Goal: Task Accomplishment & Management: Use online tool/utility

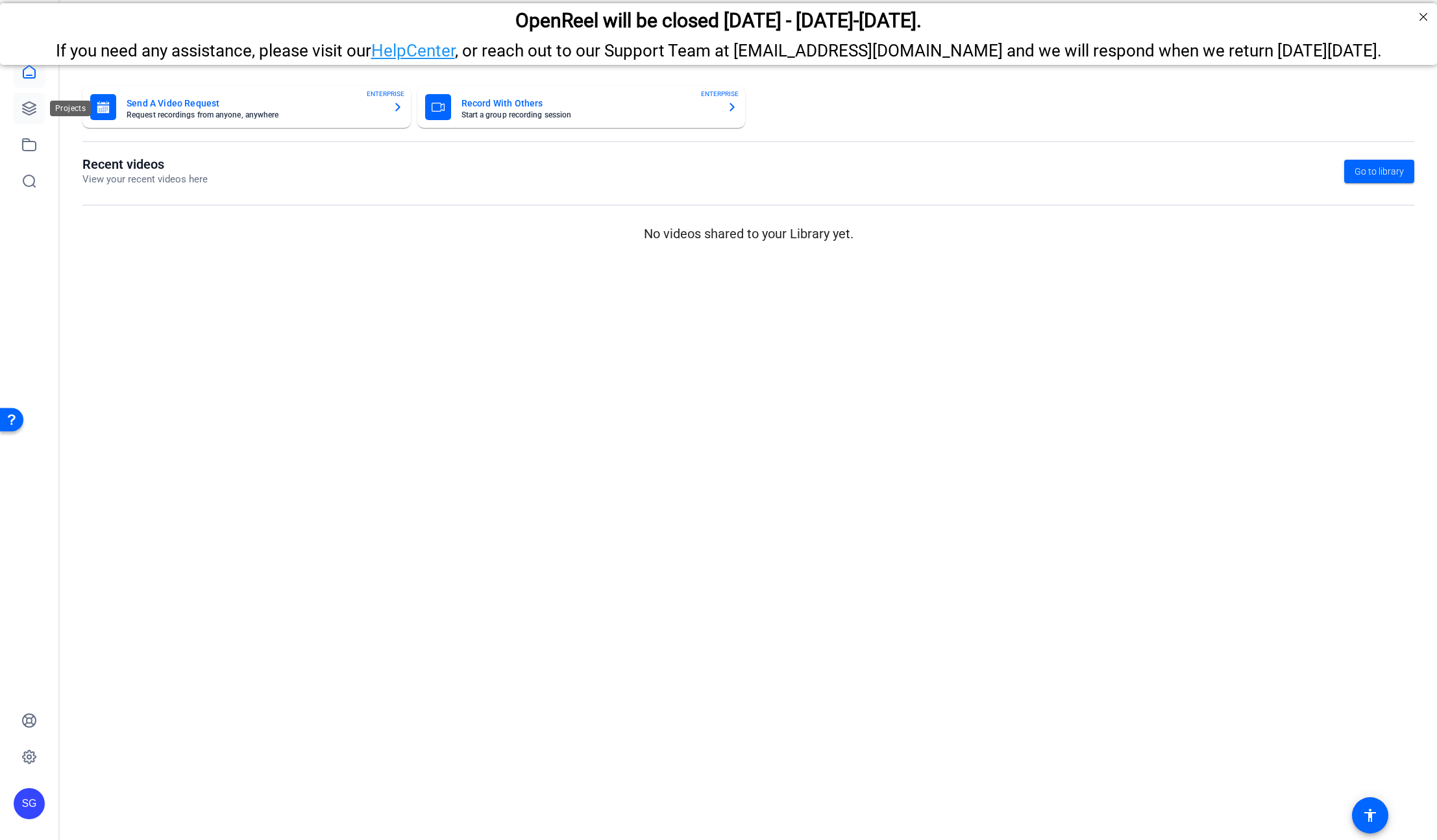
click at [26, 107] on icon at bounding box center [29, 108] width 13 height 13
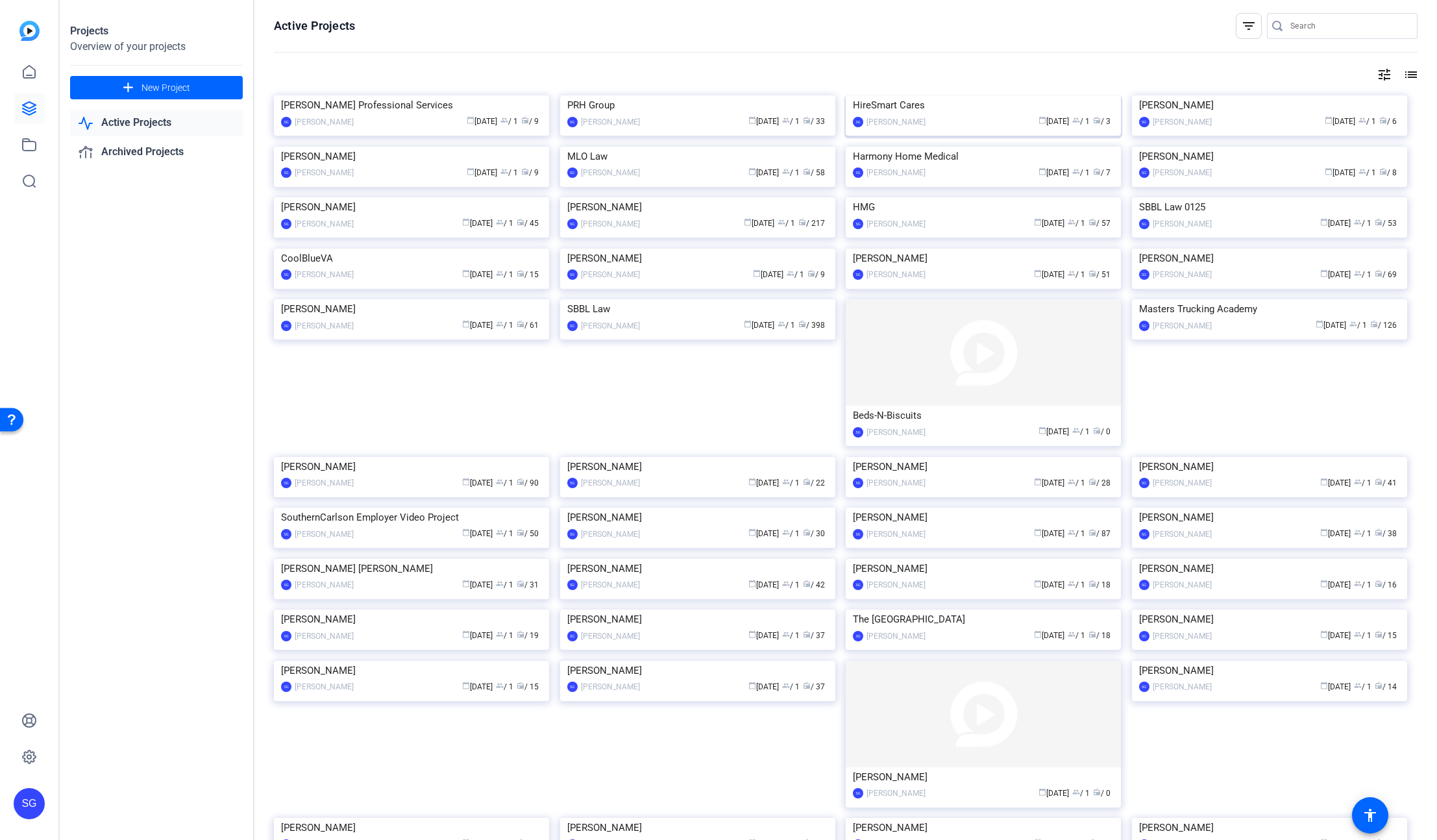
click at [887, 96] on img at bounding box center [983, 96] width 275 height 0
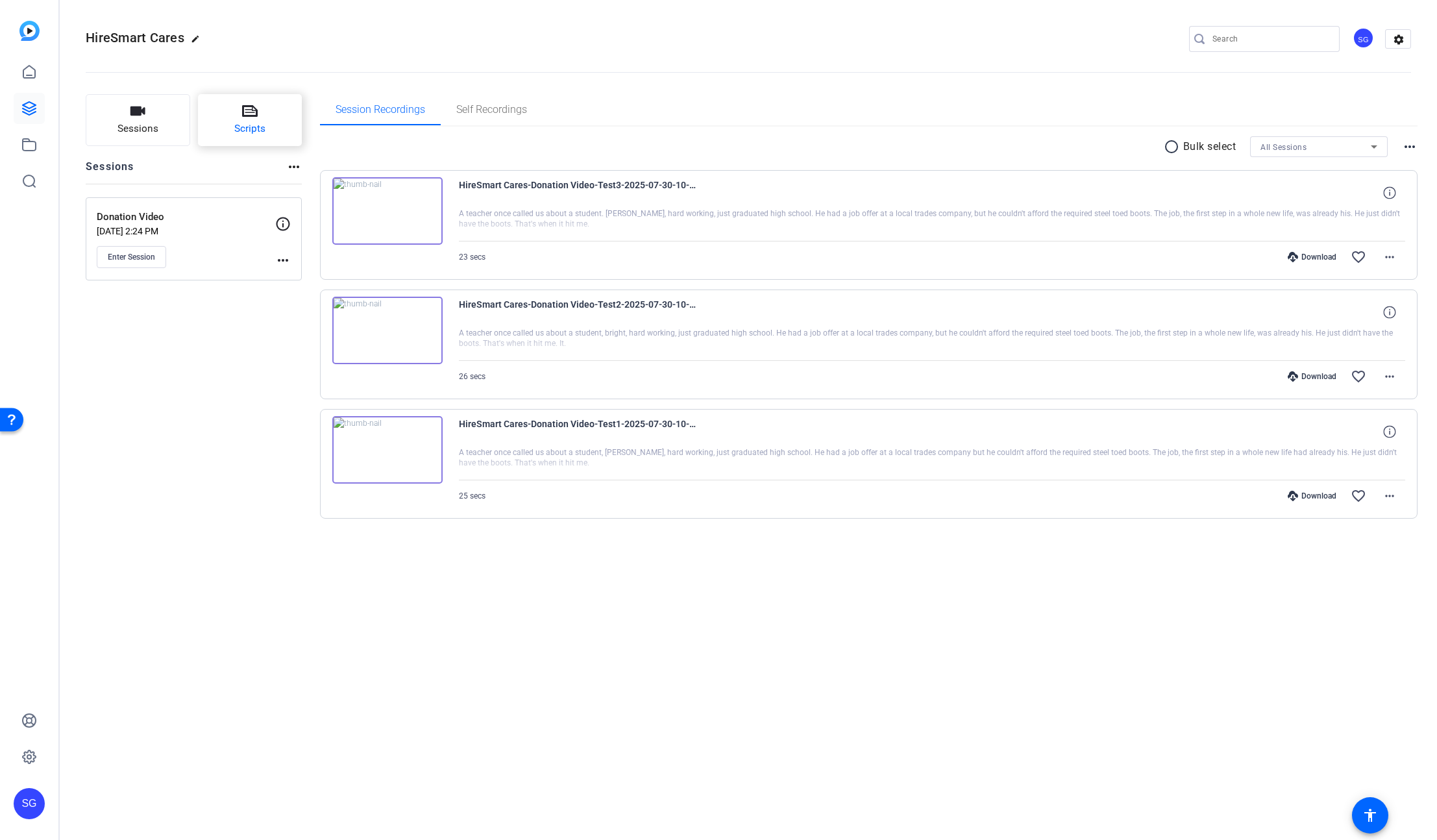
click at [263, 127] on span "Scripts" at bounding box center [250, 128] width 31 height 15
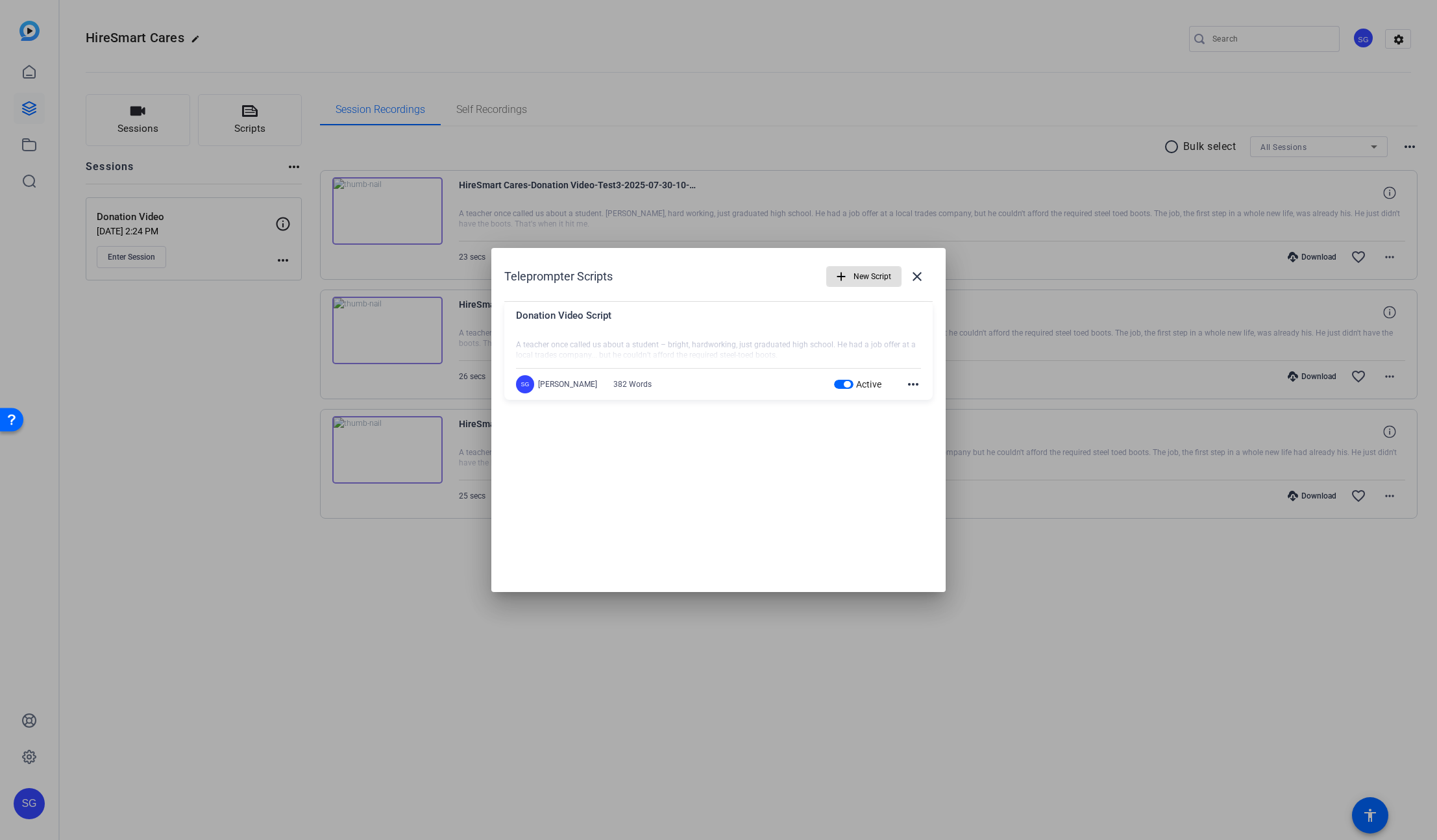
click at [919, 385] on mat-icon "more_horiz" at bounding box center [913, 384] width 16 height 16
click at [921, 400] on span "Edit" at bounding box center [942, 404] width 52 height 16
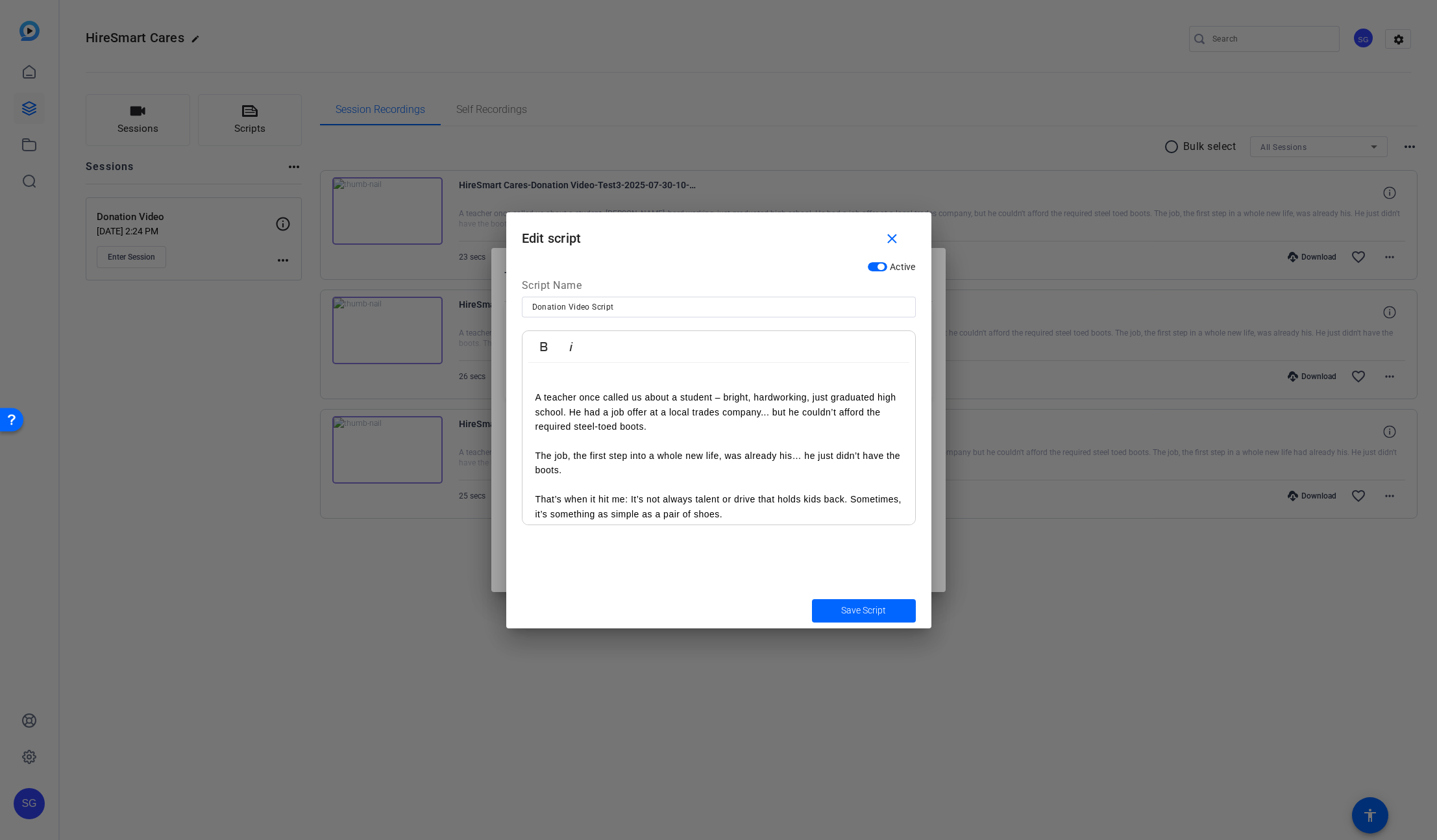
click at [639, 422] on p "A teacher once called us about a student – bright, hardworking, just graduated …" at bounding box center [719, 412] width 366 height 44
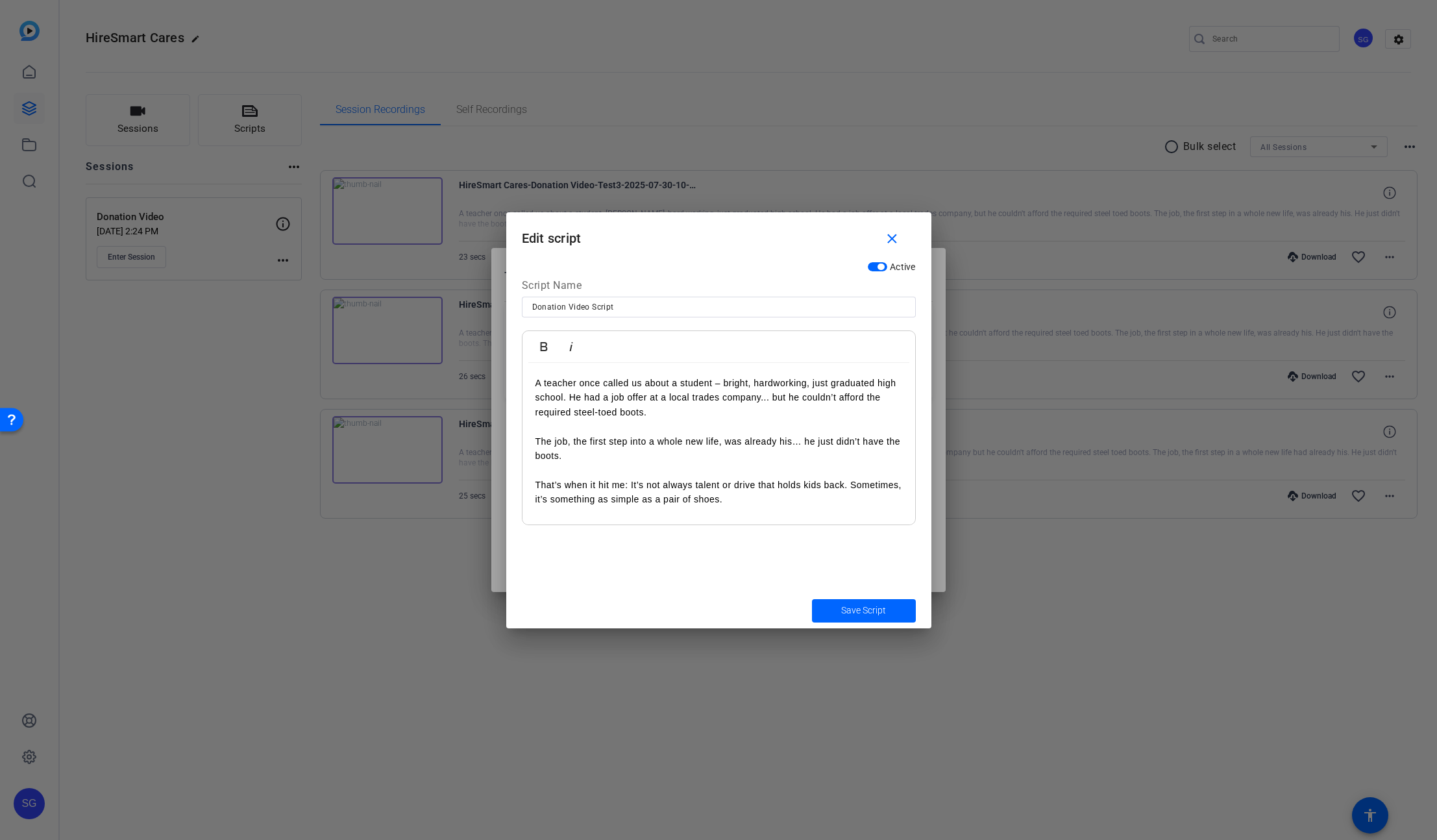
click at [616, 385] on p "A teacher once called us about a student – bright, hardworking, just graduated …" at bounding box center [719, 398] width 366 height 44
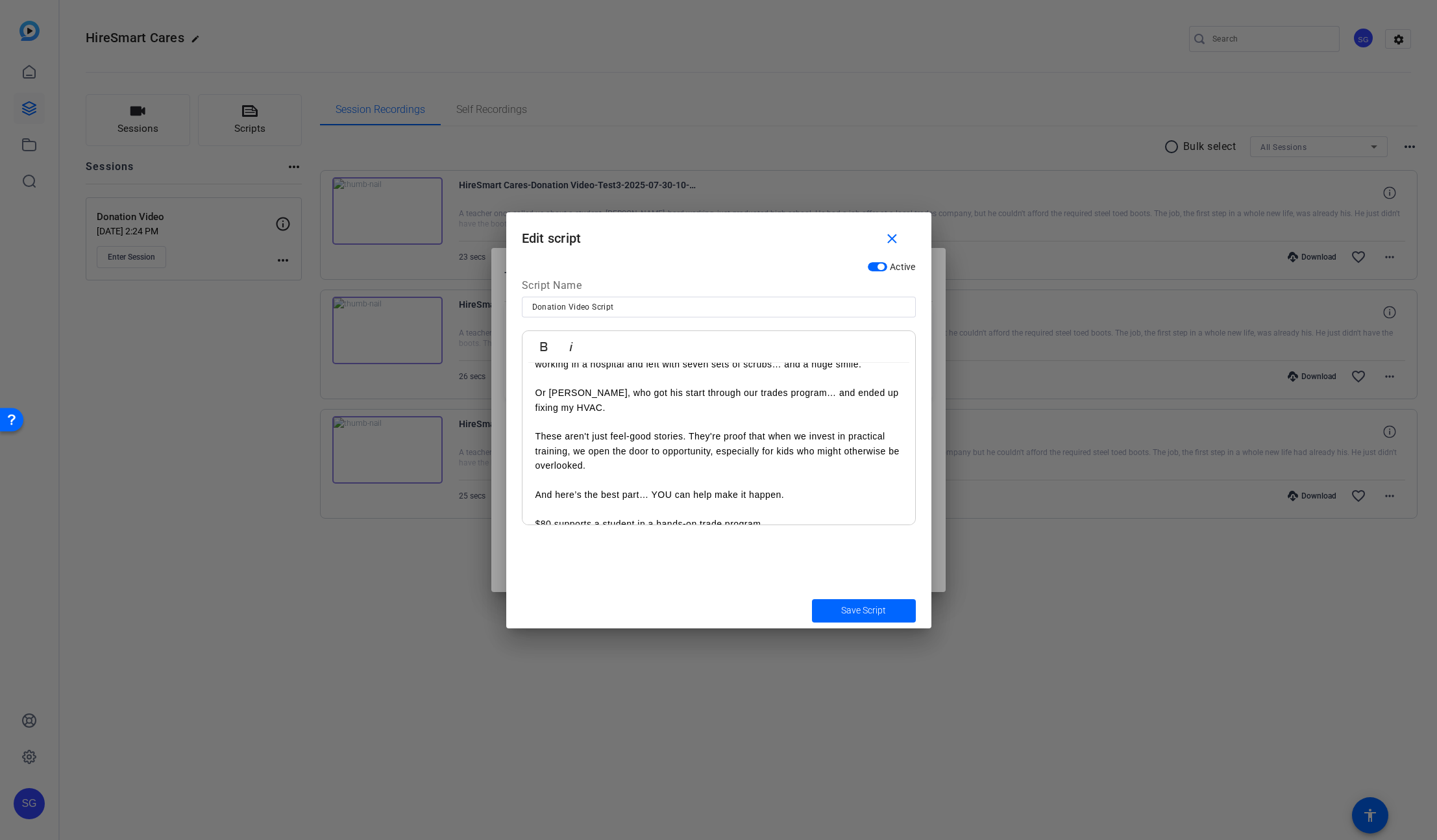
scroll to position [486, 0]
drag, startPoint x: 573, startPoint y: 405, endPoint x: 571, endPoint y: 378, distance: 27.1
click at [562, 406] on p "Or [PERSON_NAME], who got his start through our trades program… and ended up fi…" at bounding box center [719, 398] width 366 height 29
click at [569, 345] on icon "button" at bounding box center [571, 347] width 16 height 16
click at [580, 416] on p at bounding box center [719, 420] width 366 height 14
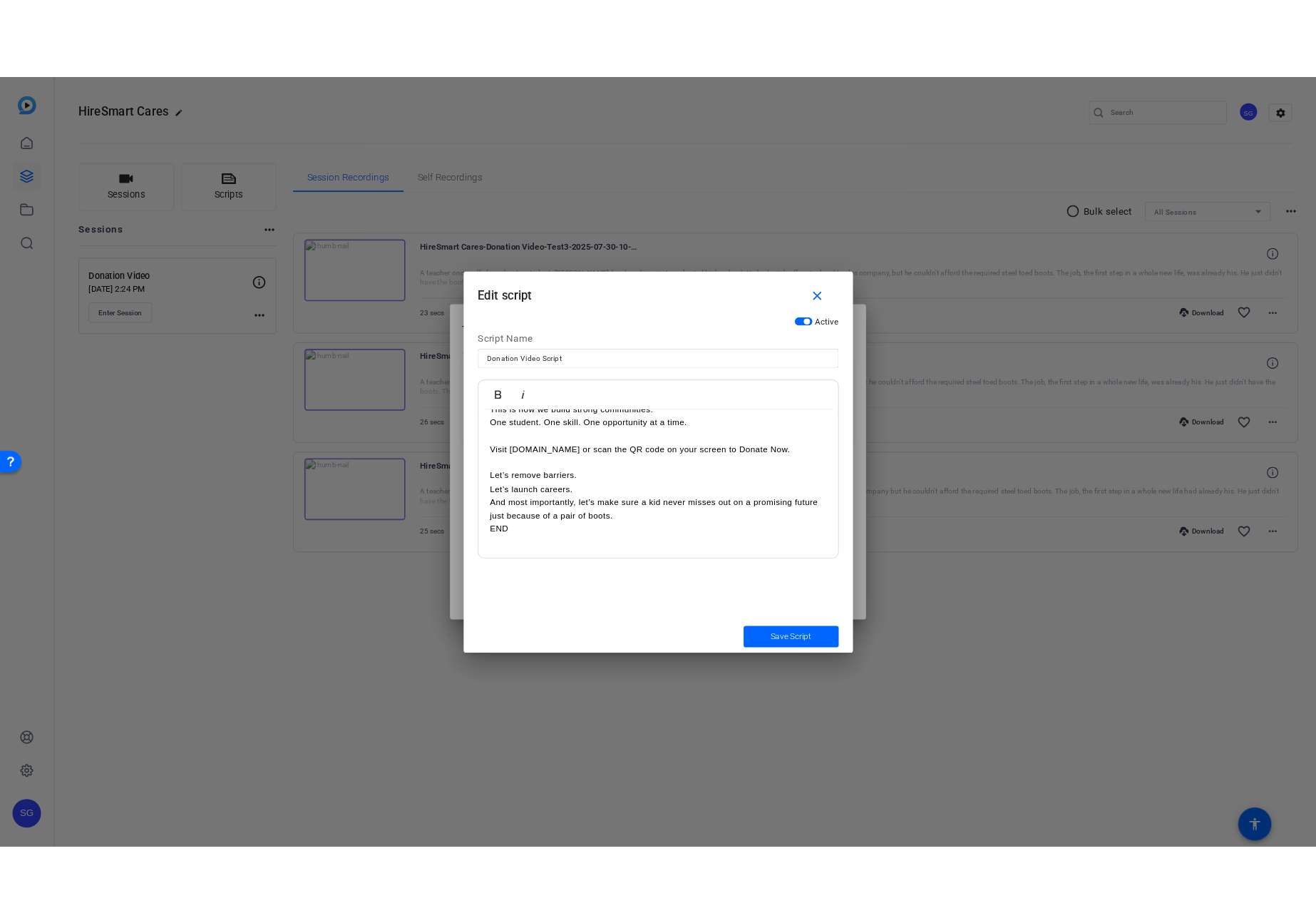
scroll to position [824, 0]
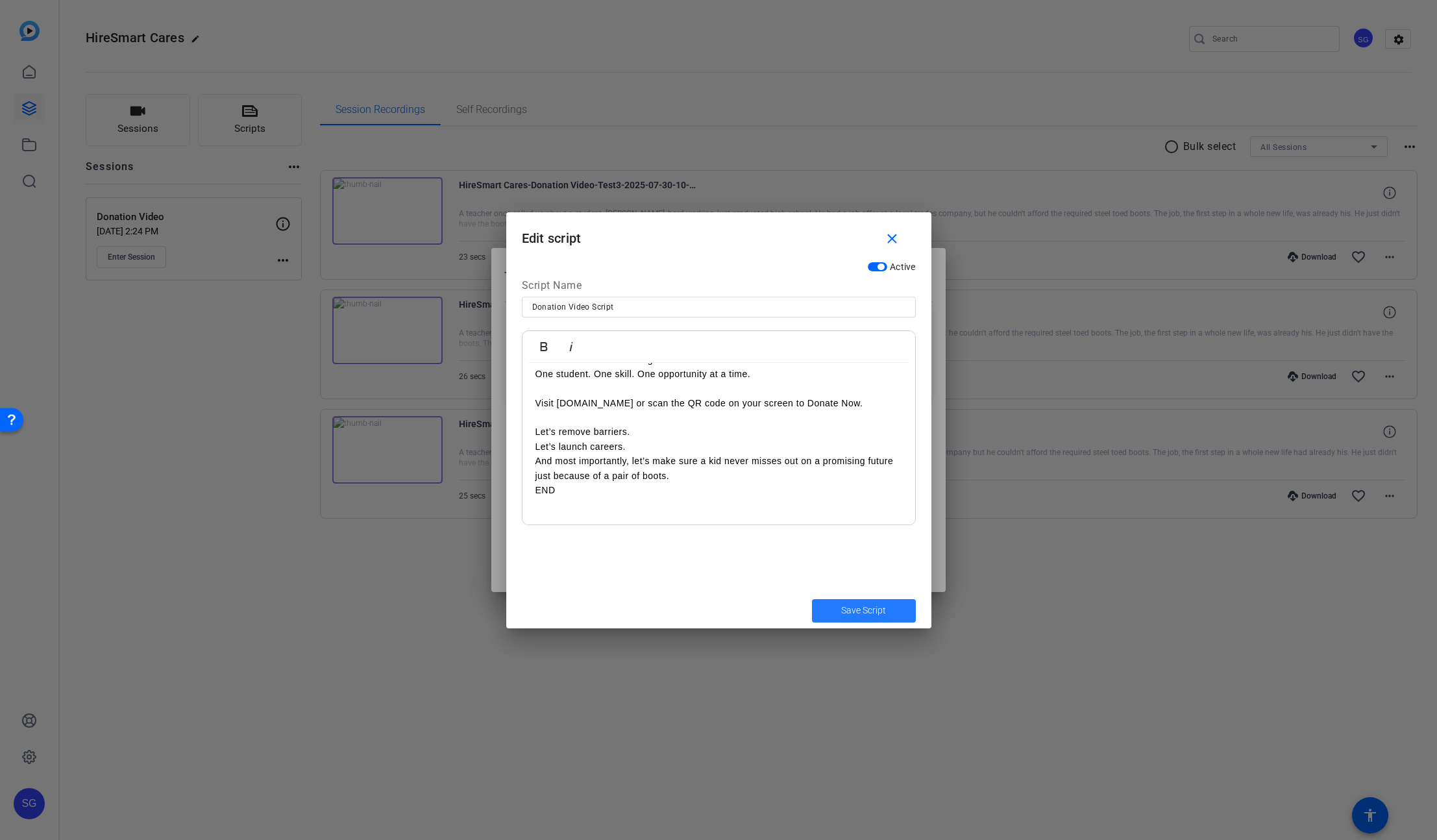
click at [860, 612] on span "Save Script" at bounding box center [863, 610] width 45 height 13
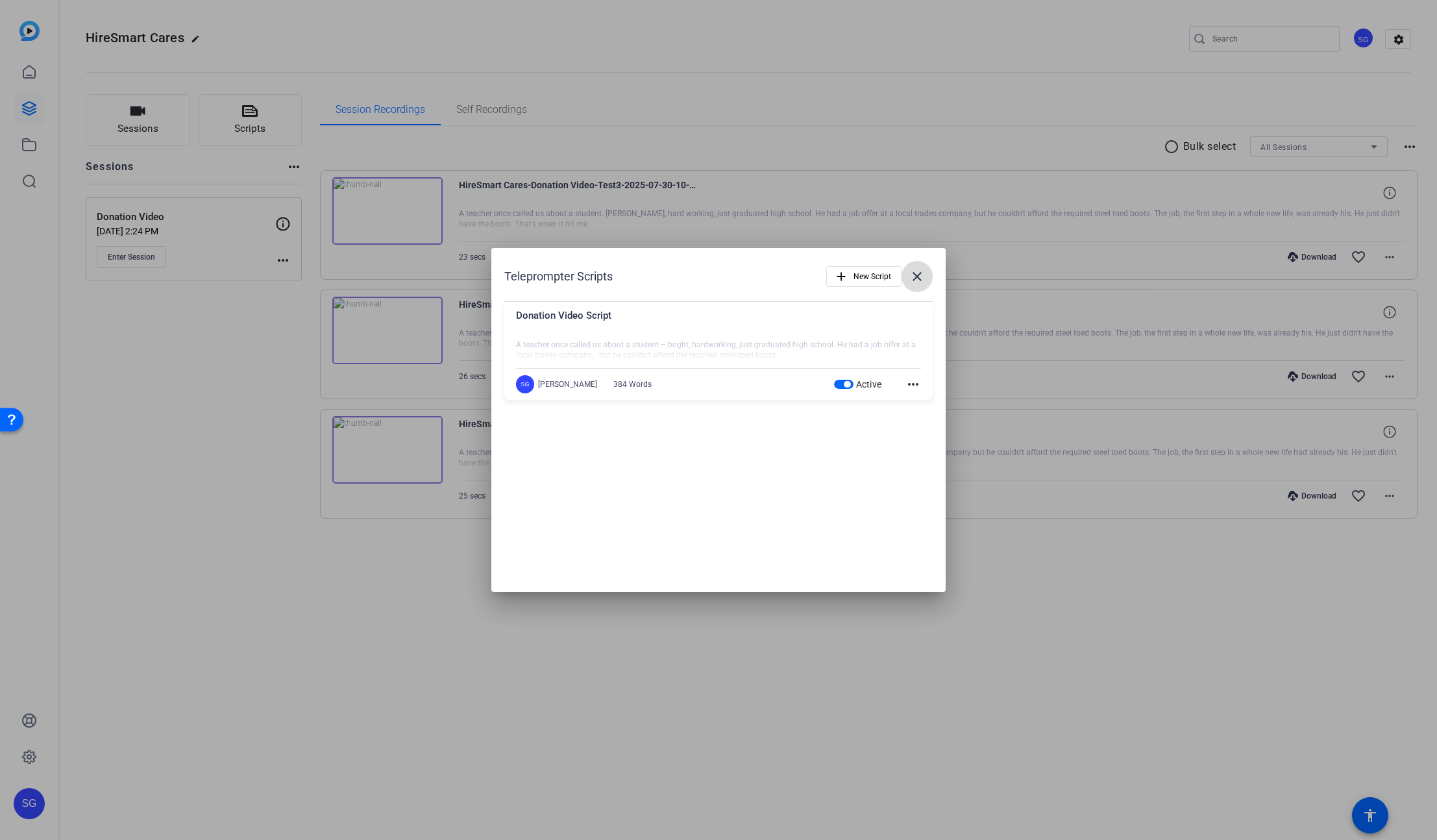
click at [922, 275] on mat-icon "close" at bounding box center [917, 276] width 16 height 16
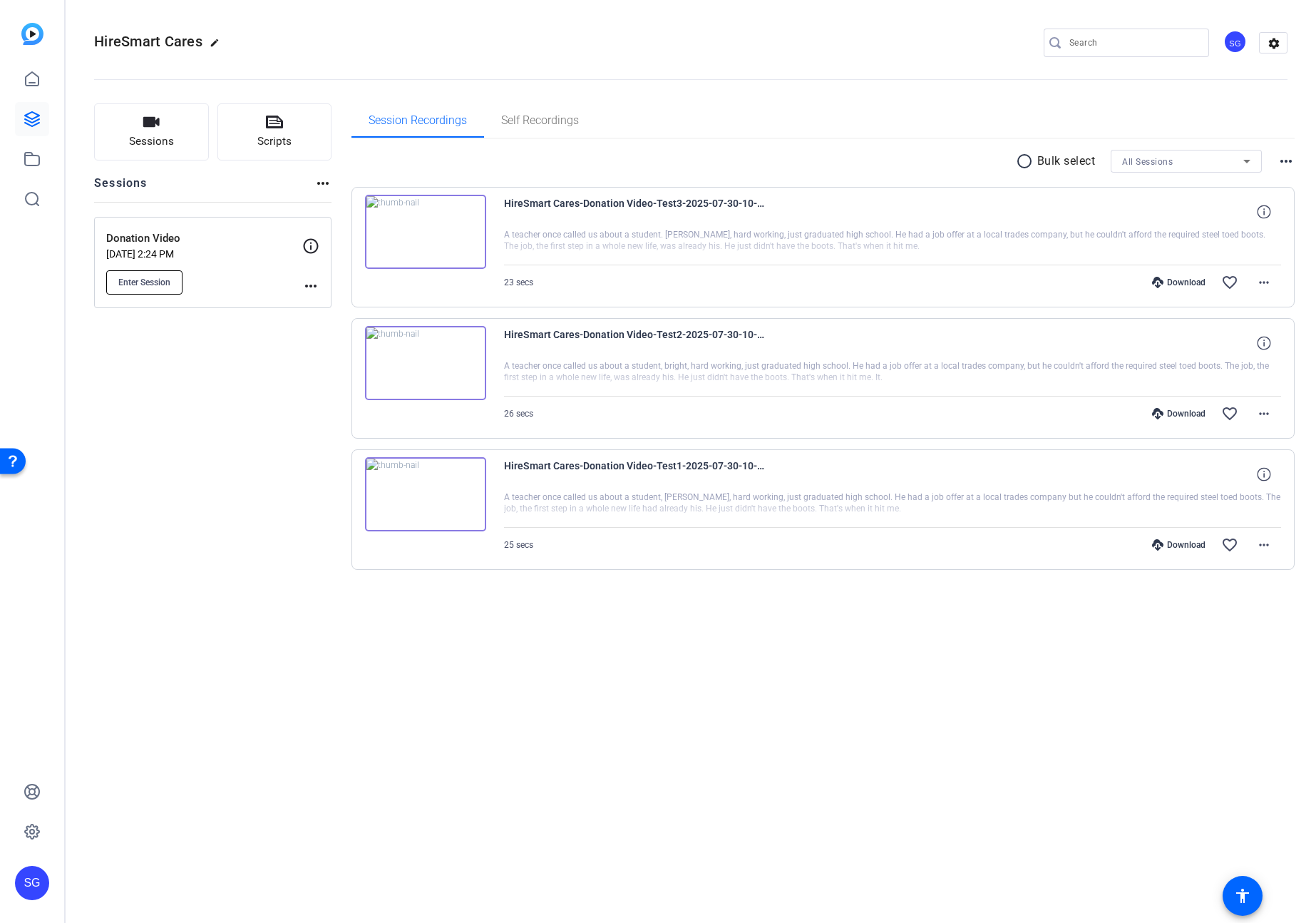
click at [144, 280] on span "Enter Session" at bounding box center [145, 282] width 52 height 11
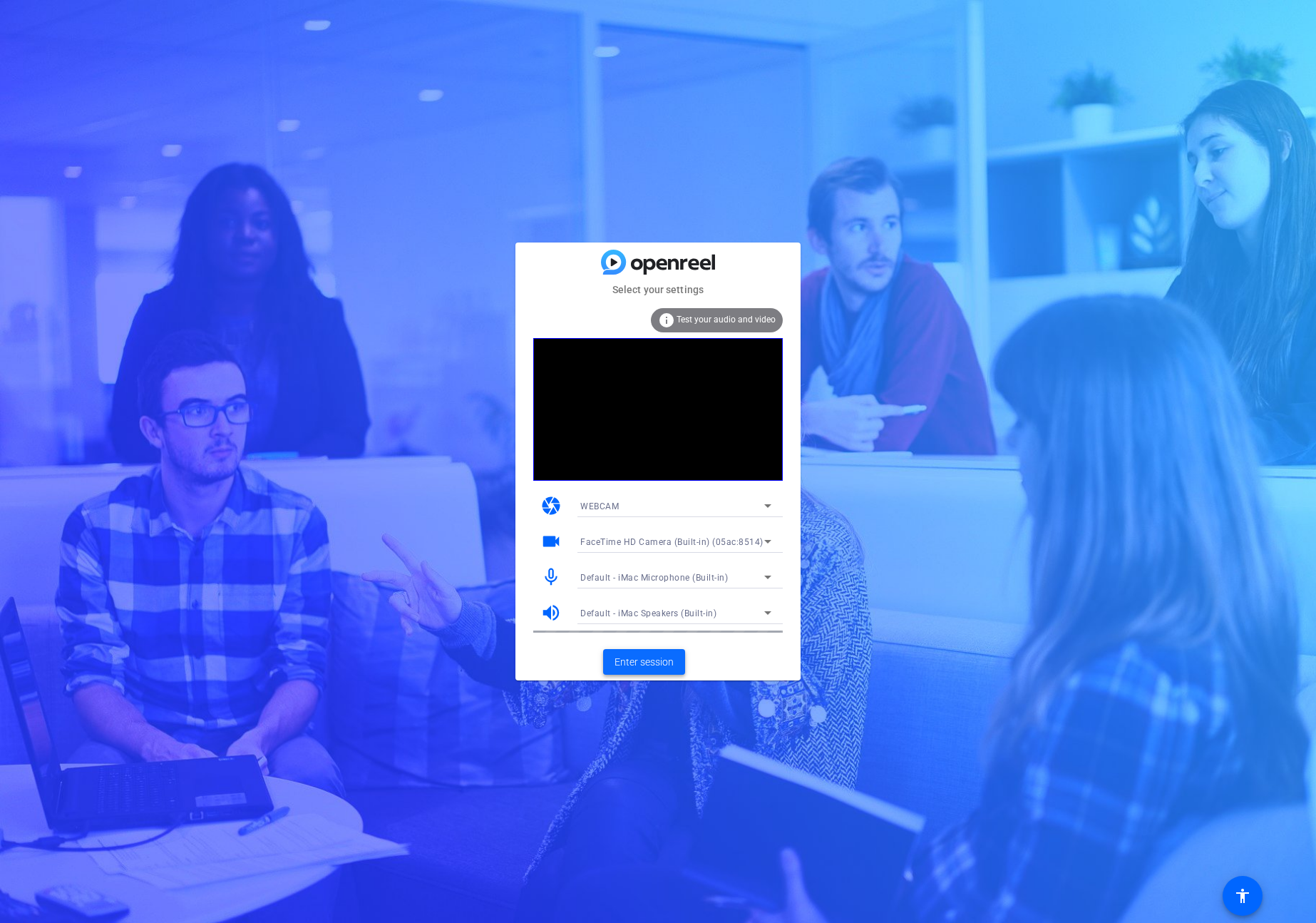
click at [651, 655] on span "Enter session" at bounding box center [644, 661] width 59 height 15
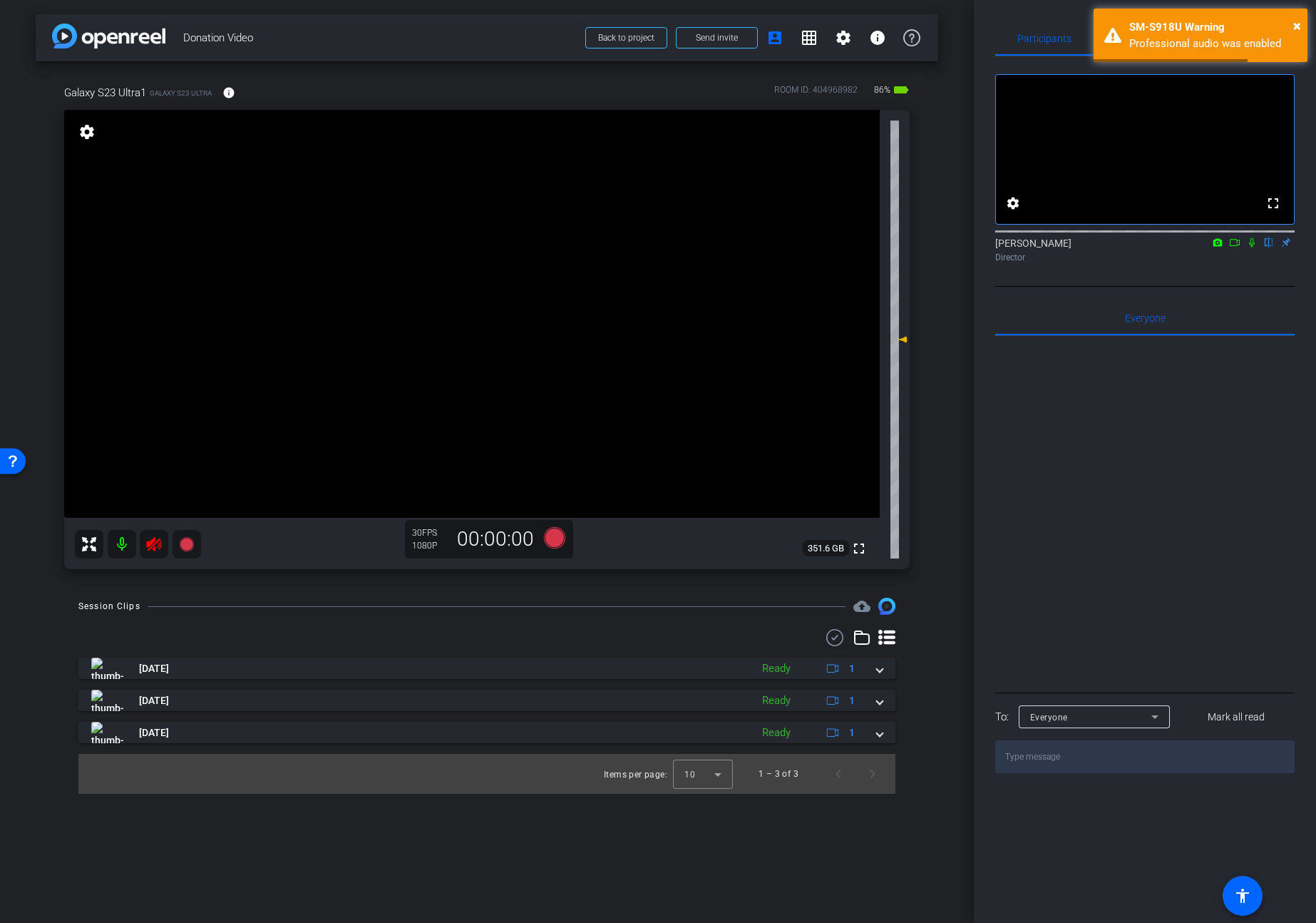
click at [157, 540] on icon at bounding box center [153, 544] width 15 height 15
click at [1215, 33] on div "Adjustments" at bounding box center [1245, 39] width 100 height 34
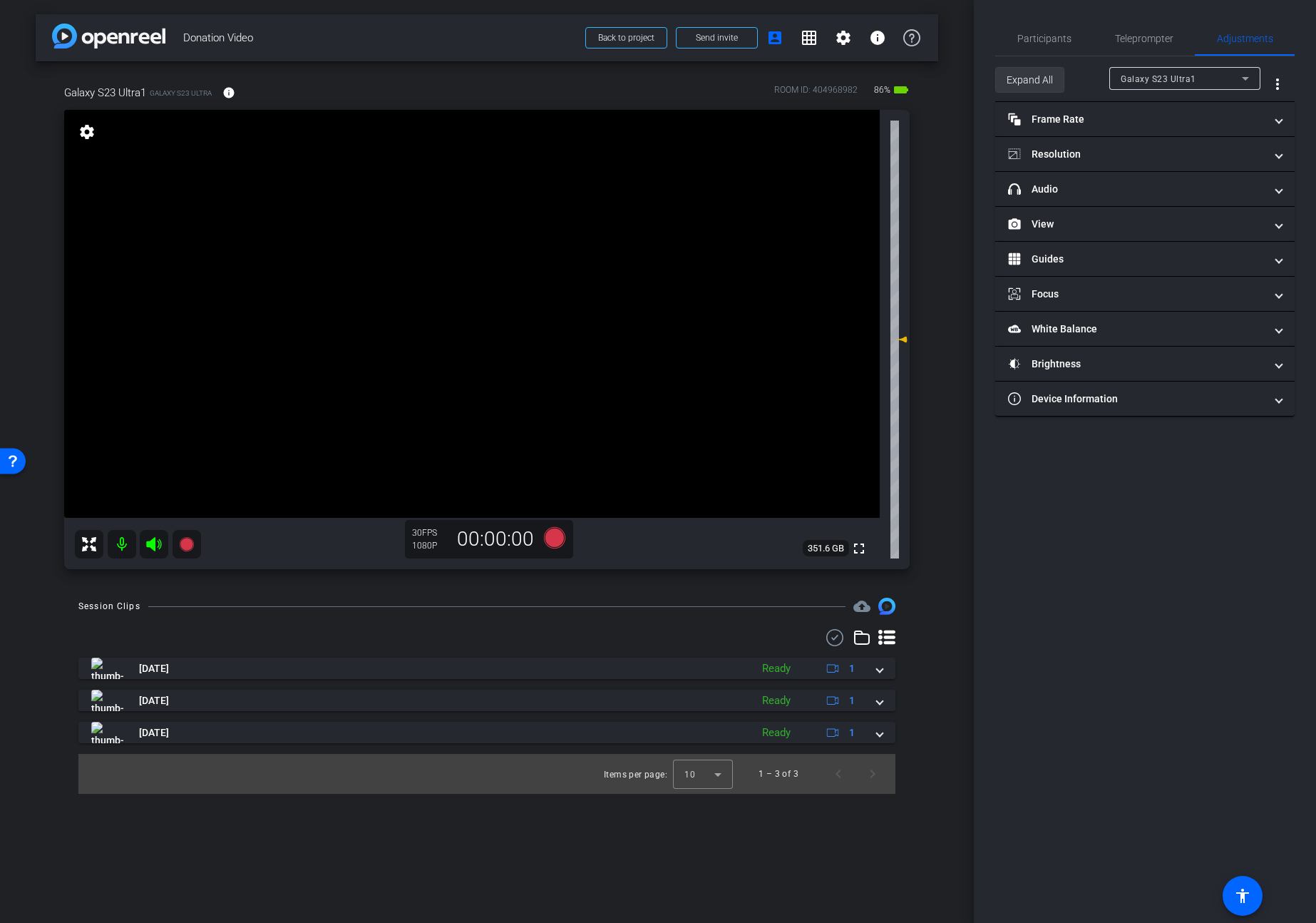
click at [1032, 76] on span "Expand All" at bounding box center [1030, 79] width 46 height 27
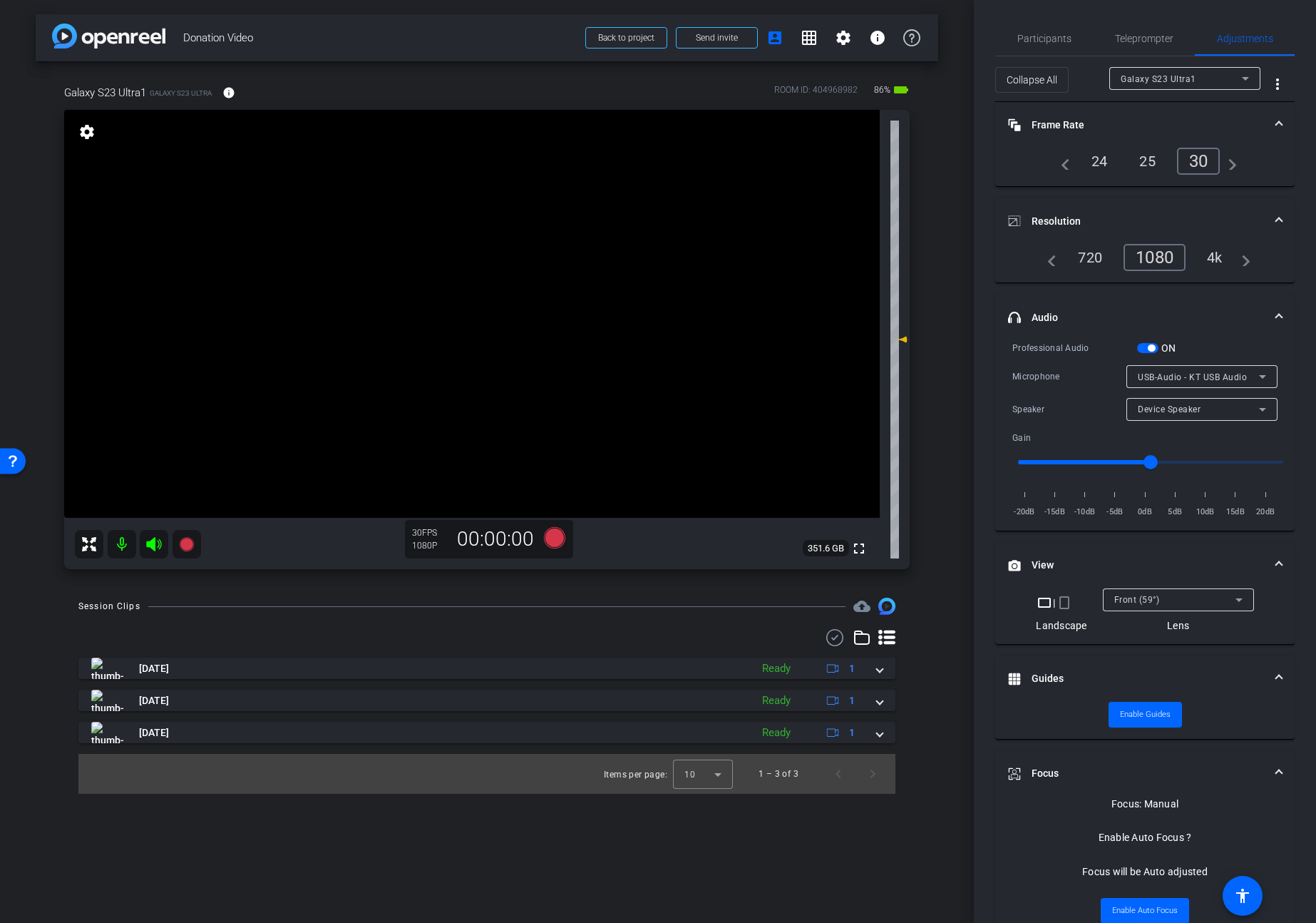
click at [1149, 352] on span "button" at bounding box center [1147, 348] width 22 height 10
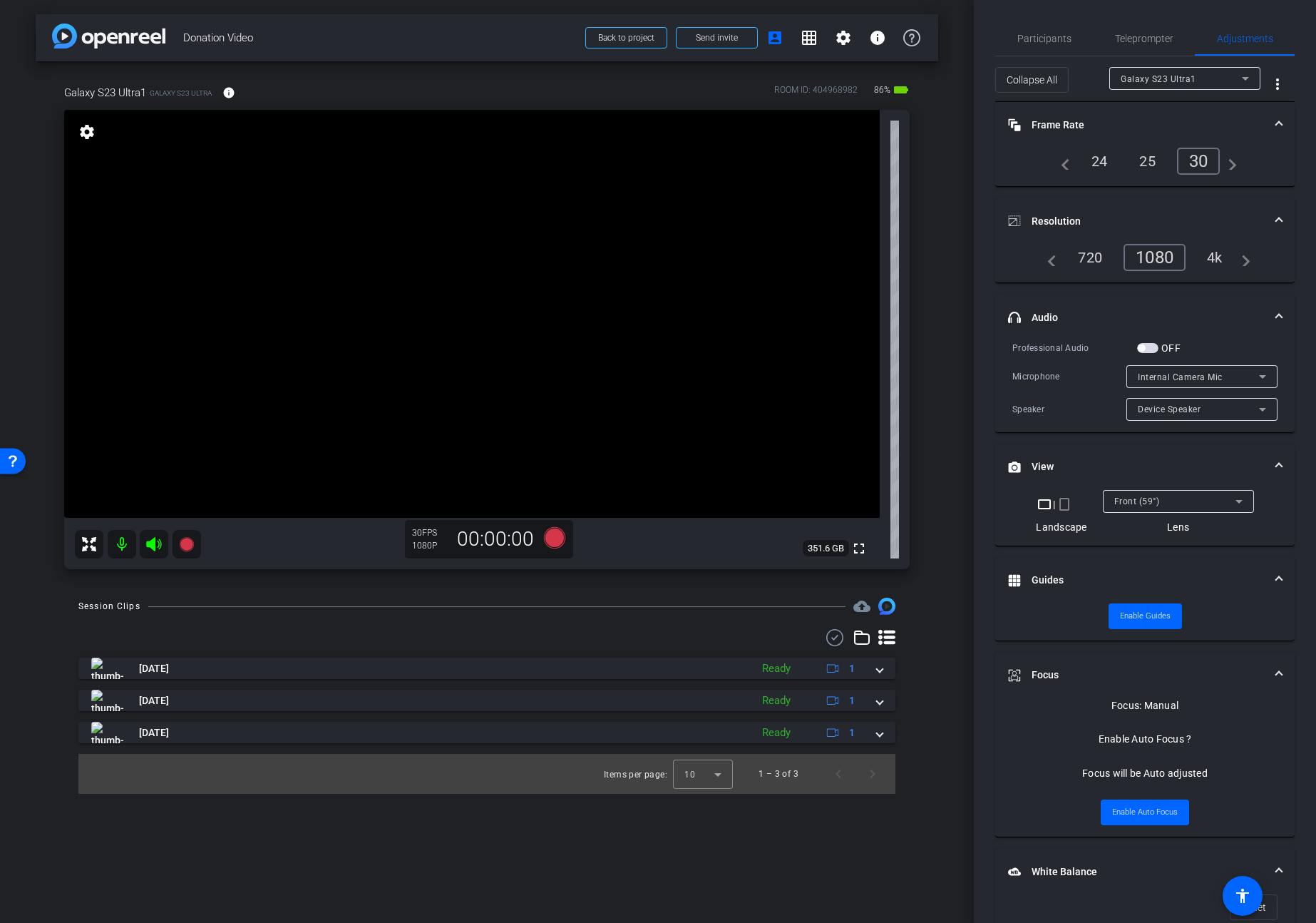
click at [1152, 377] on span "Internal Camera Mic" at bounding box center [1180, 378] width 85 height 10
click at [1128, 314] on div at bounding box center [658, 461] width 1316 height 923
click at [1147, 348] on span "button" at bounding box center [1147, 348] width 22 height 10
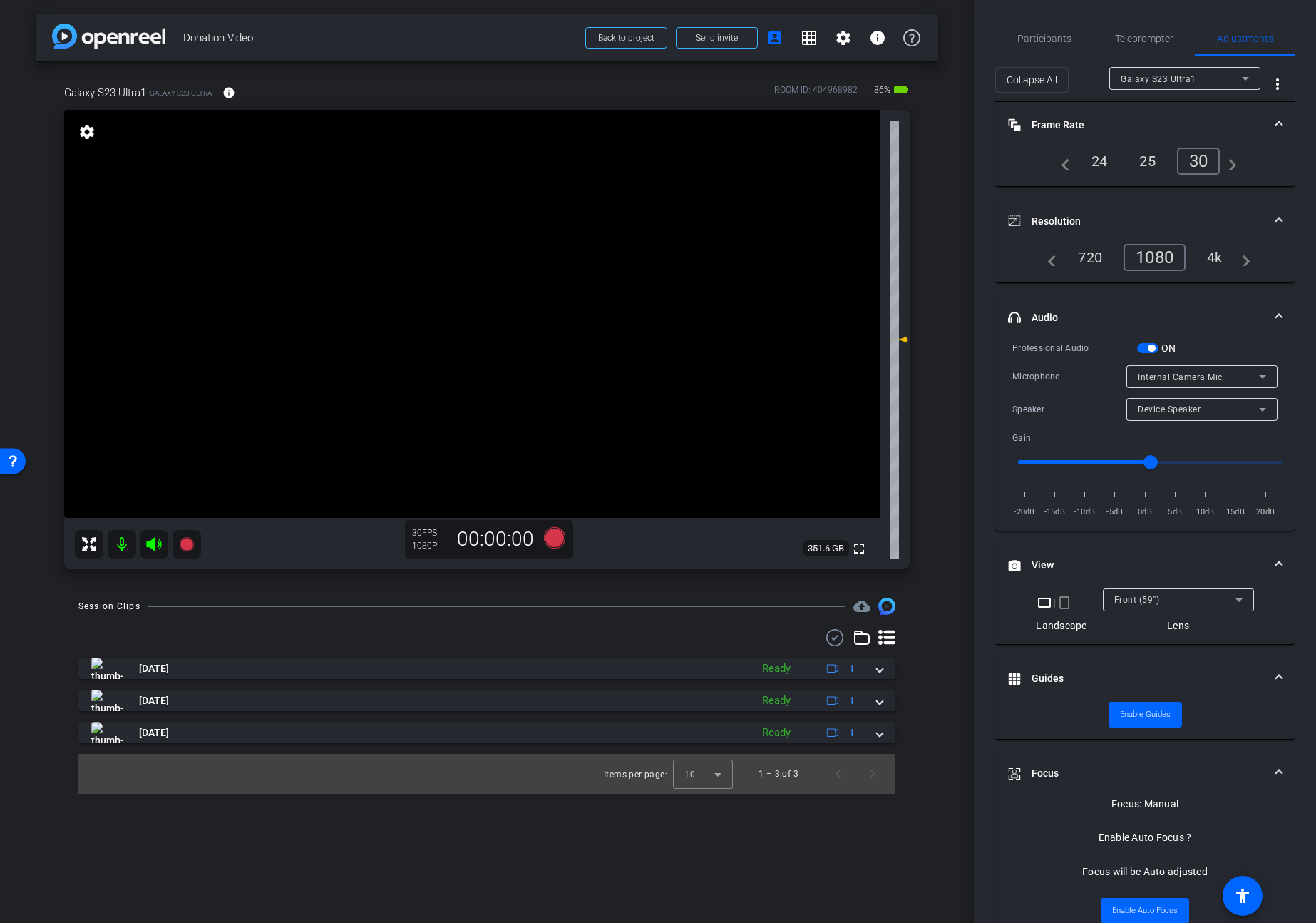
click at [1162, 369] on div "Internal Camera Mic" at bounding box center [1198, 377] width 121 height 18
click at [1152, 474] on span "USB-Audio - KT USB Audio" at bounding box center [1194, 473] width 112 height 17
click at [1149, 348] on span "button" at bounding box center [1152, 348] width 7 height 7
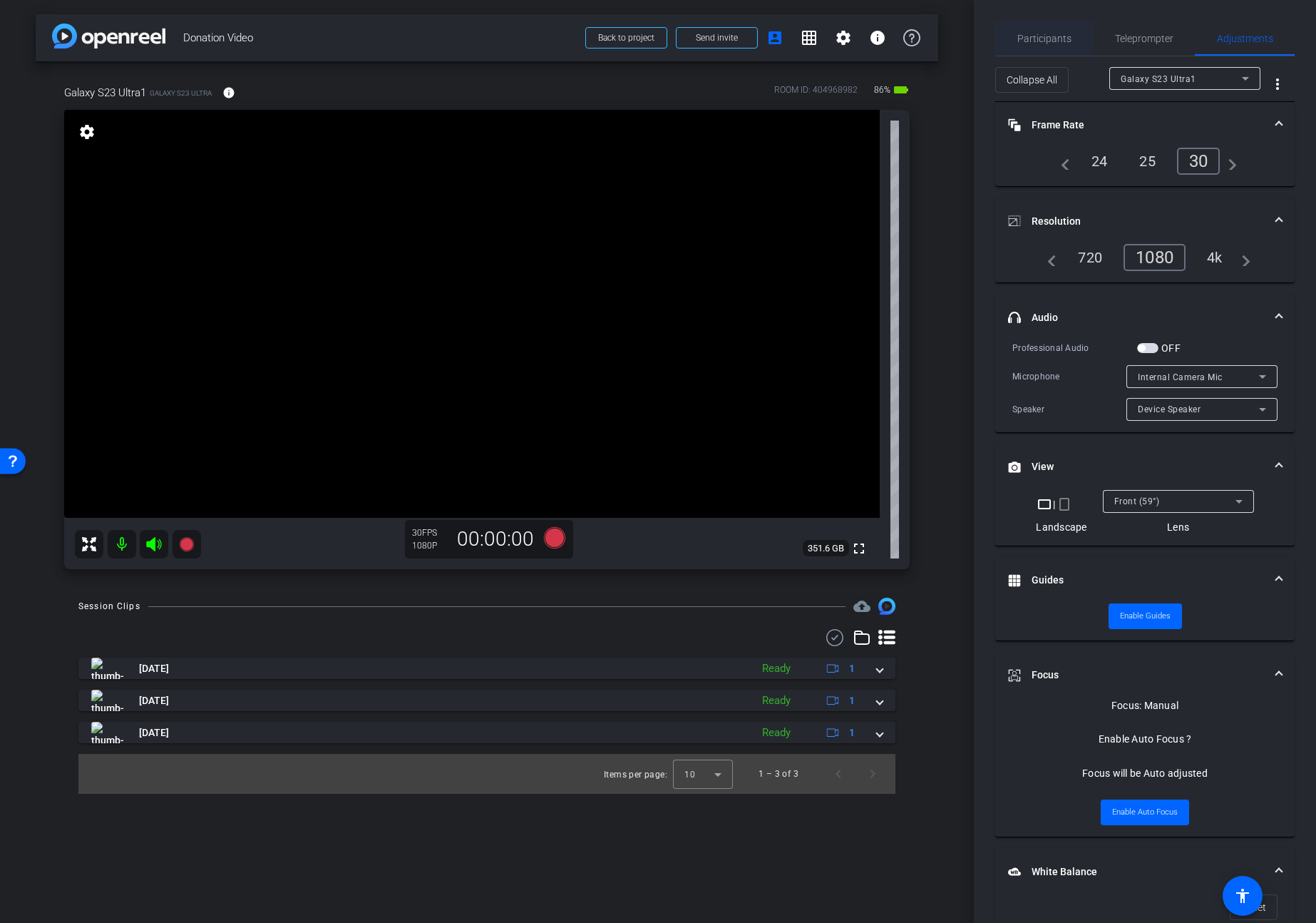
click at [1038, 41] on span "Participants" at bounding box center [1044, 39] width 54 height 10
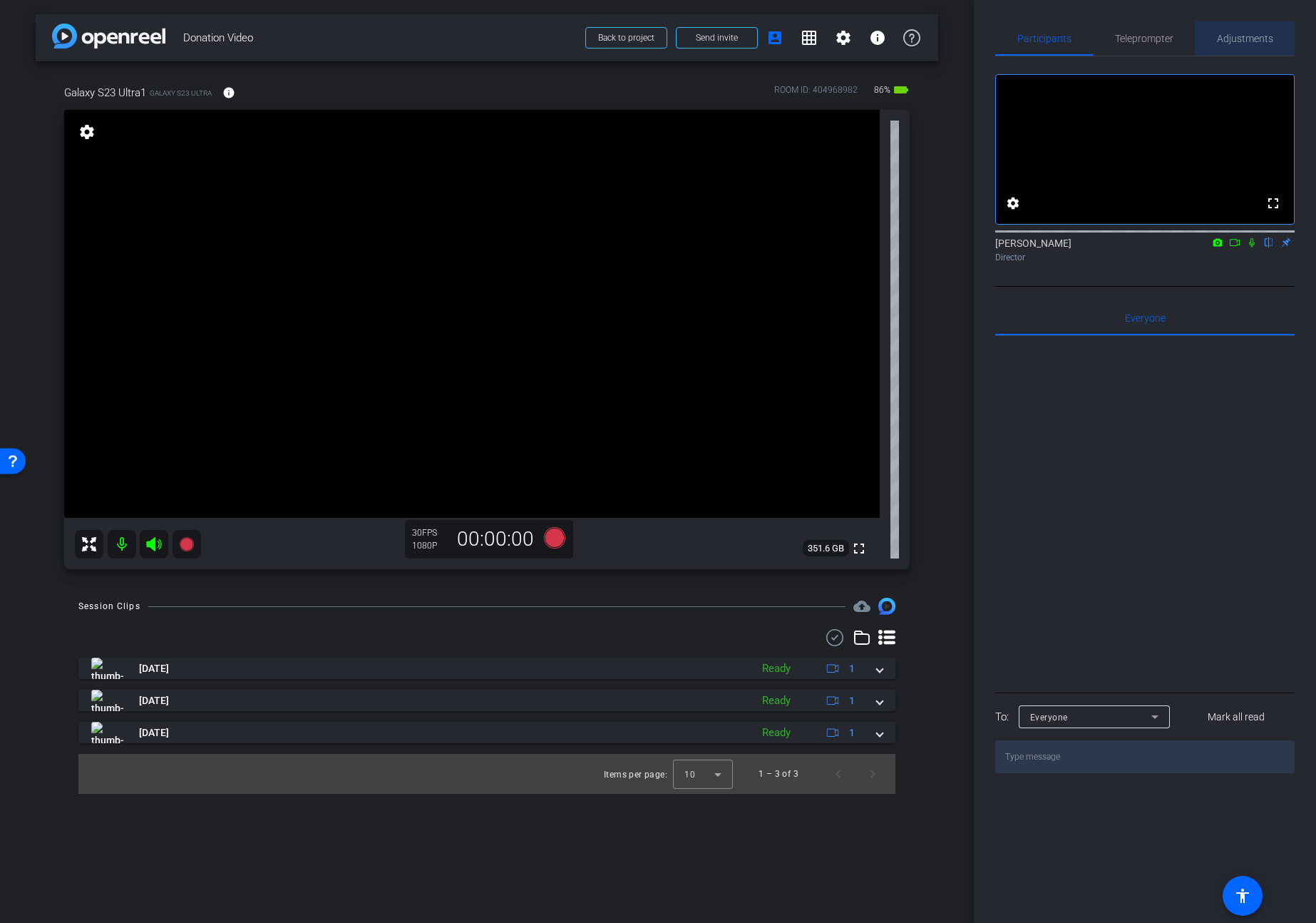
click at [1247, 40] on span "Adjustments" at bounding box center [1245, 39] width 56 height 10
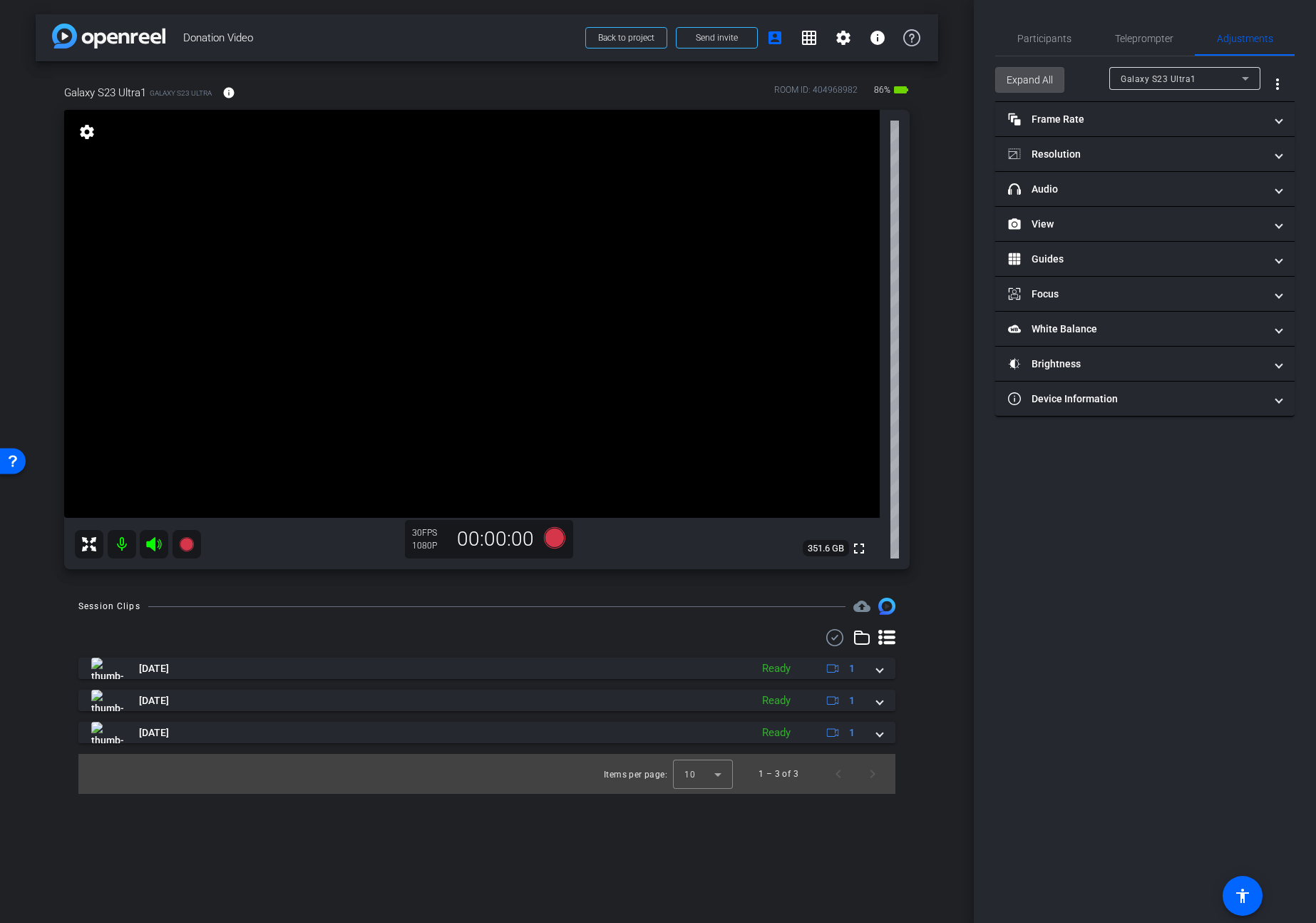
click at [1044, 77] on span "Expand All" at bounding box center [1030, 79] width 46 height 27
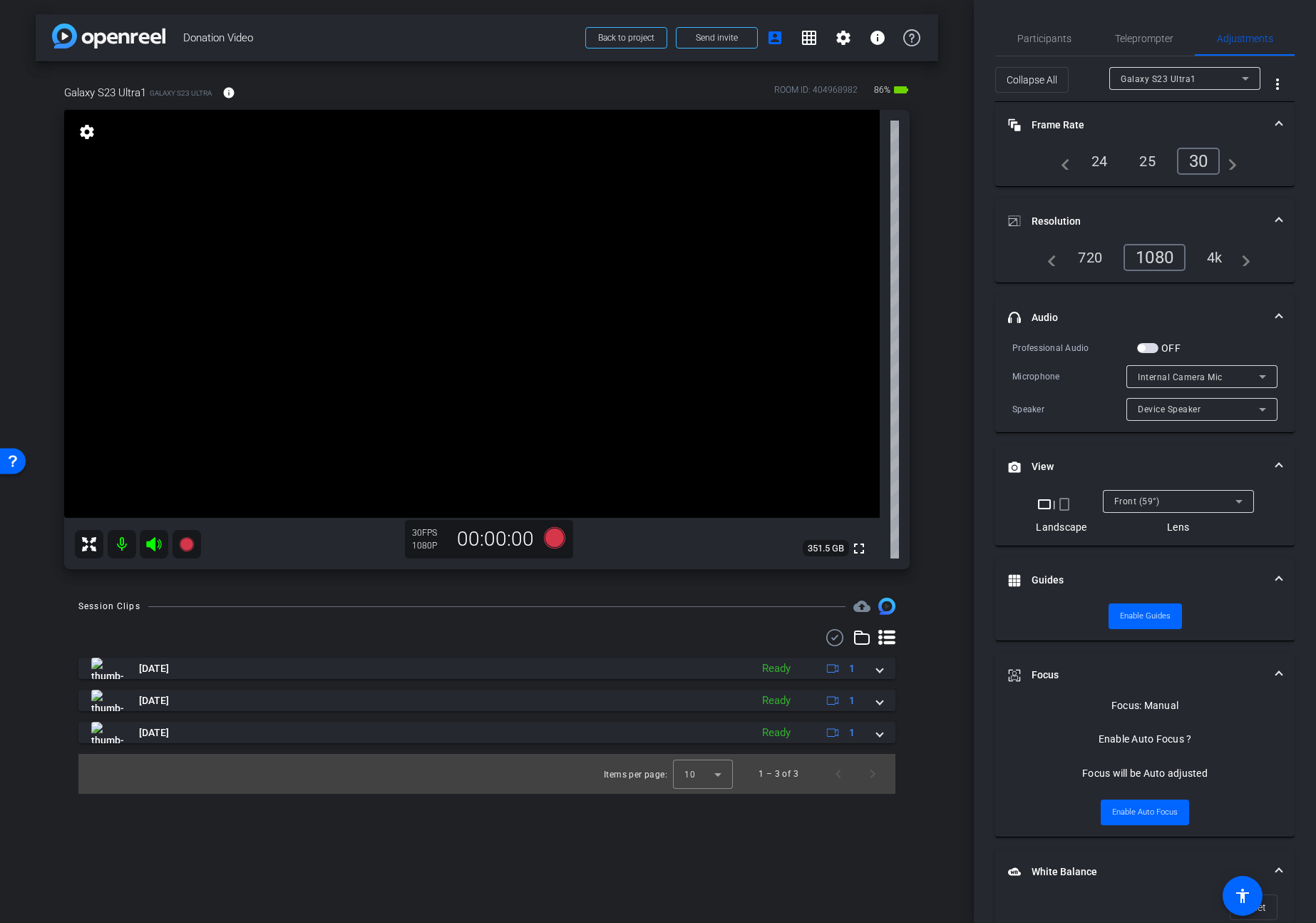
click at [1159, 506] on div "Front (59°)" at bounding box center [1175, 501] width 121 height 18
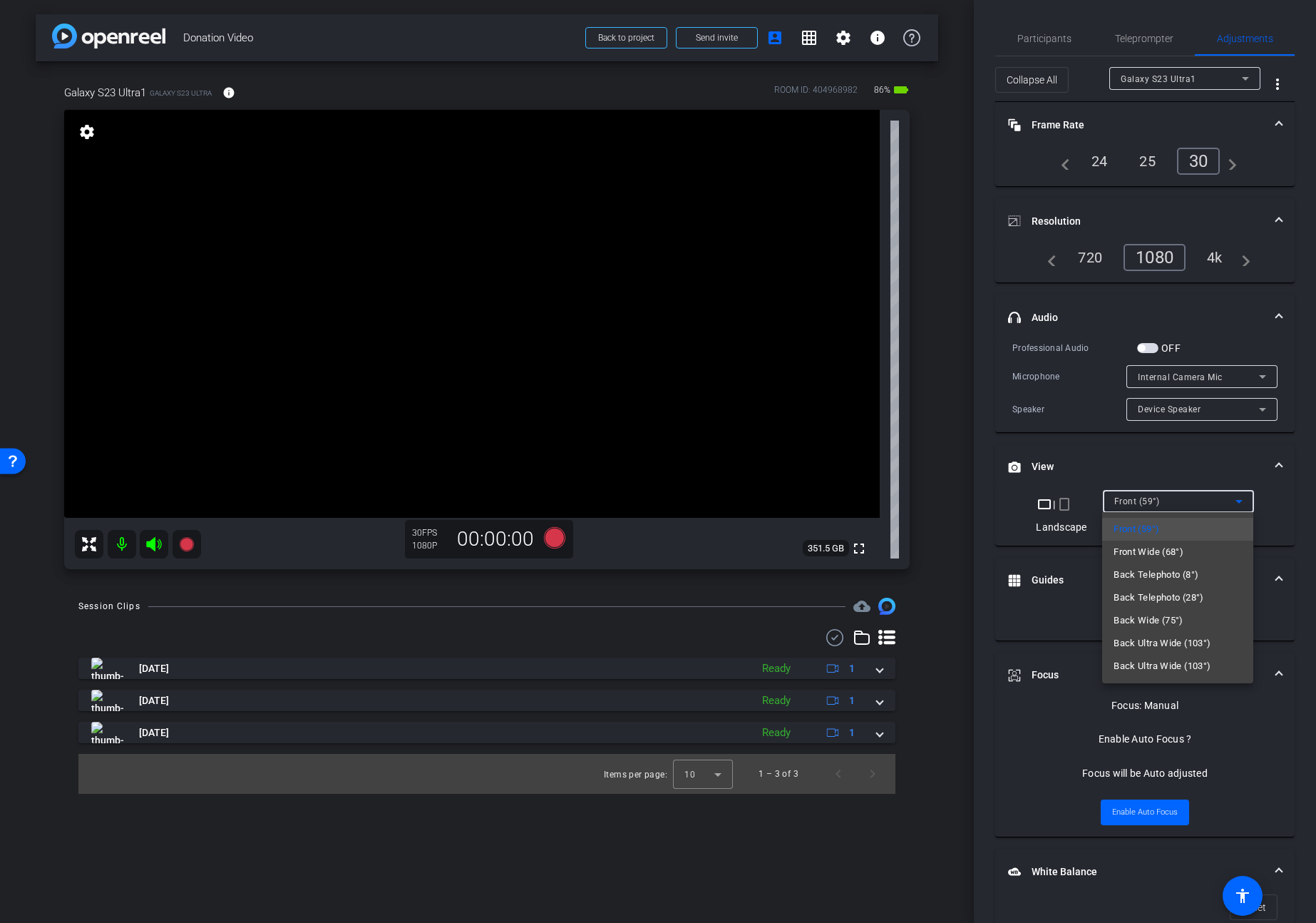
click at [1150, 551] on span "Front Wide (68°)" at bounding box center [1148, 552] width 70 height 17
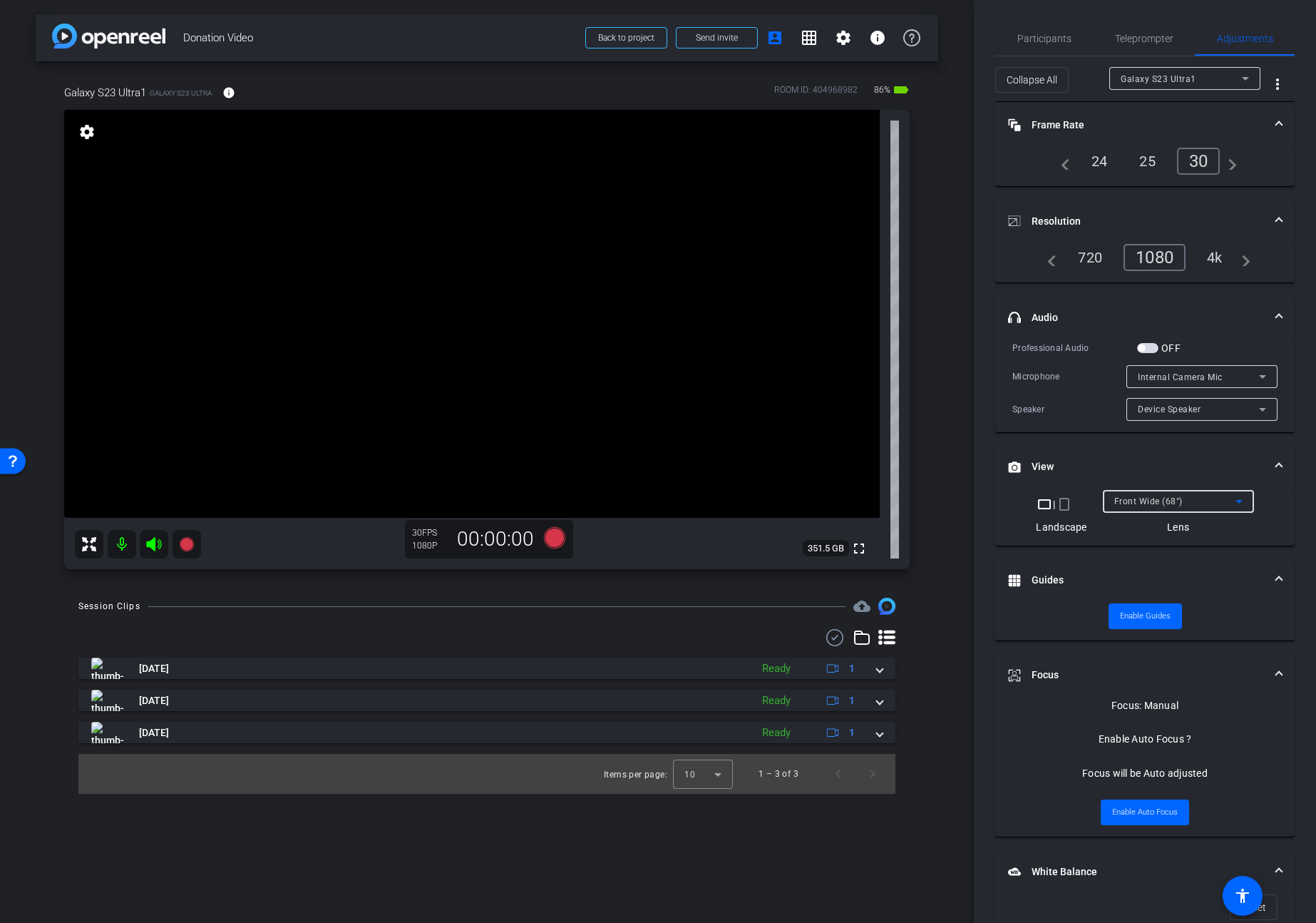
click at [1155, 505] on span "Front Wide (68°)" at bounding box center [1149, 501] width 69 height 10
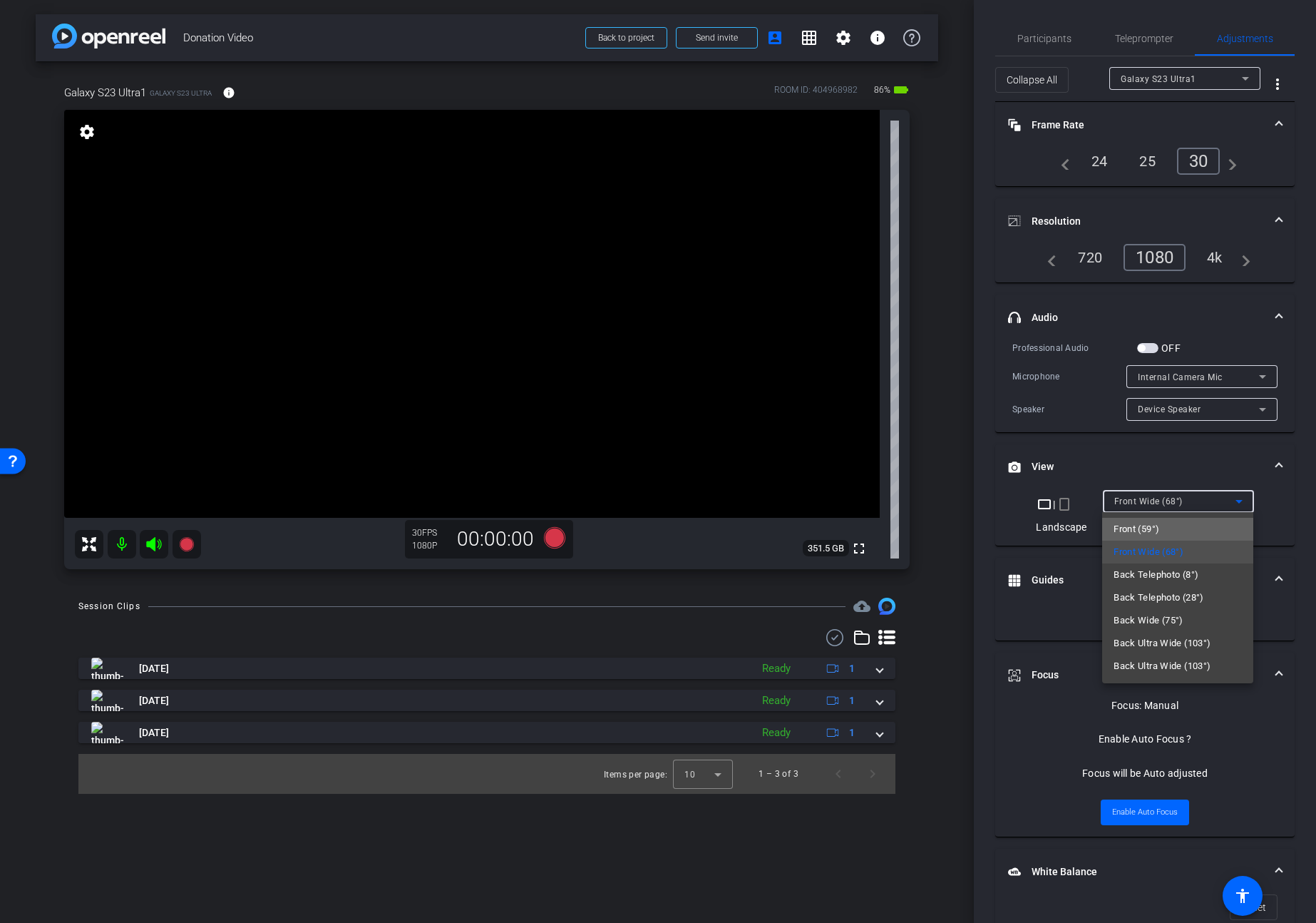
click at [1146, 530] on span "Front (59°)" at bounding box center [1136, 529] width 46 height 17
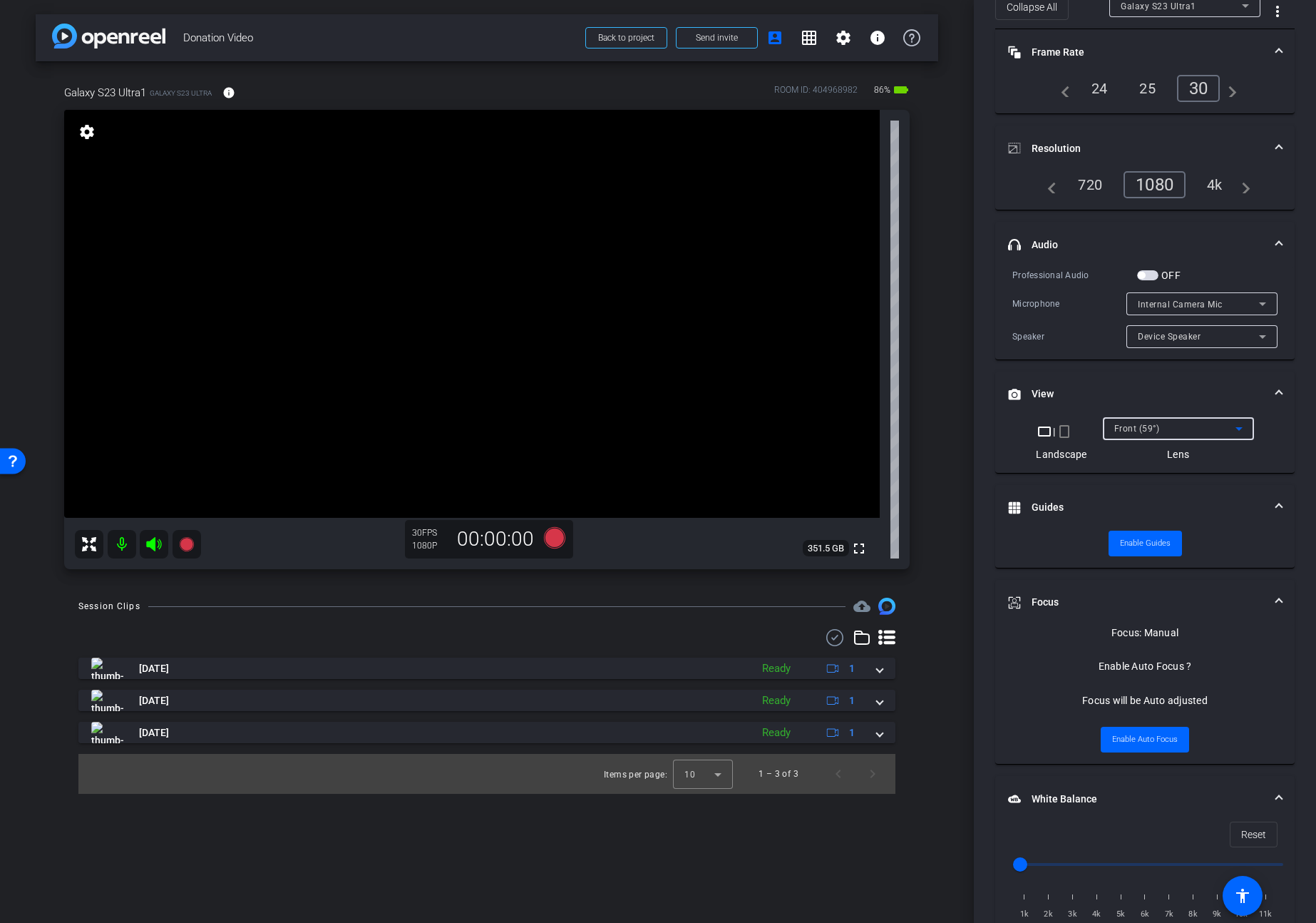
scroll to position [74, 0]
click at [550, 308] on video at bounding box center [472, 314] width 815 height 408
click at [556, 212] on video at bounding box center [472, 314] width 815 height 408
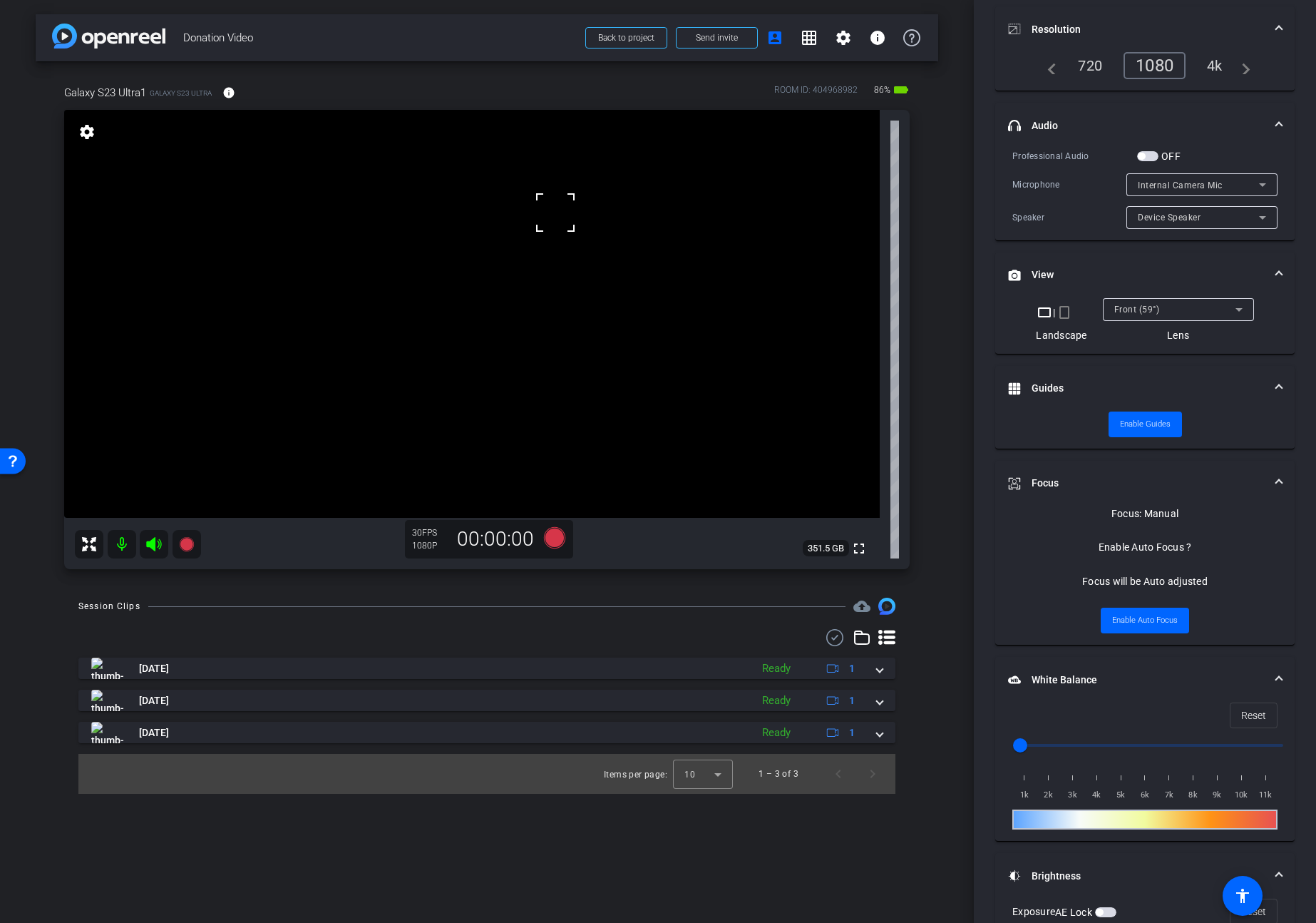
scroll to position [197, 0]
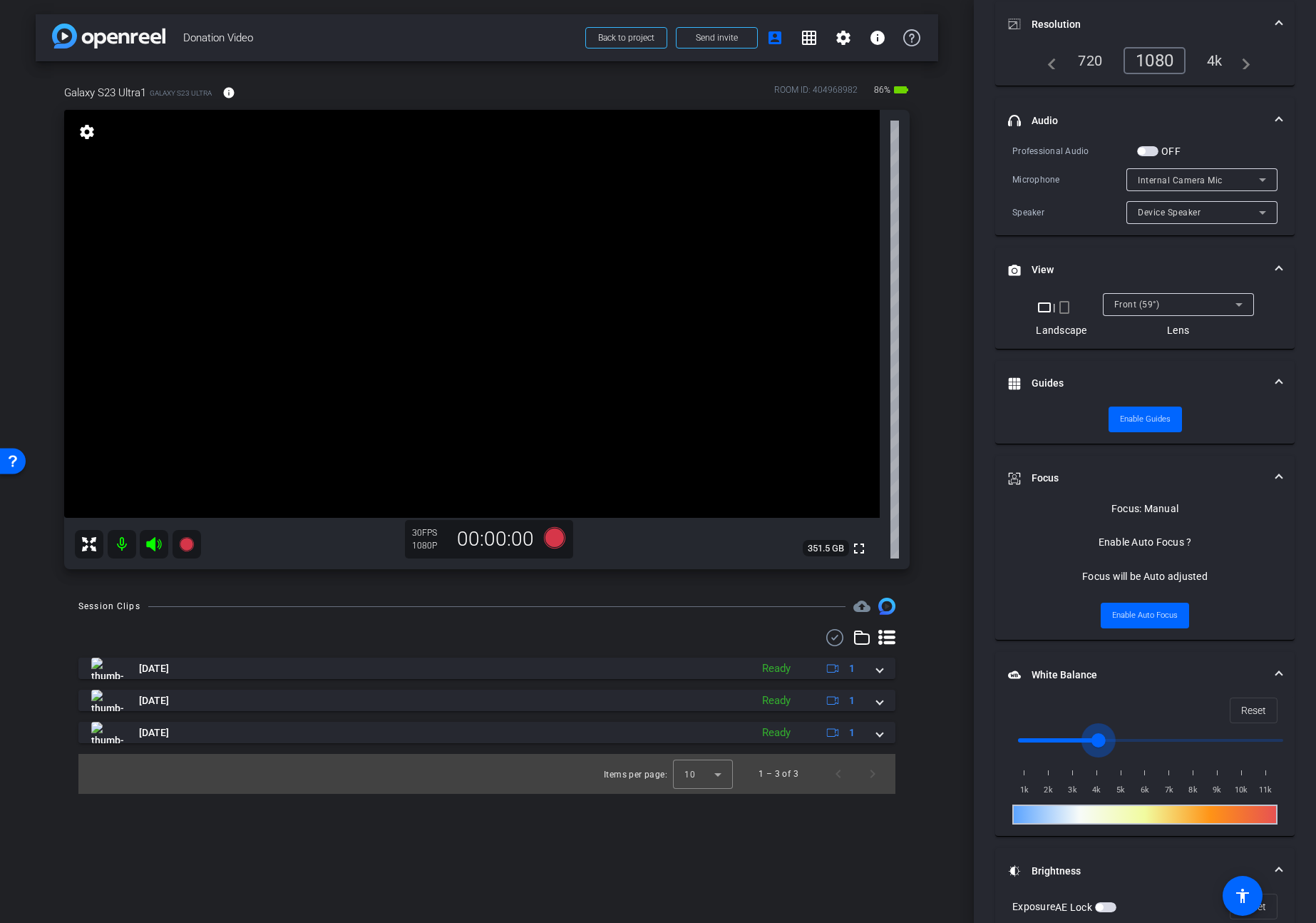
drag, startPoint x: 1023, startPoint y: 741, endPoint x: 1094, endPoint y: 748, distance: 71.3
click at [1094, 748] on input "range" at bounding box center [1150, 740] width 295 height 31
drag, startPoint x: 1097, startPoint y: 743, endPoint x: 1049, endPoint y: 740, distance: 48.1
click at [1049, 740] on input "range" at bounding box center [1150, 740] width 295 height 31
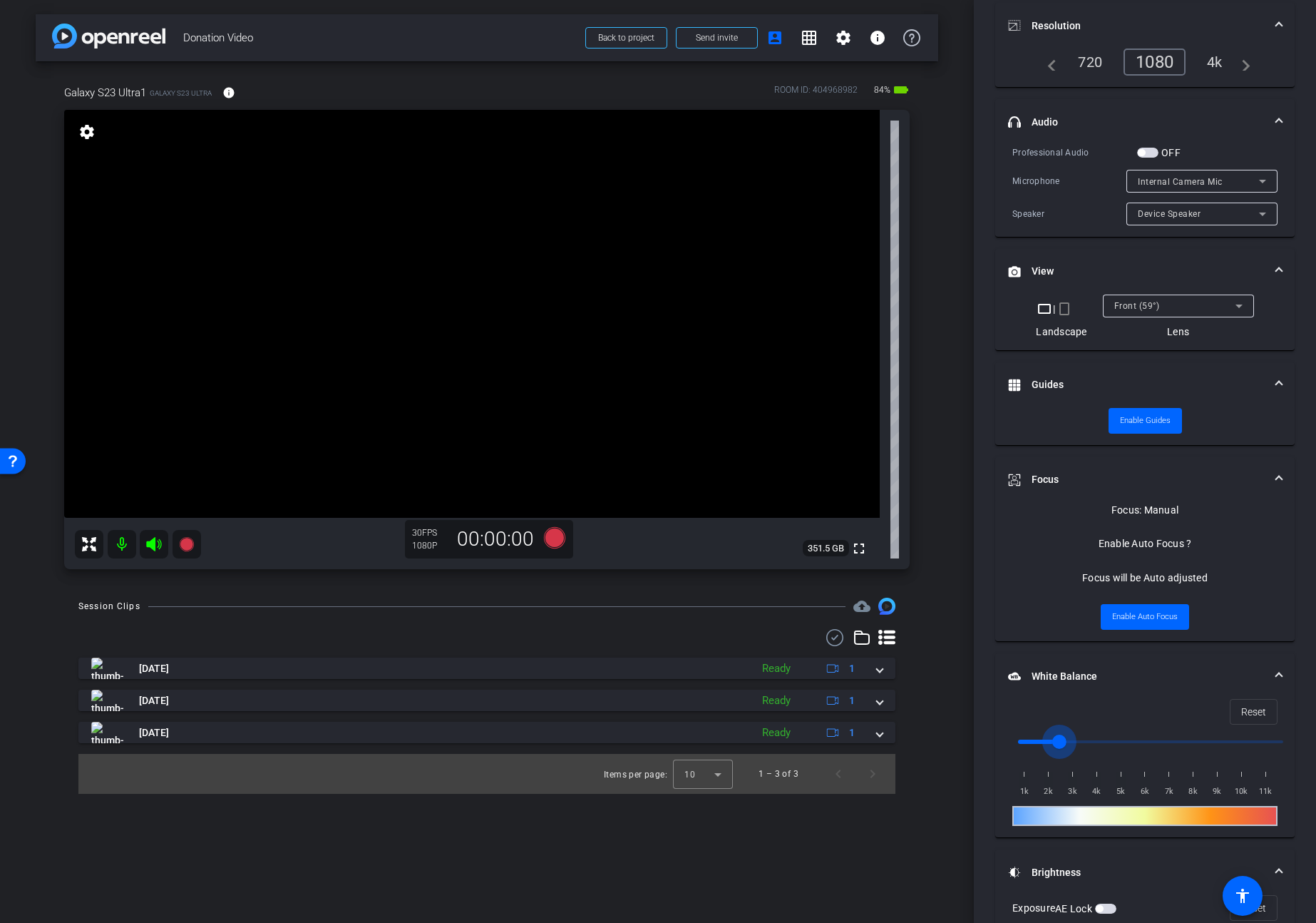
drag, startPoint x: 1046, startPoint y: 740, endPoint x: 1060, endPoint y: 740, distance: 14.0
click at [1060, 740] on input "range" at bounding box center [1150, 741] width 295 height 31
click at [1248, 709] on span "Reset" at bounding box center [1253, 711] width 25 height 27
type input "1000"
click at [1112, 906] on span "button" at bounding box center [1105, 908] width 22 height 10
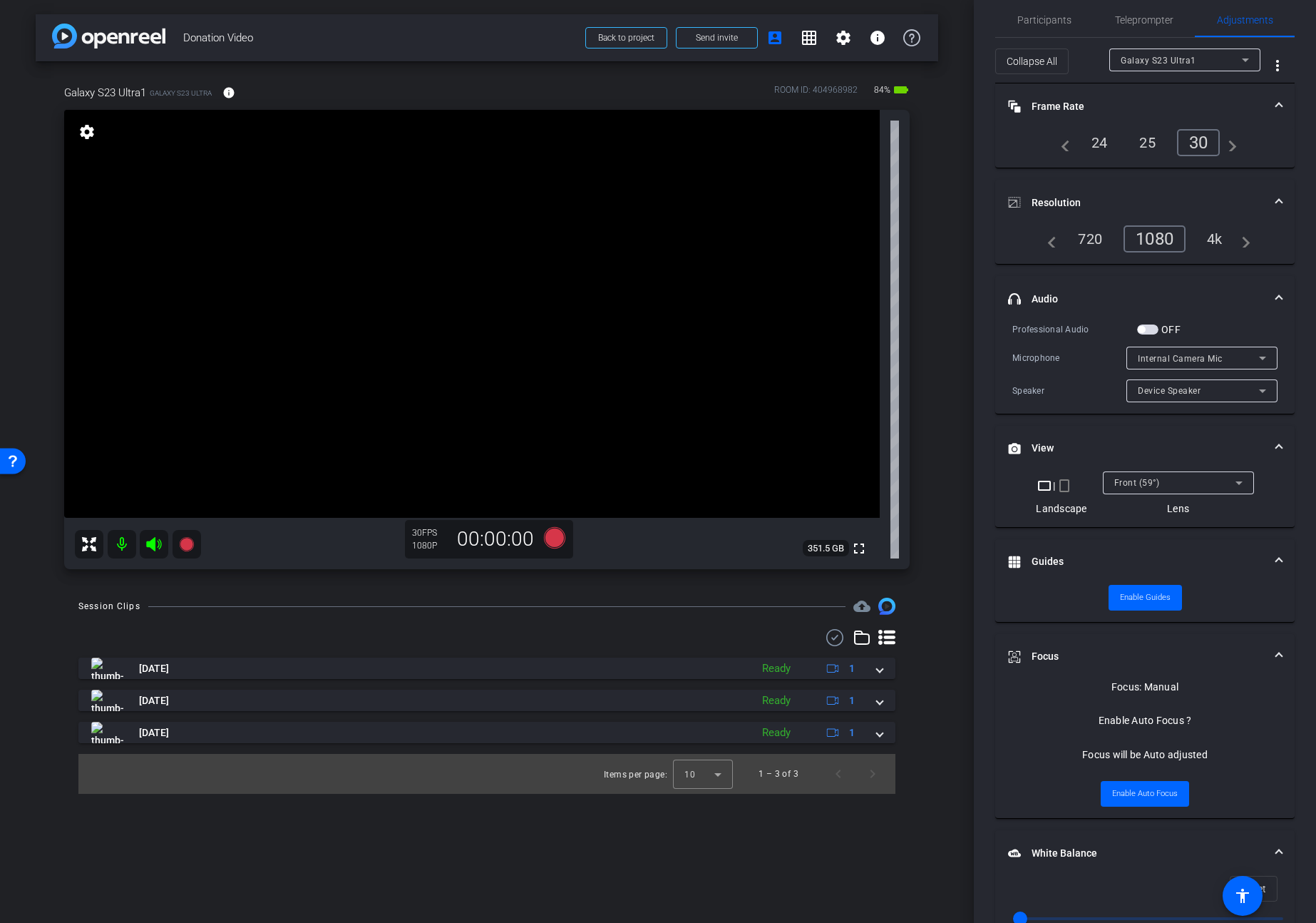
scroll to position [0, 0]
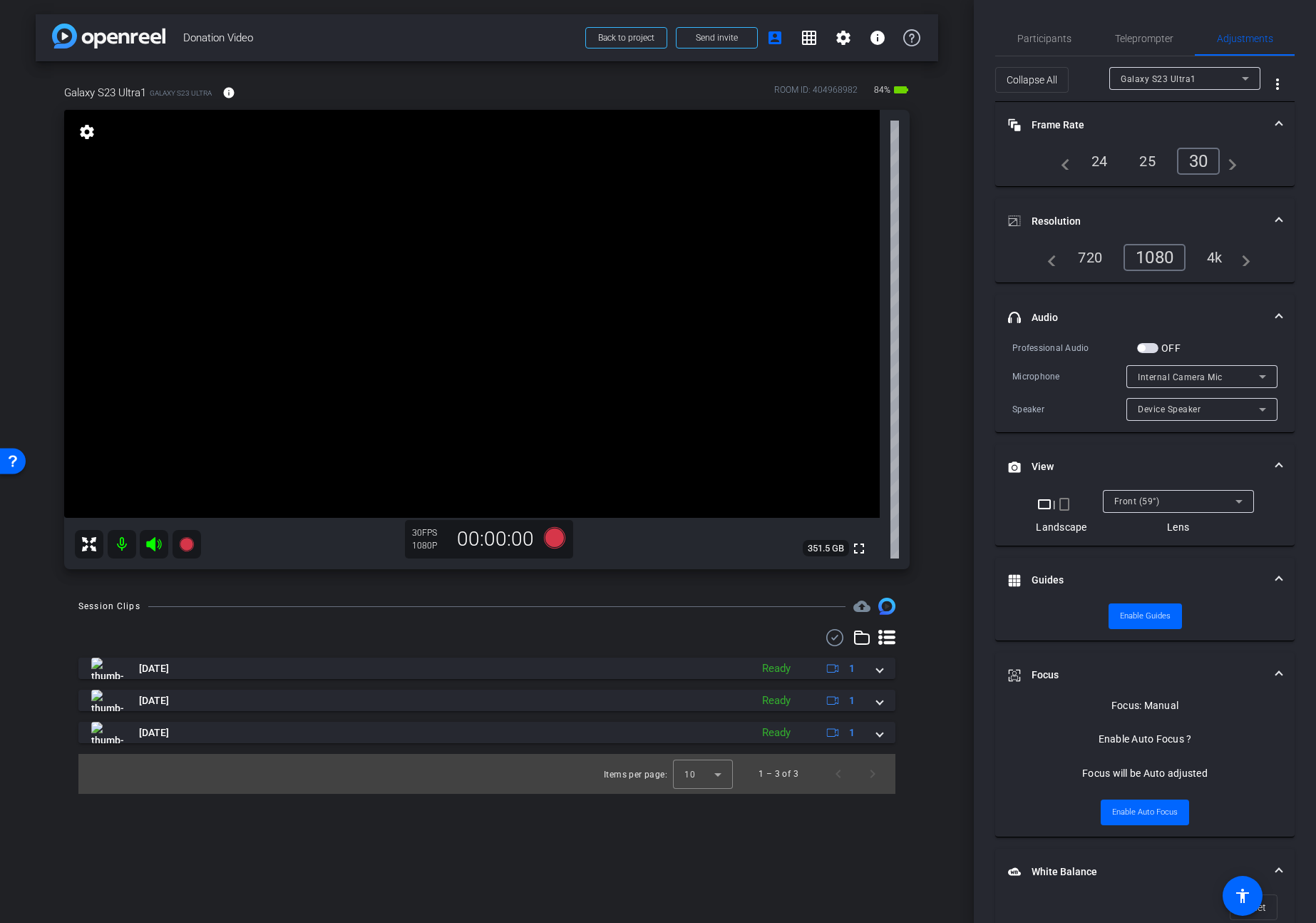
click at [1220, 260] on div "4k" at bounding box center [1215, 257] width 37 height 24
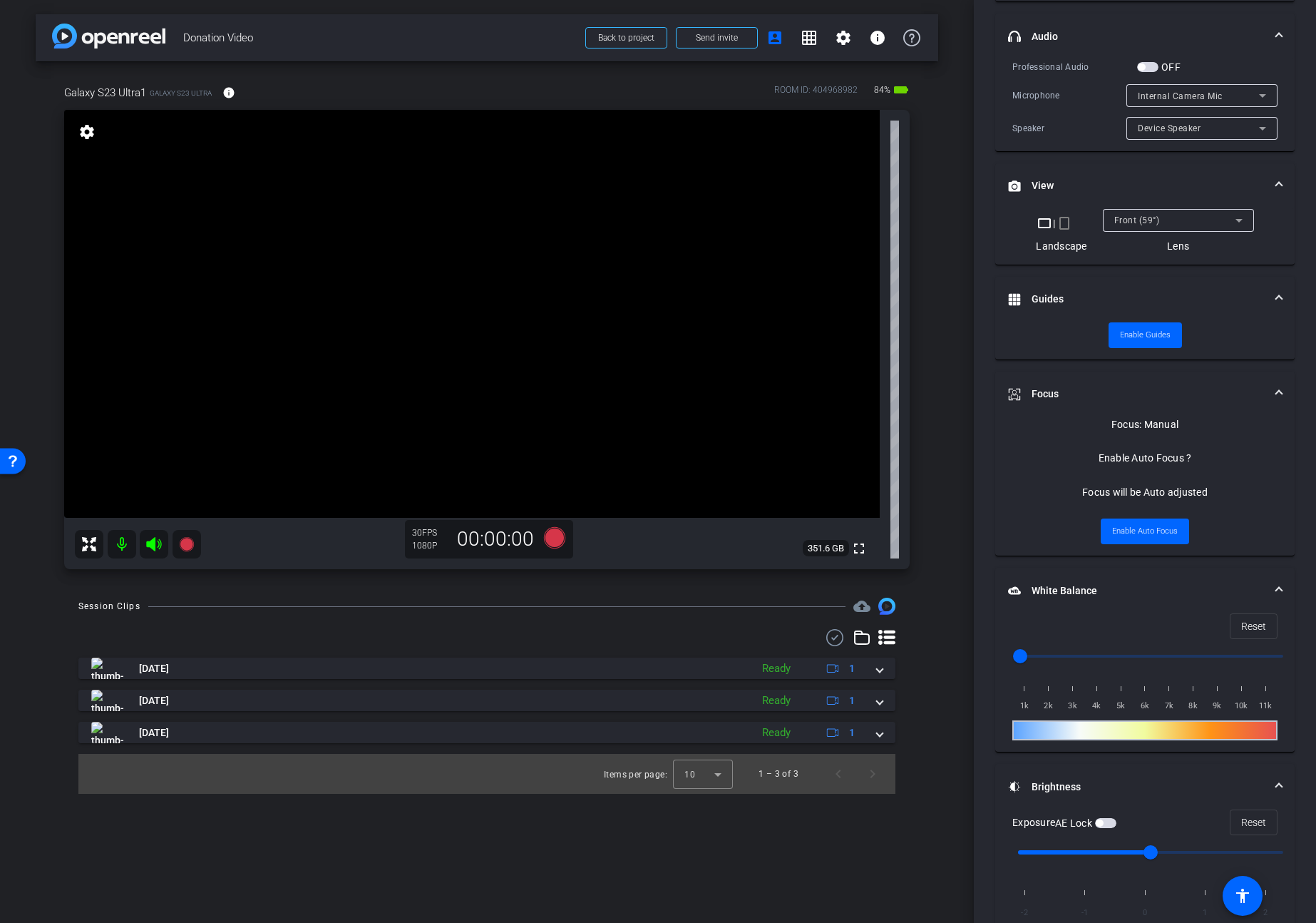
scroll to position [333, 0]
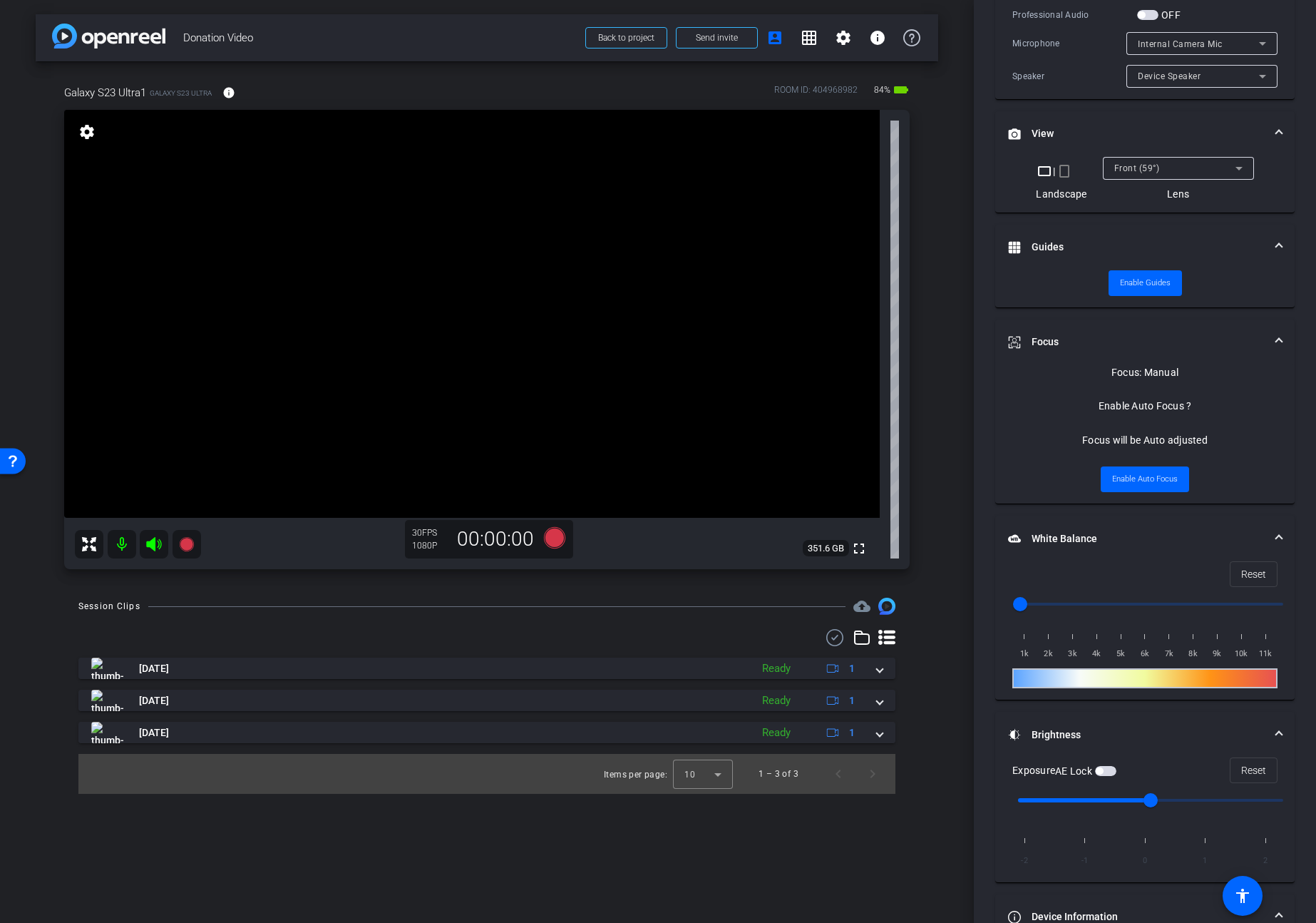
click at [1110, 766] on span "button" at bounding box center [1105, 771] width 22 height 10
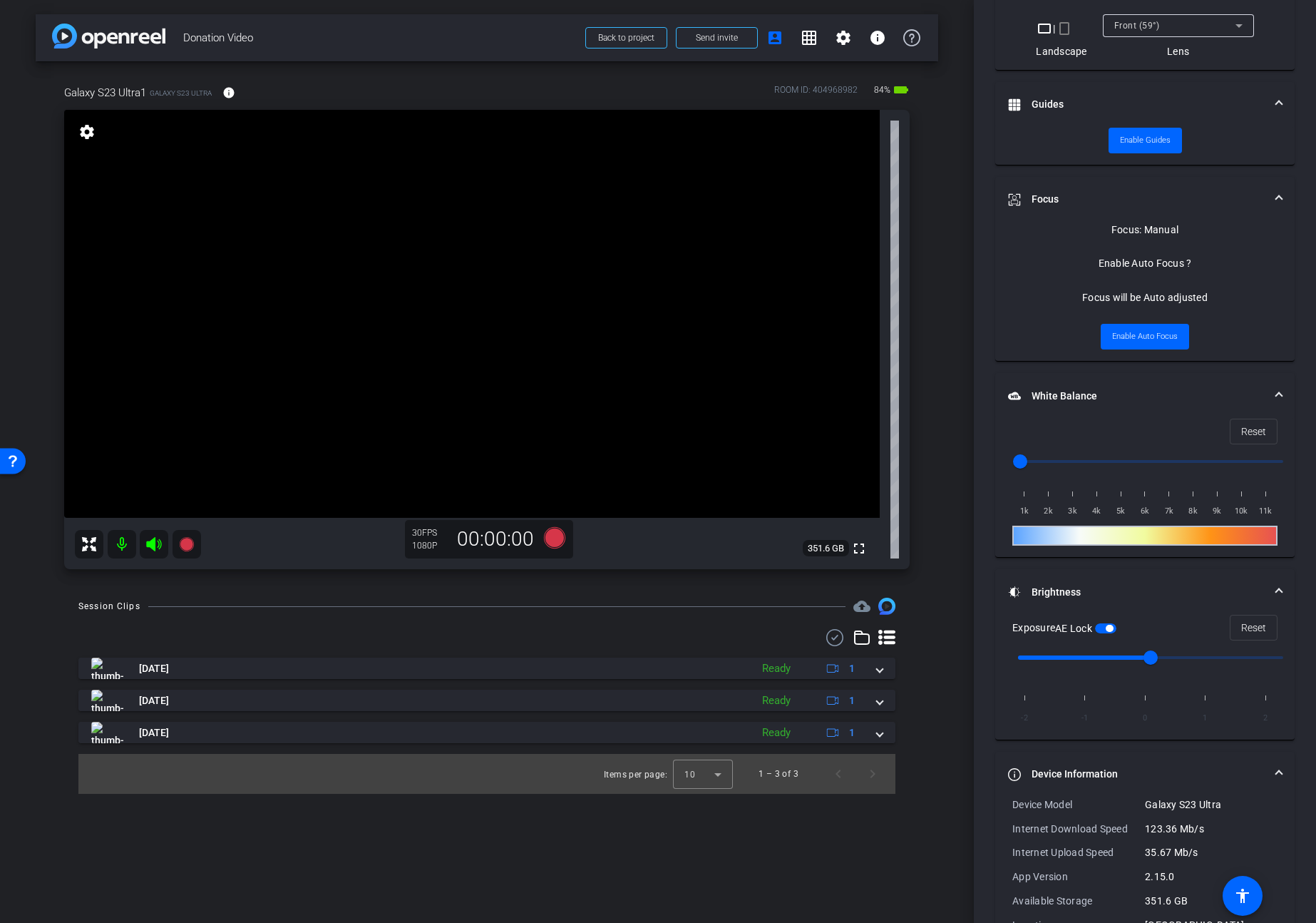
scroll to position [471, 0]
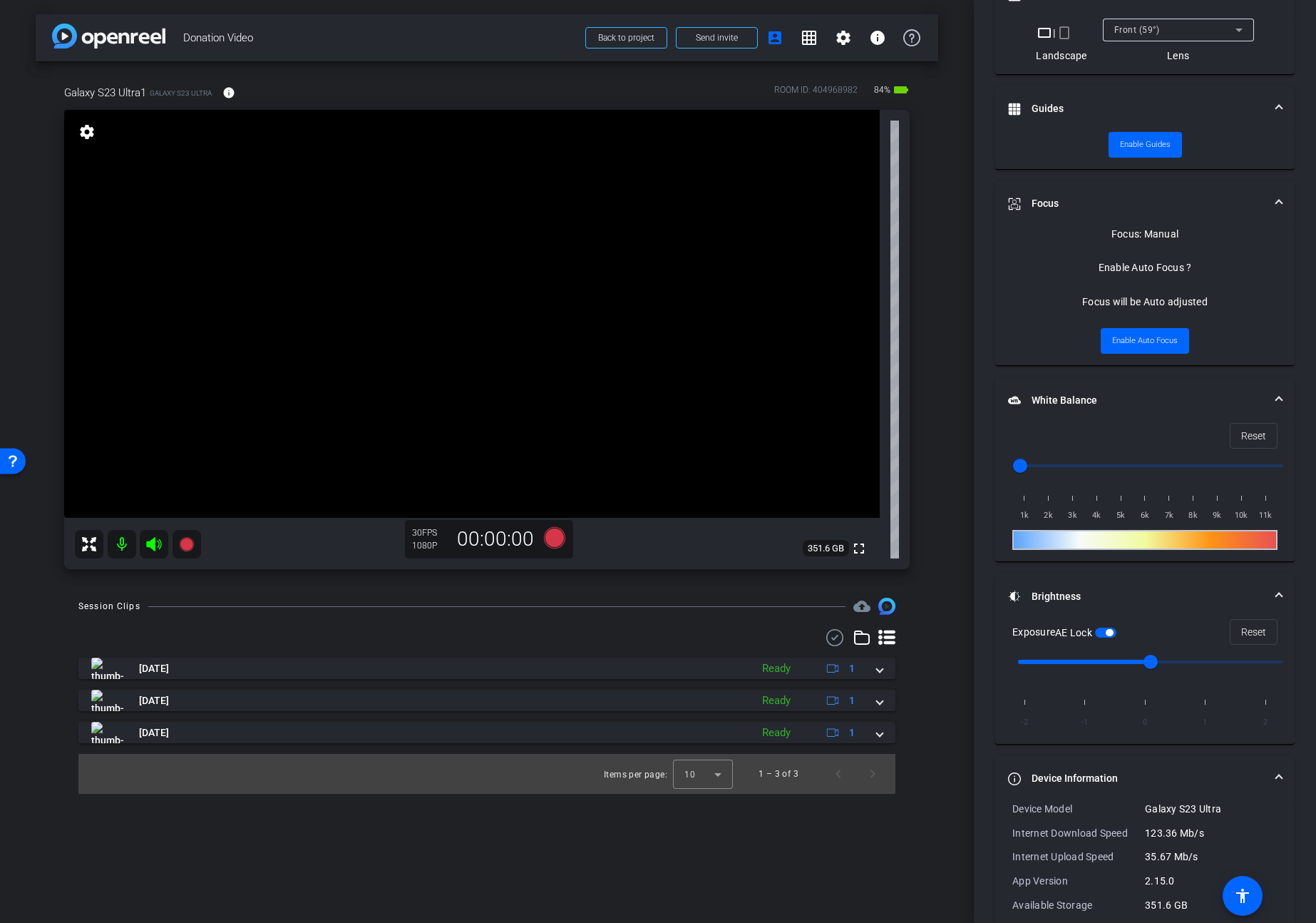
click at [504, 294] on video at bounding box center [472, 314] width 815 height 408
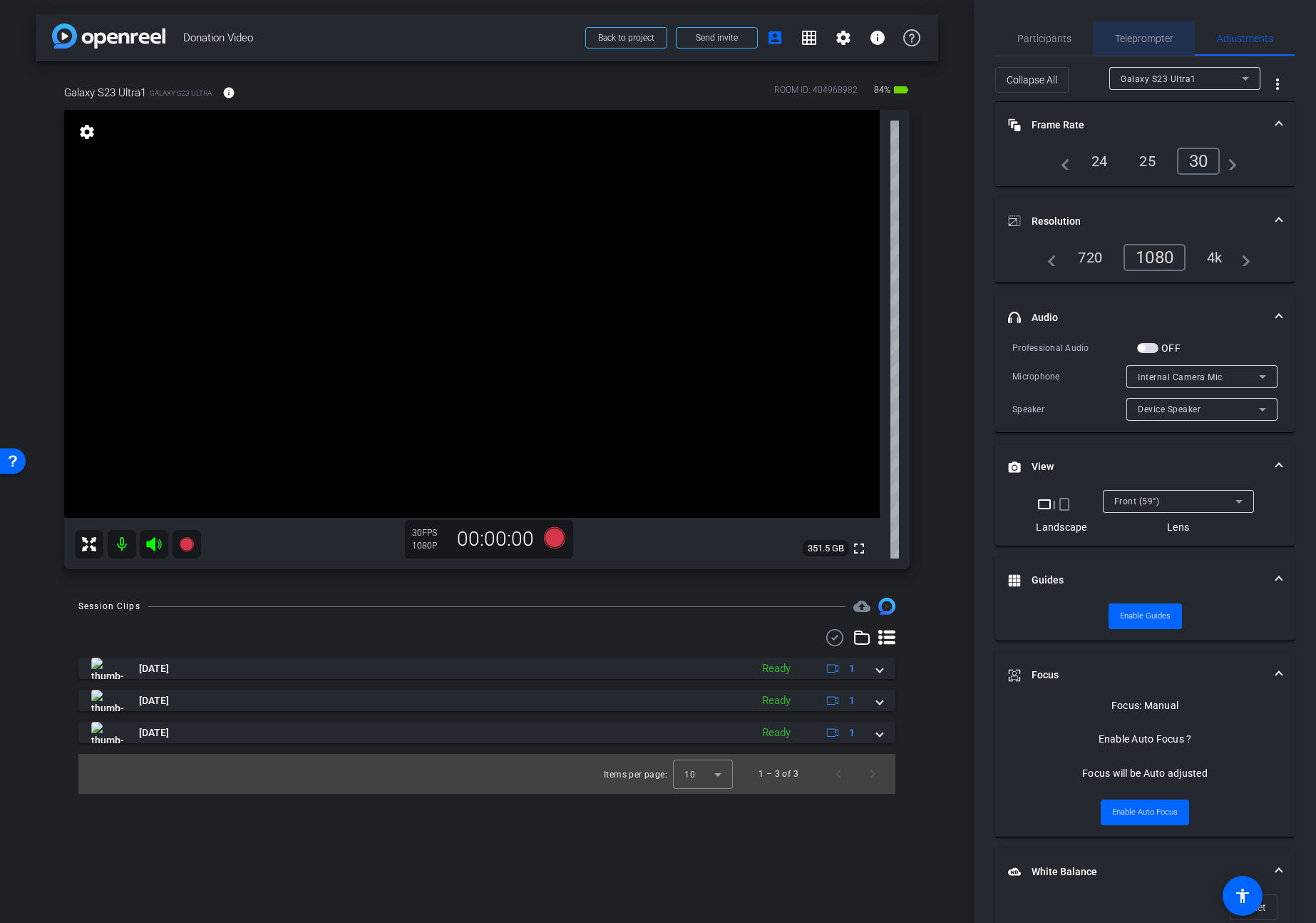
click at [1135, 34] on span "Teleprompter" at bounding box center [1144, 39] width 58 height 10
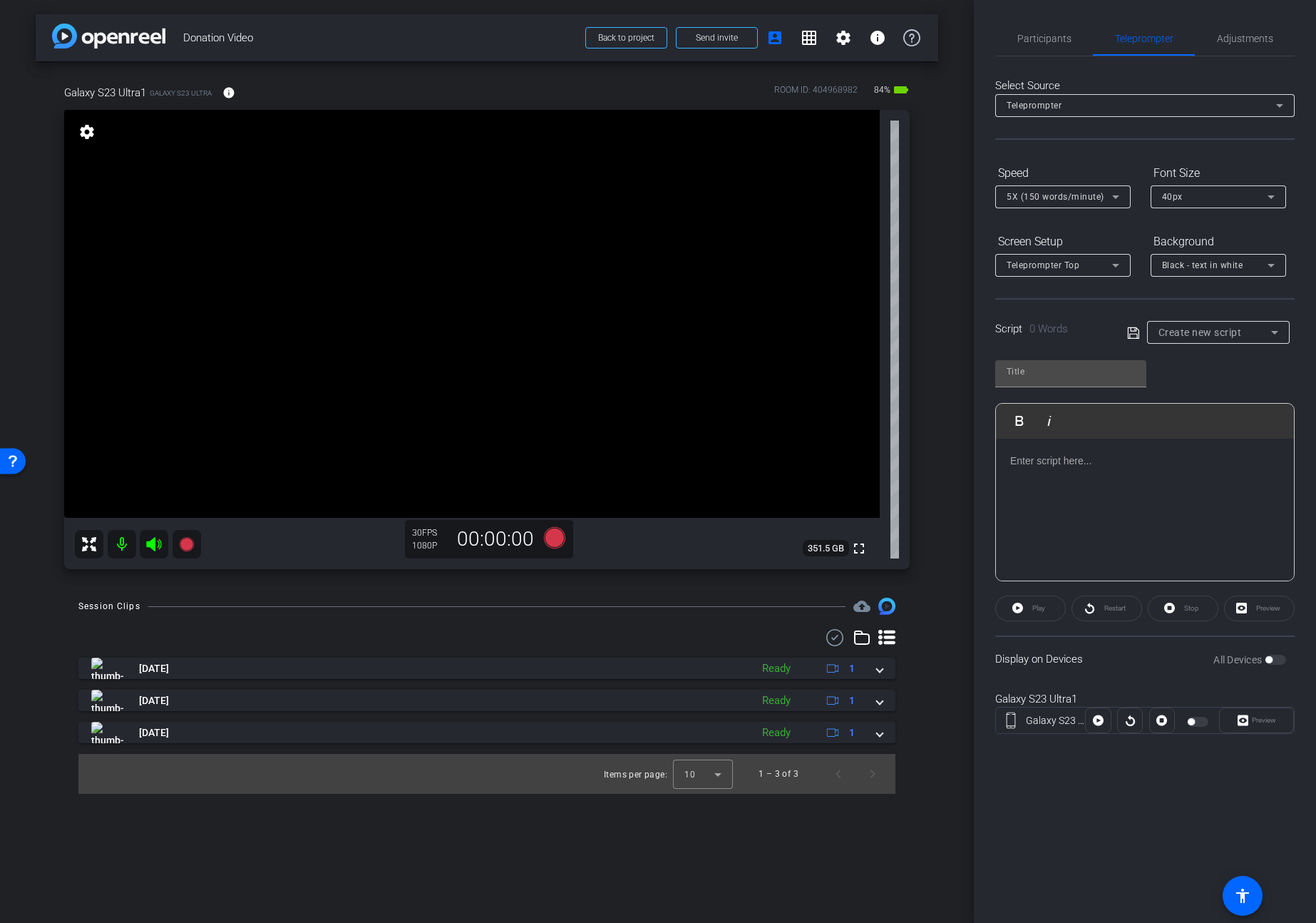
click at [1208, 348] on div at bounding box center [1219, 352] width 143 height 15
click at [1214, 335] on span "Create new script" at bounding box center [1200, 332] width 83 height 11
click at [1191, 385] on span "Donation Video Script" at bounding box center [1205, 384] width 93 height 17
type input "Donation Video Script"
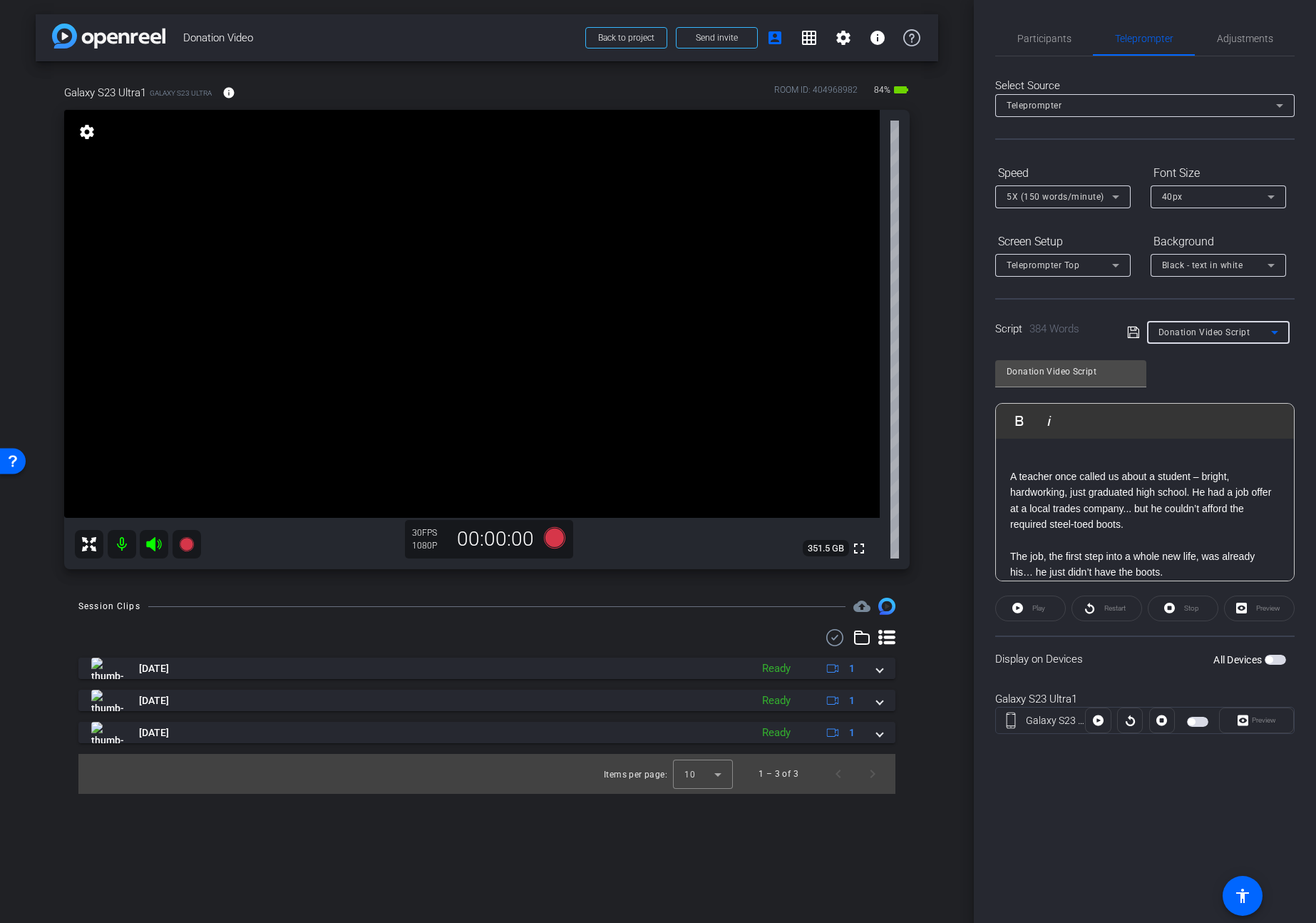
click at [1279, 660] on span "button" at bounding box center [1275, 660] width 22 height 10
drag, startPoint x: 1265, startPoint y: 719, endPoint x: 1193, endPoint y: 692, distance: 76.9
click at [1265, 719] on span "Preview" at bounding box center [1264, 719] width 24 height 8
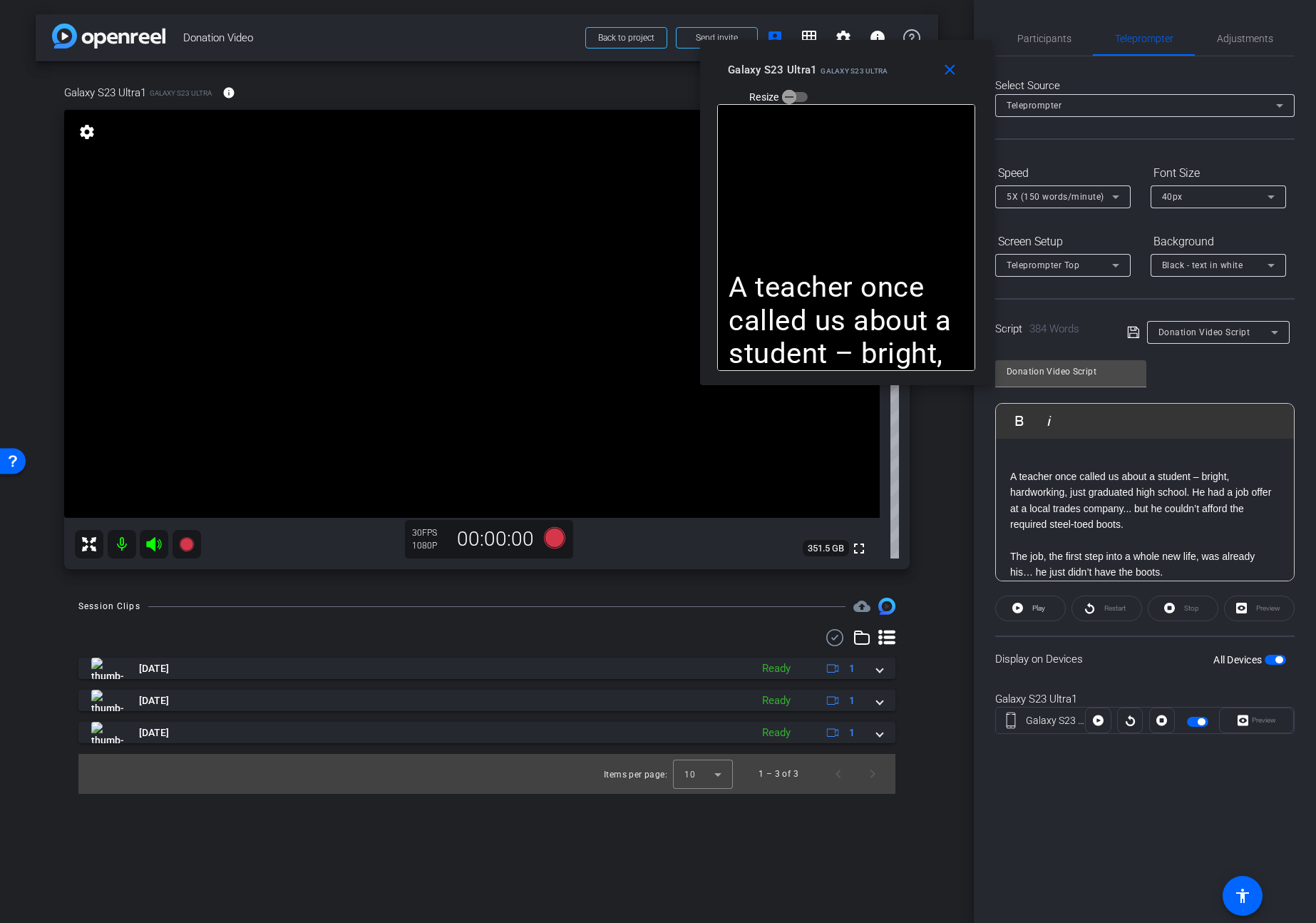
drag, startPoint x: 716, startPoint y: 314, endPoint x: 904, endPoint y: 65, distance: 312.0
click at [904, 65] on div "Galaxy S23 Ultra1 Galaxy S23 Ultra Resize" at bounding box center [852, 82] width 248 height 51
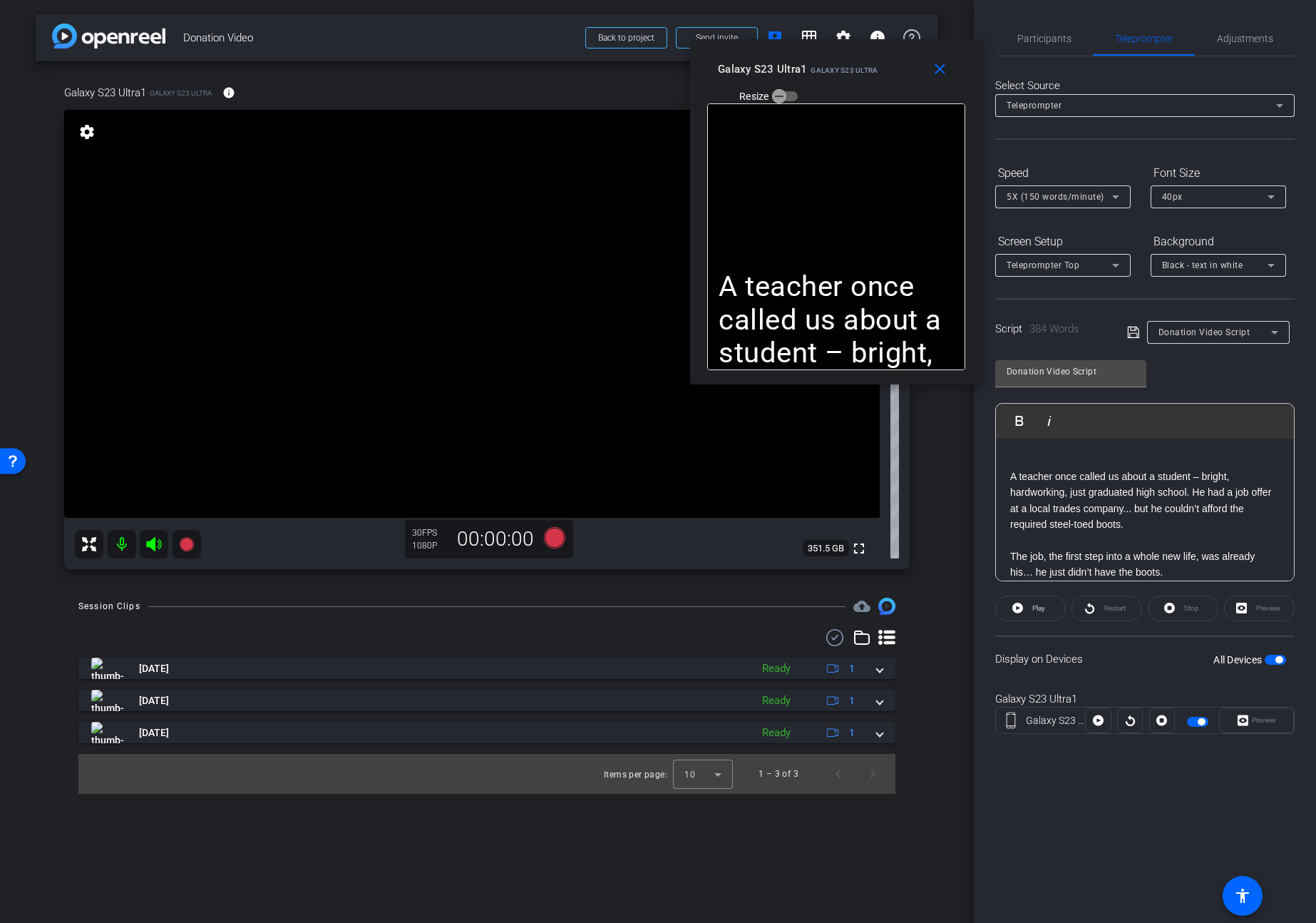
drag, startPoint x: 907, startPoint y: 65, endPoint x: 896, endPoint y: 65, distance: 11.0
click at [896, 65] on div "Galaxy S23 Ultra1 Galaxy S23 Ultra Resize" at bounding box center [842, 81] width 248 height 51
click at [1232, 45] on span "Adjustments" at bounding box center [1245, 39] width 56 height 34
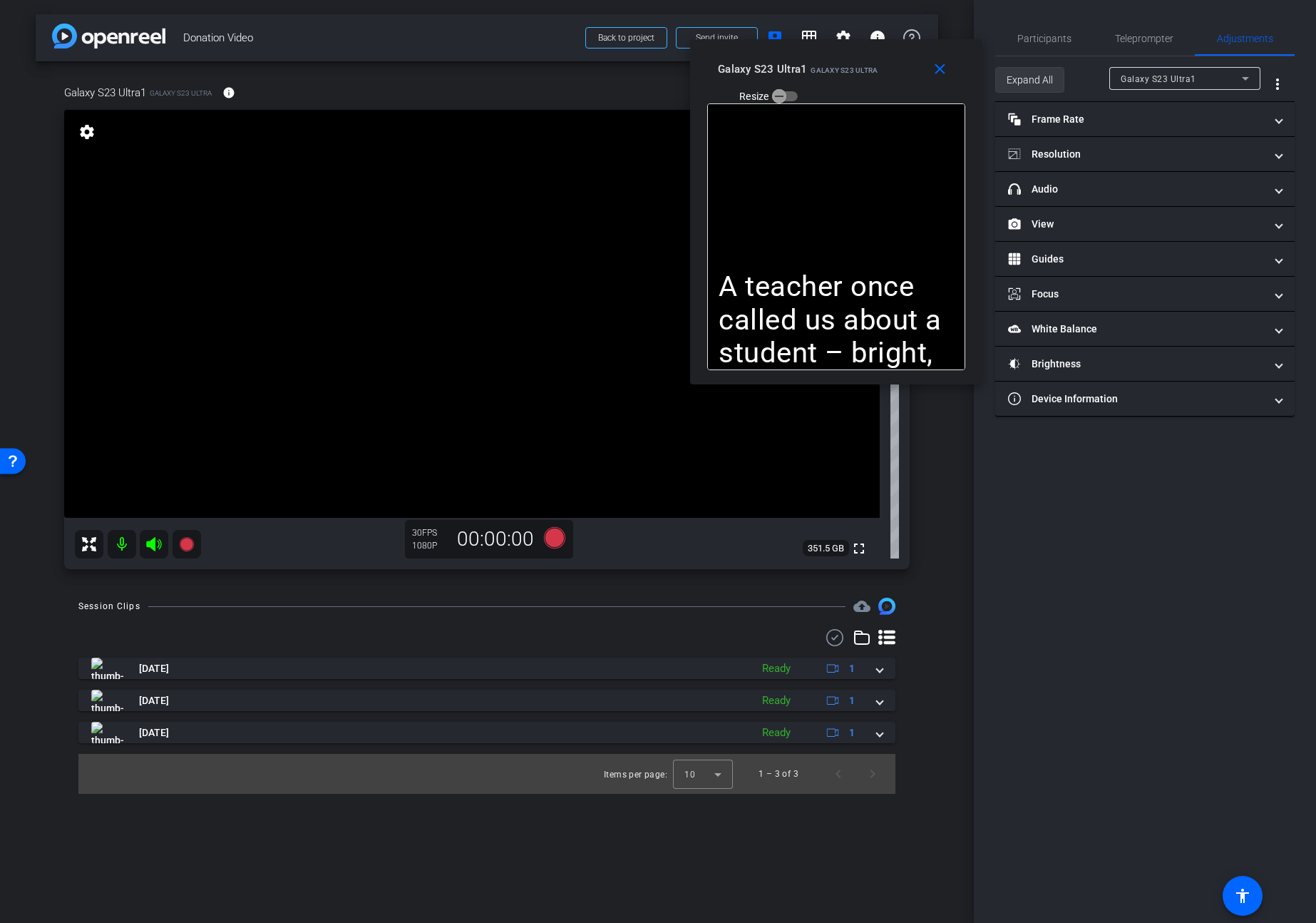
click at [1010, 83] on span "Expand All" at bounding box center [1030, 79] width 46 height 27
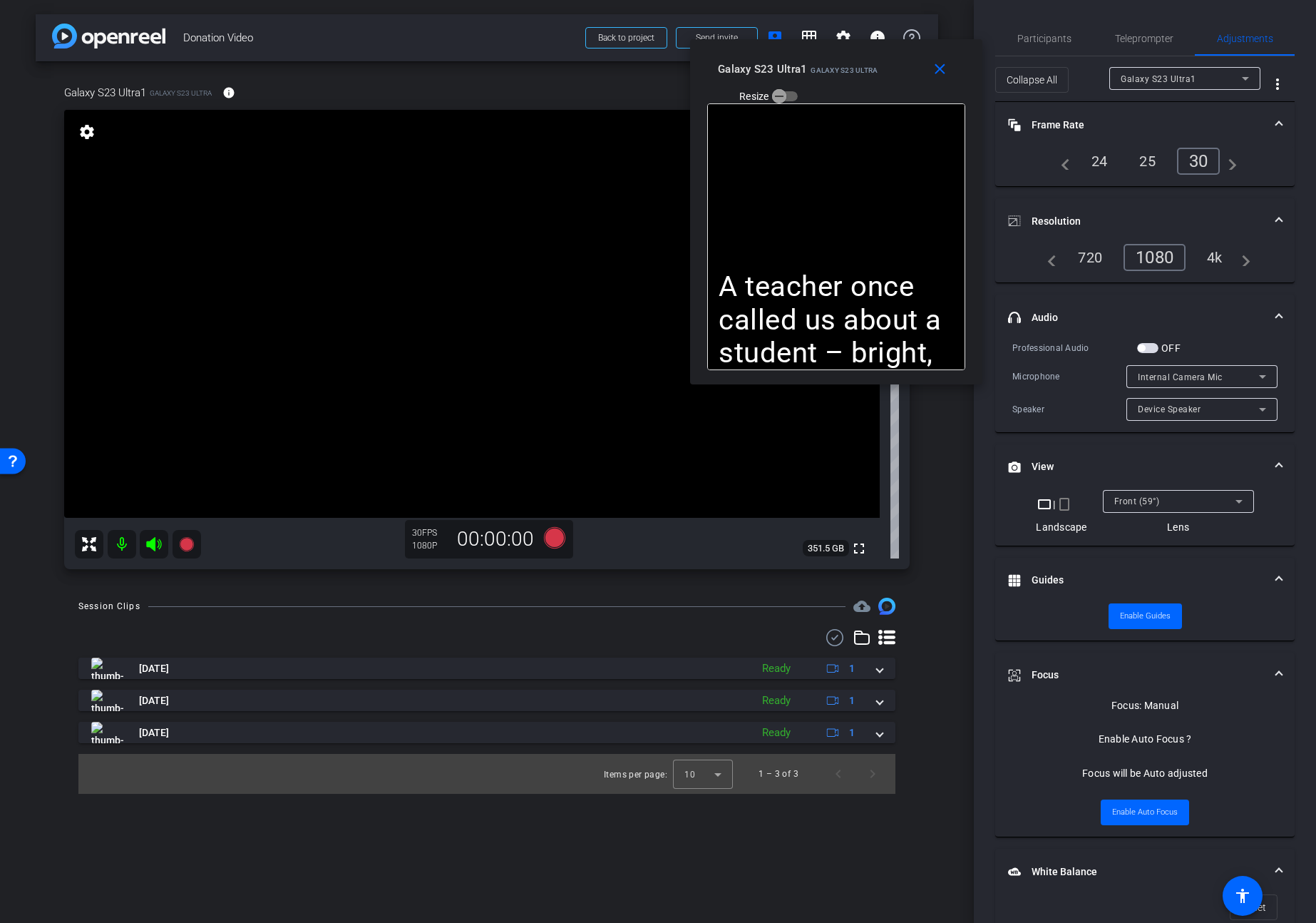
click at [1147, 344] on span "button" at bounding box center [1147, 348] width 22 height 10
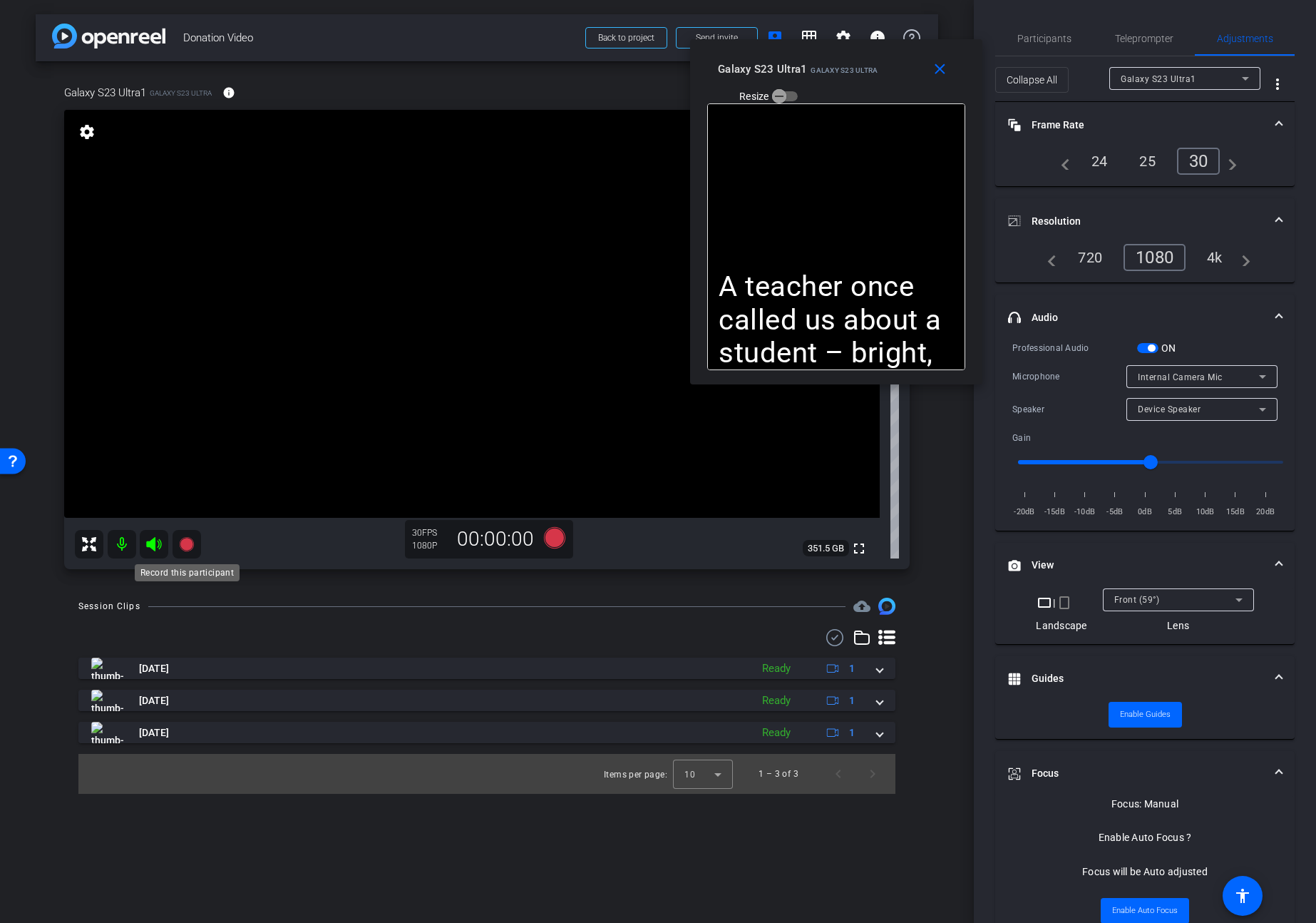
click at [194, 555] on mat-icon at bounding box center [187, 544] width 28 height 28
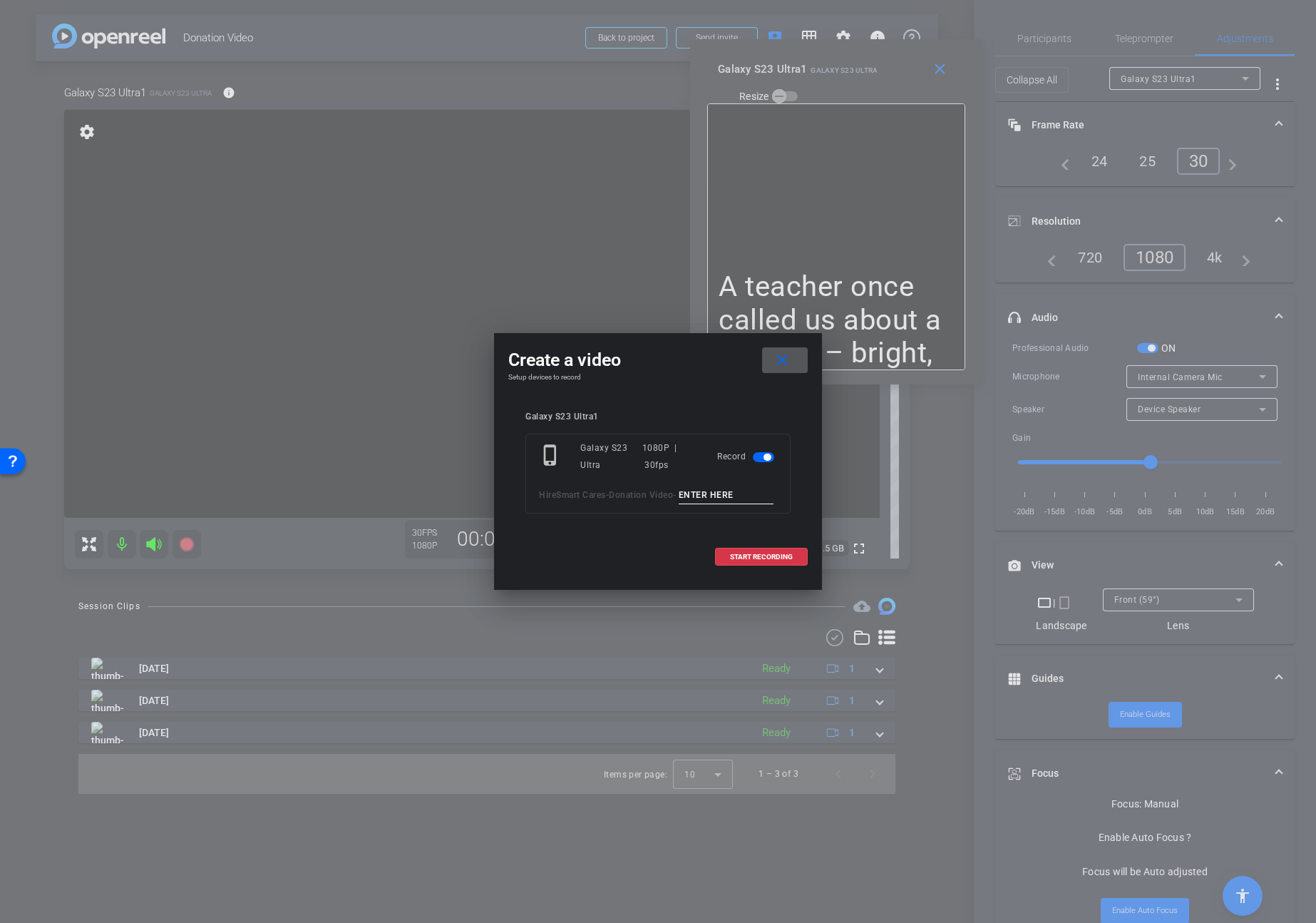
click at [679, 504] on input at bounding box center [726, 495] width 95 height 18
type input "Take1"
click at [735, 561] on span "START RECORDING" at bounding box center [761, 557] width 63 height 7
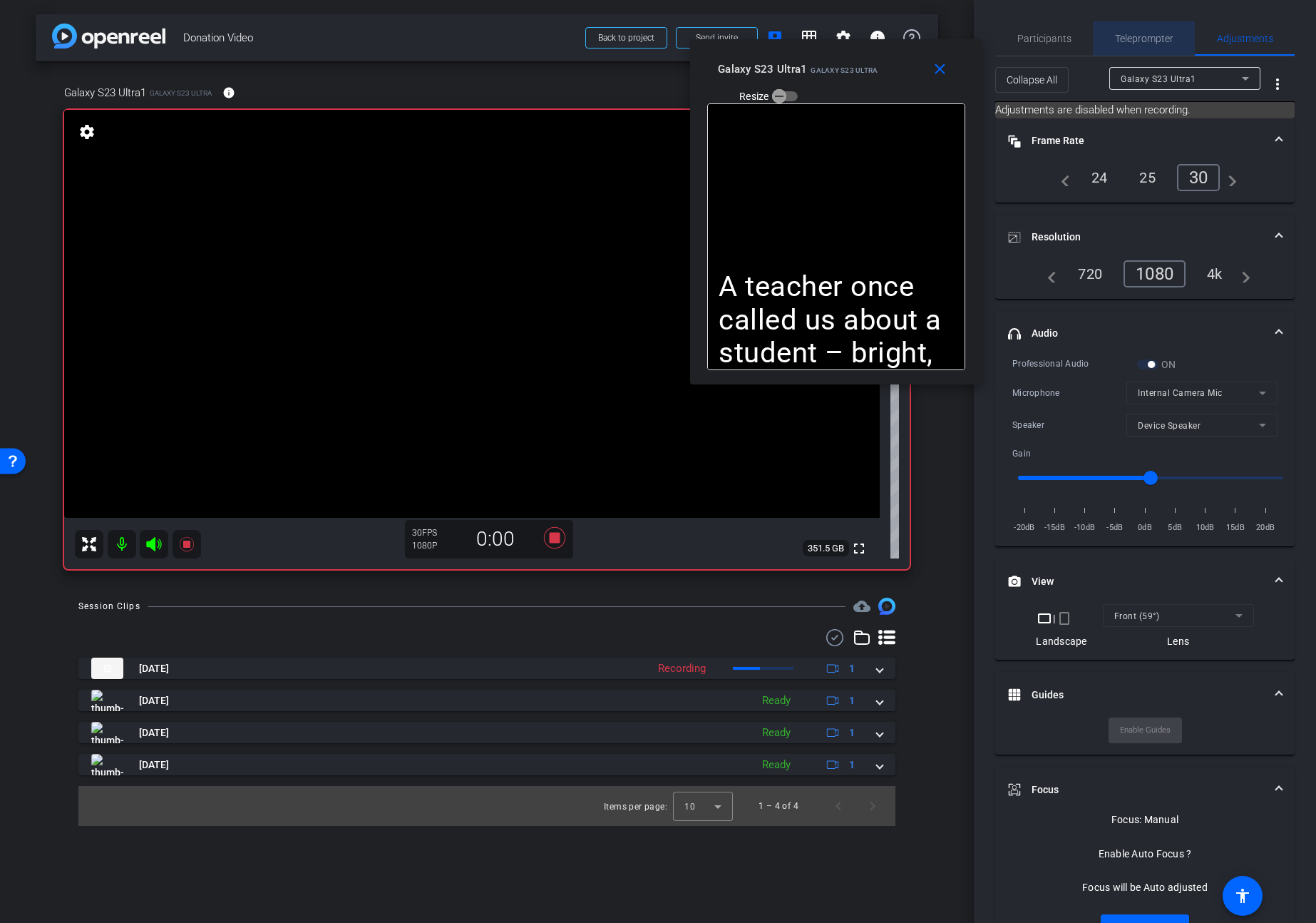
click at [1135, 34] on span "Teleprompter" at bounding box center [1144, 39] width 58 height 10
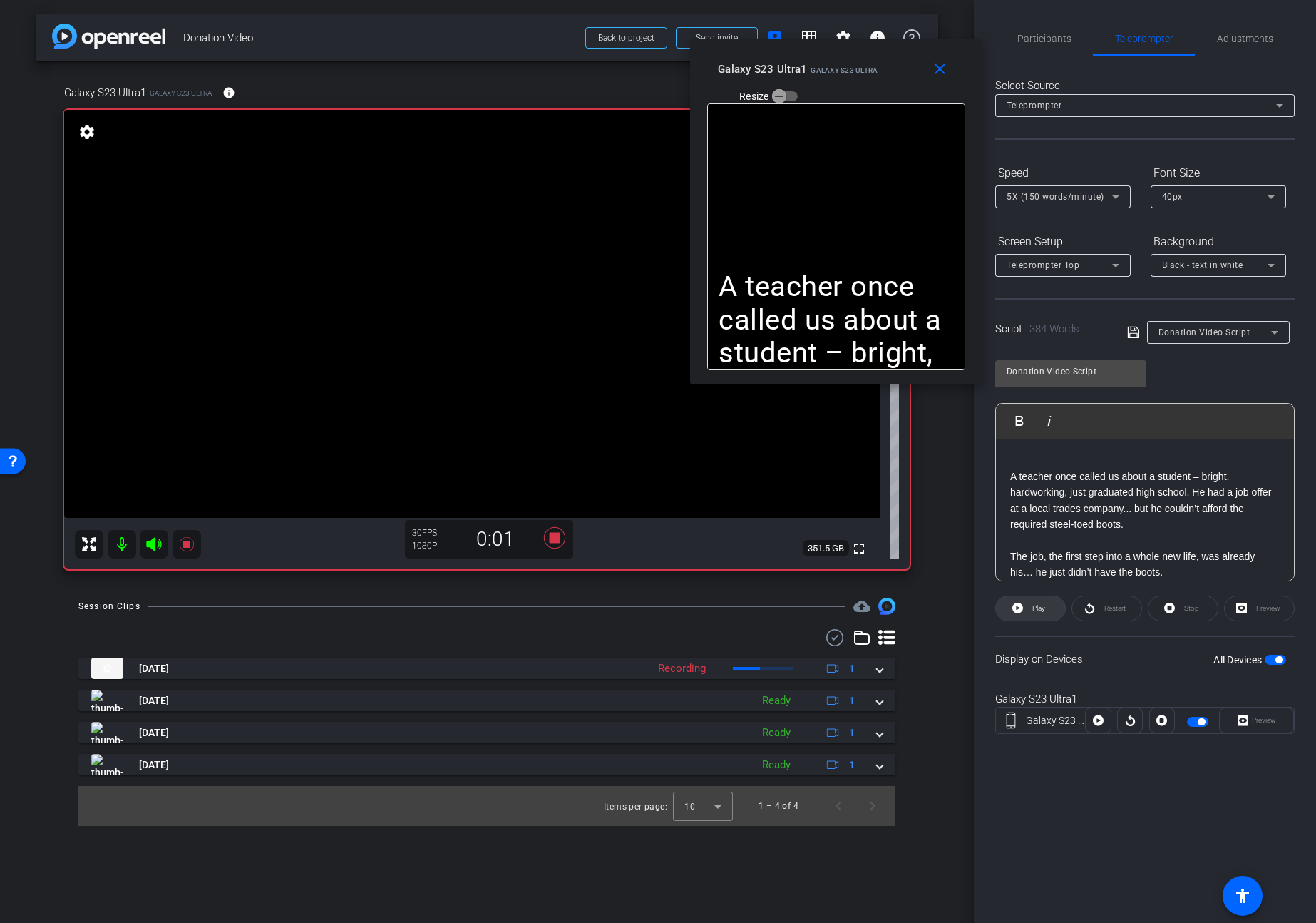
click at [1036, 613] on span "Play" at bounding box center [1036, 607] width 16 height 20
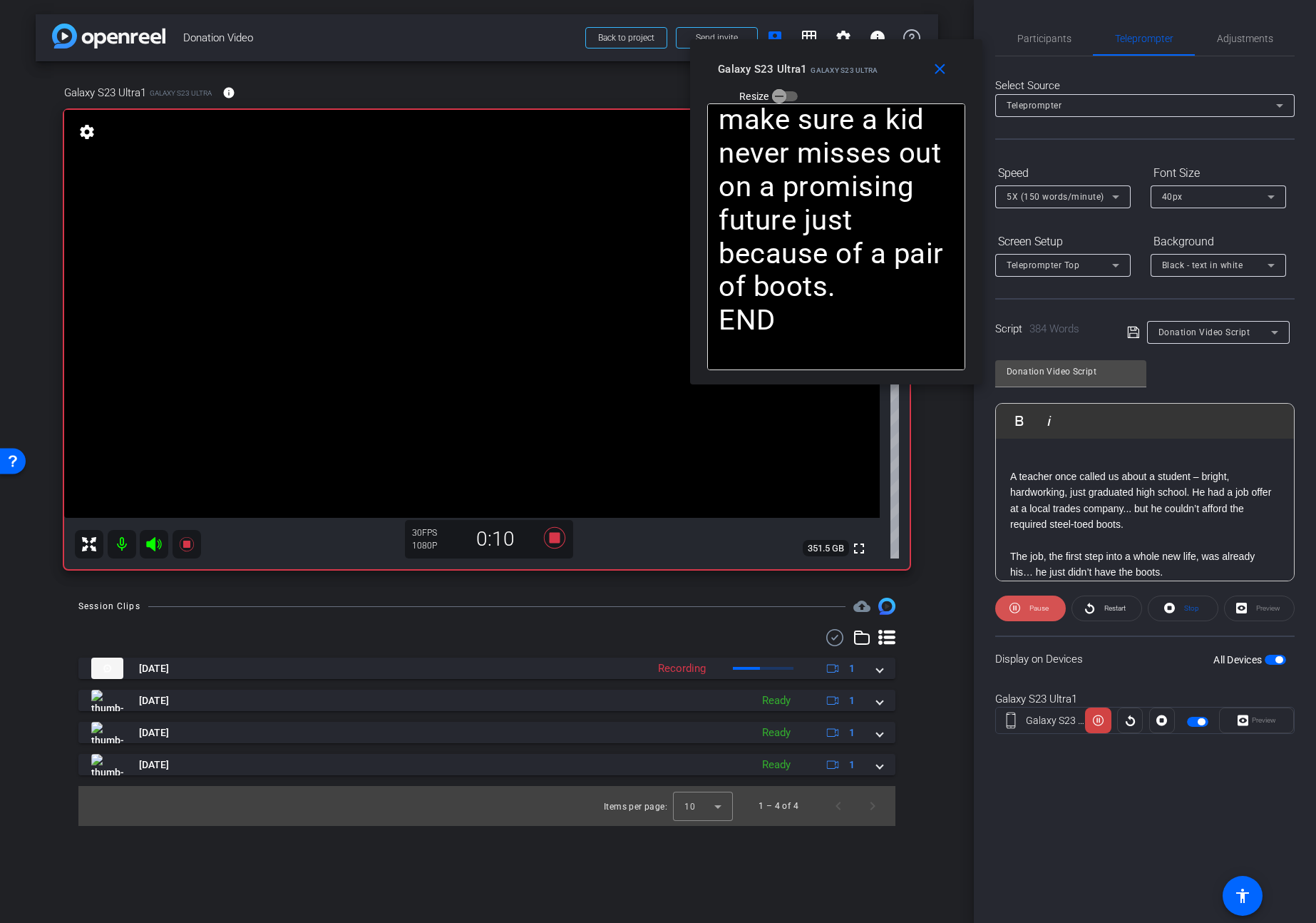
click at [1039, 606] on span "Pause" at bounding box center [1039, 607] width 19 height 8
click at [1039, 606] on span "Play" at bounding box center [1038, 607] width 13 height 8
click at [1039, 606] on span "Pause" at bounding box center [1039, 607] width 19 height 8
click at [1039, 606] on span "Play" at bounding box center [1038, 607] width 13 height 8
click at [942, 73] on mat-icon "close" at bounding box center [940, 69] width 18 height 18
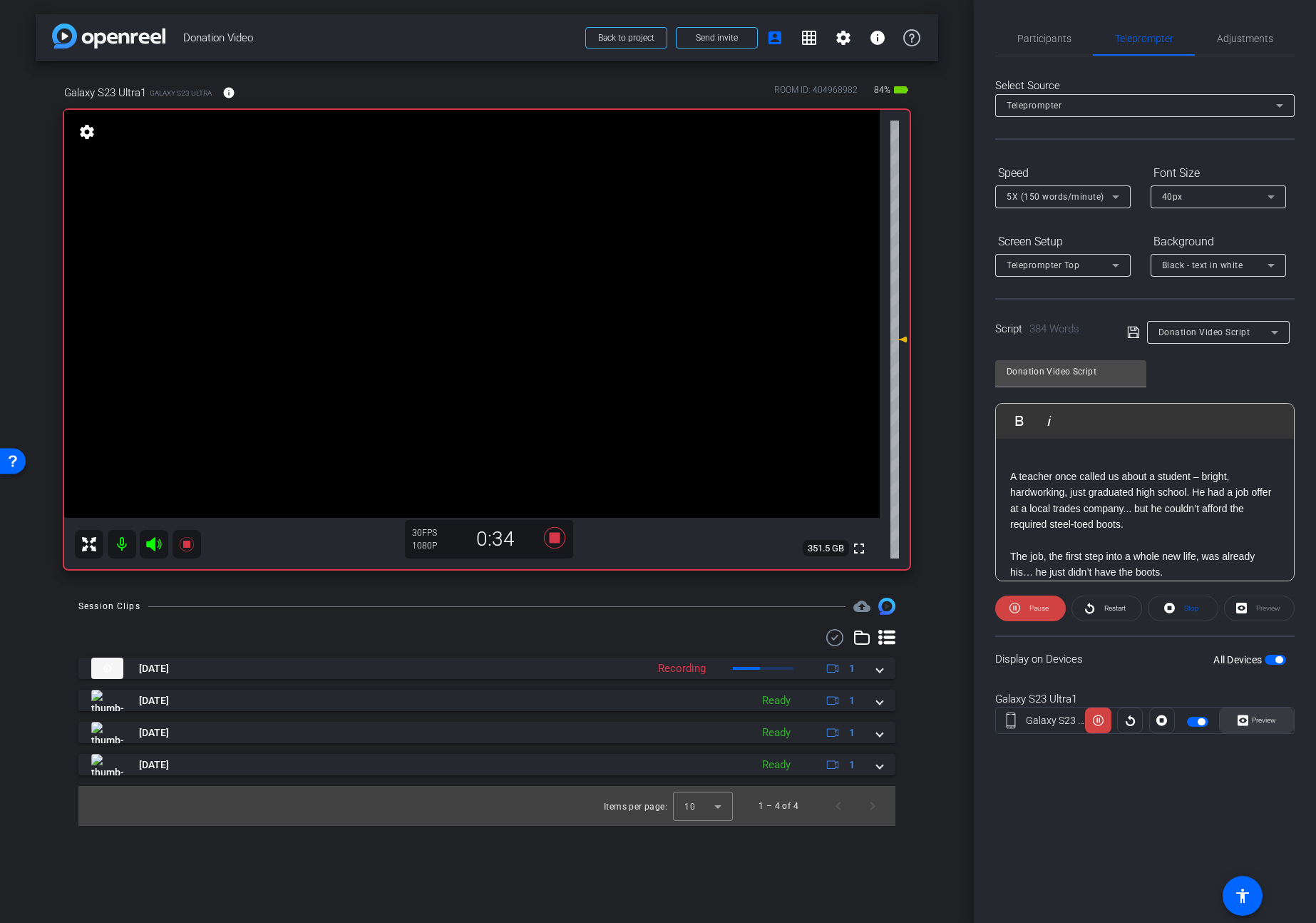
click at [1251, 715] on span "Preview" at bounding box center [1262, 720] width 28 height 20
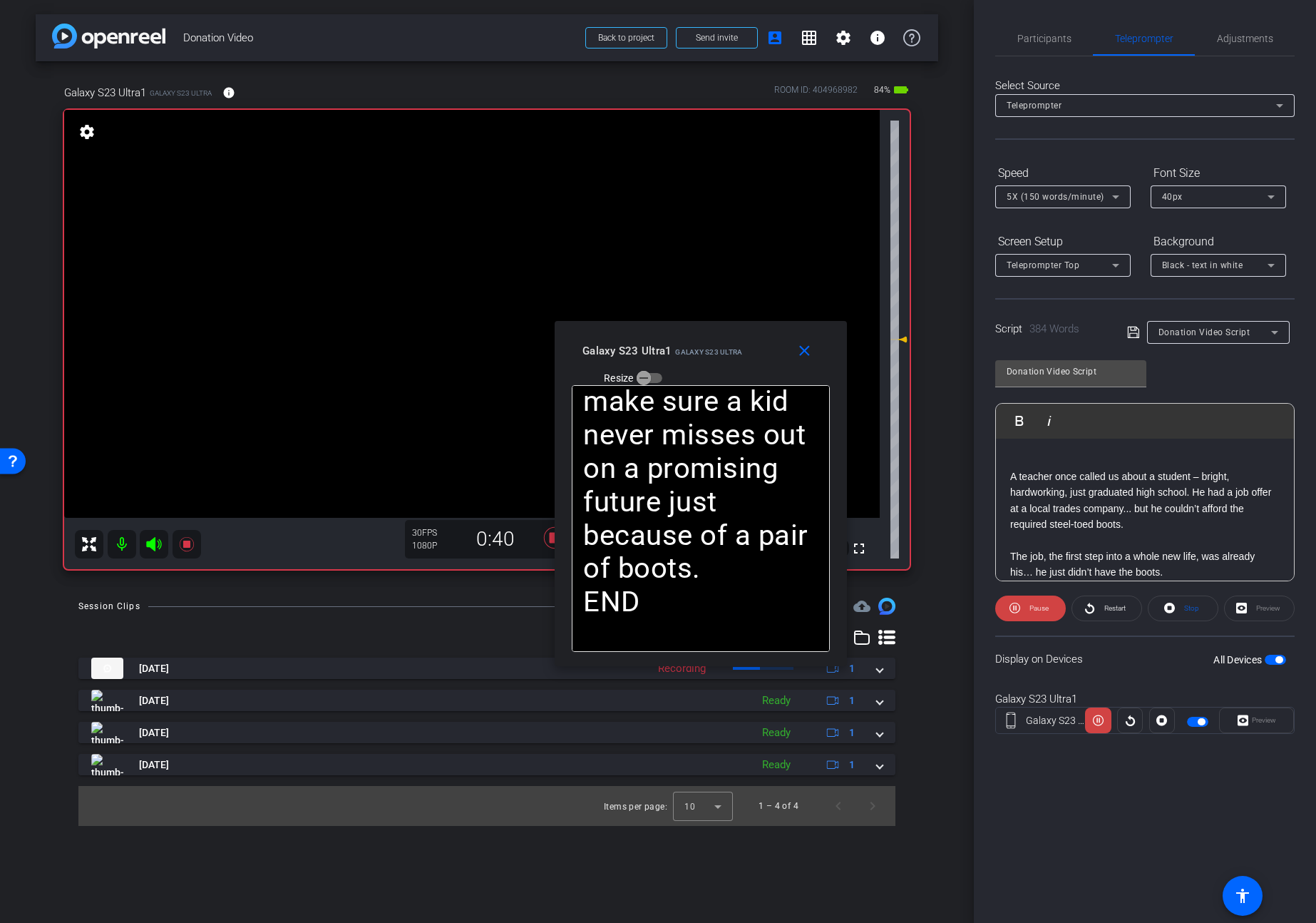
drag, startPoint x: 731, startPoint y: 340, endPoint x: 789, endPoint y: 362, distance: 62.0
click at [789, 362] on div "Galaxy S23 Ultra1 Galaxy S23 Ultra Resize" at bounding box center [706, 363] width 248 height 51
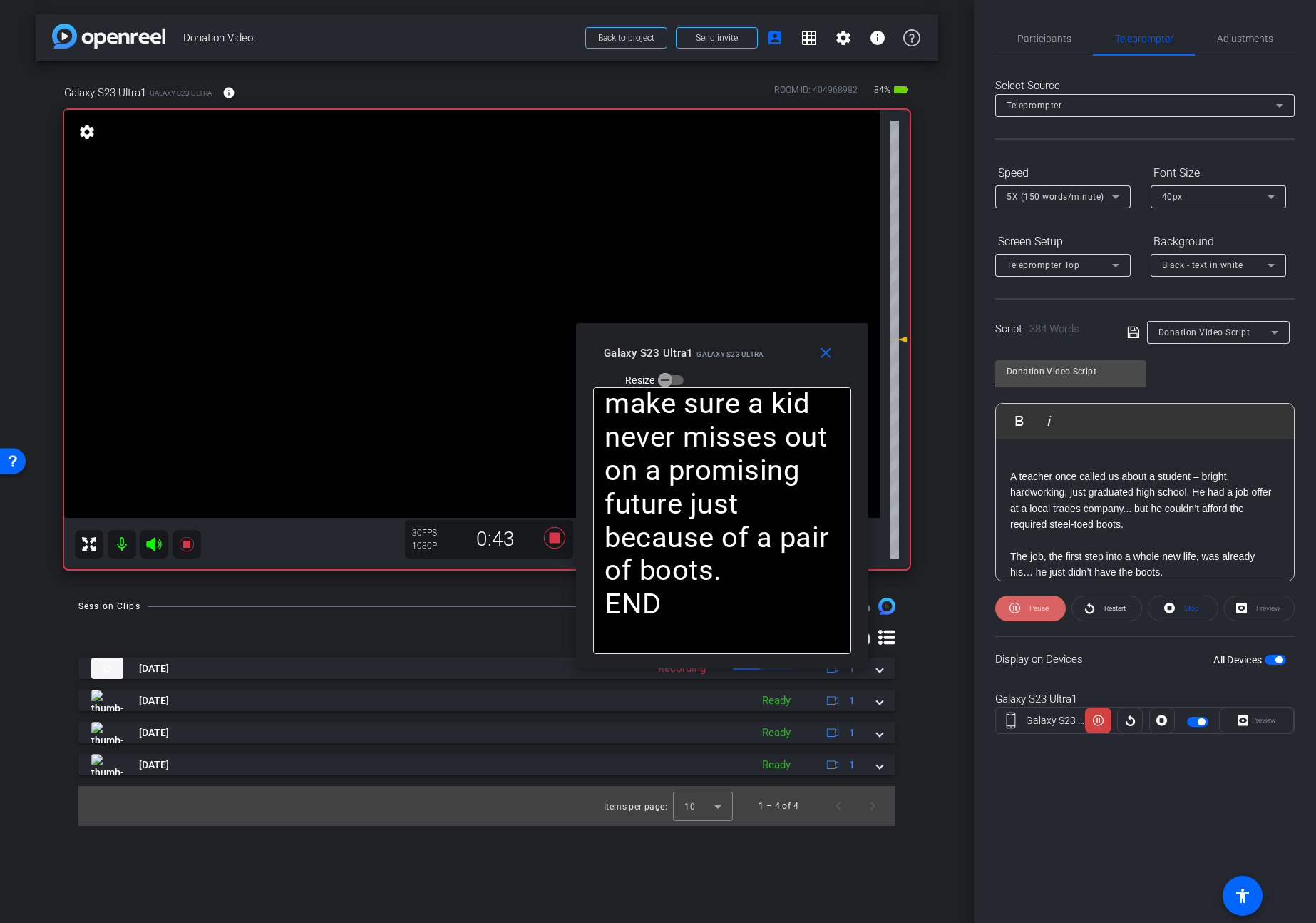
click at [1036, 613] on span "Pause" at bounding box center [1037, 607] width 23 height 20
click at [1036, 613] on span "Play" at bounding box center [1036, 607] width 16 height 20
click at [833, 362] on span at bounding box center [828, 353] width 46 height 34
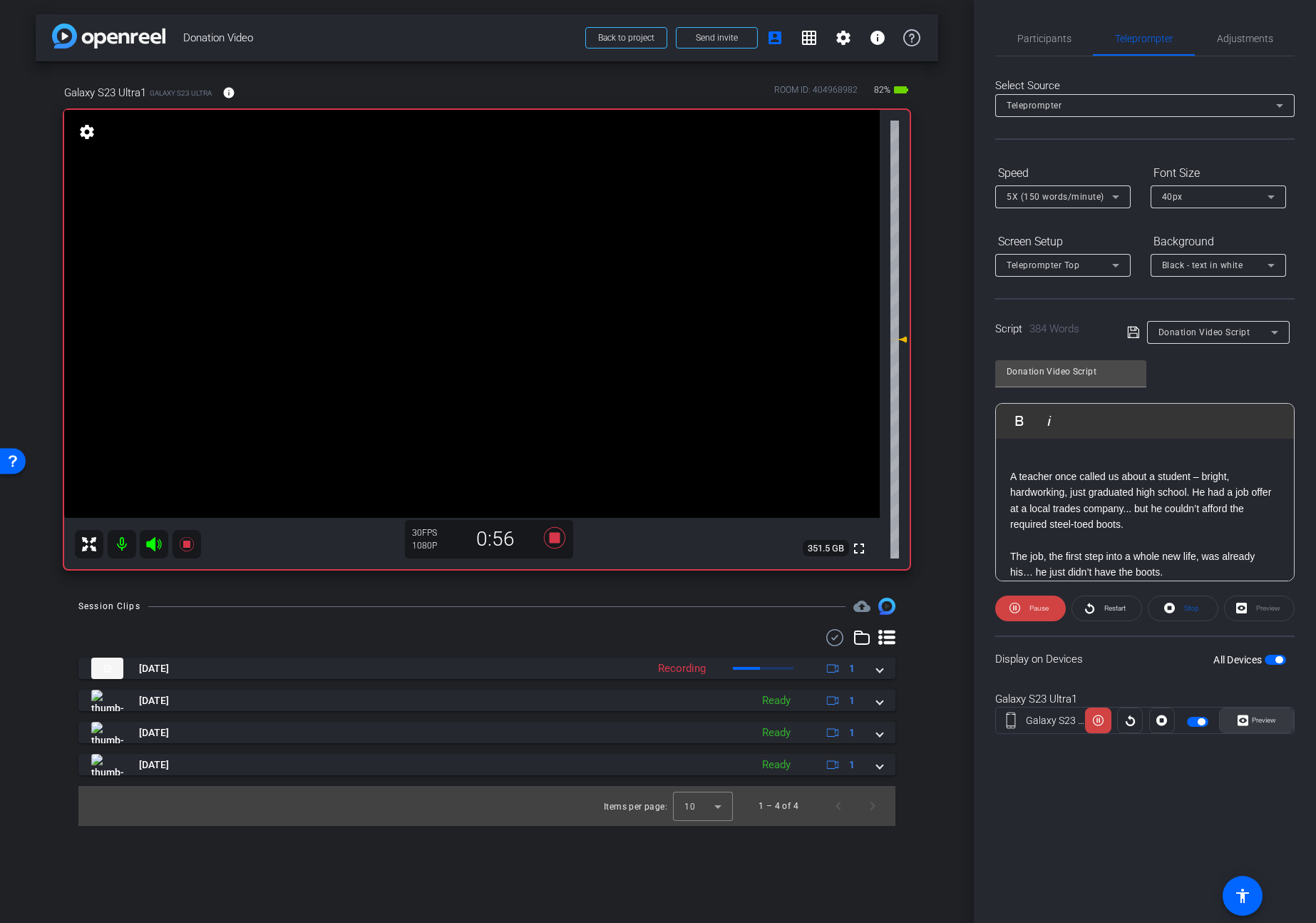
click at [1257, 725] on span "Preview" at bounding box center [1262, 720] width 28 height 20
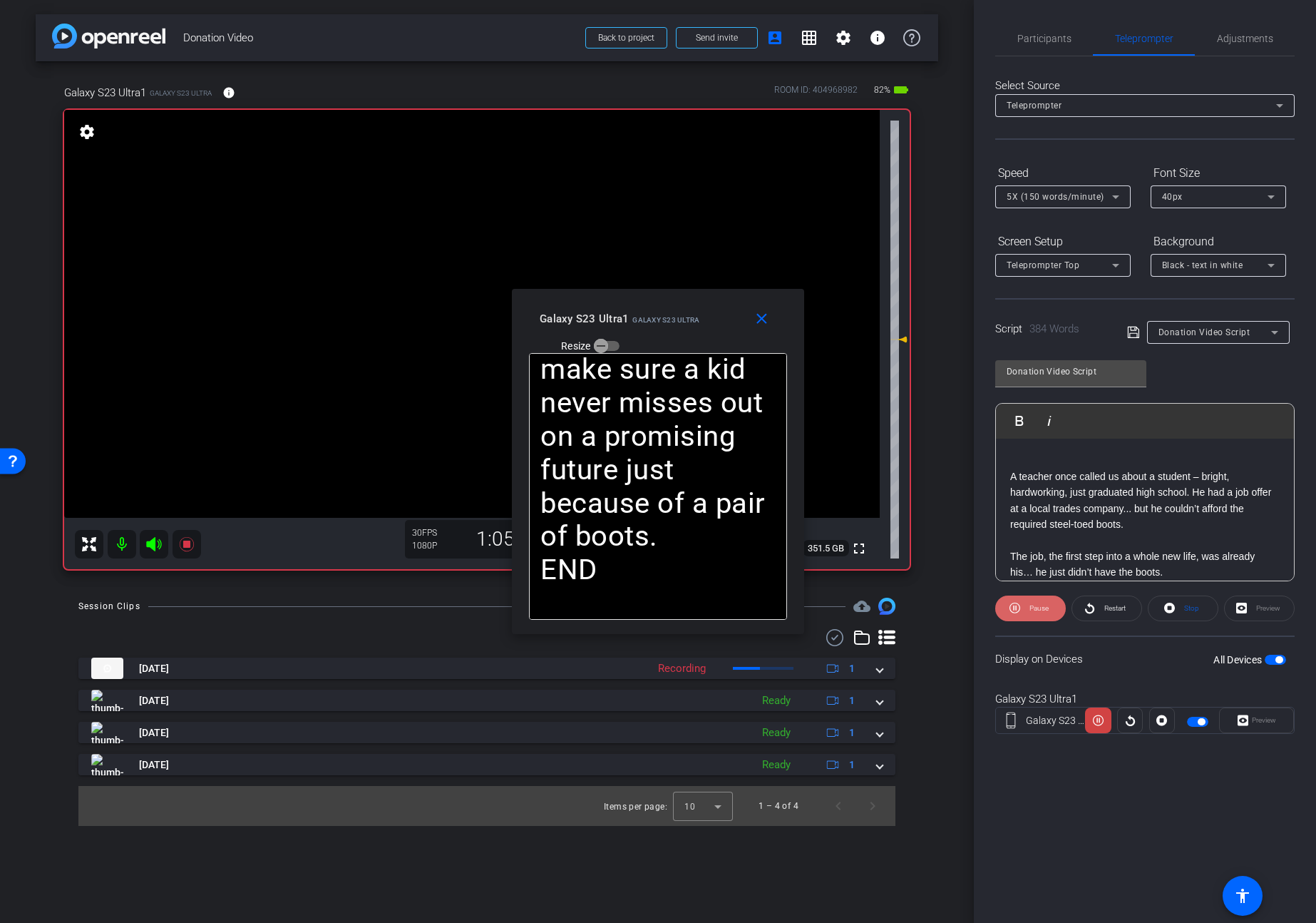
click at [1041, 602] on span "Pause" at bounding box center [1037, 607] width 23 height 20
click at [1041, 602] on span "Play" at bounding box center [1036, 607] width 16 height 20
click at [1041, 602] on span "Pause" at bounding box center [1037, 607] width 23 height 20
click at [1041, 602] on span "Play" at bounding box center [1036, 607] width 16 height 20
click at [1040, 602] on span "Pause" at bounding box center [1037, 607] width 23 height 20
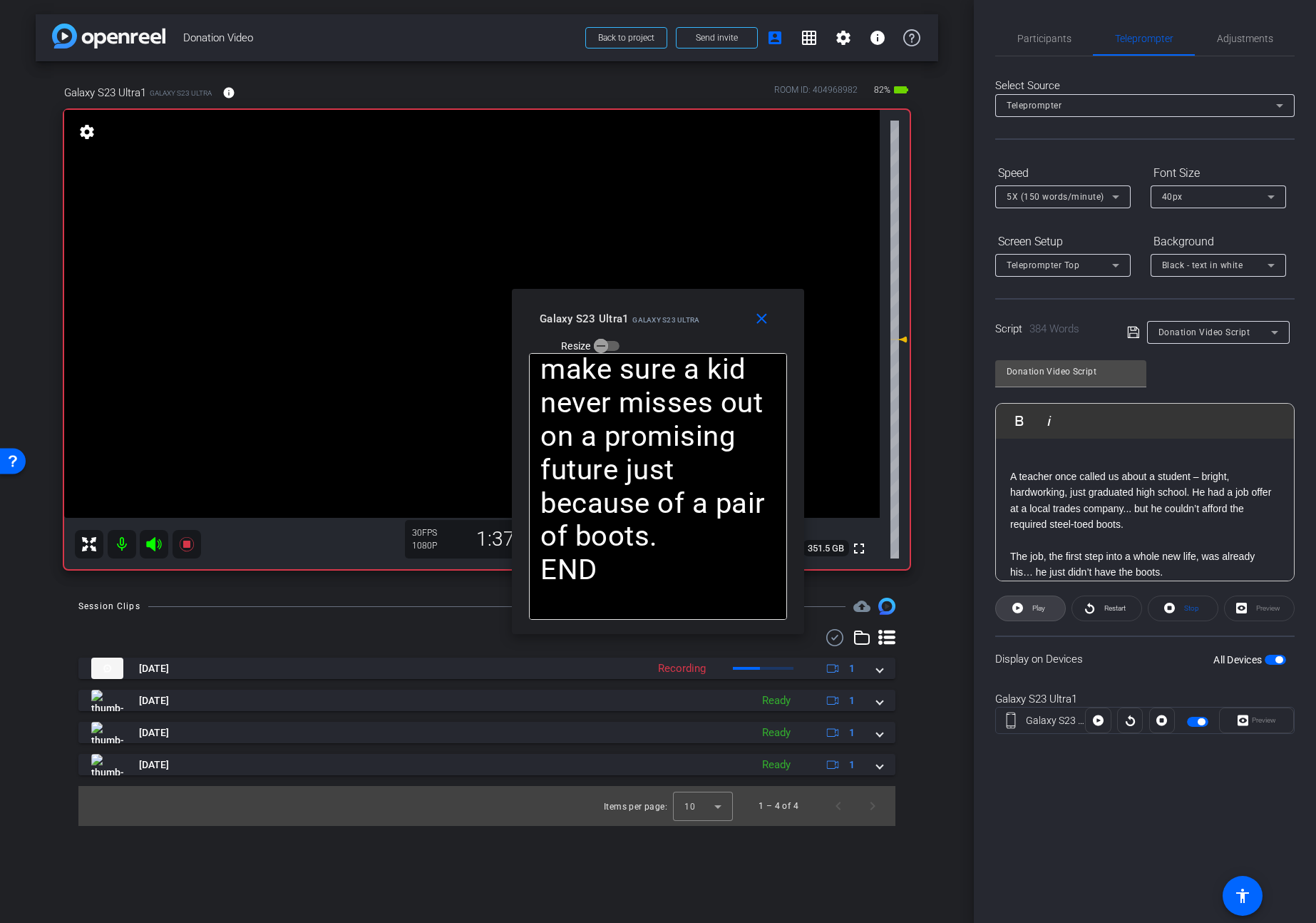
click at [1040, 602] on span "Play" at bounding box center [1036, 607] width 16 height 20
click at [768, 323] on mat-icon "close" at bounding box center [761, 319] width 18 height 18
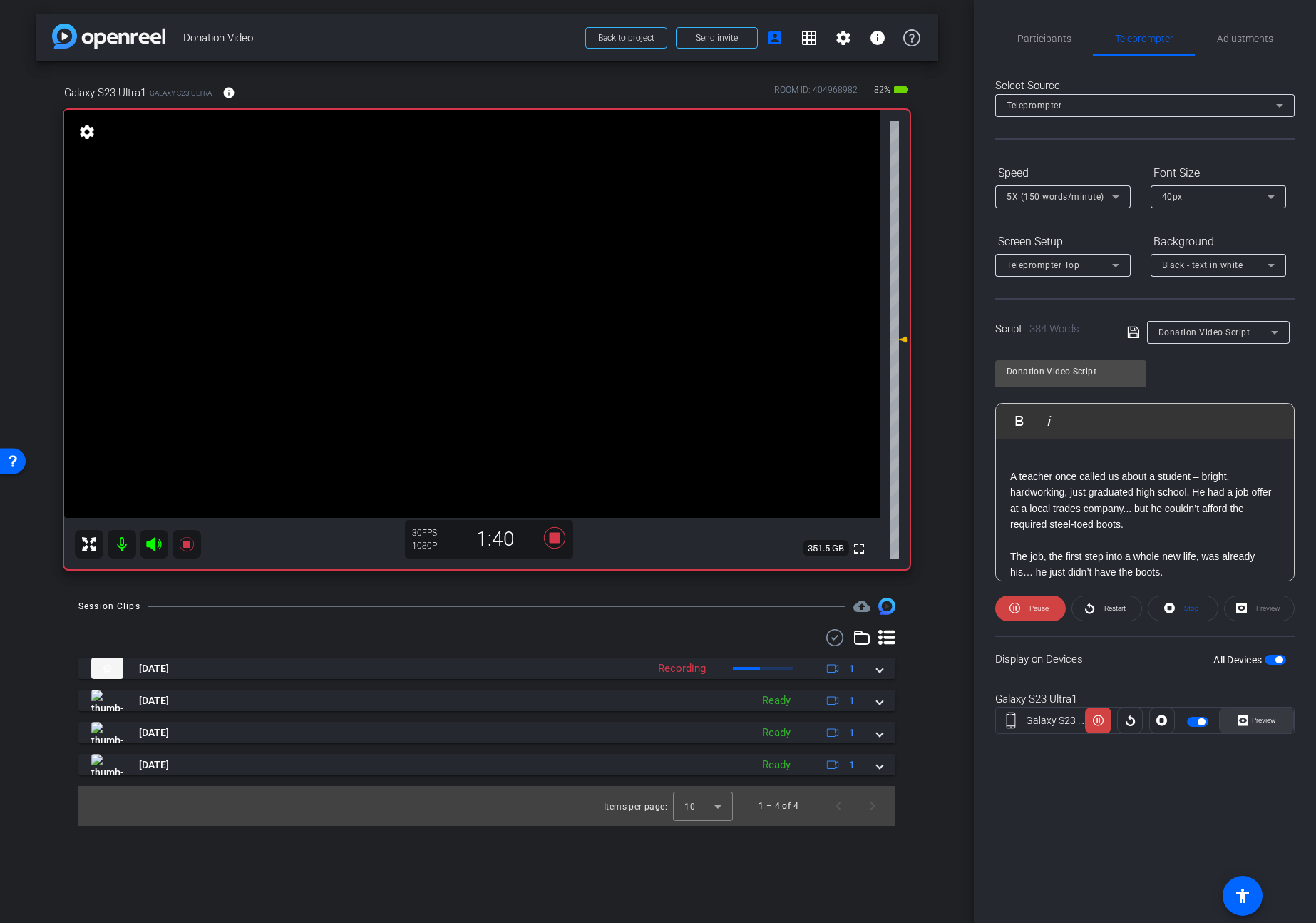
click at [1264, 723] on span "Preview" at bounding box center [1264, 719] width 24 height 8
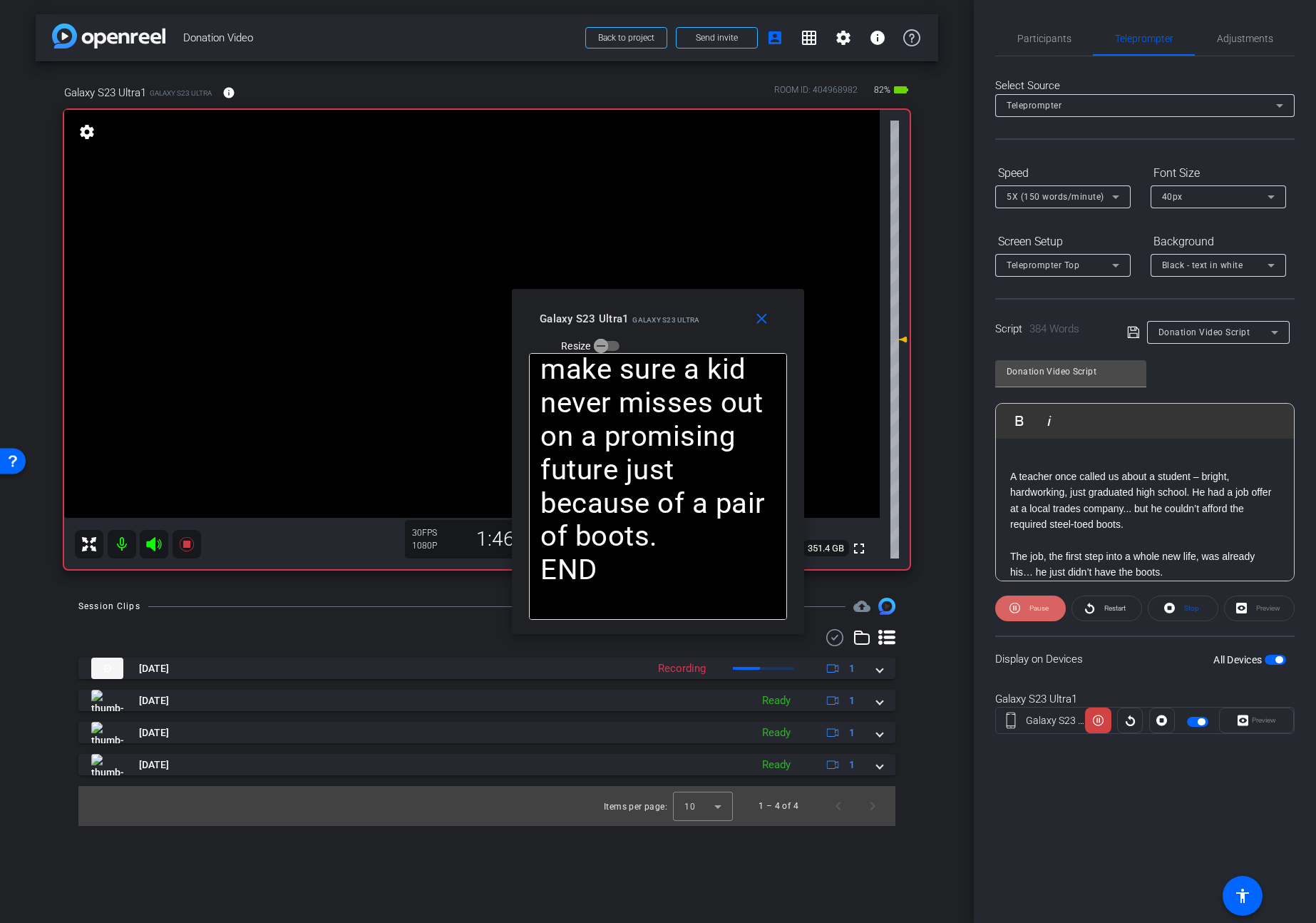
click at [1030, 606] on span "Pause" at bounding box center [1039, 607] width 19 height 8
click at [1029, 606] on span "Play" at bounding box center [1036, 607] width 16 height 20
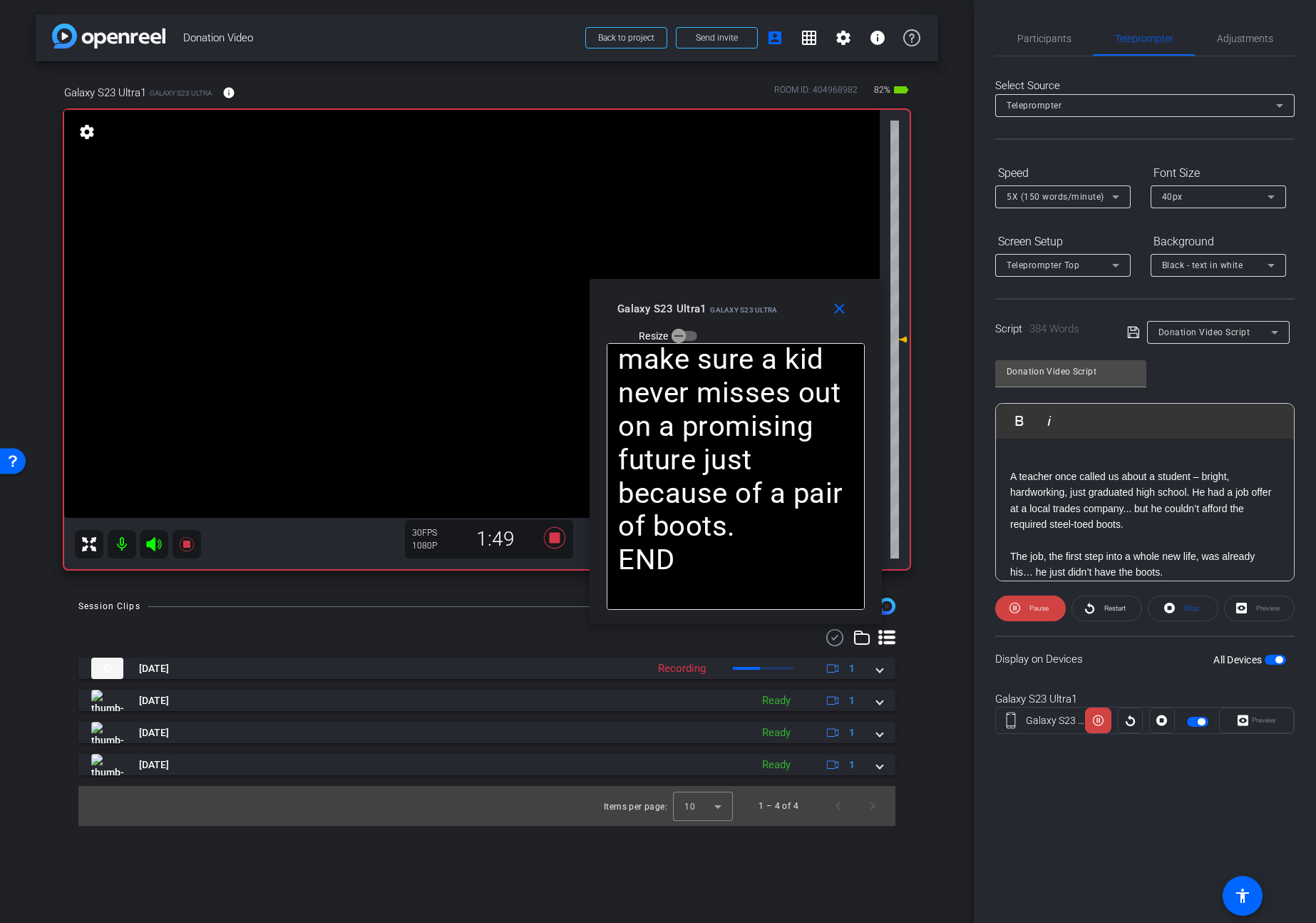
drag, startPoint x: 712, startPoint y: 302, endPoint x: 791, endPoint y: 292, distance: 79.6
click at [791, 292] on div "close Galaxy S23 Ultra1 Galaxy S23 Ultra Resize" at bounding box center [736, 311] width 292 height 65
click at [1019, 607] on icon at bounding box center [1015, 607] width 10 height 10
click at [1019, 607] on icon at bounding box center [1018, 607] width 10 height 10
click at [1019, 607] on icon at bounding box center [1015, 607] width 10 height 10
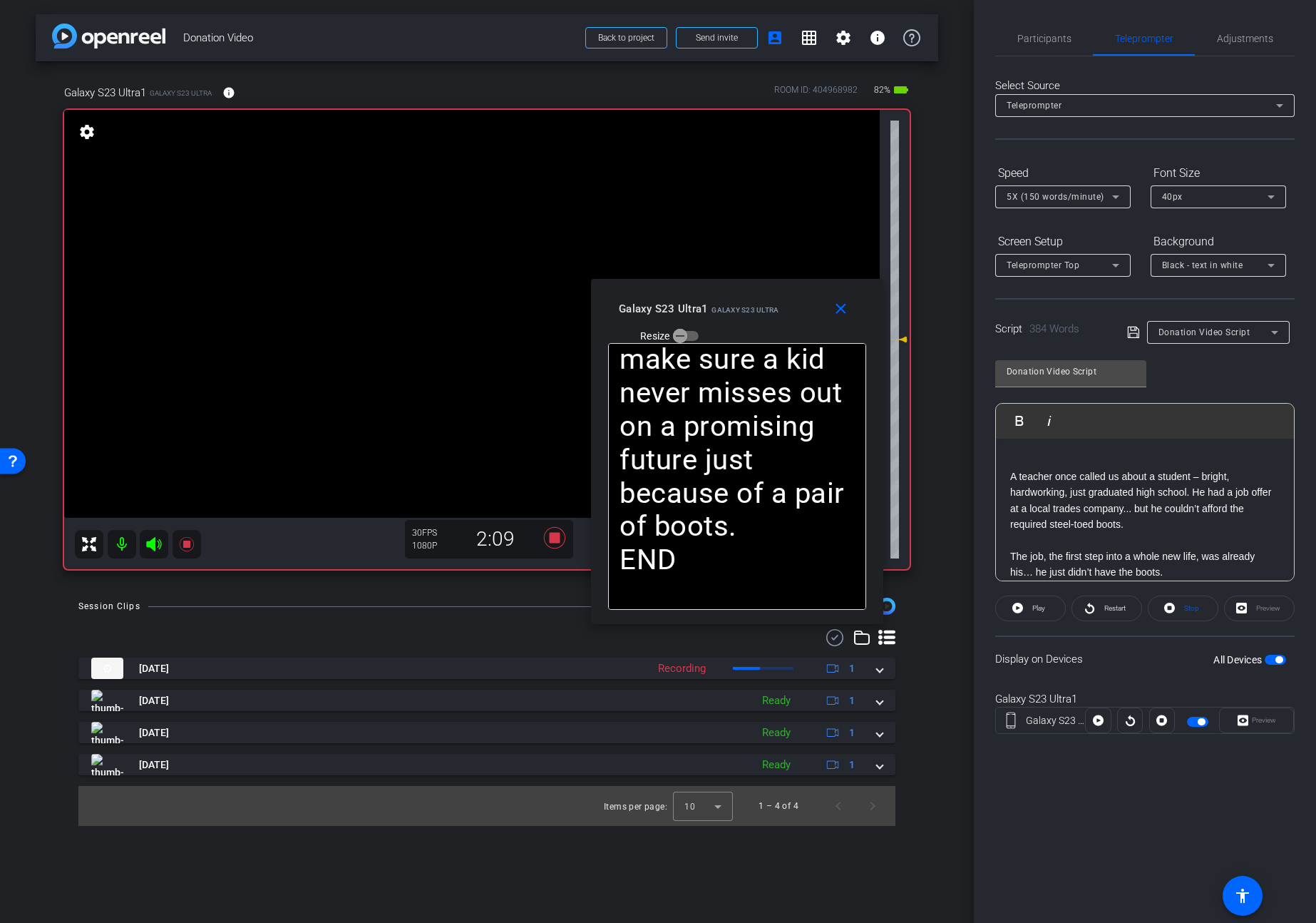
click at [1019, 607] on icon at bounding box center [1018, 607] width 10 height 10
click at [841, 311] on mat-icon "close" at bounding box center [840, 309] width 18 height 18
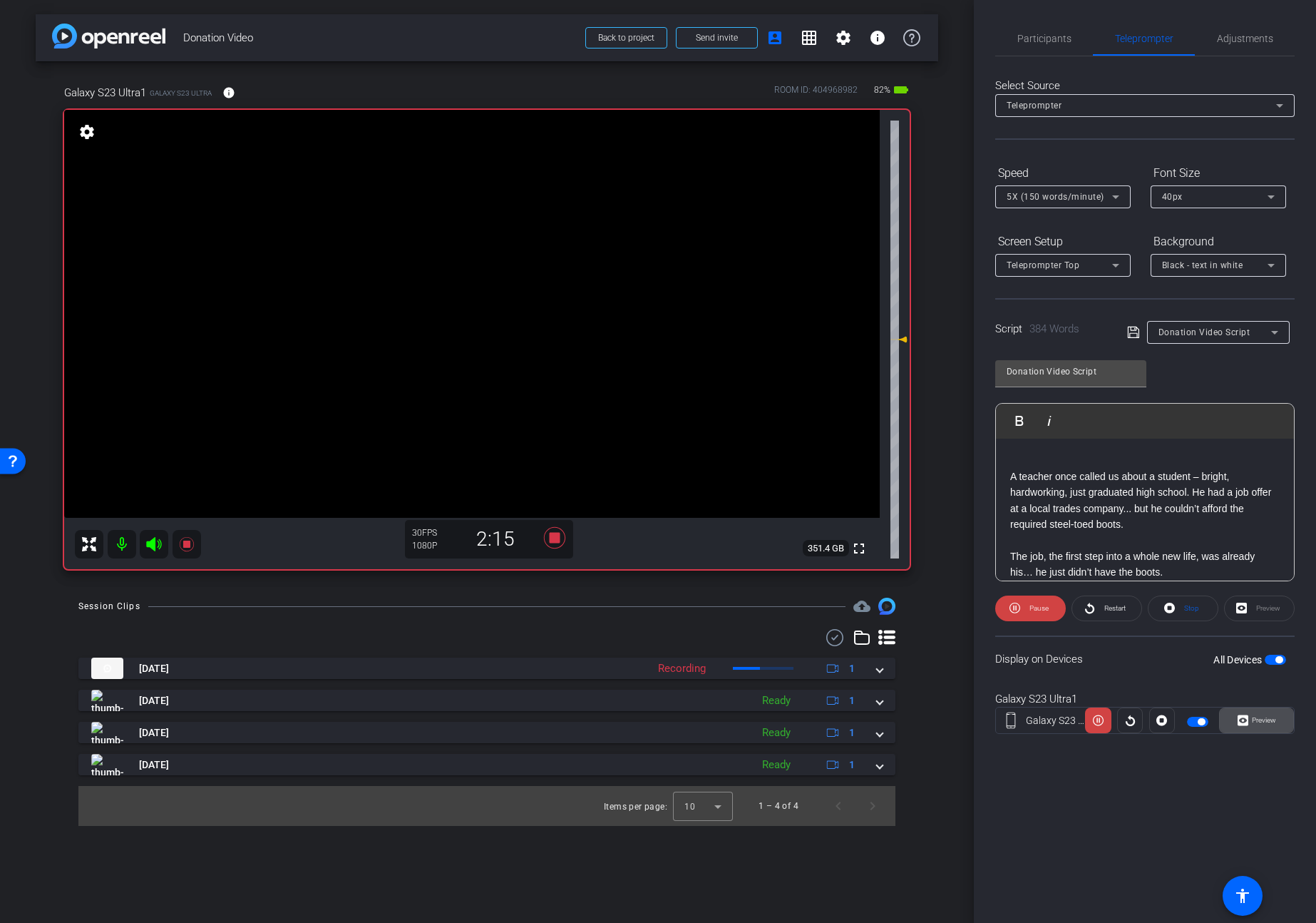
click at [1246, 719] on icon at bounding box center [1243, 720] width 10 height 10
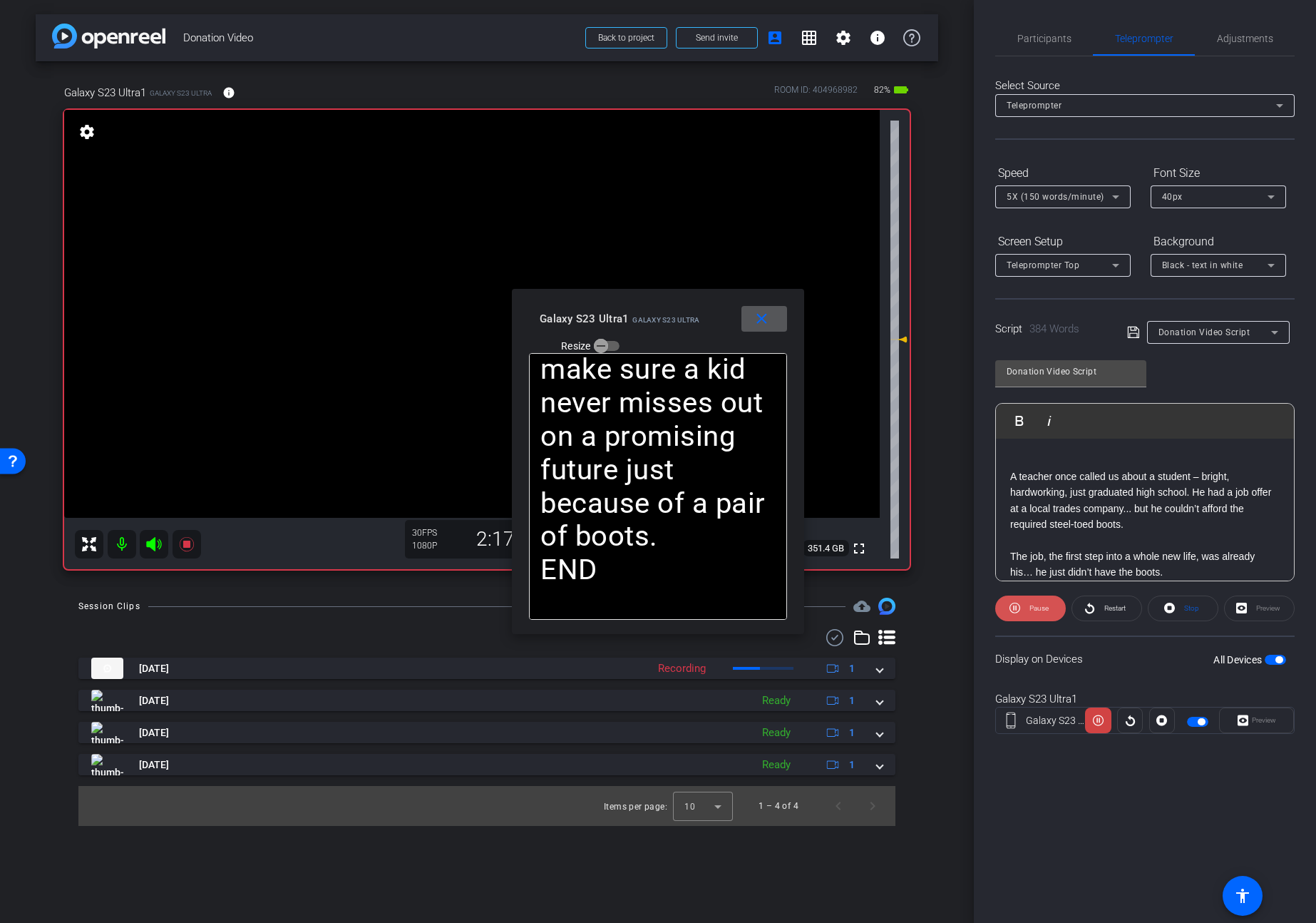
click at [1037, 612] on span "Pause" at bounding box center [1037, 607] width 23 height 20
click at [1037, 612] on span "Play" at bounding box center [1036, 607] width 16 height 20
click at [1037, 612] on span "Pause" at bounding box center [1037, 607] width 23 height 20
click at [1037, 612] on span "Play" at bounding box center [1036, 607] width 16 height 20
click at [756, 317] on mat-icon "close" at bounding box center [761, 319] width 18 height 18
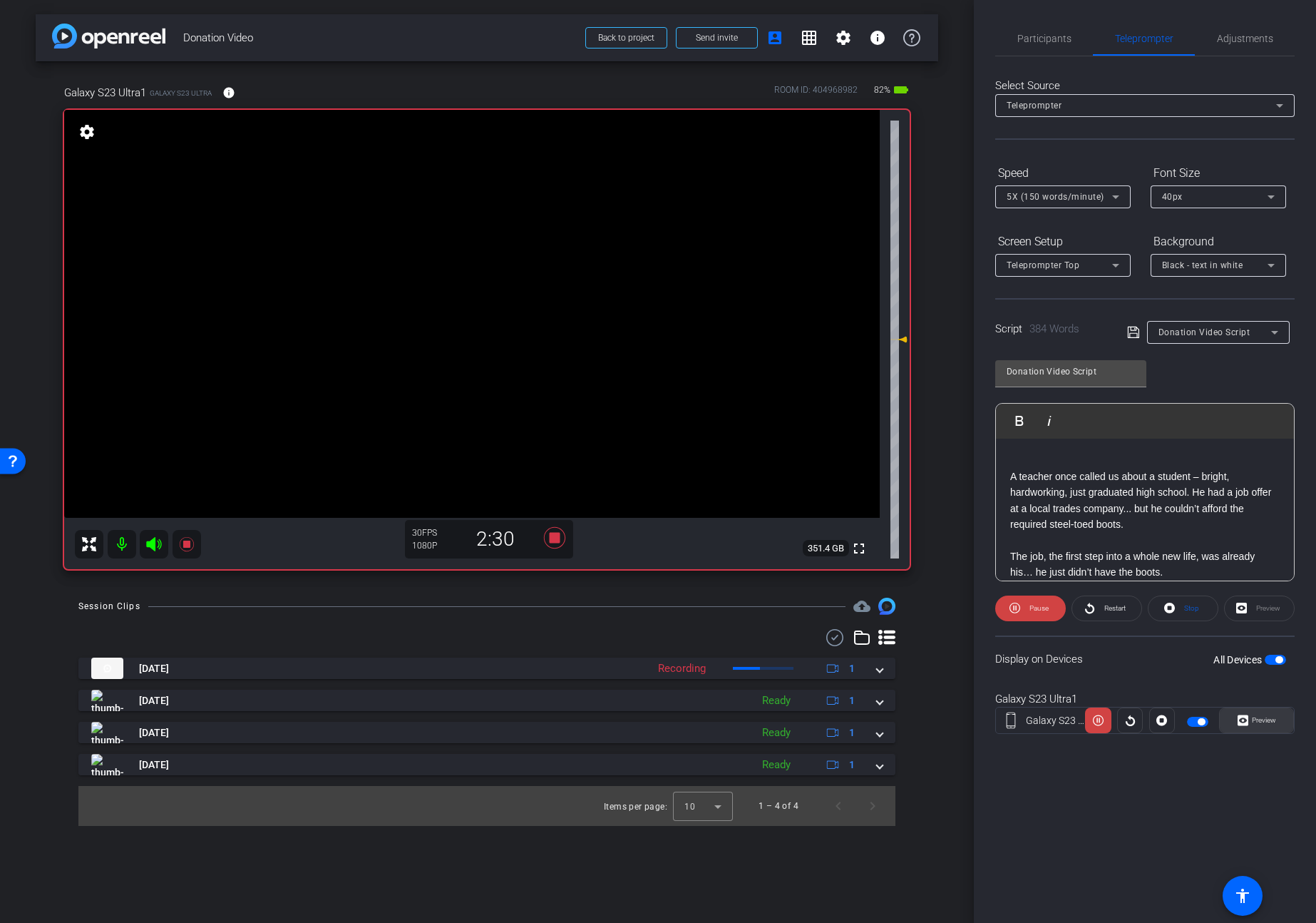
click at [1262, 719] on span "Preview" at bounding box center [1264, 719] width 24 height 8
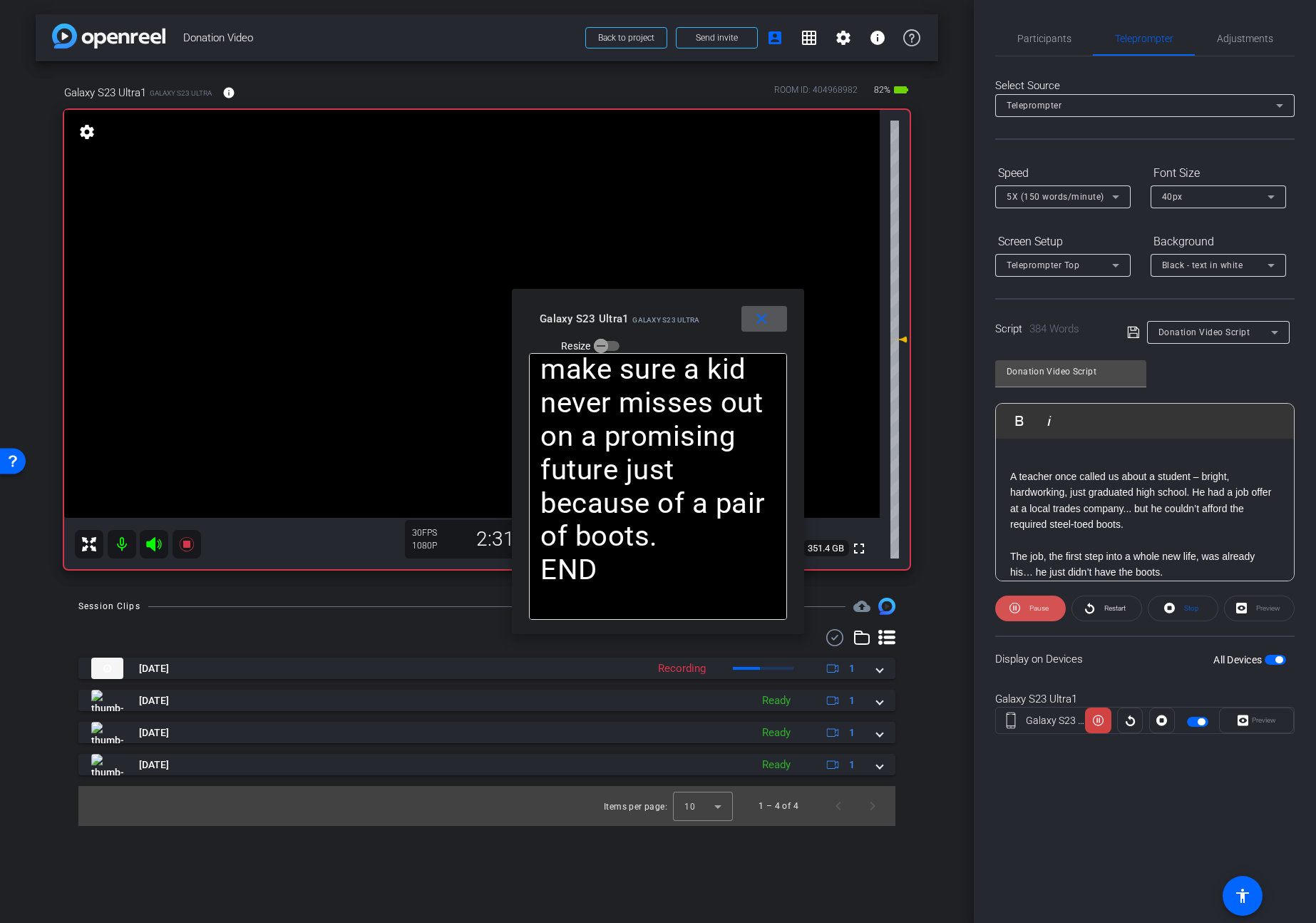
click at [1018, 603] on icon at bounding box center [1015, 607] width 10 height 10
click at [1018, 603] on icon at bounding box center [1018, 607] width 10 height 10
click at [1024, 608] on span at bounding box center [1030, 608] width 71 height 34
click at [1024, 608] on span at bounding box center [1030, 608] width 69 height 34
click at [1024, 608] on span at bounding box center [1030, 608] width 71 height 34
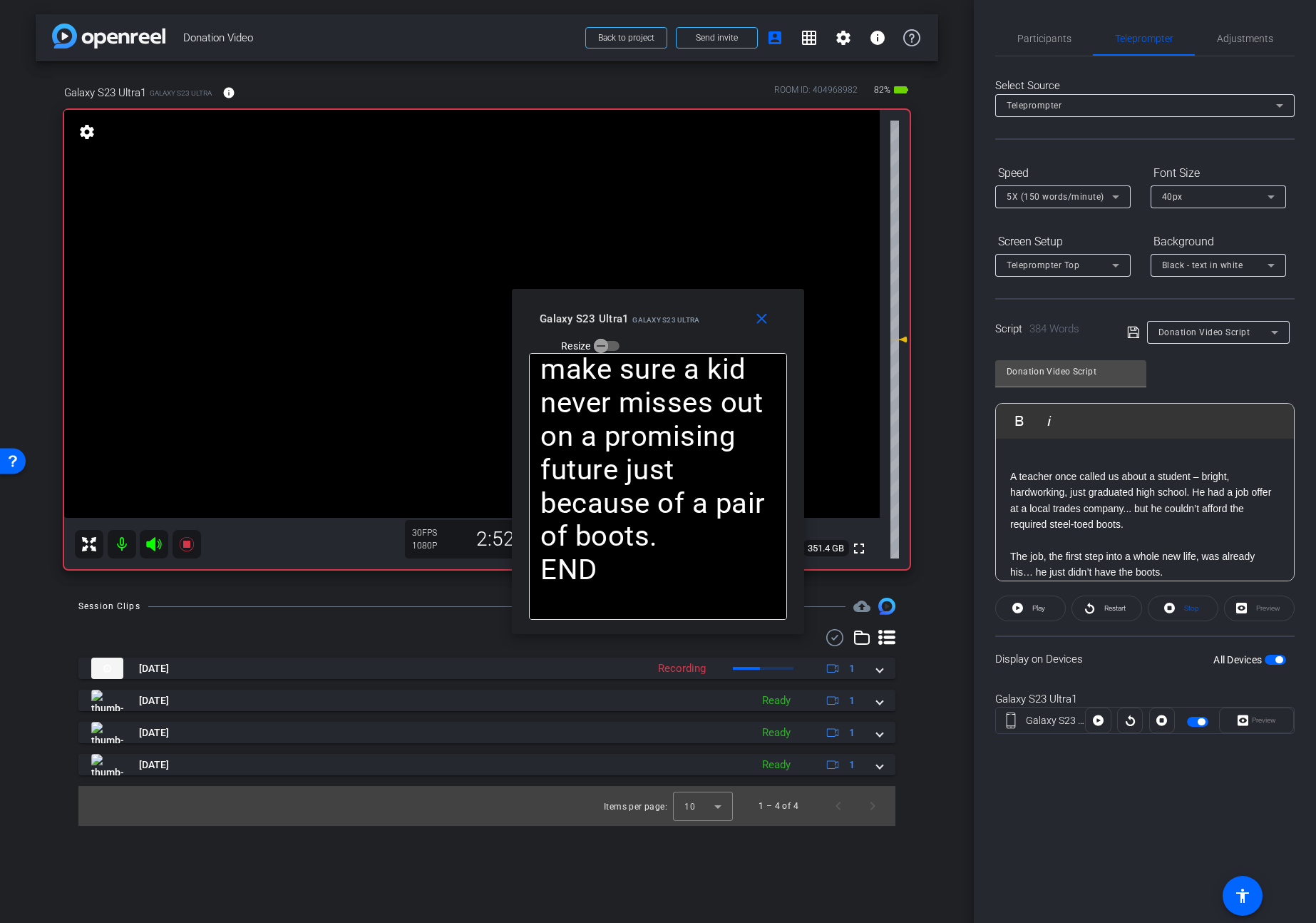
click at [1024, 608] on span at bounding box center [1030, 608] width 69 height 34
click at [188, 543] on icon at bounding box center [186, 544] width 15 height 15
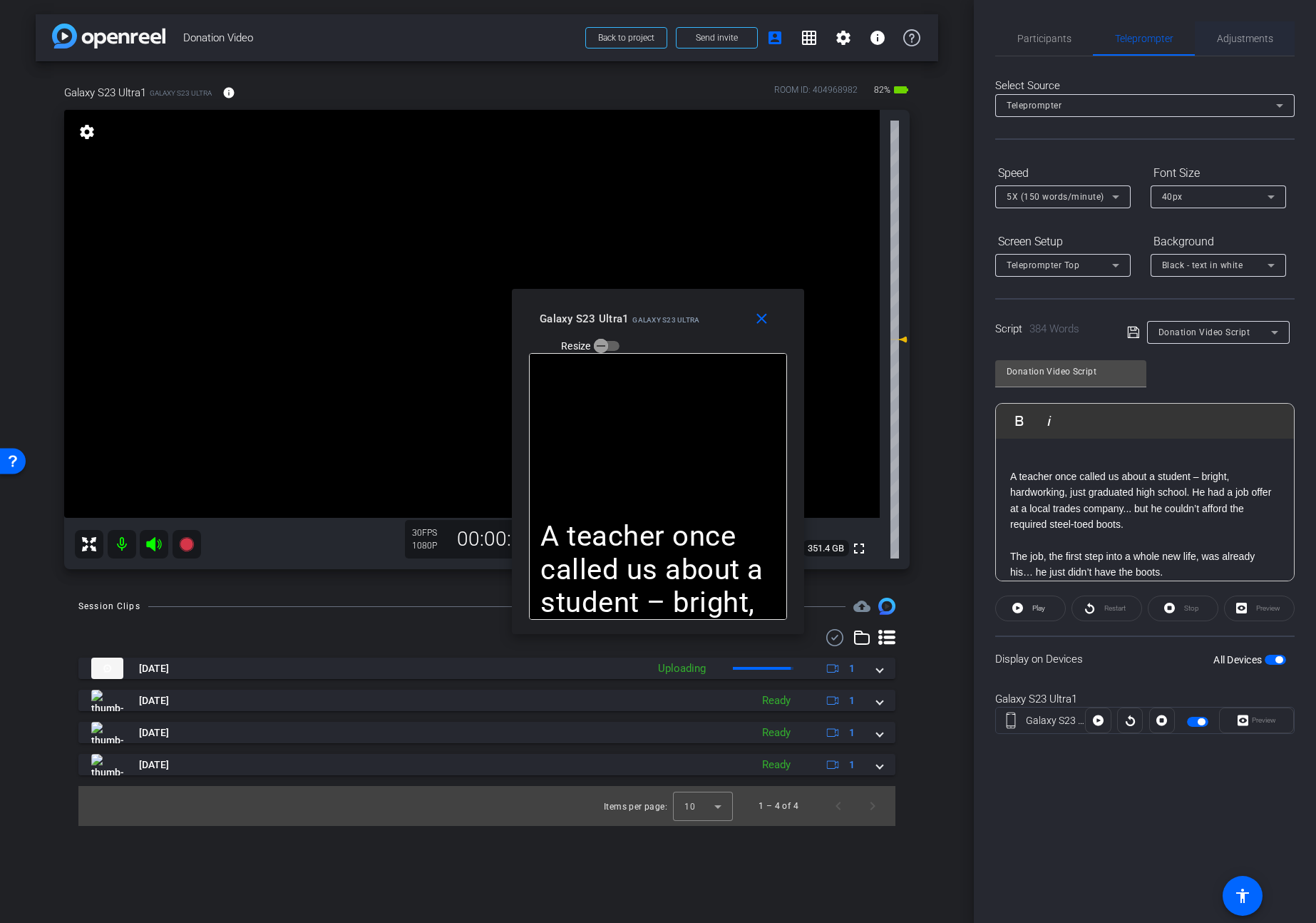
click at [1232, 35] on span "Adjustments" at bounding box center [1245, 39] width 56 height 10
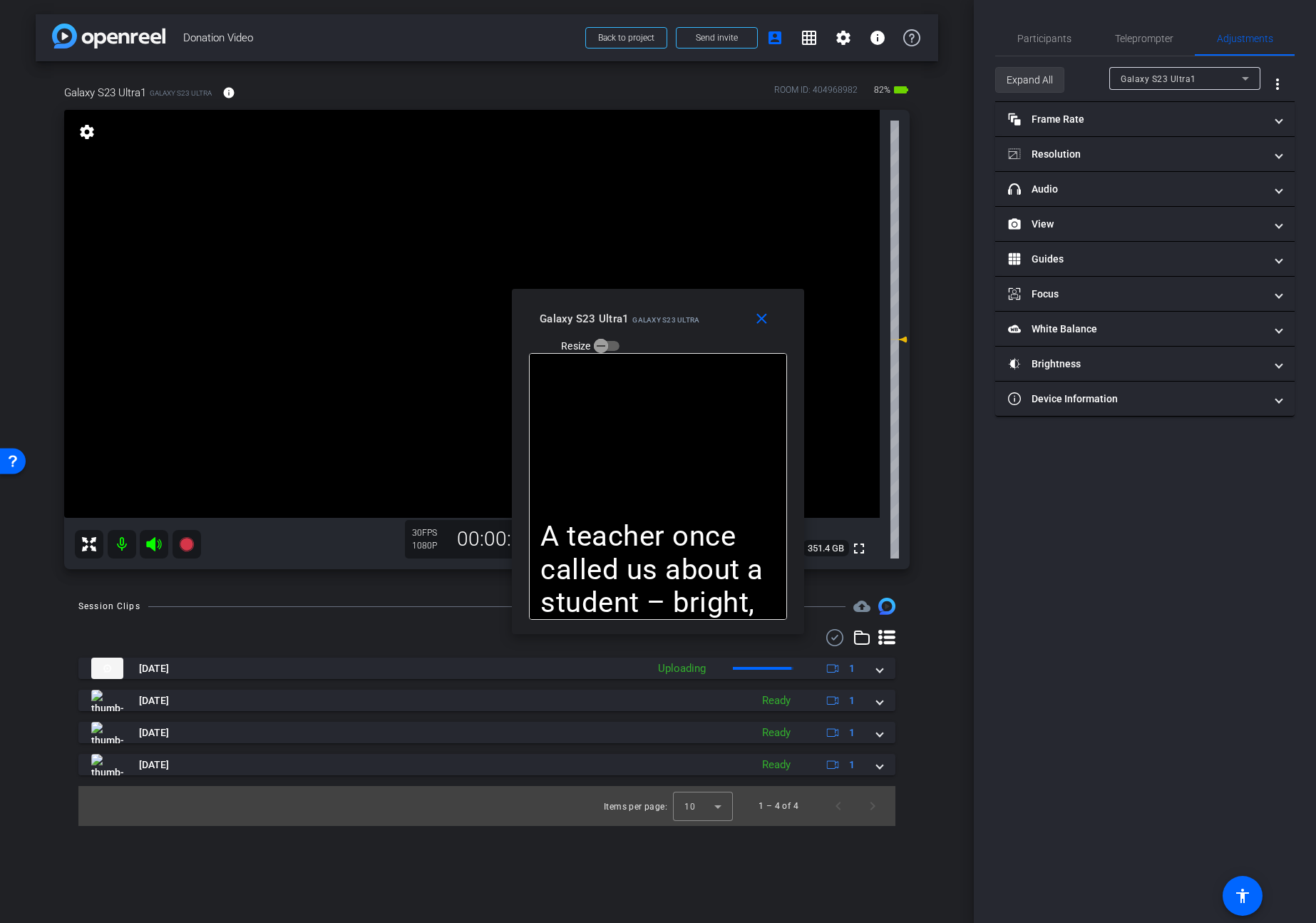
click at [1022, 80] on span "Expand All" at bounding box center [1030, 79] width 46 height 27
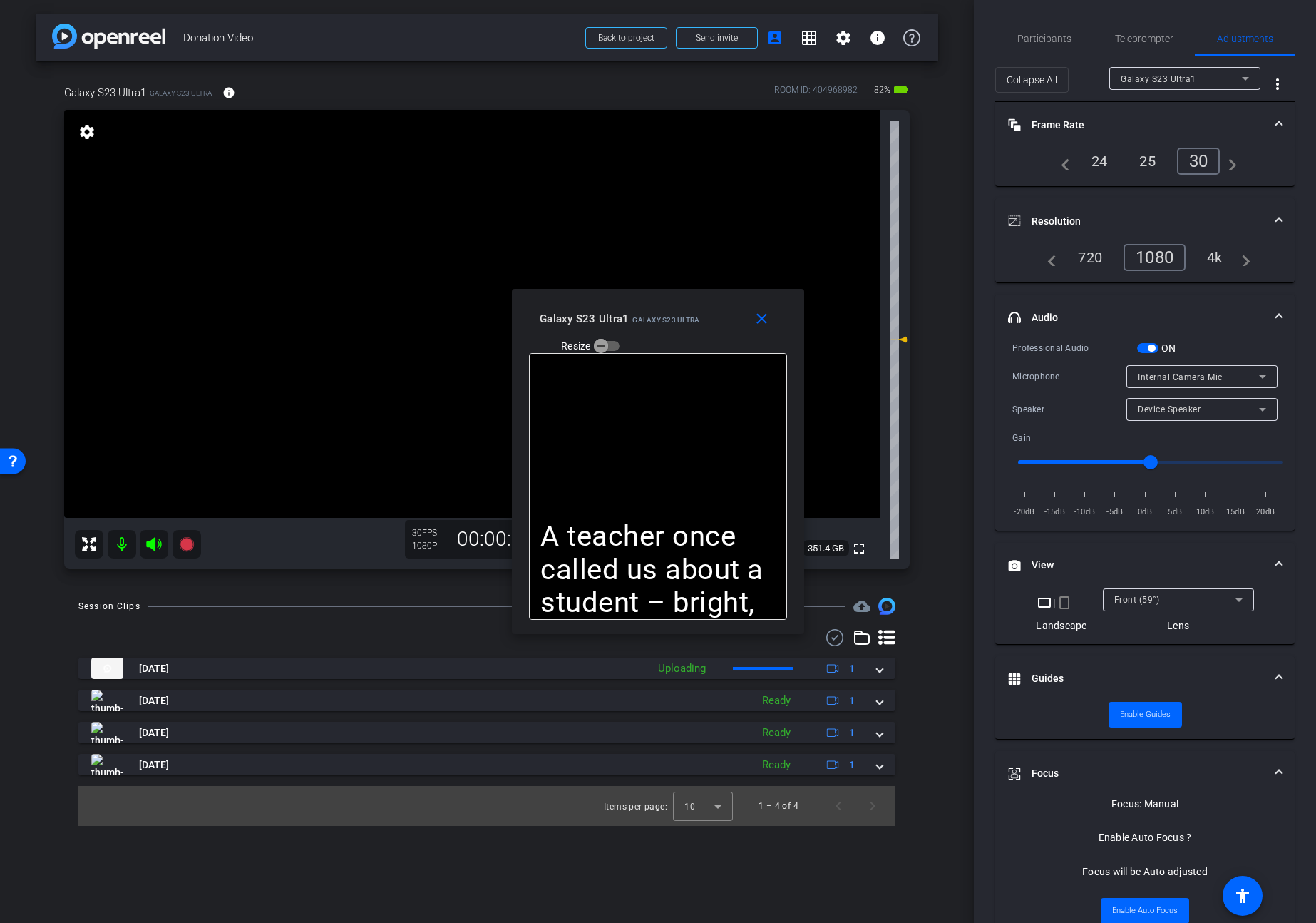
click at [1143, 344] on span "button" at bounding box center [1147, 348] width 22 height 10
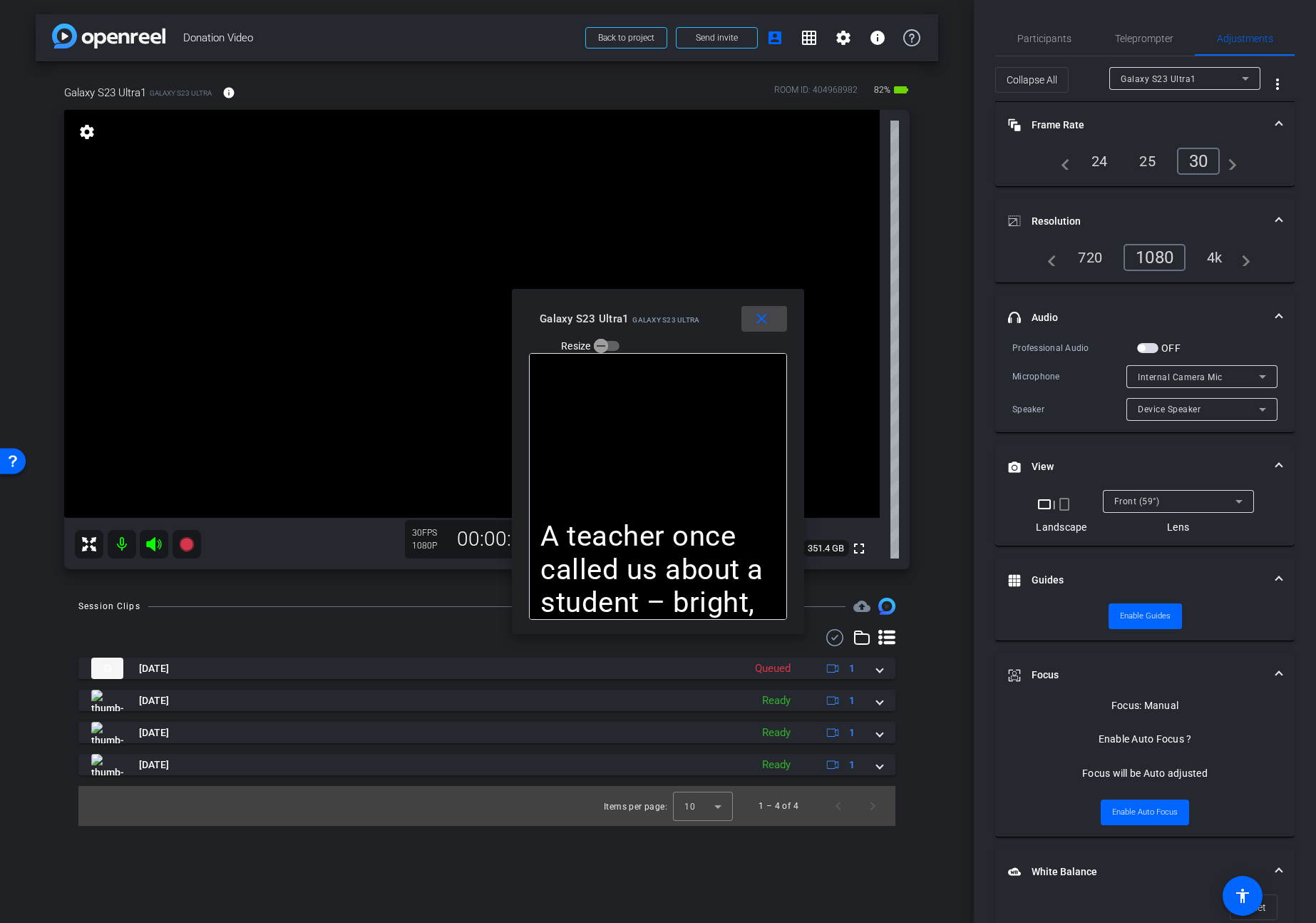
click at [768, 317] on mat-icon "close" at bounding box center [761, 319] width 18 height 18
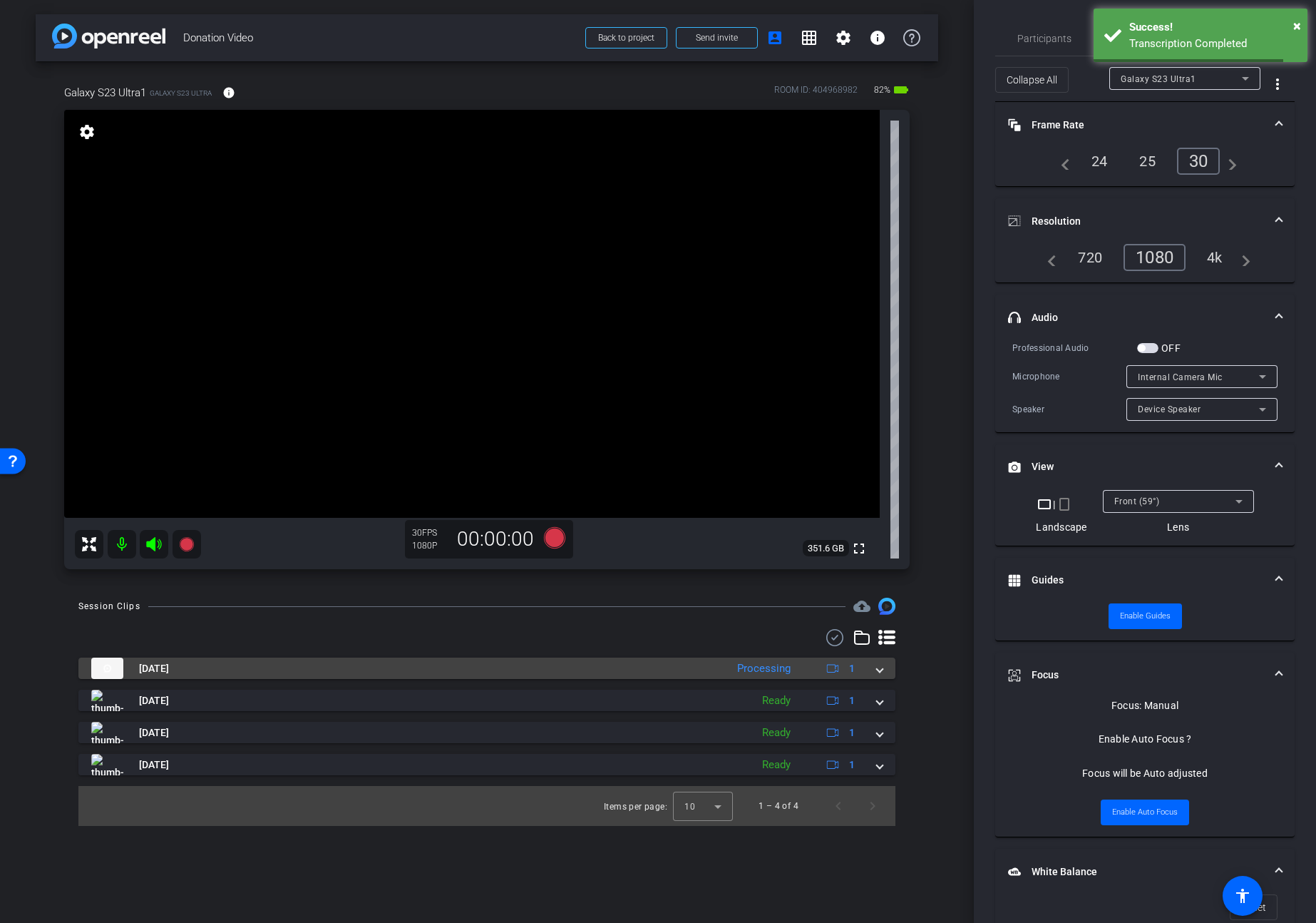
click at [877, 669] on span at bounding box center [880, 668] width 6 height 15
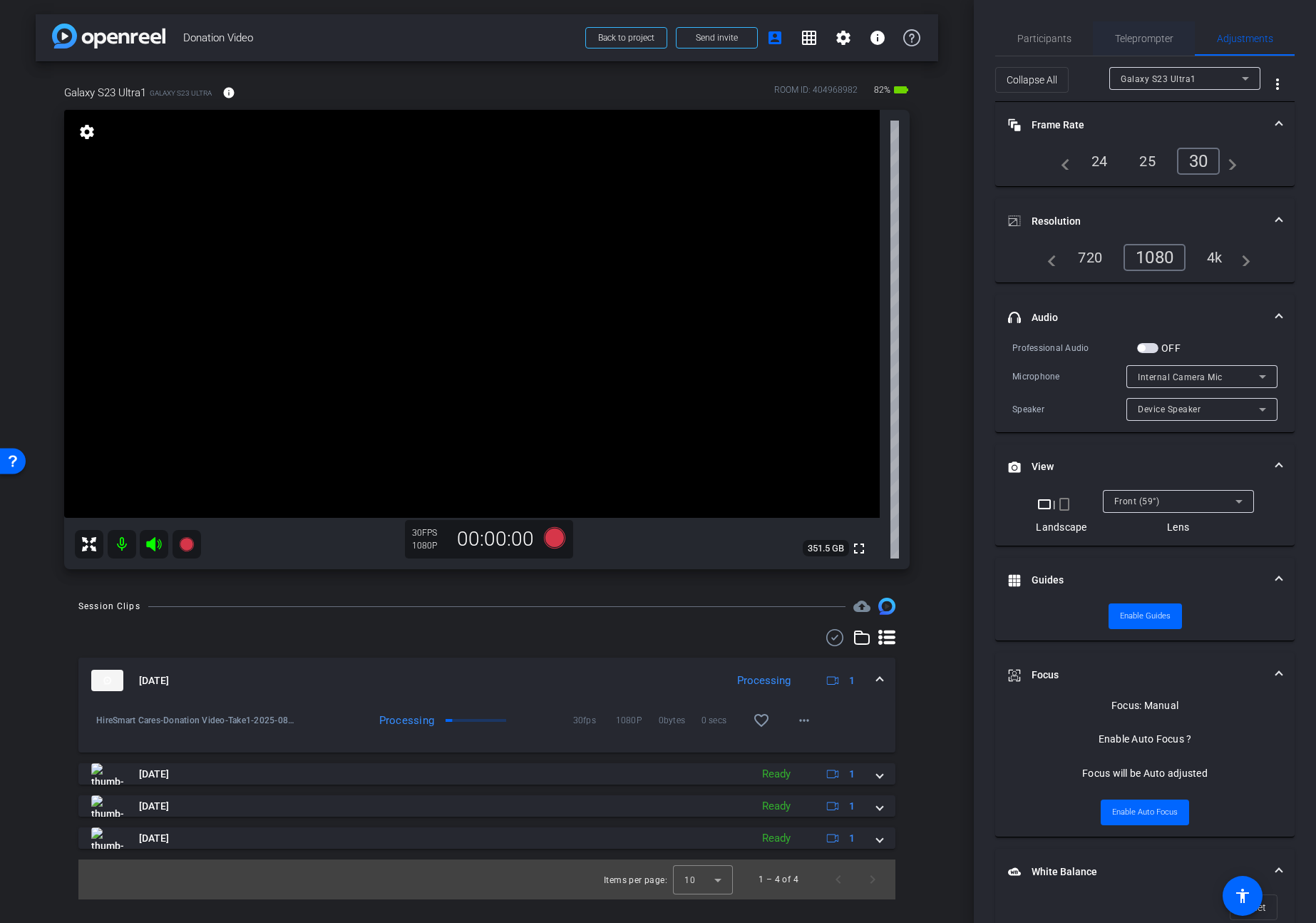
click at [1164, 39] on span "Teleprompter" at bounding box center [1144, 39] width 58 height 10
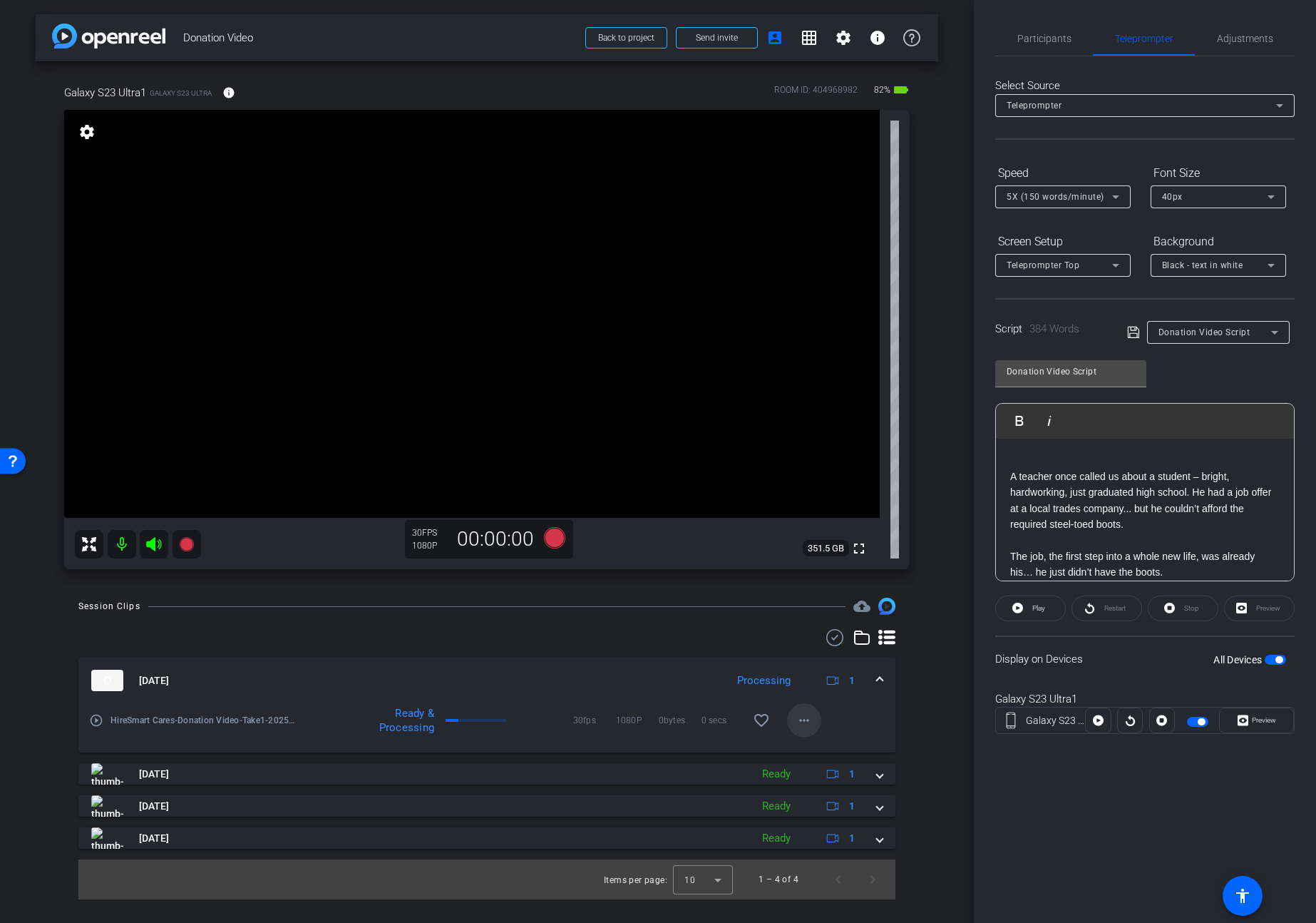
click at [798, 722] on mat-icon "more_horiz" at bounding box center [804, 720] width 17 height 17
click at [812, 748] on span "Download Original" at bounding box center [840, 750] width 85 height 17
click at [1264, 716] on span "Preview" at bounding box center [1264, 719] width 24 height 8
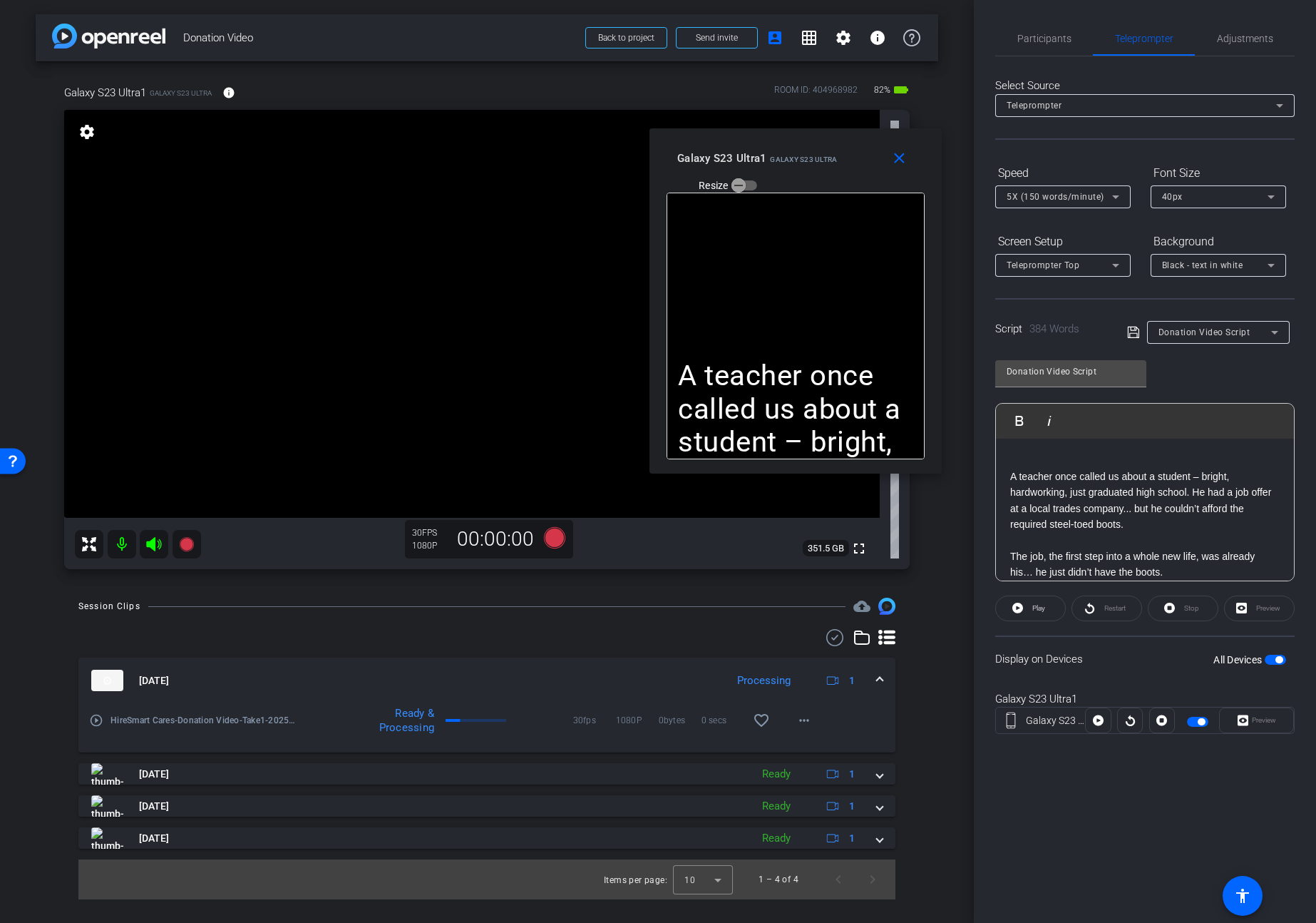
drag, startPoint x: 728, startPoint y: 305, endPoint x: 1080, endPoint y: 18, distance: 454.2
click at [868, 152] on div "Galaxy S23 Ultra1 Galaxy S23 Ultra Resize" at bounding box center [801, 170] width 248 height 51
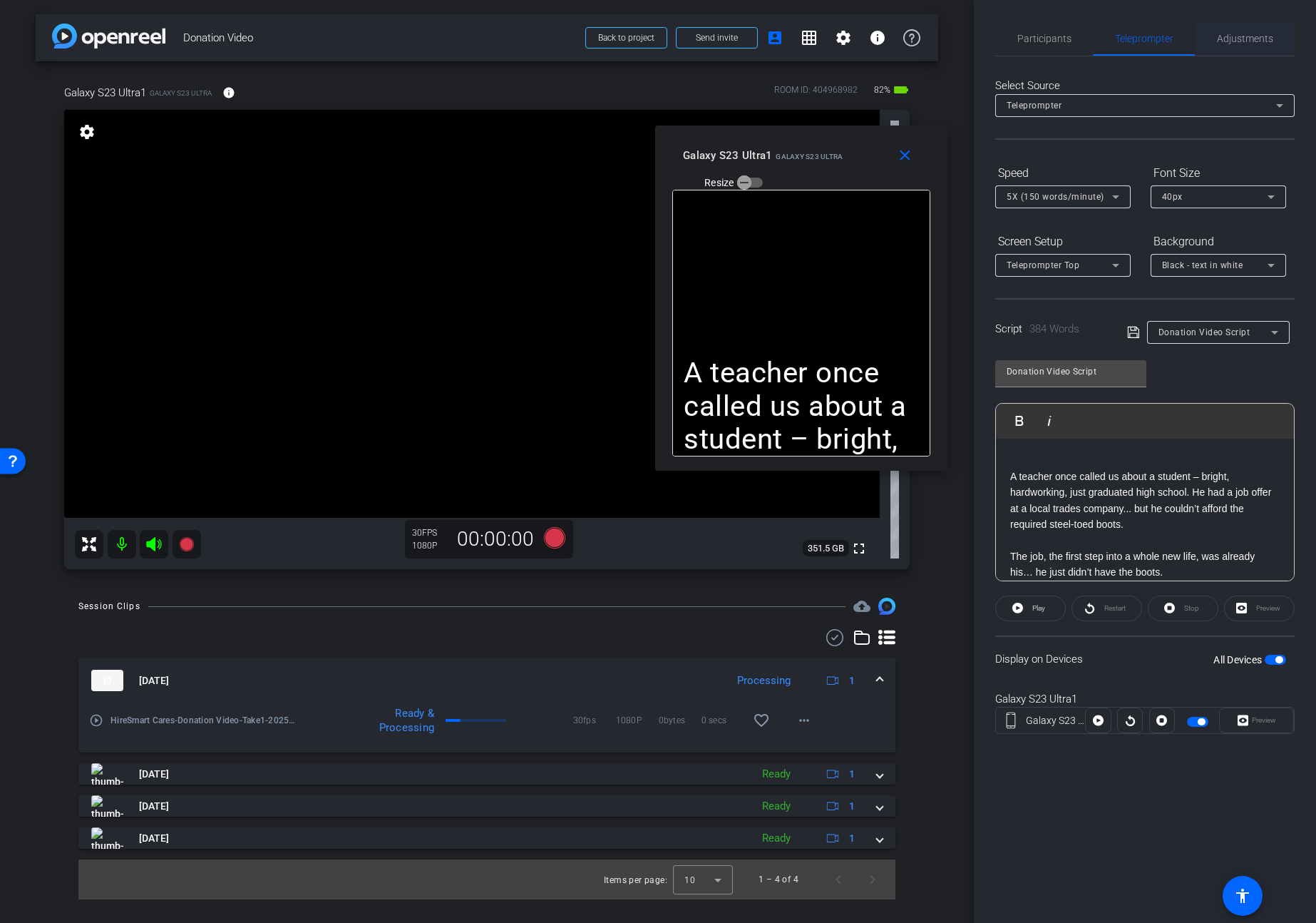
click at [1258, 27] on span "Adjustments" at bounding box center [1245, 39] width 56 height 34
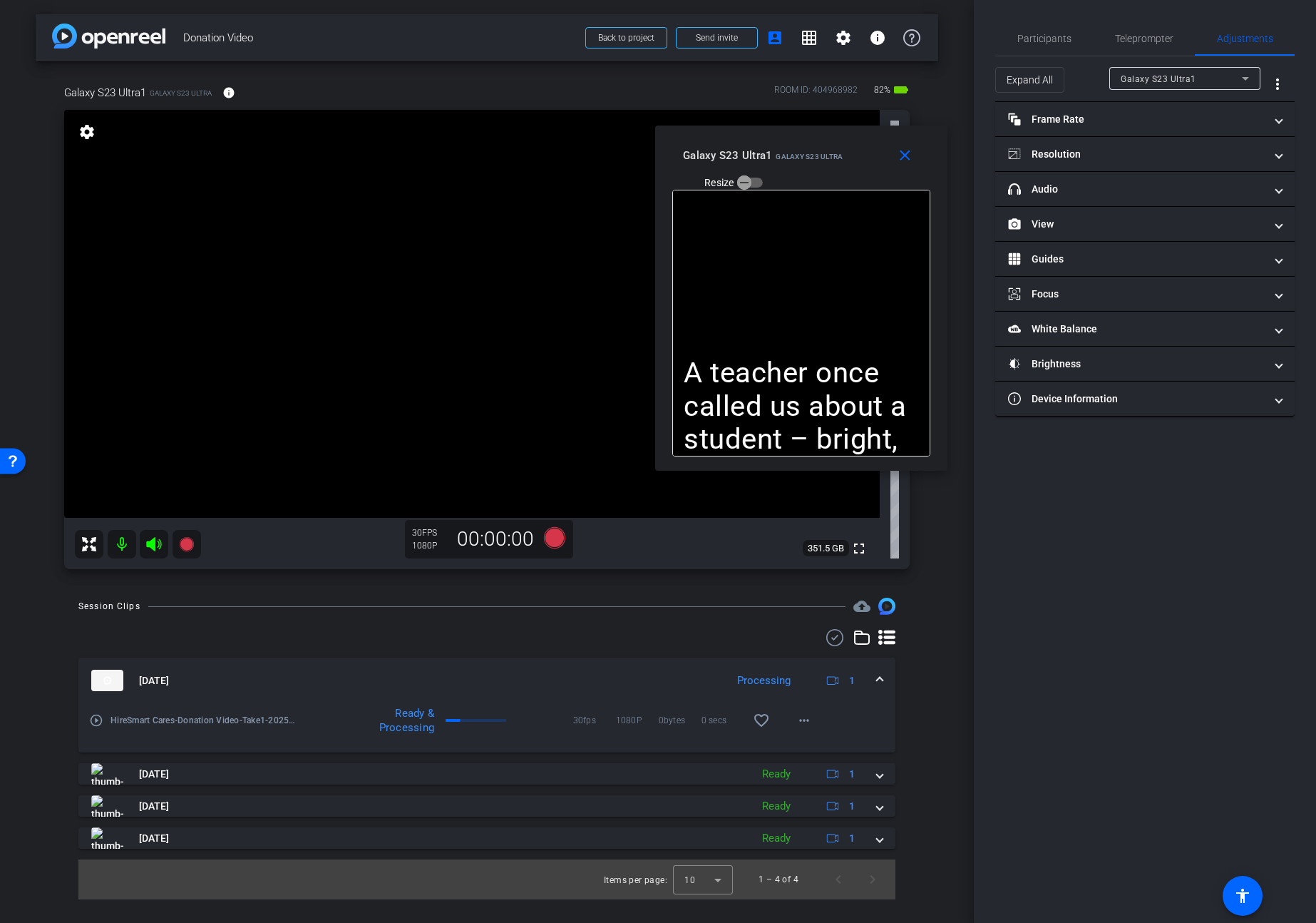
click at [981, 42] on div "Participants Teleprompter Adjustments settings [PERSON_NAME] flip Director Ever…" at bounding box center [1145, 461] width 342 height 923
click at [1027, 82] on span "Expand All" at bounding box center [1030, 79] width 46 height 27
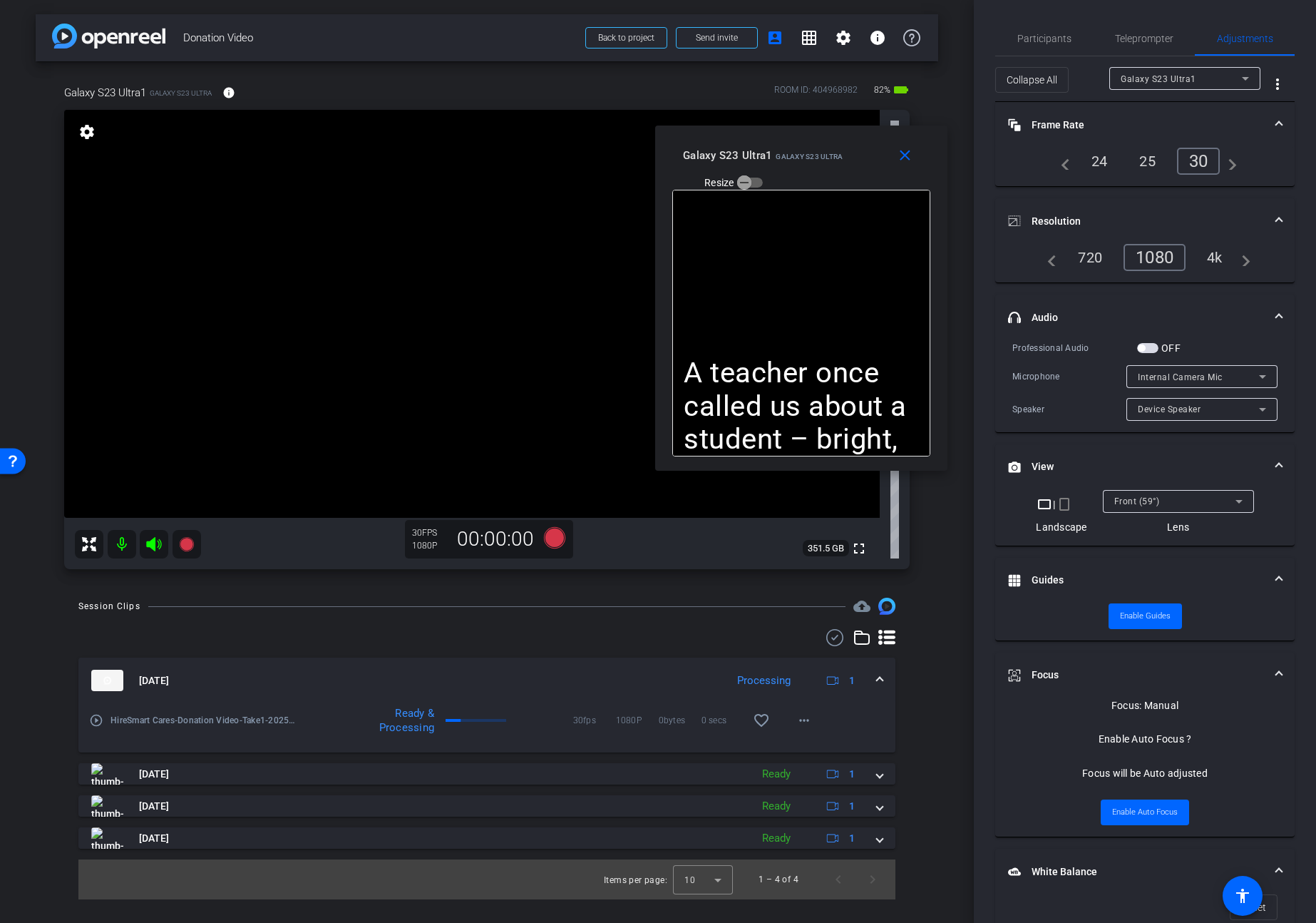
click at [1150, 349] on span "button" at bounding box center [1147, 348] width 22 height 10
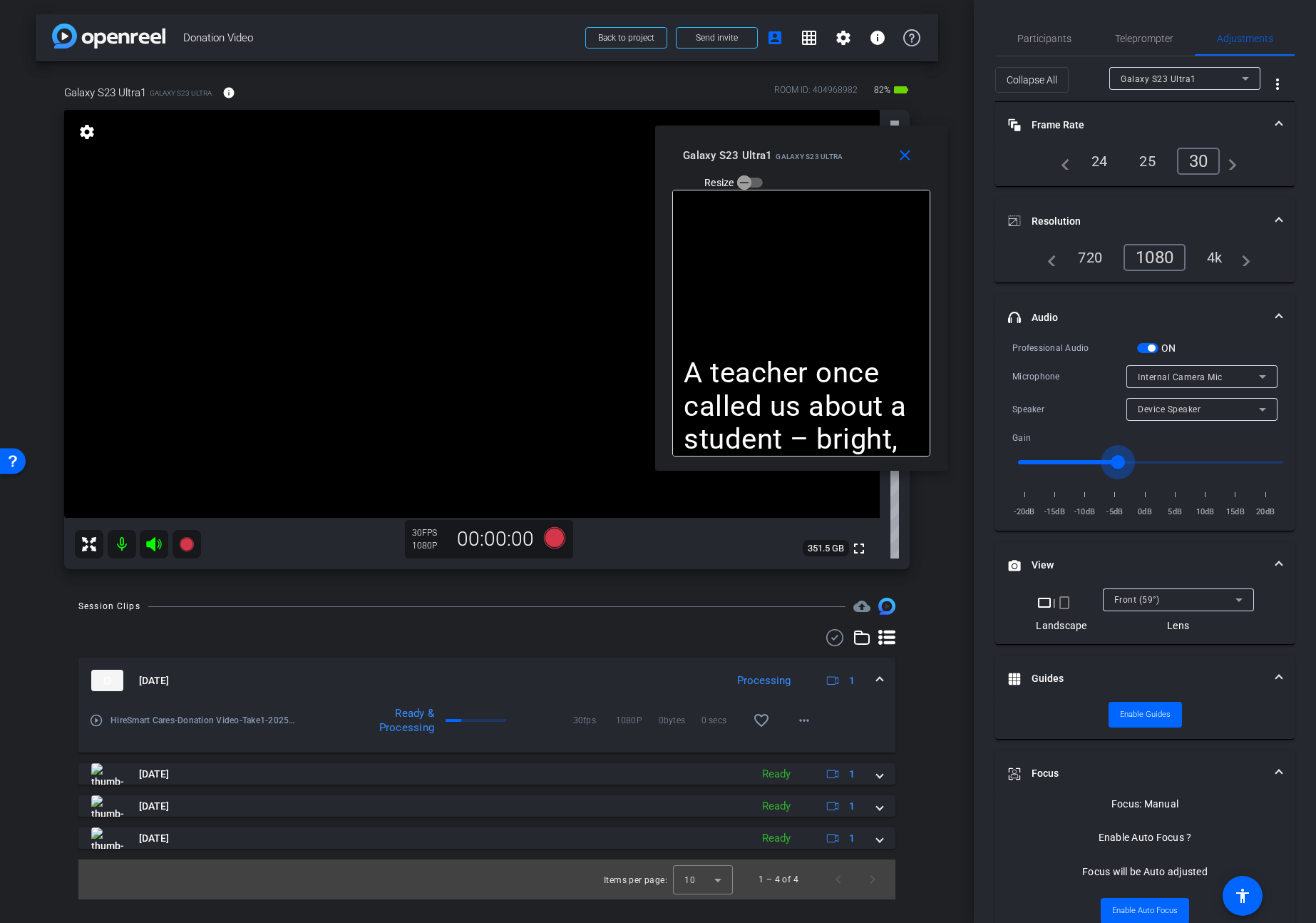
drag, startPoint x: 1147, startPoint y: 460, endPoint x: 1117, endPoint y: 458, distance: 30.1
type input "-5"
click at [1119, 460] on input "range" at bounding box center [1150, 462] width 295 height 31
click at [190, 546] on icon at bounding box center [186, 544] width 15 height 15
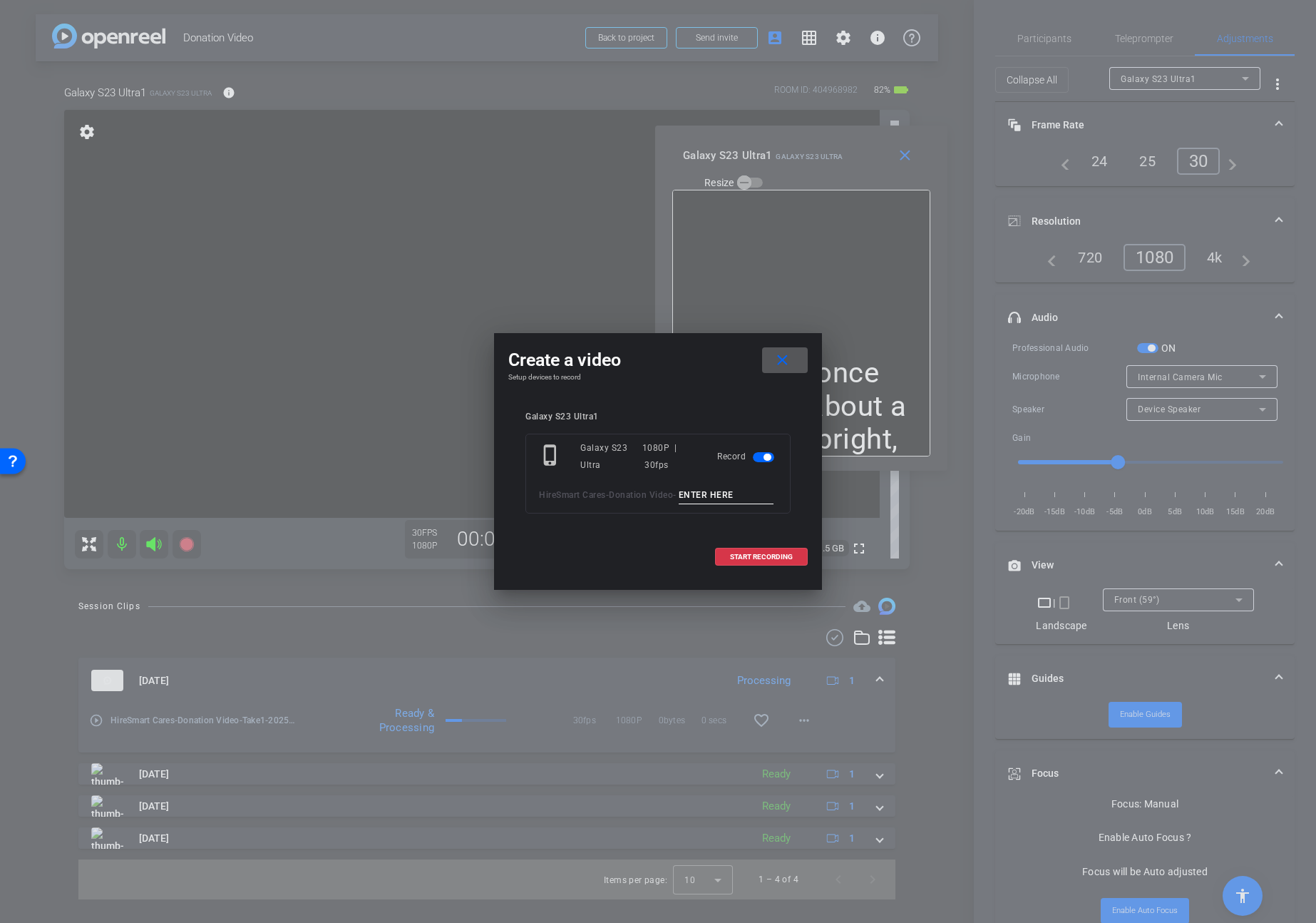
click at [679, 504] on input at bounding box center [726, 495] width 95 height 18
type input "Take2"
click at [753, 561] on span "START RECORDING" at bounding box center [761, 557] width 63 height 7
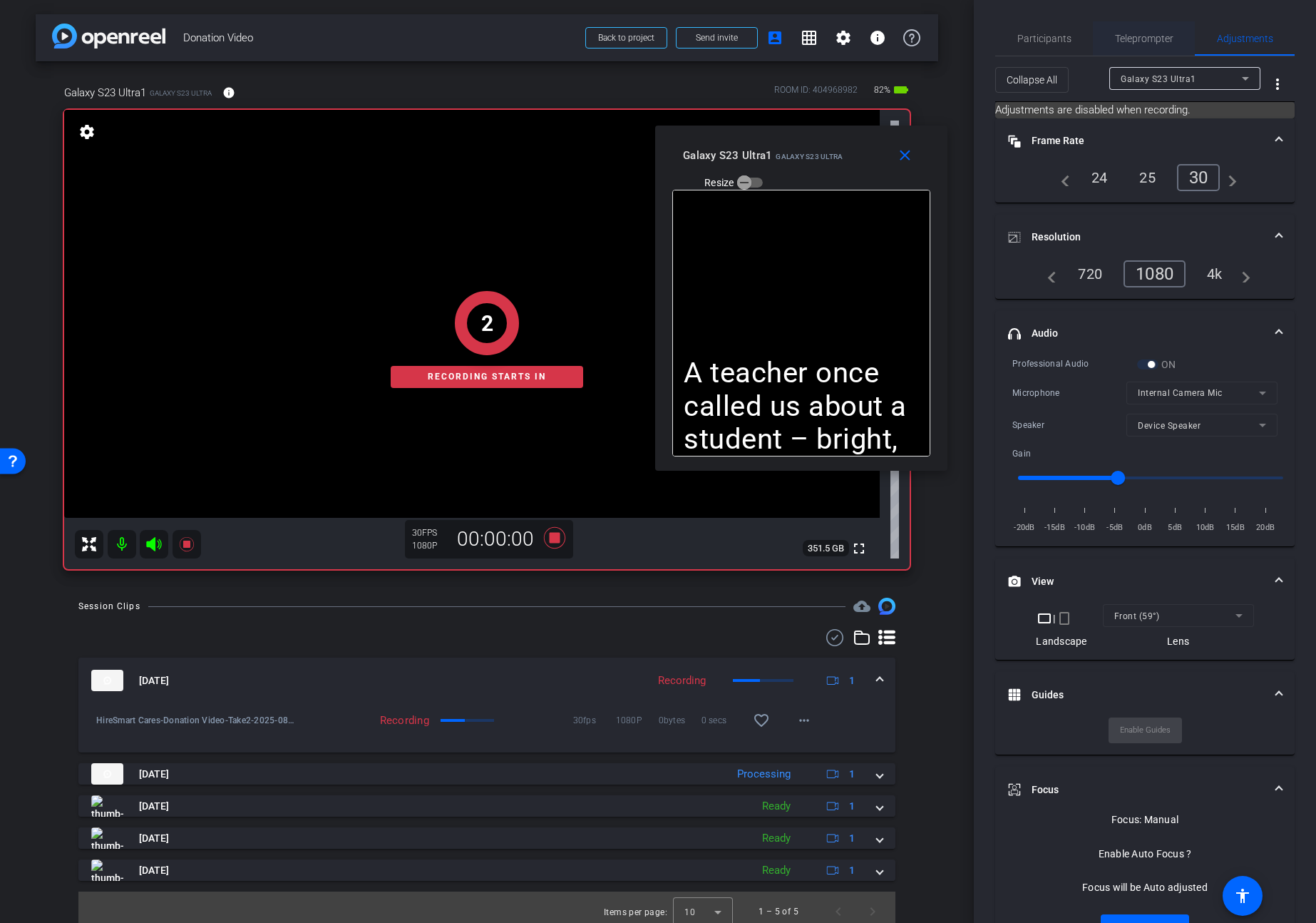
click at [1144, 40] on span "Teleprompter" at bounding box center [1144, 39] width 58 height 10
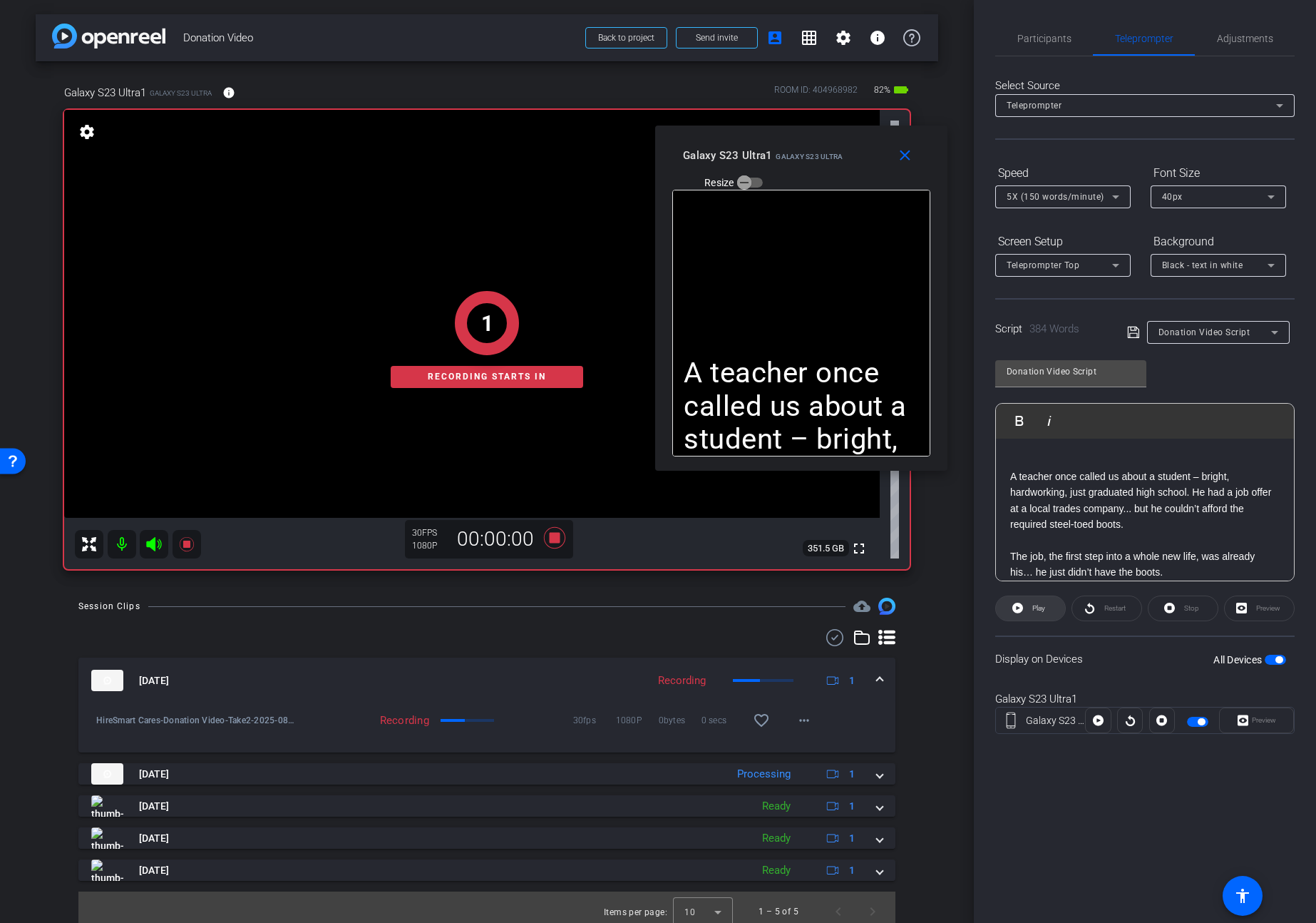
click at [1034, 613] on span "Play" at bounding box center [1036, 607] width 16 height 20
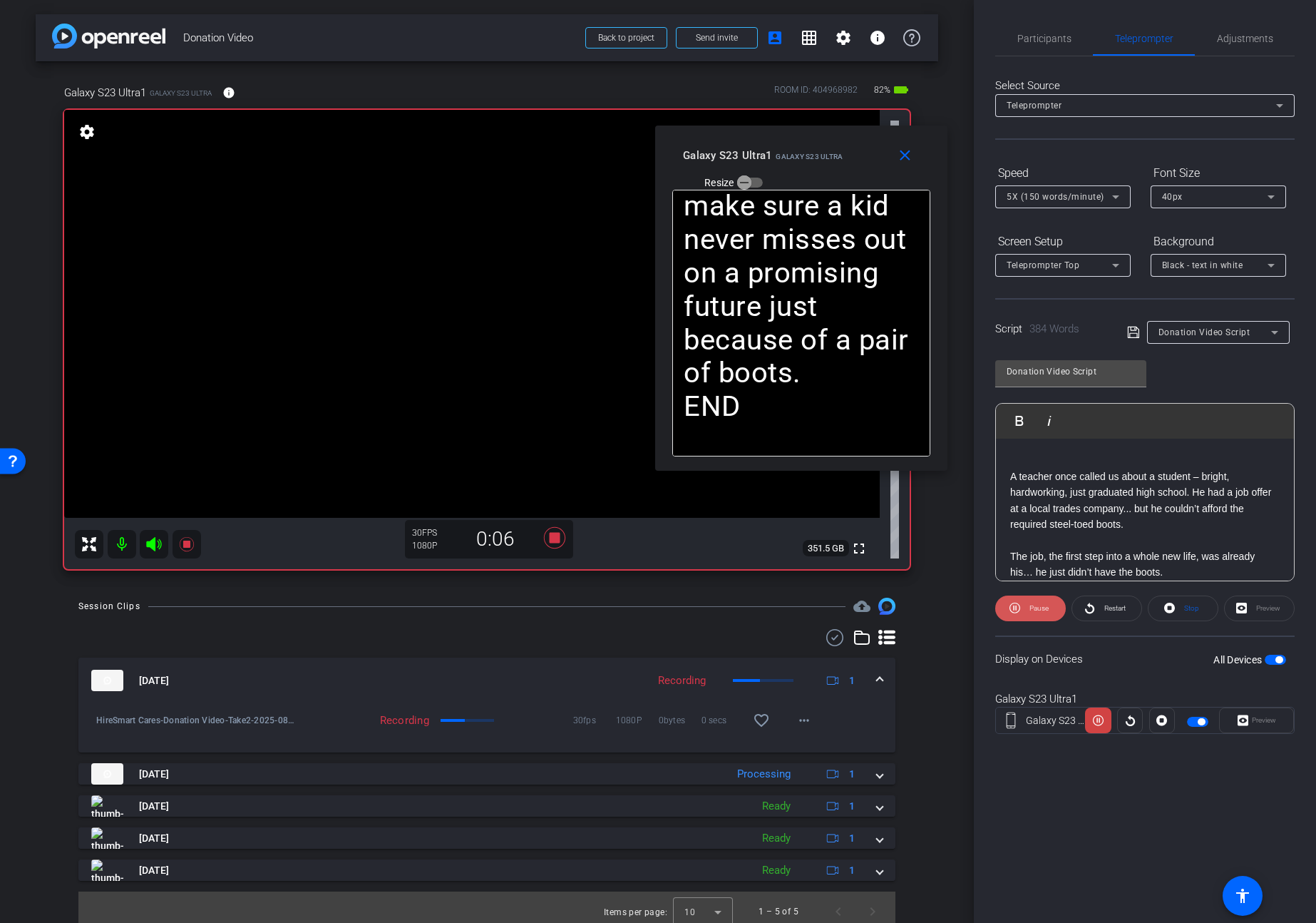
click at [1034, 613] on span "Pause" at bounding box center [1037, 607] width 23 height 20
click at [1034, 613] on span "Play" at bounding box center [1036, 607] width 16 height 20
click at [902, 157] on mat-icon "close" at bounding box center [905, 156] width 18 height 18
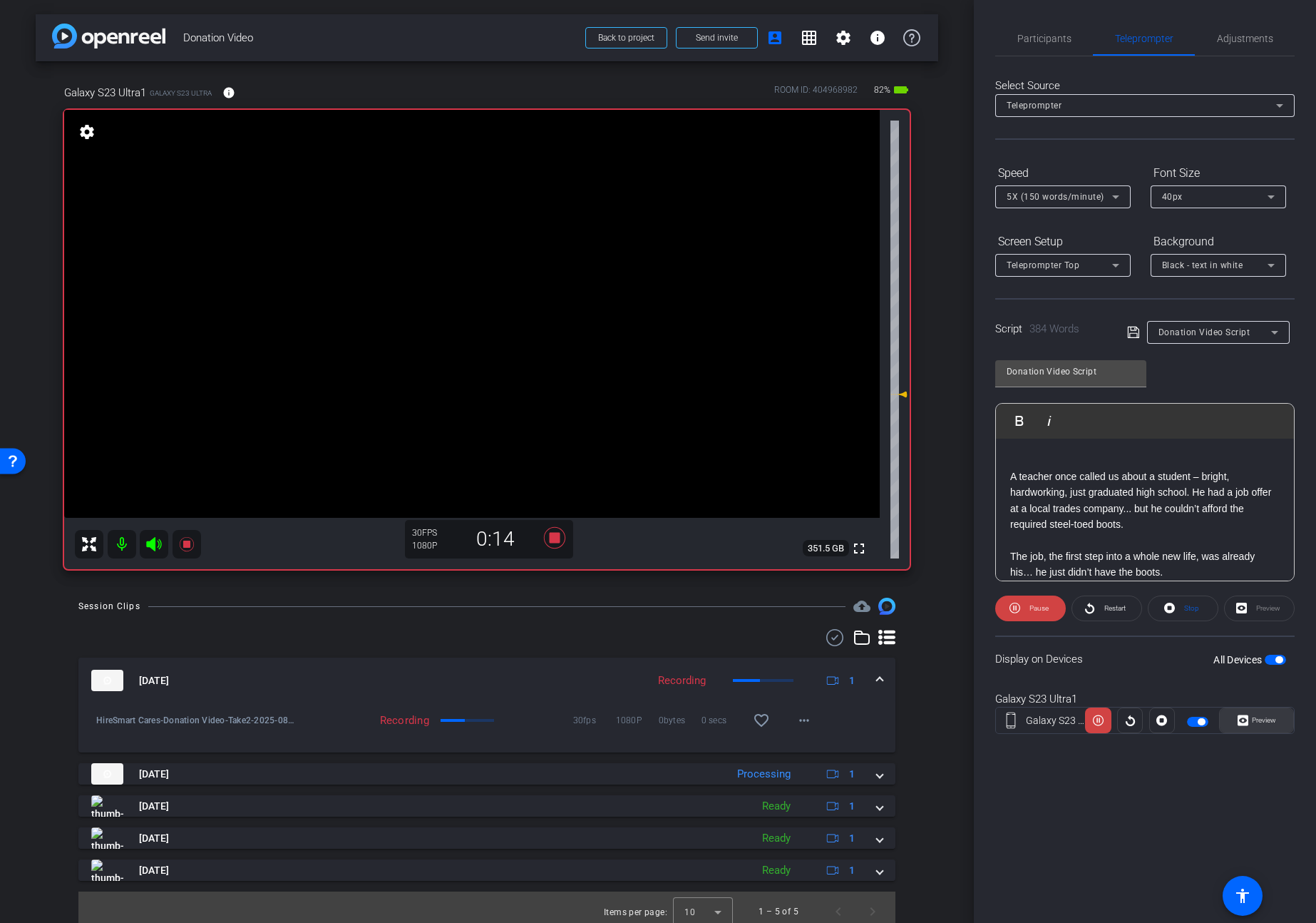
click at [1267, 717] on span "Preview" at bounding box center [1264, 719] width 24 height 8
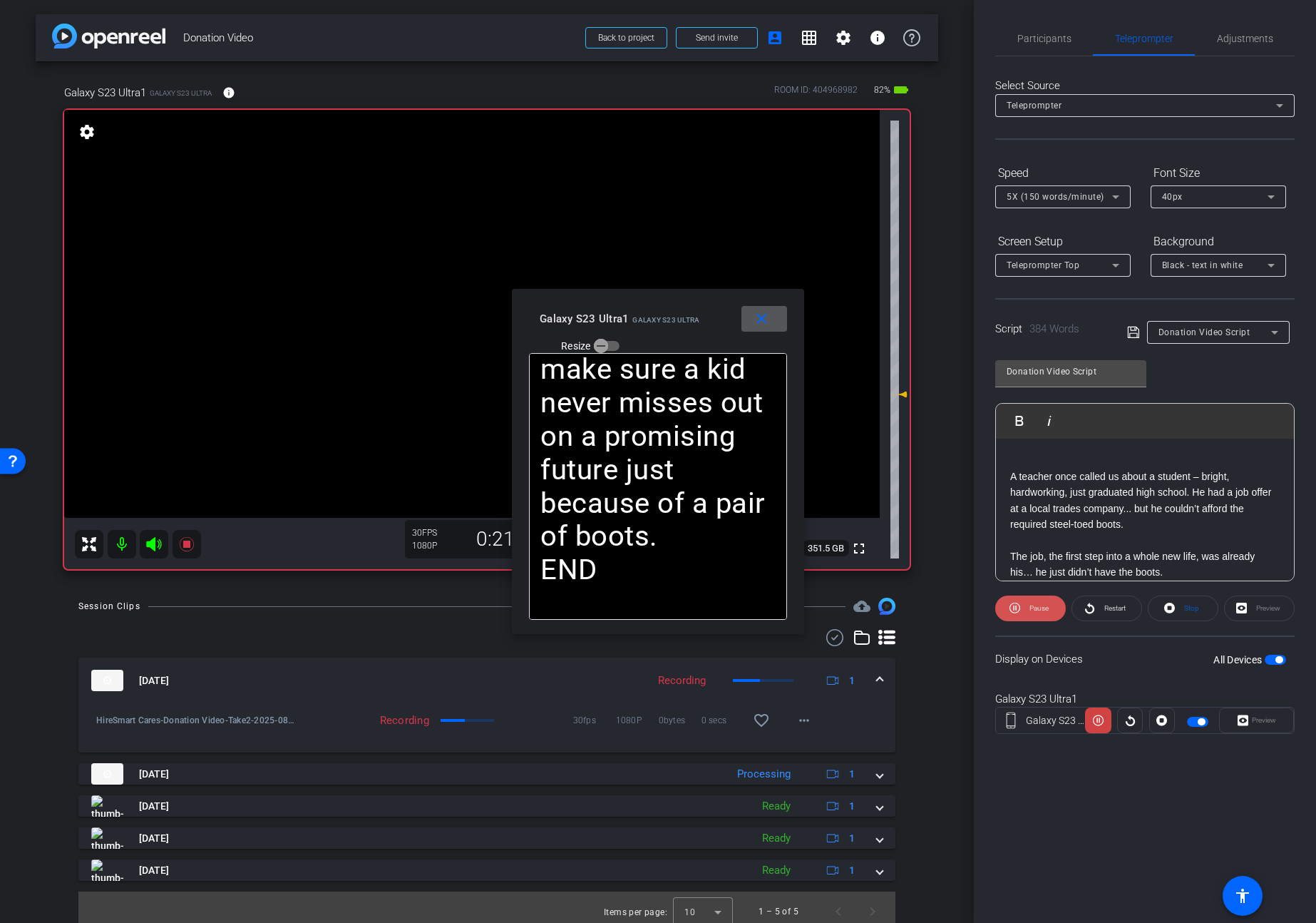
click at [1033, 604] on span "Pause" at bounding box center [1039, 607] width 19 height 8
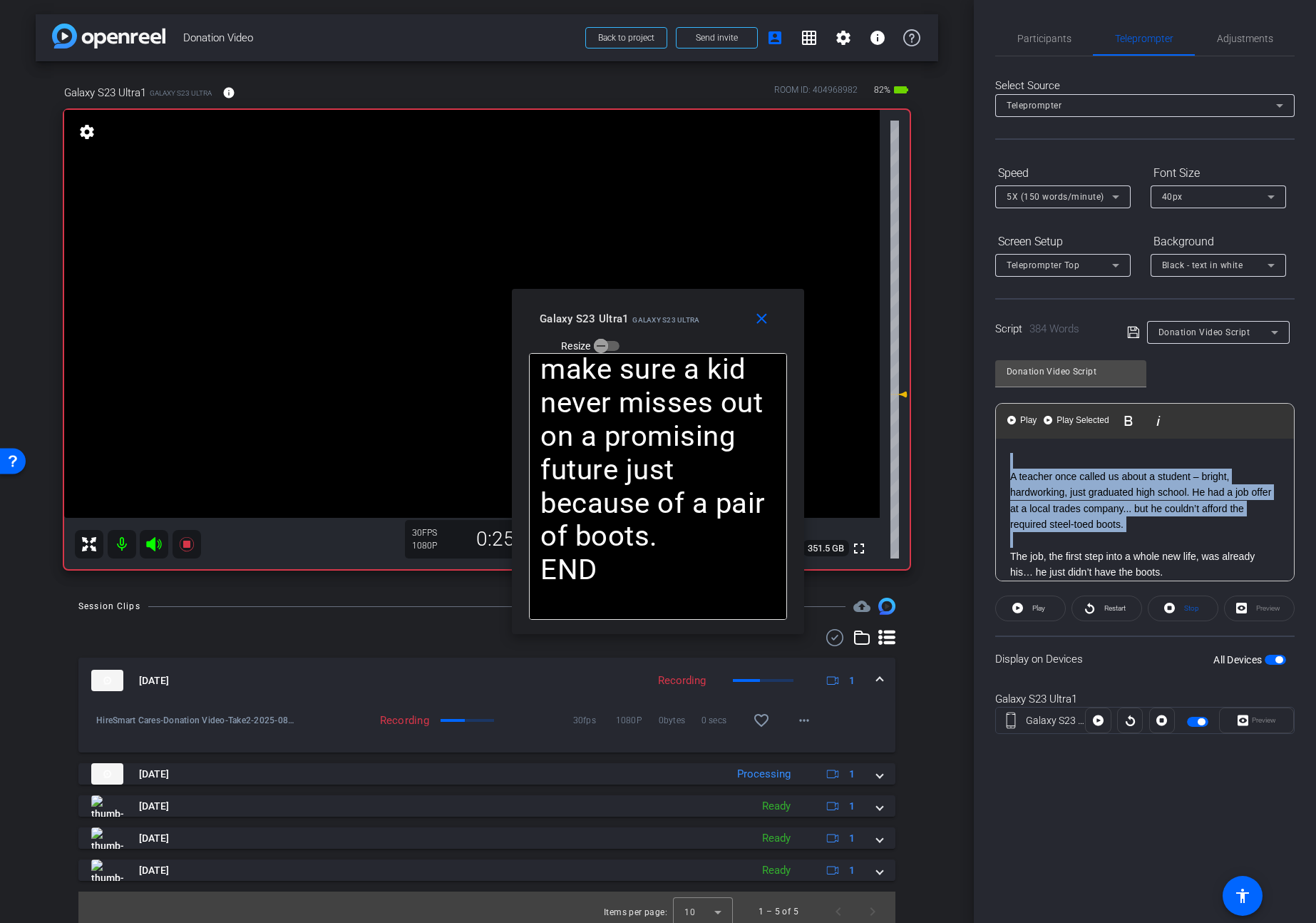
drag, startPoint x: 1112, startPoint y: 537, endPoint x: 962, endPoint y: 428, distance: 185.4
click at [962, 428] on div "arrow_back Donation Video Back to project Send invite account_box grid_on setti…" at bounding box center [658, 461] width 1316 height 923
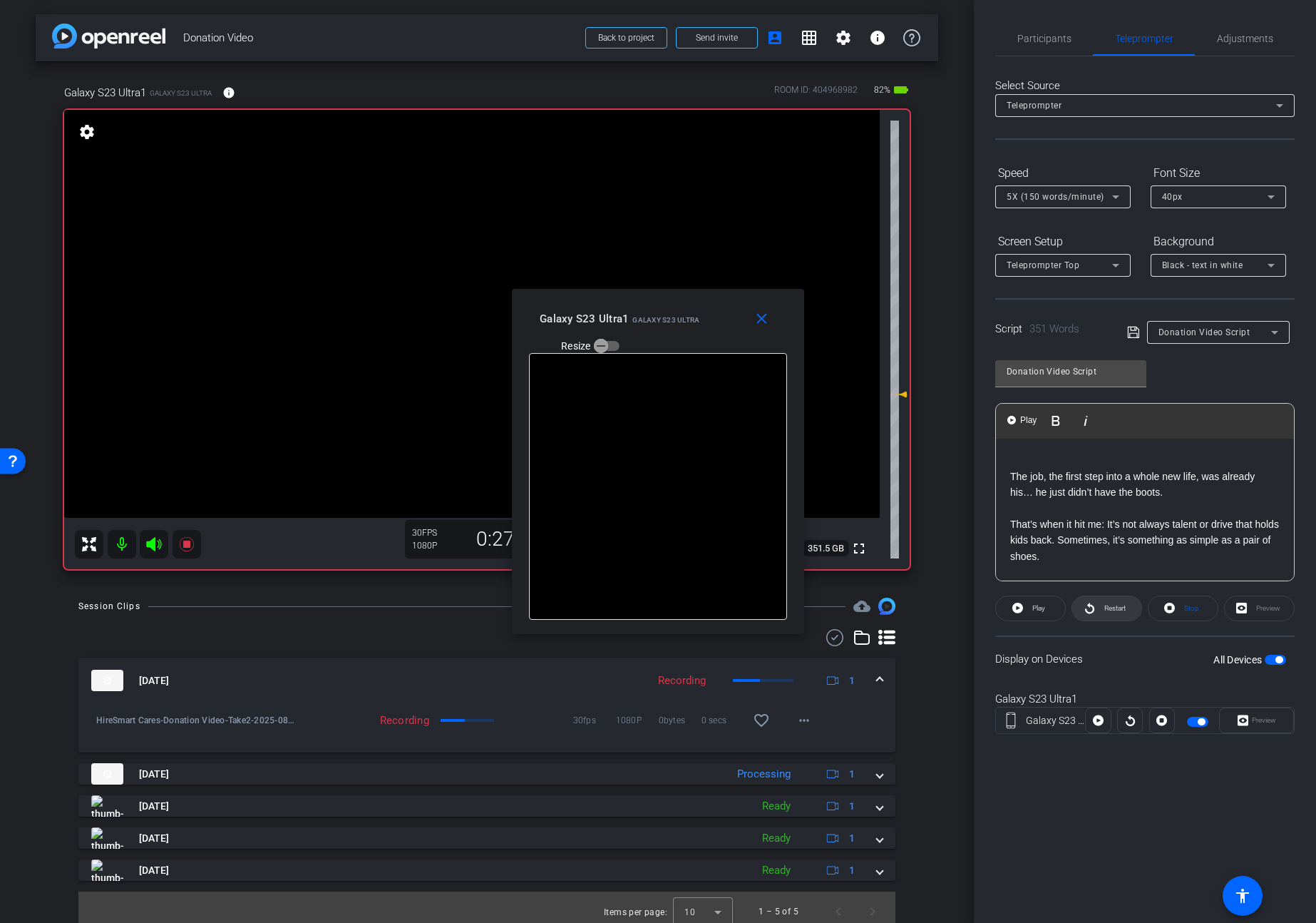
click at [1112, 618] on span at bounding box center [1107, 608] width 69 height 34
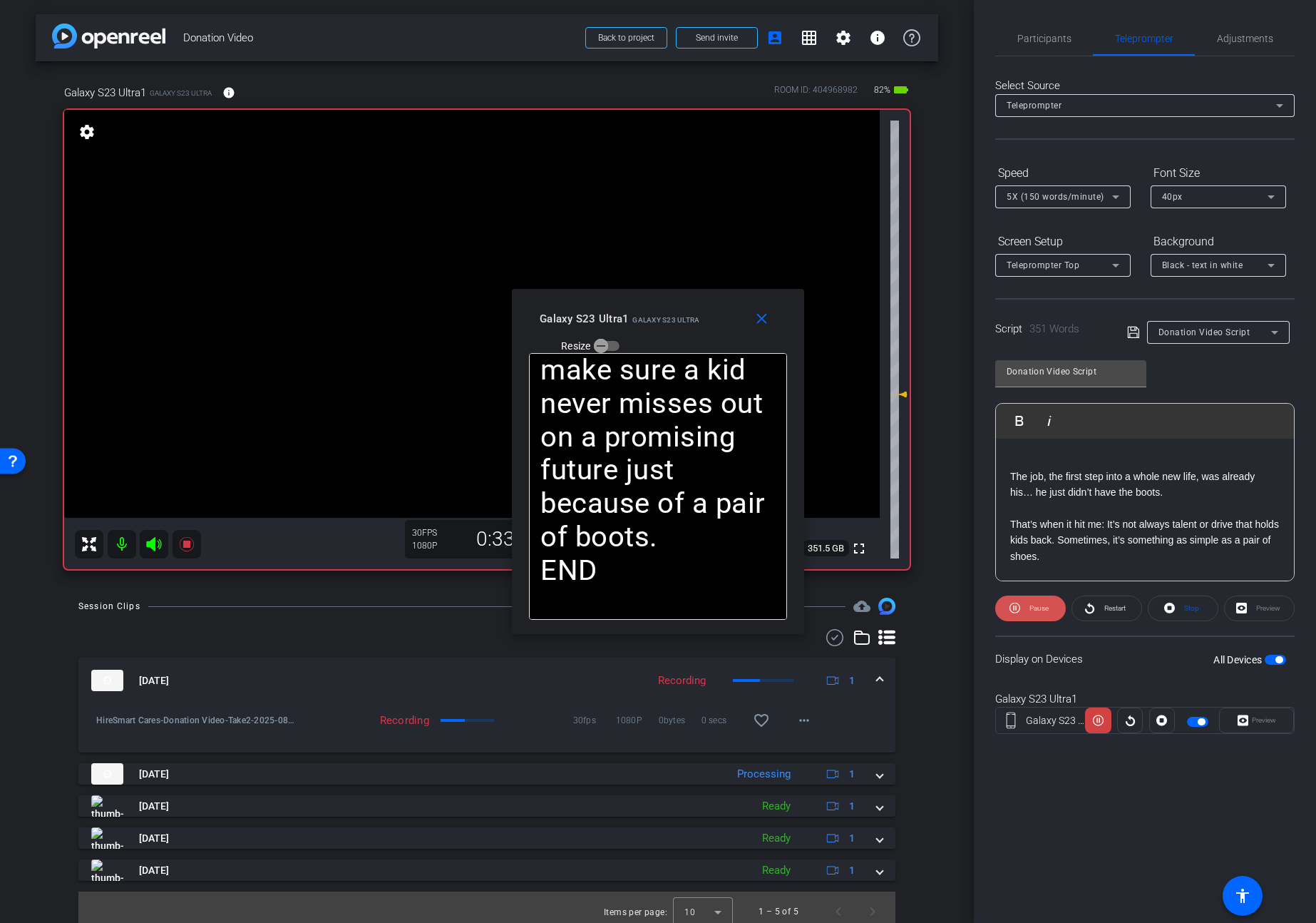
click at [1024, 608] on span at bounding box center [1030, 608] width 71 height 34
click at [1025, 608] on span at bounding box center [1030, 608] width 69 height 34
drag, startPoint x: 1030, startPoint y: 609, endPoint x: 1070, endPoint y: 549, distance: 72.1
click at [1030, 609] on span "Pause" at bounding box center [1039, 607] width 19 height 8
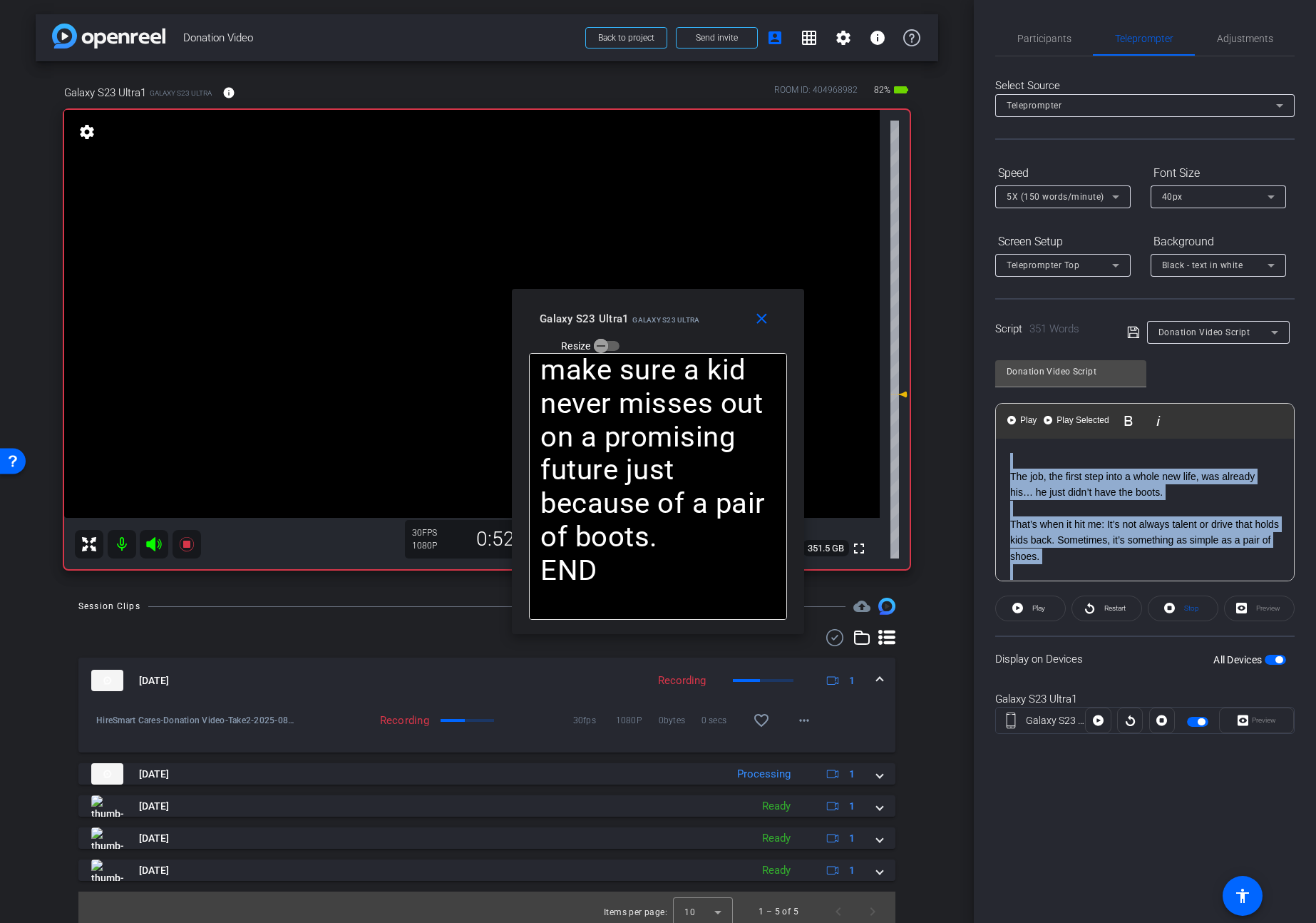
drag, startPoint x: 1058, startPoint y: 481, endPoint x: 973, endPoint y: 396, distance: 120.2
click at [973, 396] on div "arrow_back Donation Video Back to project Send invite account_box grid_on setti…" at bounding box center [658, 461] width 1316 height 923
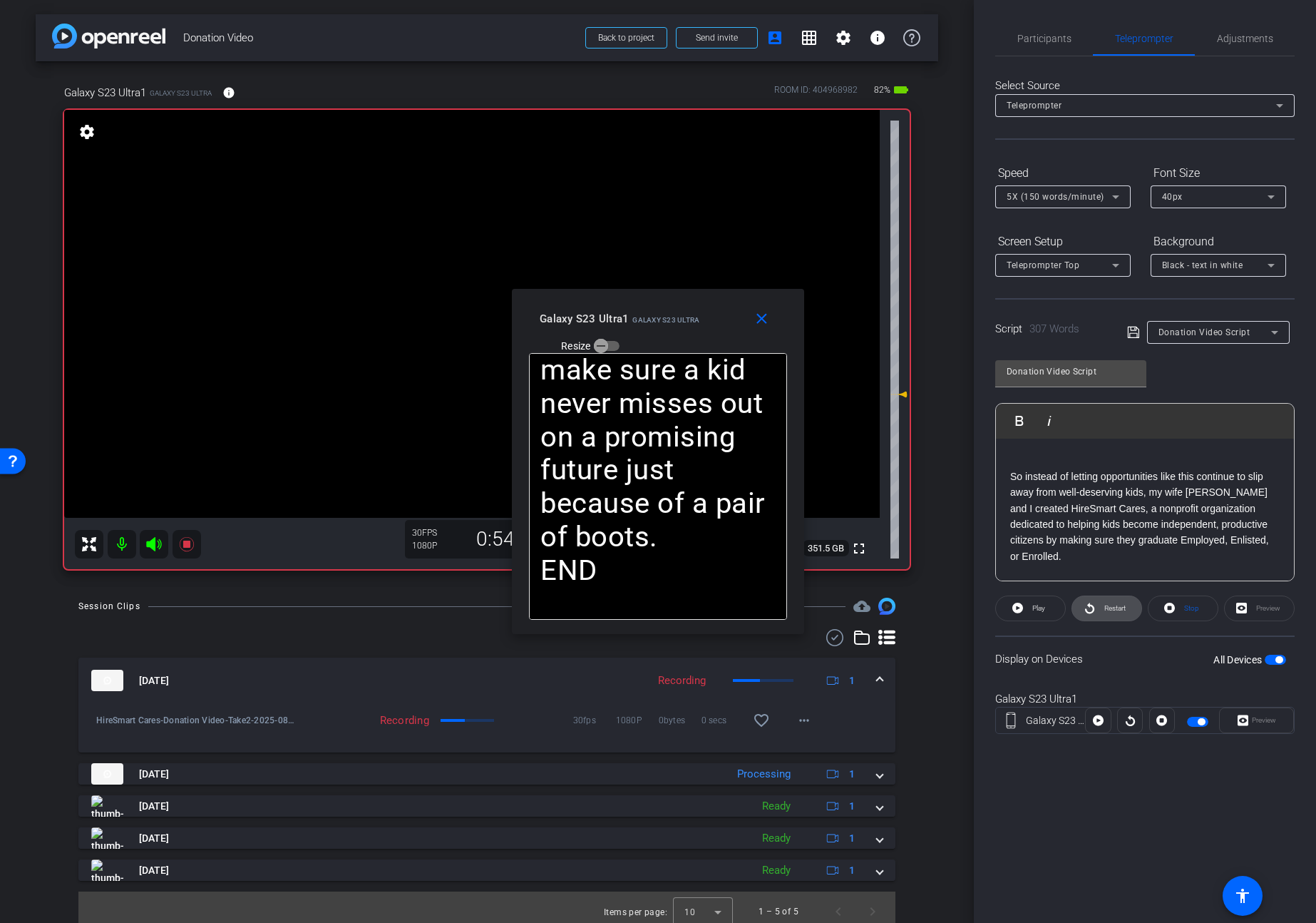
click at [1123, 613] on span "Restart" at bounding box center [1113, 607] width 25 height 20
click at [1032, 610] on span "Pause" at bounding box center [1039, 607] width 19 height 8
click at [1032, 610] on span "Play" at bounding box center [1038, 607] width 13 height 8
click at [760, 317] on mat-icon "close" at bounding box center [761, 319] width 18 height 18
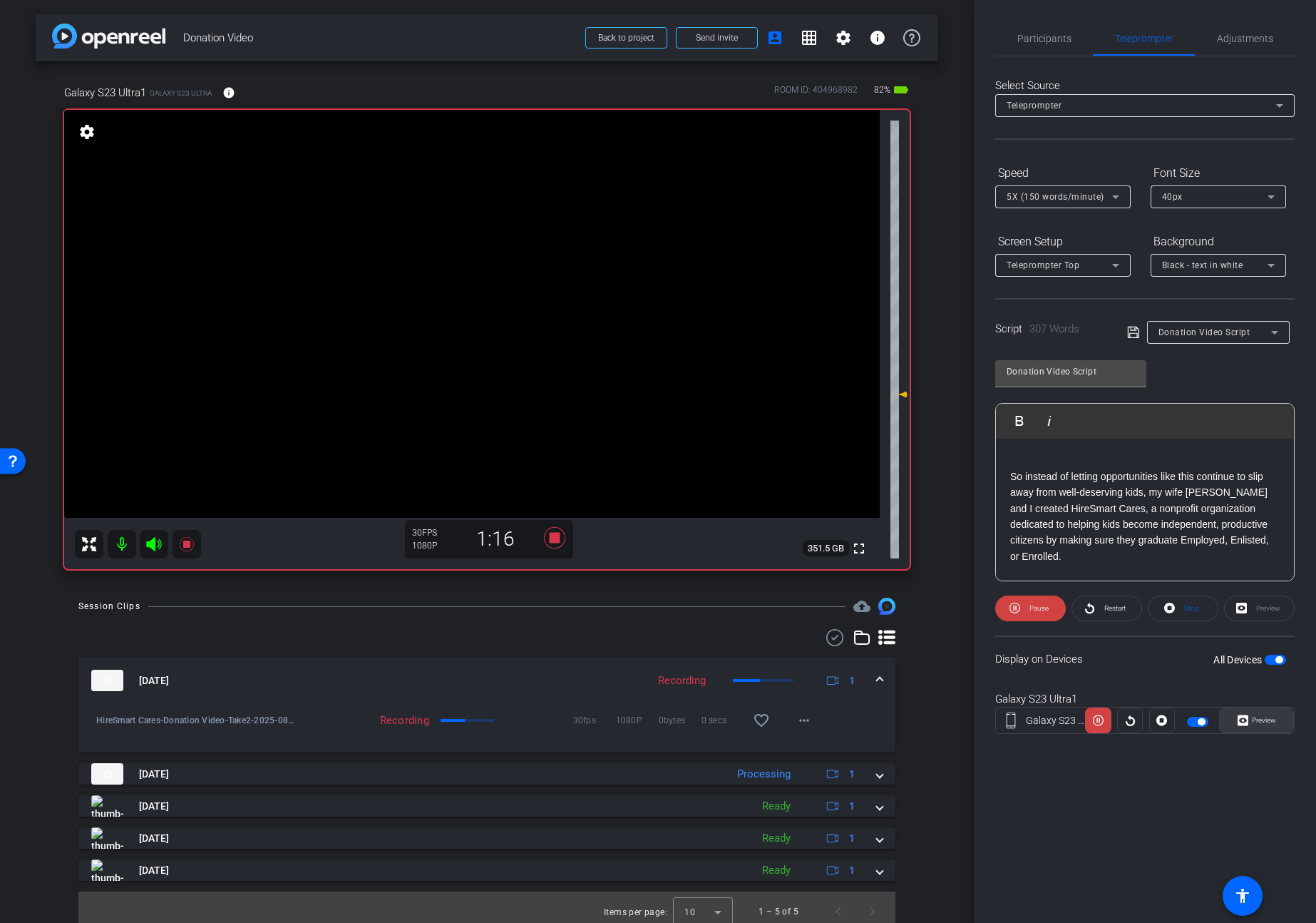
click at [1257, 721] on span "Preview" at bounding box center [1264, 719] width 24 height 8
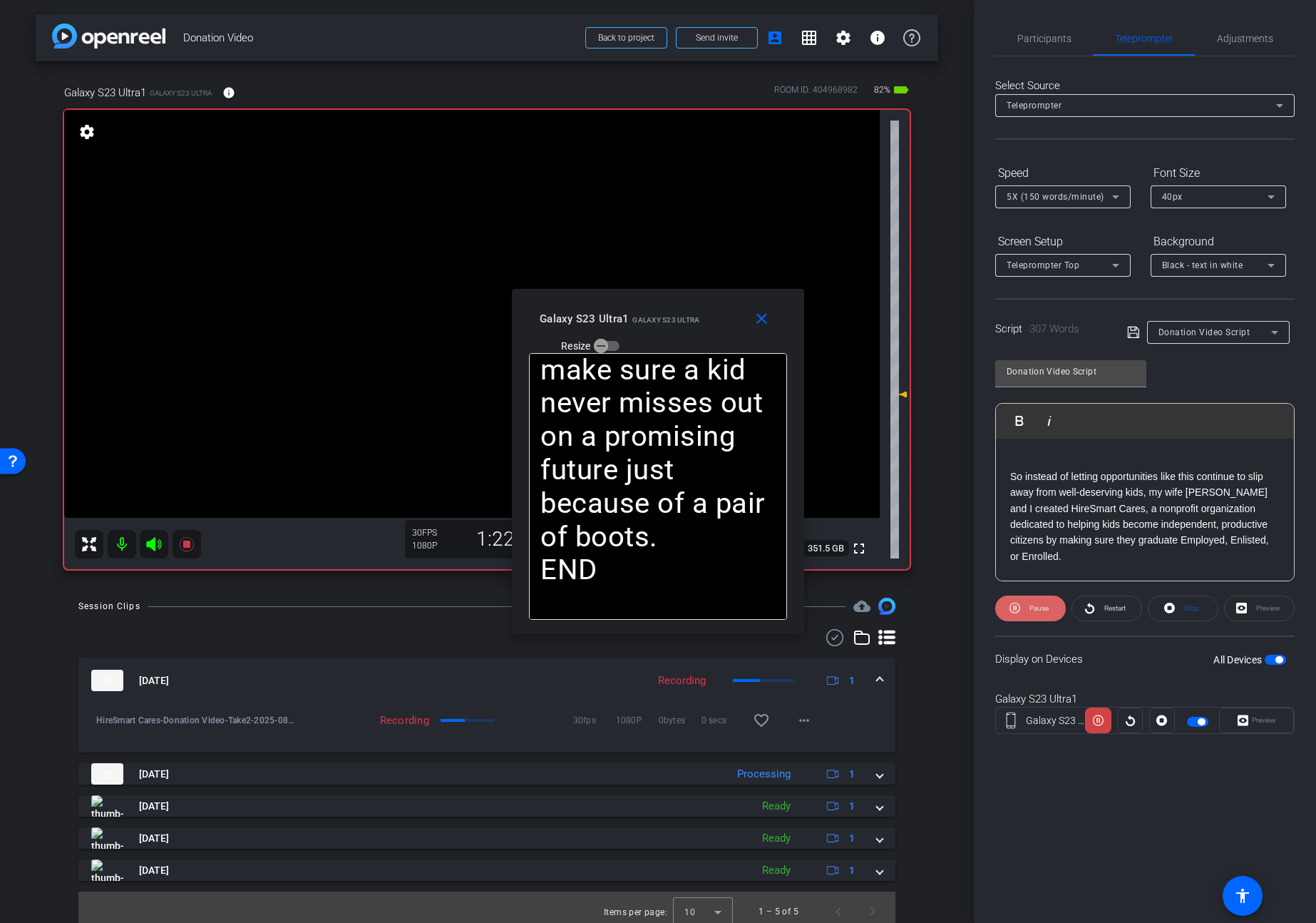
click at [1030, 606] on span "Pause" at bounding box center [1039, 607] width 19 height 8
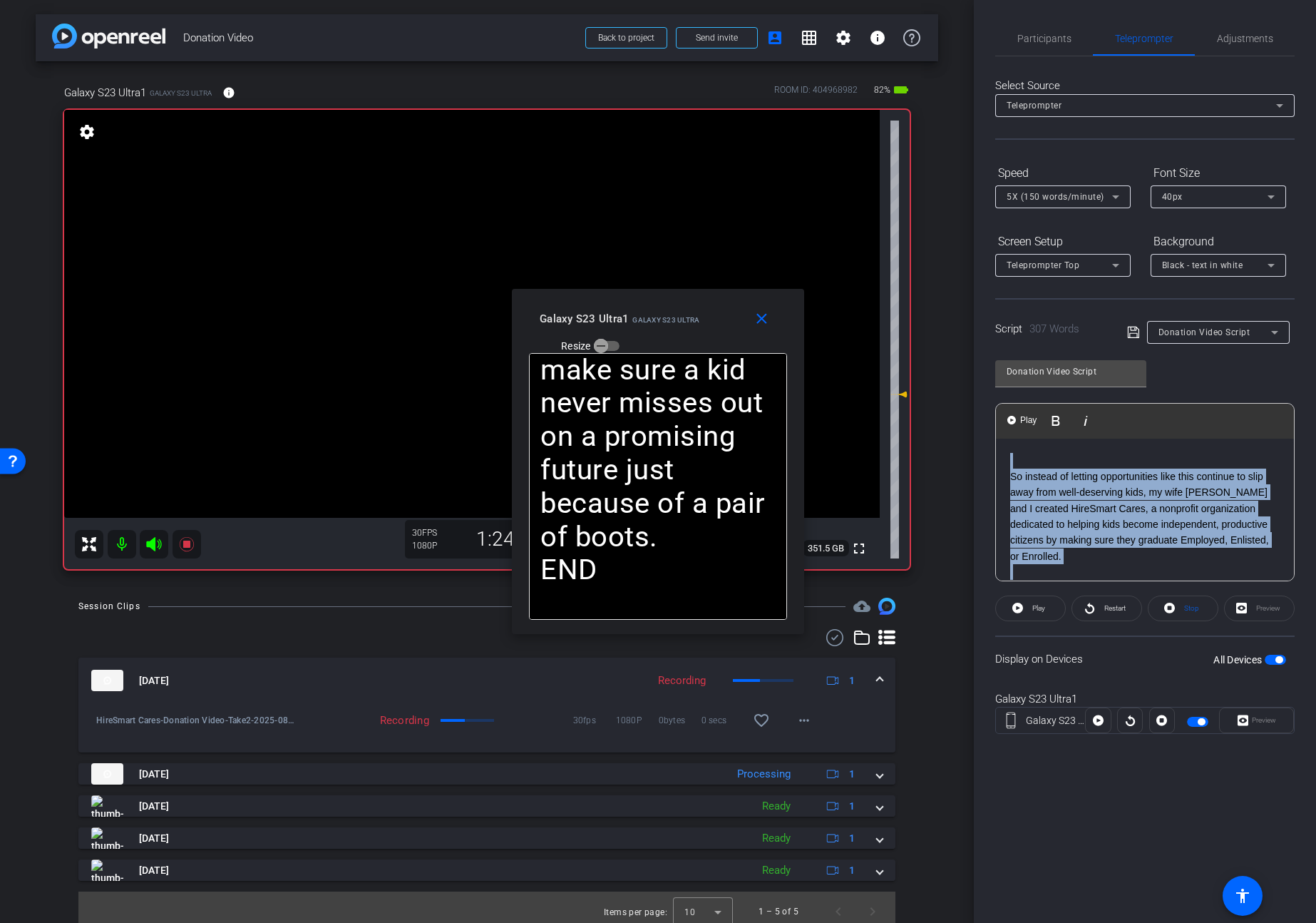
drag, startPoint x: 1049, startPoint y: 539, endPoint x: 1009, endPoint y: 440, distance: 106.8
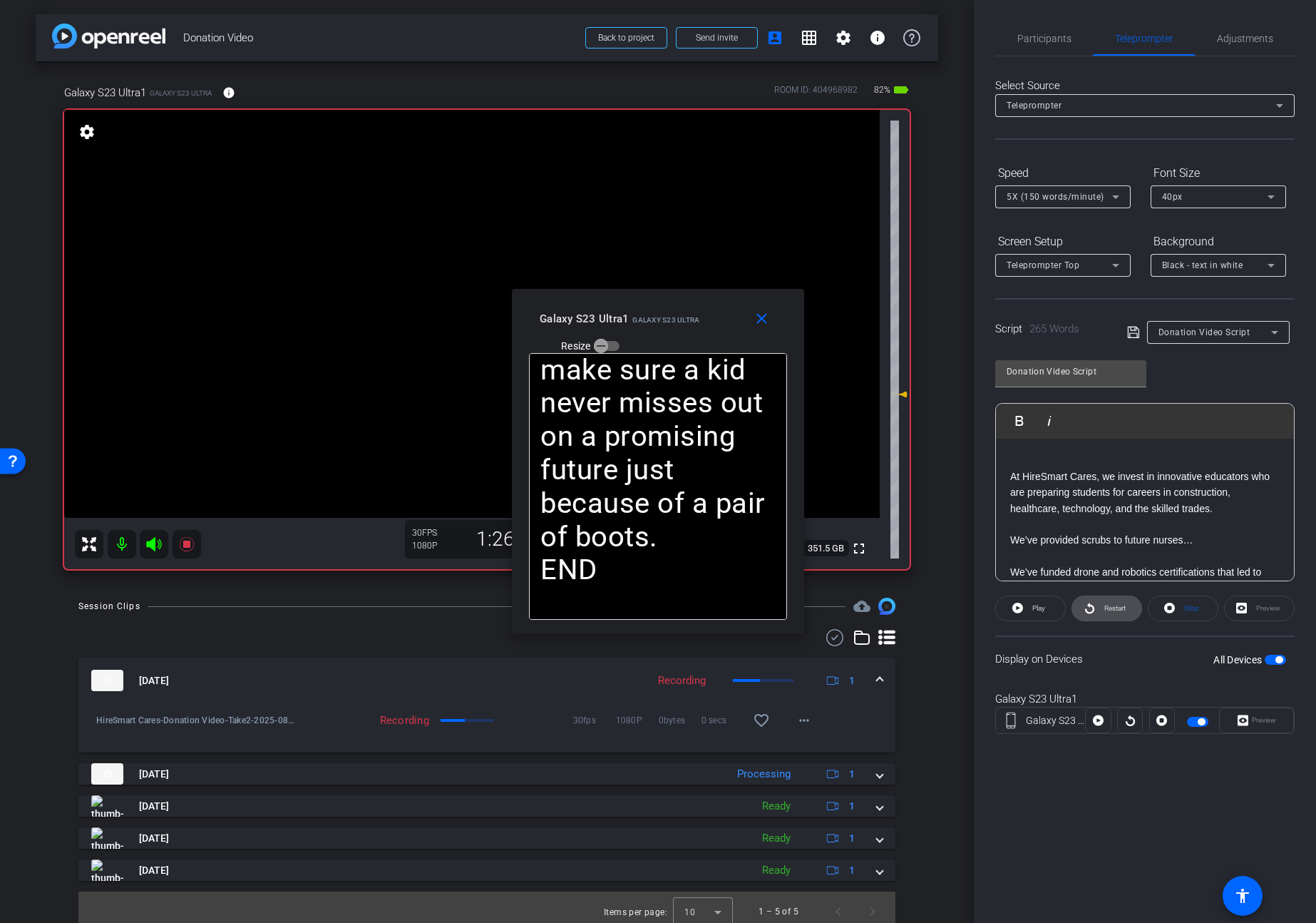
click at [1114, 612] on span "Restart" at bounding box center [1113, 607] width 25 height 20
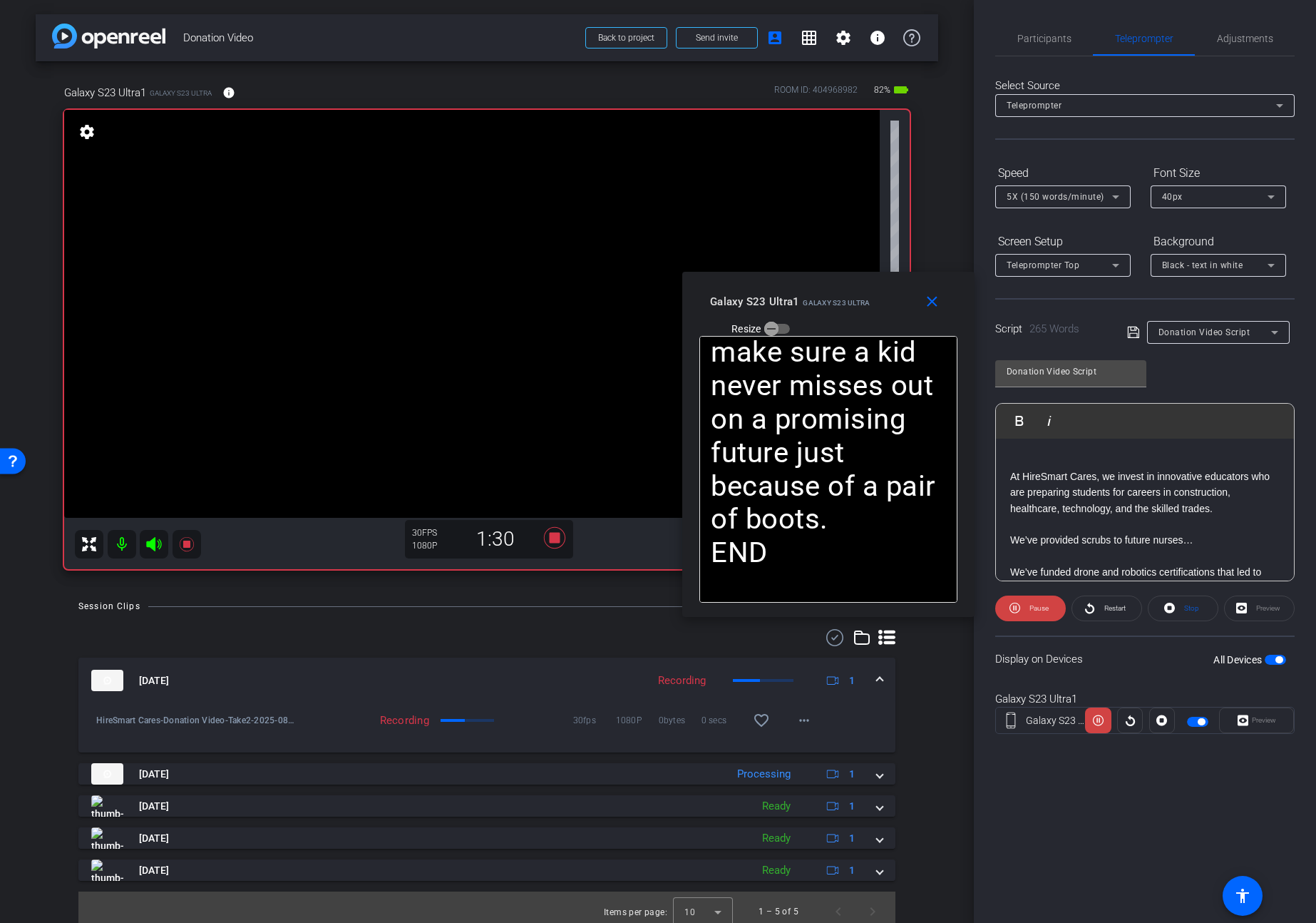
drag, startPoint x: 701, startPoint y: 300, endPoint x: 877, endPoint y: 285, distance: 176.6
click at [877, 285] on div "close Galaxy S23 Ultra1 Galaxy S23 Ultra Resize" at bounding box center [828, 304] width 292 height 65
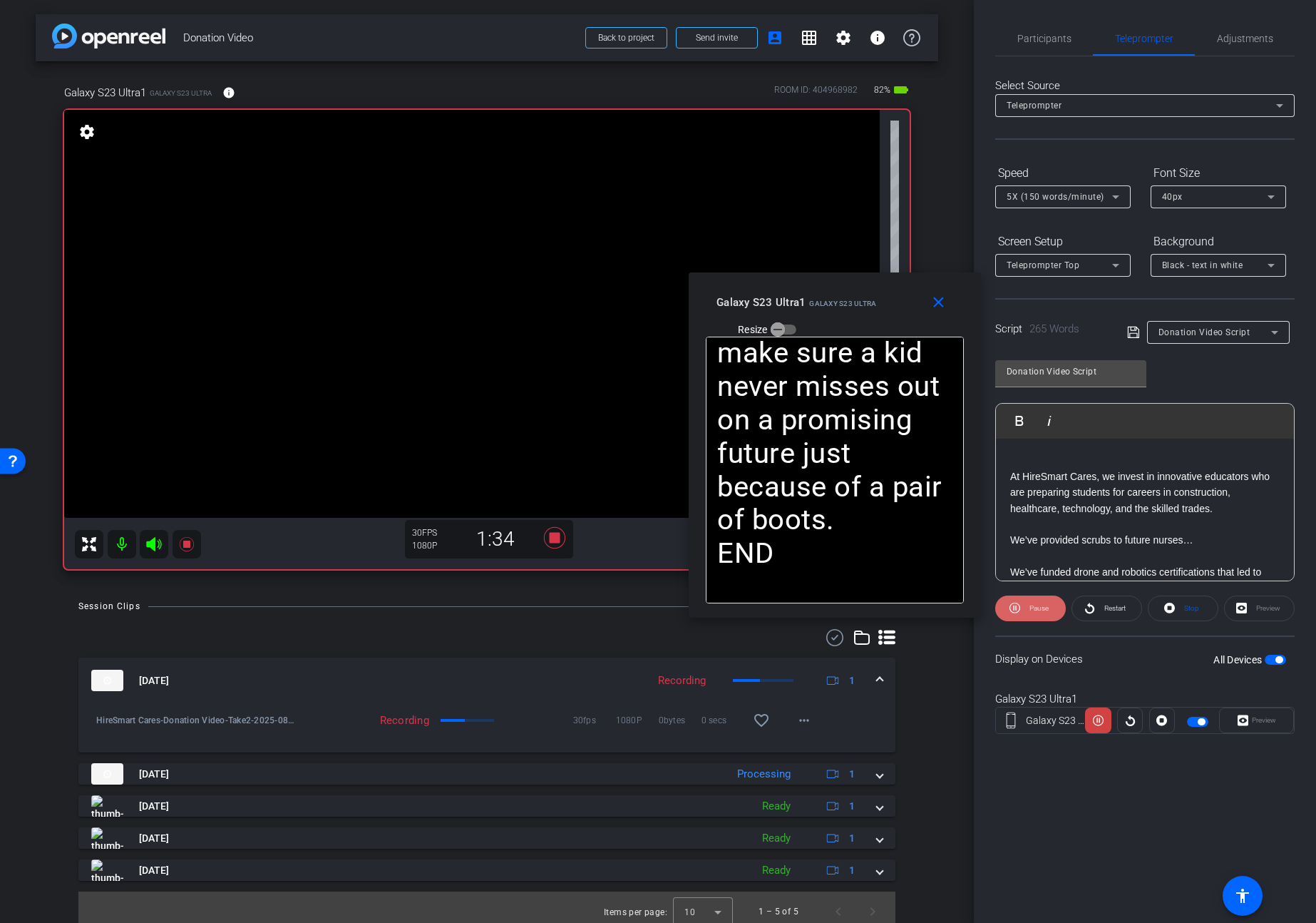
click at [1042, 605] on span "Pause" at bounding box center [1039, 607] width 19 height 8
click at [1042, 605] on span "Play" at bounding box center [1038, 607] width 13 height 8
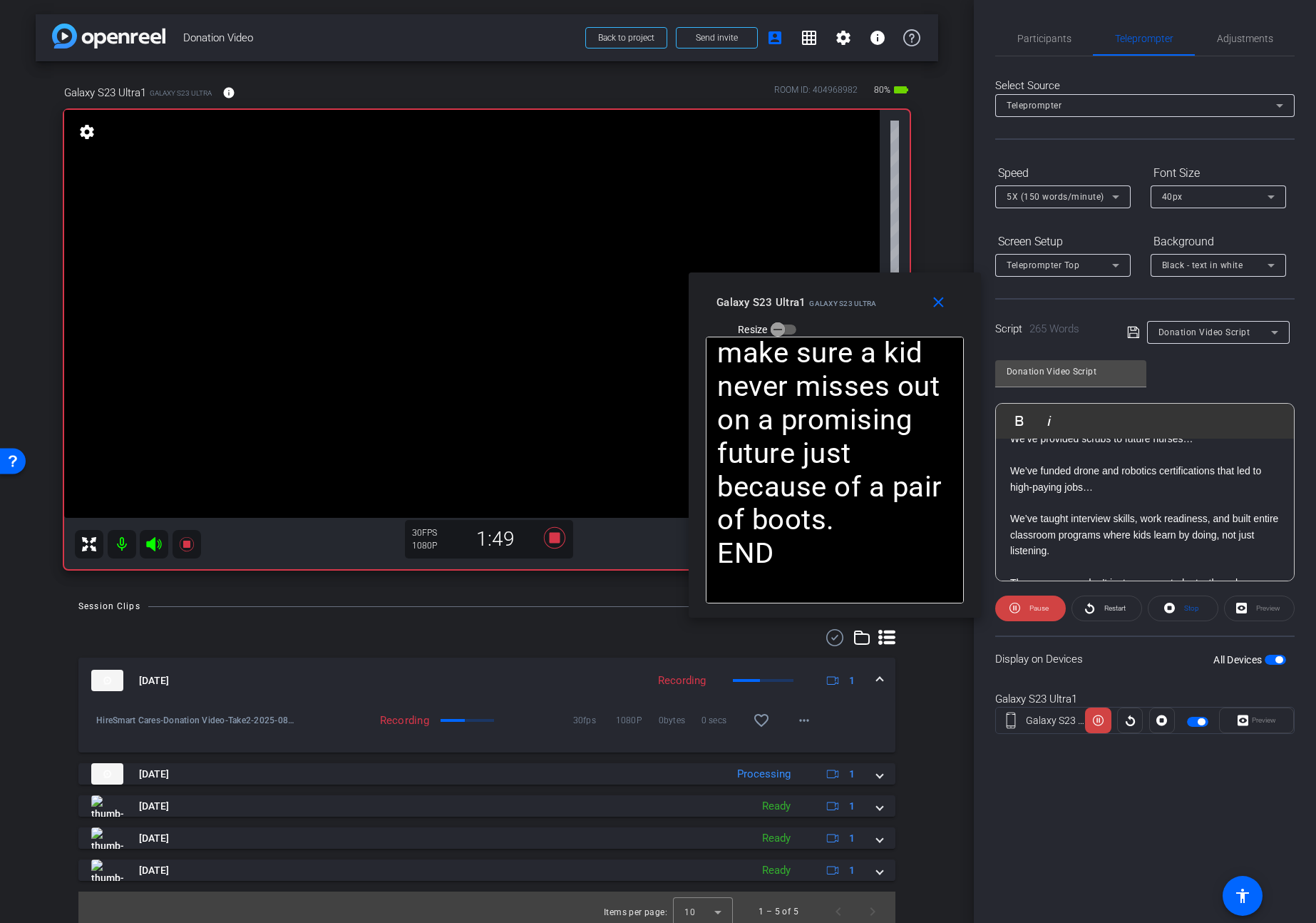
scroll to position [113, 0]
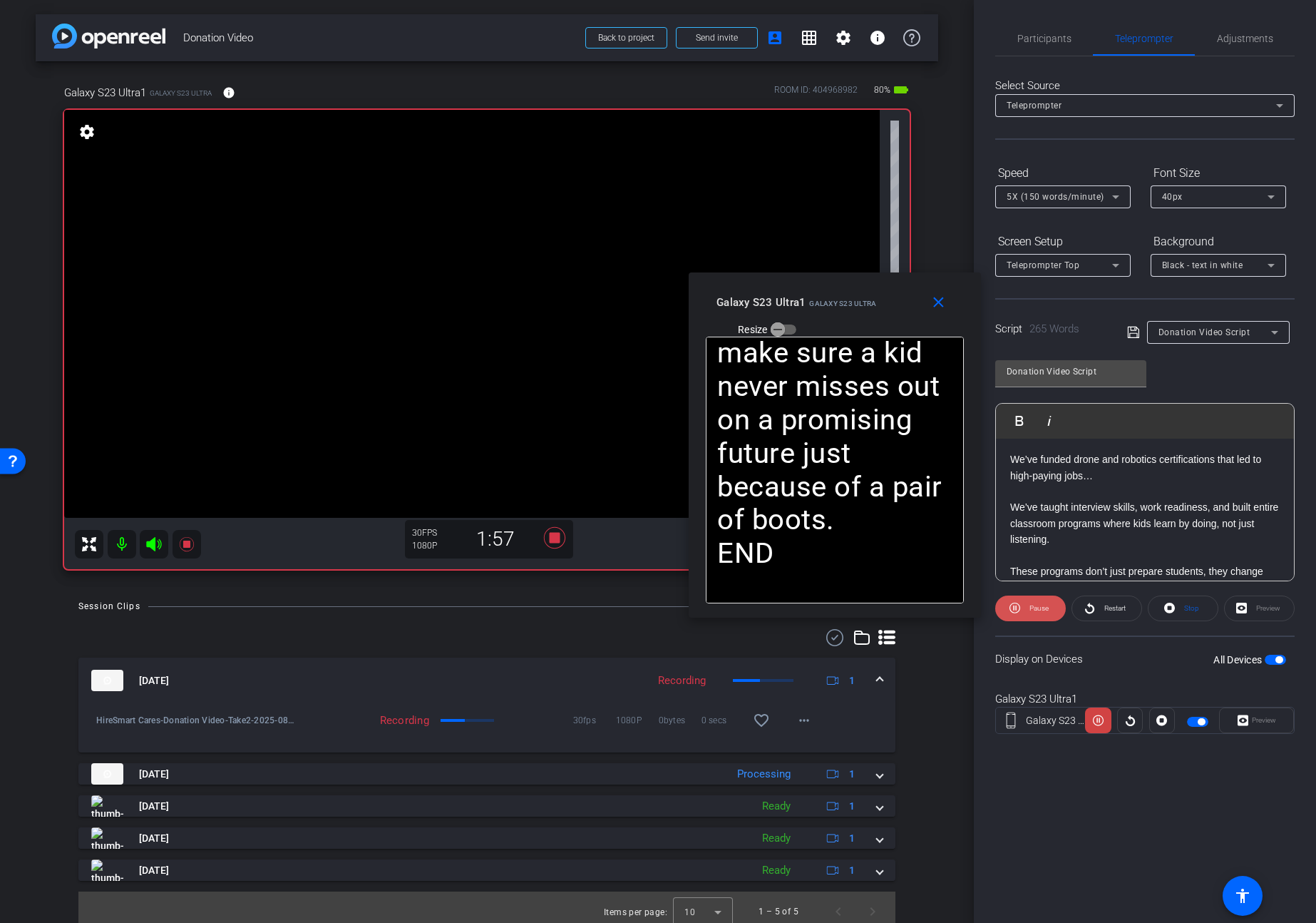
click at [1026, 608] on span "Pause" at bounding box center [1037, 607] width 23 height 20
click at [1026, 608] on span at bounding box center [1030, 608] width 69 height 34
click at [1026, 608] on span "Pause" at bounding box center [1037, 607] width 23 height 20
click at [1026, 608] on span at bounding box center [1030, 608] width 69 height 34
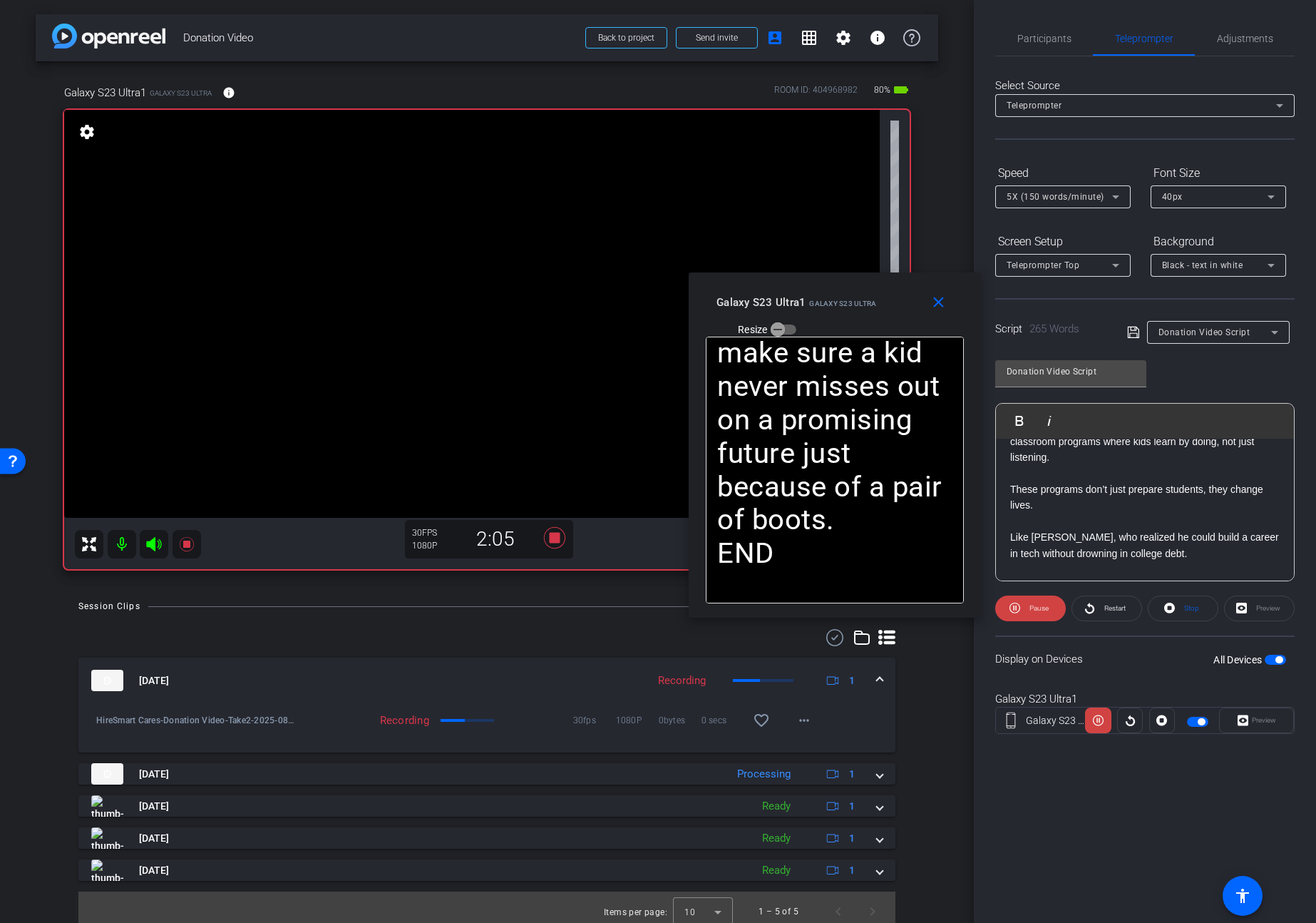
scroll to position [206, 0]
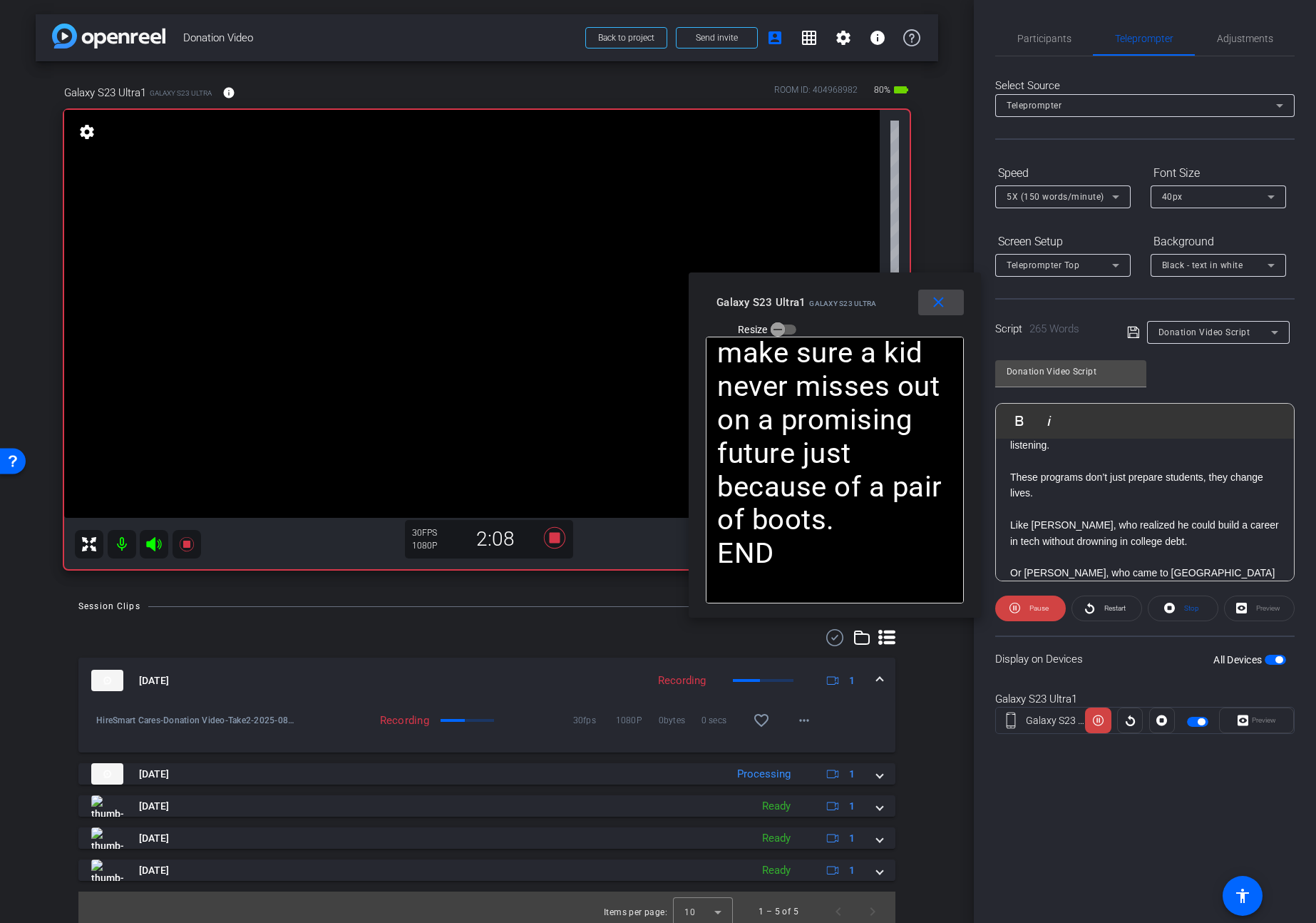
click at [944, 302] on mat-icon "close" at bounding box center [938, 303] width 18 height 18
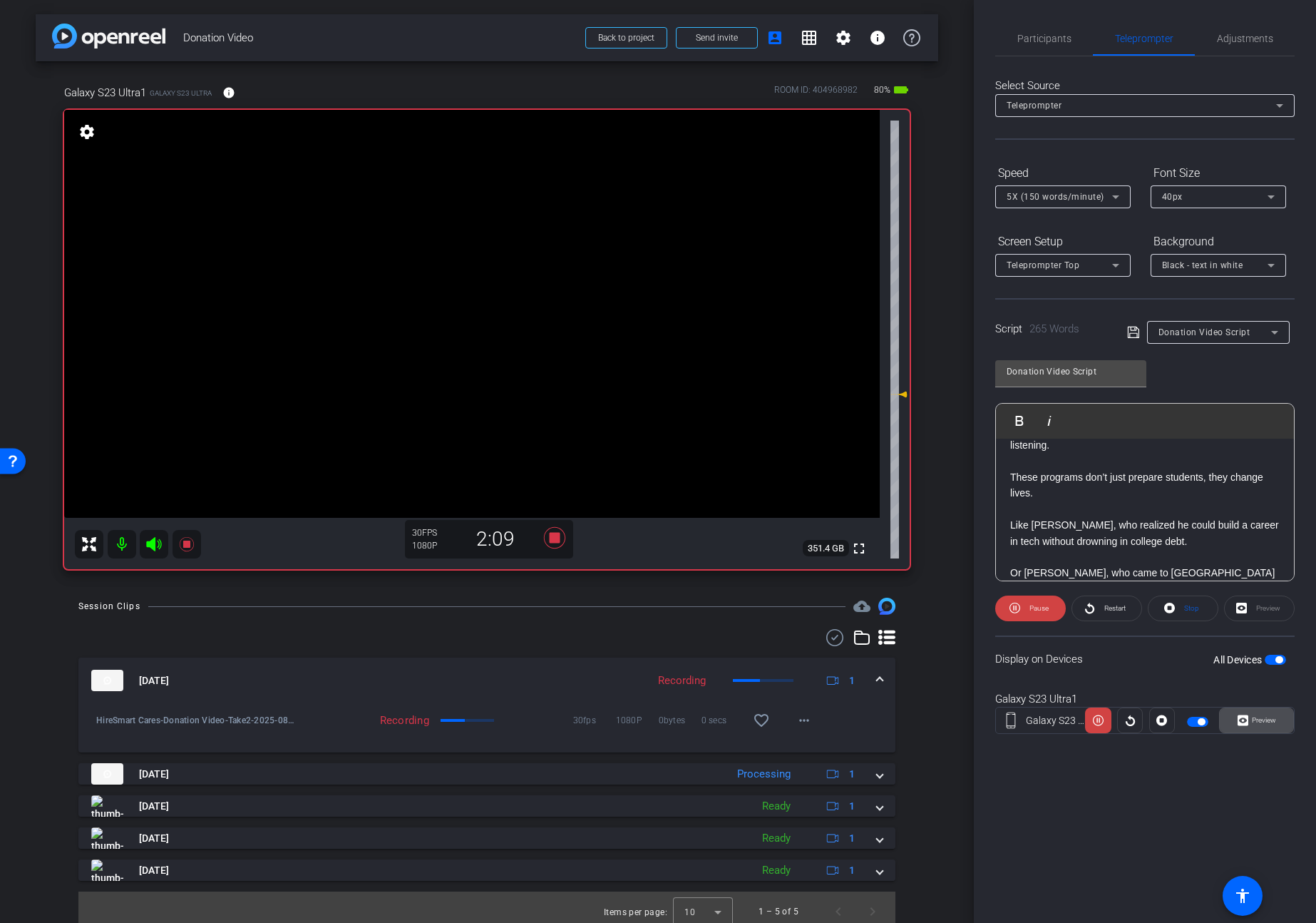
click at [1252, 722] on span "Preview" at bounding box center [1264, 719] width 24 height 8
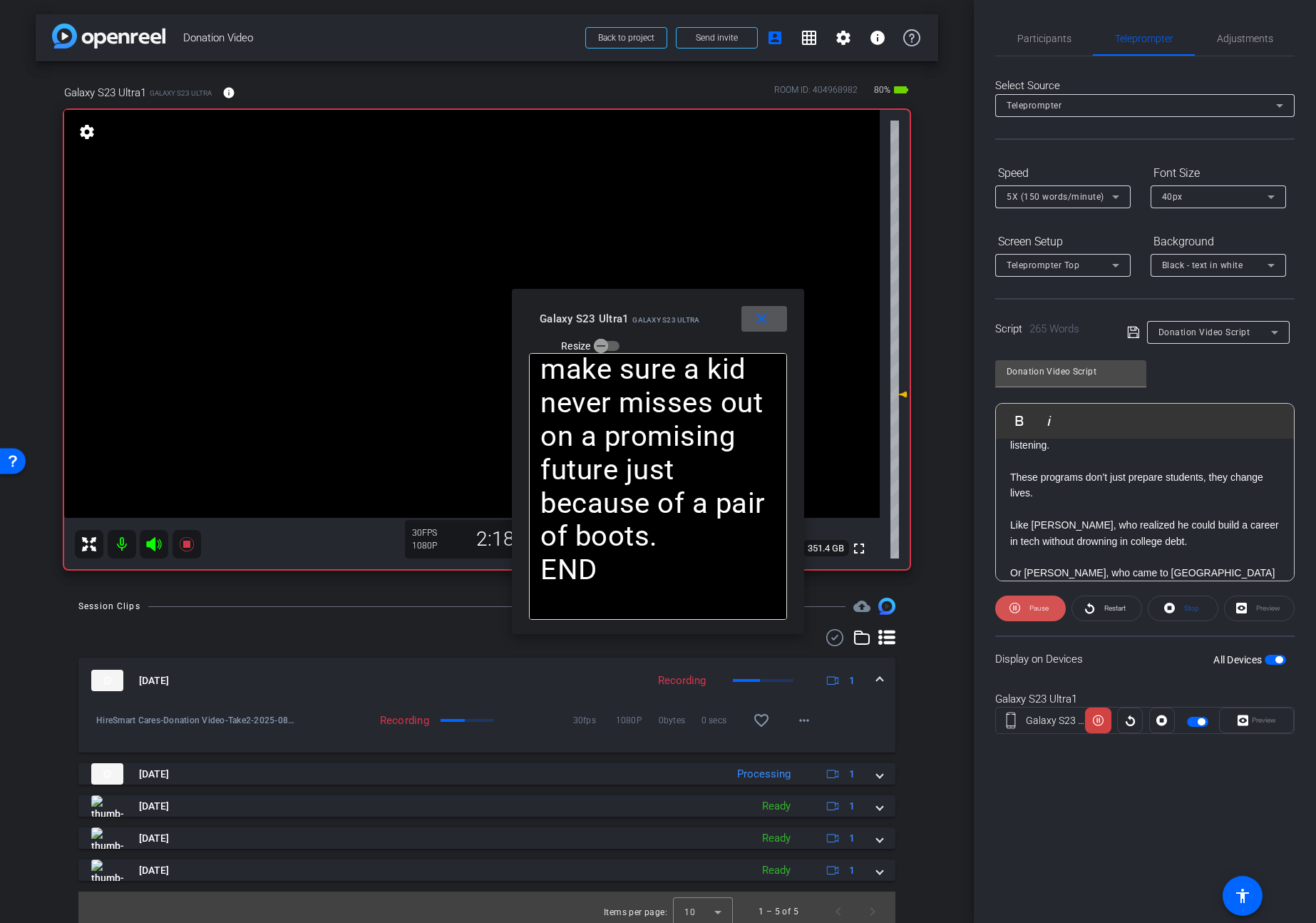
click at [1036, 612] on span "Pause" at bounding box center [1037, 607] width 23 height 20
click at [1036, 612] on span "Play" at bounding box center [1036, 607] width 16 height 20
click at [1039, 617] on span "Pause" at bounding box center [1037, 607] width 23 height 20
click at [1039, 617] on span "Play" at bounding box center [1036, 607] width 16 height 20
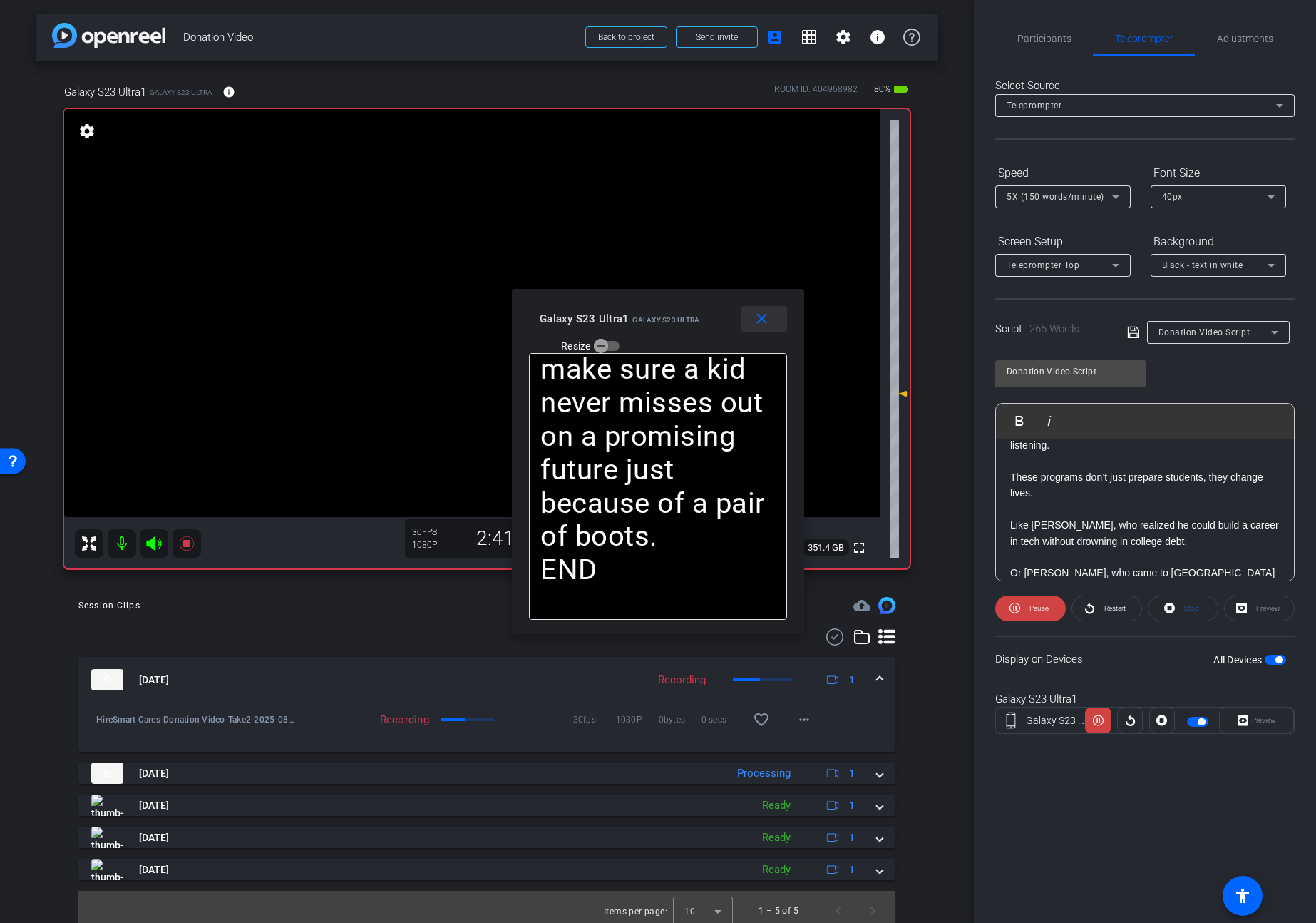
click at [753, 319] on mat-icon "close" at bounding box center [761, 319] width 18 height 18
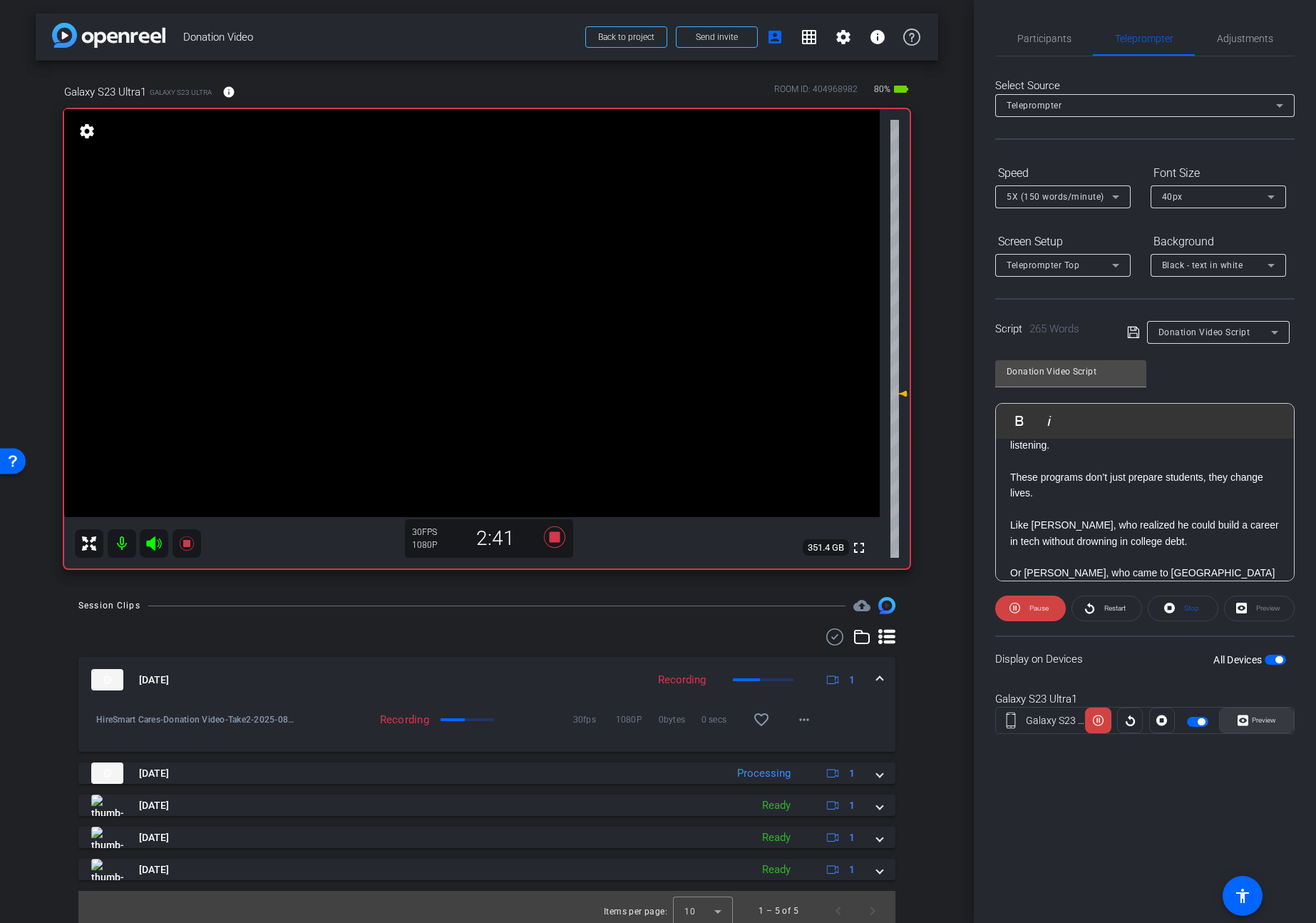
click at [1270, 723] on span "Preview" at bounding box center [1264, 719] width 24 height 8
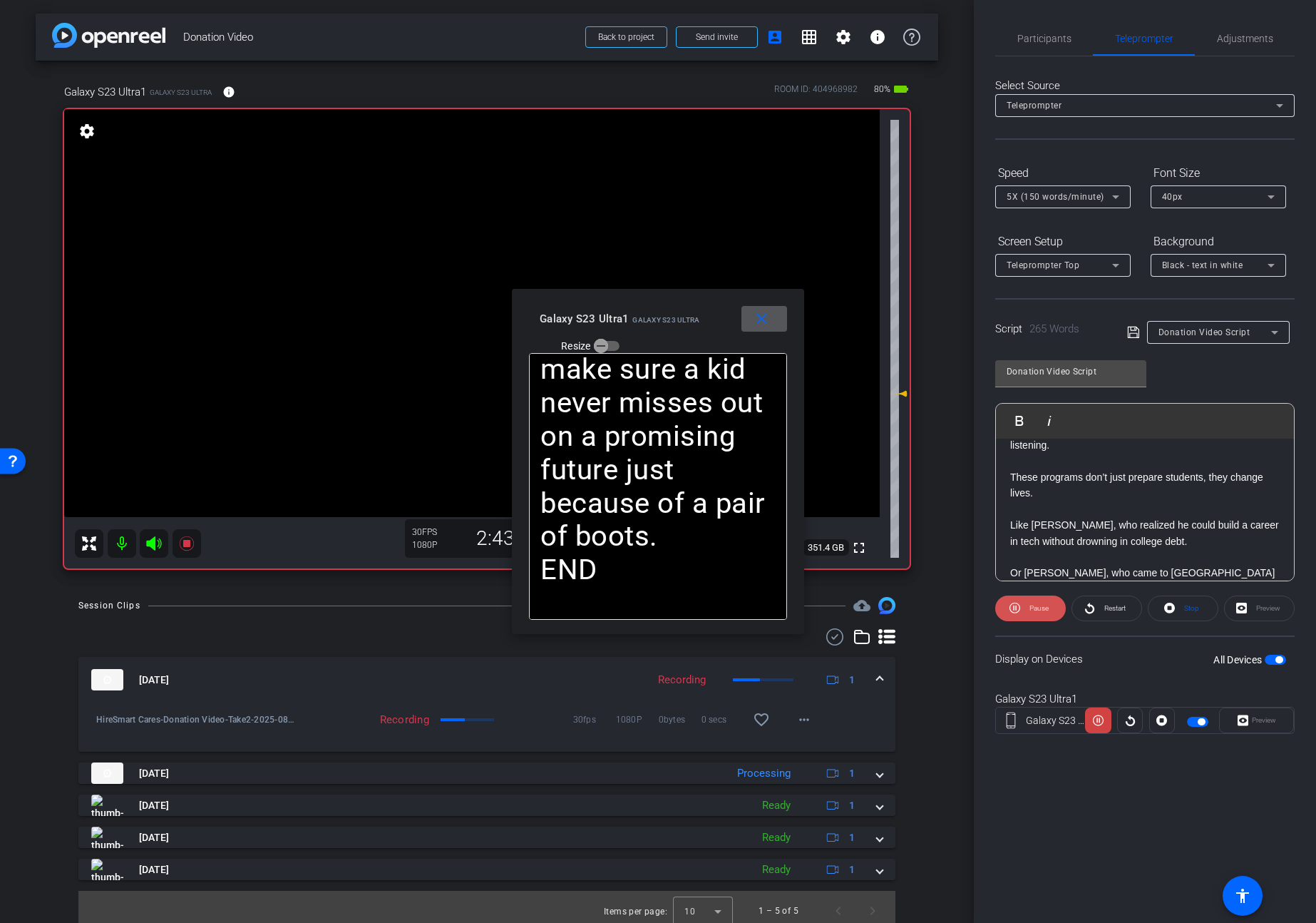
click at [1027, 604] on span "Pause" at bounding box center [1037, 607] width 23 height 20
click at [1027, 604] on span at bounding box center [1030, 608] width 69 height 34
click at [1026, 606] on span "Pause" at bounding box center [1037, 607] width 23 height 20
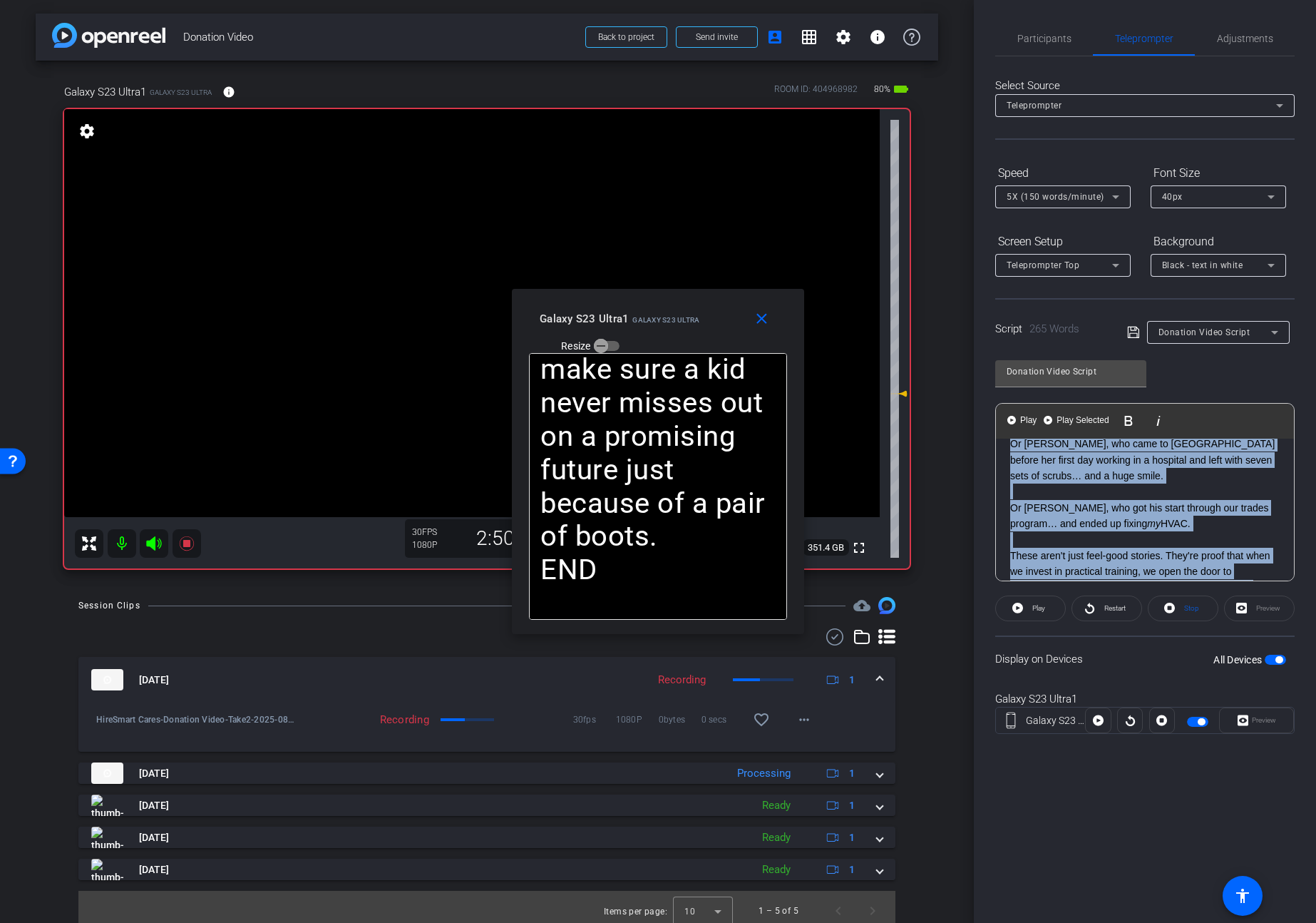
drag, startPoint x: 1059, startPoint y: 515, endPoint x: 1011, endPoint y: 448, distance: 82.4
click at [1011, 448] on div "At HireSmart Cares, we invest in innovative educators who are preparing student…" at bounding box center [1145, 556] width 298 height 907
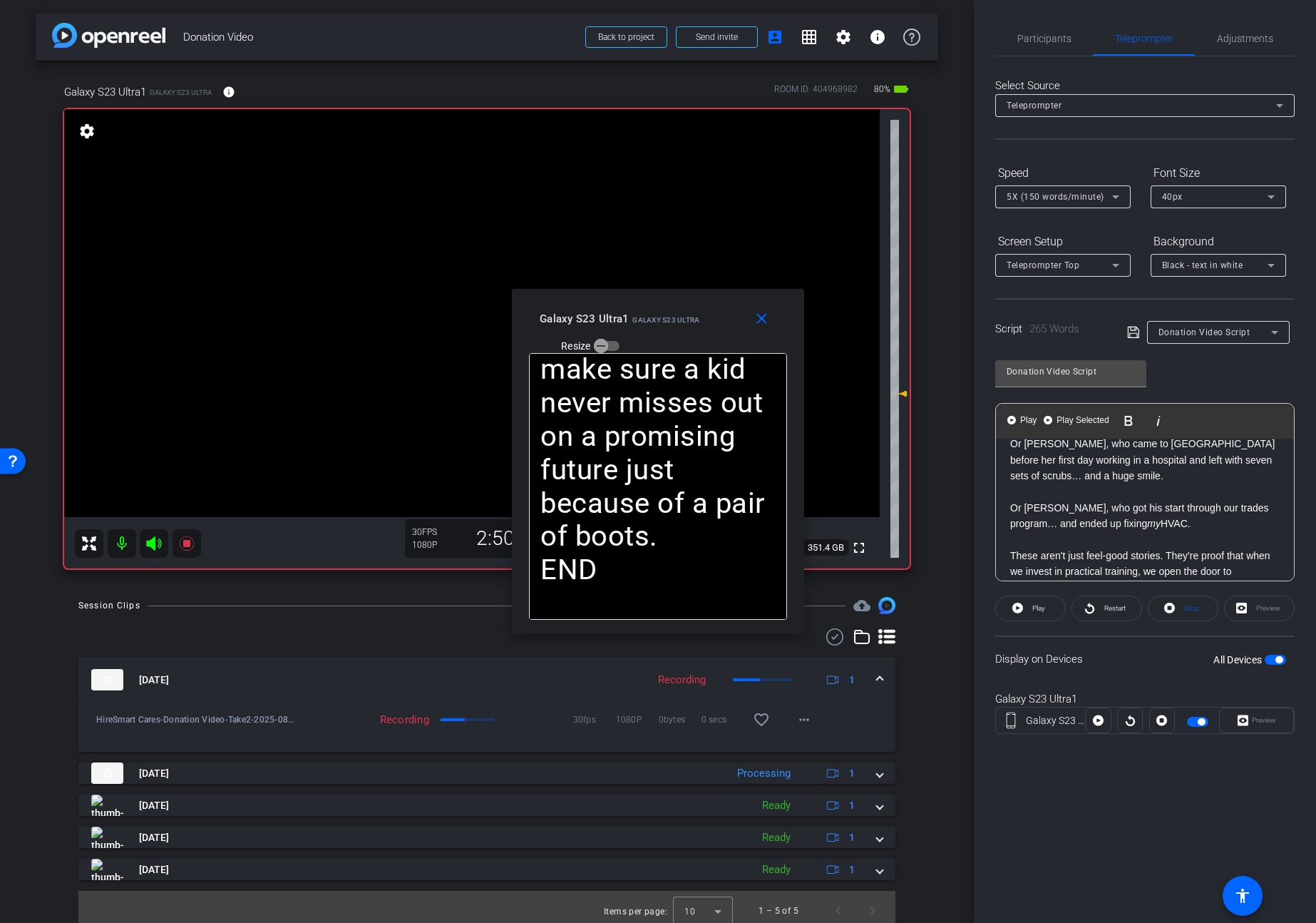
click at [1037, 528] on p "Or [PERSON_NAME], who got his start through our trades program… and ended up fi…" at bounding box center [1145, 515] width 269 height 32
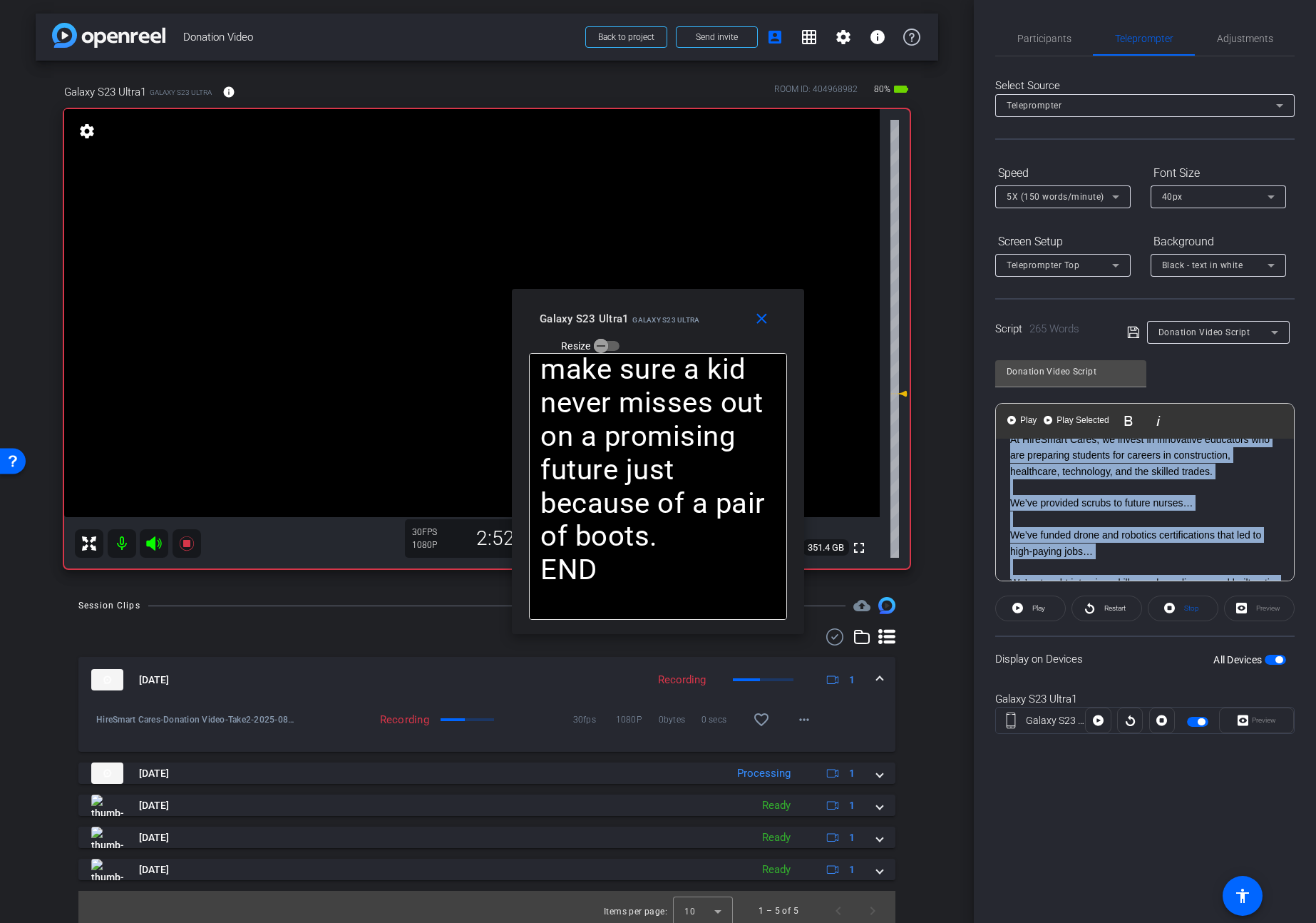
drag, startPoint x: 1043, startPoint y: 528, endPoint x: 1002, endPoint y: 423, distance: 112.7
click at [1002, 423] on div "Play Play from this location Play Selected Play and display the selected text o…" at bounding box center [1145, 491] width 299 height 178
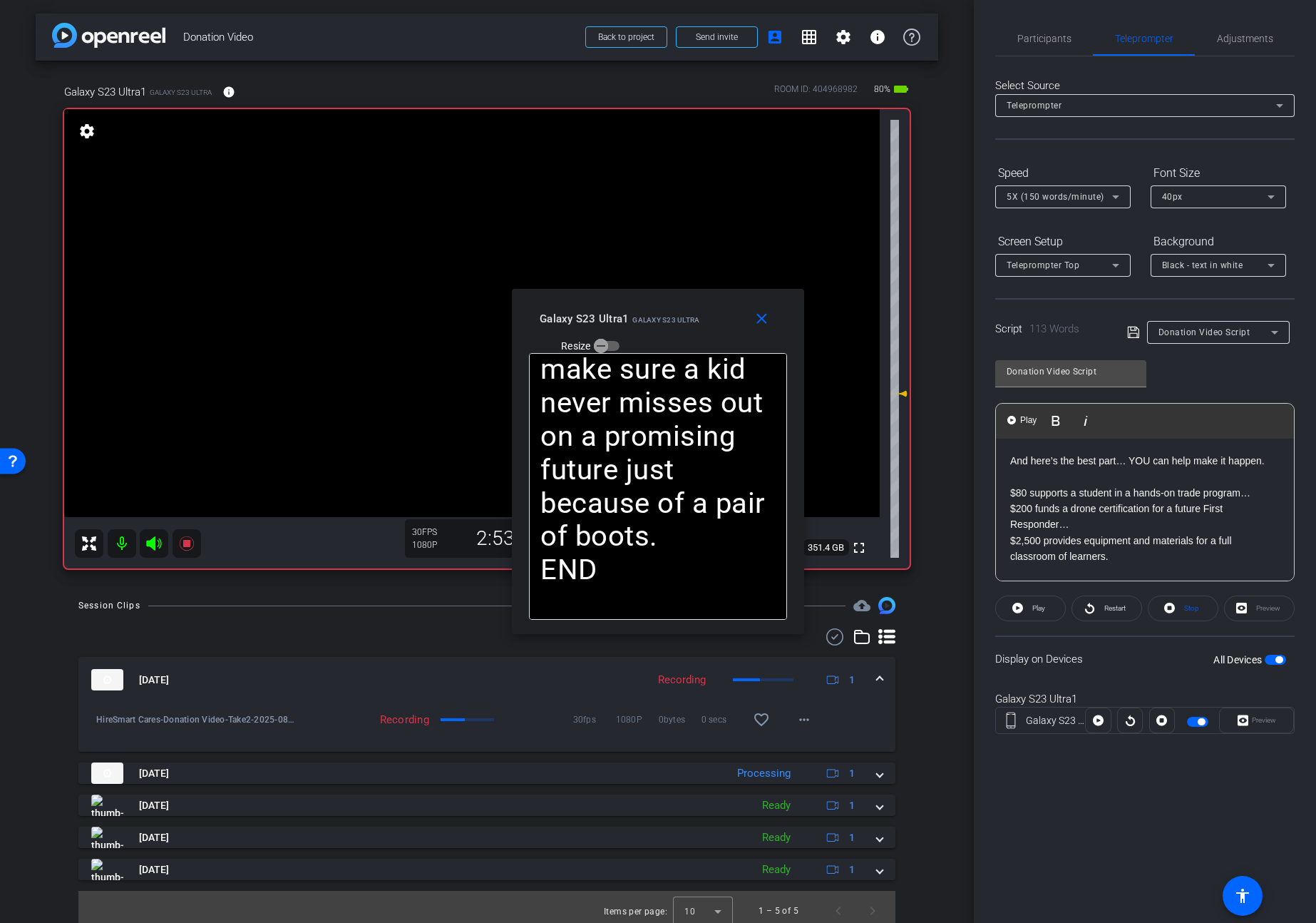
scroll to position [0, 0]
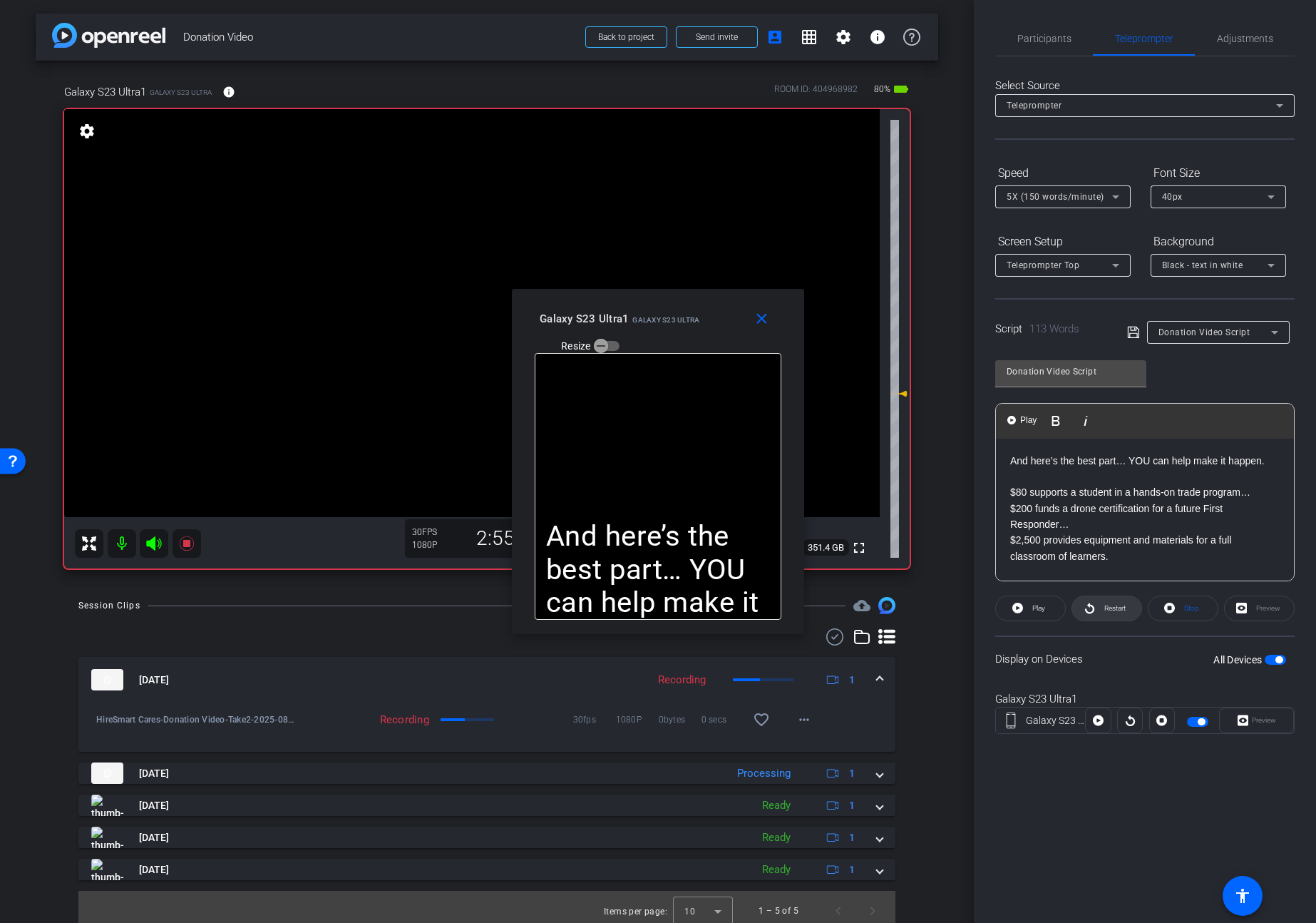
click at [1098, 617] on span at bounding box center [1107, 608] width 69 height 34
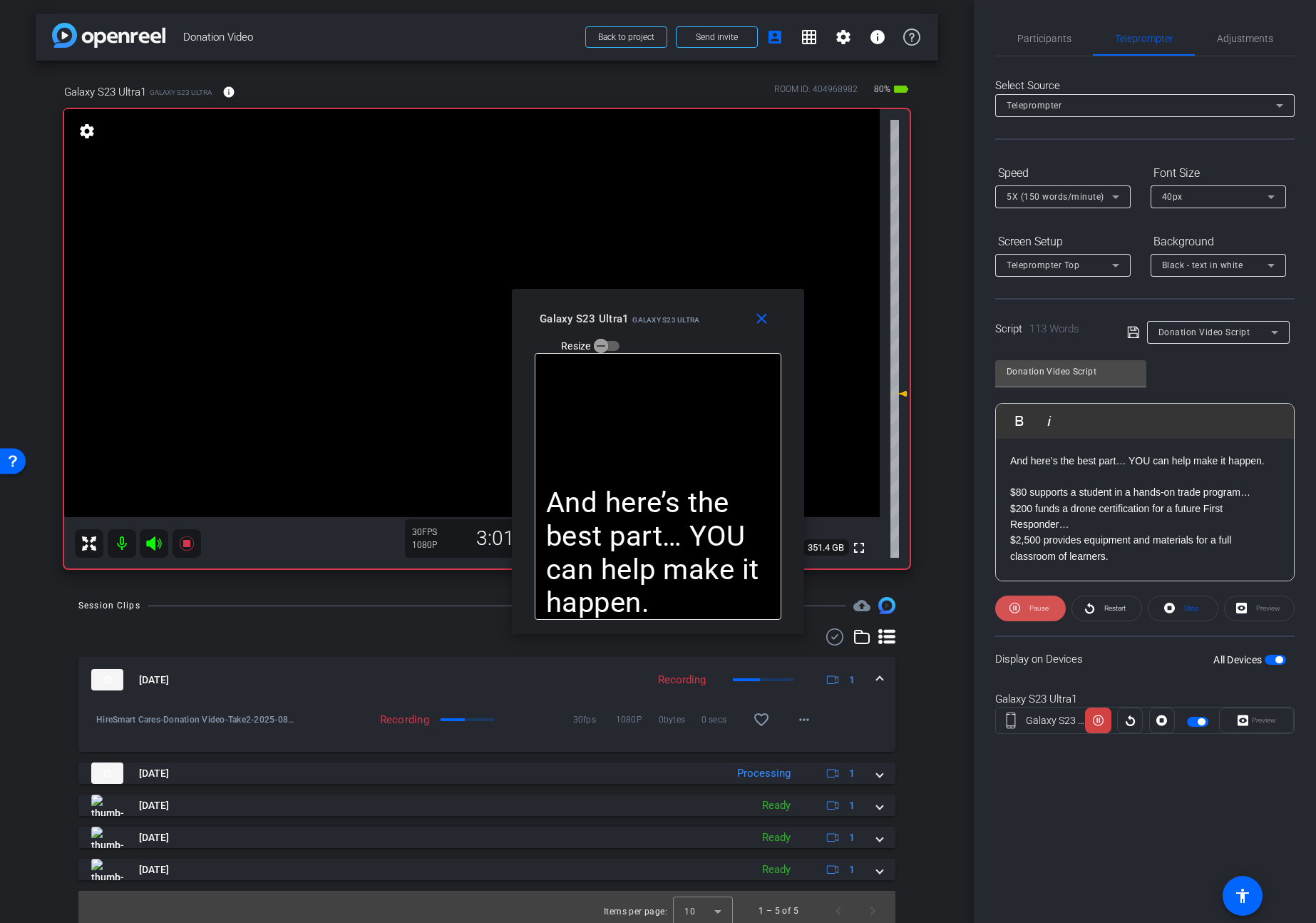
click at [1041, 611] on span "Pause" at bounding box center [1039, 607] width 19 height 8
click at [1041, 611] on span "Play" at bounding box center [1038, 607] width 13 height 8
click at [1046, 611] on span "Pause" at bounding box center [1039, 607] width 19 height 8
click at [1046, 611] on span at bounding box center [1030, 608] width 69 height 34
click at [1046, 611] on span "Pause" at bounding box center [1039, 607] width 19 height 8
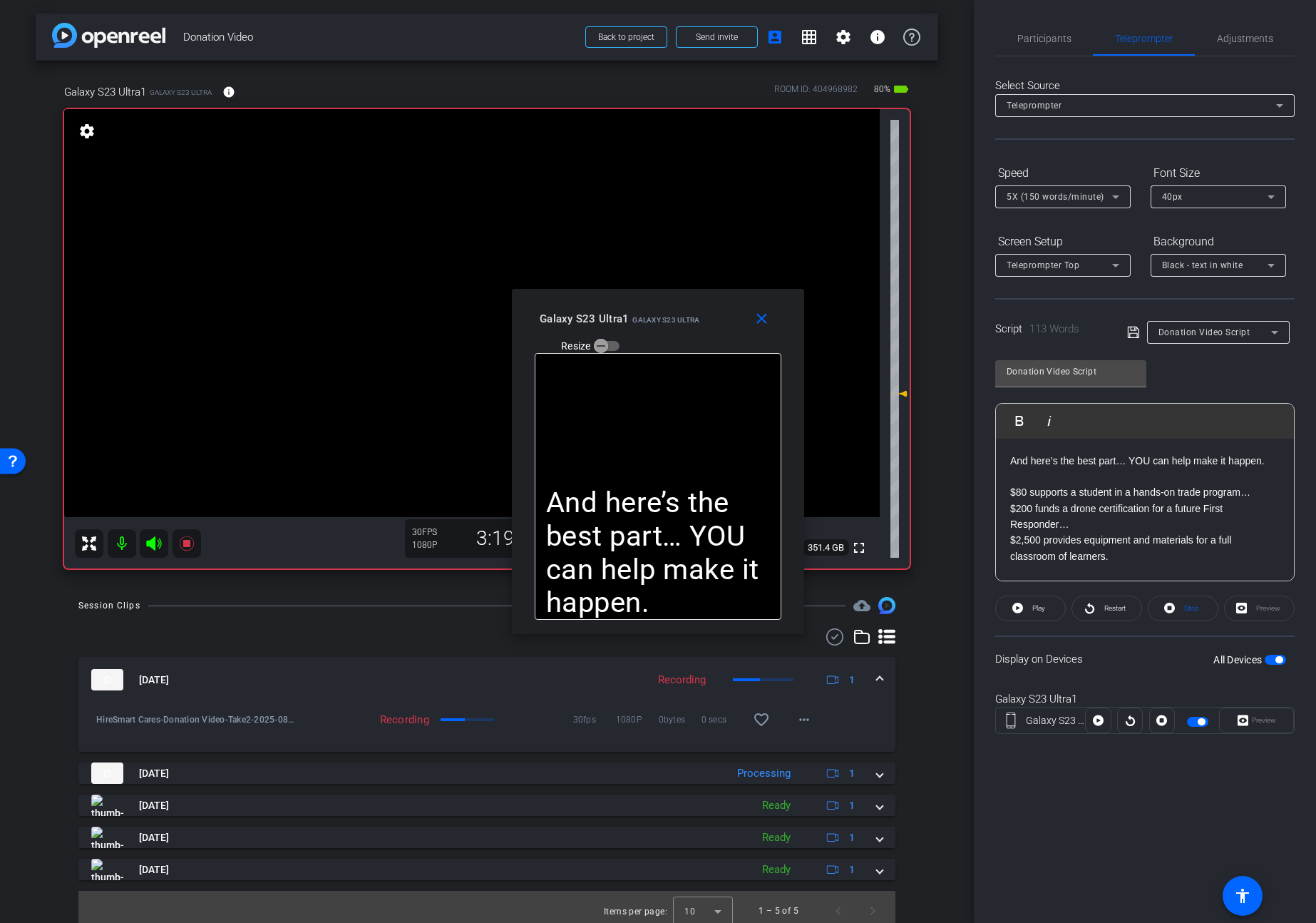
click at [1046, 611] on span at bounding box center [1030, 608] width 69 height 34
click at [770, 325] on mat-icon "close" at bounding box center [761, 319] width 18 height 18
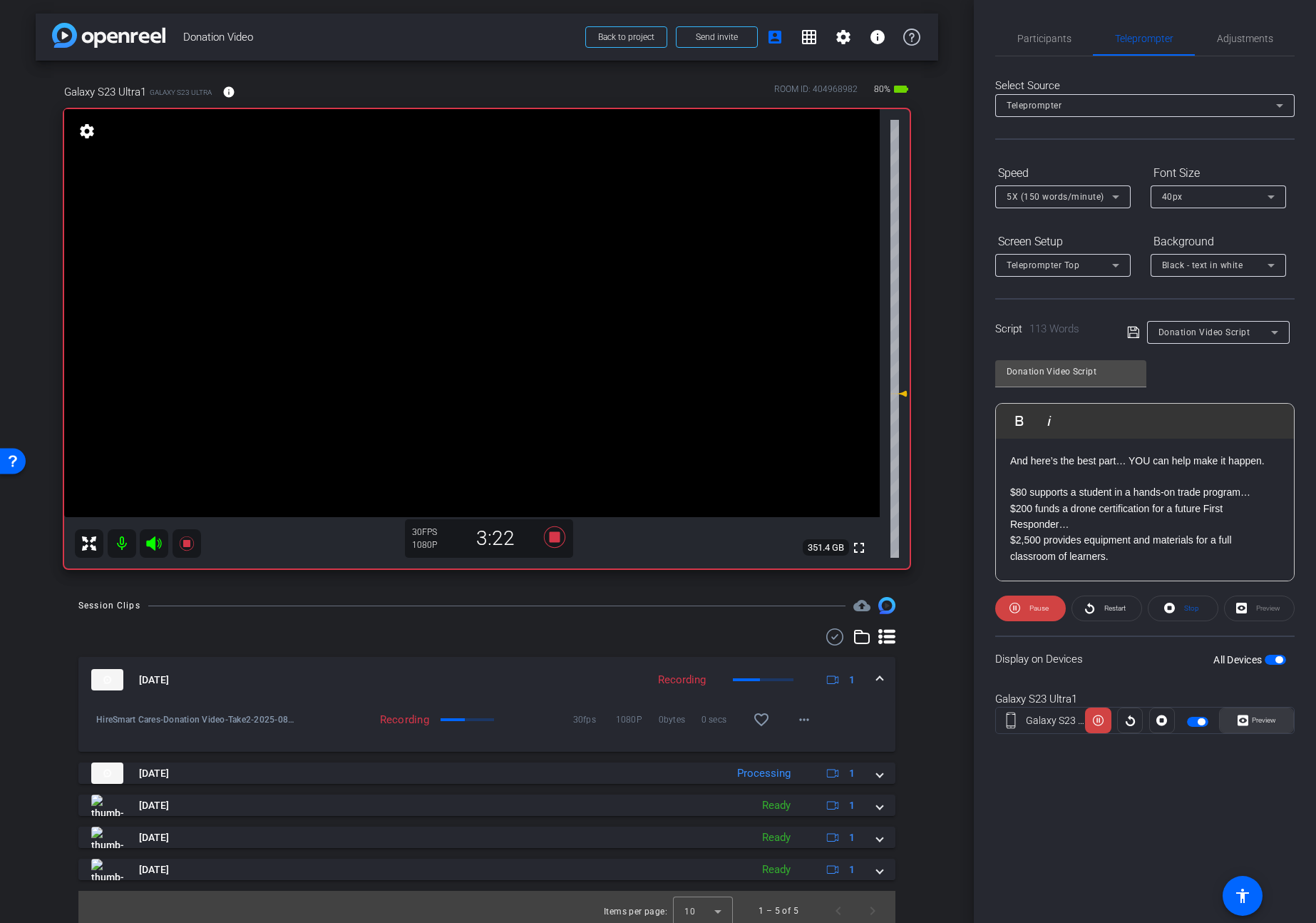
click at [1258, 714] on span "Preview" at bounding box center [1262, 720] width 28 height 20
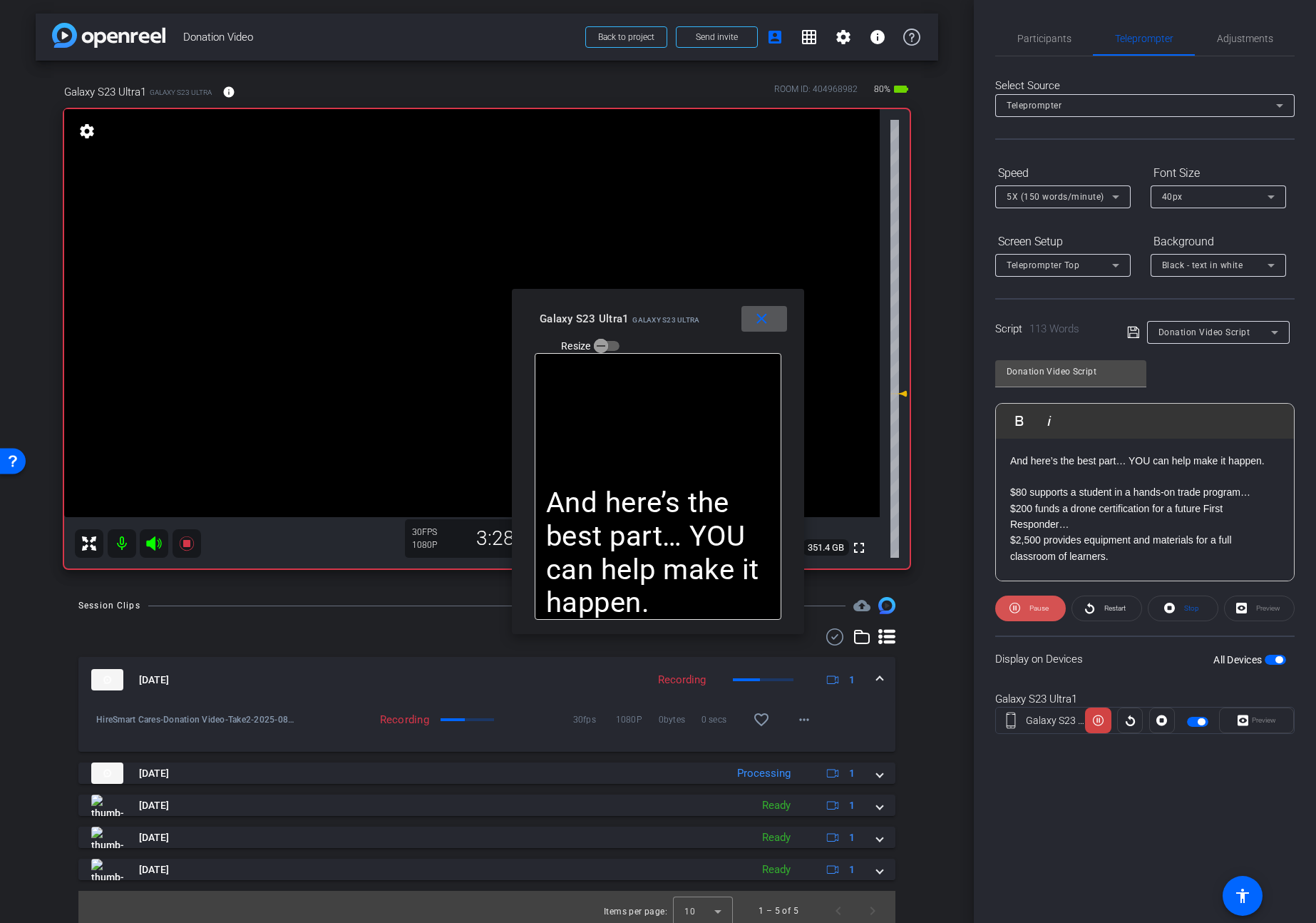
click at [1037, 608] on span "Pause" at bounding box center [1039, 607] width 19 height 8
click at [1037, 608] on span "Play" at bounding box center [1038, 607] width 13 height 8
click at [1038, 613] on span "Pause" at bounding box center [1037, 607] width 23 height 20
click at [1038, 613] on span "Play" at bounding box center [1036, 607] width 16 height 20
click at [189, 544] on icon at bounding box center [187, 544] width 17 height 17
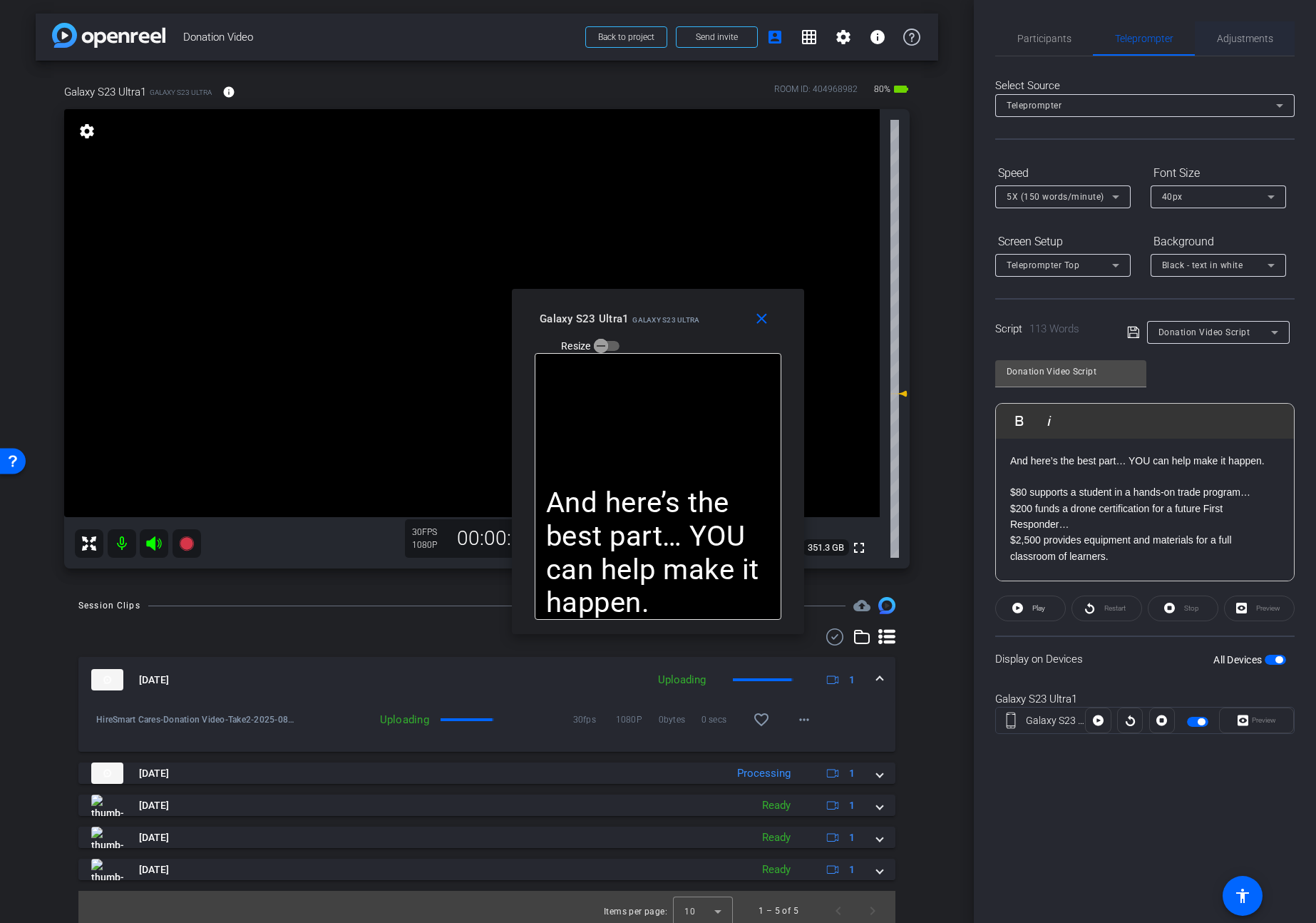
click at [1240, 40] on span "Adjustments" at bounding box center [1245, 39] width 56 height 10
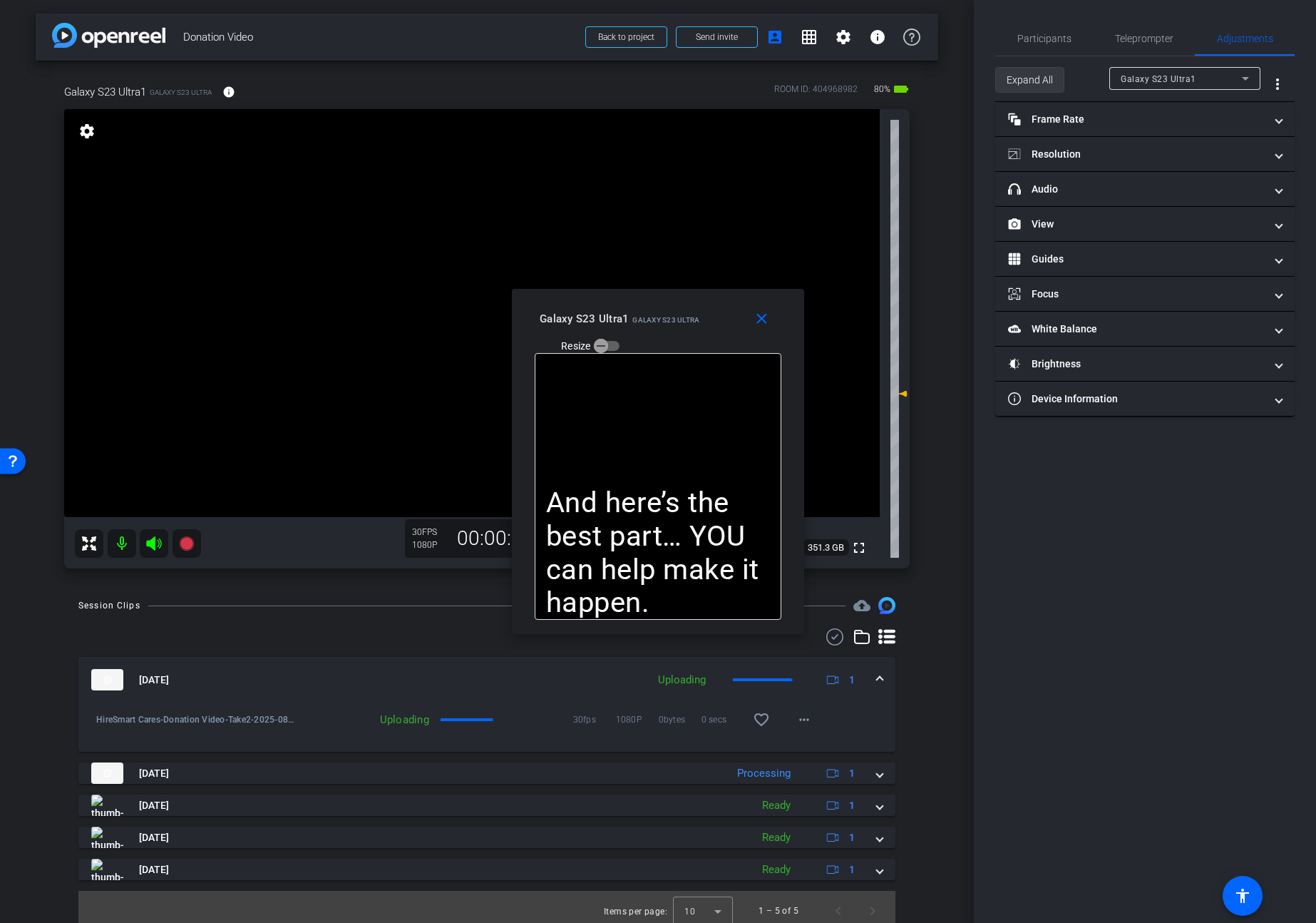
drag, startPoint x: 1018, startPoint y: 77, endPoint x: 1019, endPoint y: 84, distance: 7.1
click at [1018, 77] on span "Expand All" at bounding box center [1030, 79] width 46 height 27
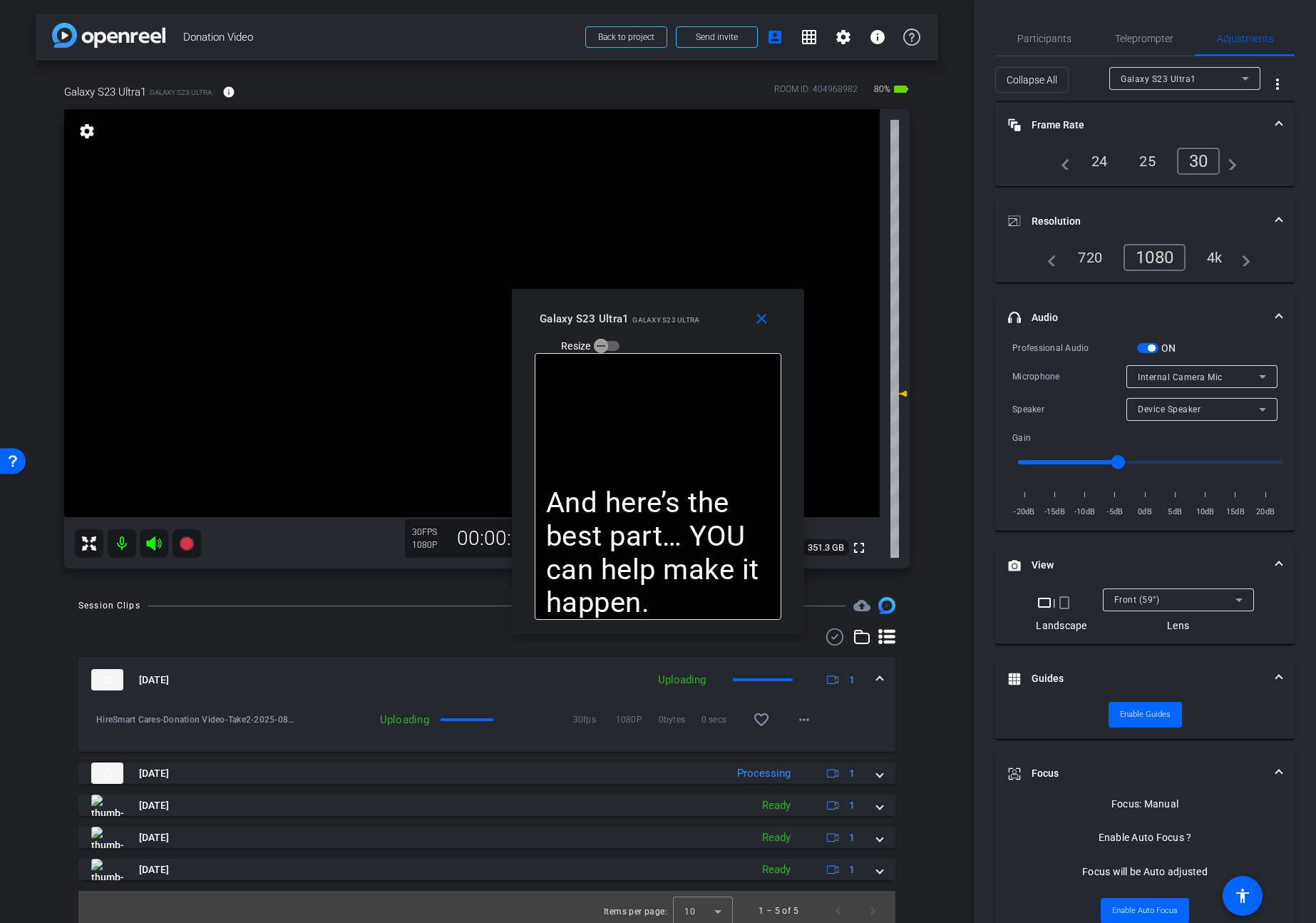
click at [1139, 340] on mat-expansion-panel "headphone icon Audio Professional Audio ON Microphone Internal Camera Mic Speak…" at bounding box center [1145, 412] width 299 height 237
click at [1143, 352] on span "button" at bounding box center [1147, 348] width 22 height 10
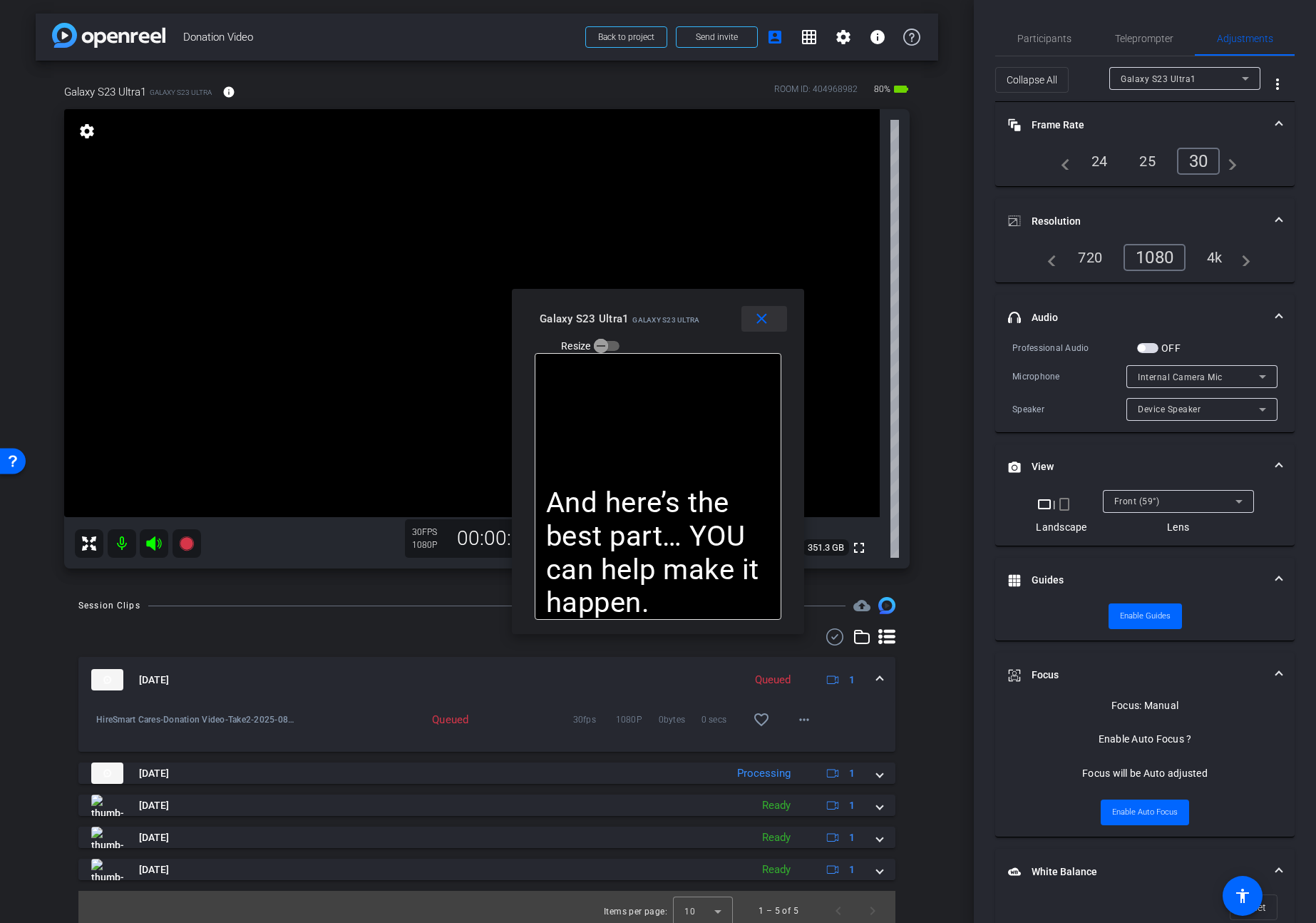
click at [766, 319] on mat-icon "close" at bounding box center [761, 319] width 18 height 18
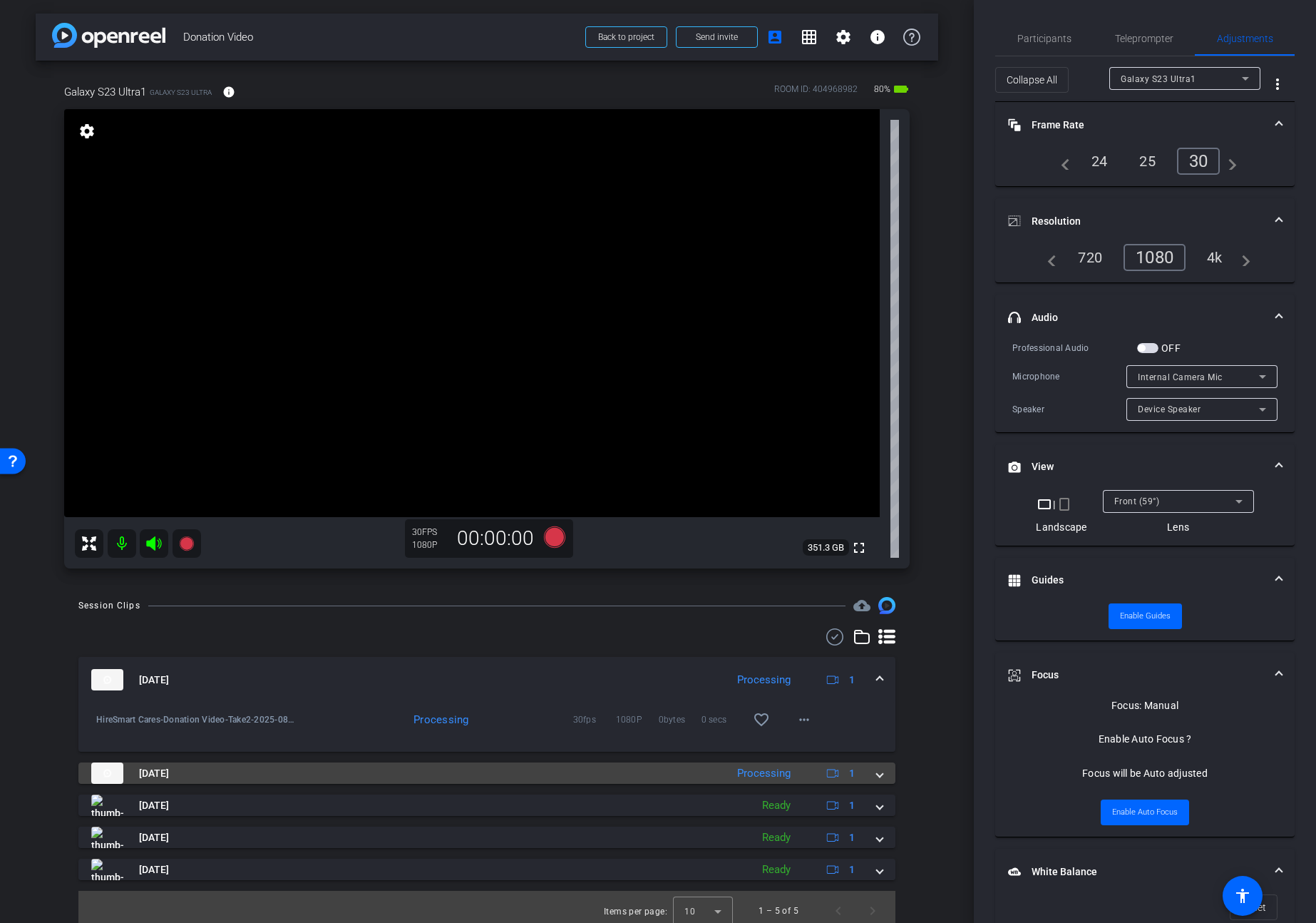
click at [881, 775] on span at bounding box center [880, 772] width 6 height 15
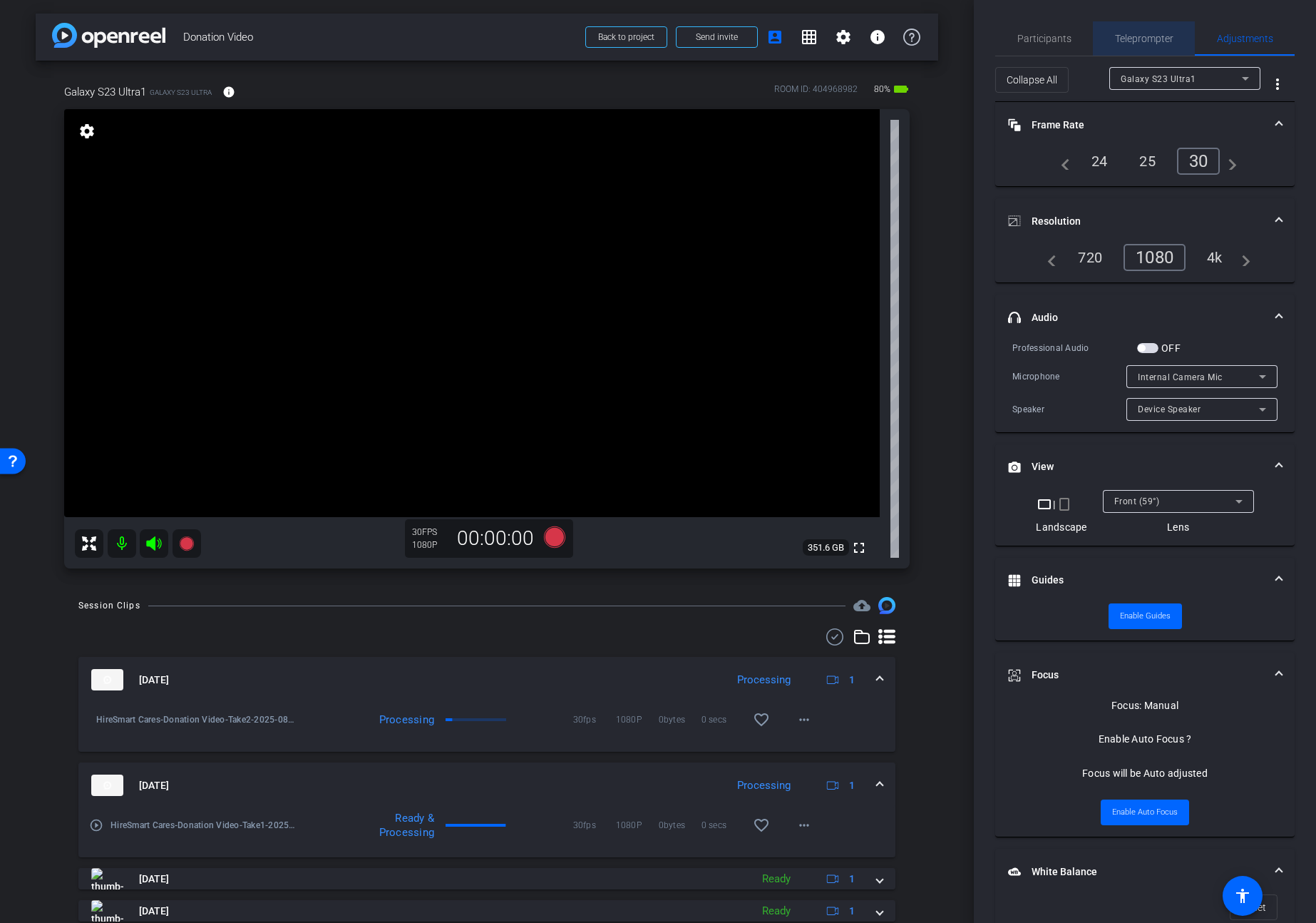
click at [1144, 40] on span "Teleprompter" at bounding box center [1144, 39] width 58 height 10
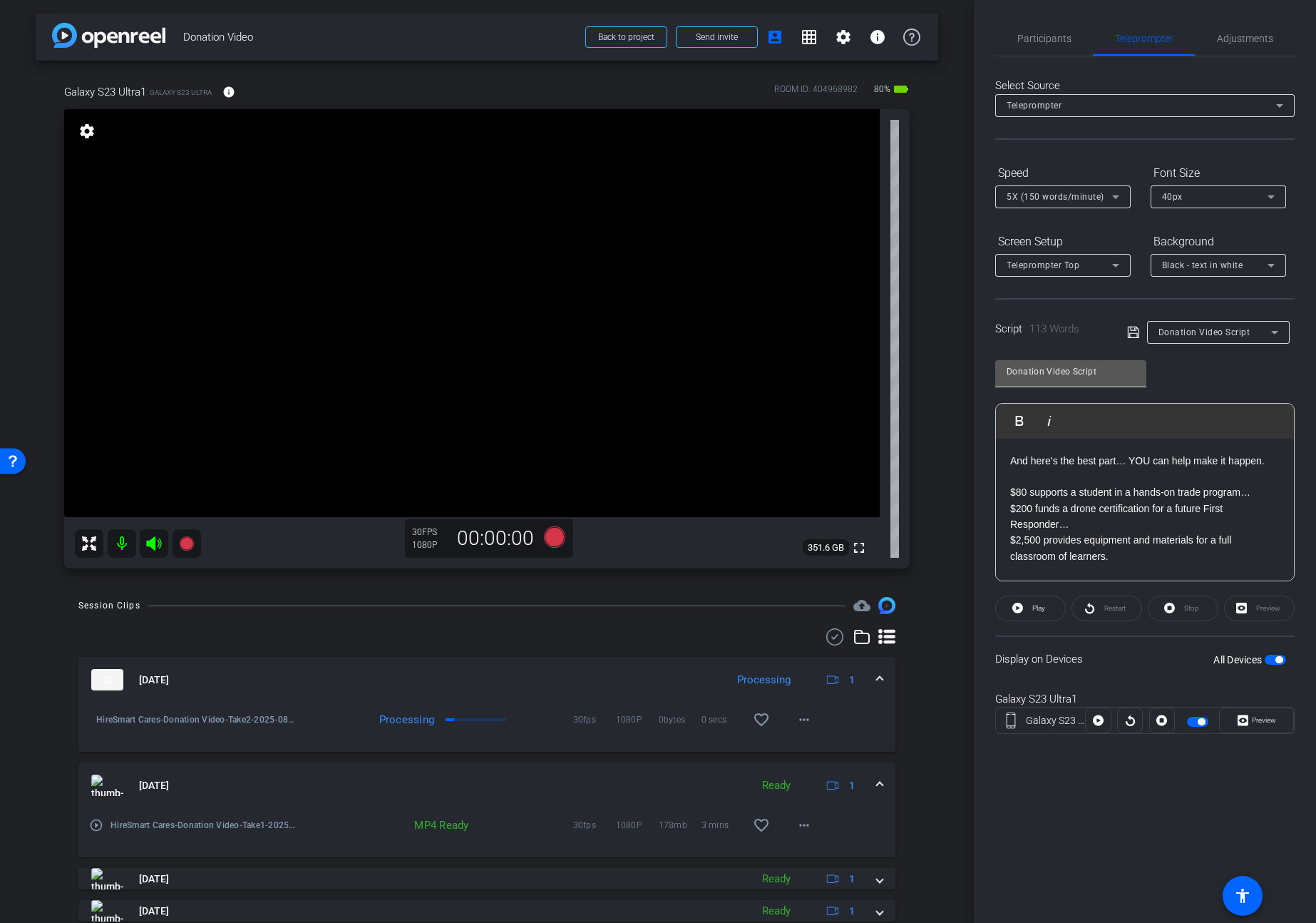
drag, startPoint x: 1257, startPoint y: 527, endPoint x: 1002, endPoint y: 372, distance: 298.4
click at [1002, 372] on div "Donation Video Script Play Play from this location Play Selected Play and displ…" at bounding box center [1145, 465] width 299 height 231
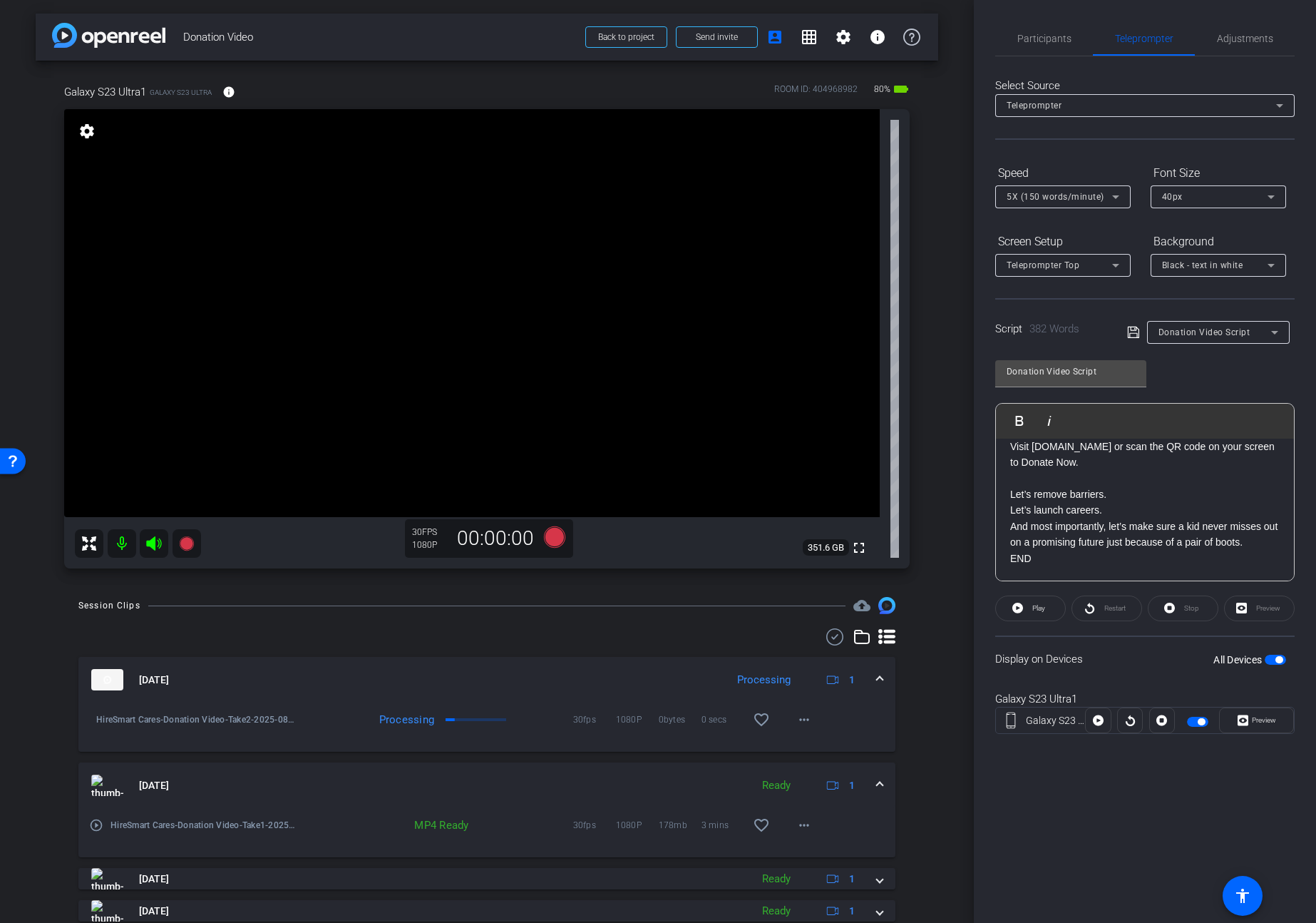
click at [1135, 335] on icon at bounding box center [1134, 332] width 13 height 17
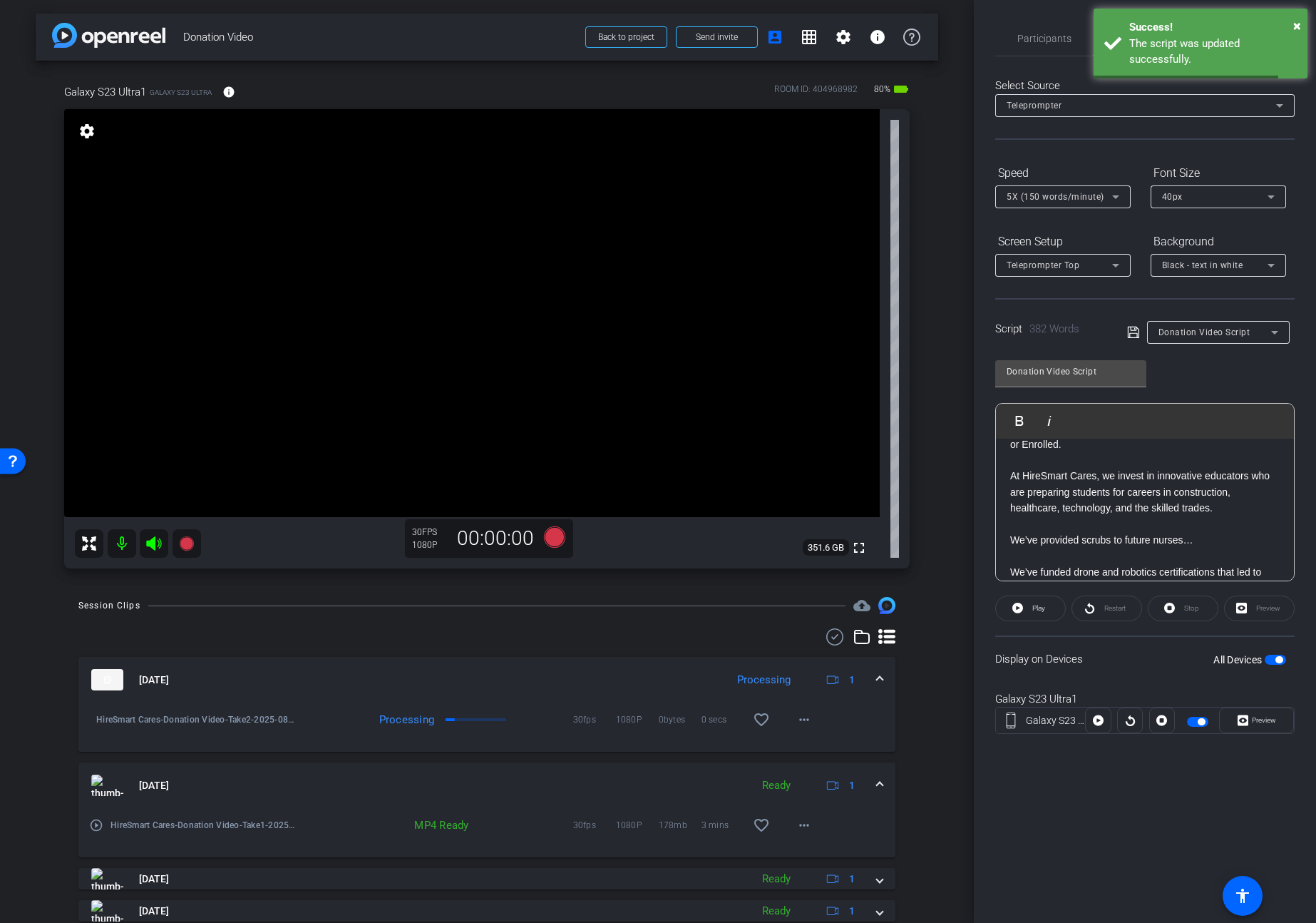
scroll to position [0, 0]
click at [1061, 158] on div "Select Source Teleprompter Speed 5X (150 words/minute) Font Size 40px Screen Se…" at bounding box center [1145, 407] width 299 height 702
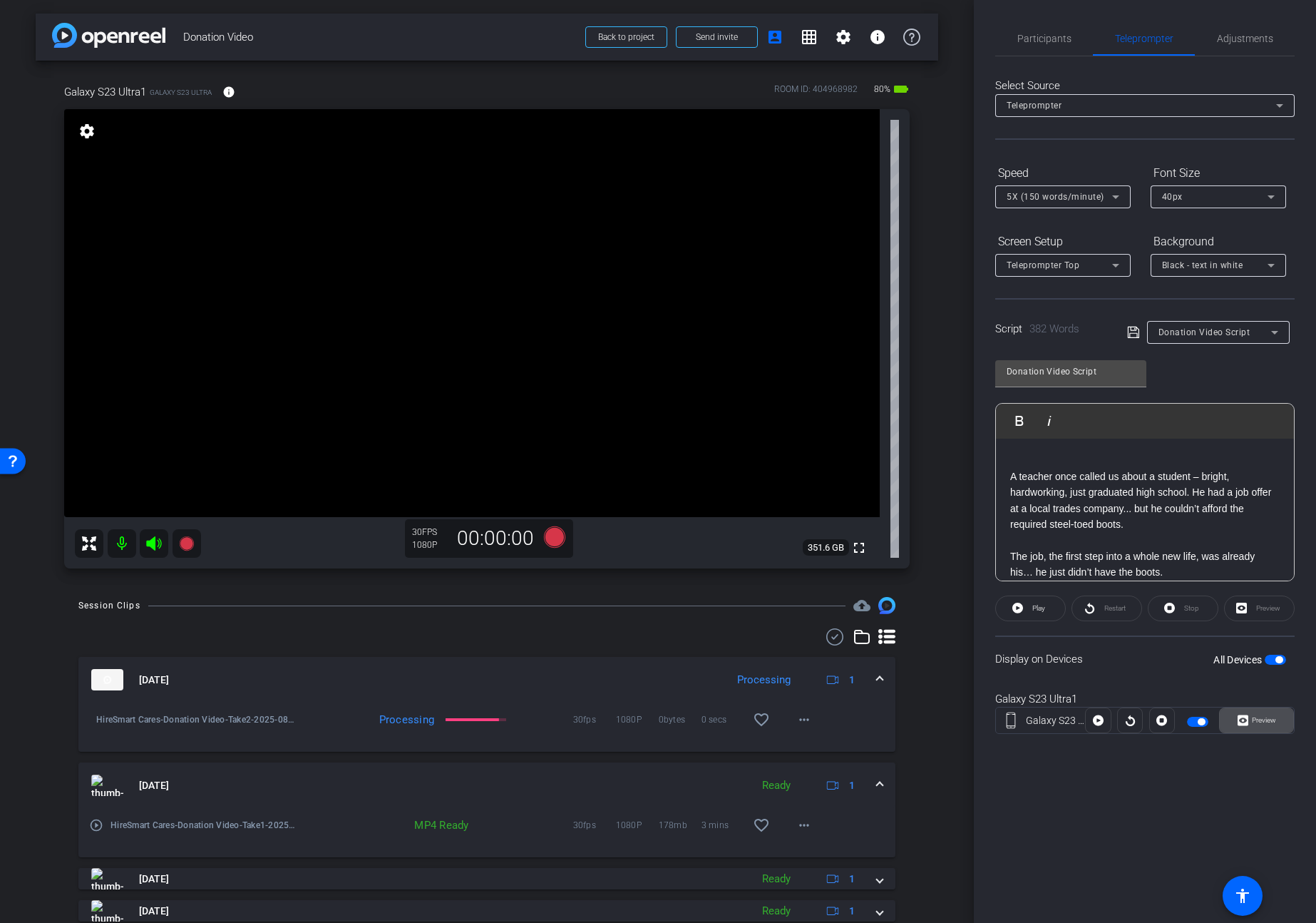
click at [1273, 723] on span "Preview" at bounding box center [1264, 719] width 24 height 8
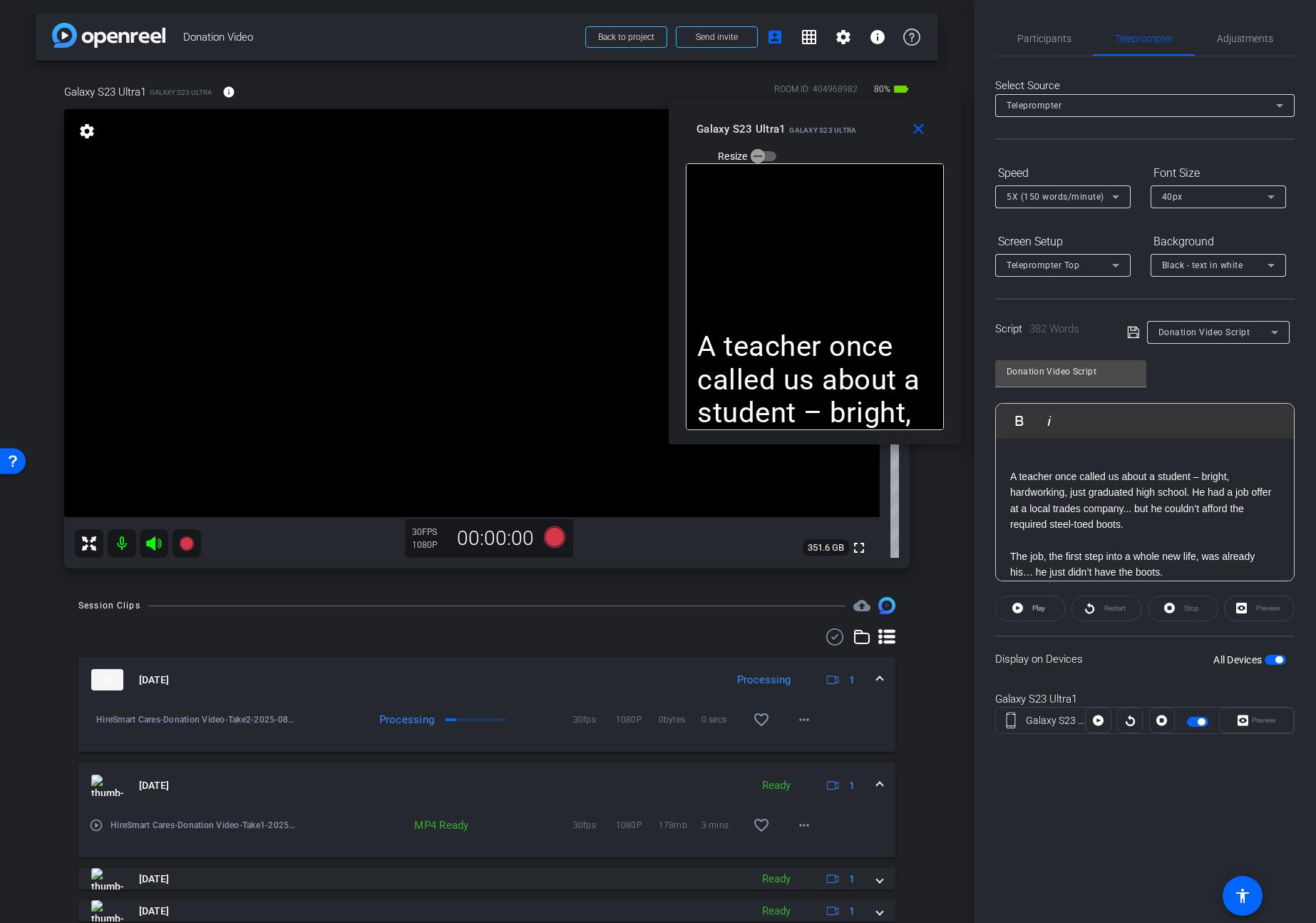
drag, startPoint x: 725, startPoint y: 313, endPoint x: 887, endPoint y: 132, distance: 242.9
click at [882, 132] on div "Galaxy S23 Ultra1 Galaxy S23 Ultra Resize" at bounding box center [821, 141] width 248 height 51
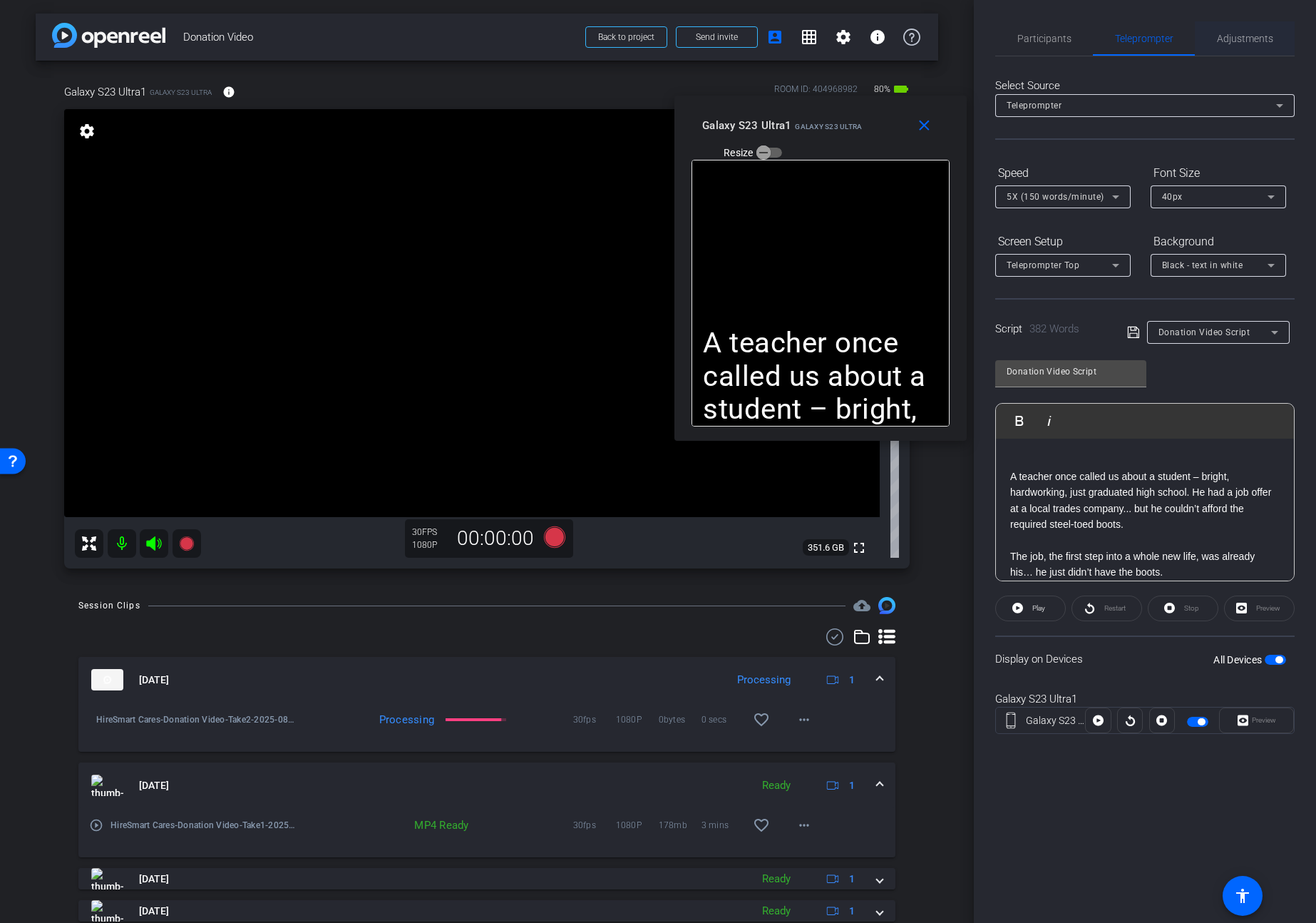
click at [1243, 48] on span "Adjustments" at bounding box center [1245, 39] width 56 height 34
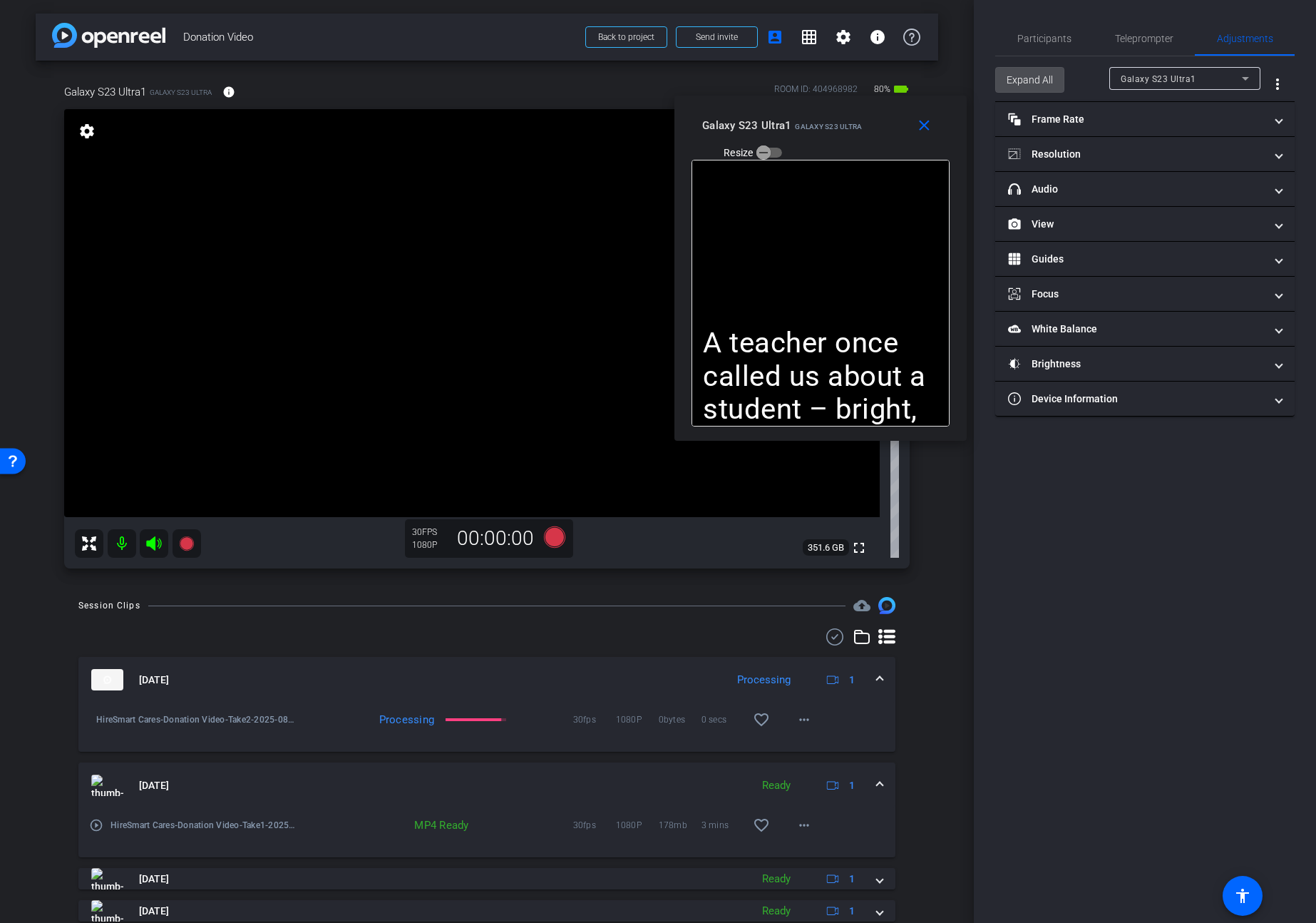
click at [1030, 77] on span "Expand All" at bounding box center [1030, 79] width 46 height 27
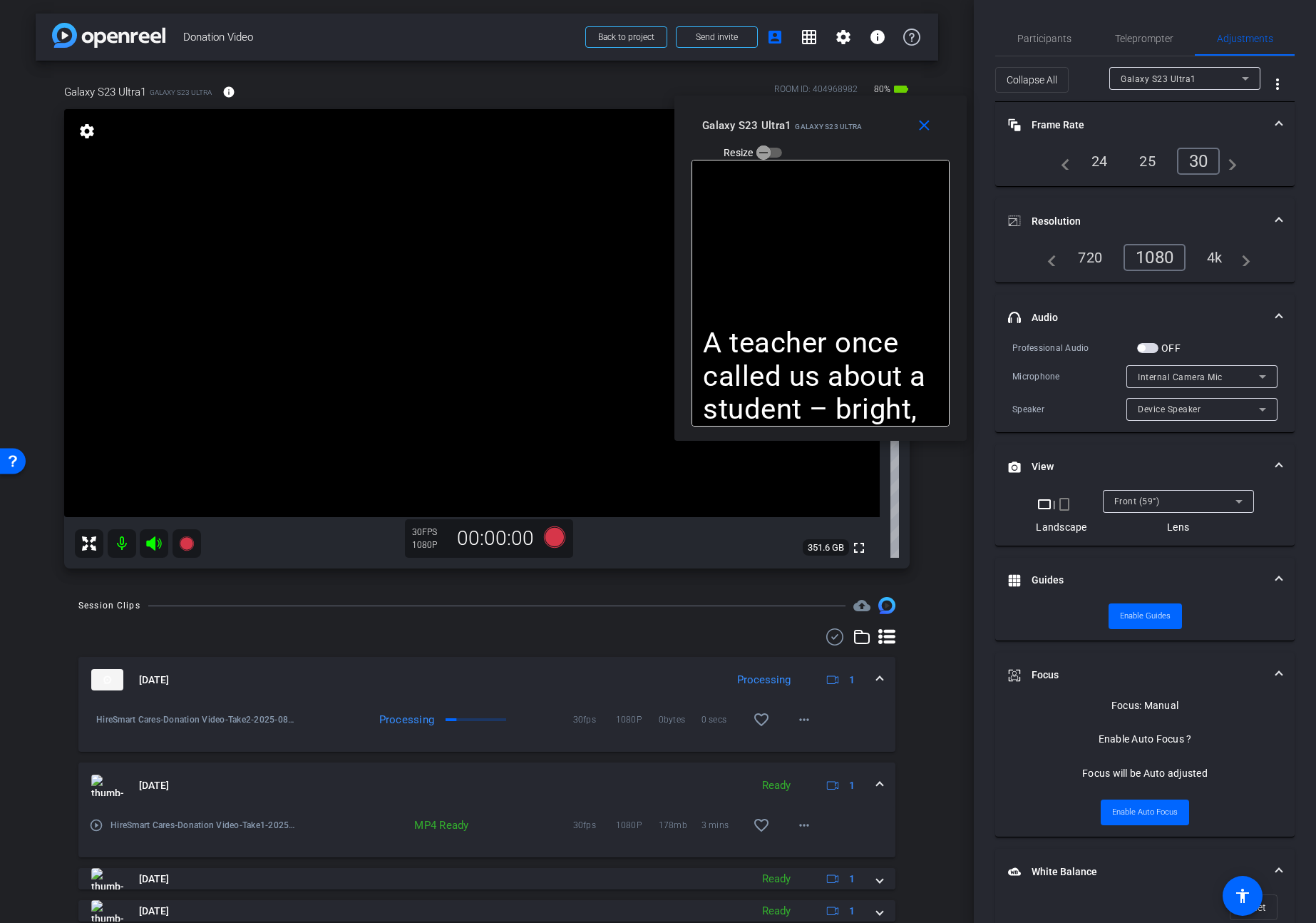
click at [1153, 346] on span "button" at bounding box center [1147, 348] width 22 height 10
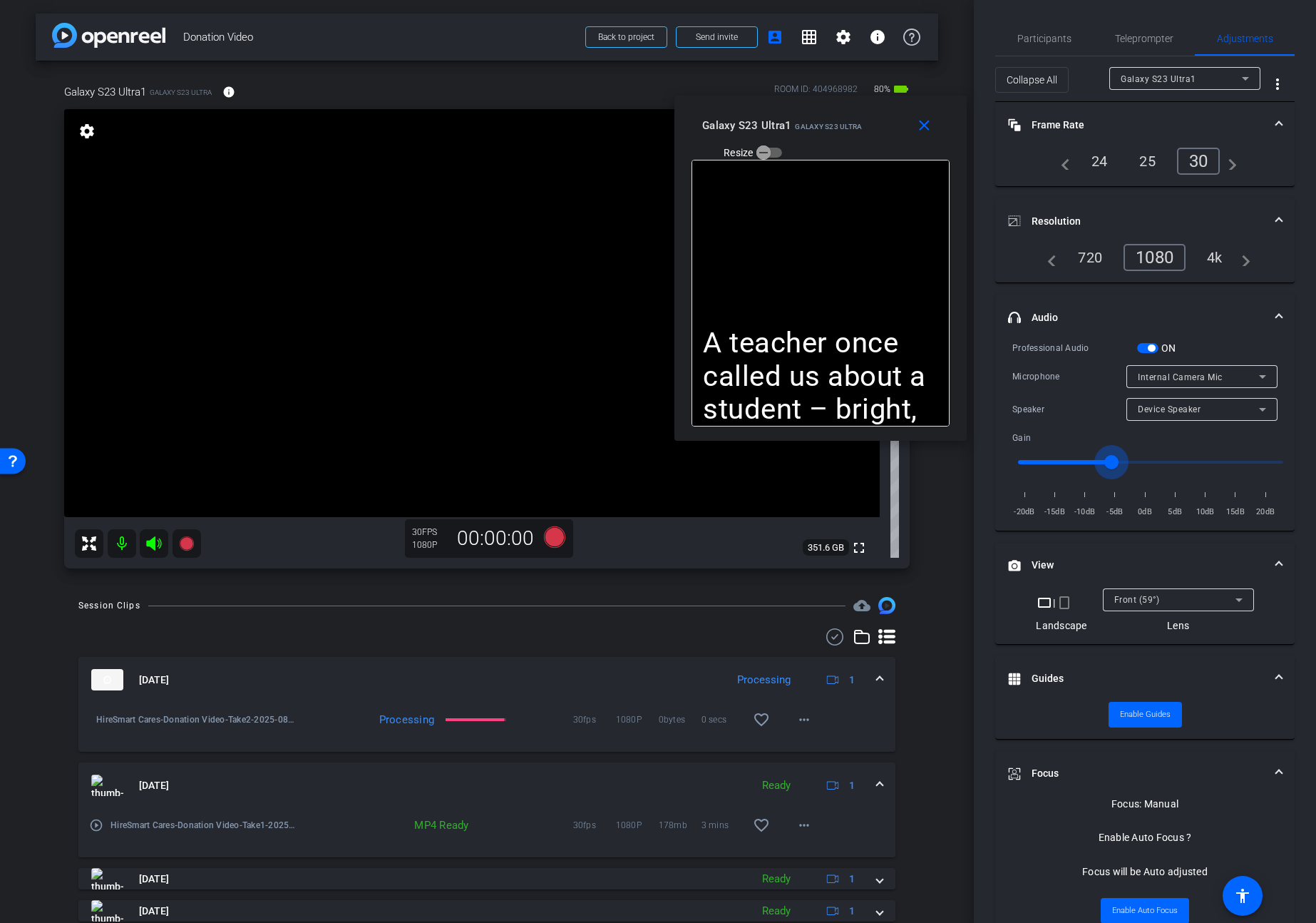
drag, startPoint x: 1128, startPoint y: 465, endPoint x: 1113, endPoint y: 465, distance: 15.0
click at [1113, 465] on input "range" at bounding box center [1150, 462] width 295 height 31
type input "-5"
drag, startPoint x: 1111, startPoint y: 459, endPoint x: 1137, endPoint y: 422, distance: 45.2
click at [1119, 456] on input "range" at bounding box center [1150, 462] width 295 height 31
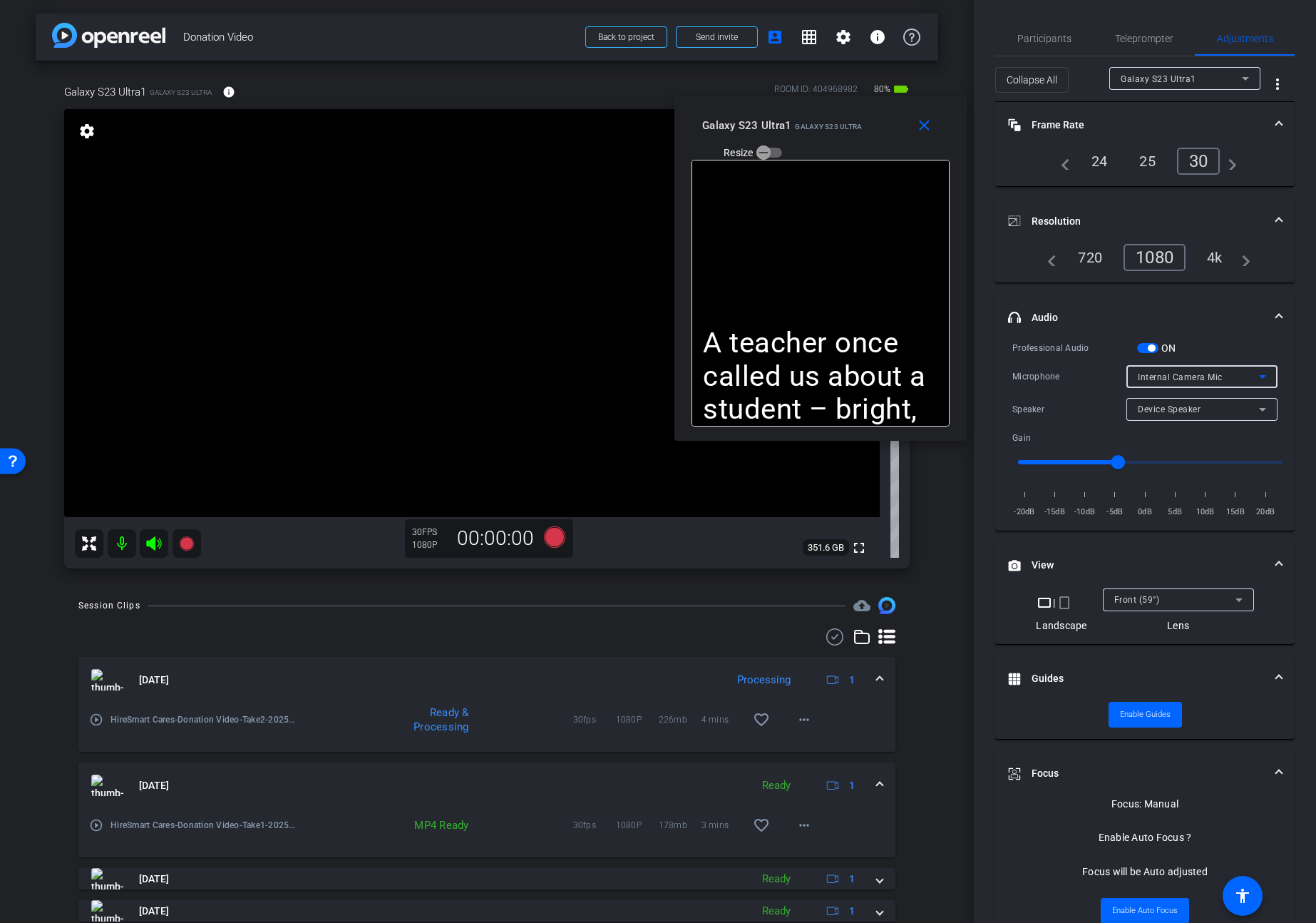
click at [1176, 377] on span "Internal Camera Mic" at bounding box center [1180, 378] width 85 height 10
click at [1178, 476] on span "USB-Audio - KT USB Audio" at bounding box center [1194, 473] width 112 height 17
click at [188, 543] on icon at bounding box center [186, 543] width 15 height 15
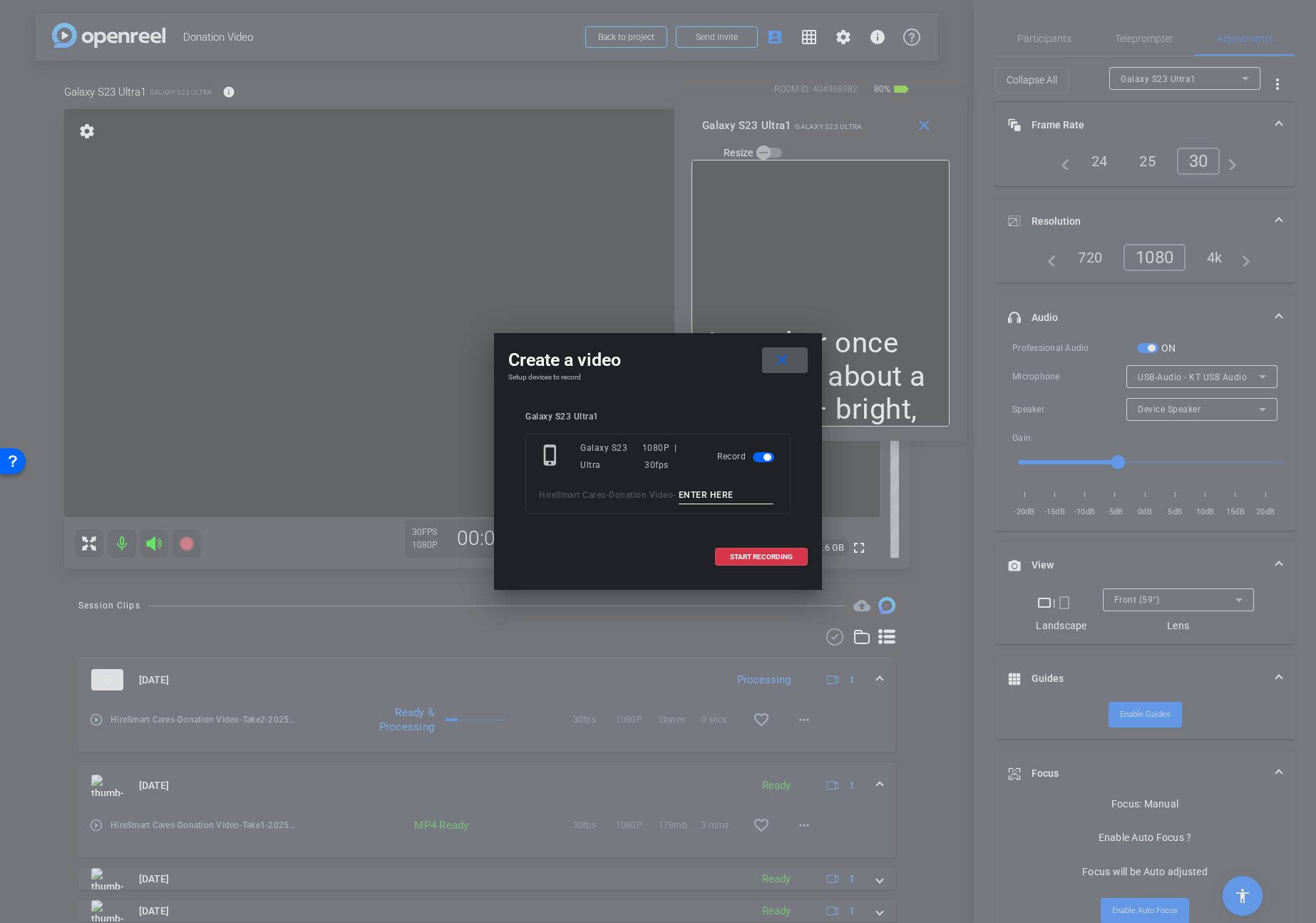
click at [679, 504] on input at bounding box center [726, 495] width 95 height 18
type input "Take3"
click at [749, 561] on span "START RECORDING" at bounding box center [761, 557] width 63 height 7
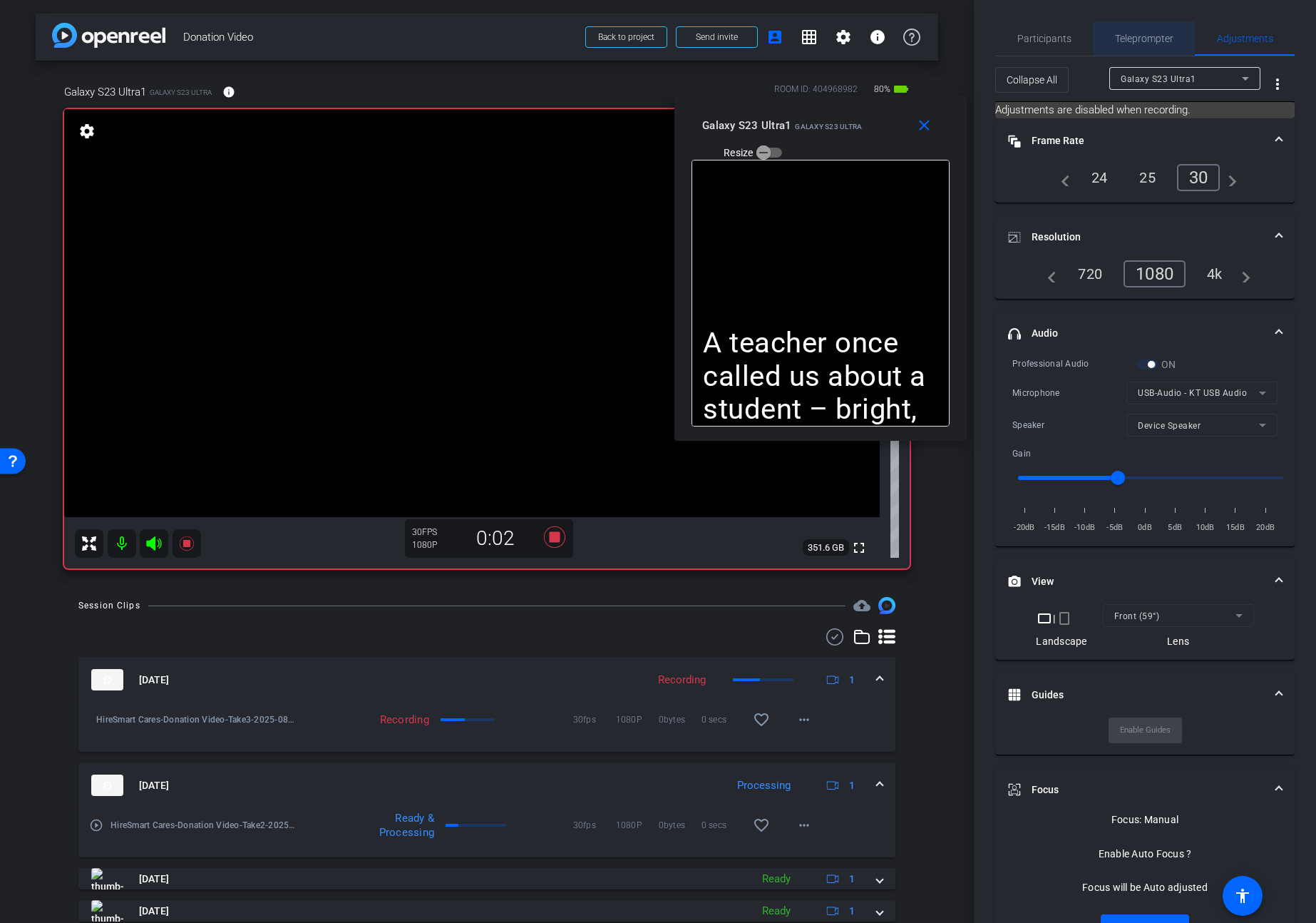
drag, startPoint x: 1154, startPoint y: 34, endPoint x: 1140, endPoint y: 254, distance: 220.4
click at [1155, 34] on span "Teleprompter" at bounding box center [1144, 39] width 58 height 10
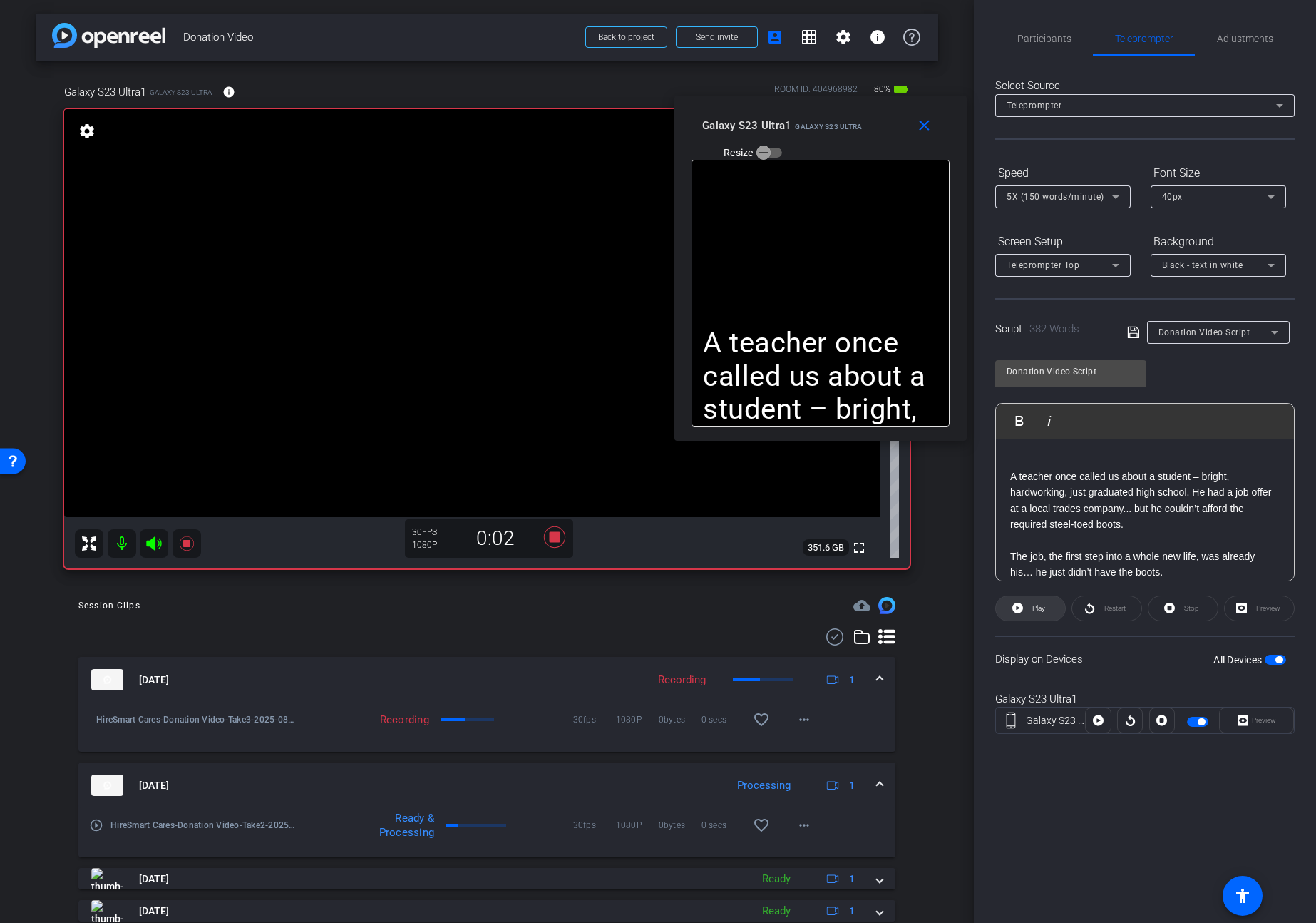
click at [1026, 601] on span at bounding box center [1030, 608] width 69 height 34
click at [1027, 606] on span "Pause" at bounding box center [1037, 607] width 23 height 20
click at [1027, 606] on span at bounding box center [1030, 608] width 69 height 34
click at [1027, 606] on span "Pause" at bounding box center [1037, 607] width 23 height 20
click at [1027, 606] on span at bounding box center [1030, 608] width 69 height 34
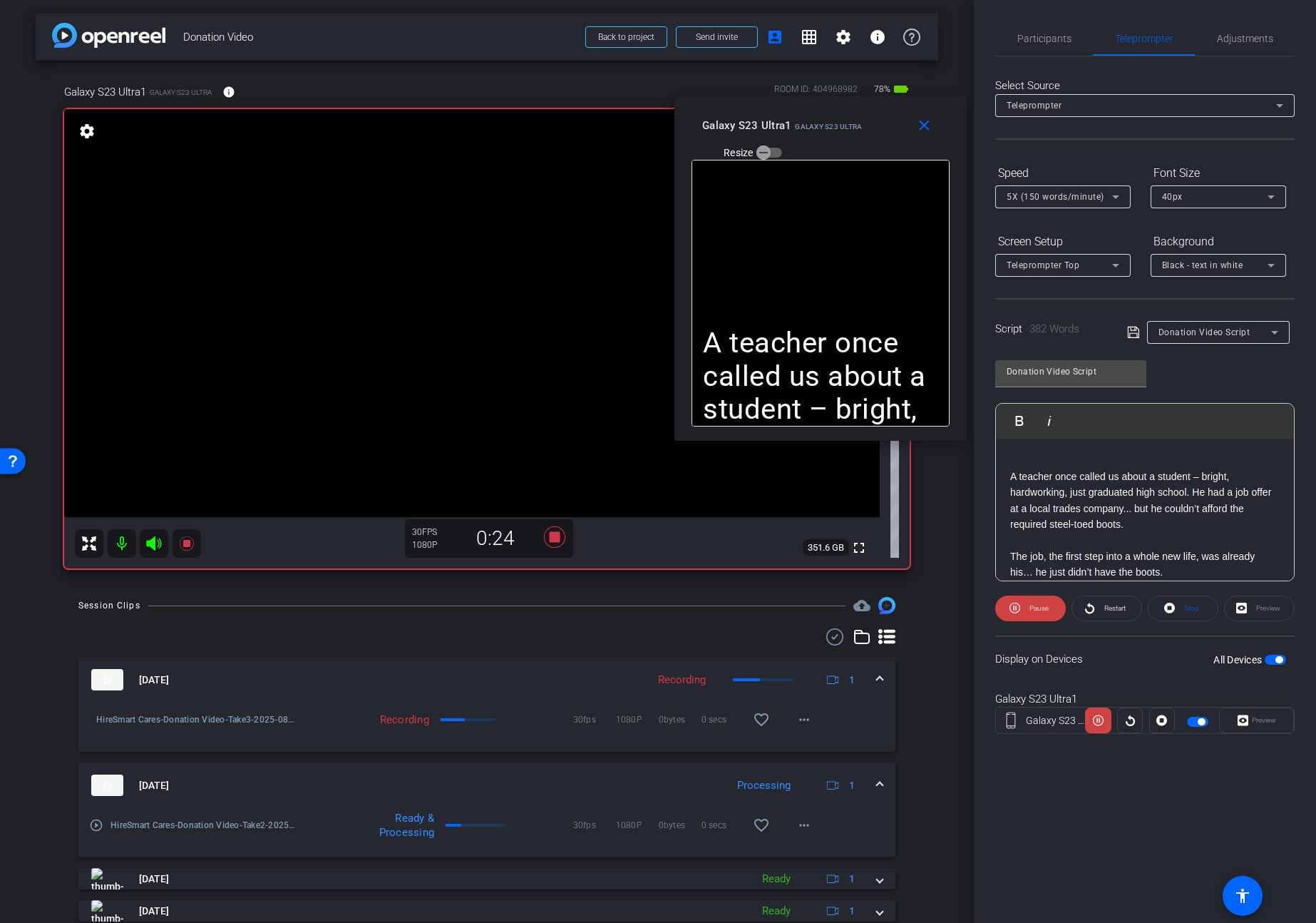
click at [1027, 606] on span "Pause" at bounding box center [1037, 607] width 23 height 20
click at [1027, 606] on span at bounding box center [1030, 608] width 69 height 34
click at [1027, 606] on span "Pause" at bounding box center [1037, 607] width 23 height 20
drag, startPoint x: 1051, startPoint y: 519, endPoint x: 987, endPoint y: 423, distance: 115.4
click at [987, 423] on div "Participants Teleprompter Adjustments settings [PERSON_NAME] flip Director Ever…" at bounding box center [1145, 461] width 342 height 923
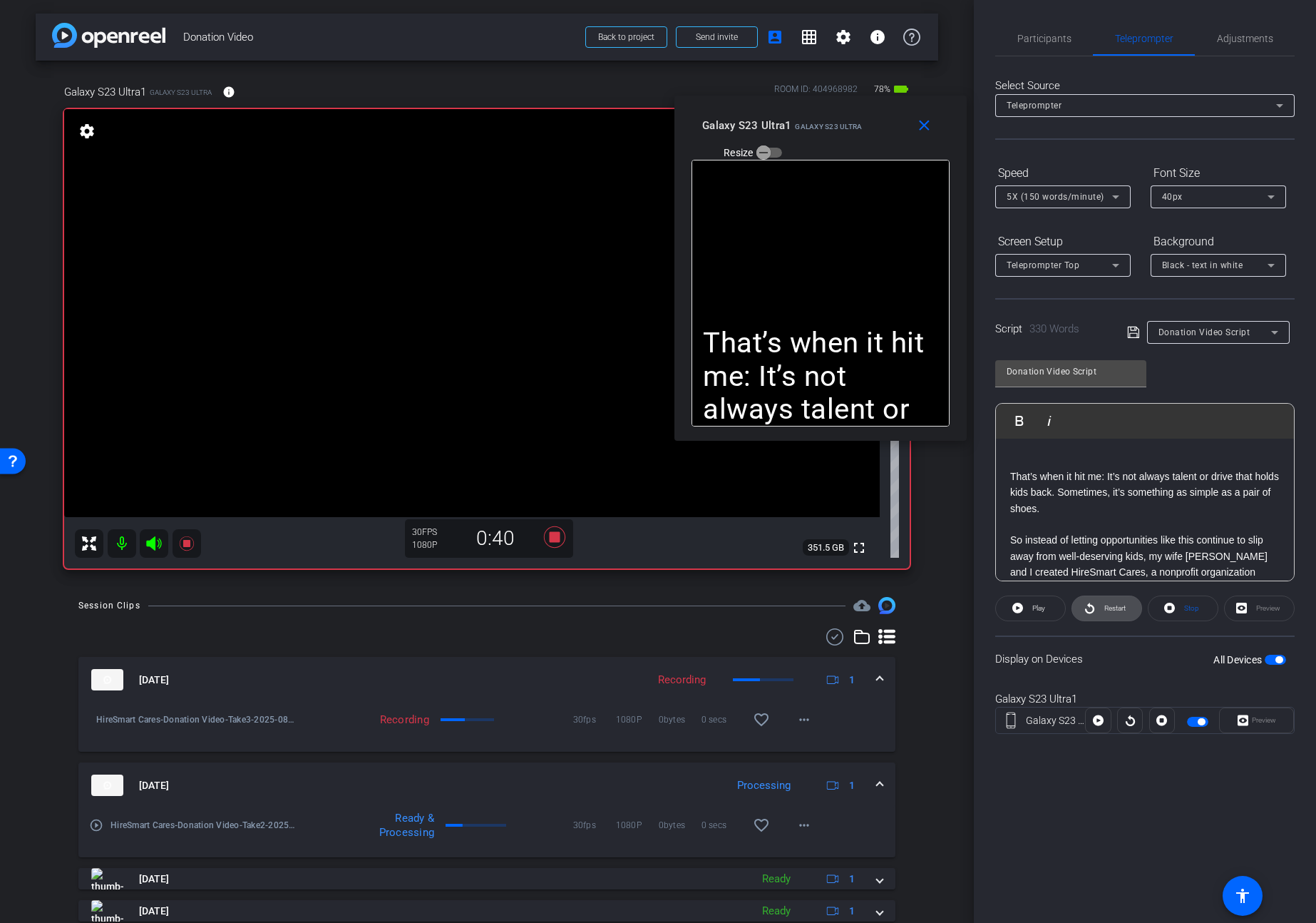
click at [1085, 607] on icon at bounding box center [1090, 607] width 10 height 18
click at [1040, 612] on span "Pause" at bounding box center [1039, 607] width 19 height 8
click at [1040, 612] on span "Play" at bounding box center [1038, 607] width 13 height 8
click at [923, 119] on mat-icon "close" at bounding box center [924, 126] width 18 height 18
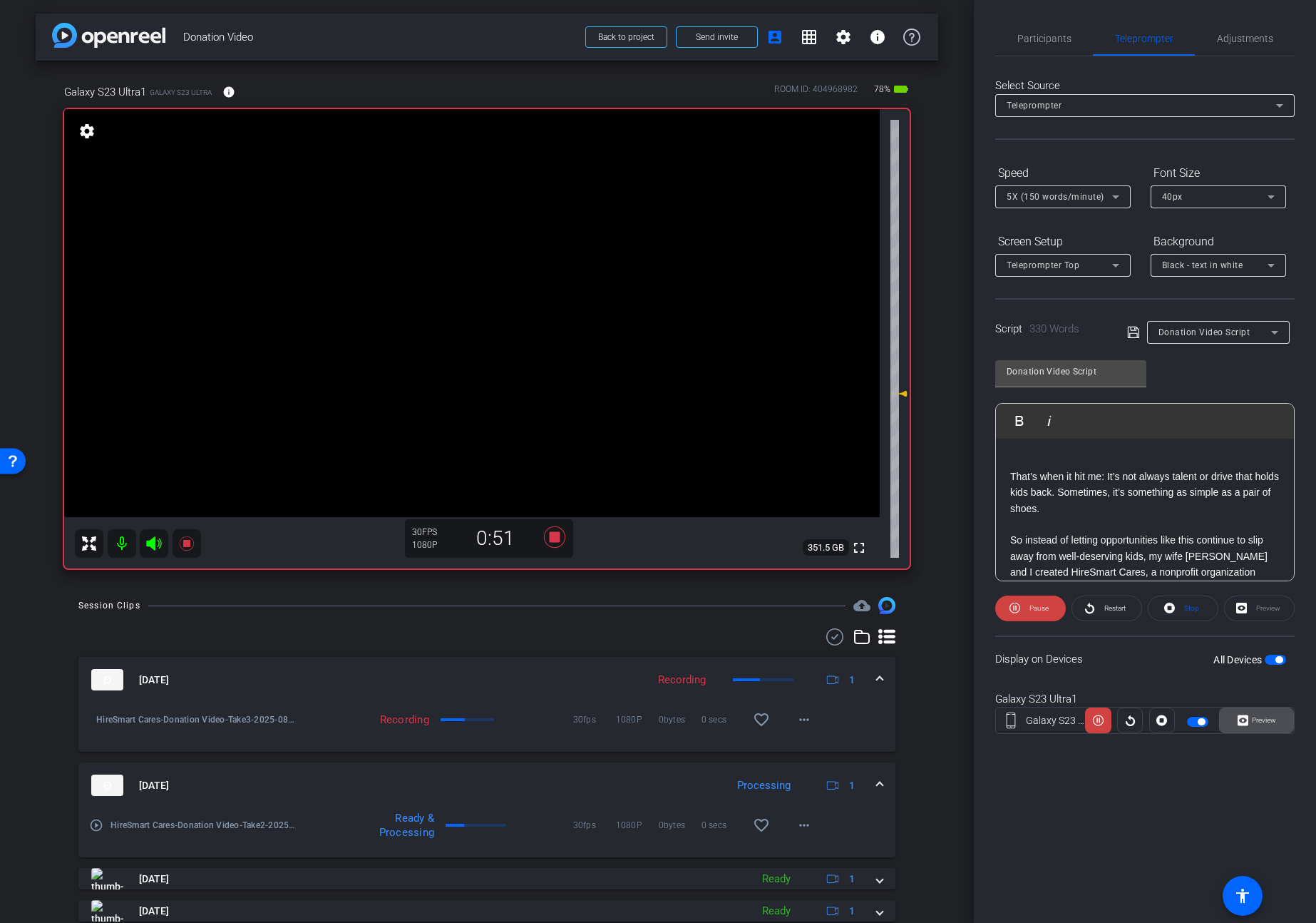
click at [1253, 727] on span "Preview" at bounding box center [1262, 720] width 28 height 20
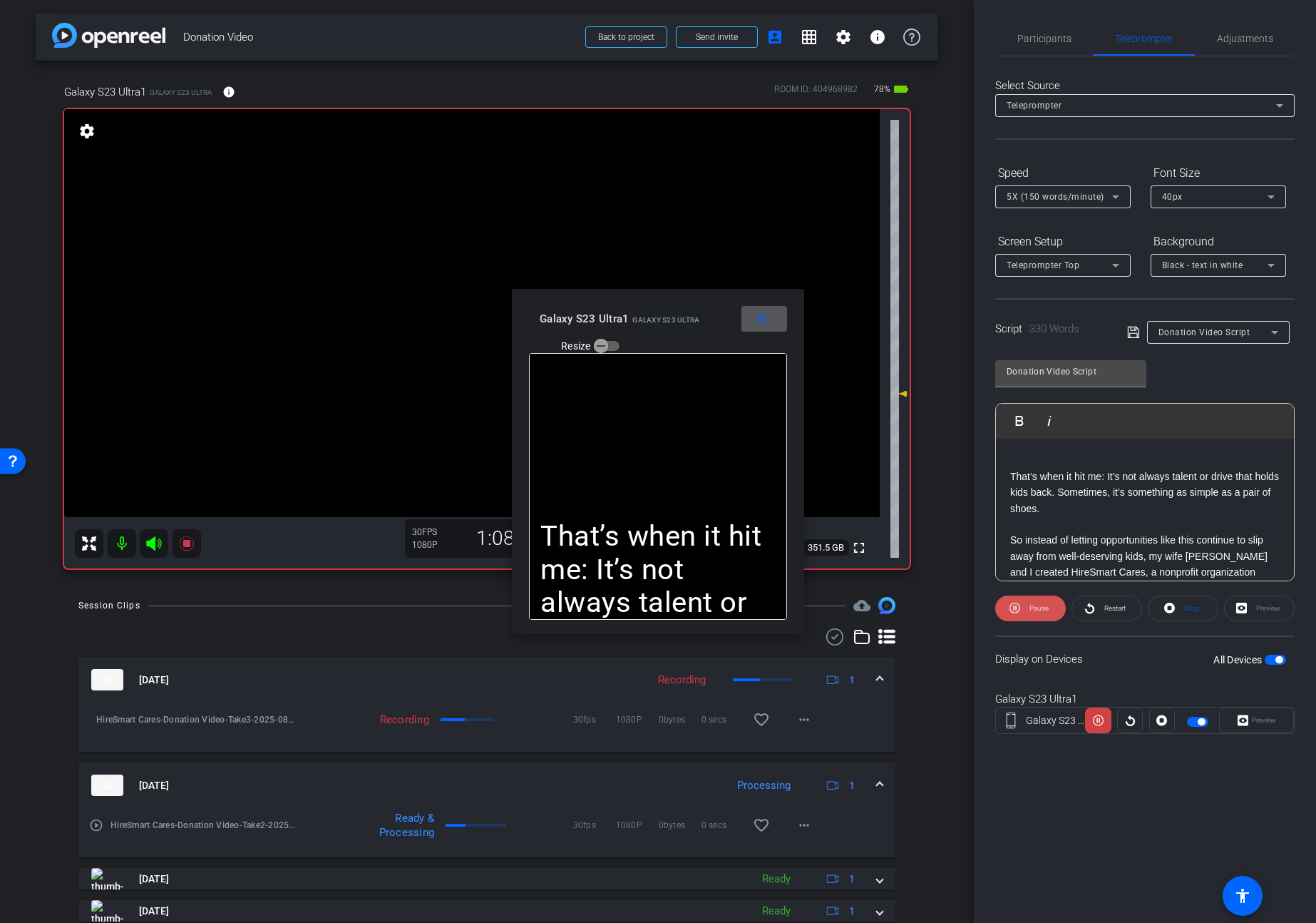
click at [1027, 614] on span "Pause" at bounding box center [1037, 607] width 23 height 20
click at [1027, 614] on span at bounding box center [1030, 608] width 69 height 34
click at [763, 325] on mat-icon "close" at bounding box center [761, 319] width 18 height 18
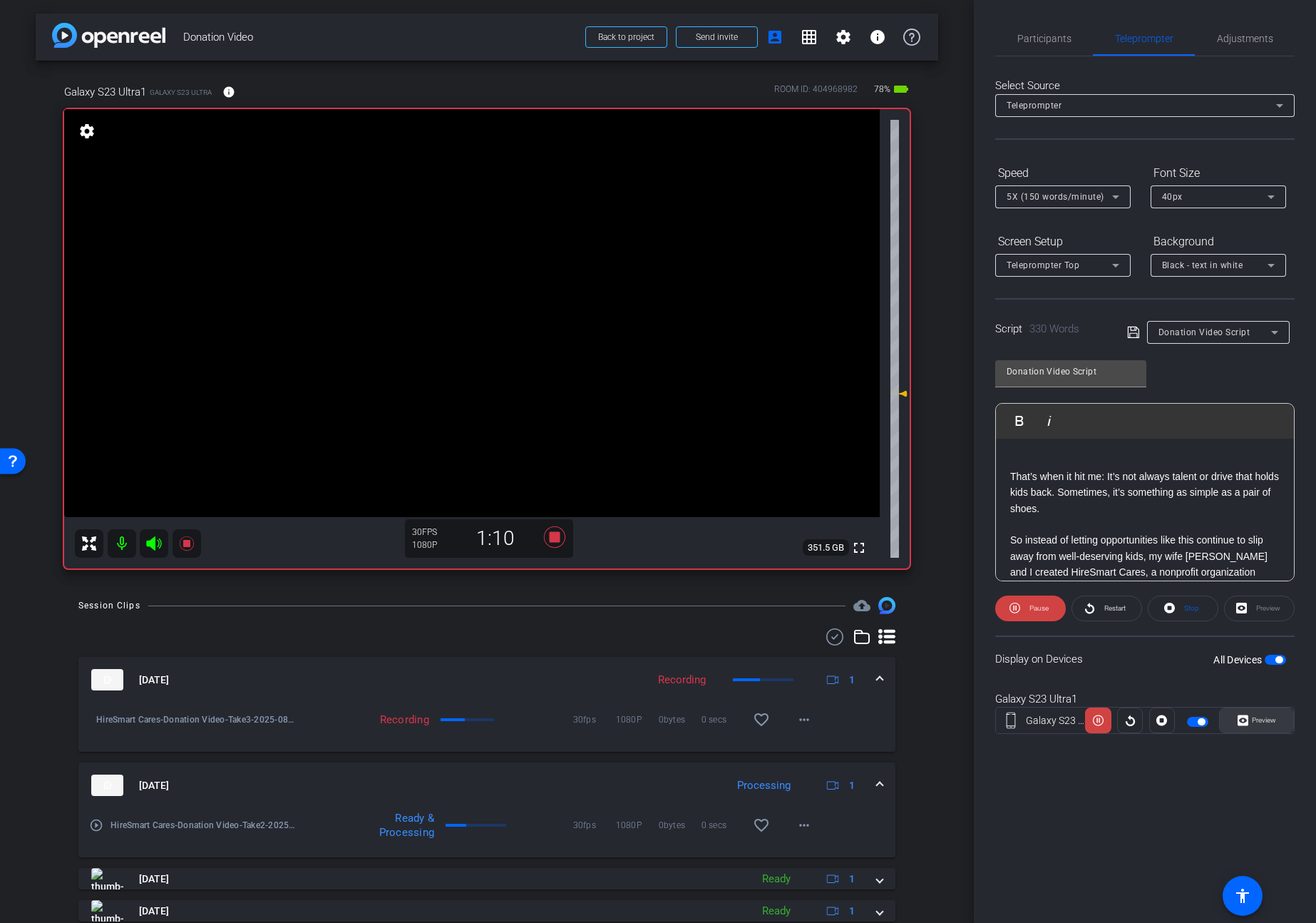
click at [1260, 729] on span "Preview" at bounding box center [1262, 720] width 28 height 20
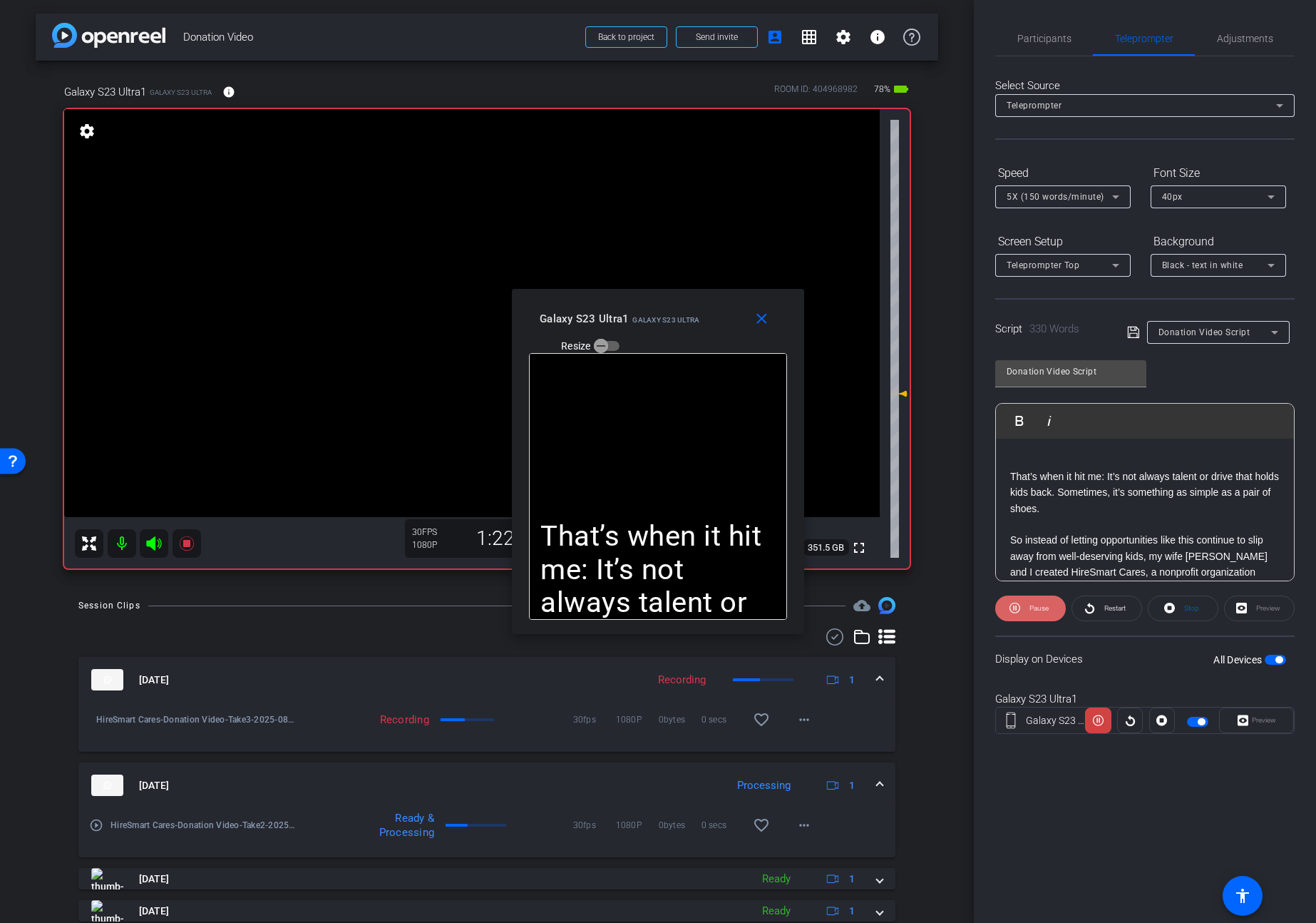
click at [1030, 606] on span "Pause" at bounding box center [1039, 607] width 19 height 8
click at [1030, 606] on span "Play" at bounding box center [1036, 607] width 16 height 20
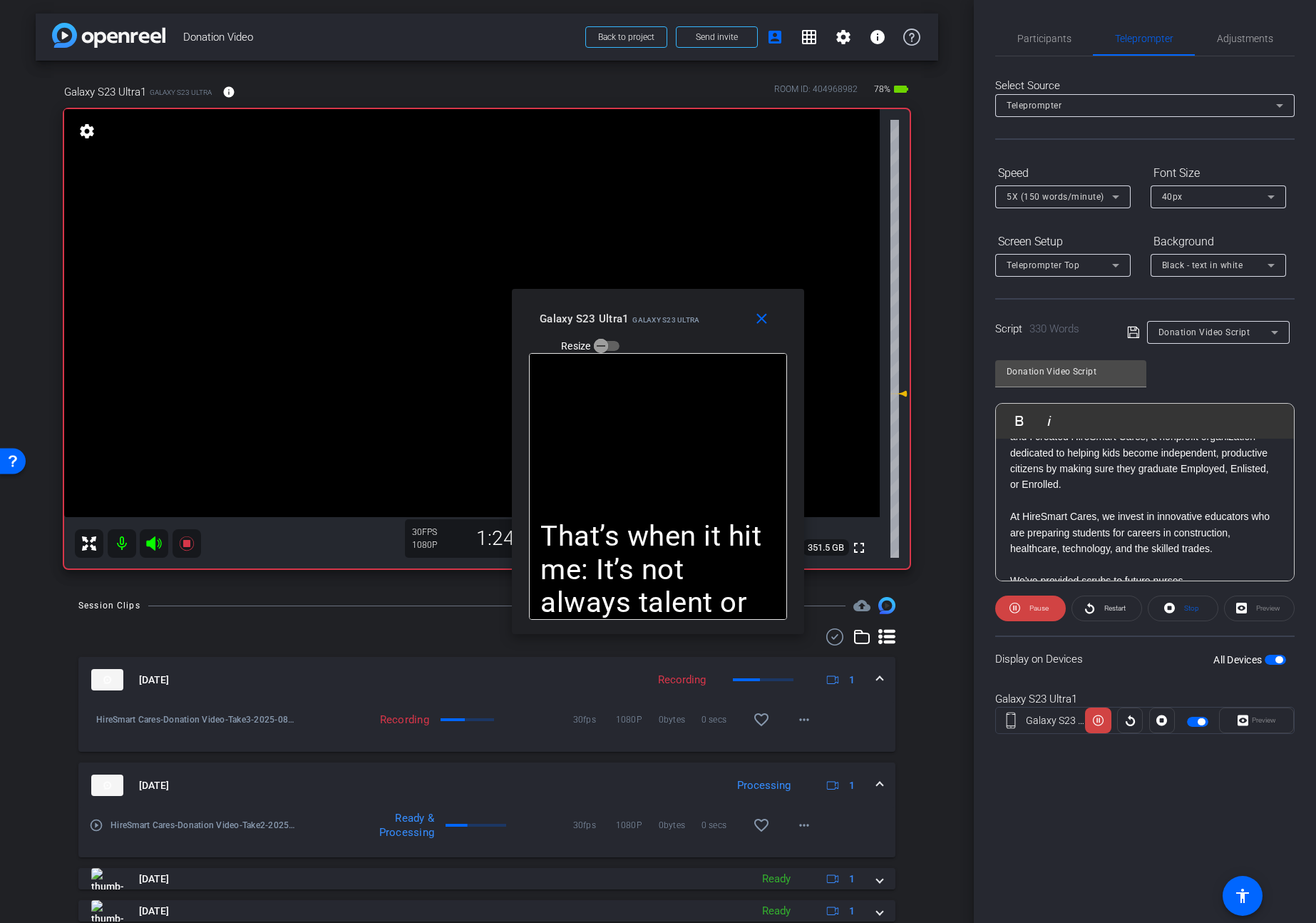
scroll to position [141, 0]
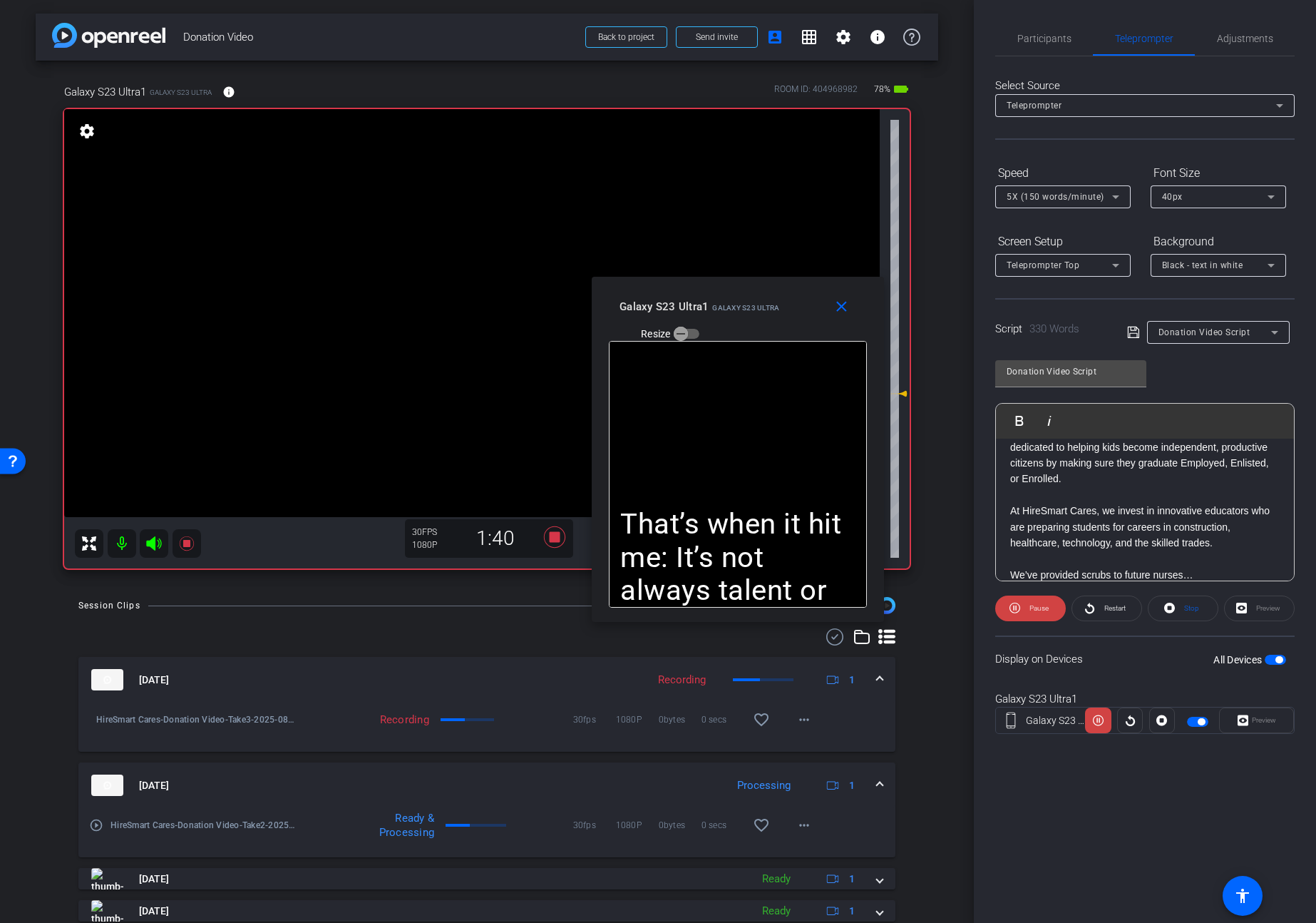
drag, startPoint x: 726, startPoint y: 319, endPoint x: 803, endPoint y: 310, distance: 77.5
click at [803, 310] on div "Galaxy S23 Ultra1 Galaxy S23 Ultra Resize" at bounding box center [743, 319] width 248 height 51
click at [1026, 611] on span "Pause" at bounding box center [1037, 607] width 23 height 20
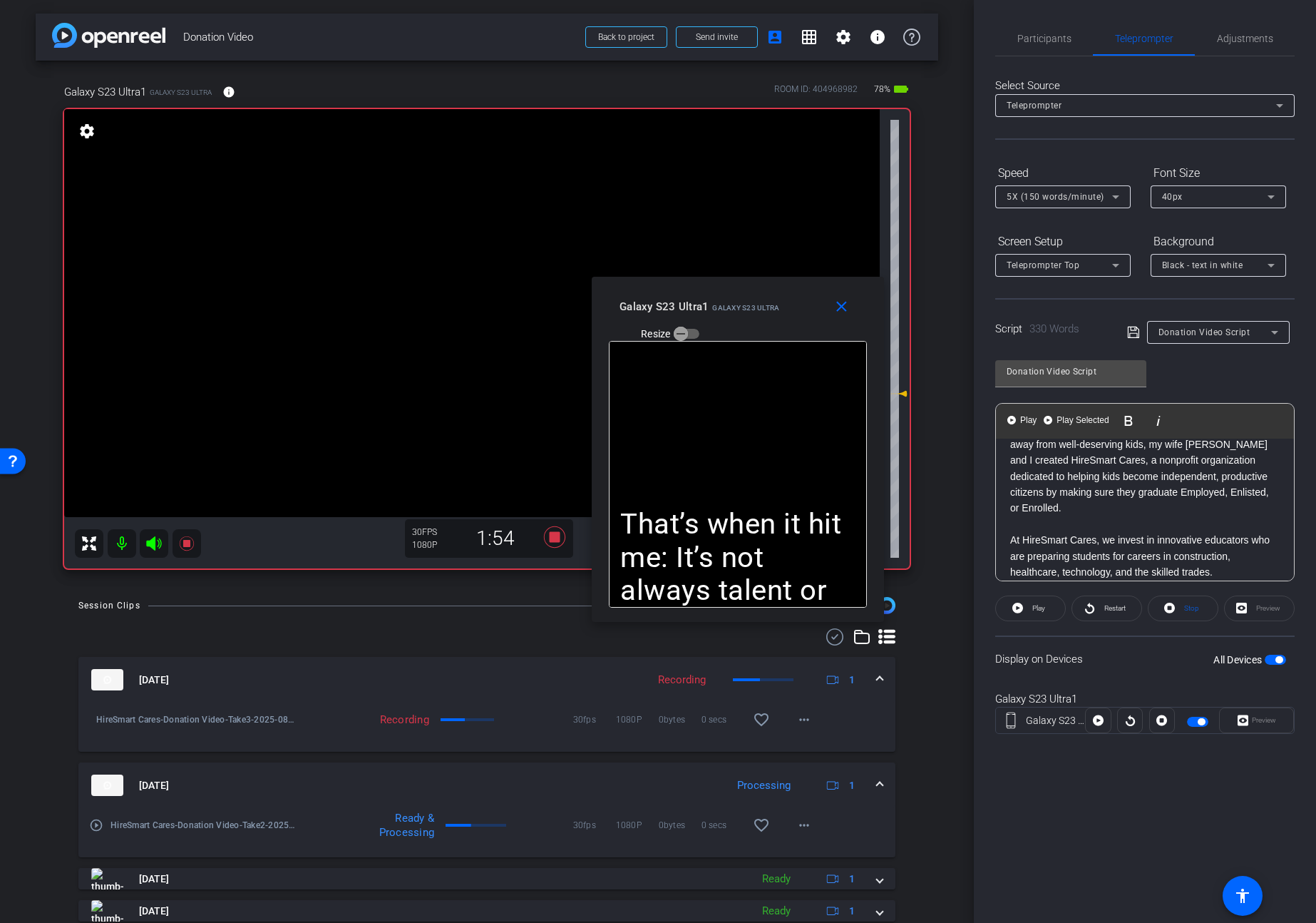
scroll to position [0, 0]
drag, startPoint x: 1036, startPoint y: 493, endPoint x: 944, endPoint y: 342, distance: 176.8
click at [944, 342] on div "arrow_back Donation Video Back to project Send invite account_box grid_on setti…" at bounding box center [658, 461] width 1316 height 923
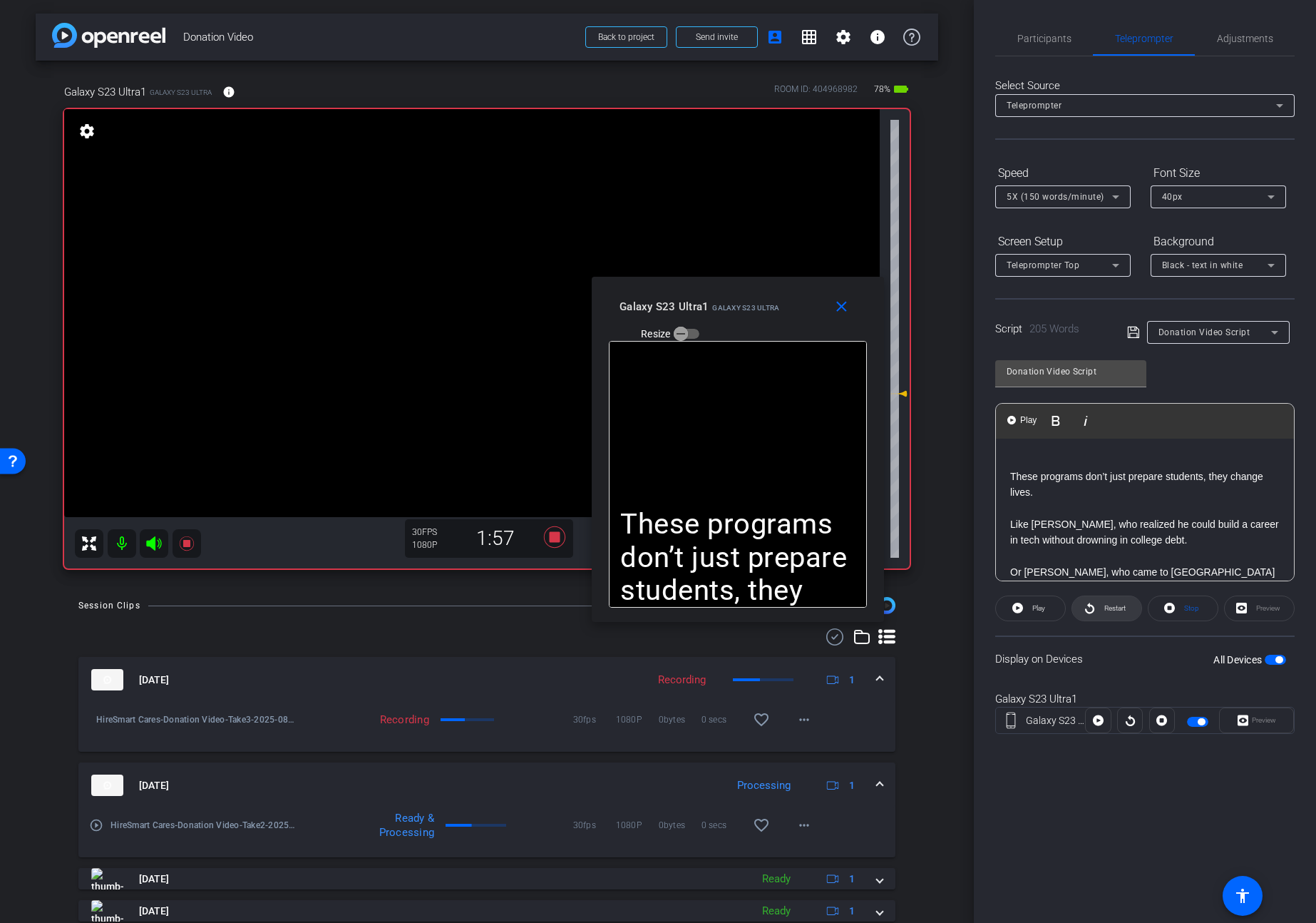
click at [1093, 618] on span at bounding box center [1107, 608] width 69 height 34
click at [1025, 611] on span at bounding box center [1030, 608] width 71 height 34
click at [1025, 611] on span at bounding box center [1030, 608] width 69 height 34
click at [1021, 610] on span at bounding box center [1030, 608] width 71 height 34
click at [1021, 610] on icon at bounding box center [1018, 607] width 10 height 10
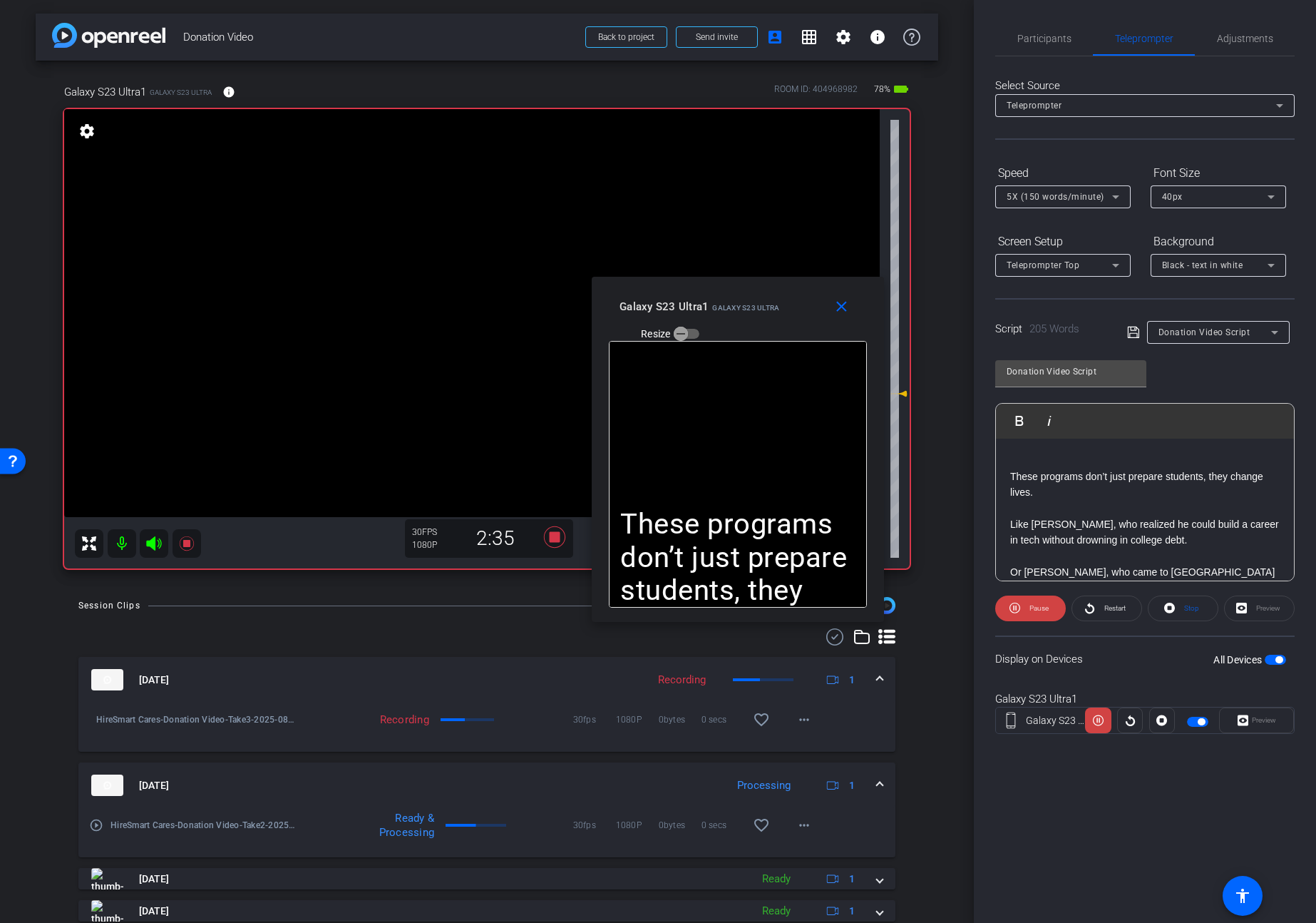
scroll to position [5, 0]
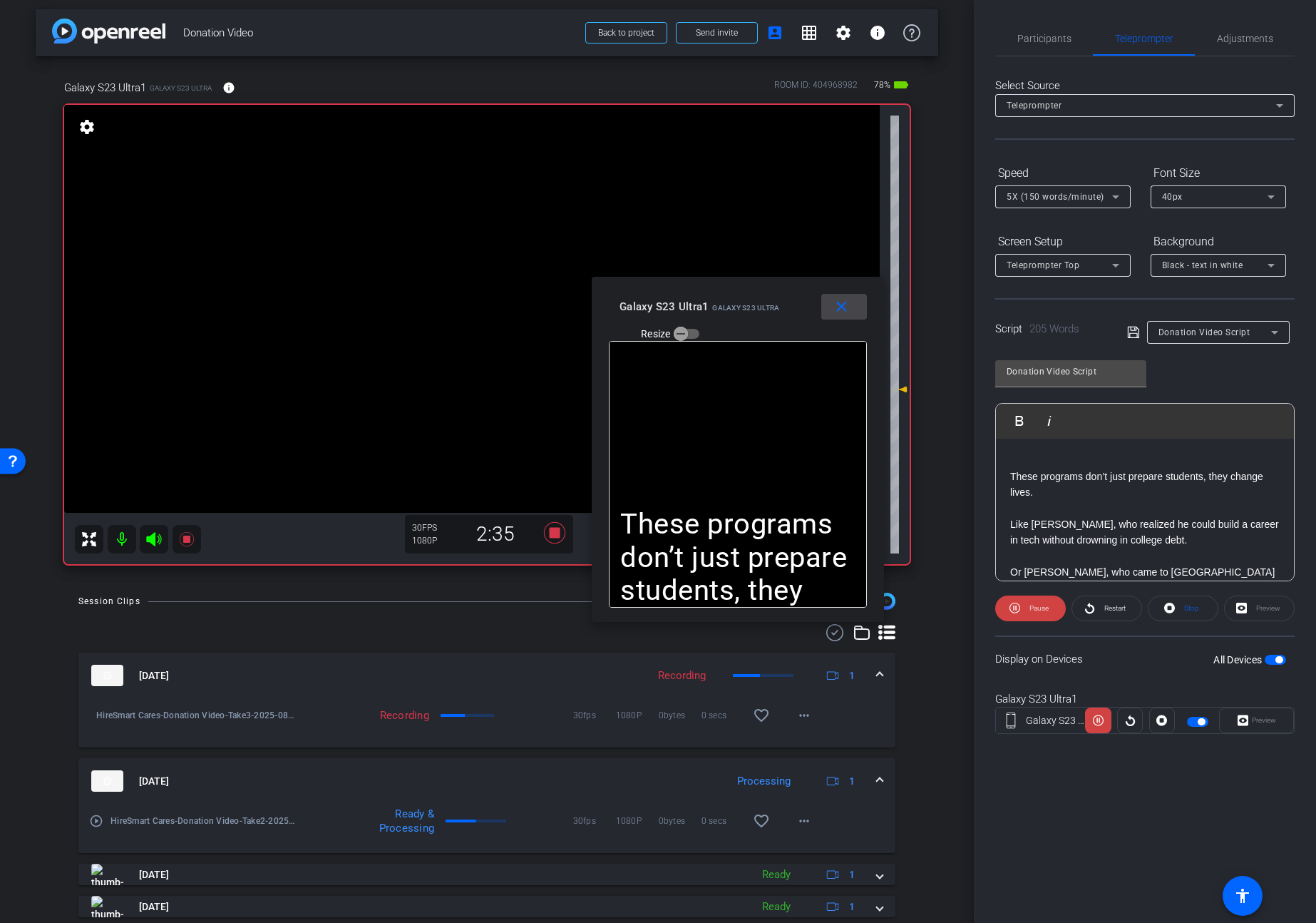
click at [846, 306] on mat-icon "close" at bounding box center [841, 306] width 18 height 18
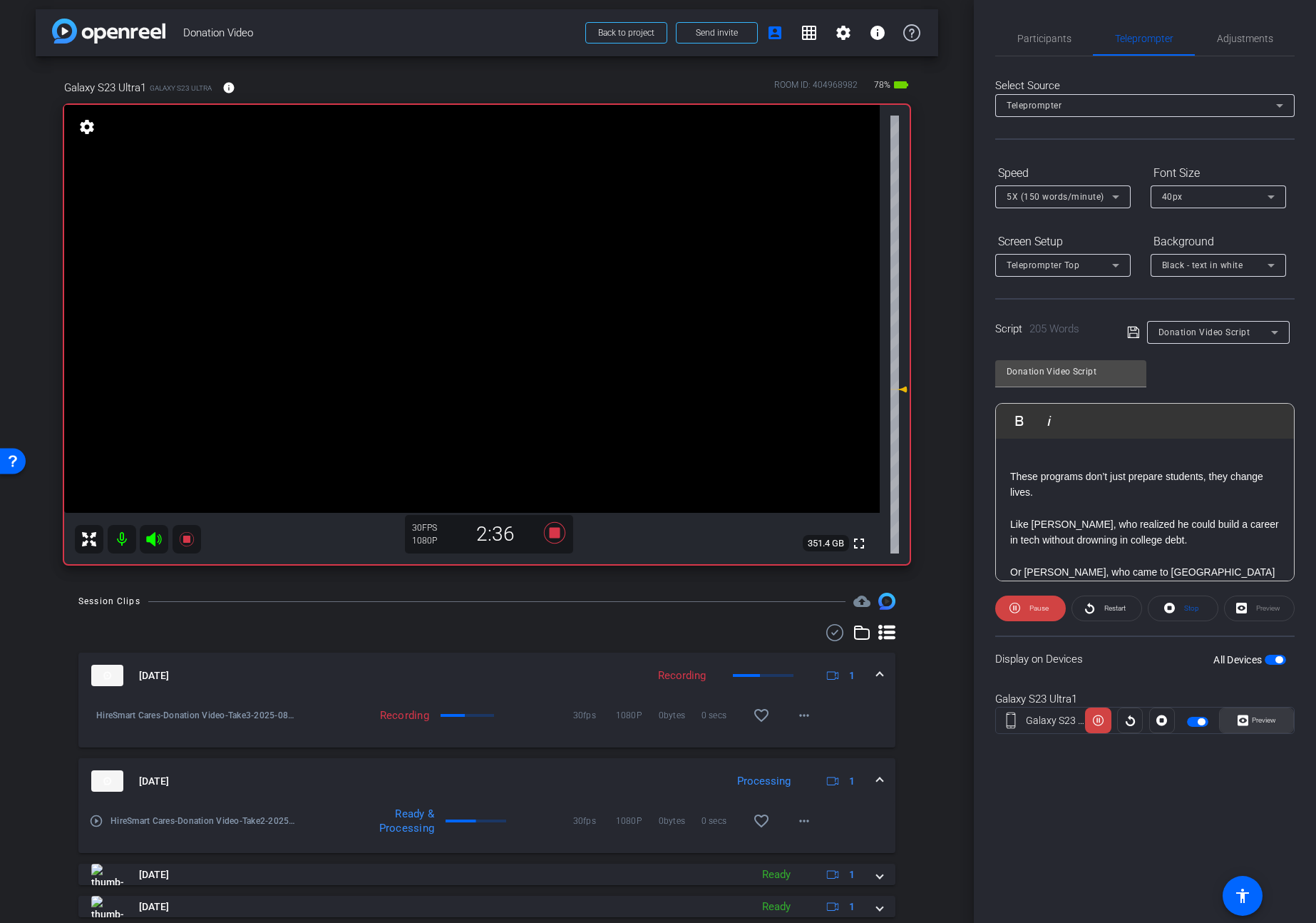
click at [1267, 719] on span "Preview" at bounding box center [1264, 719] width 24 height 8
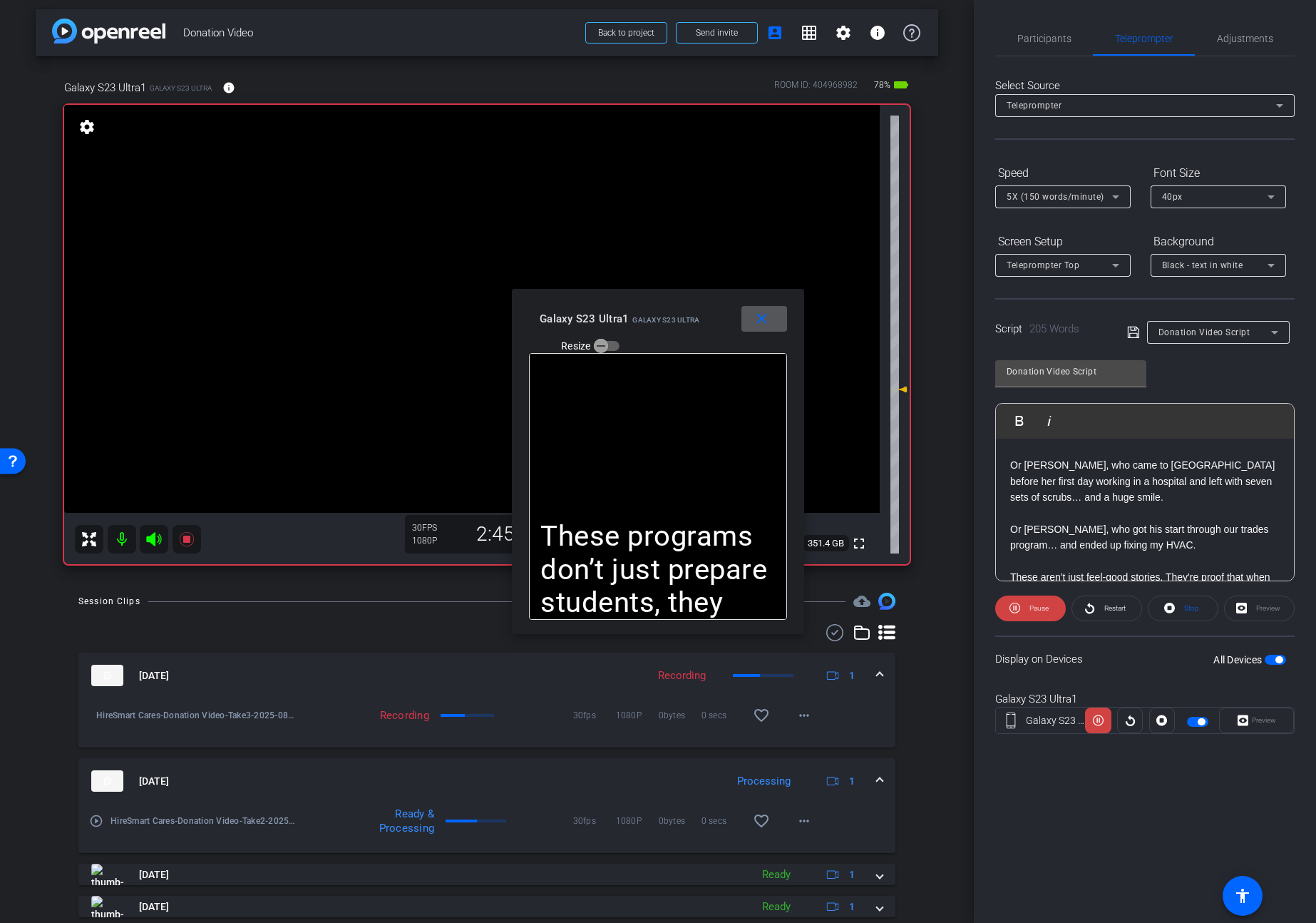
scroll to position [108, 0]
click at [1030, 612] on span "Pause" at bounding box center [1037, 607] width 23 height 20
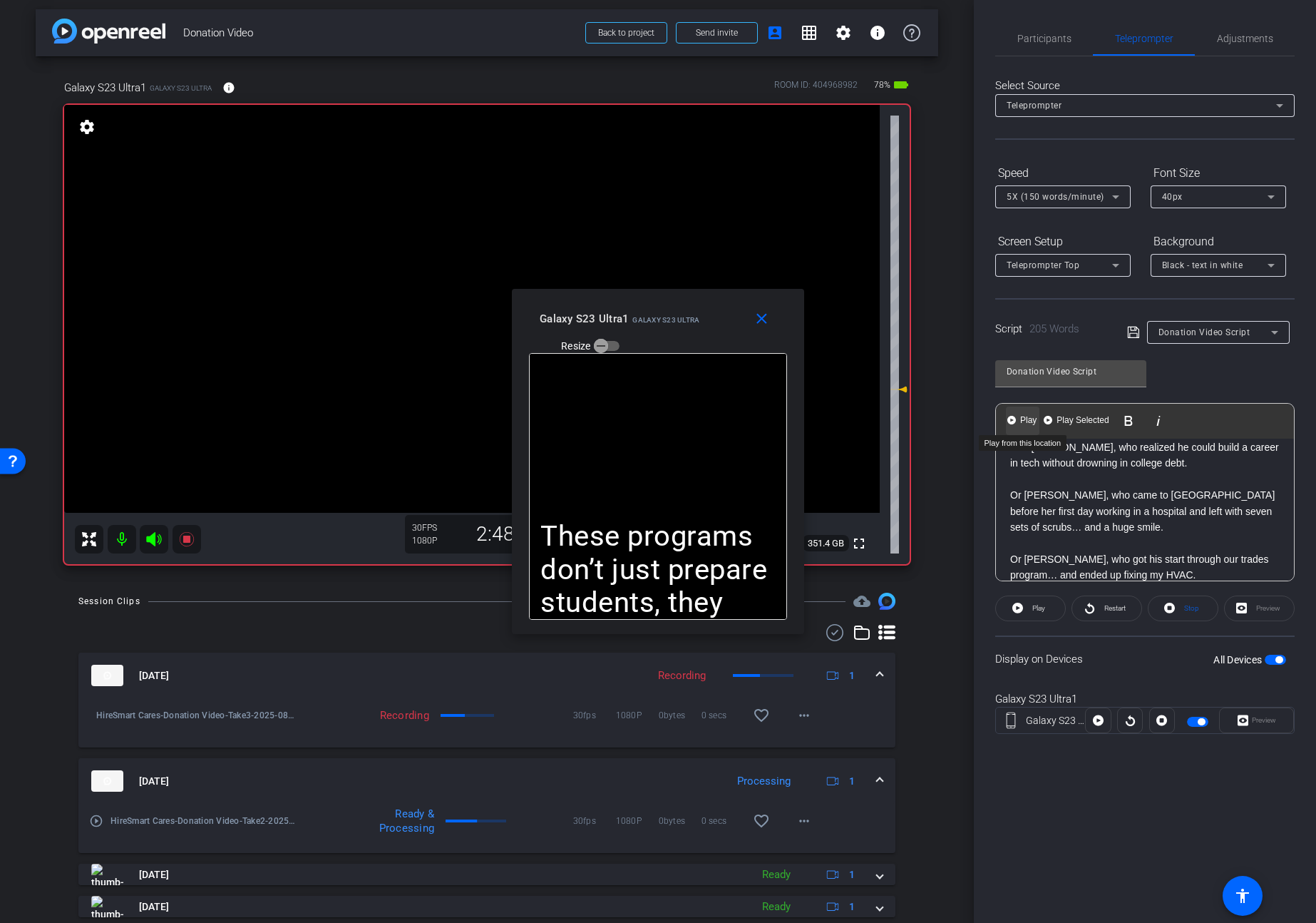
scroll to position [0, 0]
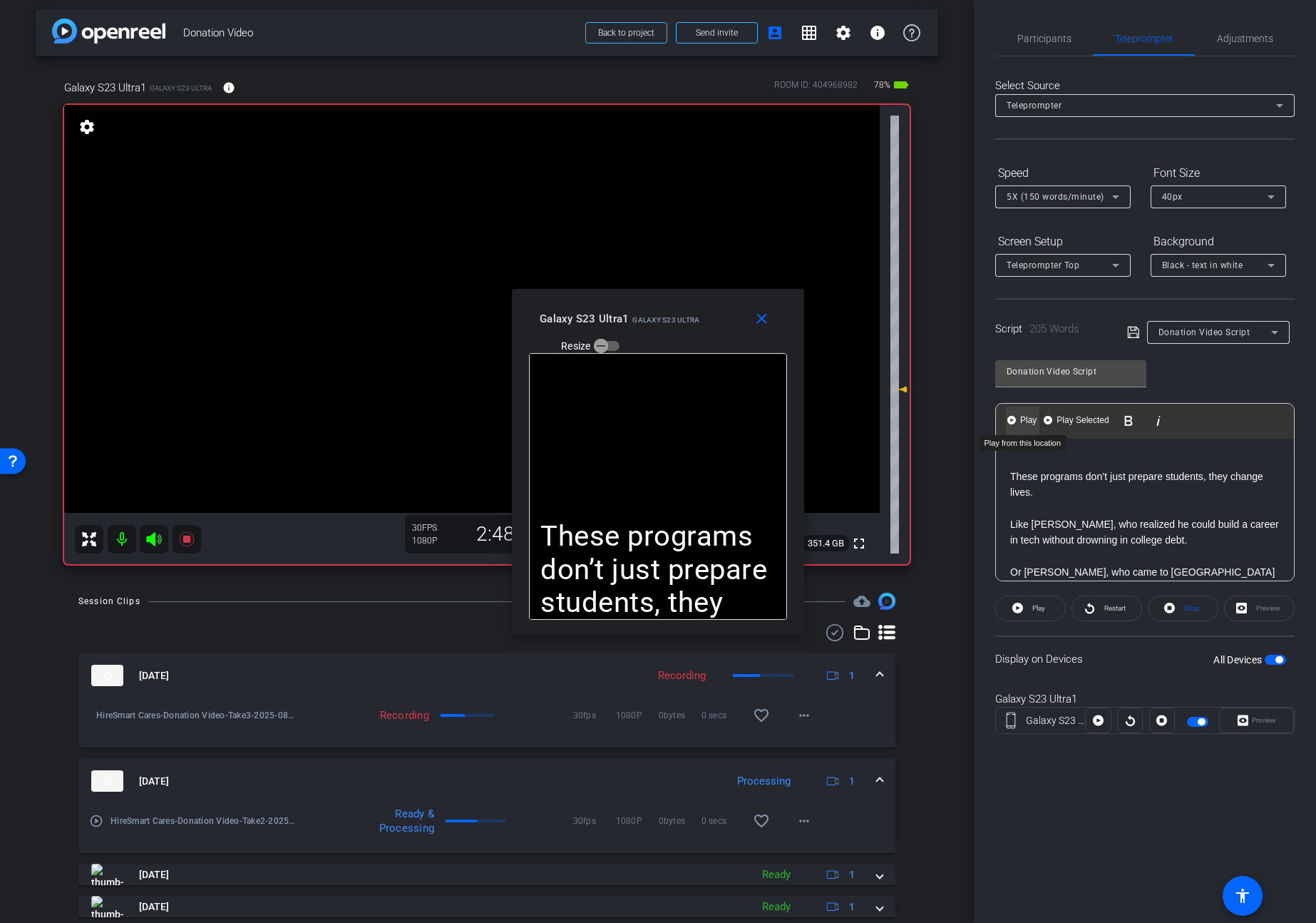
drag, startPoint x: 1108, startPoint y: 524, endPoint x: 1012, endPoint y: 409, distance: 149.8
click at [1012, 409] on div "Play Play from this location Play Selected Play and display the selected text o…" at bounding box center [1145, 491] width 299 height 178
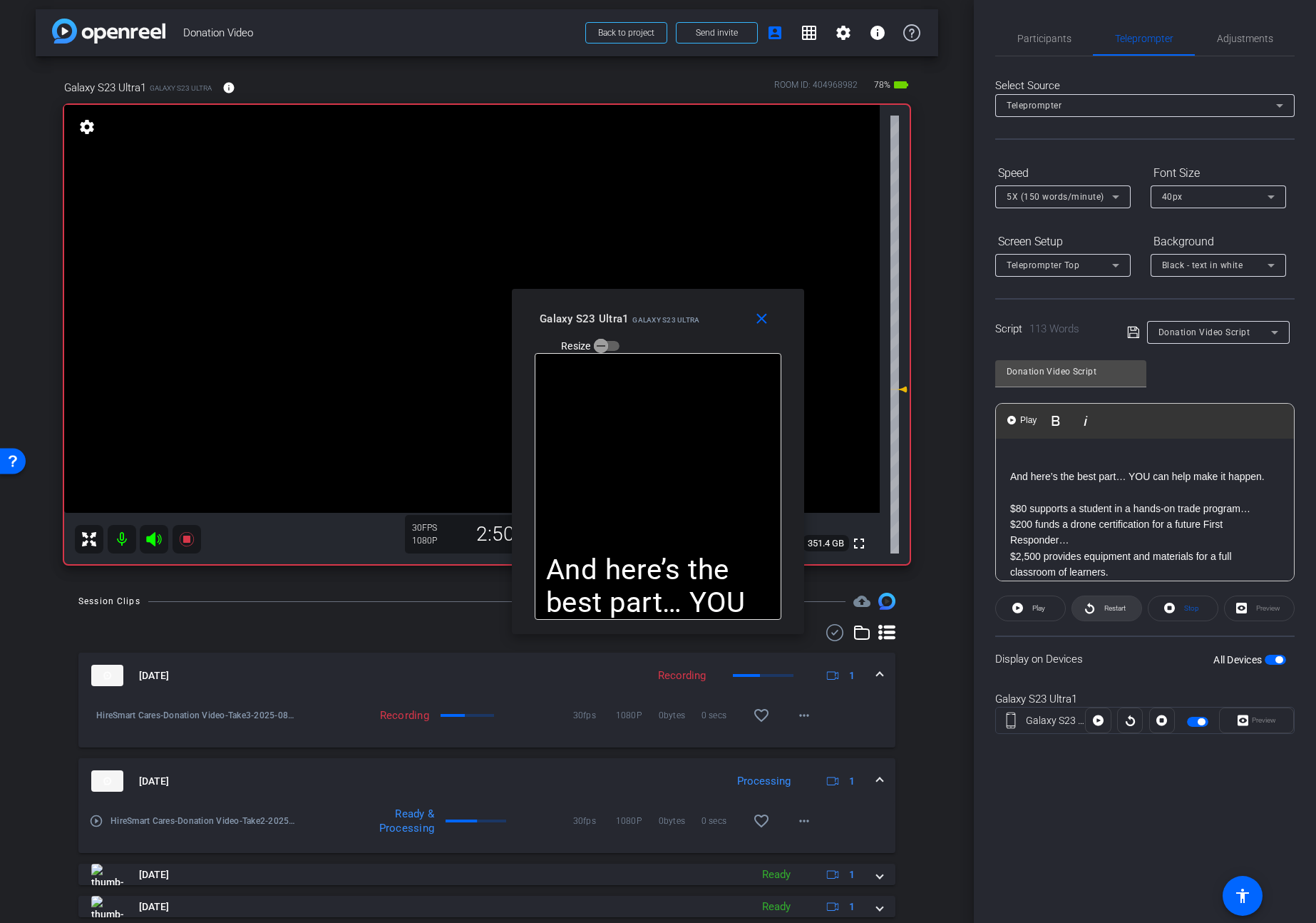
click at [1107, 607] on span "Restart" at bounding box center [1115, 607] width 22 height 8
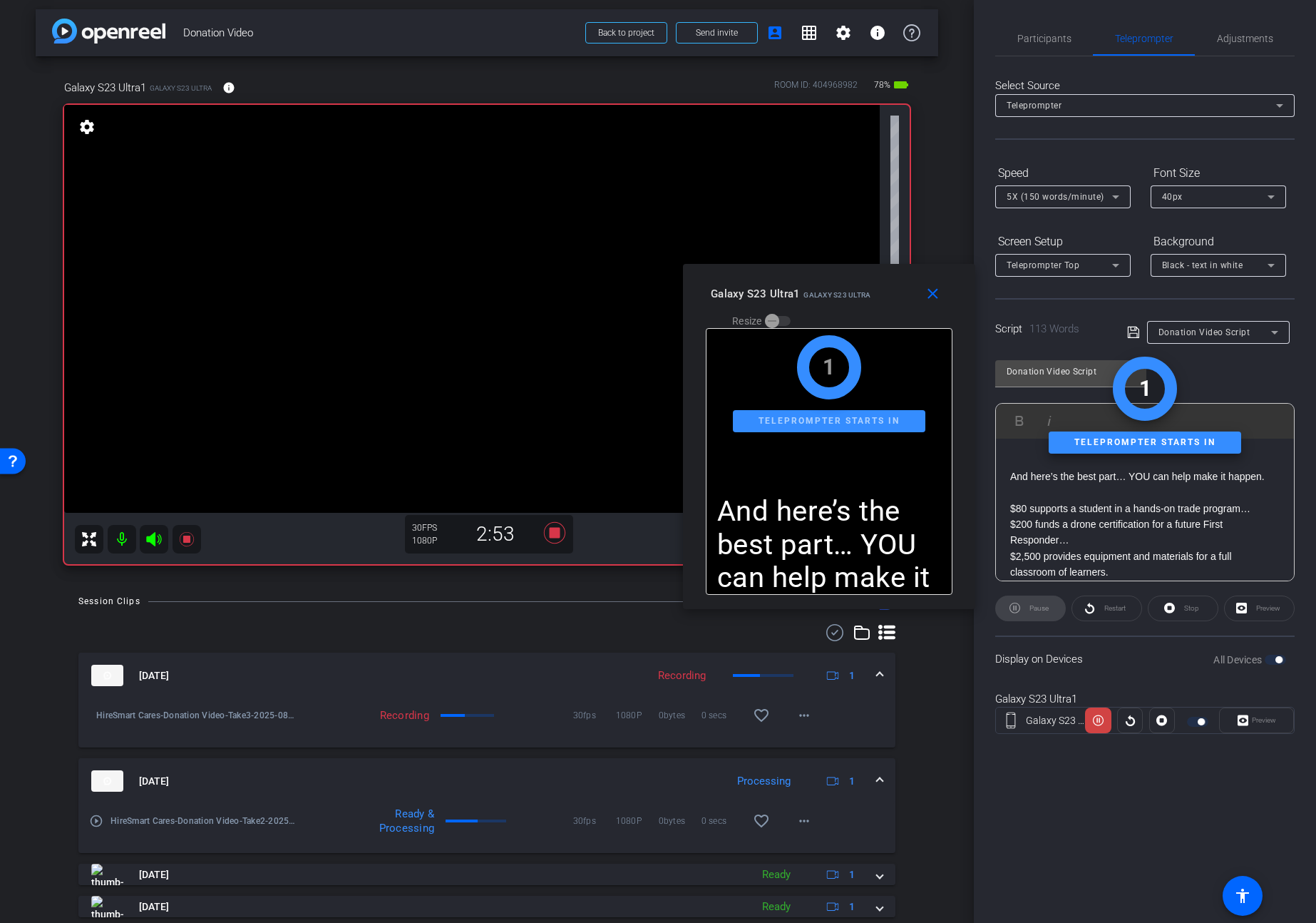
drag, startPoint x: 723, startPoint y: 308, endPoint x: 895, endPoint y: 294, distance: 172.6
click at [885, 288] on div "Galaxy S23 Ultra1 Galaxy S23 Ultra Resize" at bounding box center [834, 306] width 248 height 51
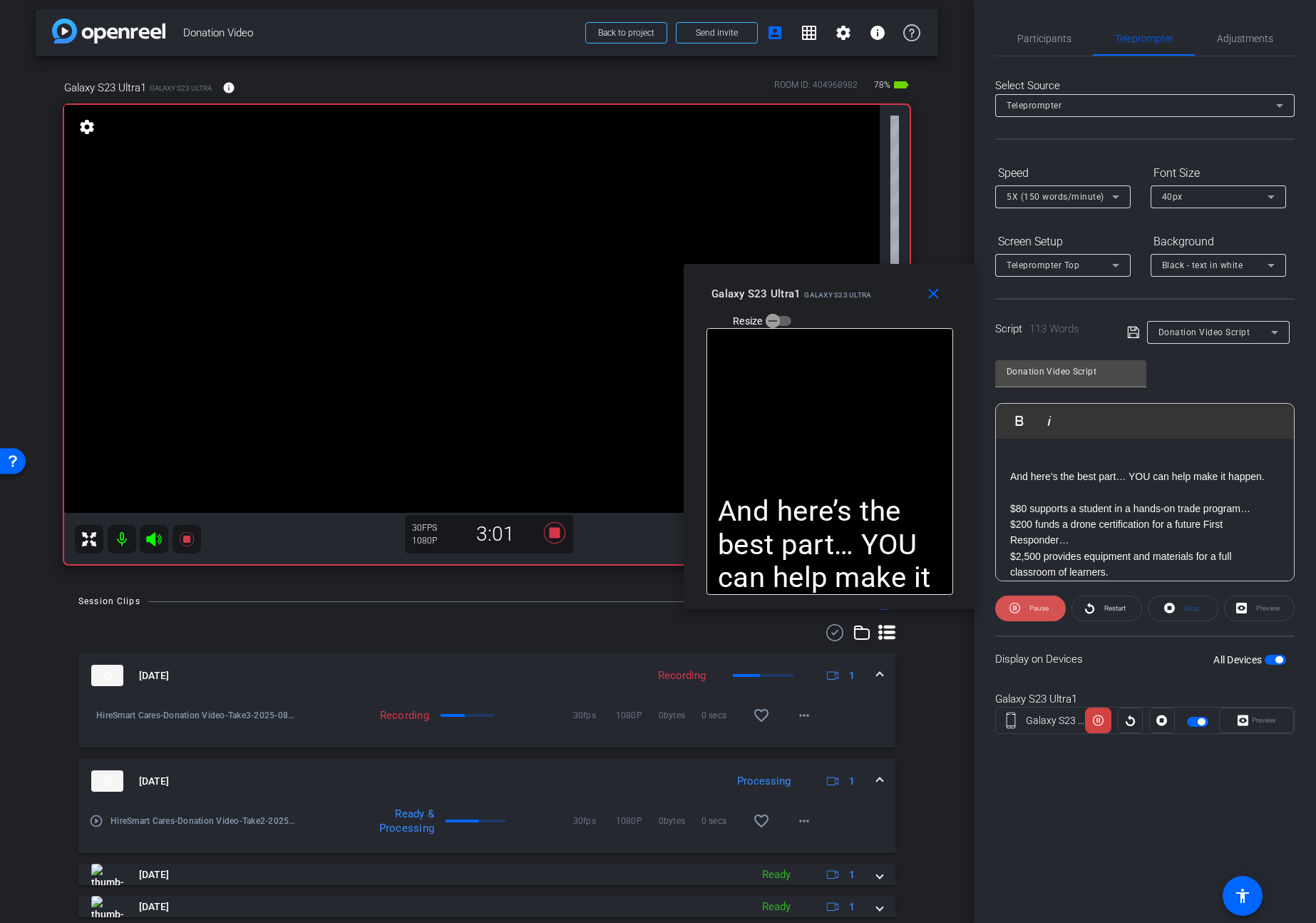
click at [1027, 607] on span "Pause" at bounding box center [1037, 607] width 23 height 20
click at [1027, 607] on span at bounding box center [1030, 608] width 69 height 34
click at [1027, 607] on span "Pause" at bounding box center [1037, 607] width 23 height 20
click at [1055, 610] on span at bounding box center [1030, 608] width 69 height 34
click at [1036, 612] on span "Pause" at bounding box center [1037, 607] width 23 height 20
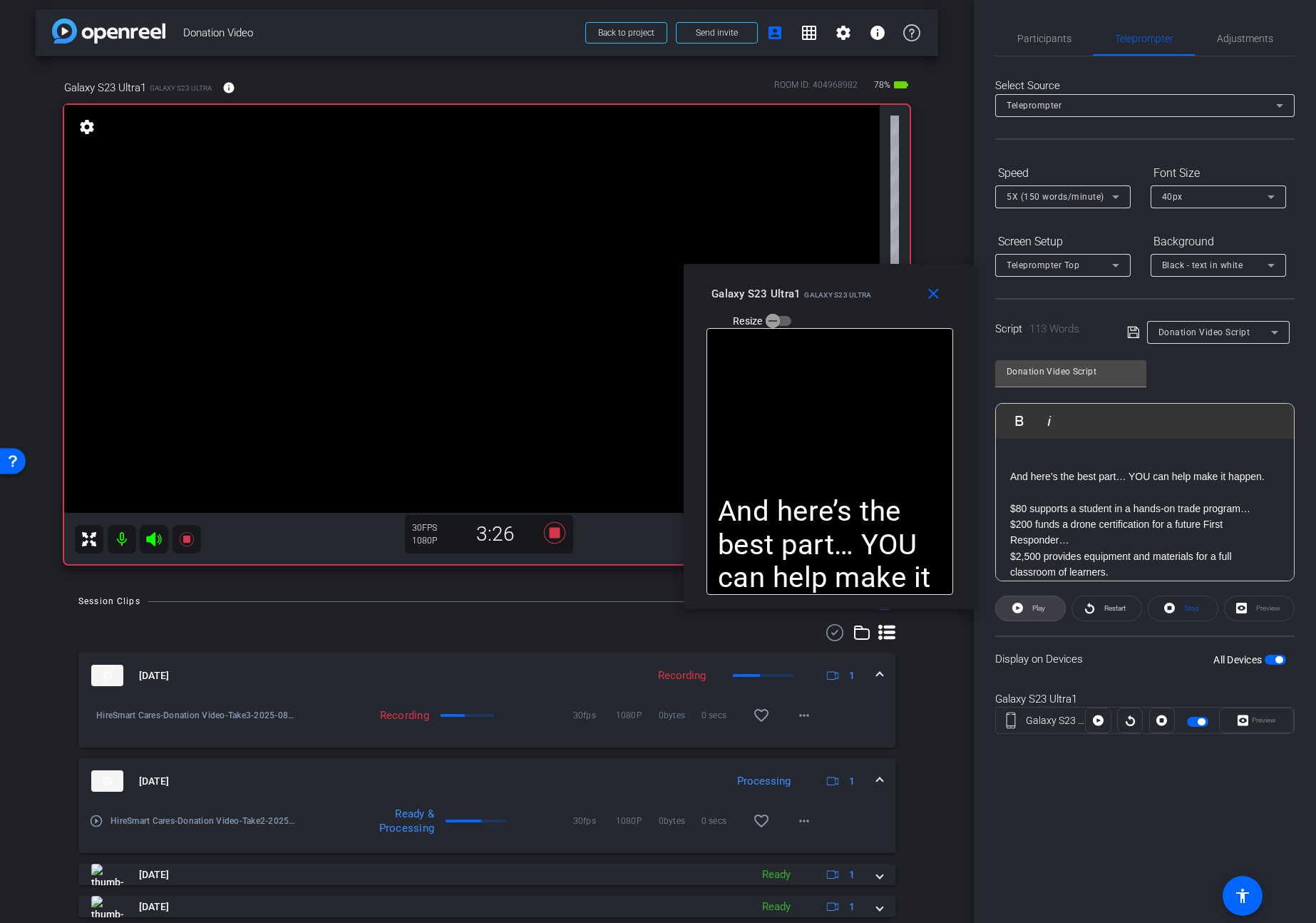
click at [1036, 612] on span "Play" at bounding box center [1036, 607] width 16 height 20
click at [1036, 612] on span "Pause" at bounding box center [1037, 607] width 23 height 20
drag, startPoint x: 1051, startPoint y: 499, endPoint x: 1002, endPoint y: 370, distance: 138.0
click at [1002, 370] on div "Donation Video Script Play Play from this location Play Selected Play and displ…" at bounding box center [1145, 465] width 299 height 231
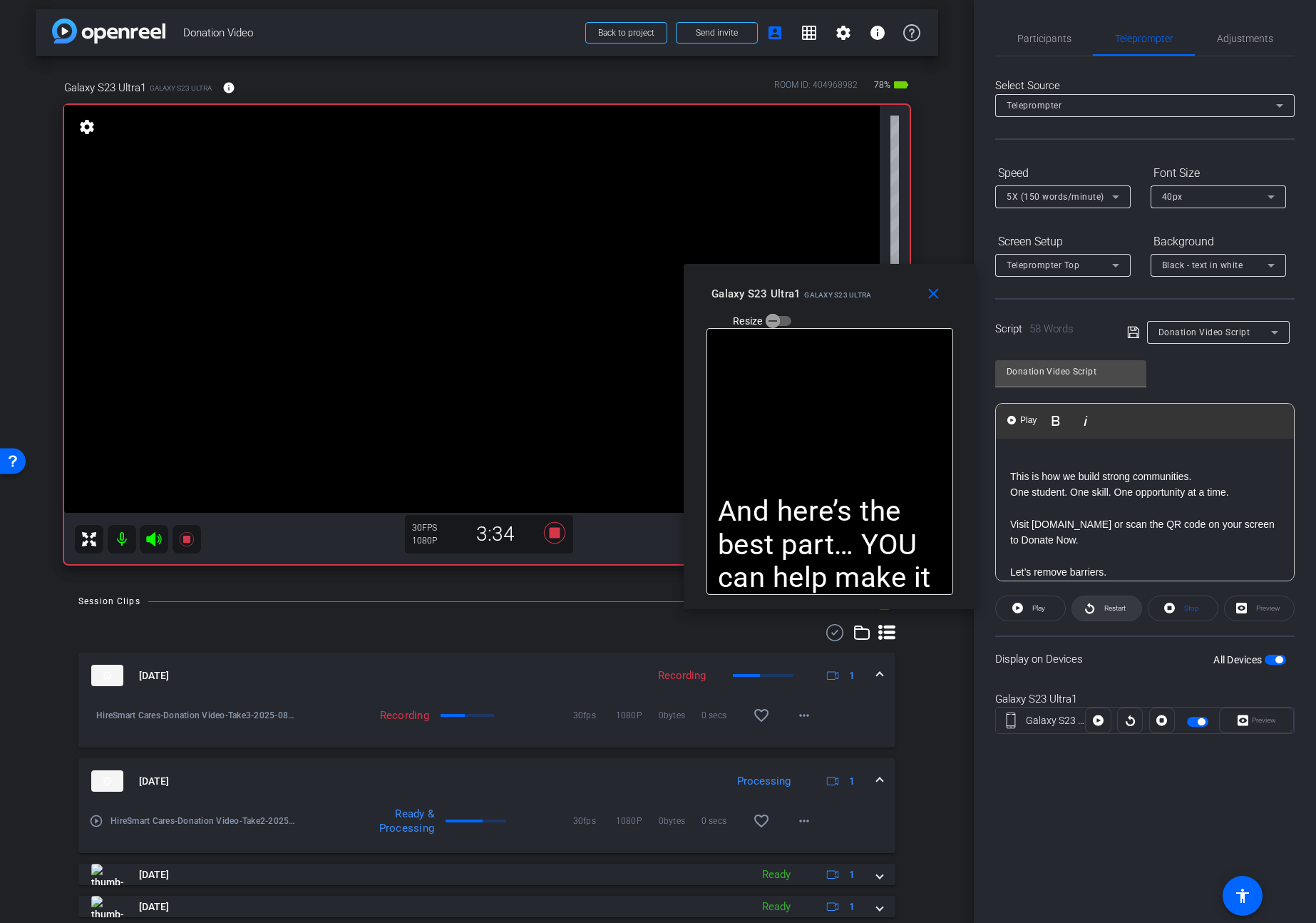
click at [1121, 607] on span "Restart" at bounding box center [1115, 607] width 22 height 8
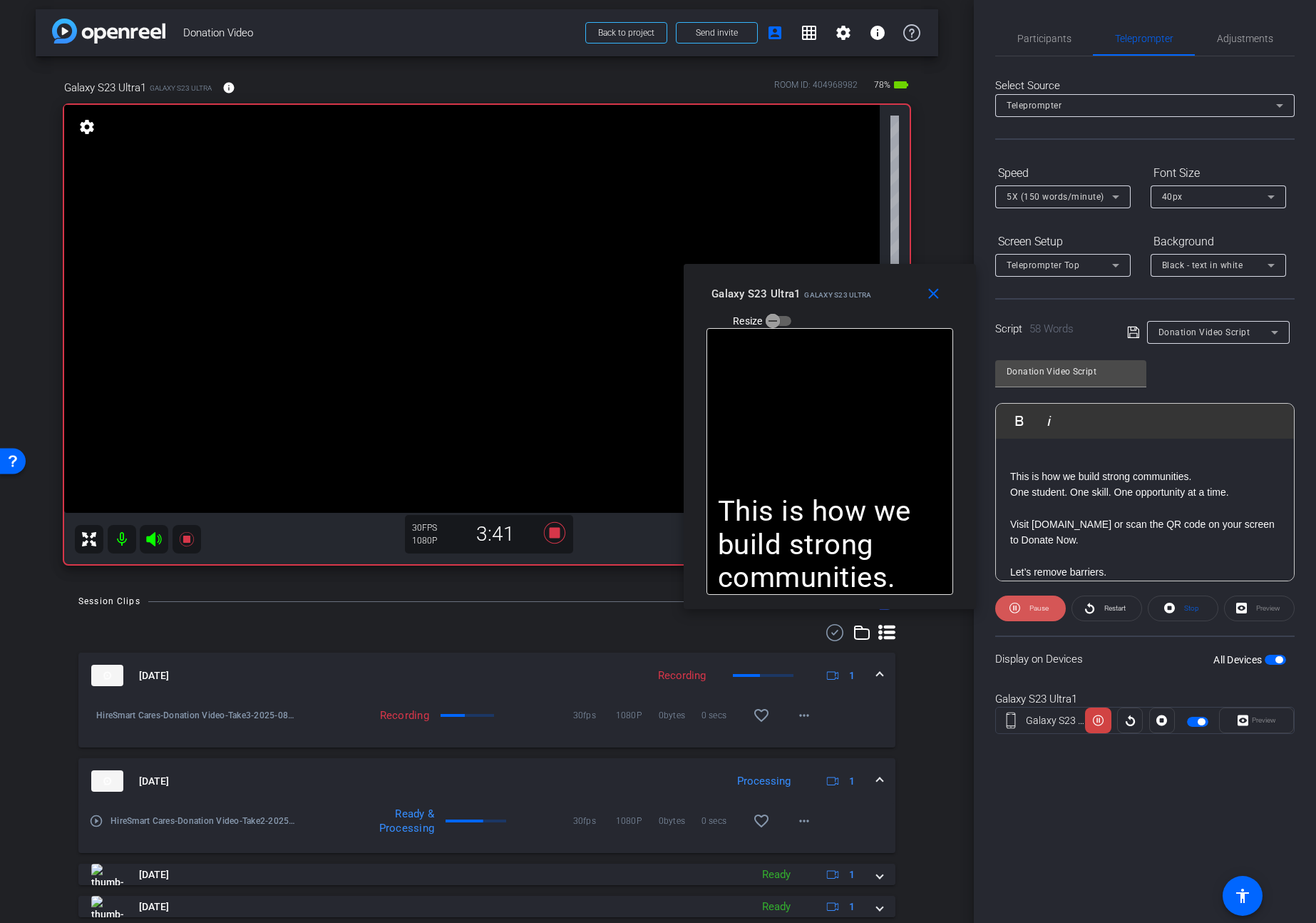
click at [1026, 608] on span "Pause" at bounding box center [1037, 607] width 23 height 20
click at [1025, 608] on span at bounding box center [1030, 608] width 69 height 34
click at [557, 530] on icon at bounding box center [554, 532] width 22 height 22
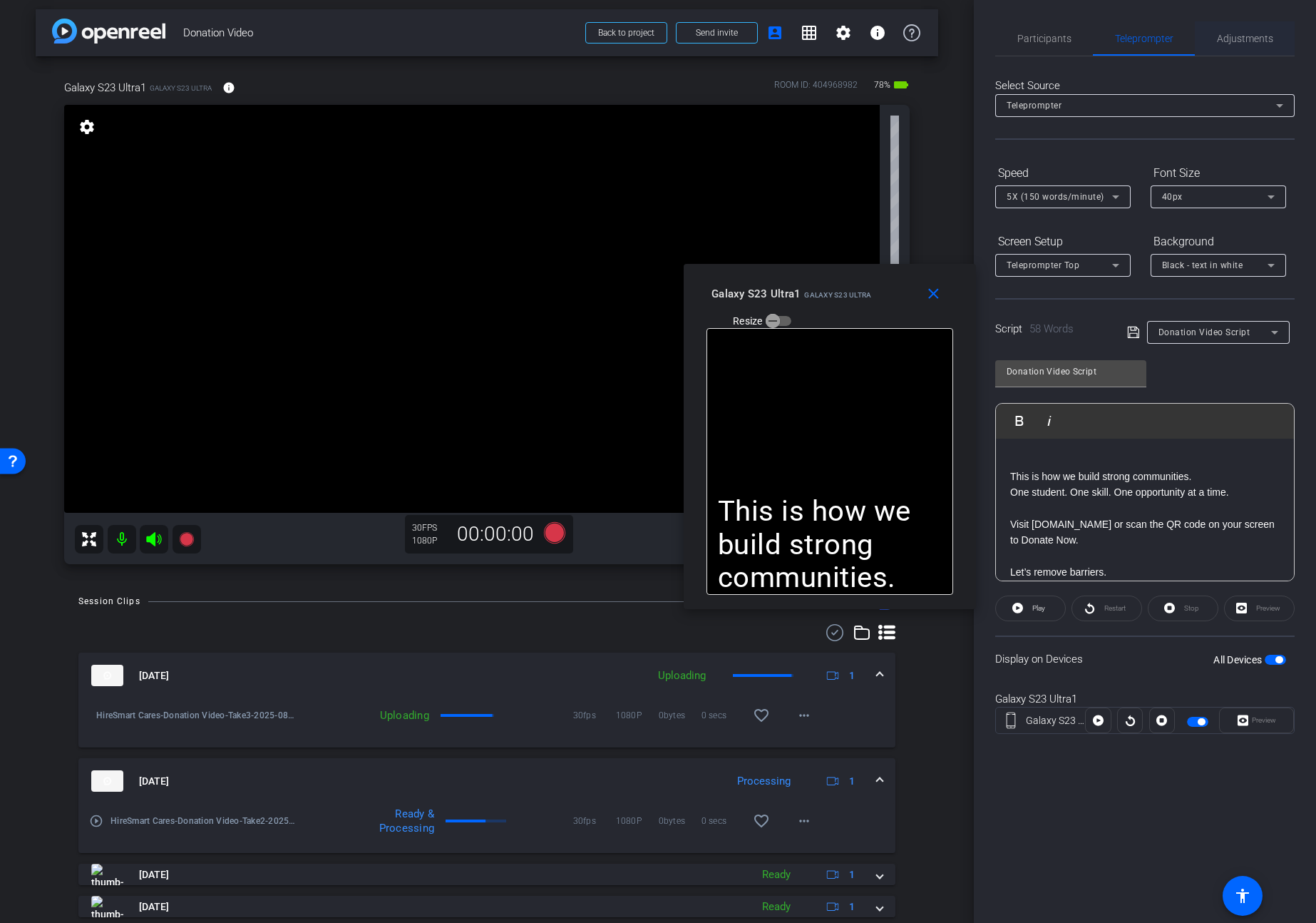
click at [1254, 47] on span "Adjustments" at bounding box center [1245, 39] width 56 height 34
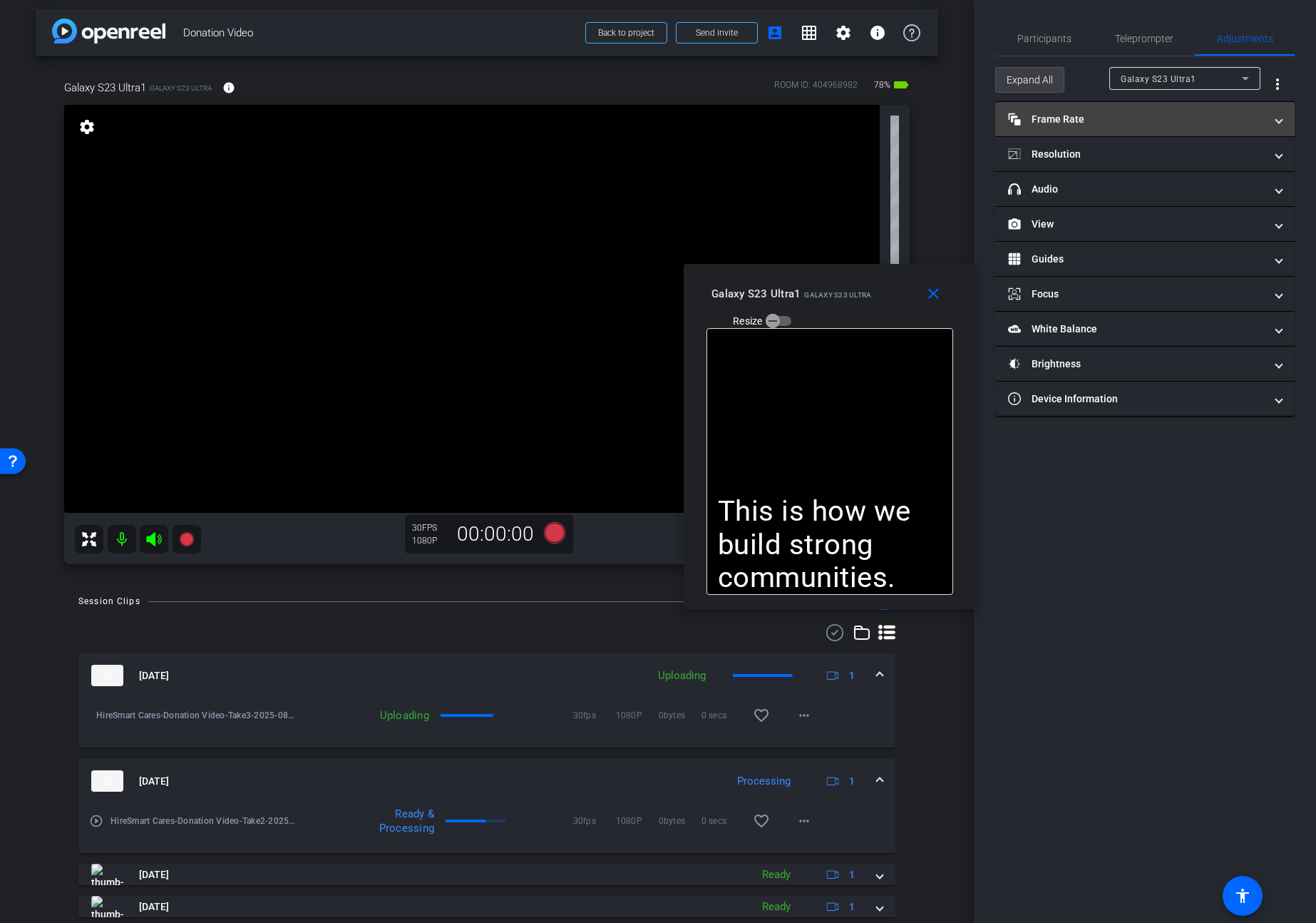
drag, startPoint x: 1042, startPoint y: 77, endPoint x: 1075, endPoint y: 106, distance: 43.9
click at [1042, 77] on span "Expand All" at bounding box center [1030, 79] width 46 height 27
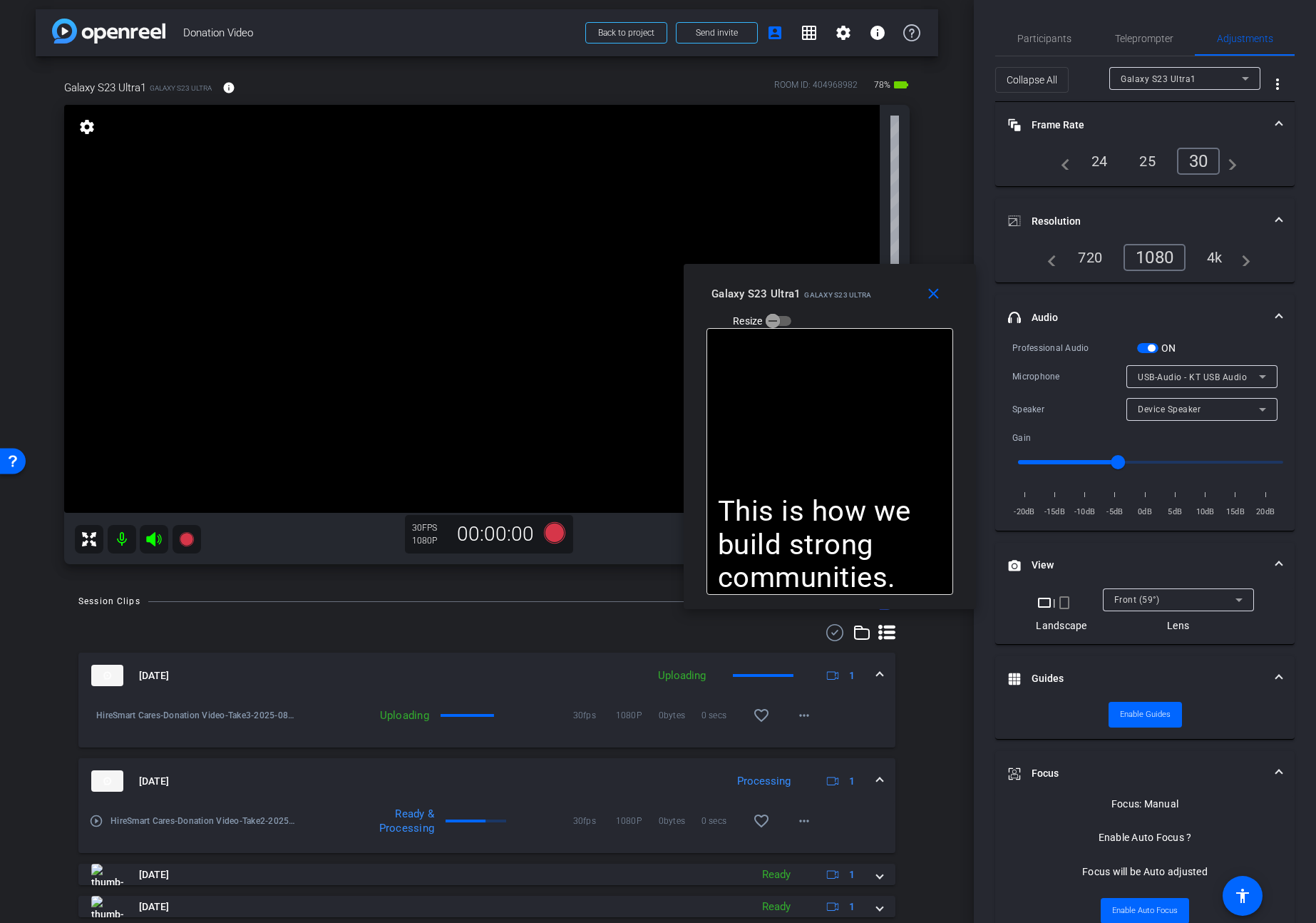
click at [1147, 346] on span "button" at bounding box center [1147, 348] width 22 height 10
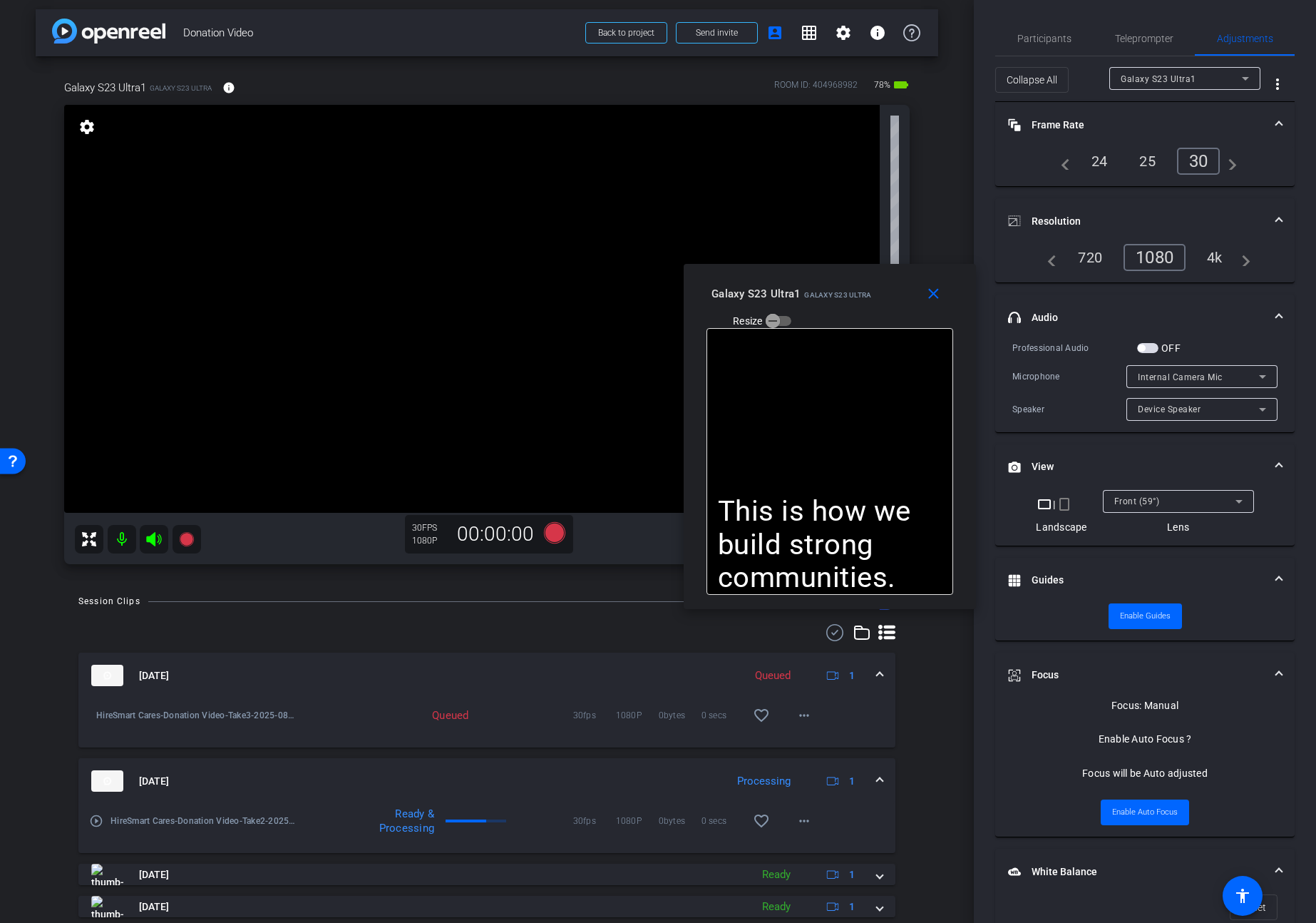
scroll to position [75, 0]
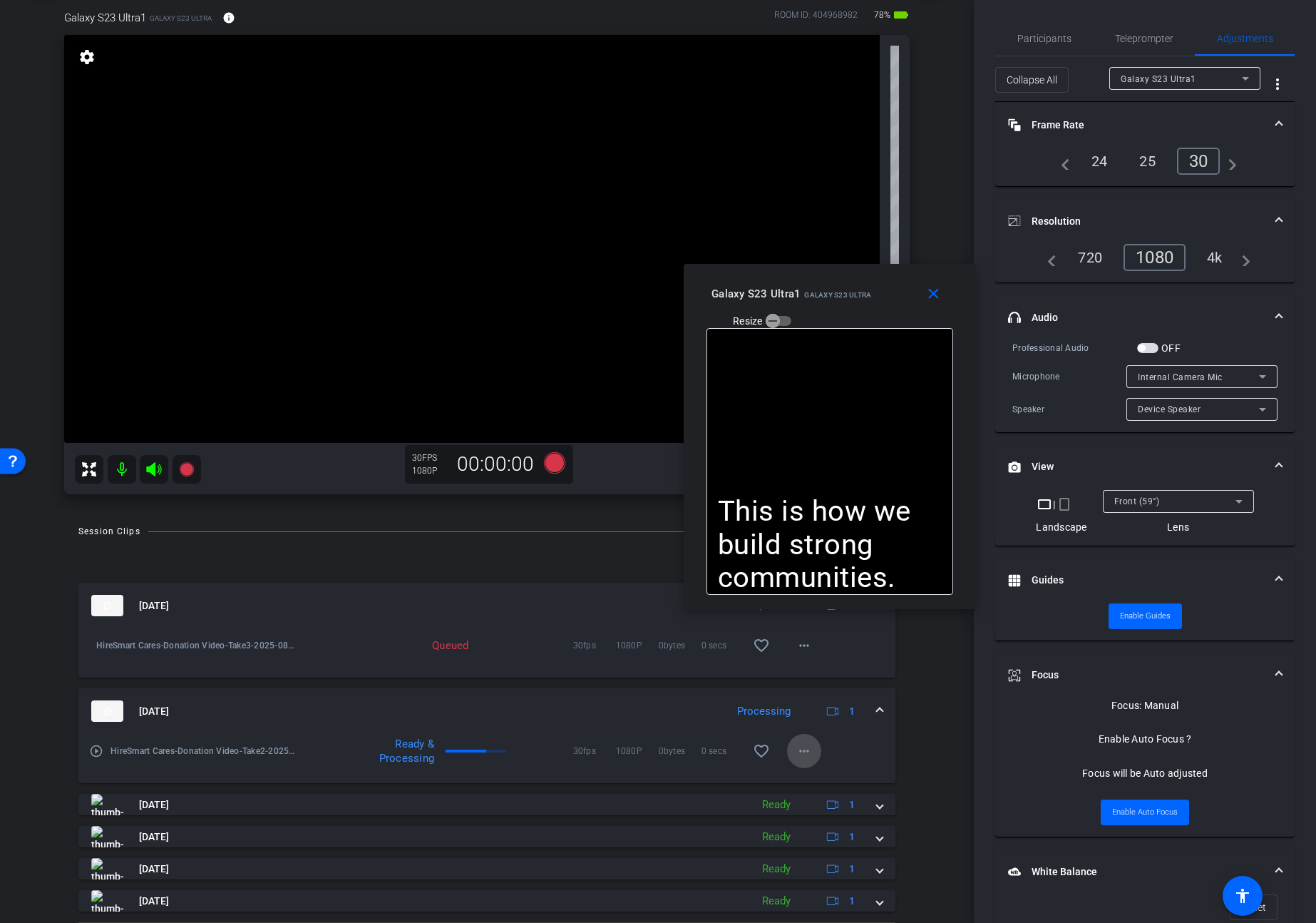
click at [803, 749] on mat-icon "more_horiz" at bounding box center [804, 751] width 17 height 17
click at [821, 781] on span "Download Original" at bounding box center [840, 781] width 85 height 17
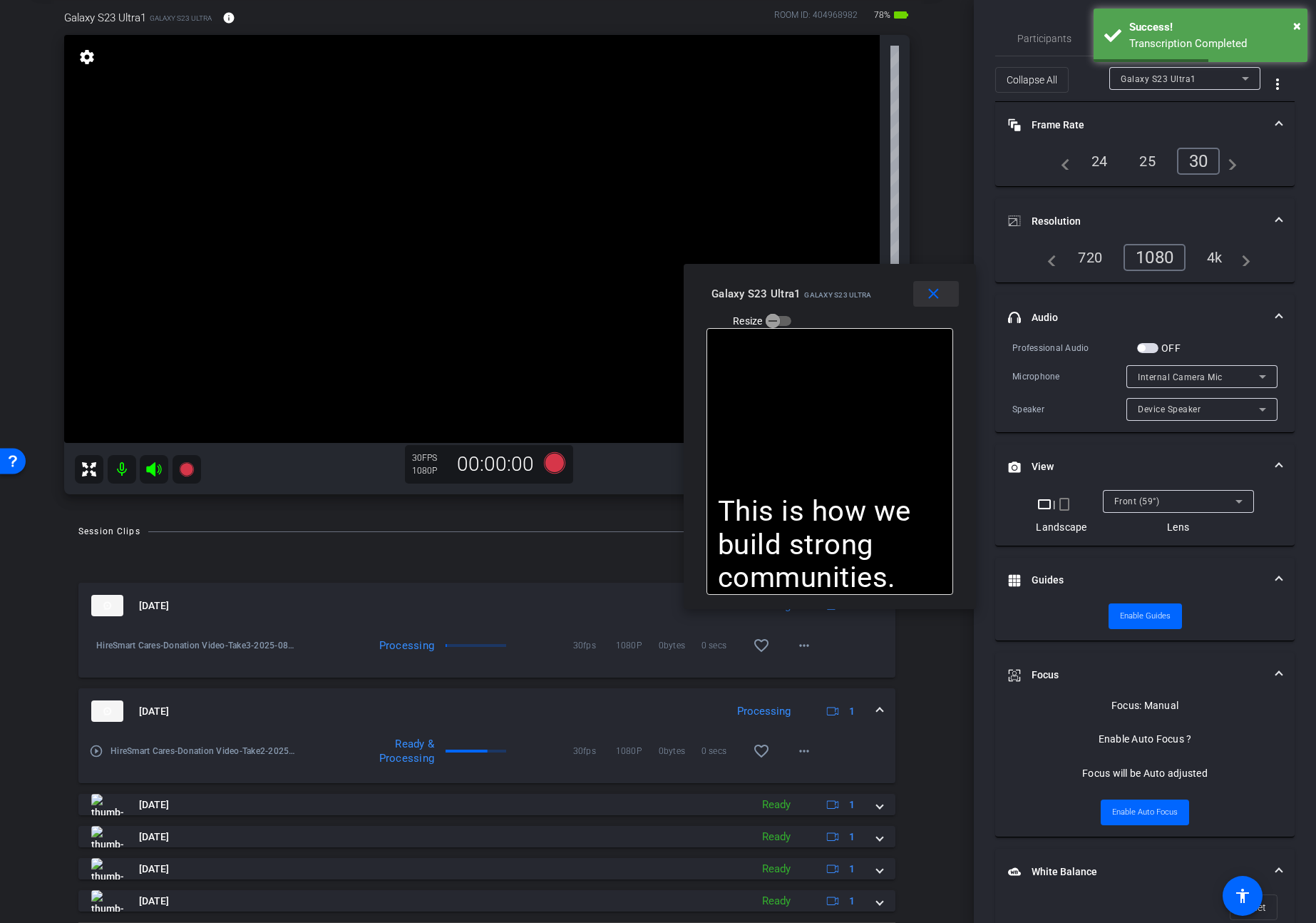
click at [926, 297] on mat-icon "close" at bounding box center [933, 294] width 18 height 18
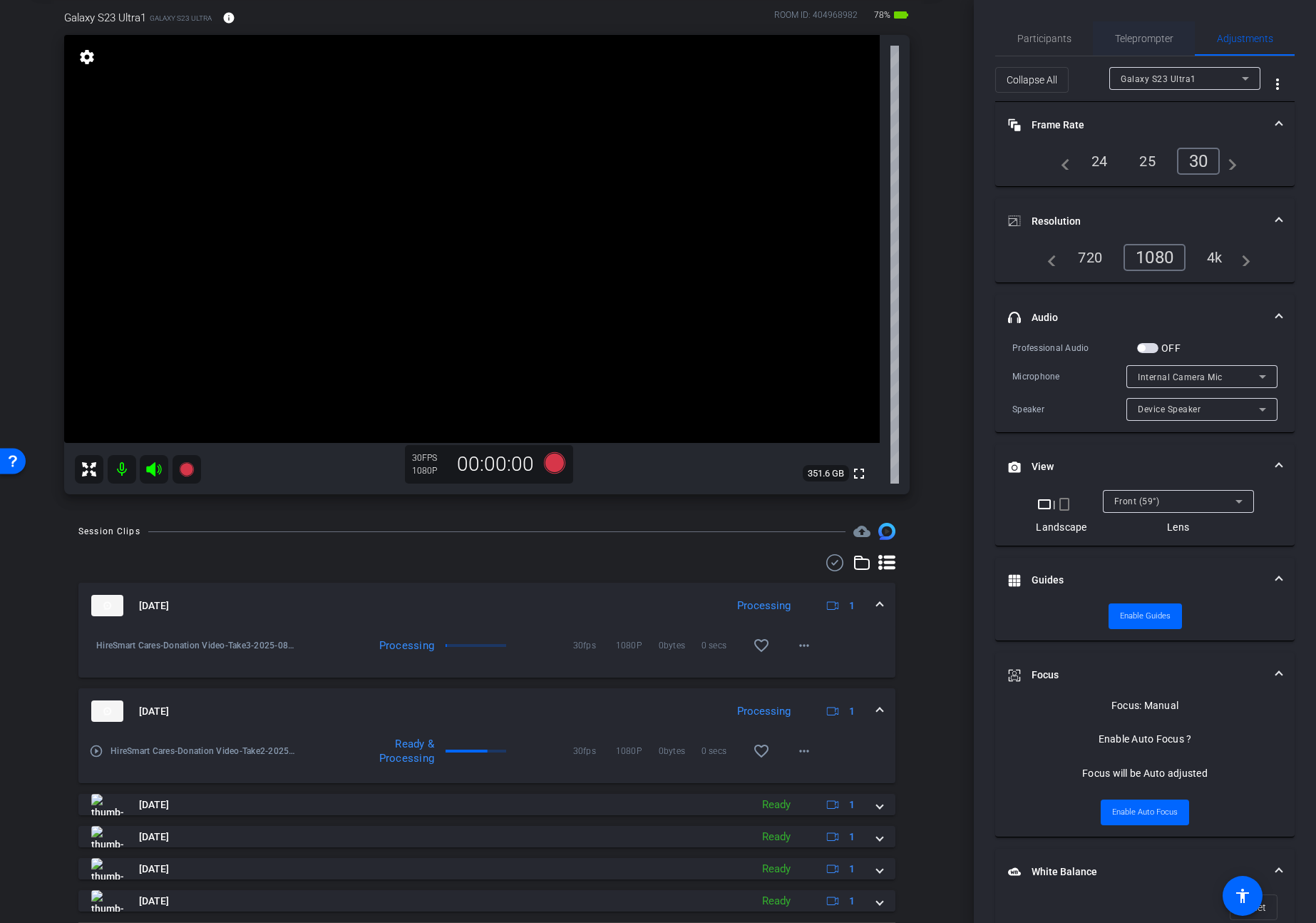
click at [1155, 39] on span "Teleprompter" at bounding box center [1144, 39] width 58 height 10
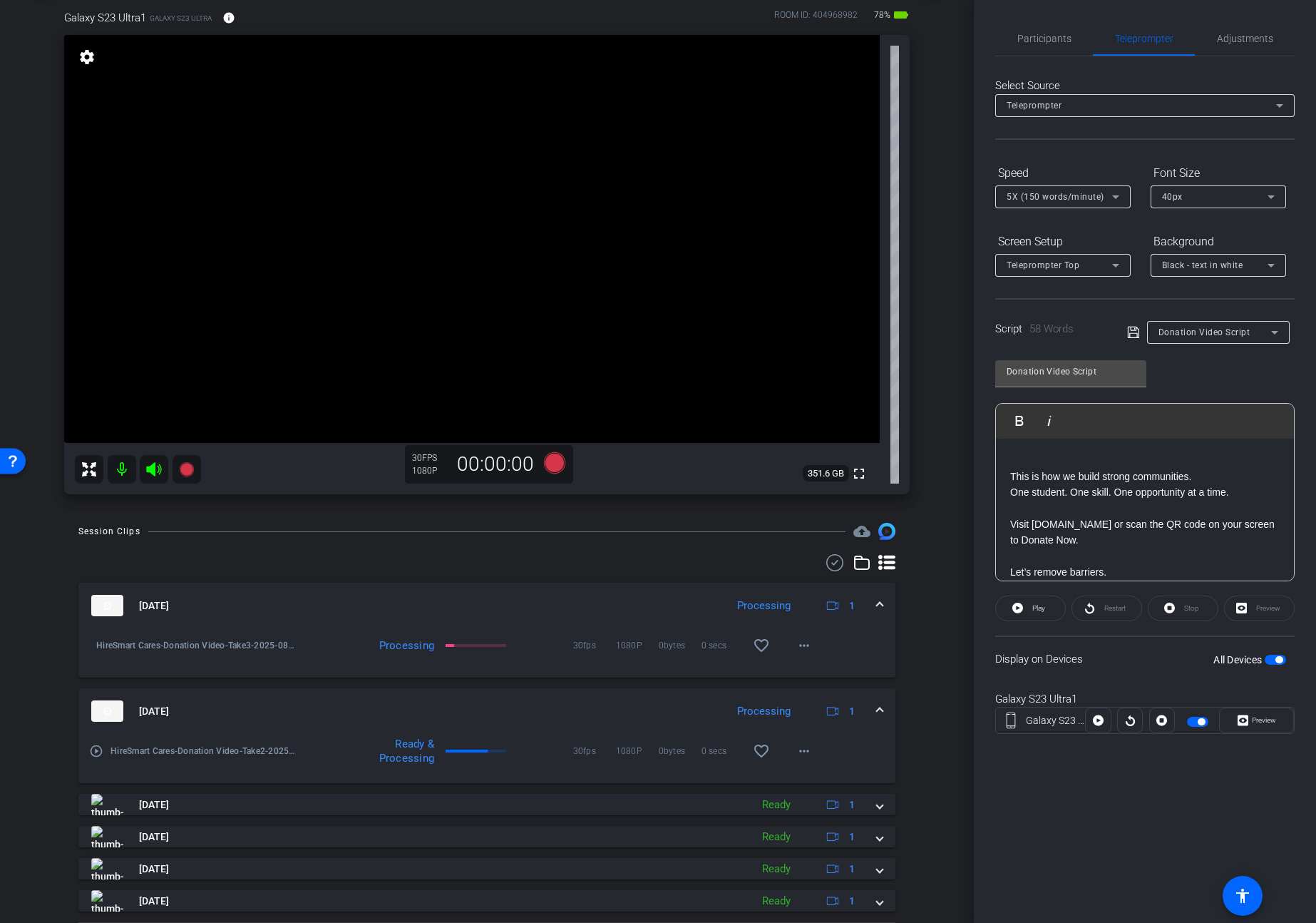
click at [1274, 660] on span "button" at bounding box center [1275, 660] width 22 height 10
click at [1193, 550] on p at bounding box center [1145, 556] width 269 height 15
drag, startPoint x: 1264, startPoint y: 530, endPoint x: 1024, endPoint y: 385, distance: 280.4
click at [1024, 385] on div "Donation Video Script Play Play from this location Play Selected Play and displ…" at bounding box center [1145, 465] width 299 height 231
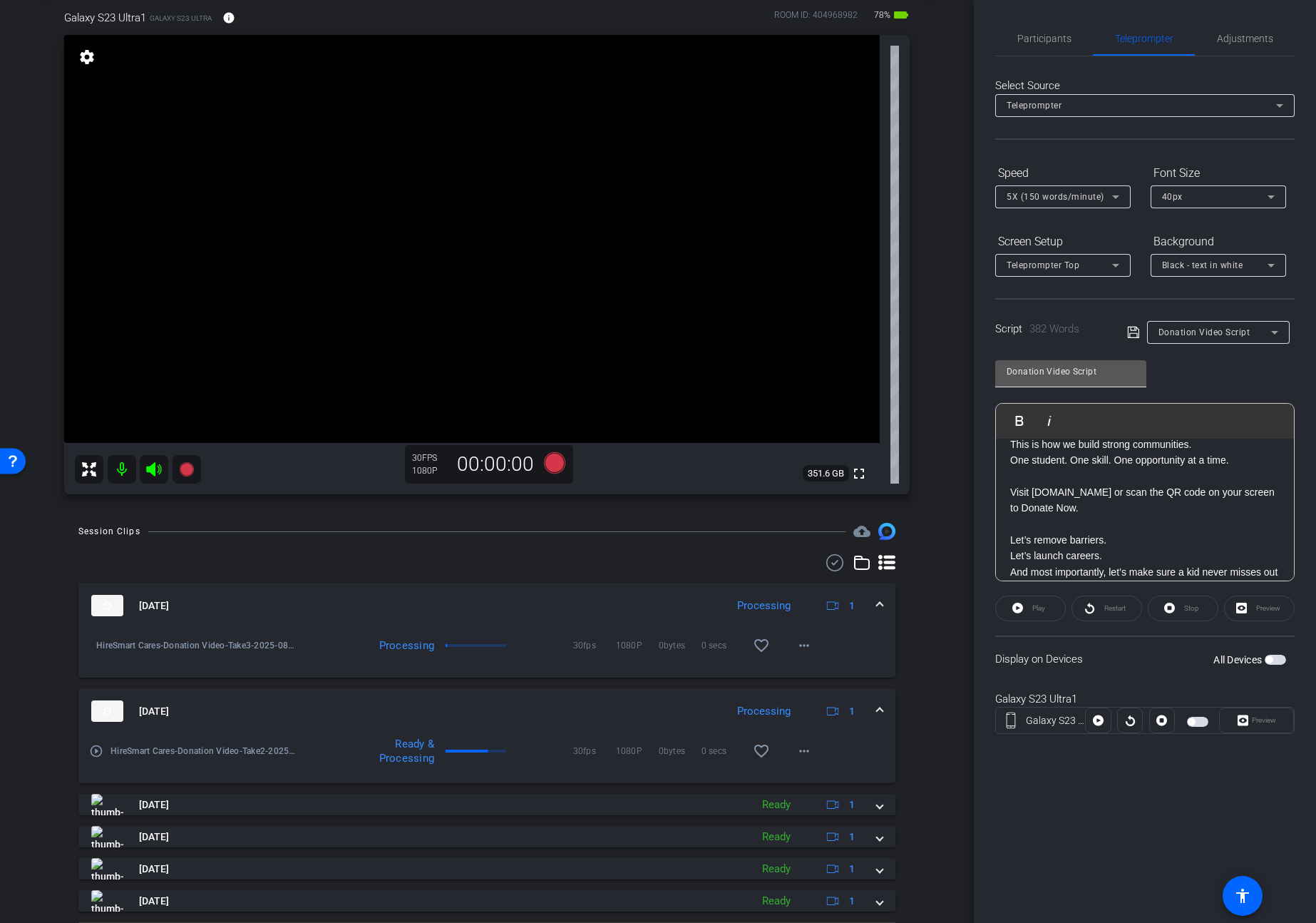
scroll to position [1052, 0]
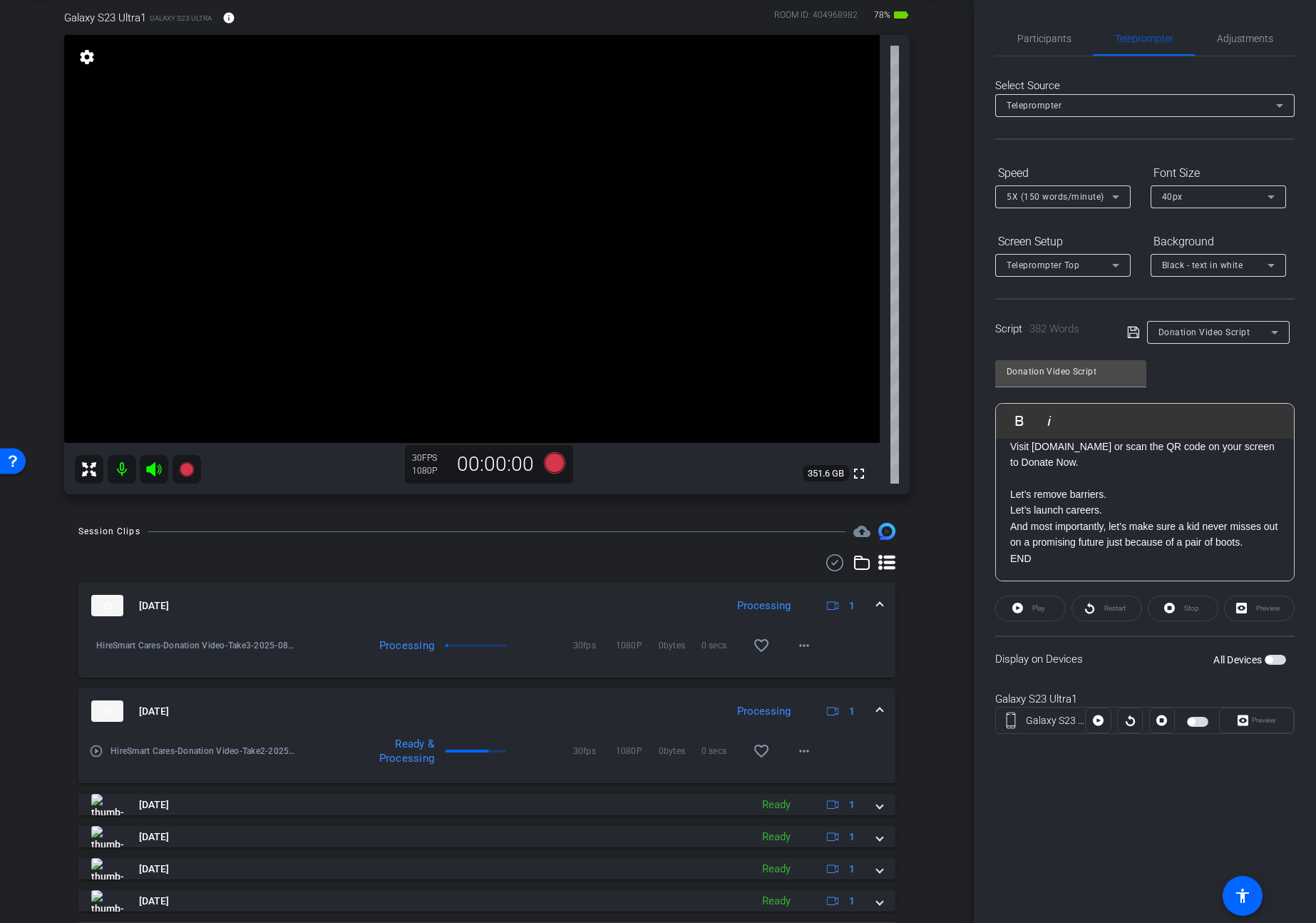
click at [1136, 331] on icon at bounding box center [1134, 332] width 13 height 17
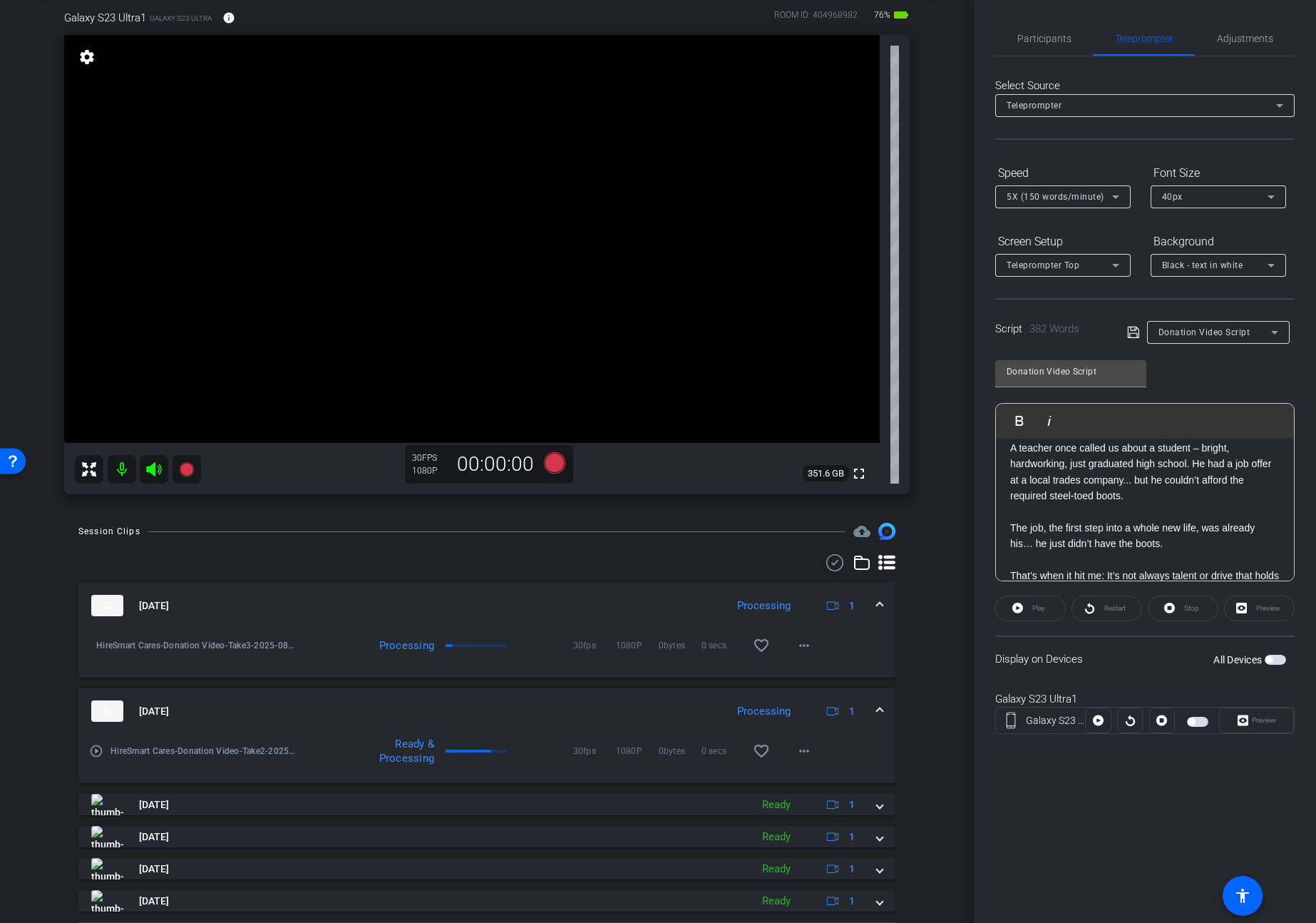
scroll to position [0, 0]
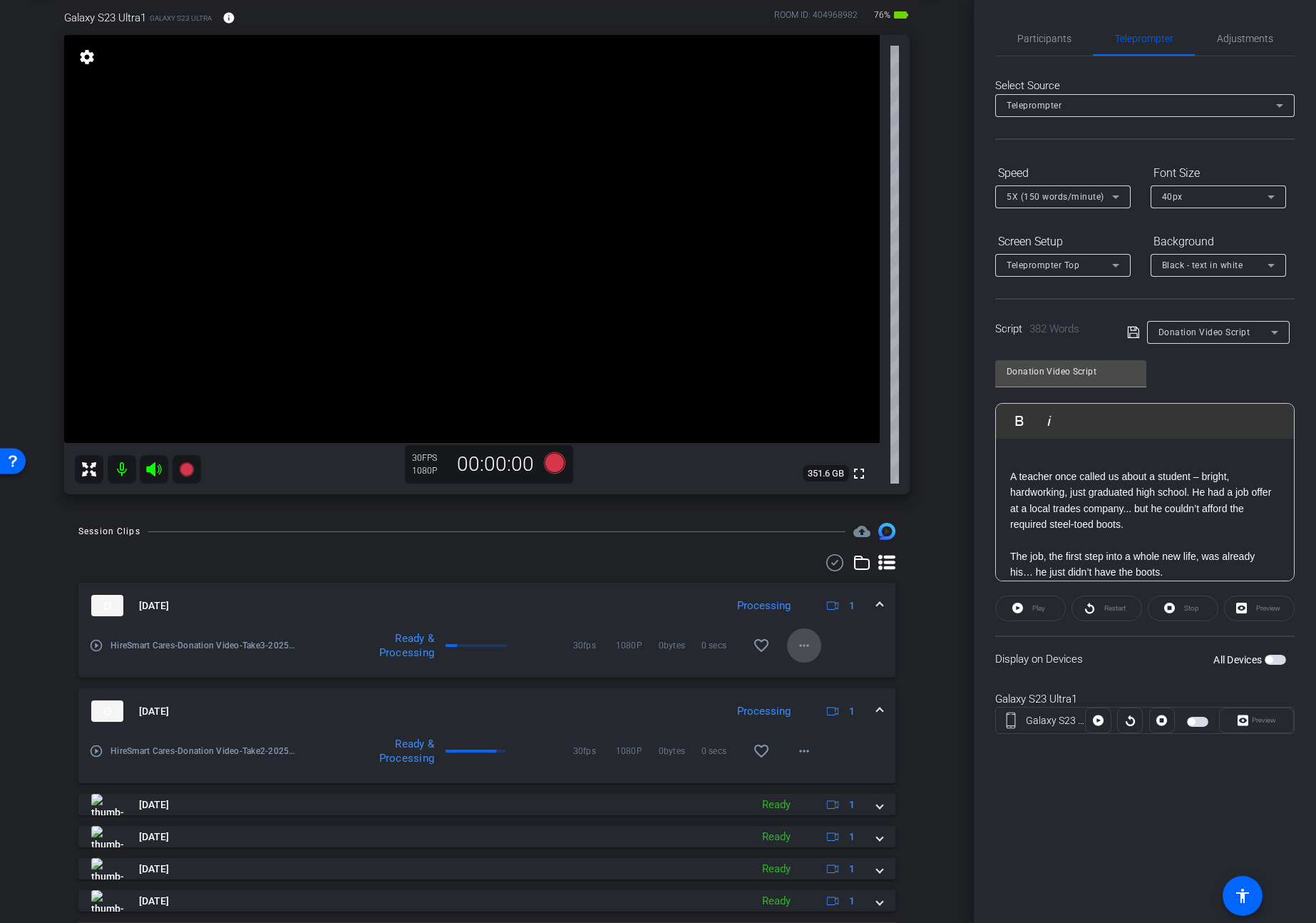
click at [798, 642] on mat-icon "more_horiz" at bounding box center [804, 645] width 17 height 17
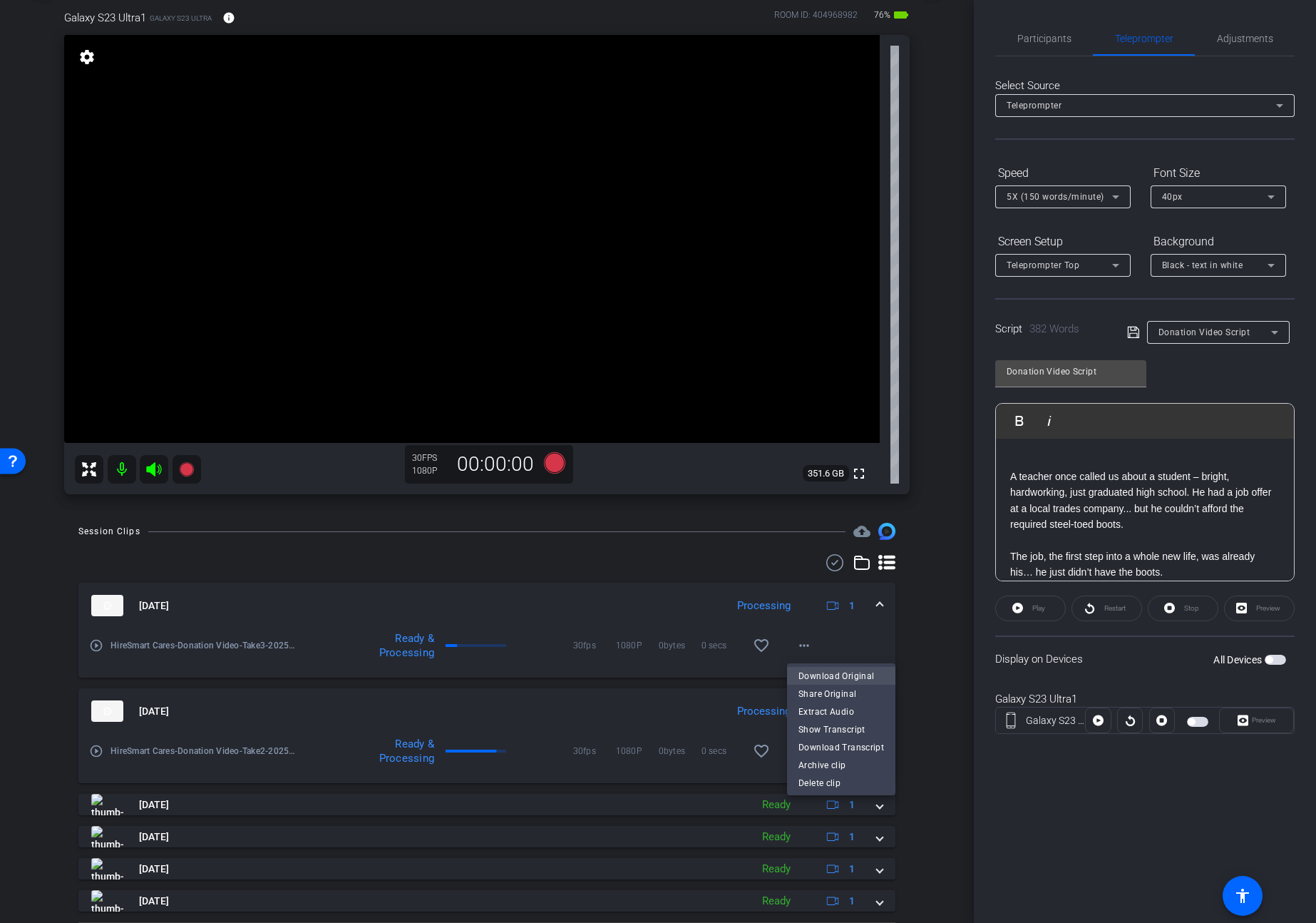
click at [811, 677] on span "Download Original" at bounding box center [840, 675] width 85 height 17
click at [1278, 660] on span "button" at bounding box center [1275, 660] width 22 height 10
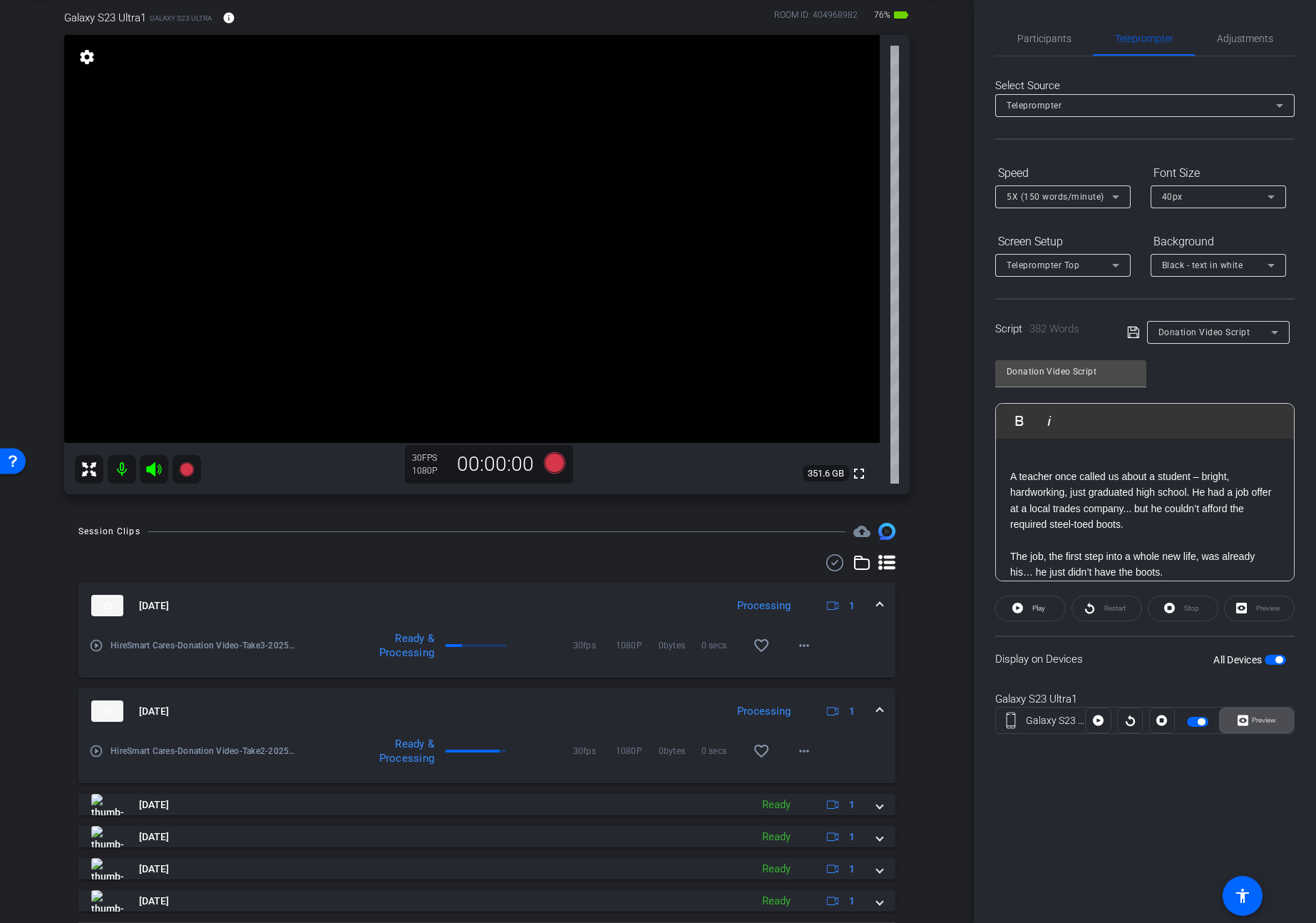
click at [1272, 723] on span "Preview" at bounding box center [1264, 719] width 24 height 8
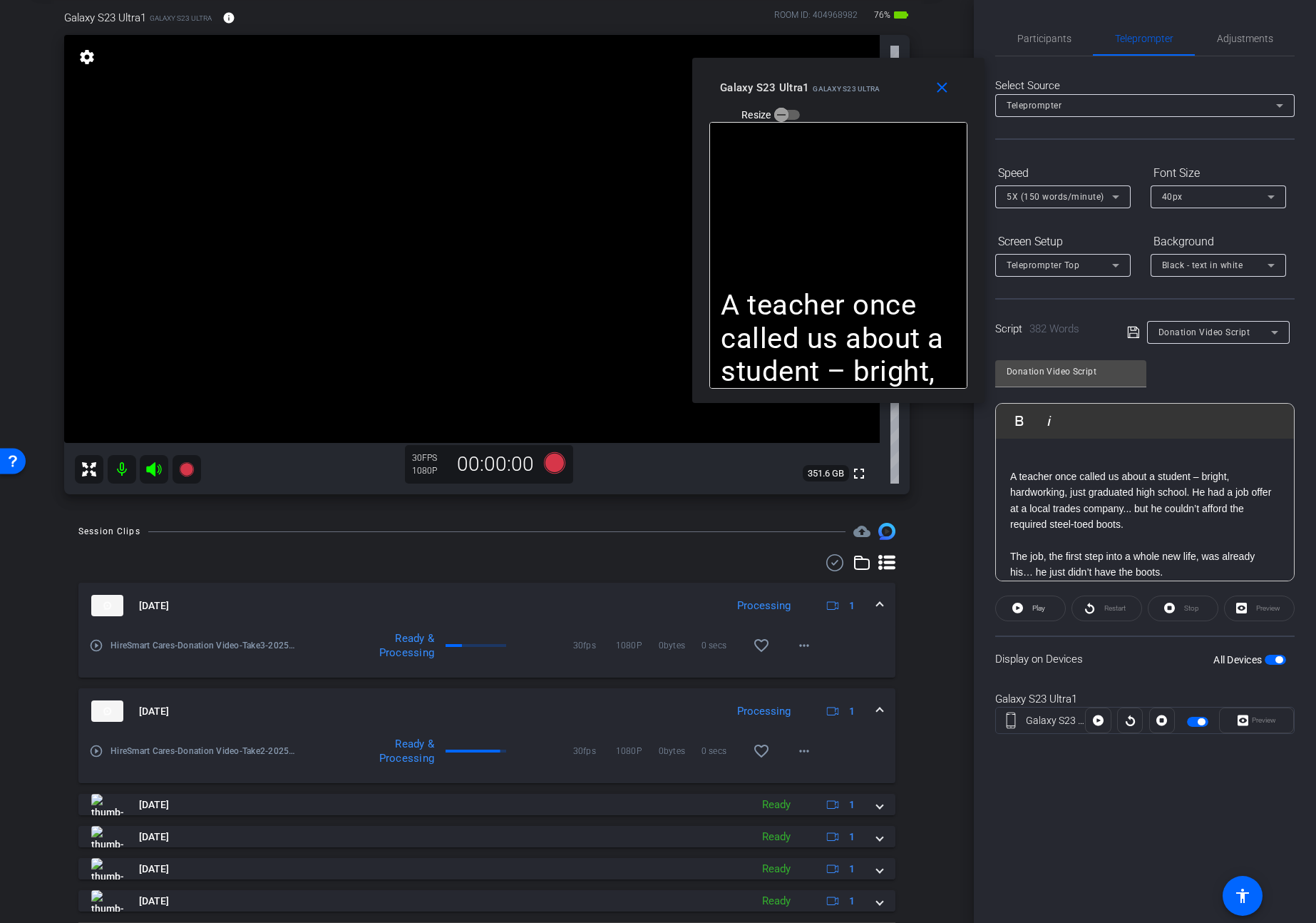
drag, startPoint x: 719, startPoint y: 315, endPoint x: 929, endPoint y: 65, distance: 326.5
click at [900, 85] on div "Galaxy S23 Ultra1 Galaxy S23 Ultra Resize" at bounding box center [844, 100] width 248 height 51
click at [1229, 40] on span "Adjustments" at bounding box center [1245, 39] width 56 height 10
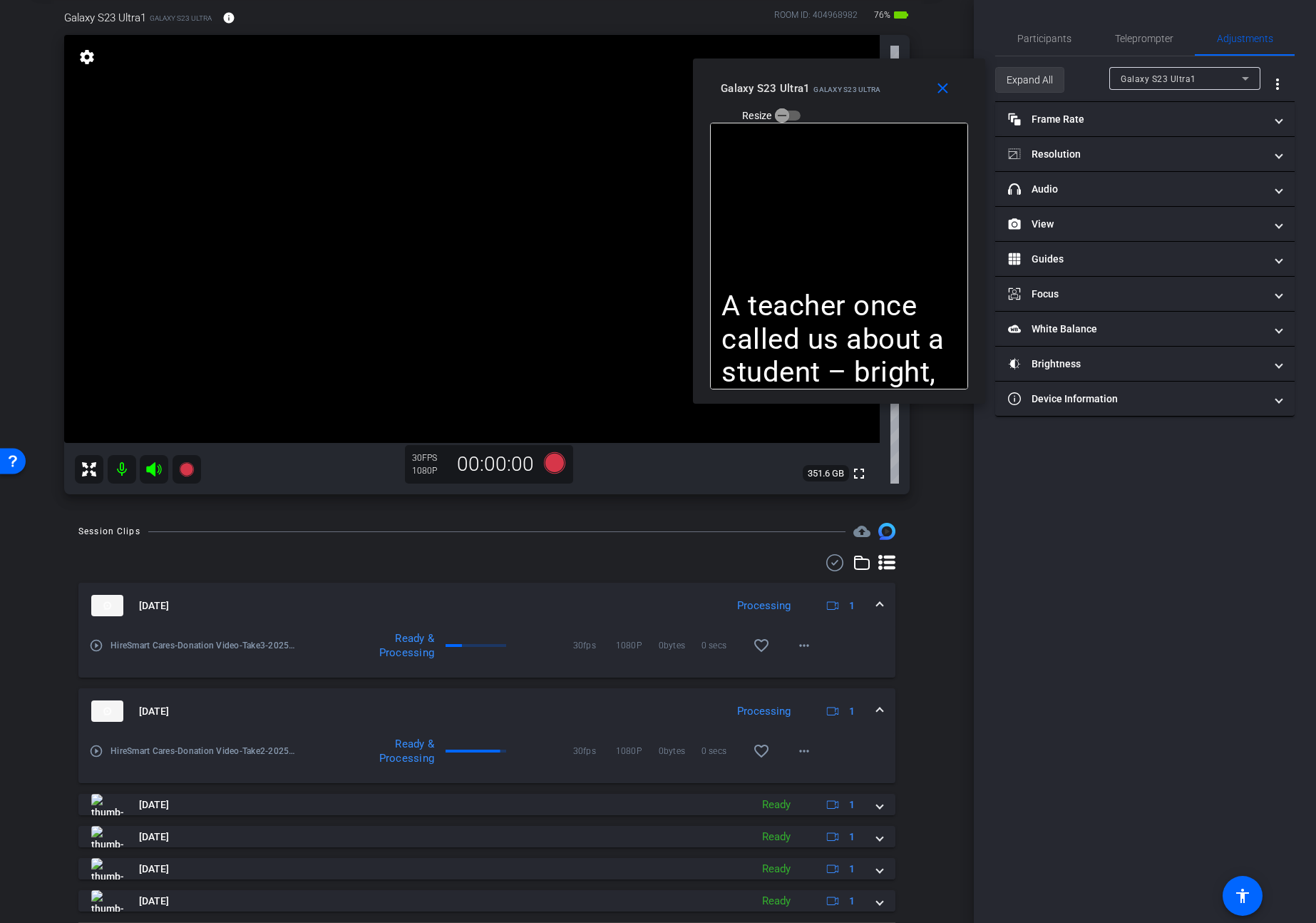
click at [1019, 81] on span "Expand All" at bounding box center [1030, 79] width 46 height 27
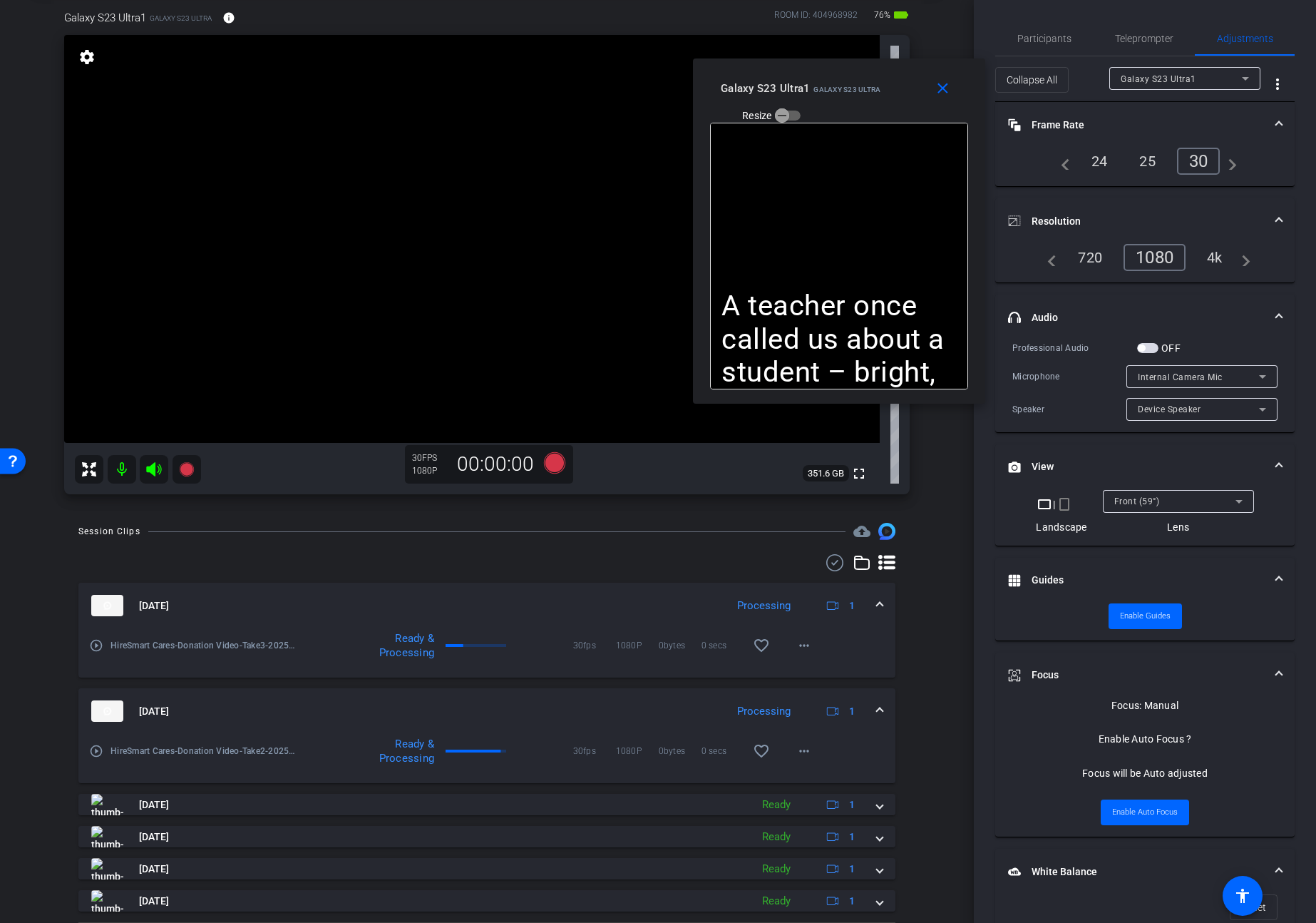
click at [1153, 348] on span "button" at bounding box center [1147, 348] width 22 height 10
click at [1168, 373] on span "Internal Camera Mic" at bounding box center [1180, 378] width 85 height 10
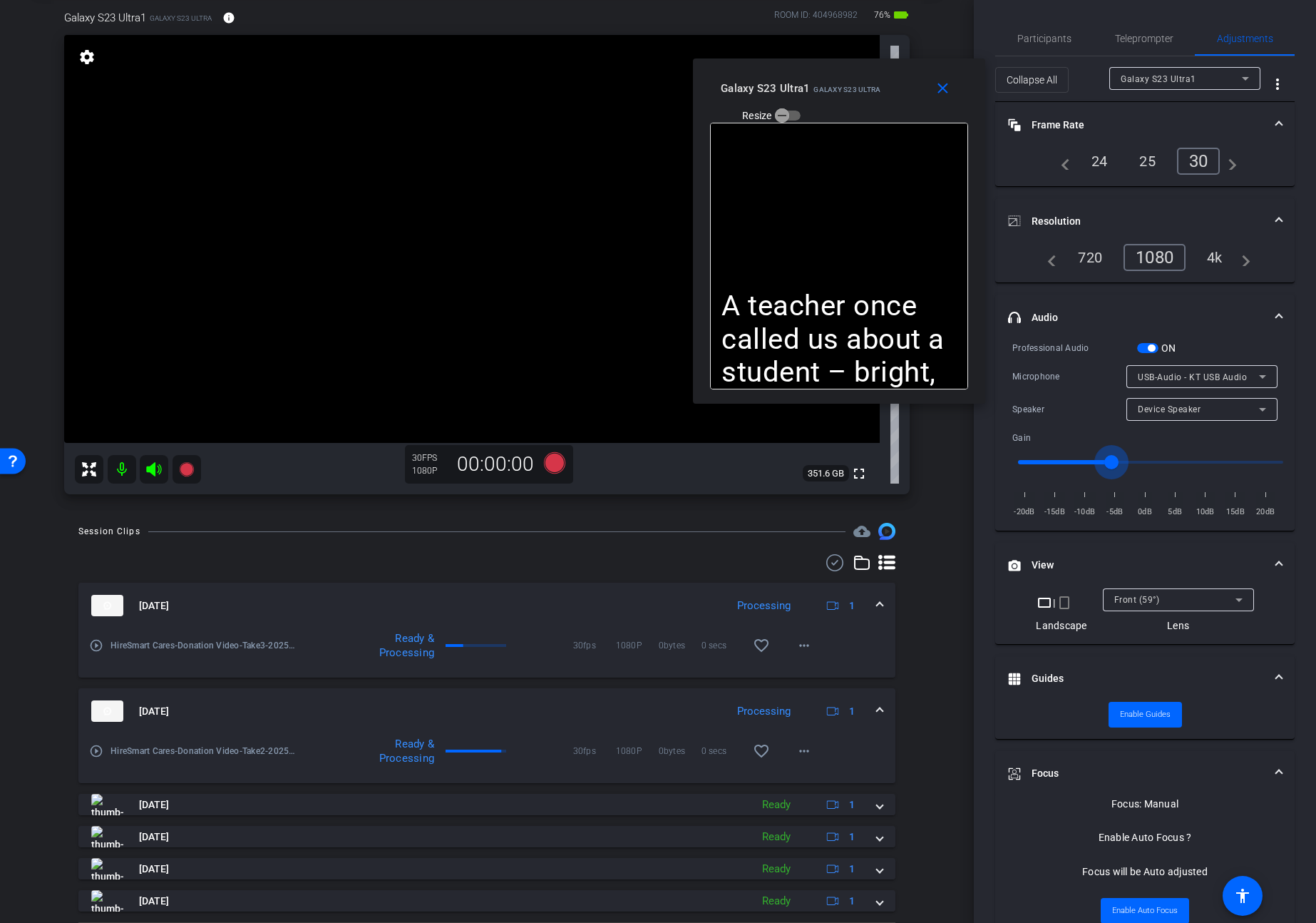
drag, startPoint x: 1131, startPoint y: 465, endPoint x: 1115, endPoint y: 465, distance: 16.0
click at [1115, 465] on input "range" at bounding box center [1150, 462] width 295 height 31
type input "-5"
click at [1116, 463] on input "range" at bounding box center [1150, 462] width 295 height 31
drag, startPoint x: 409, startPoint y: 521, endPoint x: 197, endPoint y: 482, distance: 215.6
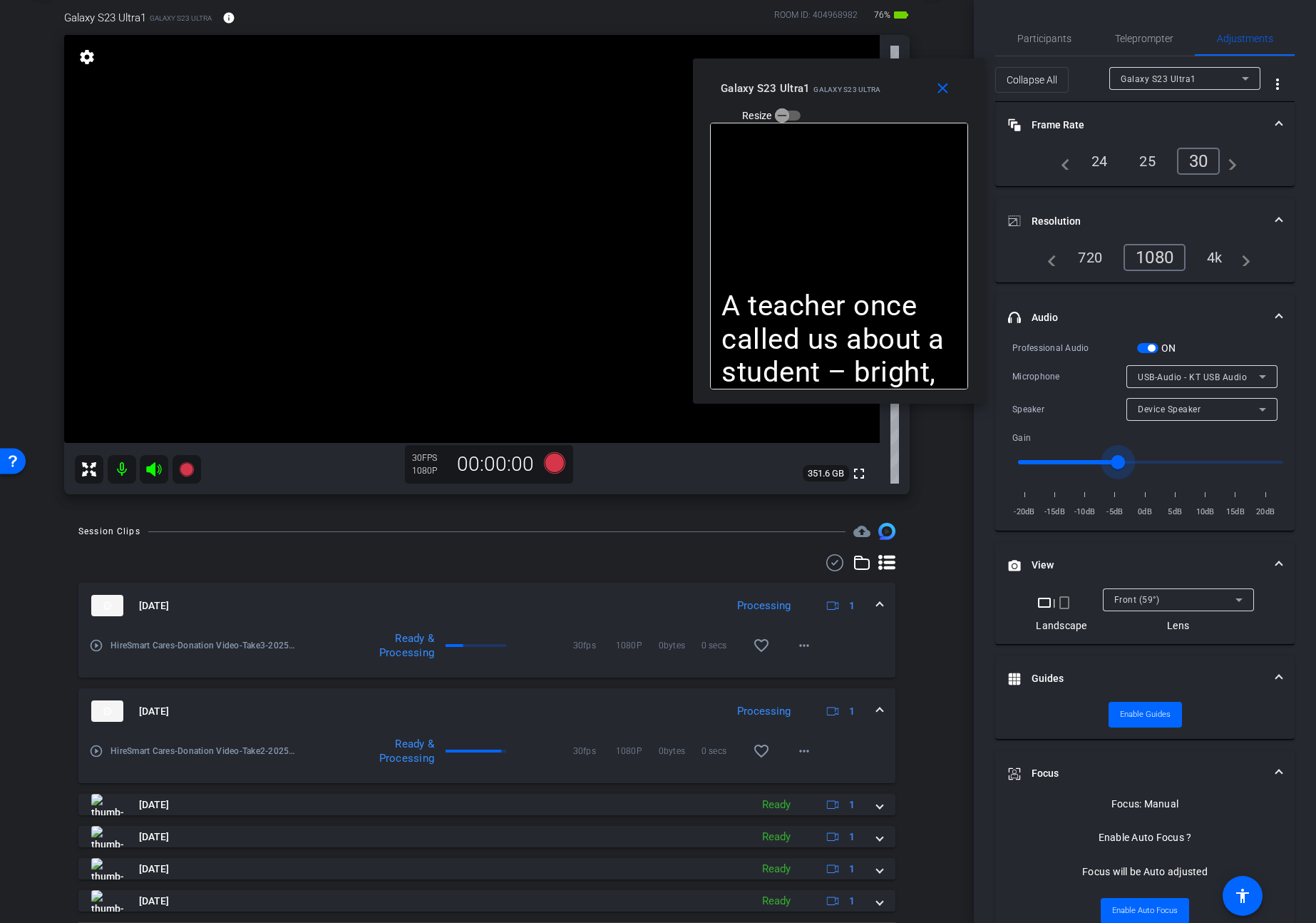
click at [408, 522] on div "arrow_back Donation Video Back to project Send invite account_box grid_on setti…" at bounding box center [487, 386] width 974 height 923
click at [188, 471] on icon at bounding box center [186, 469] width 15 height 15
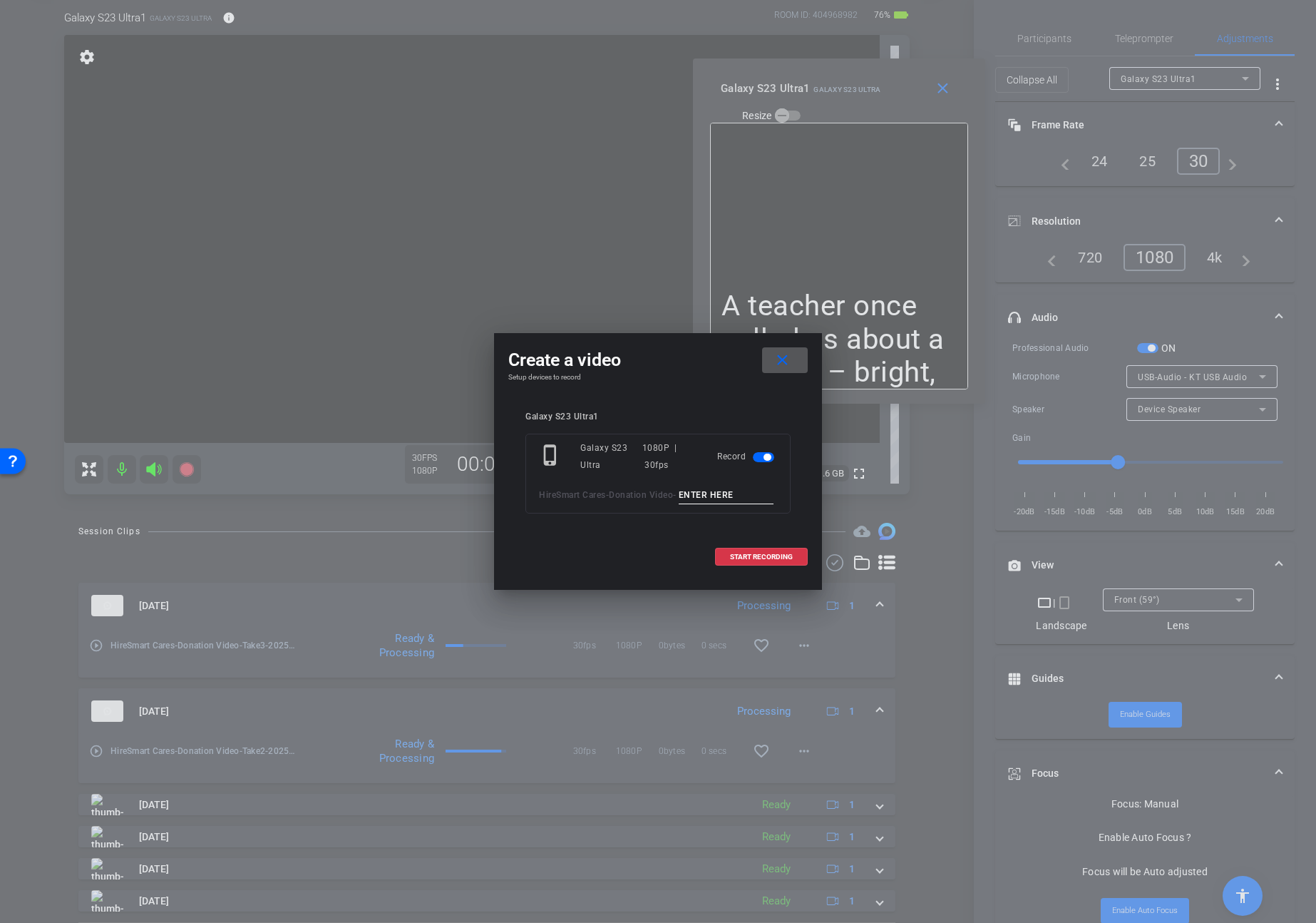
click at [679, 504] on input at bounding box center [726, 495] width 95 height 18
type input "Take4"
click at [747, 561] on span "START RECORDING" at bounding box center [761, 557] width 63 height 7
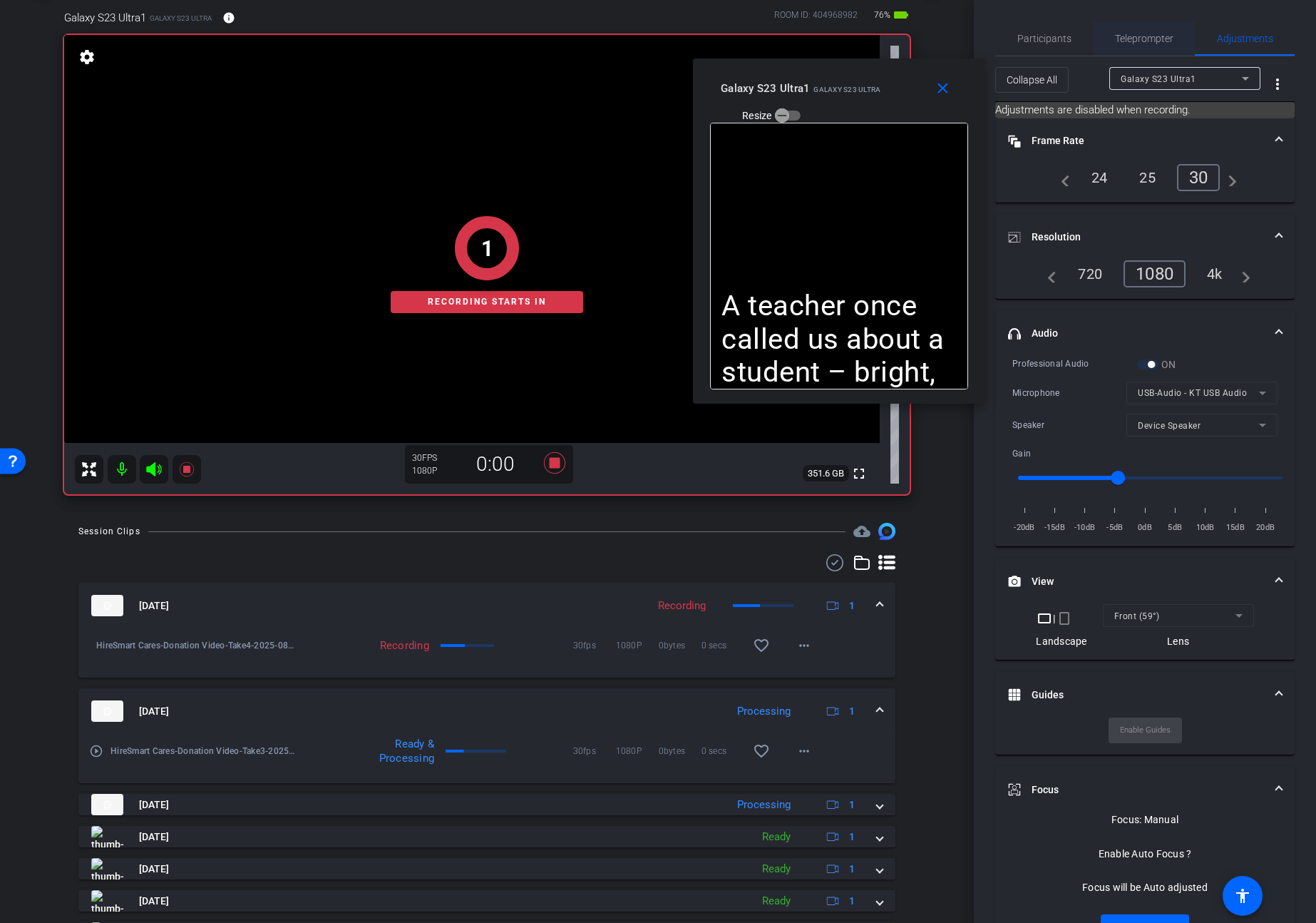
click at [1141, 29] on span "Teleprompter" at bounding box center [1144, 39] width 58 height 34
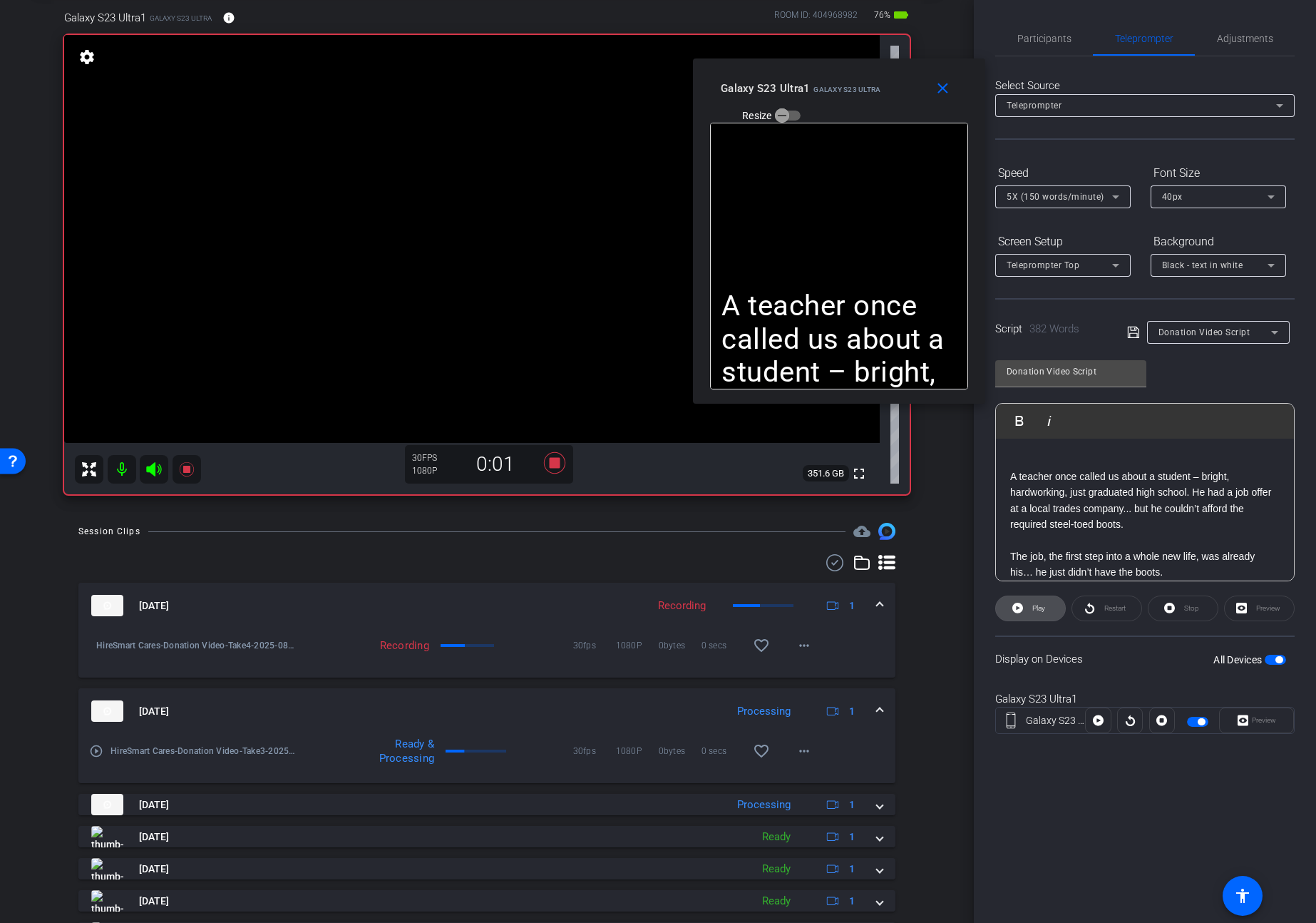
click at [1046, 615] on span at bounding box center [1030, 608] width 69 height 34
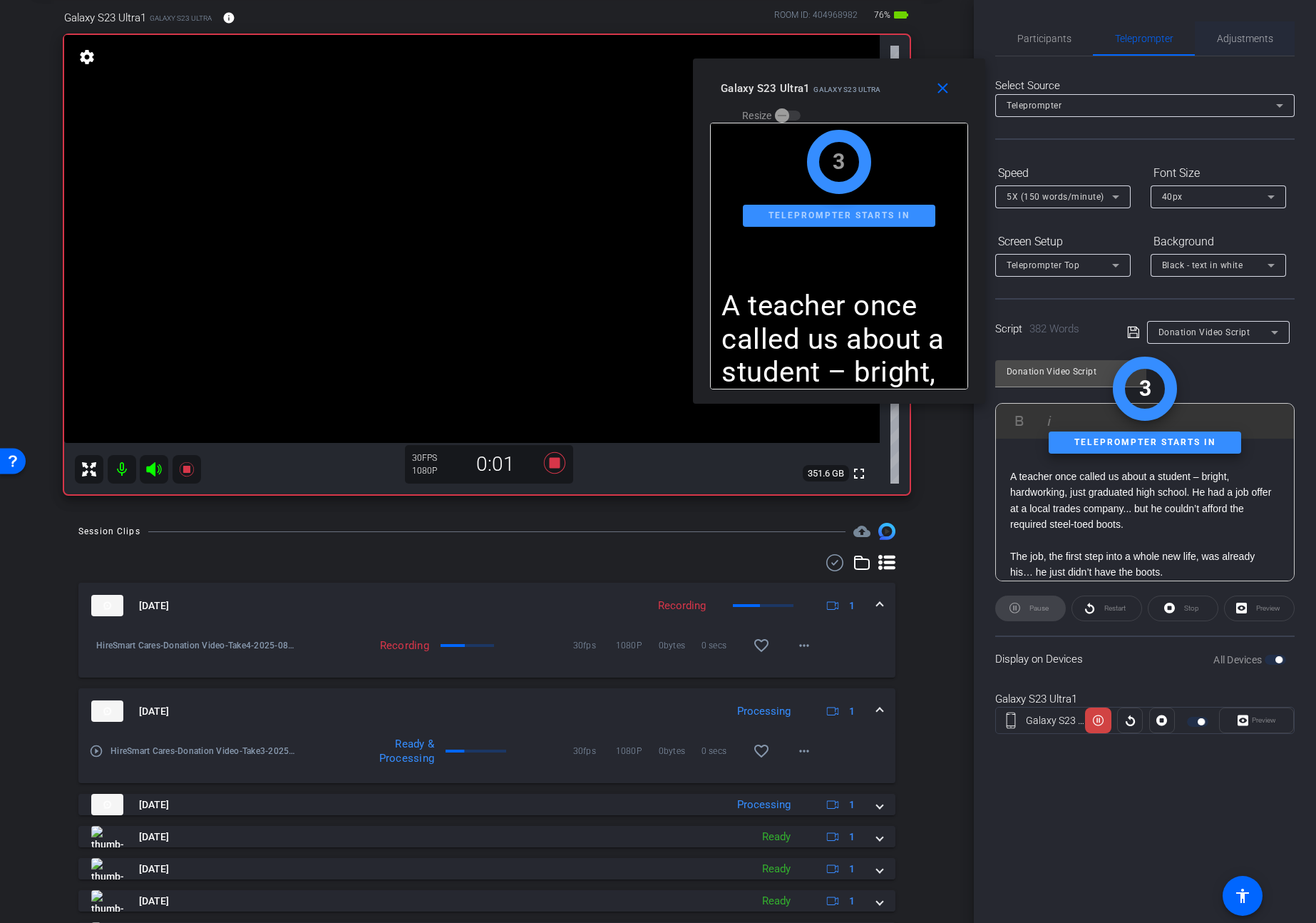
click at [1261, 37] on span "Adjustments" at bounding box center [1245, 39] width 56 height 10
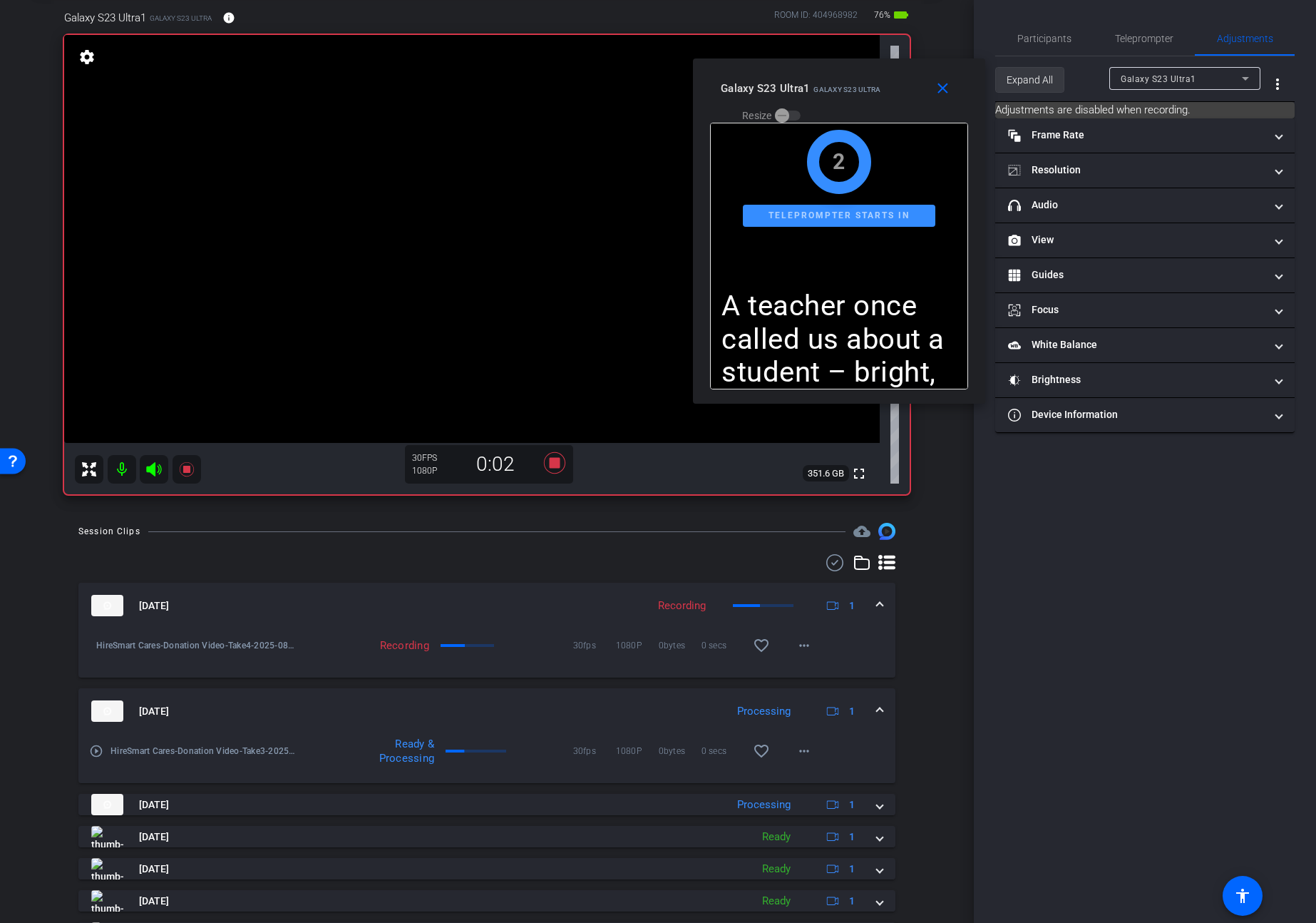
click at [1038, 85] on span "Expand All" at bounding box center [1030, 79] width 46 height 27
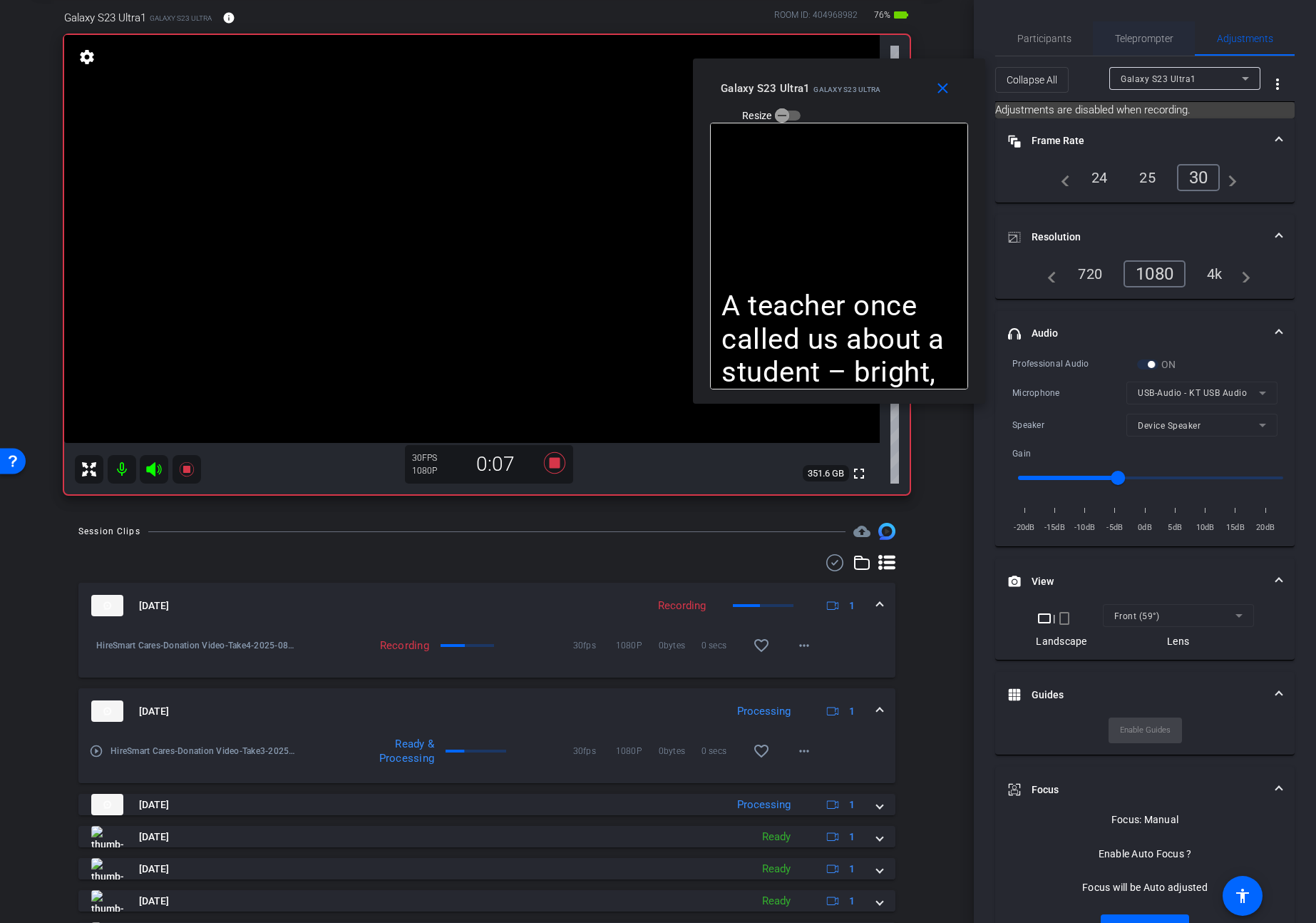
click at [1128, 34] on span "Teleprompter" at bounding box center [1144, 39] width 58 height 10
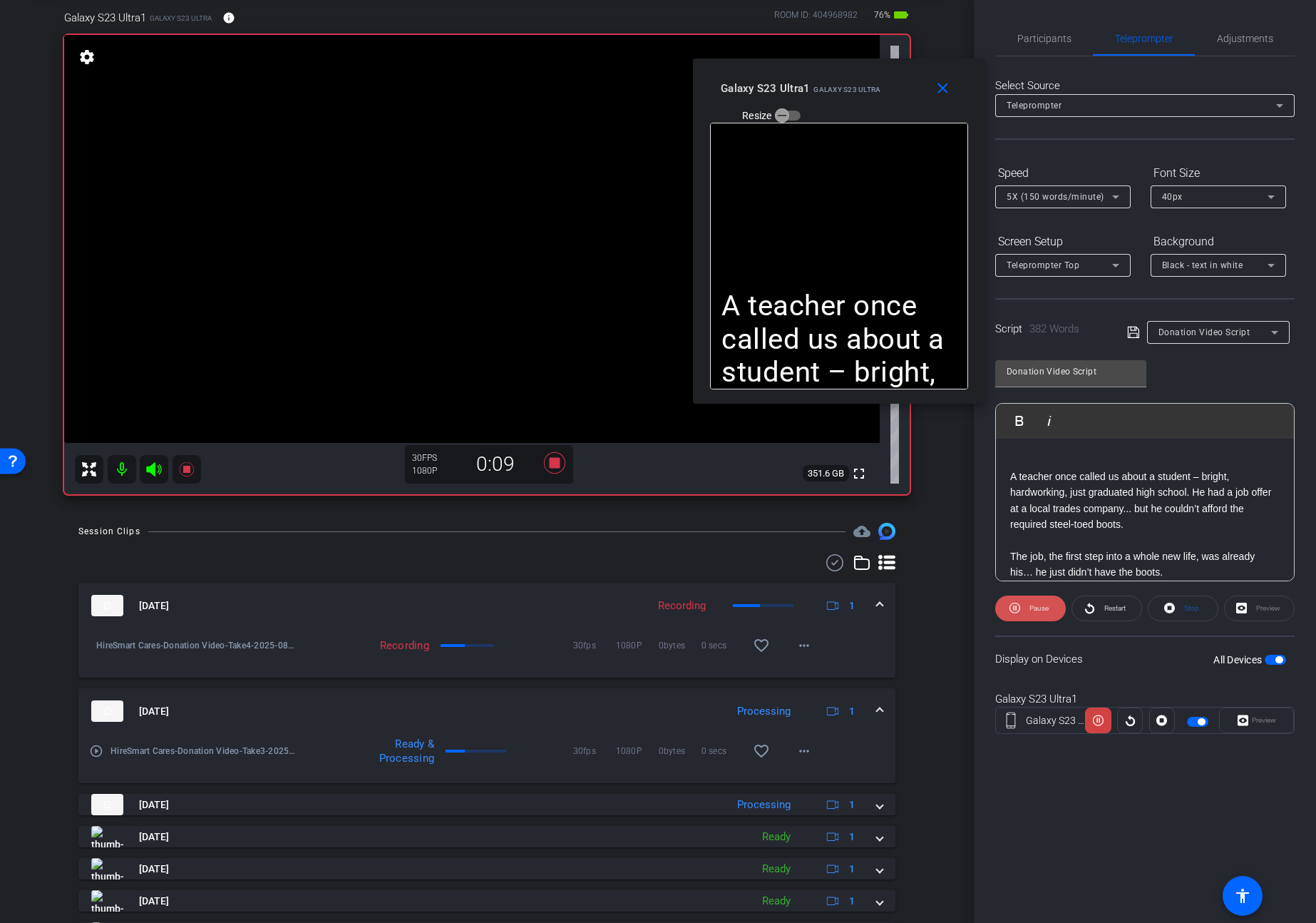
click at [1037, 607] on span "Pause" at bounding box center [1039, 607] width 19 height 8
click at [1037, 607] on span "Play" at bounding box center [1038, 607] width 13 height 8
click at [944, 89] on mat-icon "close" at bounding box center [943, 89] width 18 height 18
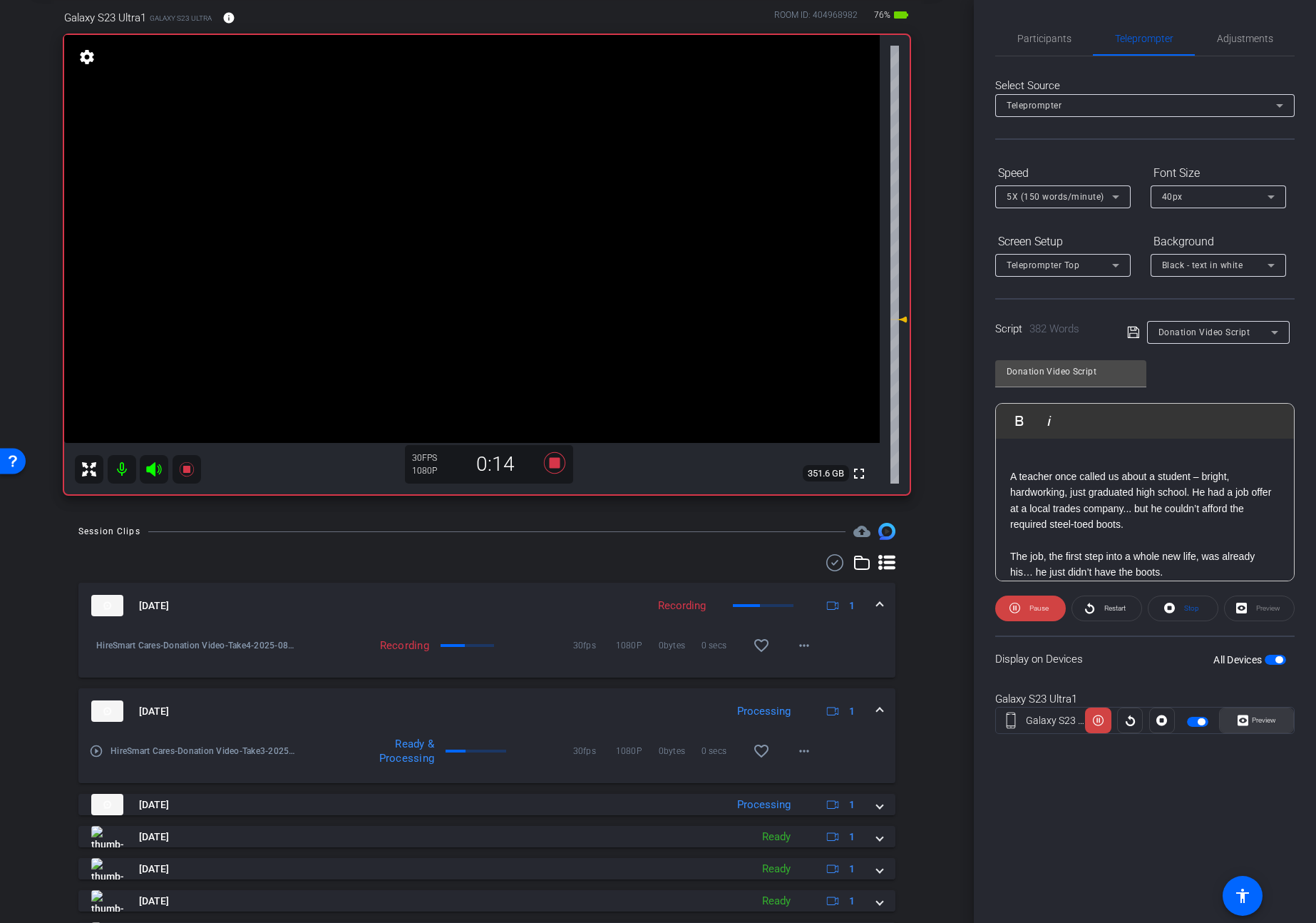
click at [1282, 730] on span at bounding box center [1256, 720] width 73 height 34
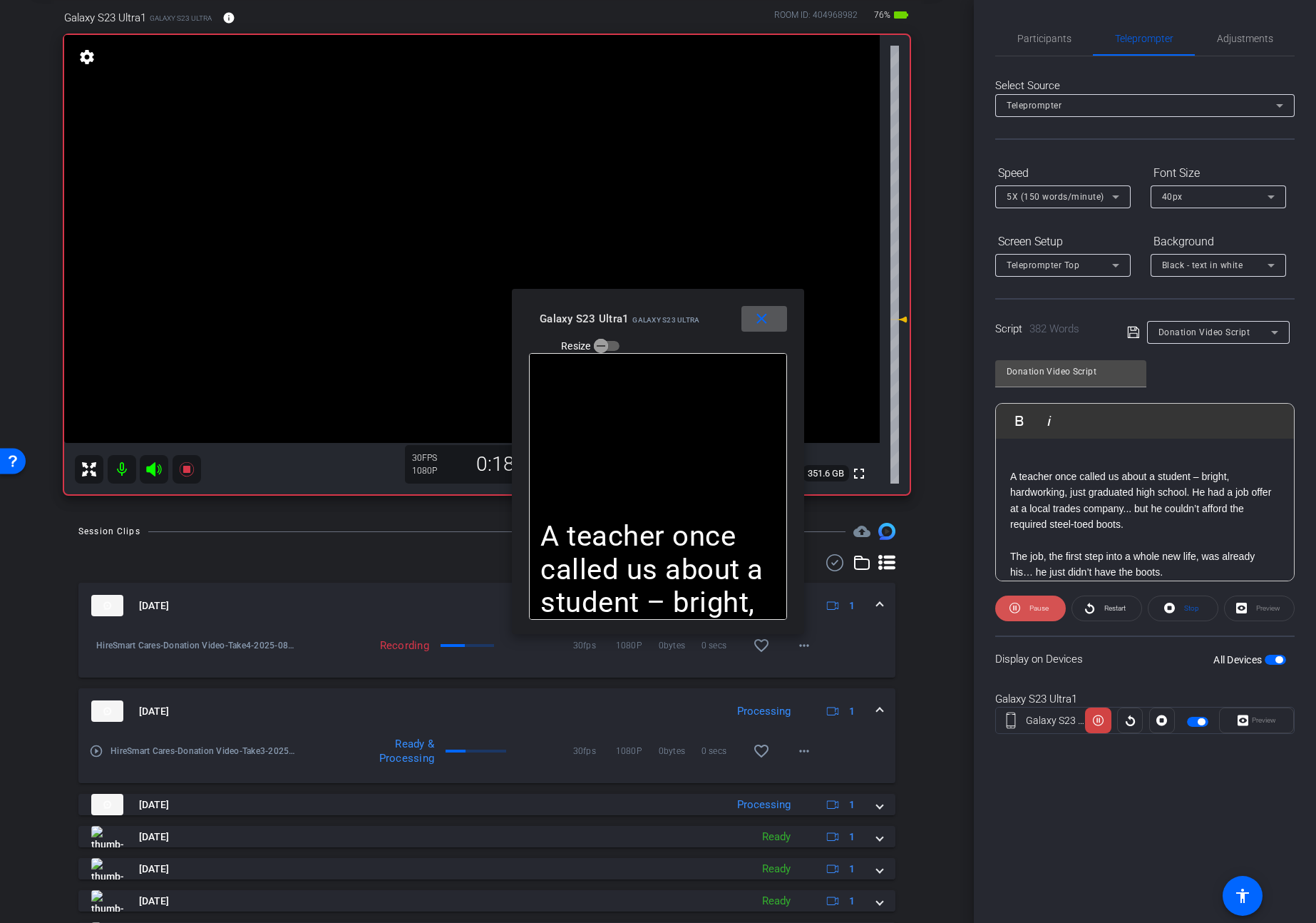
click at [1031, 610] on span "Pause" at bounding box center [1039, 607] width 19 height 8
click at [1031, 610] on span "Play" at bounding box center [1036, 607] width 16 height 20
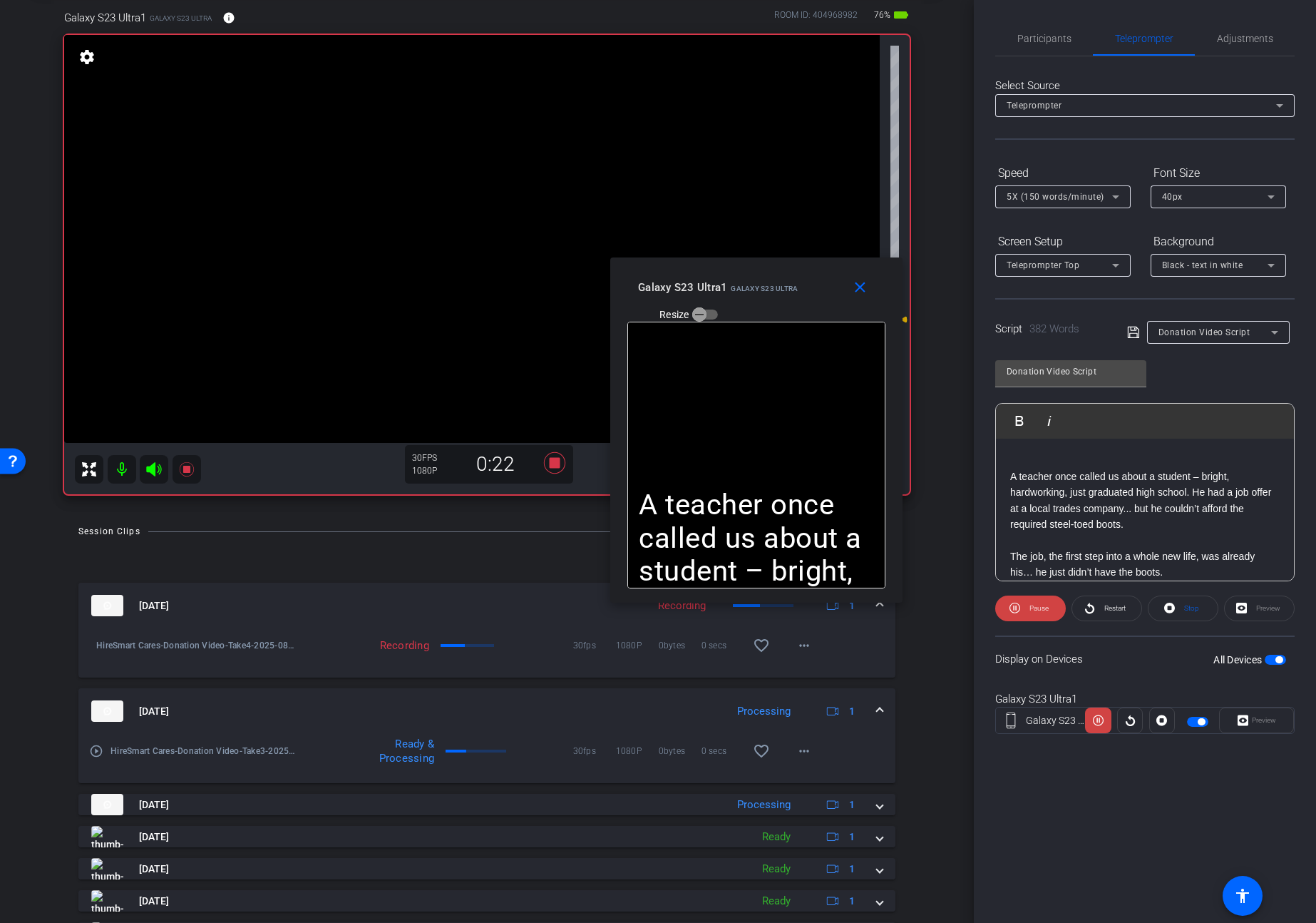
drag, startPoint x: 719, startPoint y: 320, endPoint x: 832, endPoint y: 285, distance: 118.3
click at [832, 285] on div "Galaxy S23 Ultra1 Galaxy S23 Ultra Resize" at bounding box center [762, 299] width 248 height 51
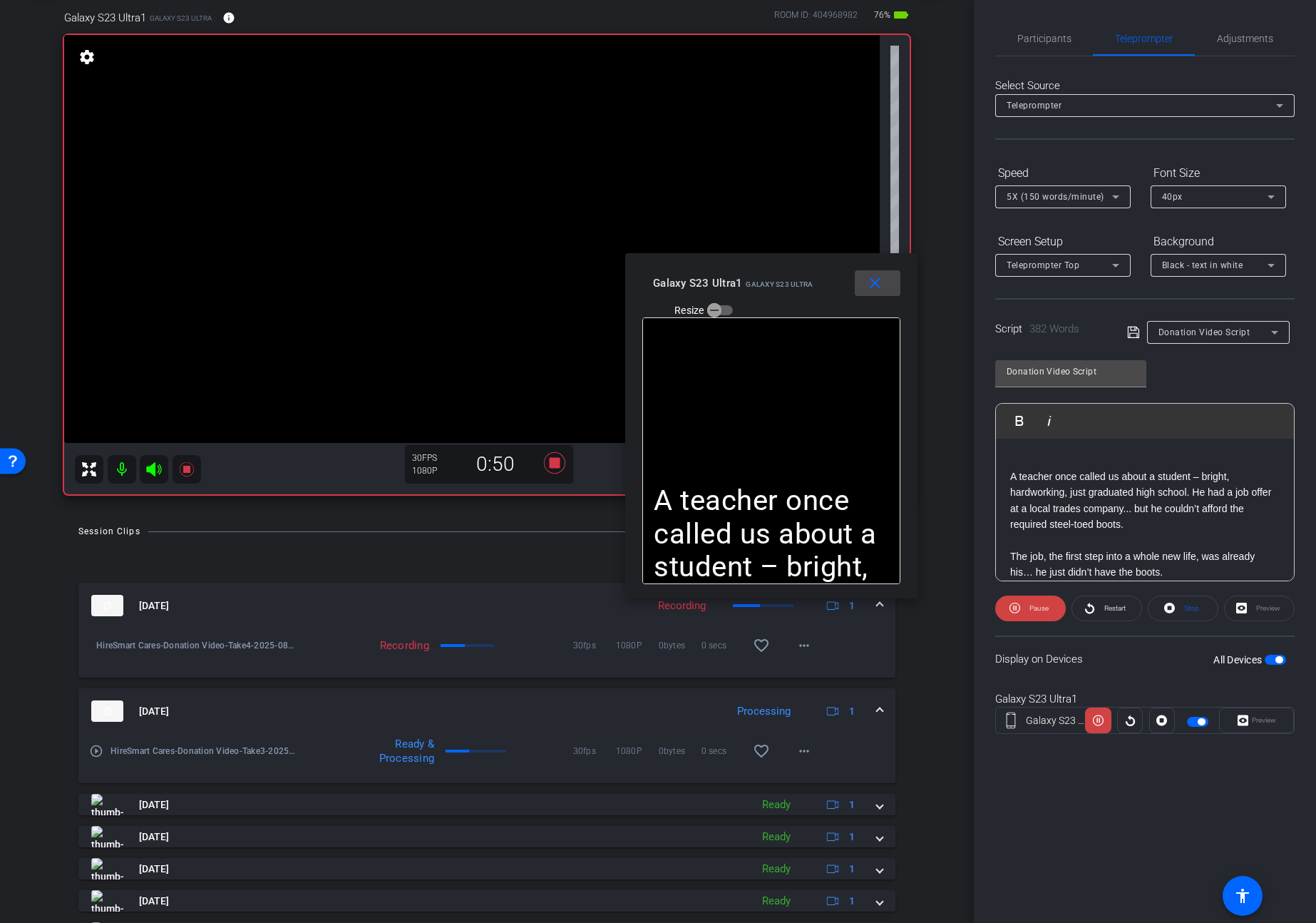
click at [874, 280] on mat-icon "close" at bounding box center [875, 283] width 18 height 18
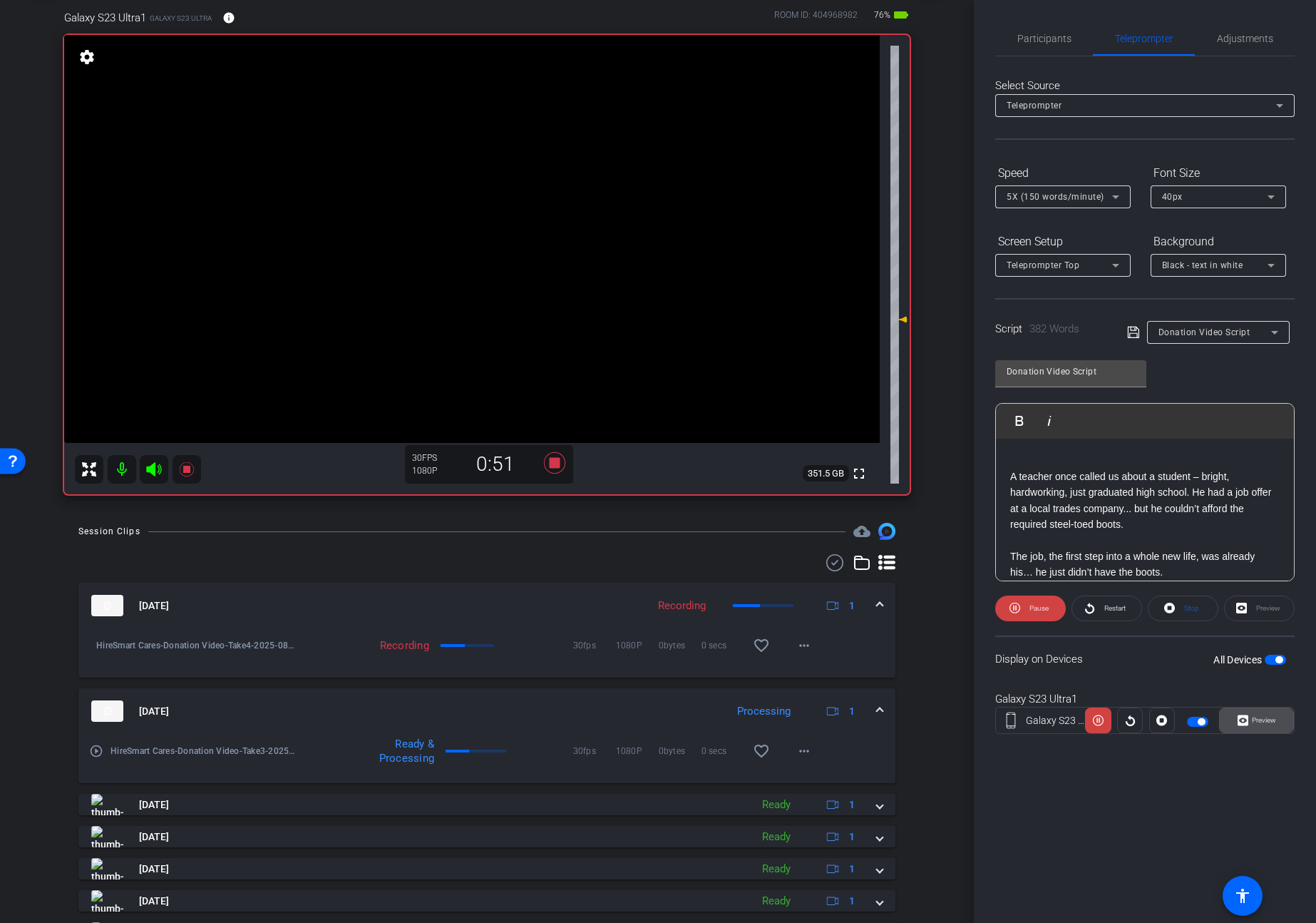
click at [1261, 719] on span "Preview" at bounding box center [1264, 719] width 24 height 8
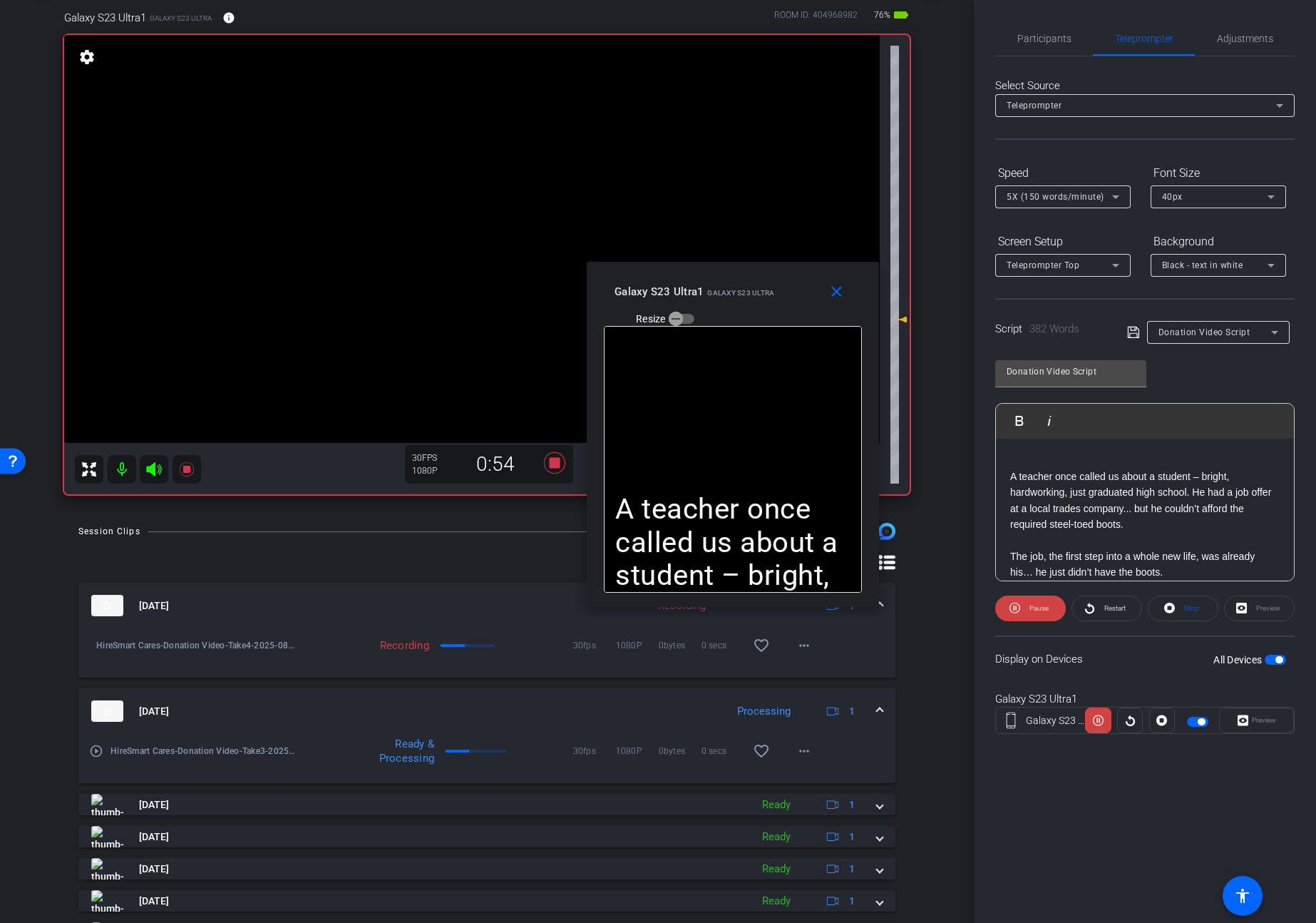
drag, startPoint x: 705, startPoint y: 299, endPoint x: 824, endPoint y: 267, distance: 123.2
click at [824, 267] on div "close Galaxy S23 Ultra1 Galaxy S23 Ultra Resize" at bounding box center [733, 293] width 292 height 65
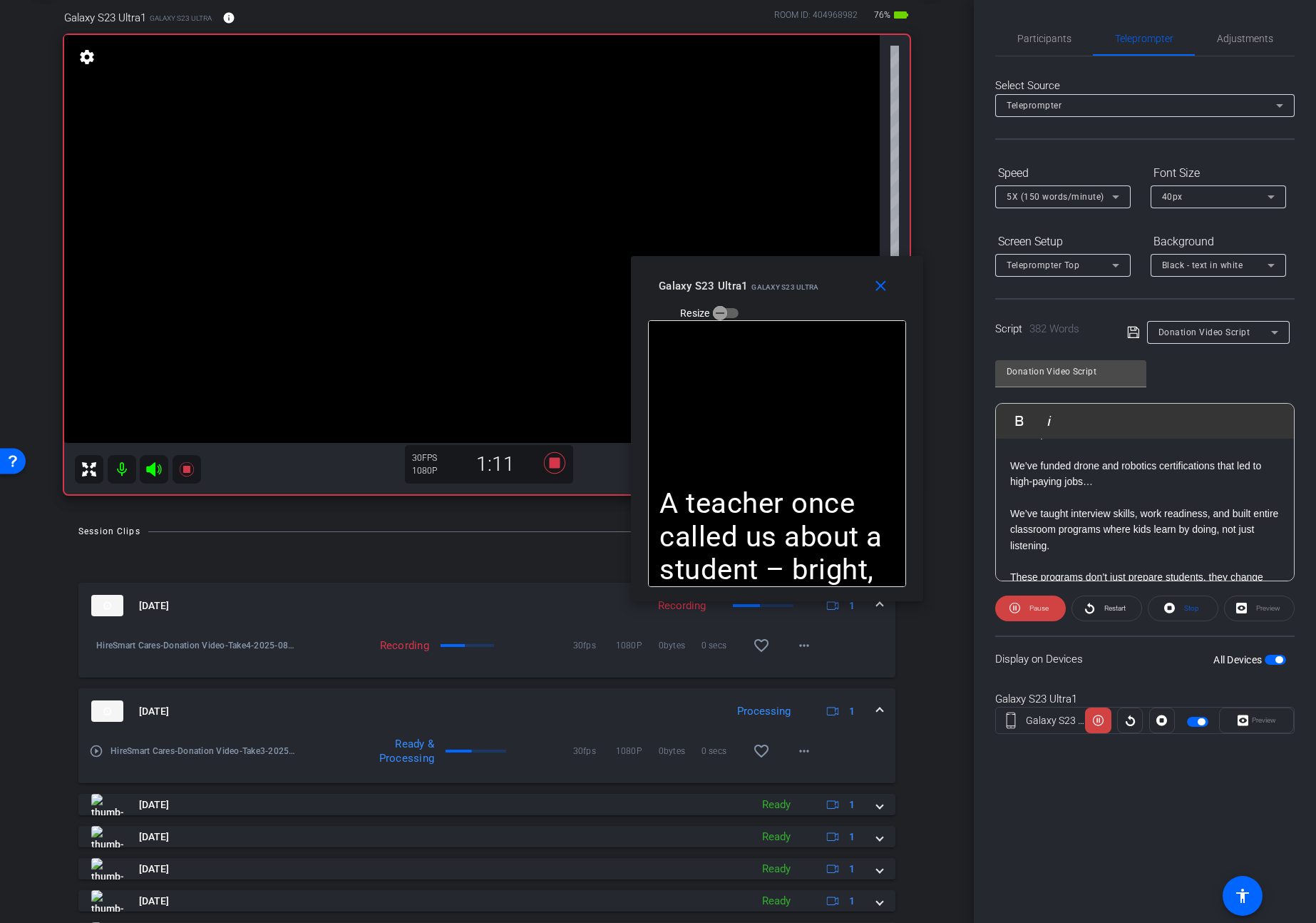
scroll to position [424, 0]
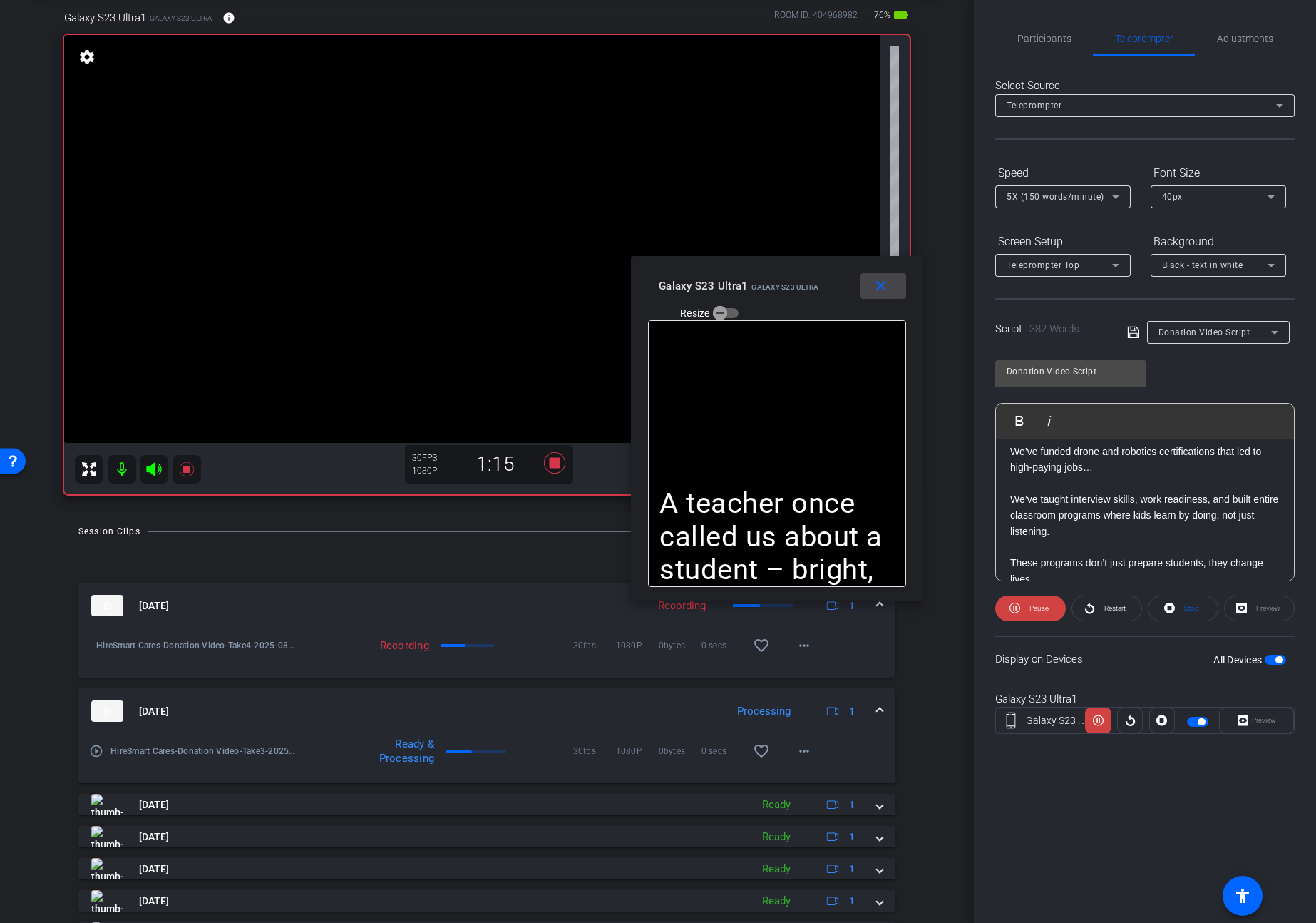
click at [873, 281] on mat-icon "close" at bounding box center [881, 286] width 18 height 18
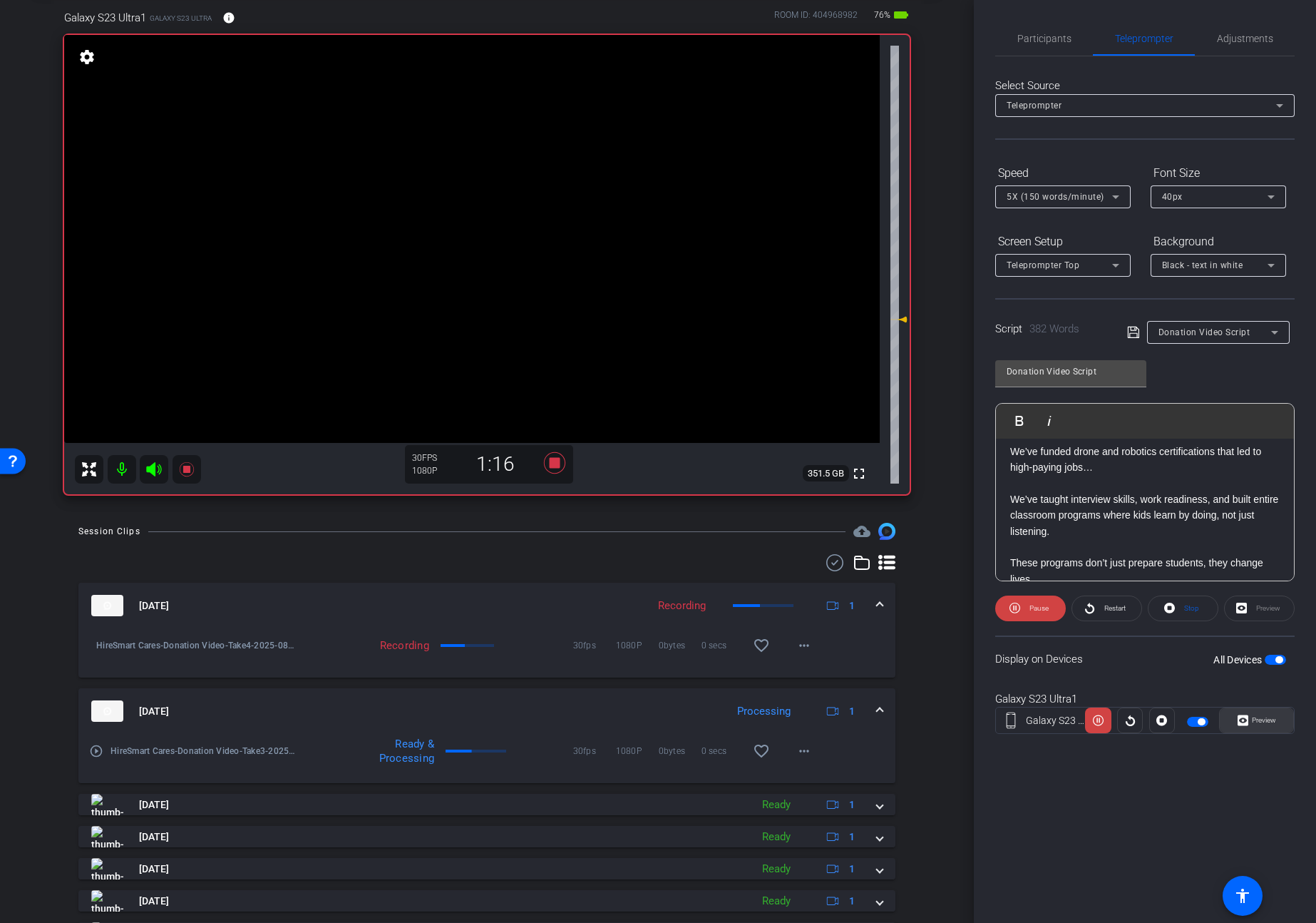
click at [1268, 715] on span "Preview" at bounding box center [1262, 720] width 28 height 20
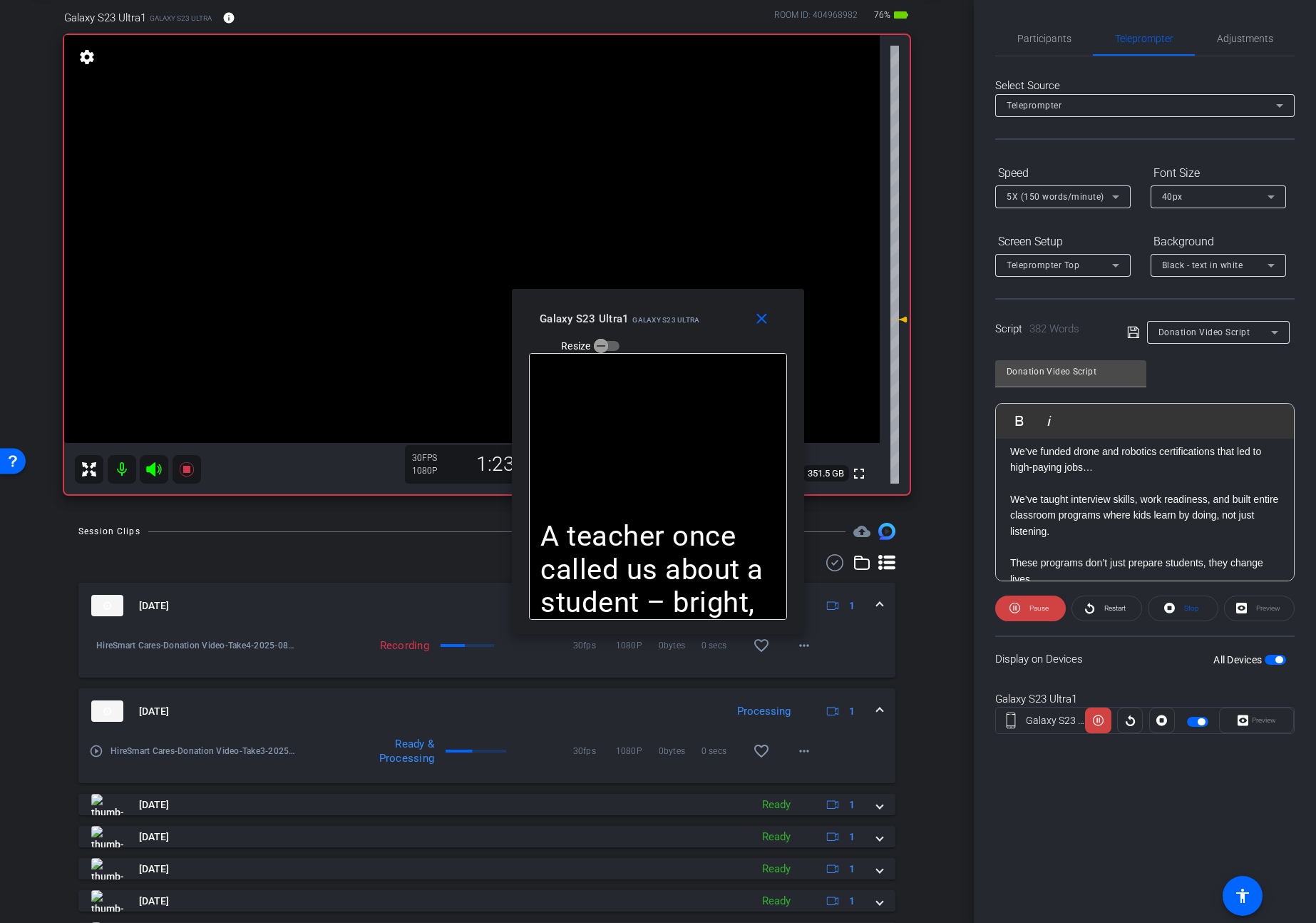
drag, startPoint x: 701, startPoint y: 298, endPoint x: 870, endPoint y: 245, distance: 177.1
click at [804, 289] on div "close Galaxy S23 Ultra1 Galaxy S23 Ultra Resize" at bounding box center [658, 321] width 292 height 65
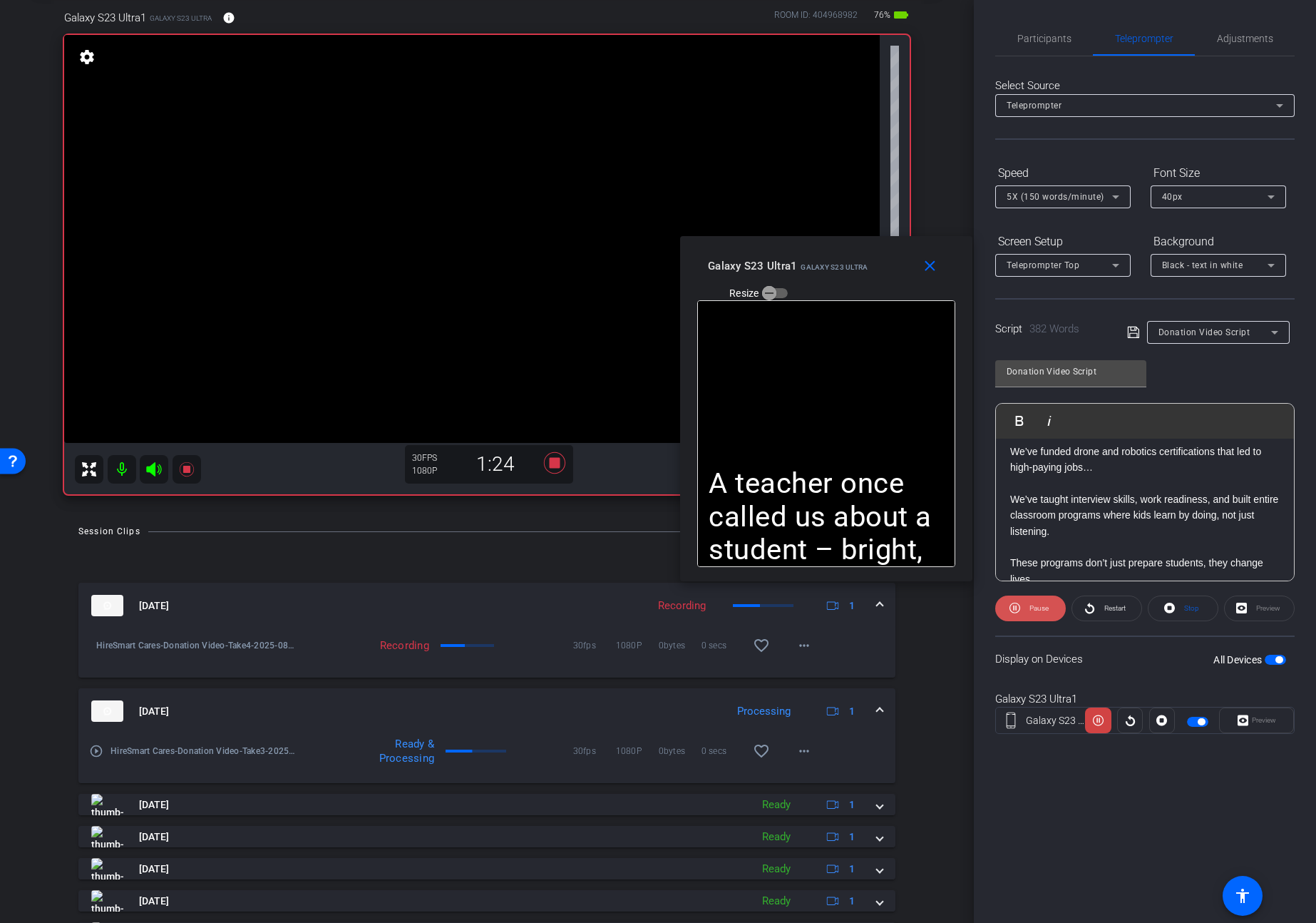
click at [1019, 611] on icon at bounding box center [1015, 607] width 10 height 18
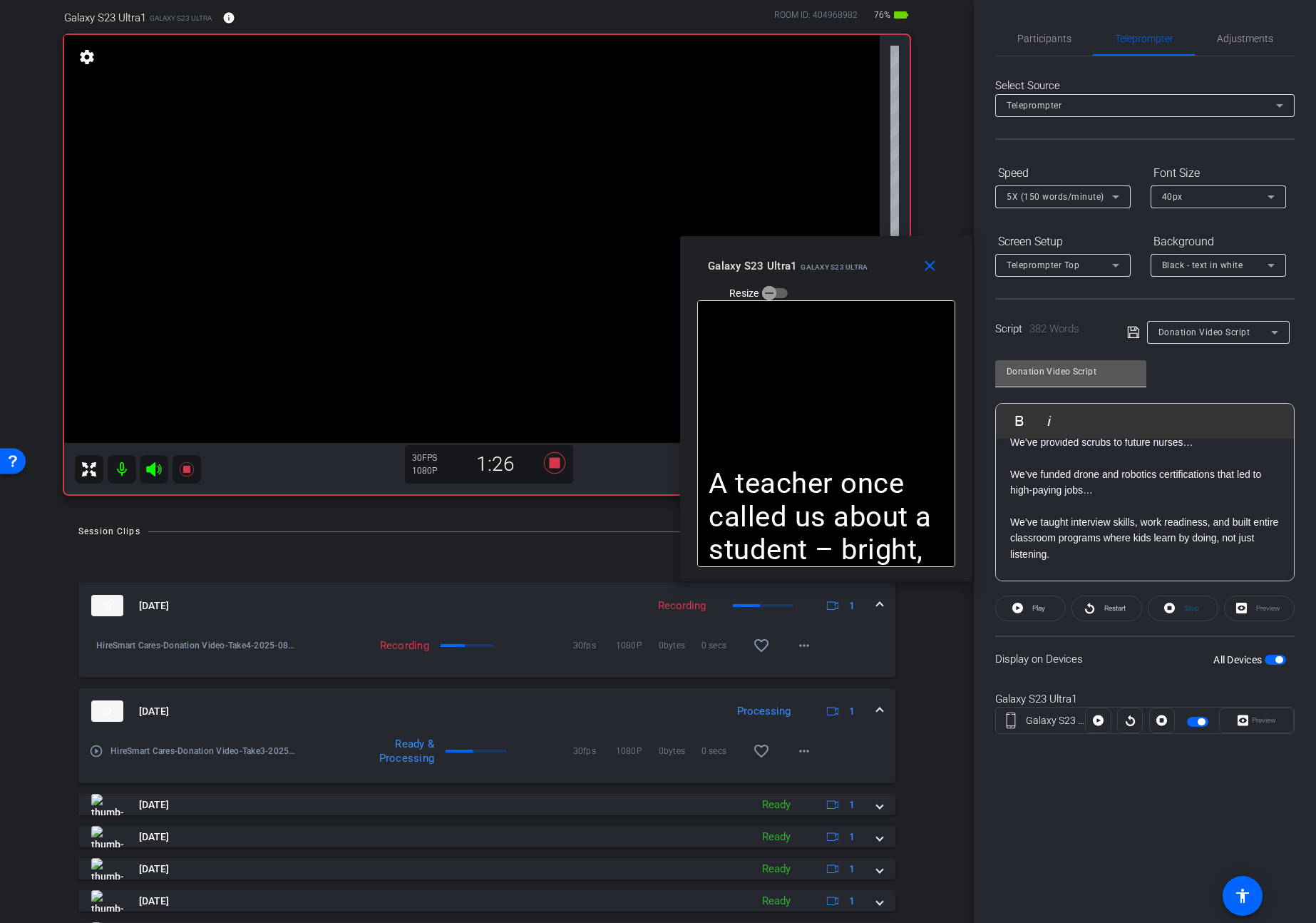
scroll to position [0, 0]
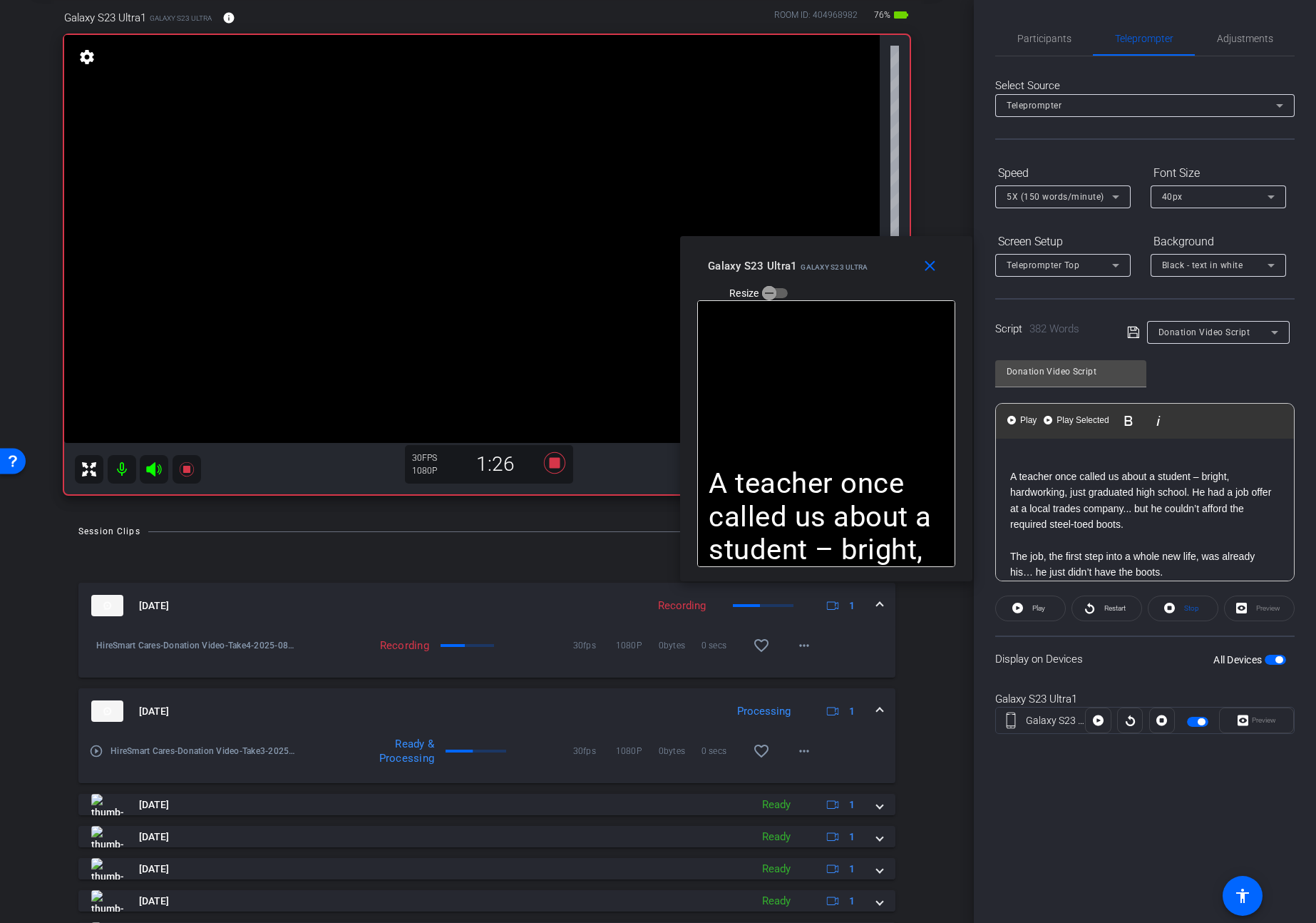
drag, startPoint x: 1081, startPoint y: 492, endPoint x: 1011, endPoint y: 358, distance: 151.2
click at [1011, 358] on div "Donation Video Script Play Play from this location Play Selected Play and displ…" at bounding box center [1145, 465] width 299 height 231
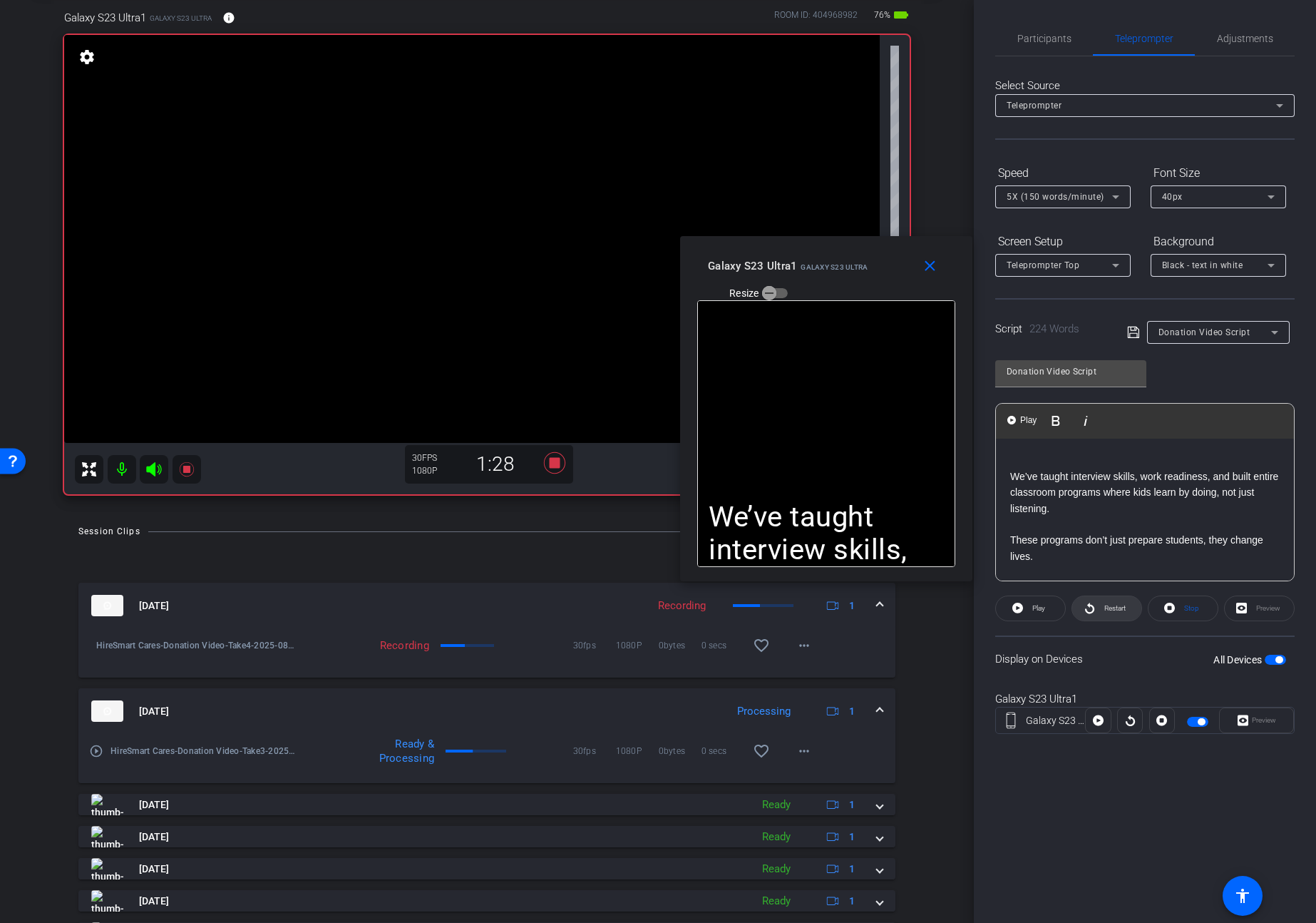
click at [1094, 606] on icon at bounding box center [1090, 607] width 9 height 10
click at [1036, 604] on span "Play" at bounding box center [1038, 607] width 13 height 8
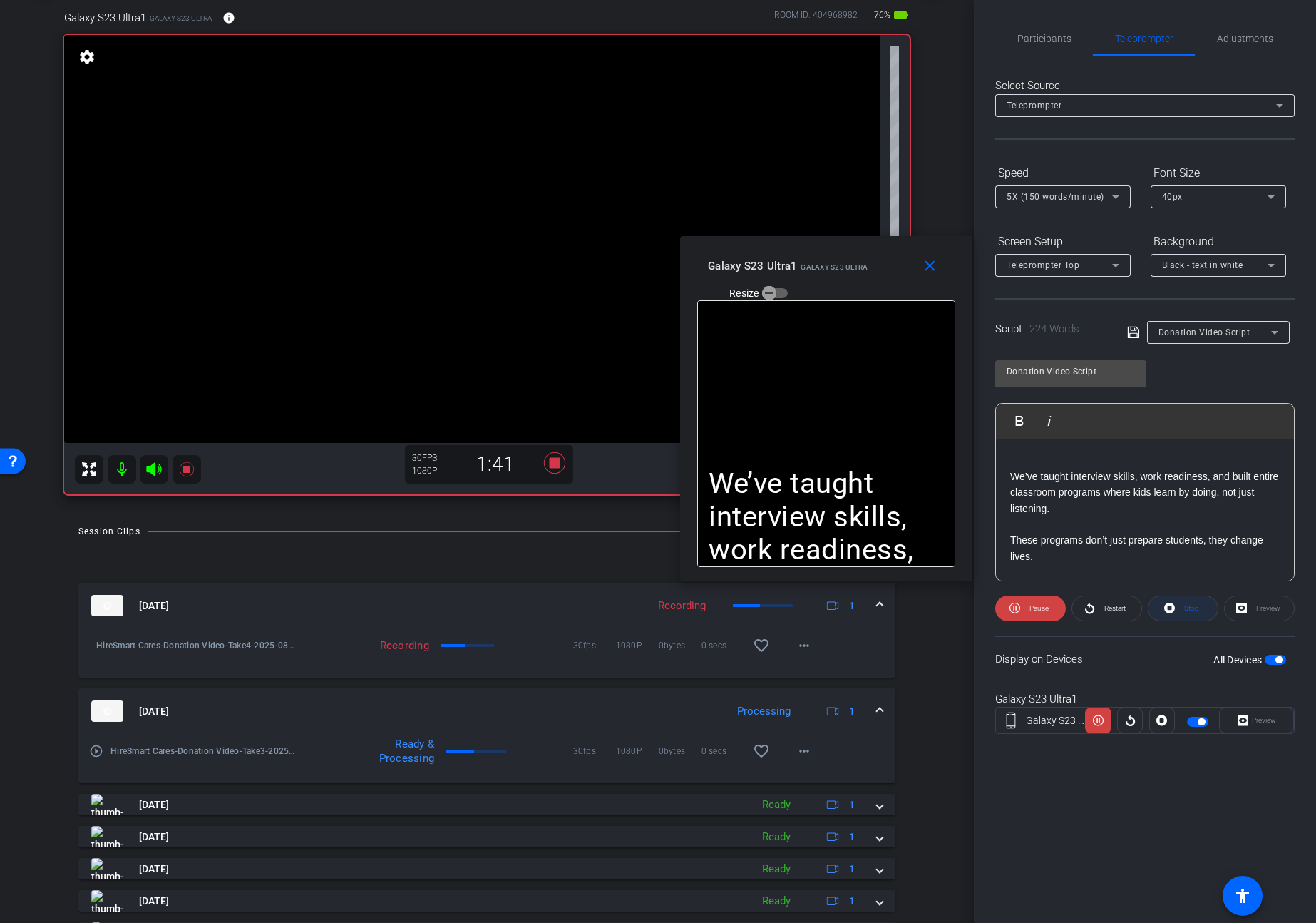
click at [1183, 606] on span "Stop" at bounding box center [1190, 607] width 19 height 20
click at [1047, 609] on span at bounding box center [1030, 608] width 69 height 34
click at [1024, 606] on span at bounding box center [1030, 608] width 71 height 34
click at [1024, 606] on span at bounding box center [1030, 608] width 69 height 34
click at [928, 270] on mat-icon "close" at bounding box center [930, 266] width 18 height 18
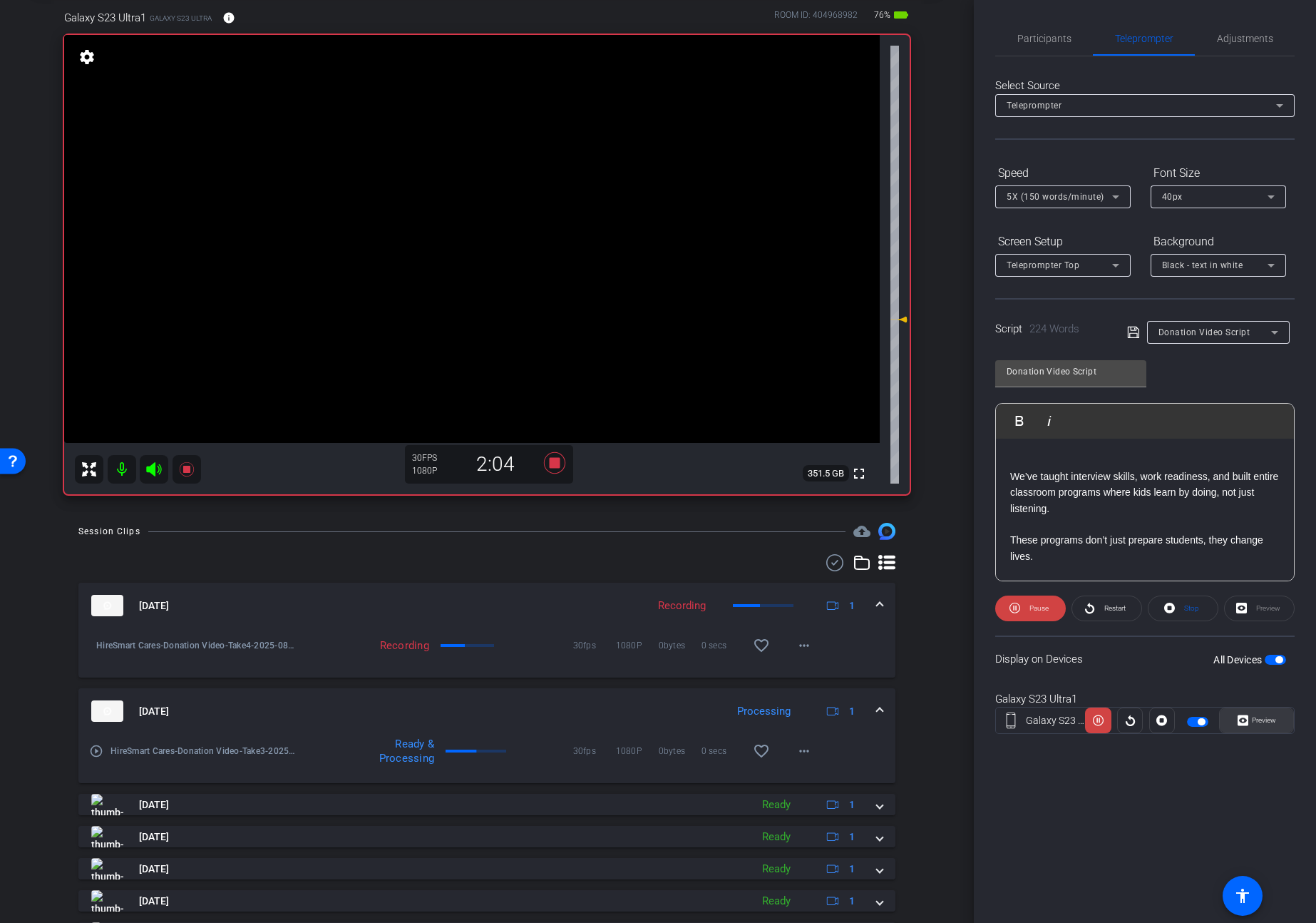
click at [1236, 717] on span at bounding box center [1256, 720] width 73 height 34
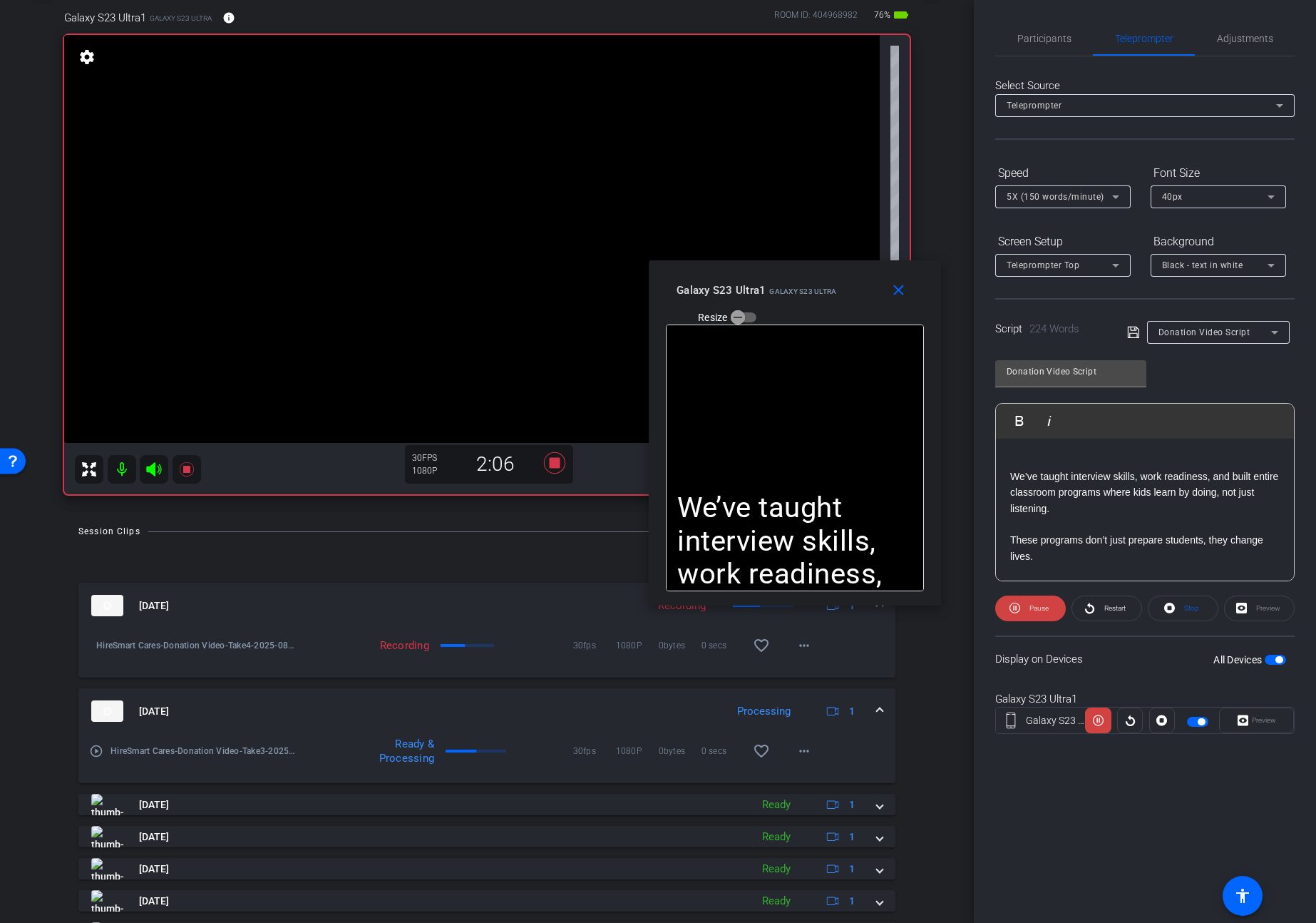
drag, startPoint x: 692, startPoint y: 288, endPoint x: 793, endPoint y: 266, distance: 103.4
click at [793, 266] on div "close Galaxy S23 Ultra1 Galaxy S23 Ultra Resize" at bounding box center [795, 292] width 292 height 65
click at [898, 290] on mat-icon "close" at bounding box center [898, 290] width 18 height 18
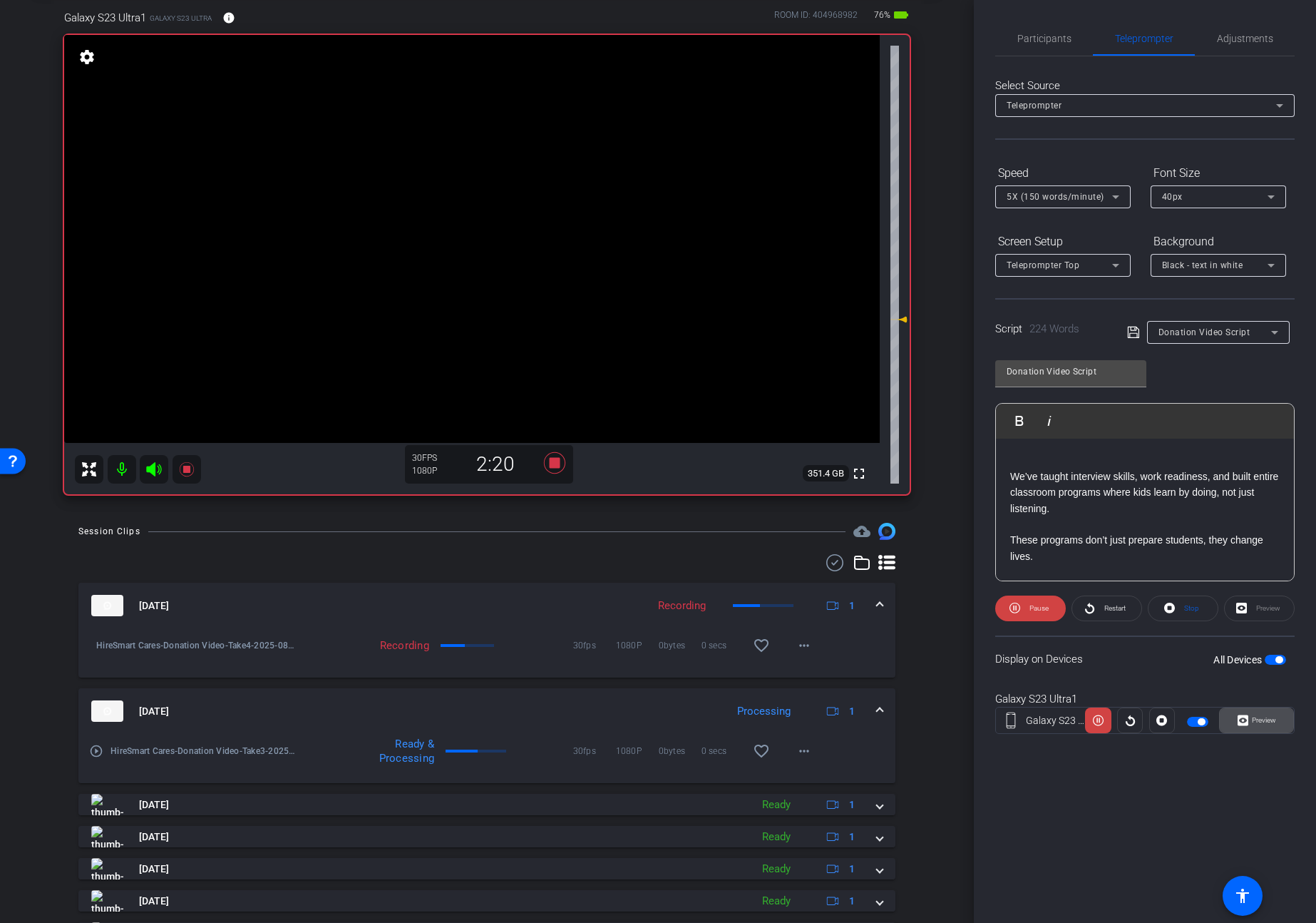
click at [1250, 715] on span "Preview" at bounding box center [1262, 720] width 28 height 20
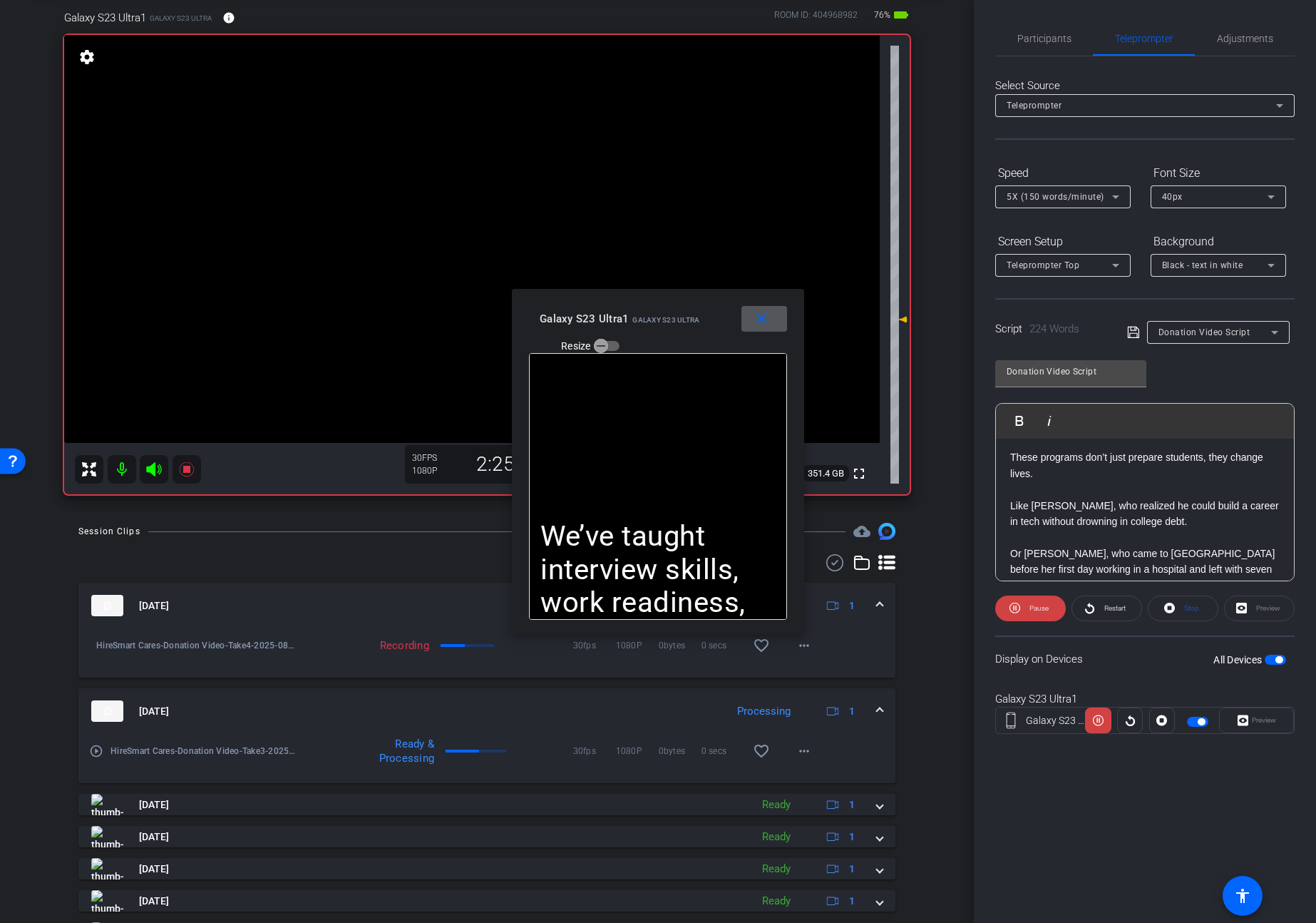
scroll to position [92, 0]
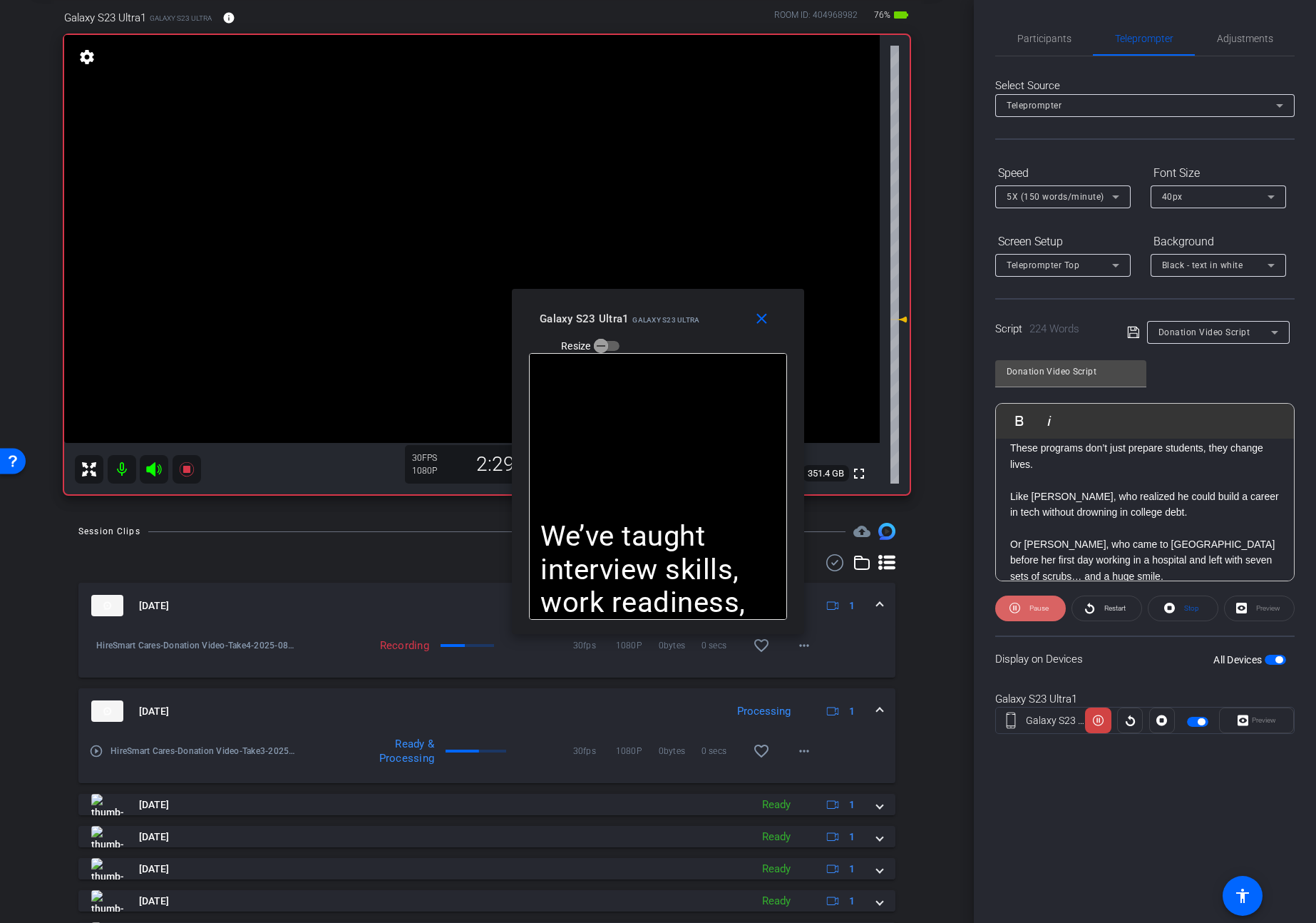
click at [1017, 606] on icon at bounding box center [1015, 607] width 10 height 18
click at [1017, 606] on icon at bounding box center [1018, 607] width 10 height 18
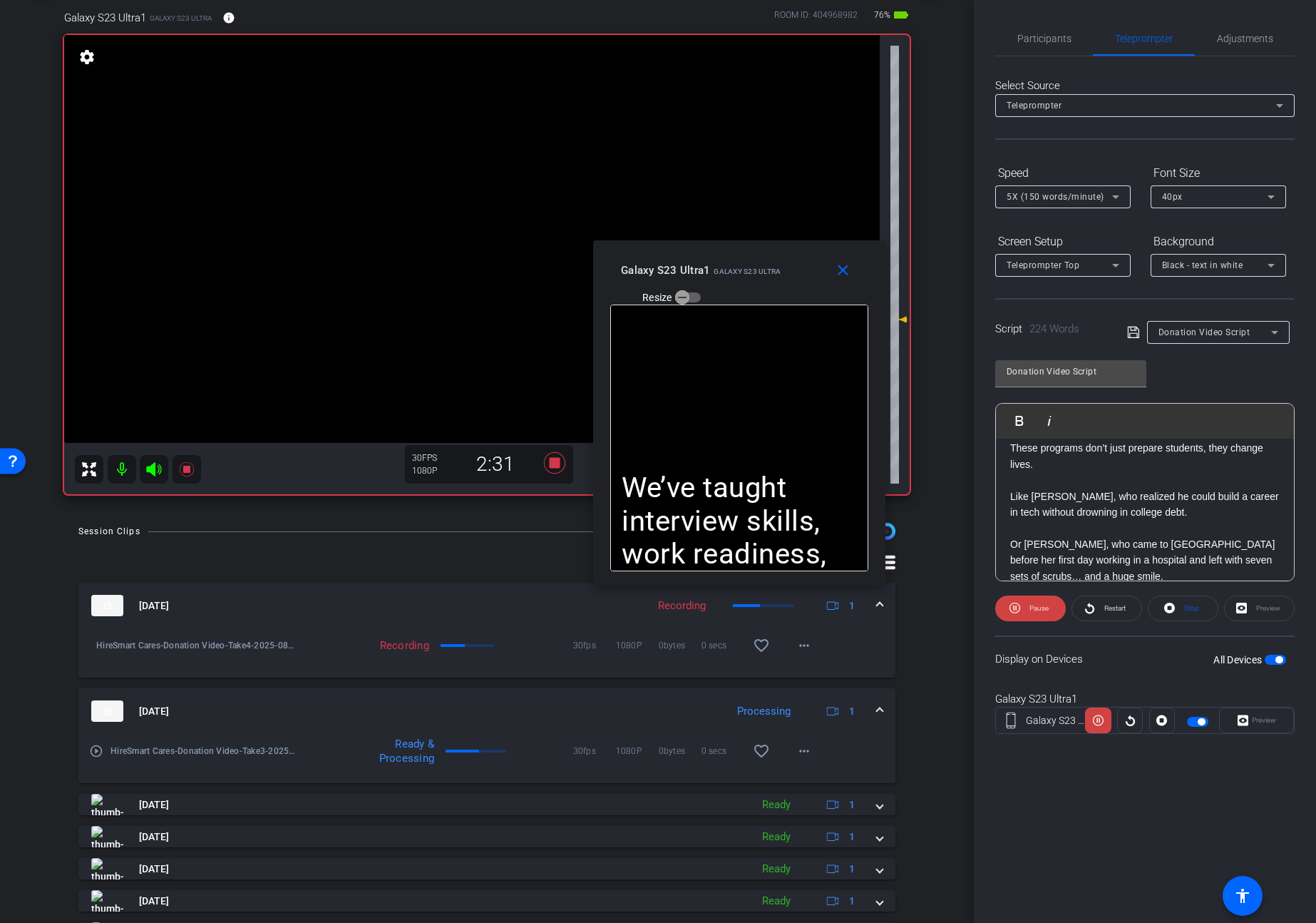
drag, startPoint x: 712, startPoint y: 300, endPoint x: 822, endPoint y: 252, distance: 120.0
click at [813, 245] on div "close Galaxy S23 Ultra1 Galaxy S23 Ultra Resize" at bounding box center [740, 272] width 292 height 65
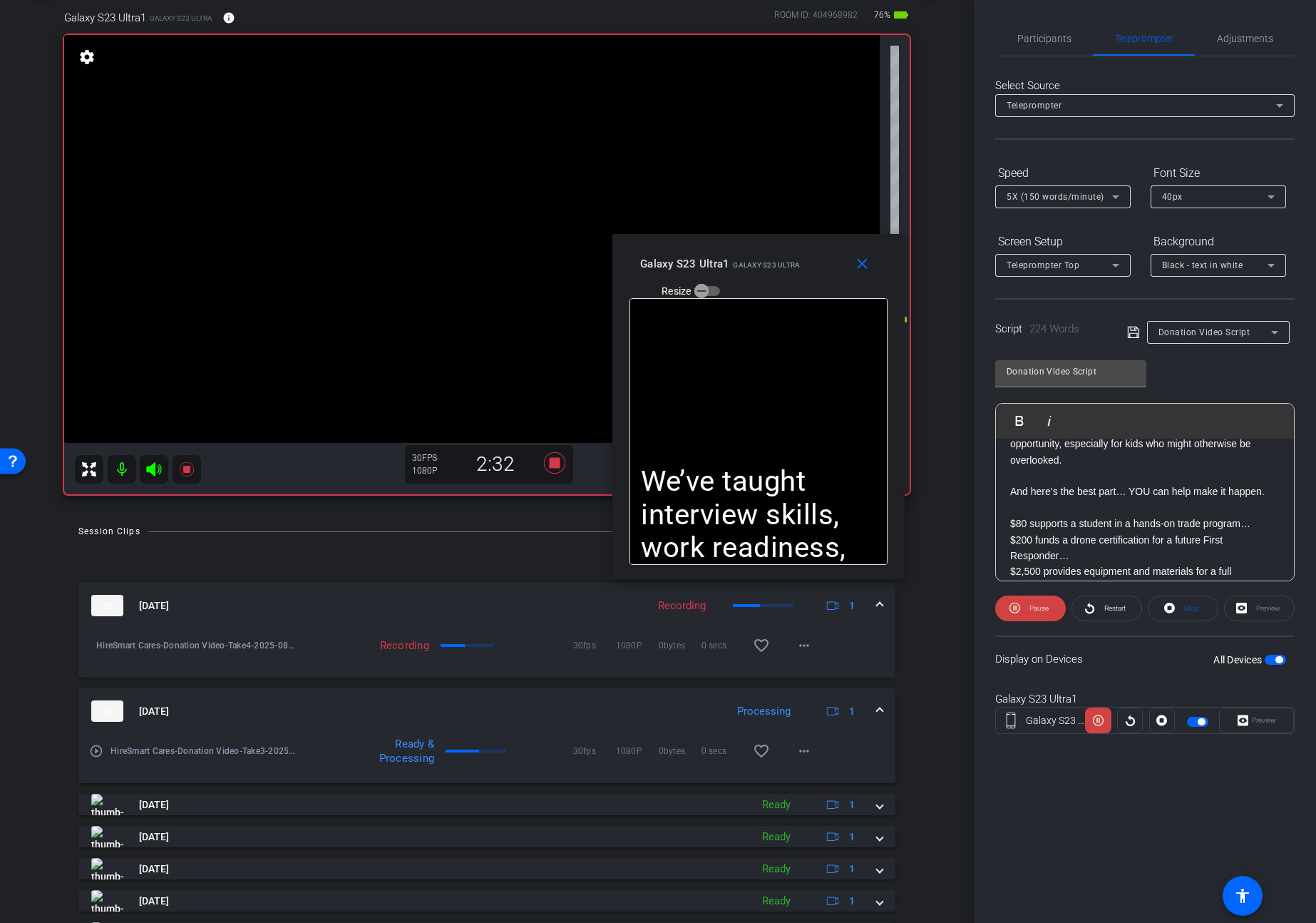
scroll to position [344, 0]
click at [1027, 608] on span "Pause" at bounding box center [1037, 607] width 23 height 20
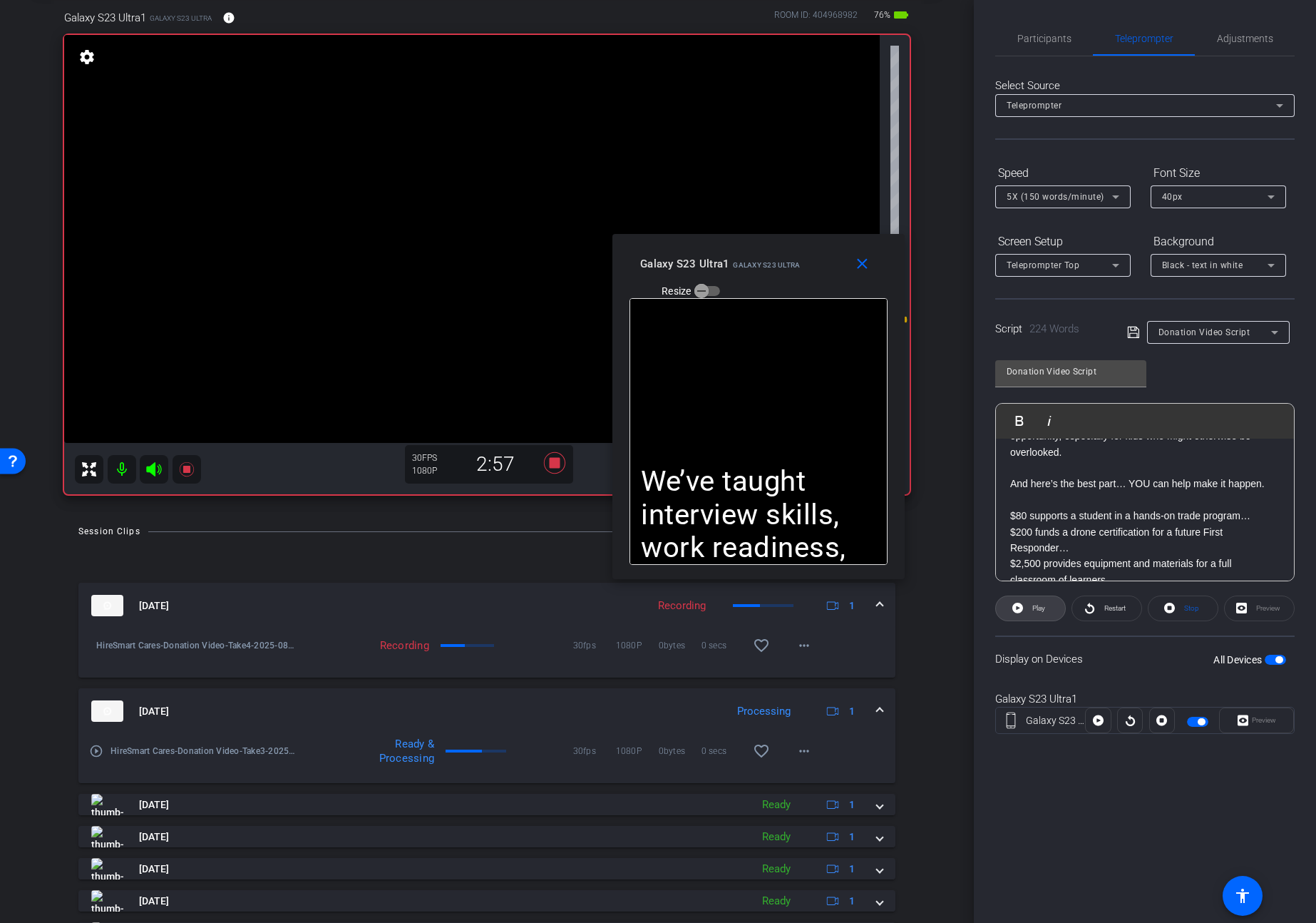
click at [1027, 609] on span at bounding box center [1030, 608] width 69 height 34
click at [857, 271] on mat-icon "close" at bounding box center [862, 264] width 18 height 18
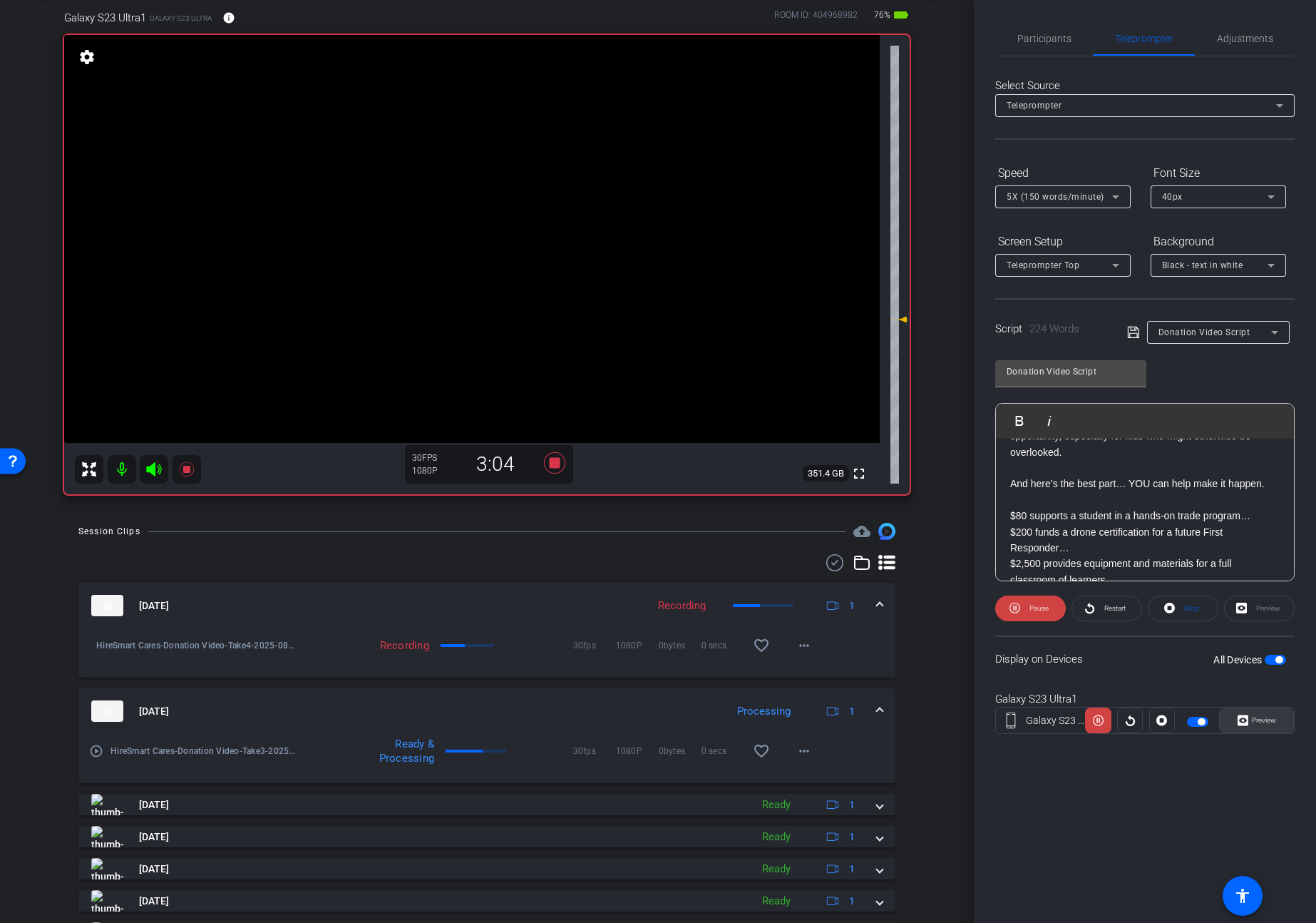
click at [1242, 714] on icon at bounding box center [1243, 720] width 10 height 22
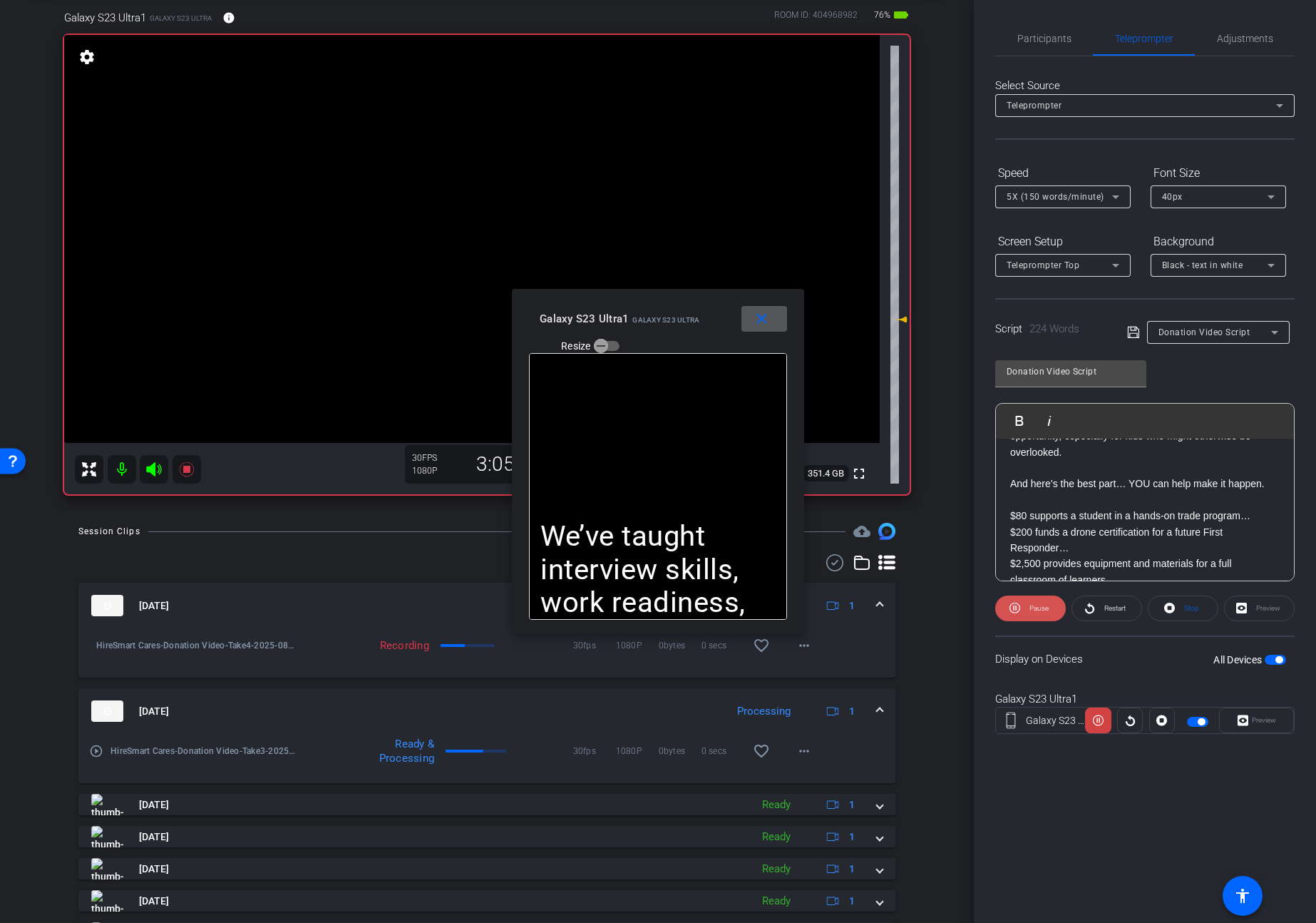
click at [1040, 606] on span "Pause" at bounding box center [1039, 607] width 19 height 8
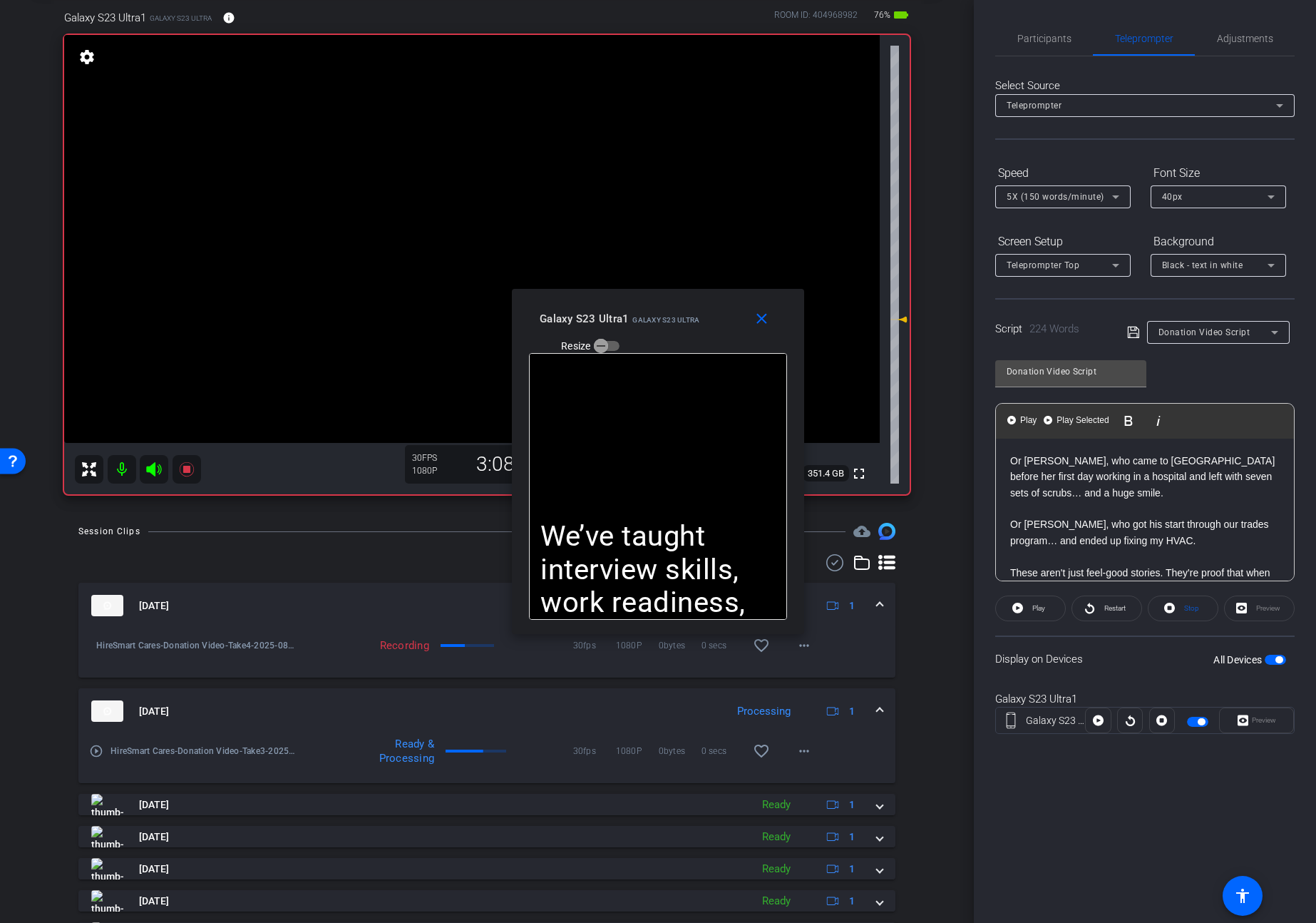
scroll to position [0, 0]
drag, startPoint x: 1038, startPoint y: 465, endPoint x: 1017, endPoint y: 404, distance: 64.5
click at [1017, 404] on div "Play Play from this location Play Selected Play and display the selected text o…" at bounding box center [1145, 491] width 299 height 178
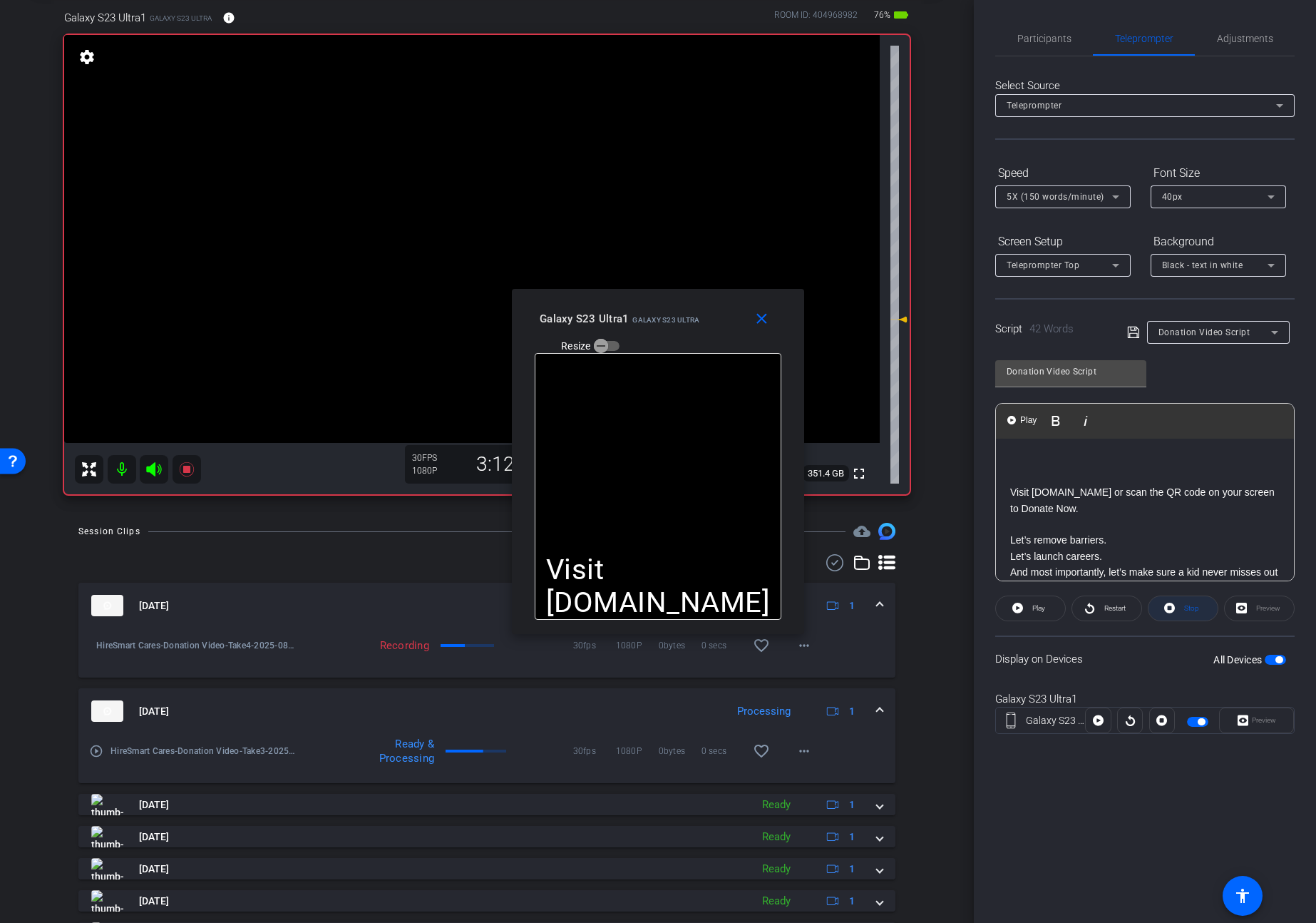
click at [1177, 606] on span at bounding box center [1183, 608] width 69 height 34
click at [1040, 611] on span "Play" at bounding box center [1038, 607] width 13 height 8
click at [1031, 609] on span "Pause" at bounding box center [1039, 607] width 19 height 8
click at [1032, 609] on span "Play" at bounding box center [1038, 607] width 13 height 8
click at [1031, 609] on span "Pause" at bounding box center [1039, 607] width 19 height 8
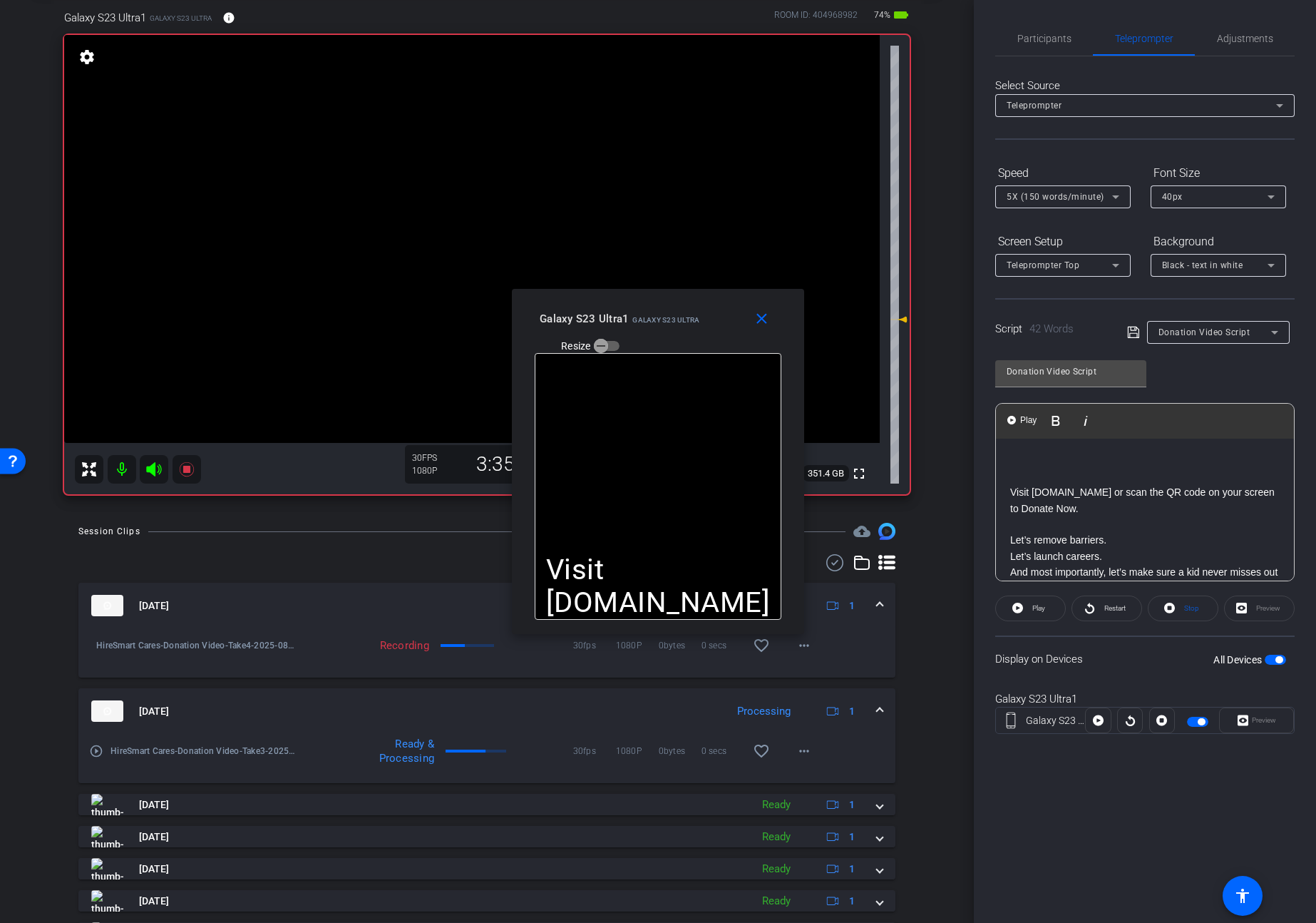
drag, startPoint x: 1062, startPoint y: 523, endPoint x: 1017, endPoint y: 466, distance: 72.6
click at [1017, 466] on div "Visit [DOMAIN_NAME] or scan the QR code on your screen to Donate Now. Let’s rem…" at bounding box center [1145, 540] width 298 height 204
click at [1018, 468] on p at bounding box center [1145, 460] width 269 height 15
click at [1180, 606] on span at bounding box center [1183, 608] width 69 height 34
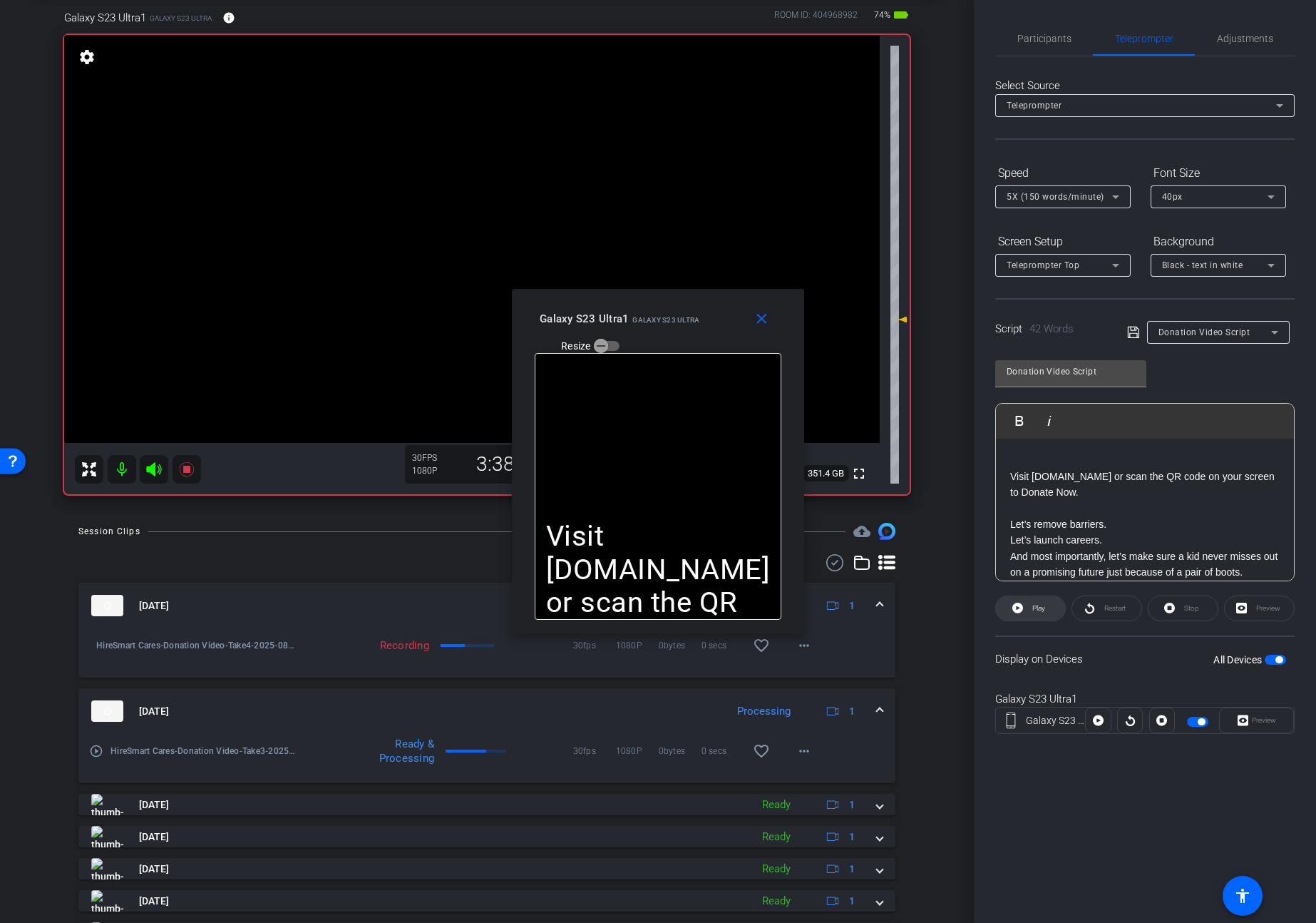
click at [1031, 610] on span "Play" at bounding box center [1036, 607] width 16 height 20
click at [1036, 606] on span "Pause" at bounding box center [1039, 607] width 19 height 8
click at [1036, 606] on span "Play" at bounding box center [1038, 607] width 13 height 8
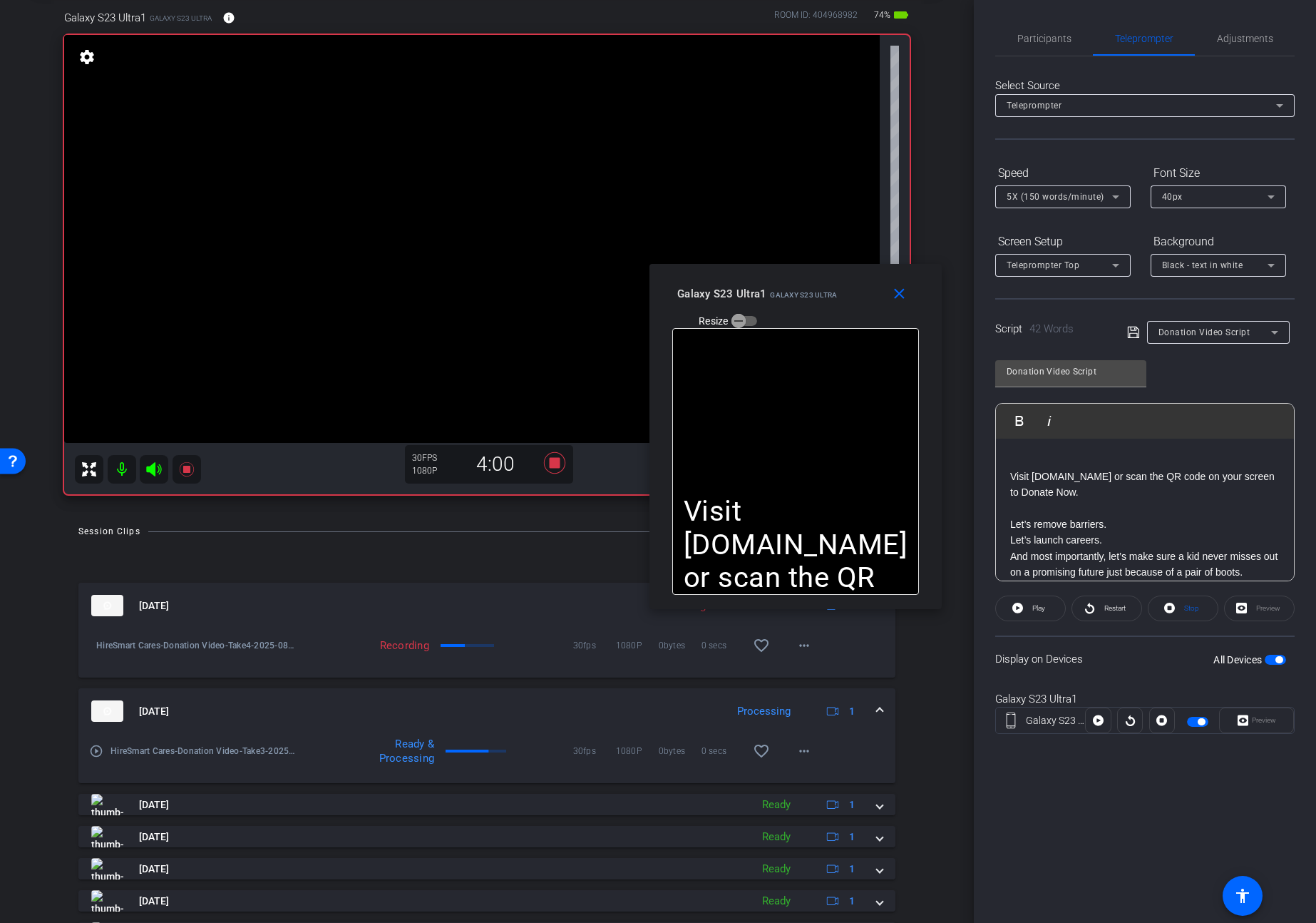
drag, startPoint x: 698, startPoint y: 305, endPoint x: 835, endPoint y: 280, distance: 139.3
click at [835, 280] on div "close Galaxy S23 Ultra1 Galaxy S23 Ultra Resize" at bounding box center [796, 296] width 292 height 65
drag, startPoint x: 1065, startPoint y: 510, endPoint x: 954, endPoint y: 434, distance: 134.5
click at [954, 434] on div "arrow_back Donation Video Back to project Send invite account_box grid_on setti…" at bounding box center [658, 461] width 1316 height 923
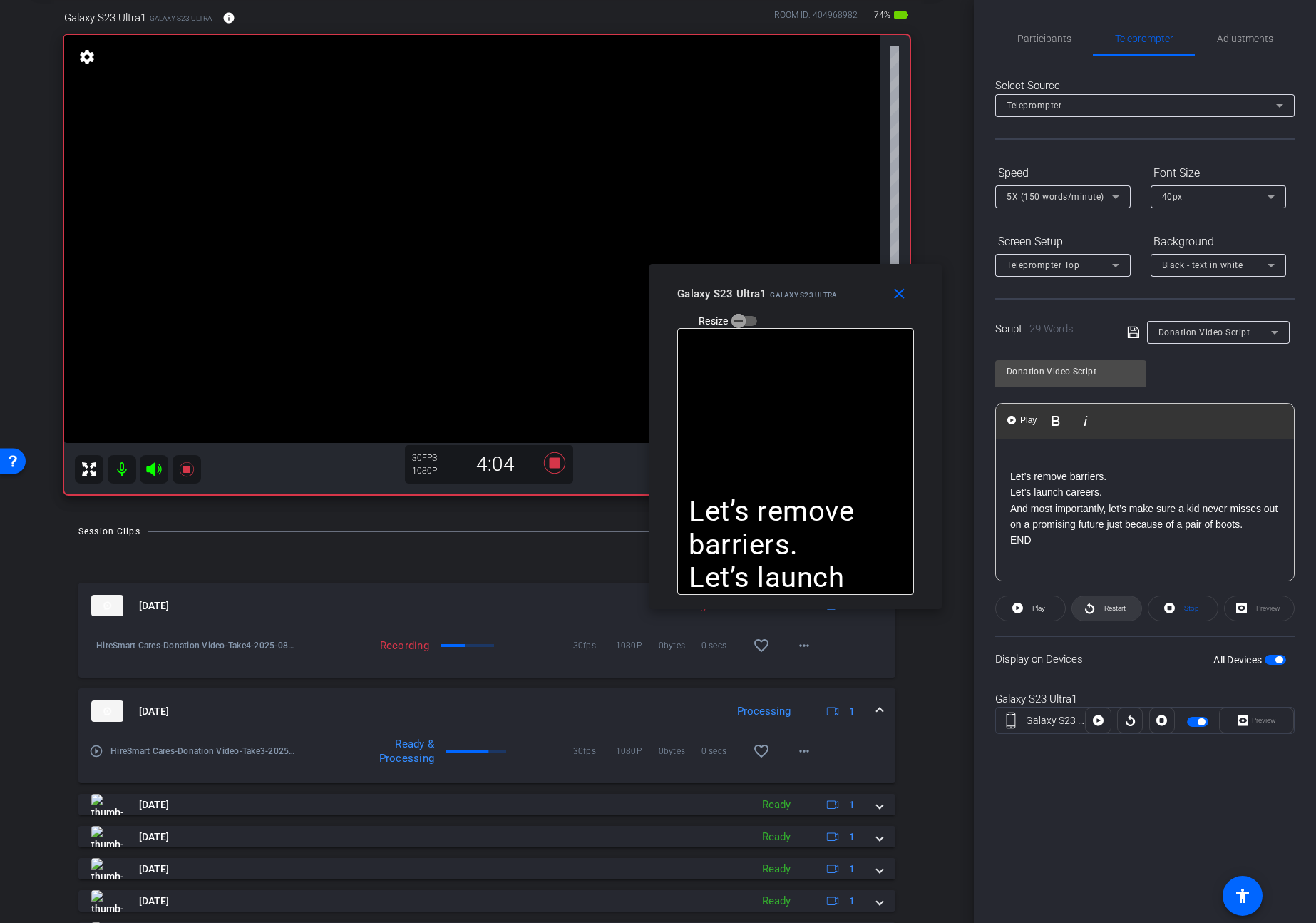
click at [1125, 607] on span "Restart" at bounding box center [1115, 607] width 22 height 8
click at [1029, 609] on span "Pause" at bounding box center [1037, 607] width 23 height 20
click at [1029, 609] on span "Play" at bounding box center [1036, 607] width 16 height 20
click at [1029, 609] on span "Pause" at bounding box center [1037, 607] width 23 height 20
click at [556, 466] on icon at bounding box center [554, 463] width 22 height 22
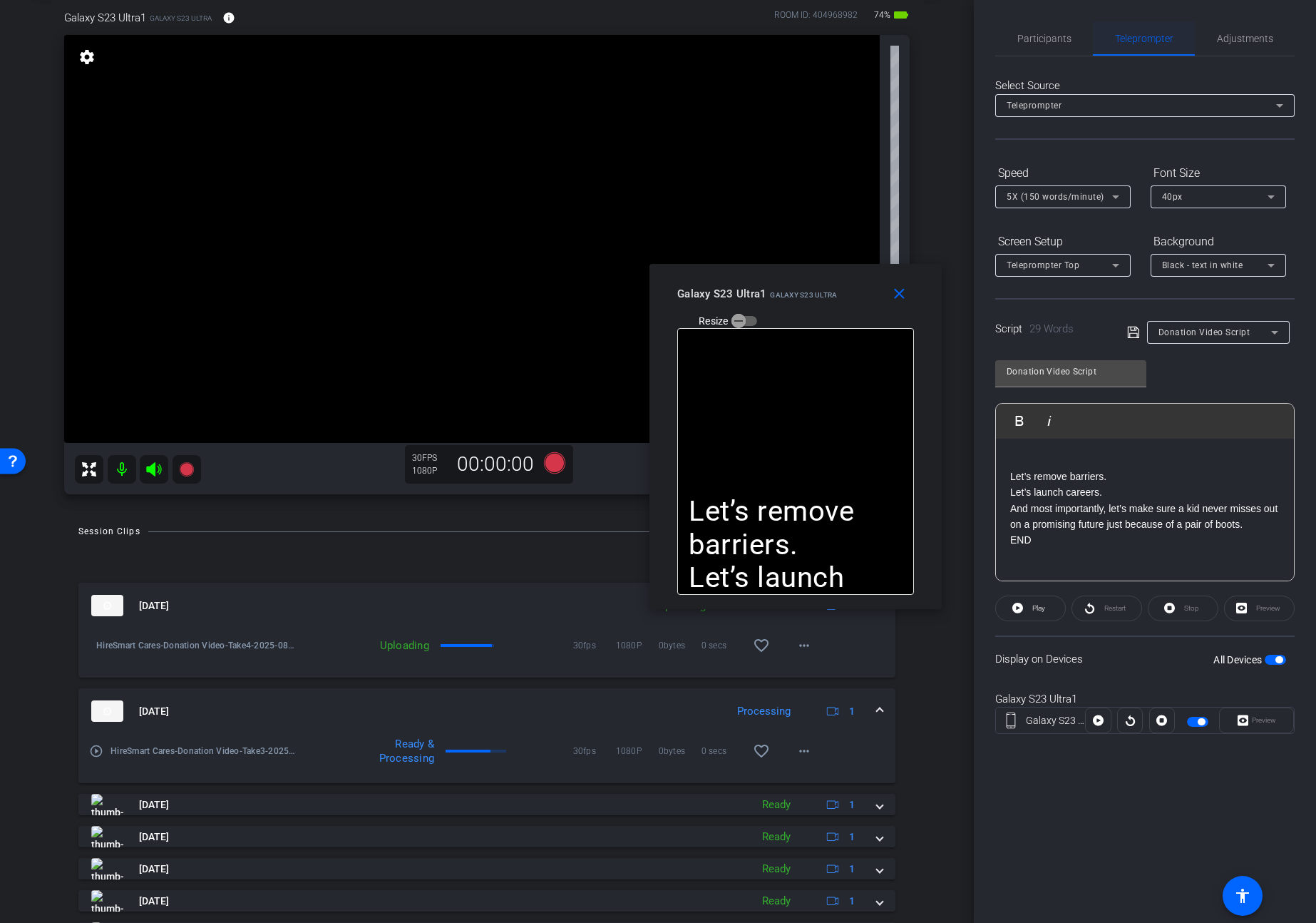
drag, startPoint x: 1261, startPoint y: 40, endPoint x: 1146, endPoint y: 45, distance: 115.1
click at [1260, 40] on span "Adjustments" at bounding box center [1245, 39] width 56 height 10
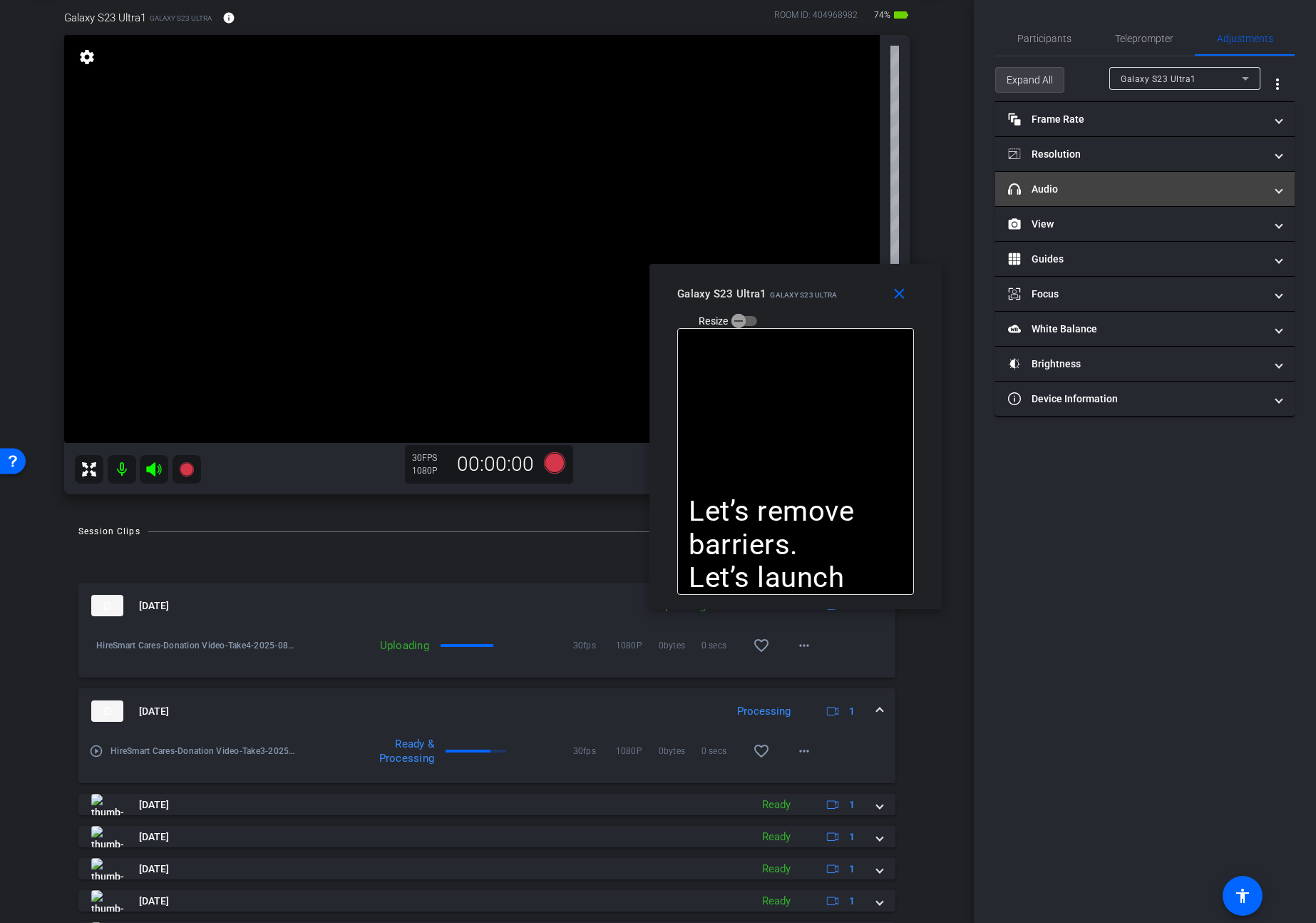
drag, startPoint x: 1026, startPoint y: 75, endPoint x: 1202, endPoint y: 202, distance: 217.0
click at [1026, 75] on span "Expand All" at bounding box center [1030, 79] width 46 height 27
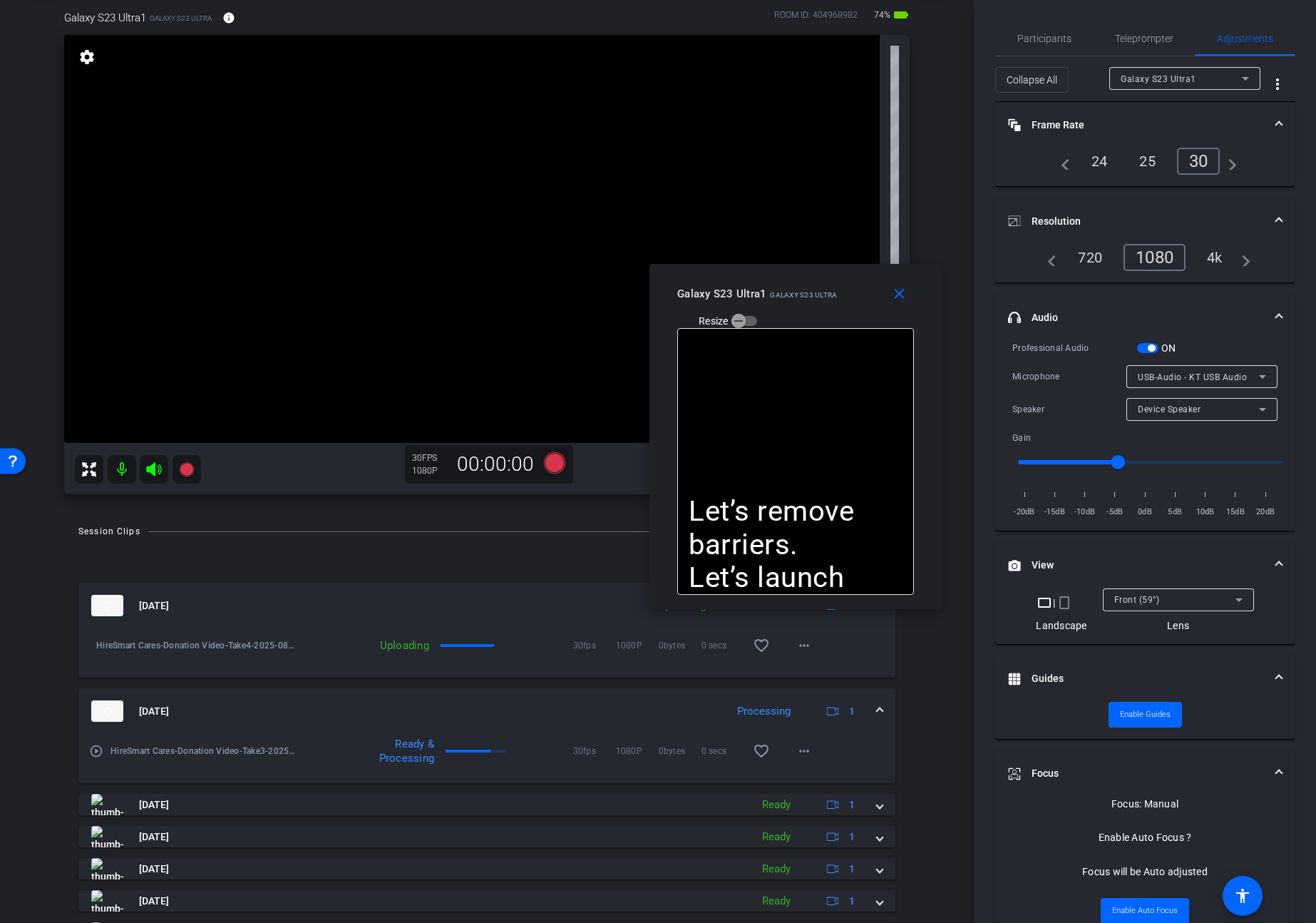
click at [1142, 343] on span "button" at bounding box center [1147, 348] width 22 height 10
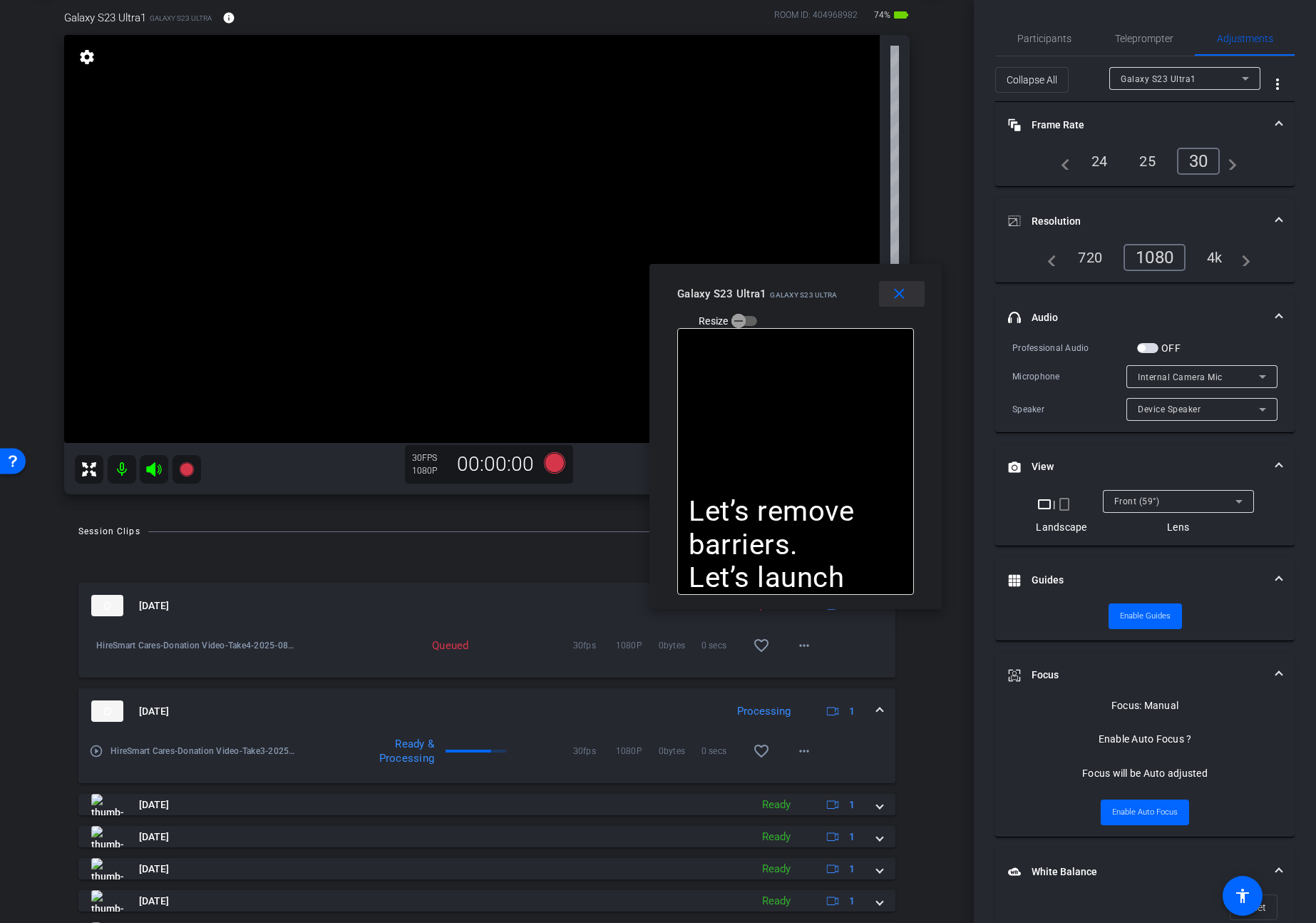
click at [899, 293] on mat-icon "close" at bounding box center [899, 294] width 18 height 18
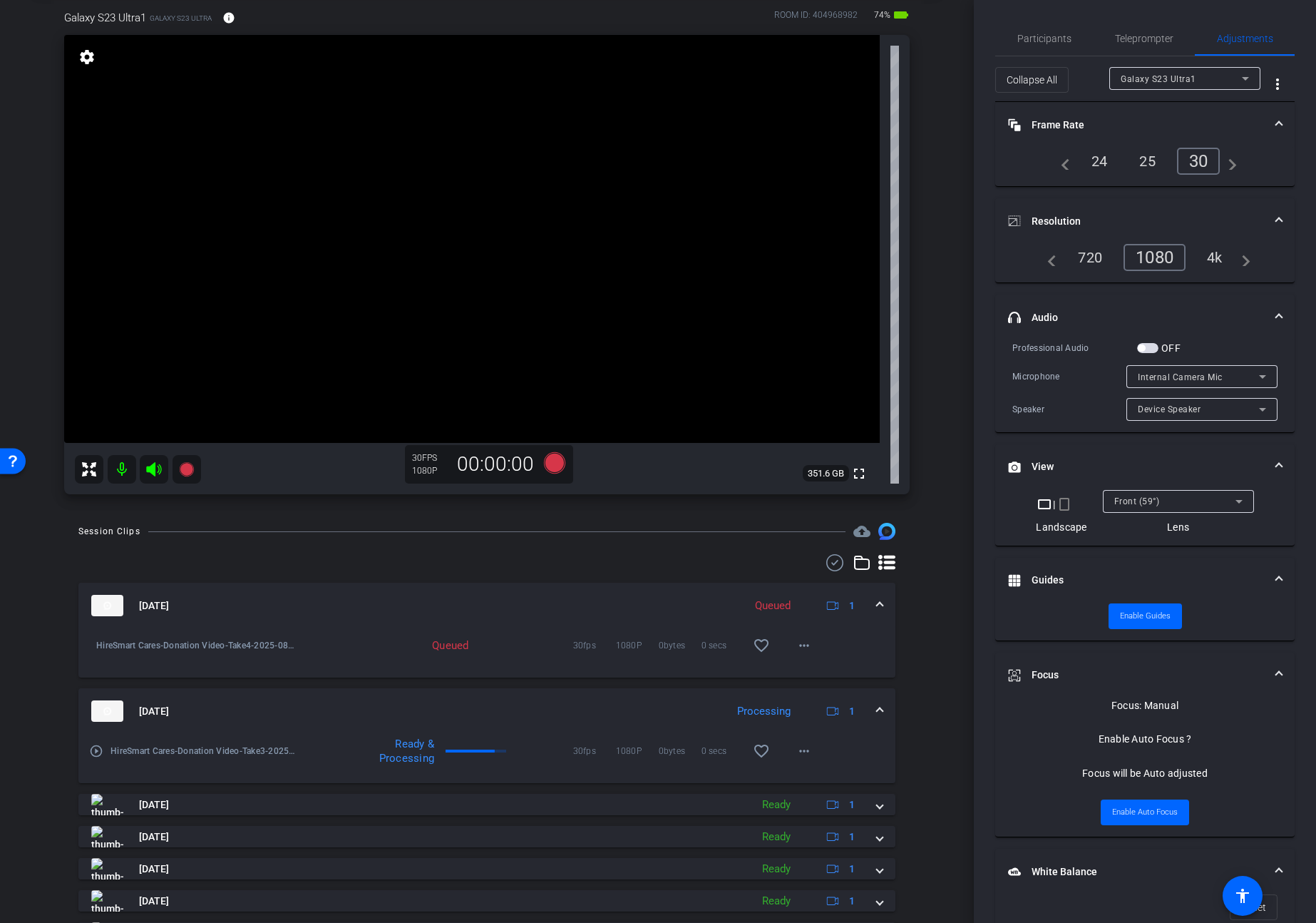
scroll to position [76, 0]
click at [882, 707] on mat-expansion-panel-header "[DATE] Processing 1" at bounding box center [487, 710] width 817 height 46
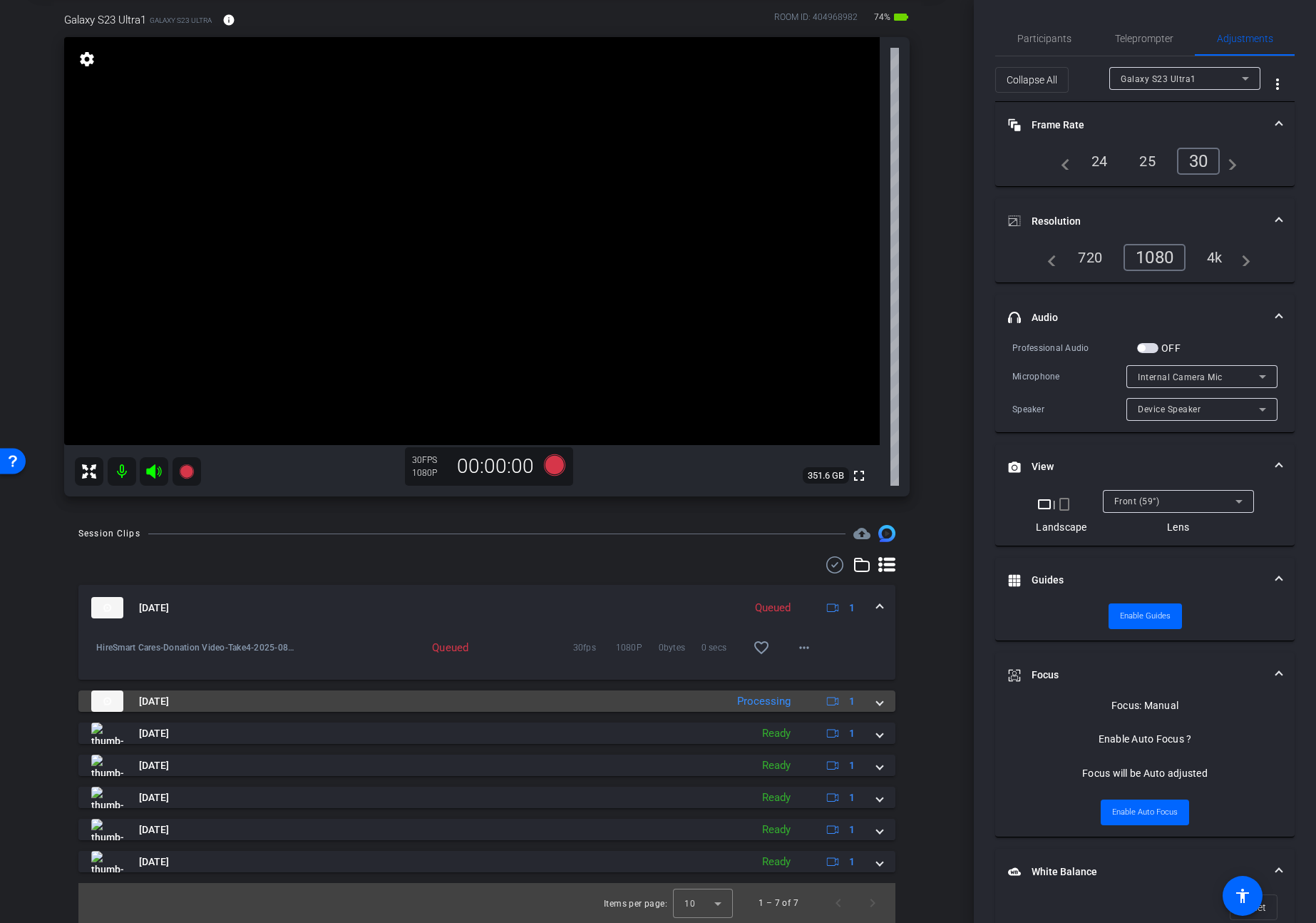
click at [882, 707] on mat-expansion-panel-header "[DATE] Processing 1" at bounding box center [487, 700] width 817 height 22
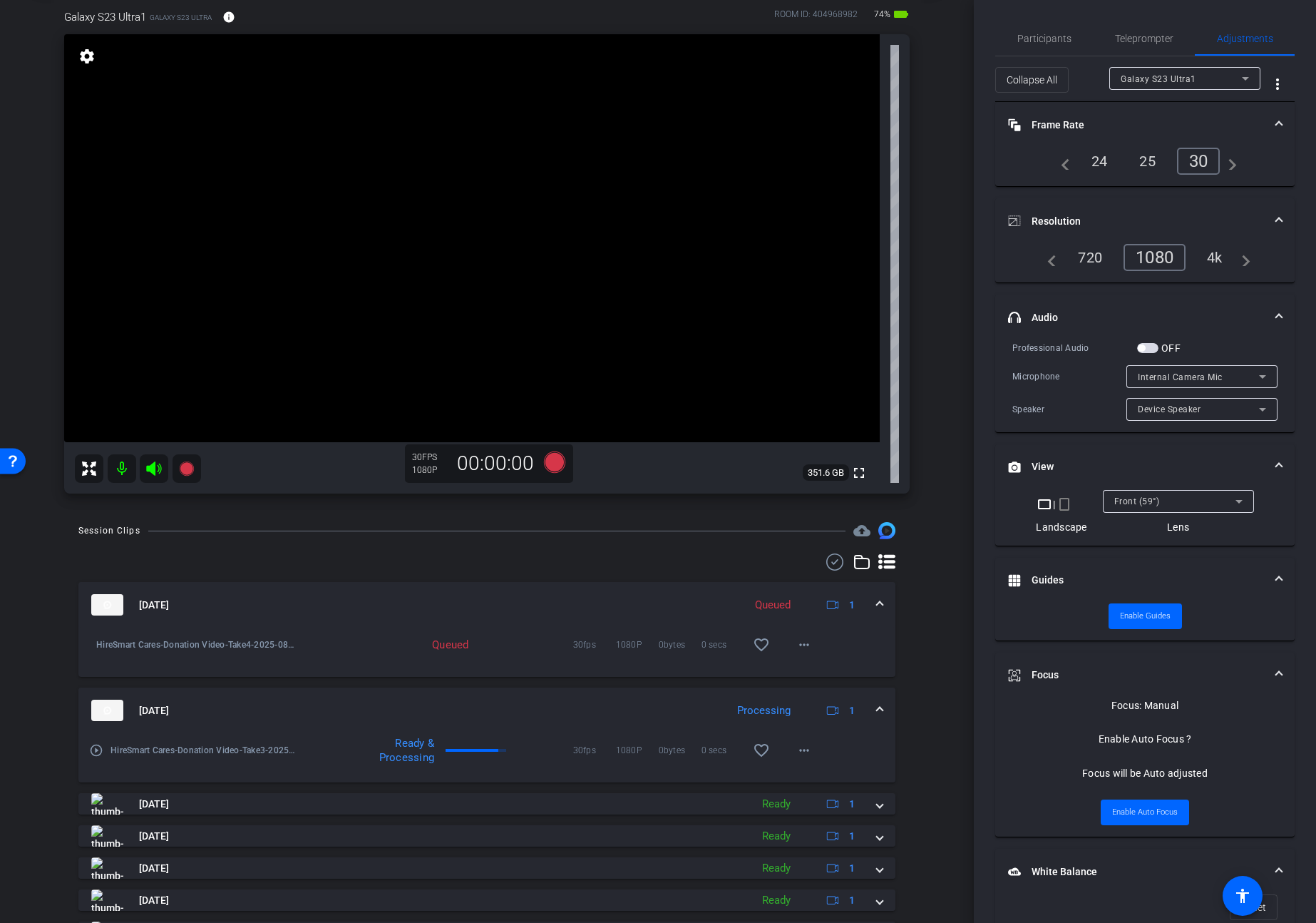
click at [878, 710] on span at bounding box center [880, 710] width 6 height 15
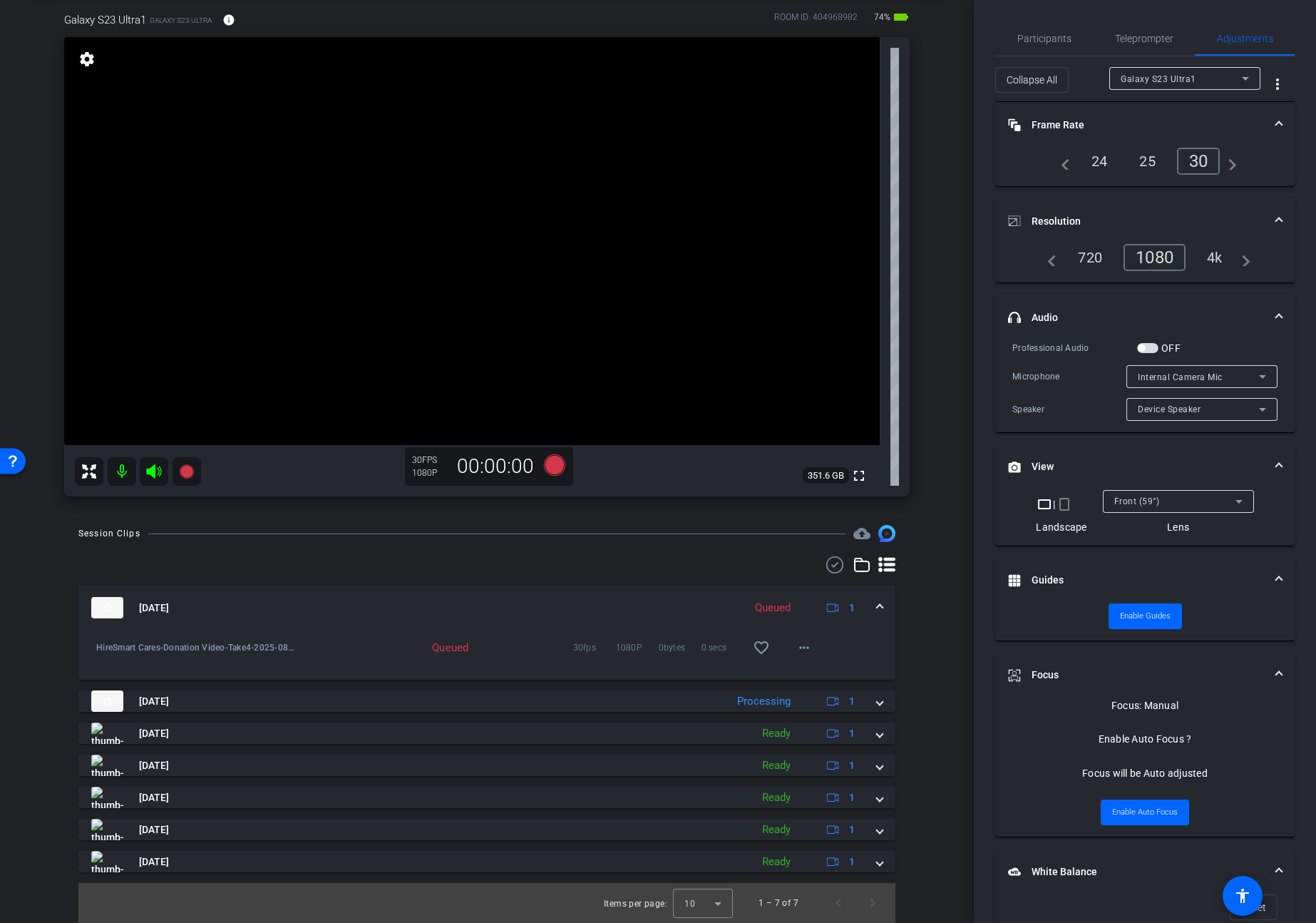
scroll to position [73, 0]
click at [802, 645] on mat-icon "more_horiz" at bounding box center [804, 648] width 17 height 17
click at [714, 566] on div at bounding box center [658, 461] width 1316 height 923
click at [1124, 34] on span "Teleprompter" at bounding box center [1144, 39] width 58 height 10
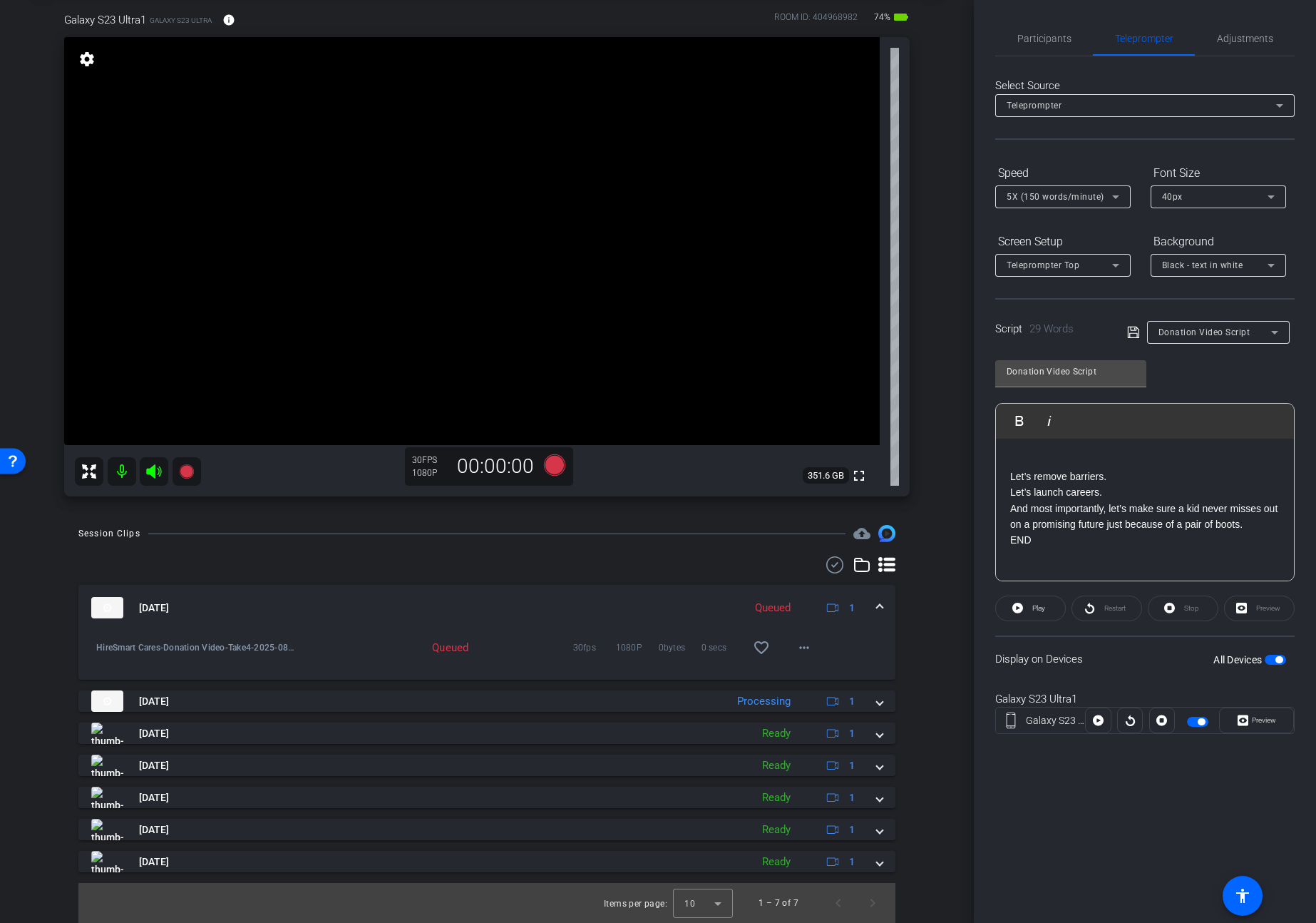
click at [1278, 662] on span "button" at bounding box center [1279, 660] width 7 height 7
click at [1031, 35] on span "Participants" at bounding box center [1044, 39] width 54 height 10
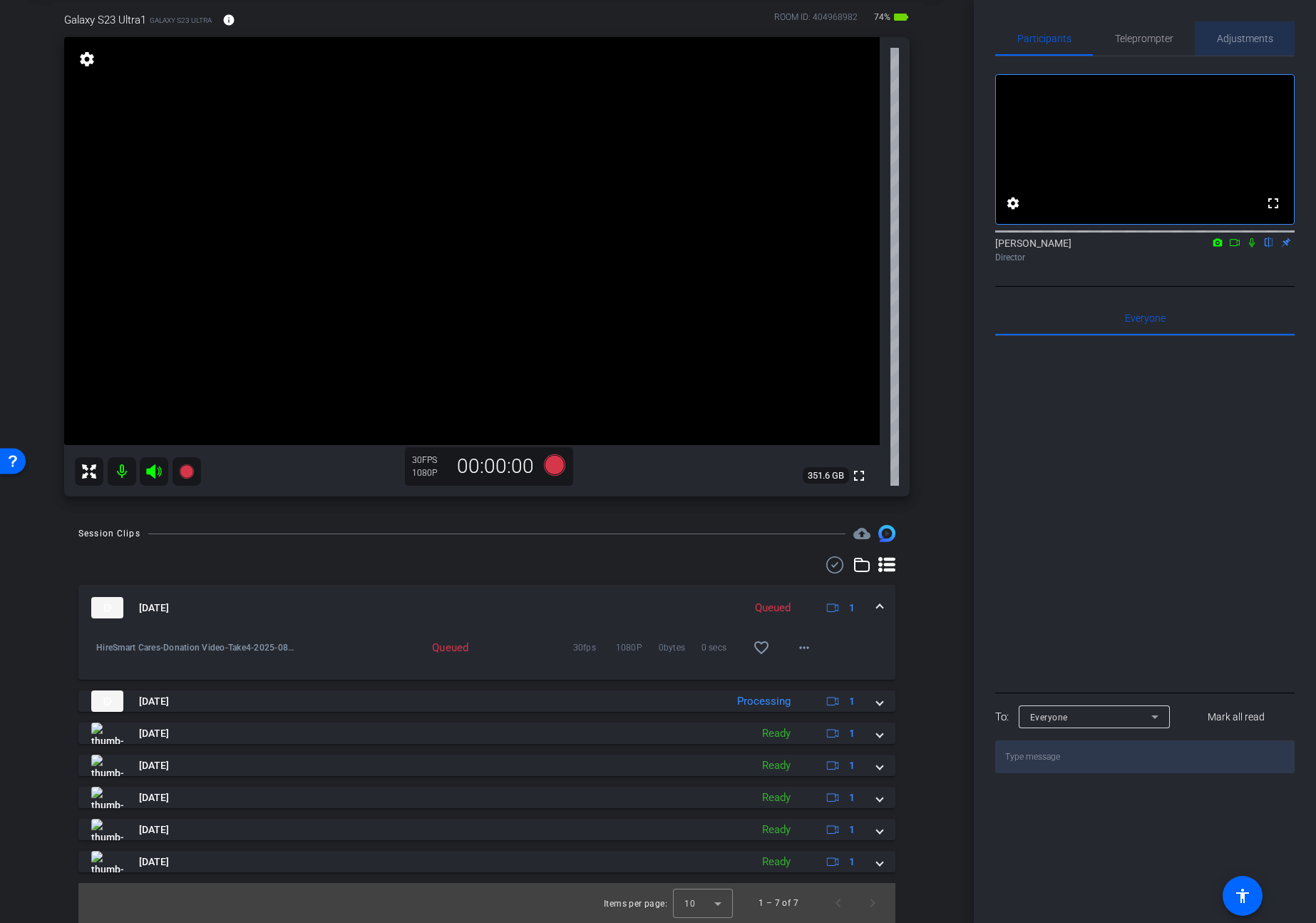
click at [1234, 39] on span "Adjustments" at bounding box center [1245, 39] width 56 height 10
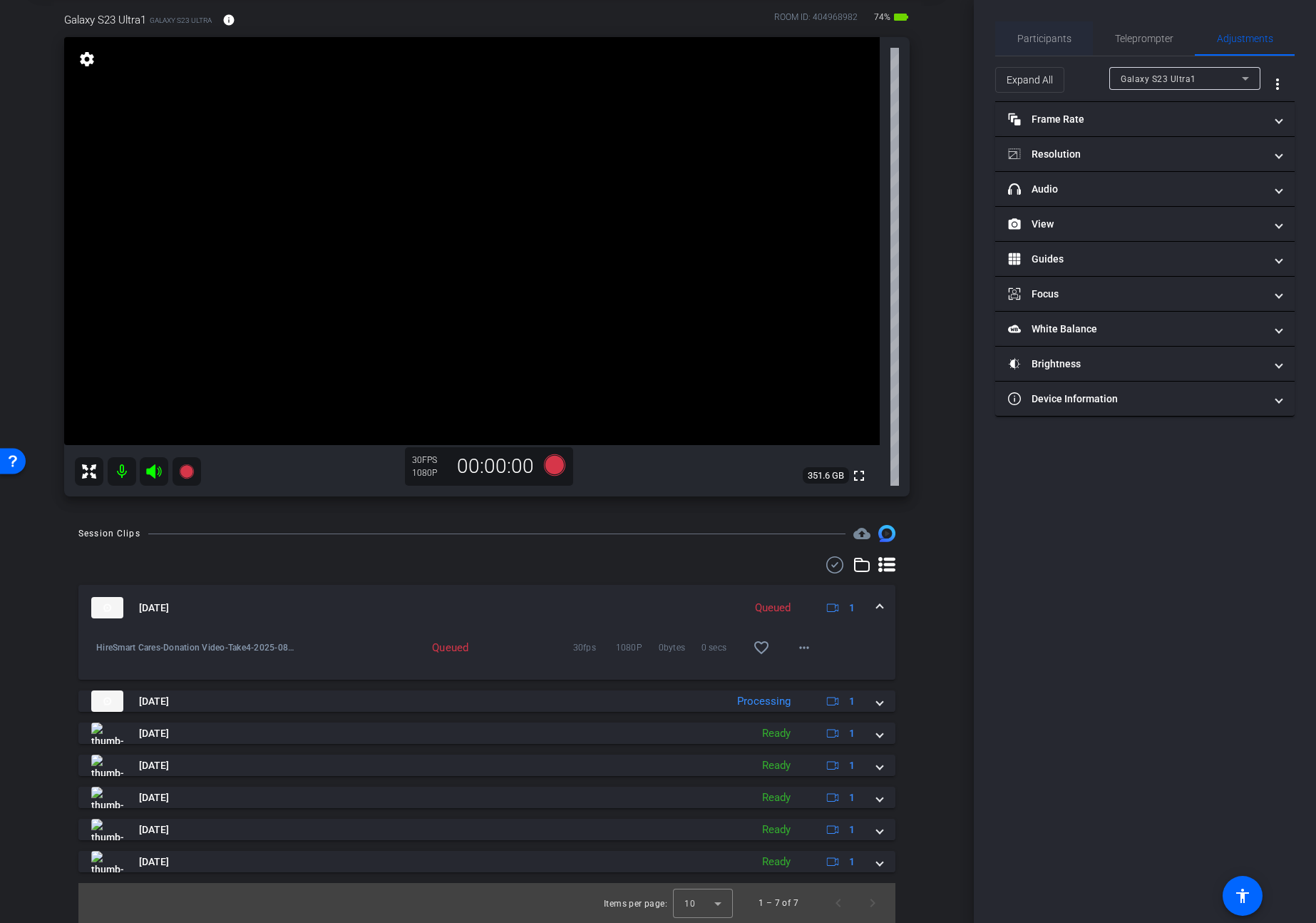
drag, startPoint x: 1156, startPoint y: 40, endPoint x: 1064, endPoint y: 35, distance: 92.1
click at [1156, 40] on span "Teleprompter" at bounding box center [1144, 39] width 58 height 10
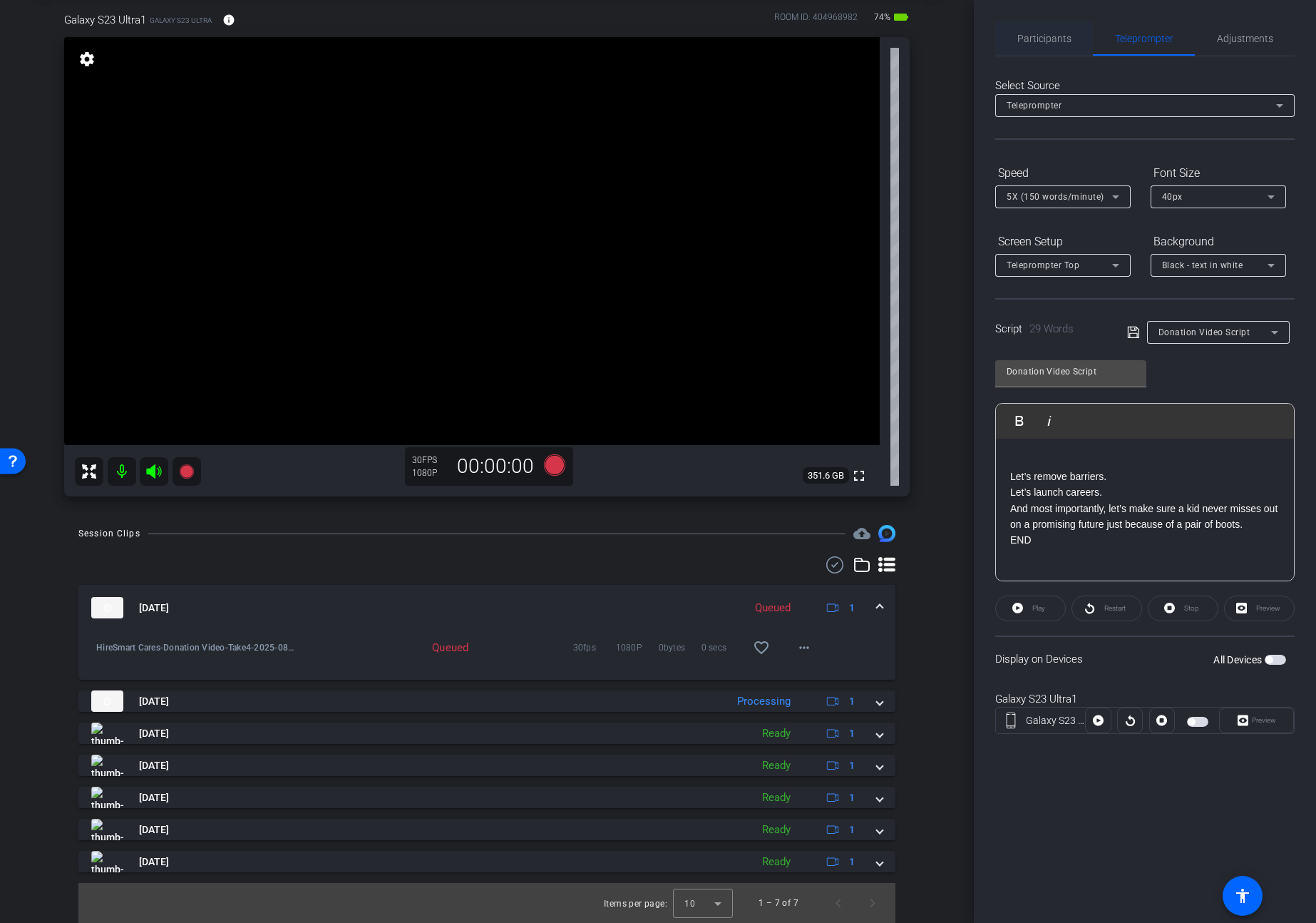
click at [1051, 36] on span "Participants" at bounding box center [1044, 39] width 54 height 10
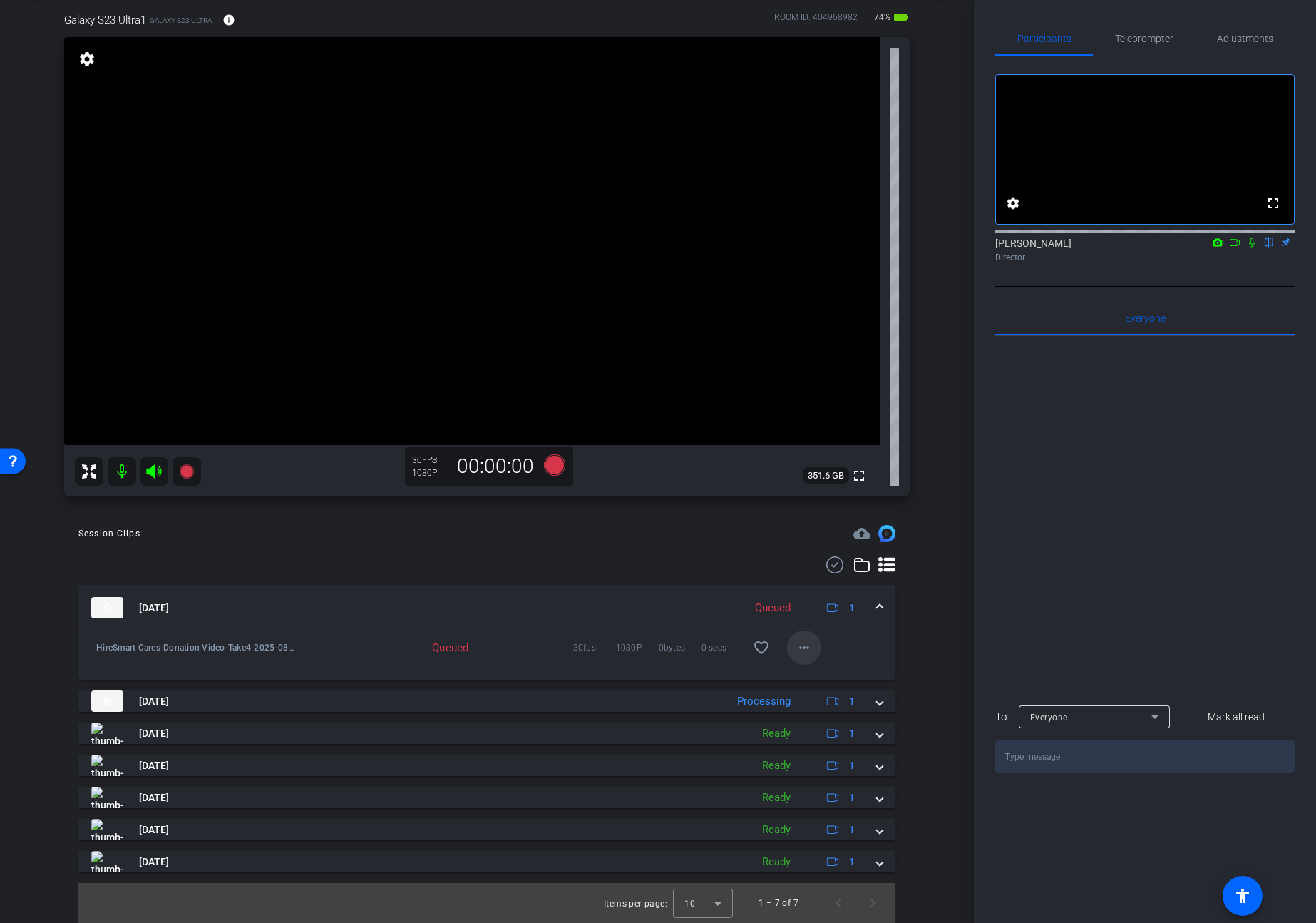
click at [798, 649] on mat-icon "more_horiz" at bounding box center [804, 648] width 17 height 17
click at [618, 550] on div at bounding box center [658, 461] width 1316 height 923
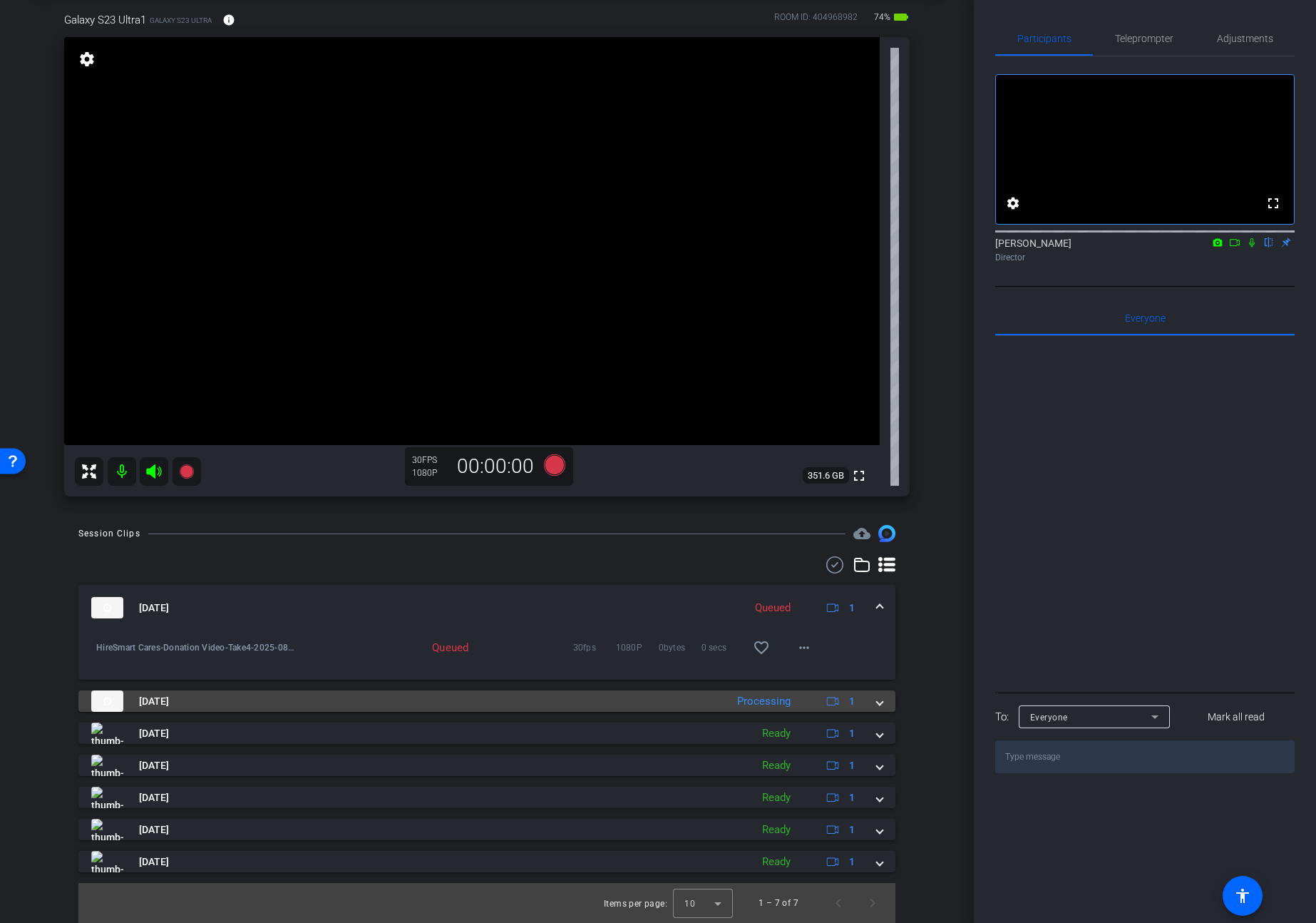
click at [877, 702] on span at bounding box center [880, 701] width 6 height 15
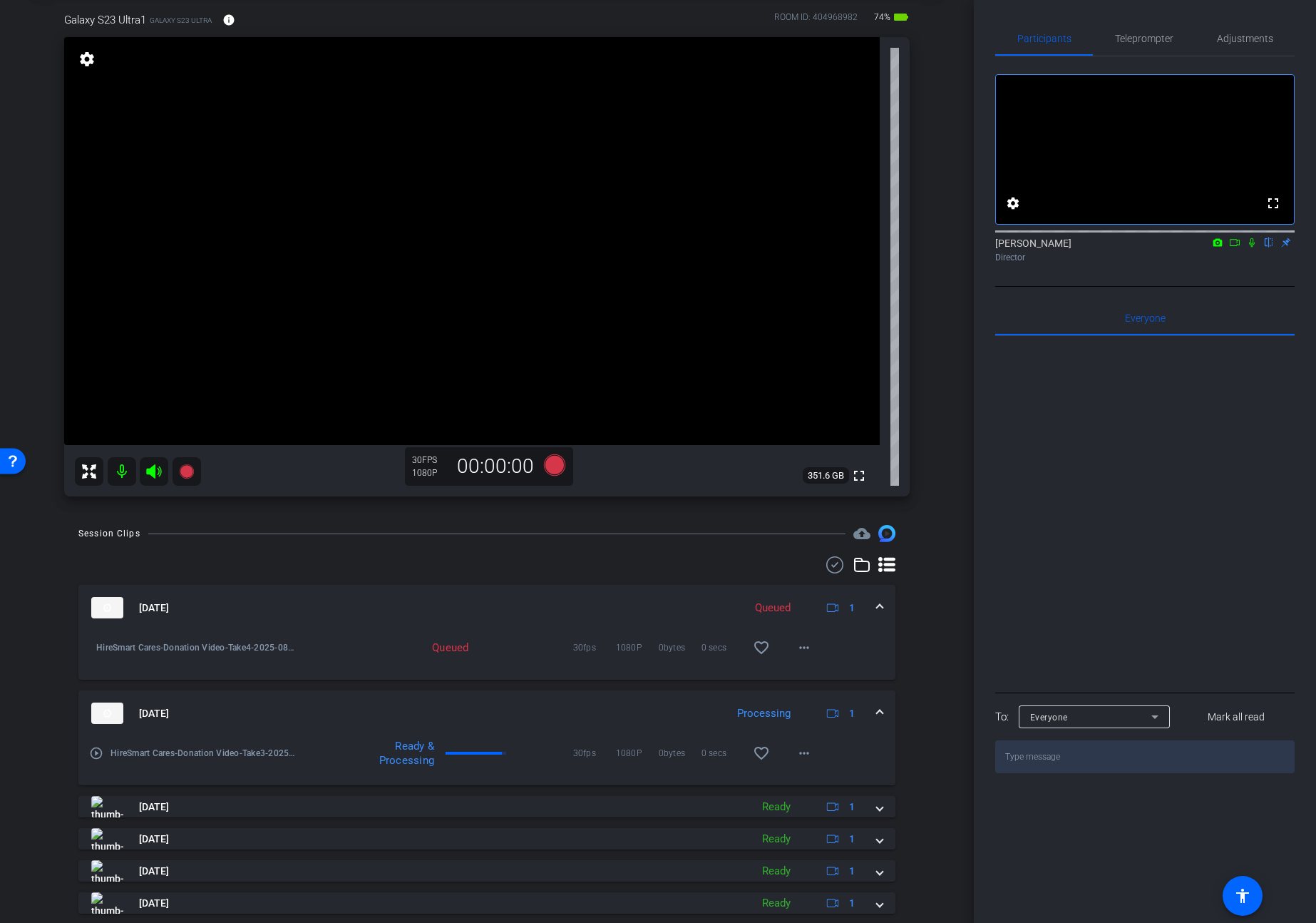
click at [390, 561] on div at bounding box center [487, 565] width 817 height 17
click at [1224, 38] on span "Adjustments" at bounding box center [1245, 39] width 56 height 10
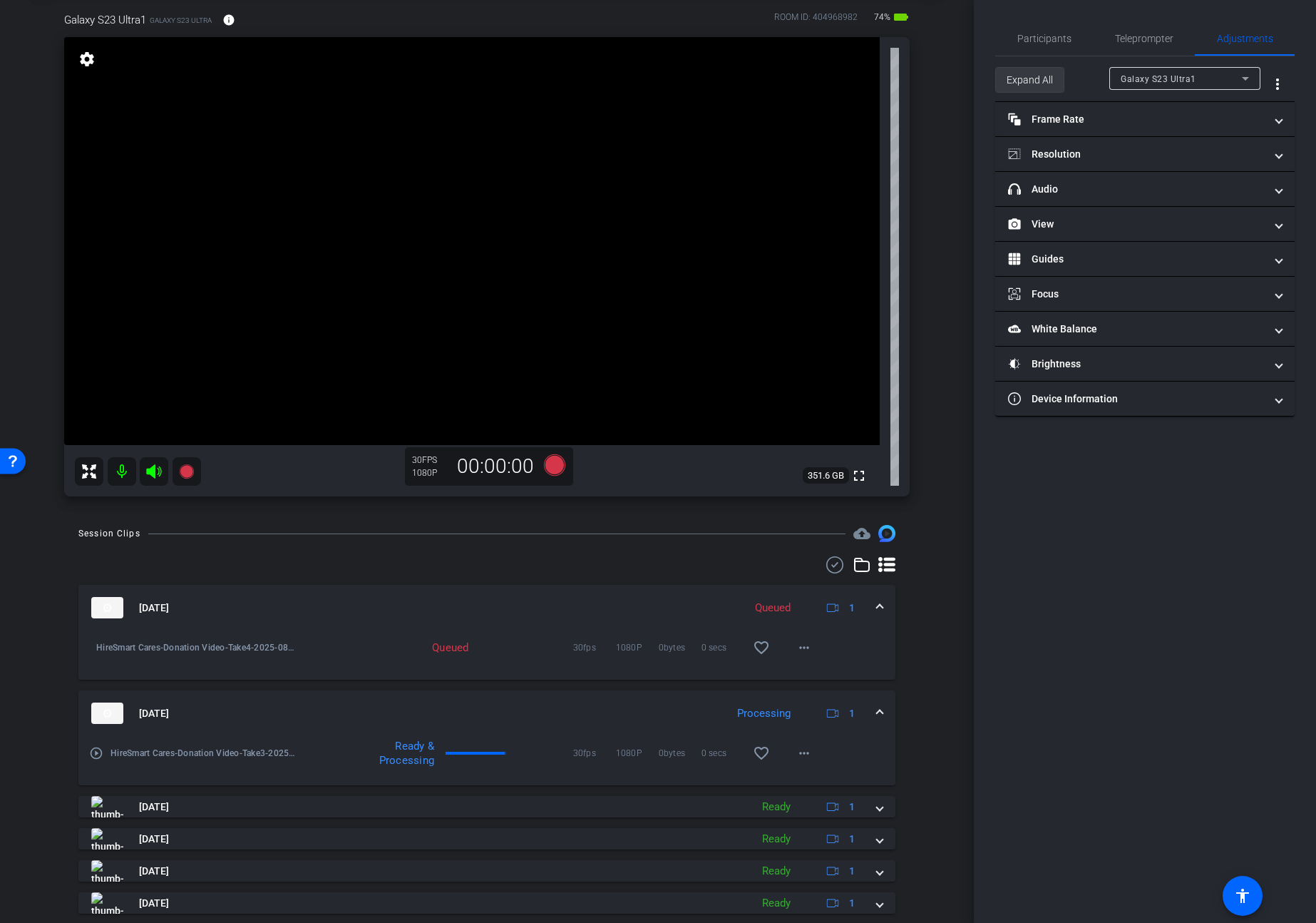
click at [1028, 71] on span "Expand All" at bounding box center [1030, 79] width 46 height 27
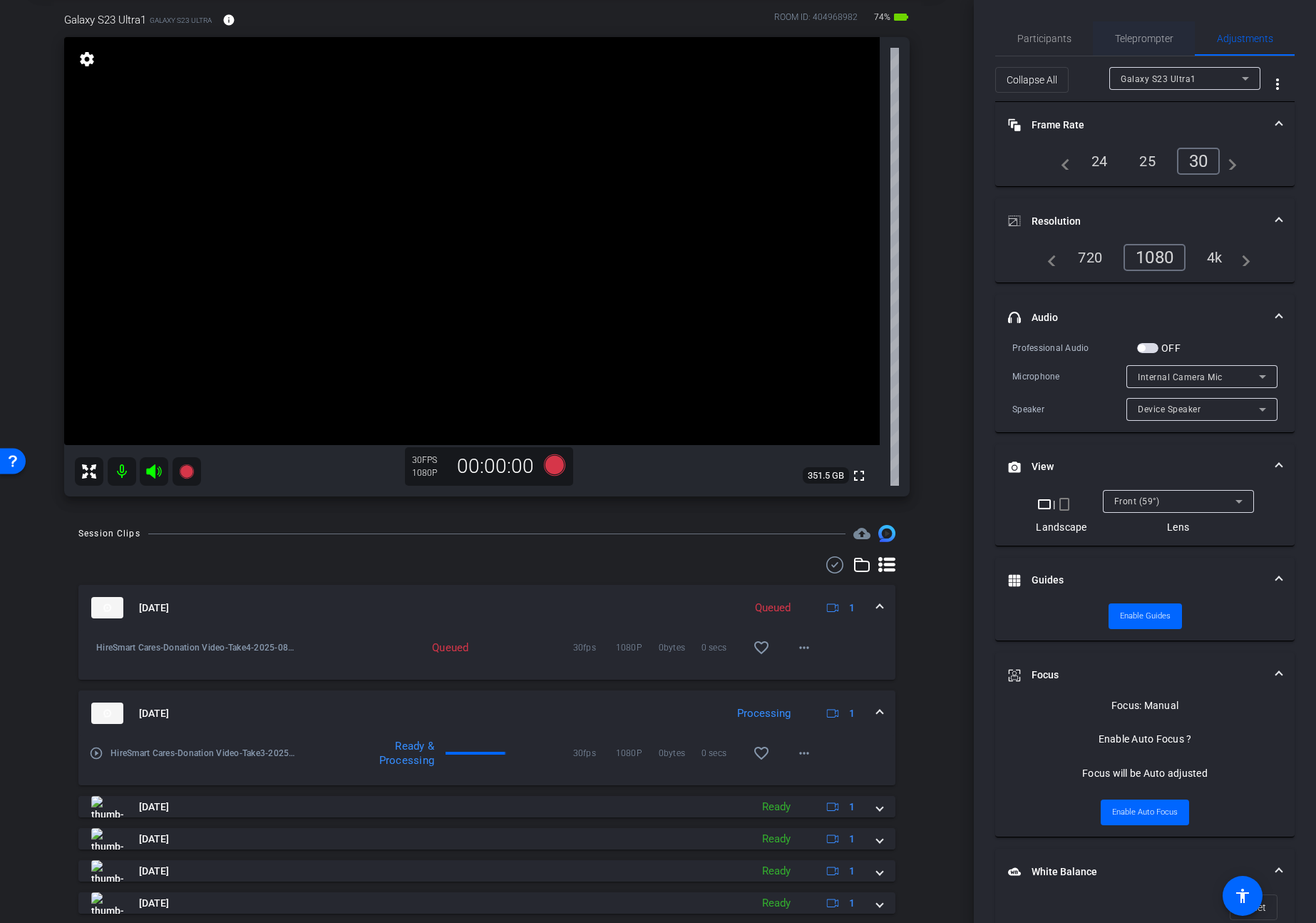
click at [1142, 40] on span "Teleprompter" at bounding box center [1144, 39] width 58 height 10
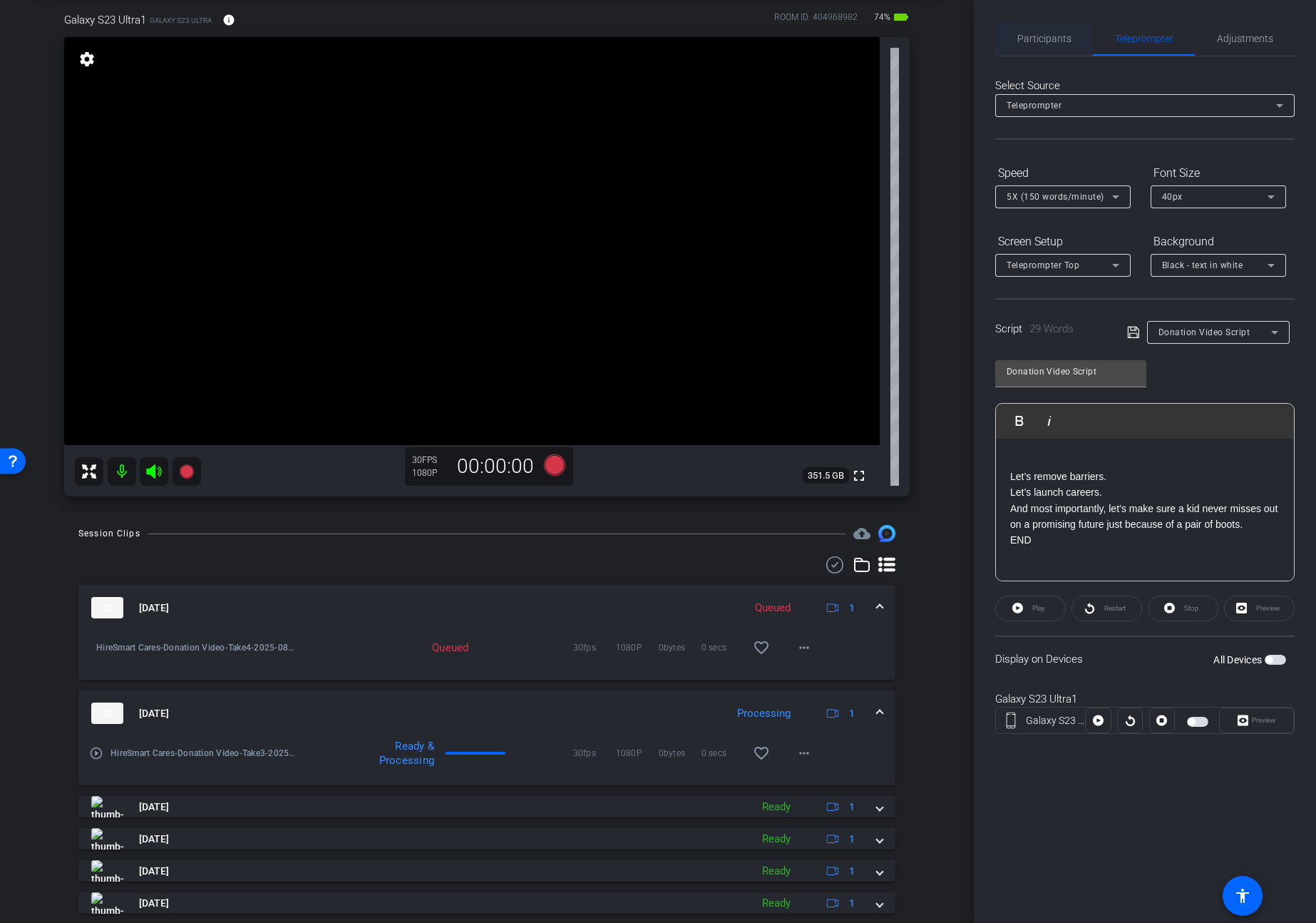
click at [1048, 41] on span "Participants" at bounding box center [1044, 39] width 54 height 10
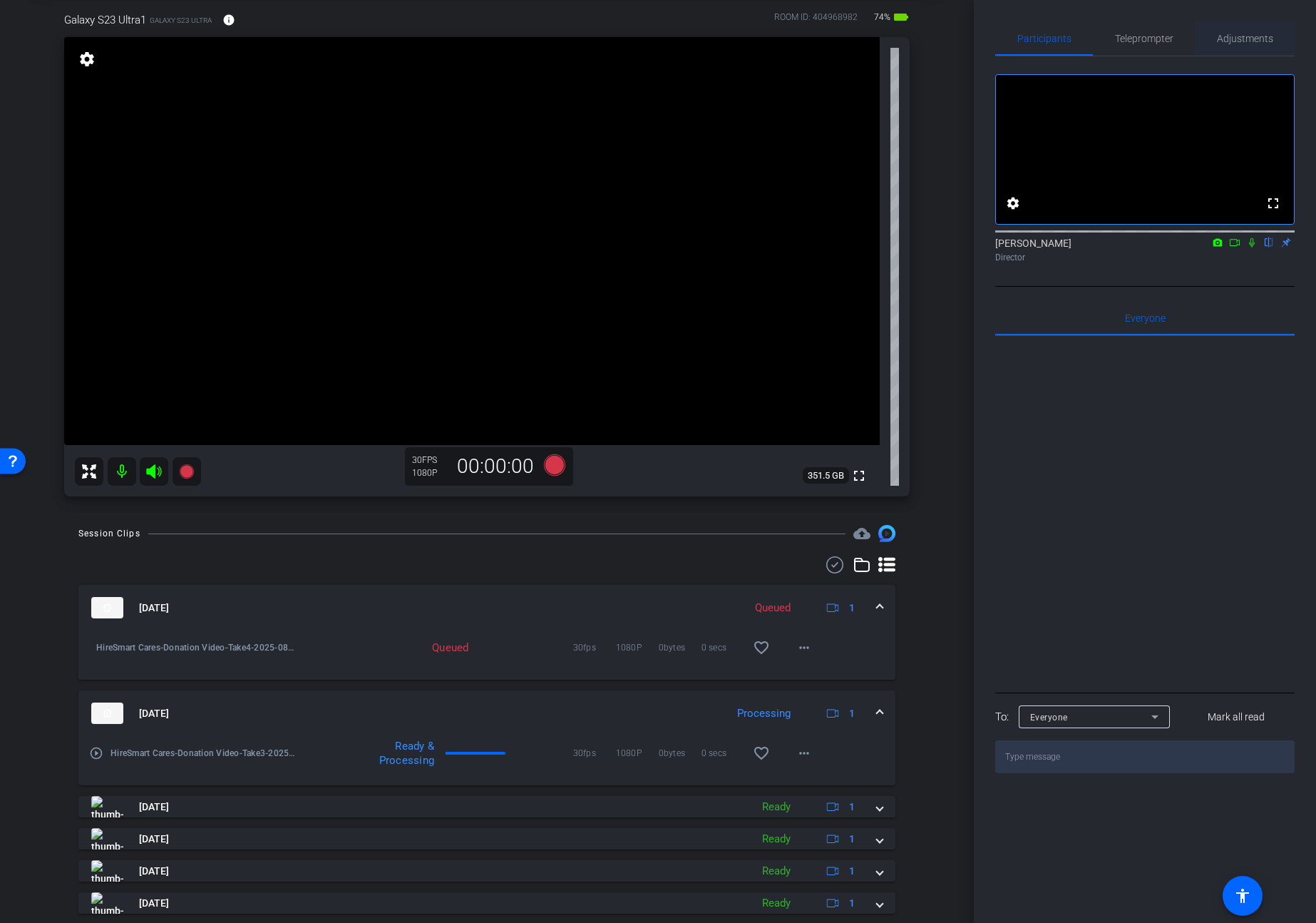
click at [1246, 45] on span "Adjustments" at bounding box center [1245, 39] width 56 height 34
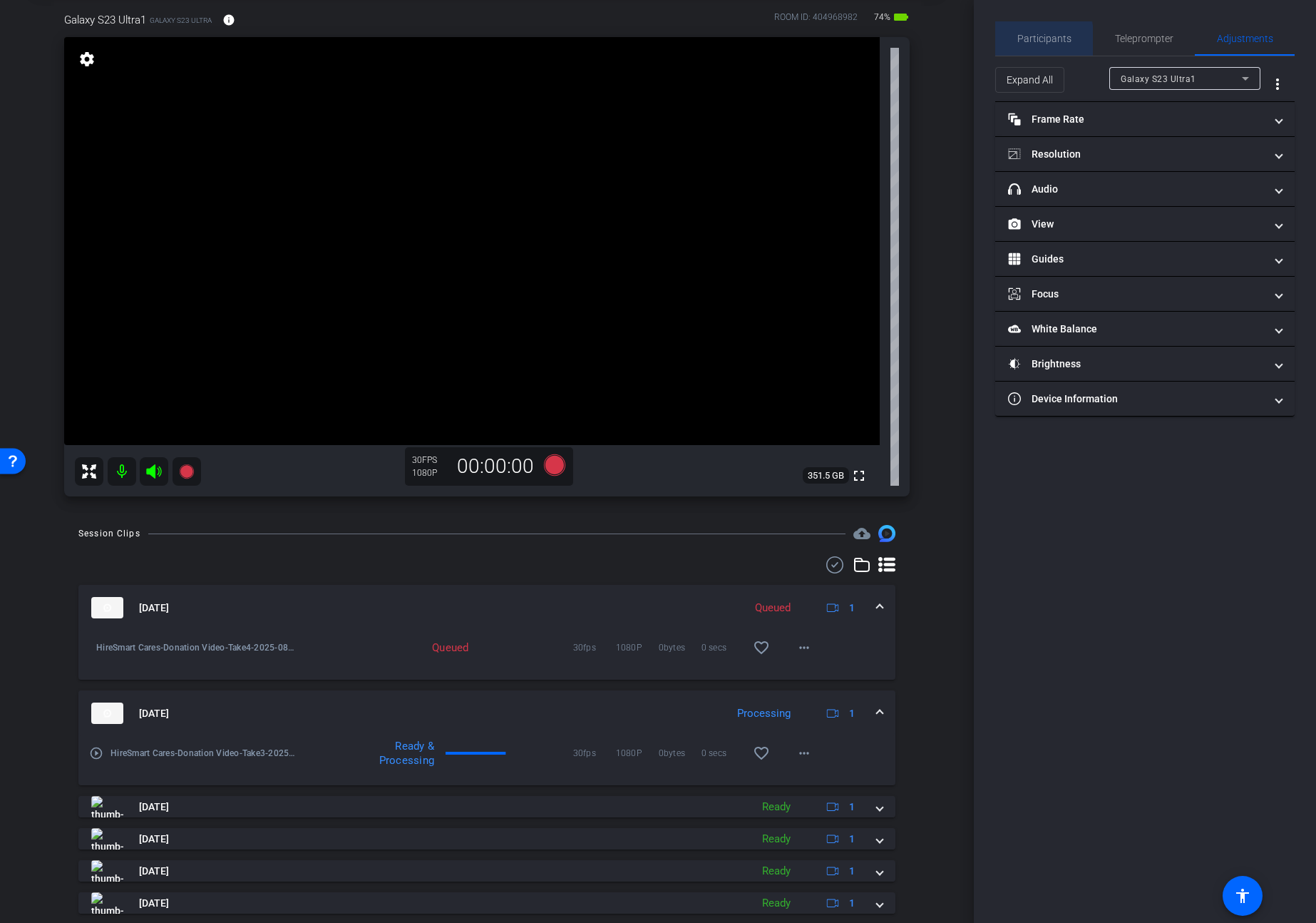
click at [1009, 41] on div "Participants" at bounding box center [1044, 39] width 98 height 34
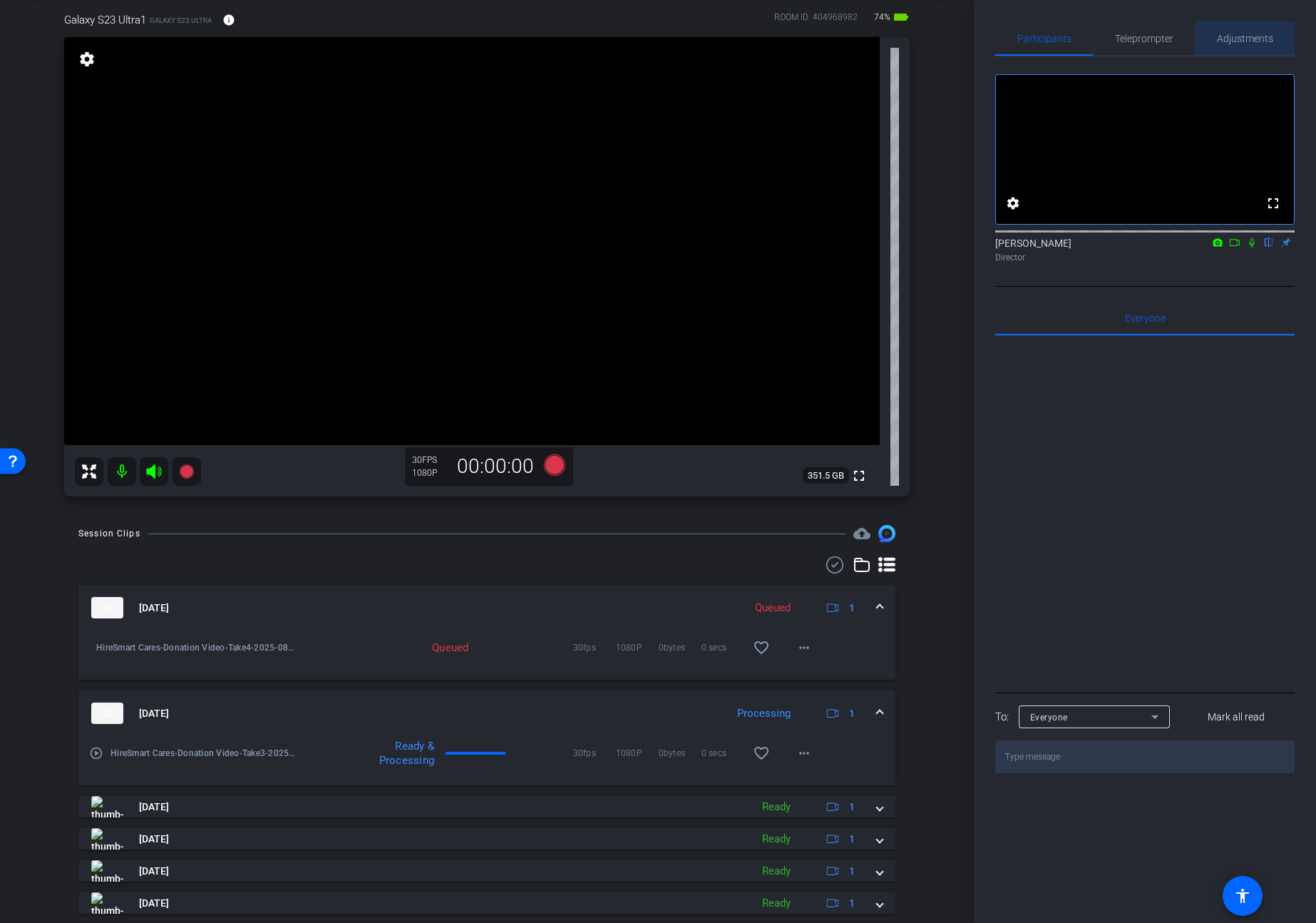
click at [1280, 52] on div "Adjustments" at bounding box center [1245, 39] width 100 height 34
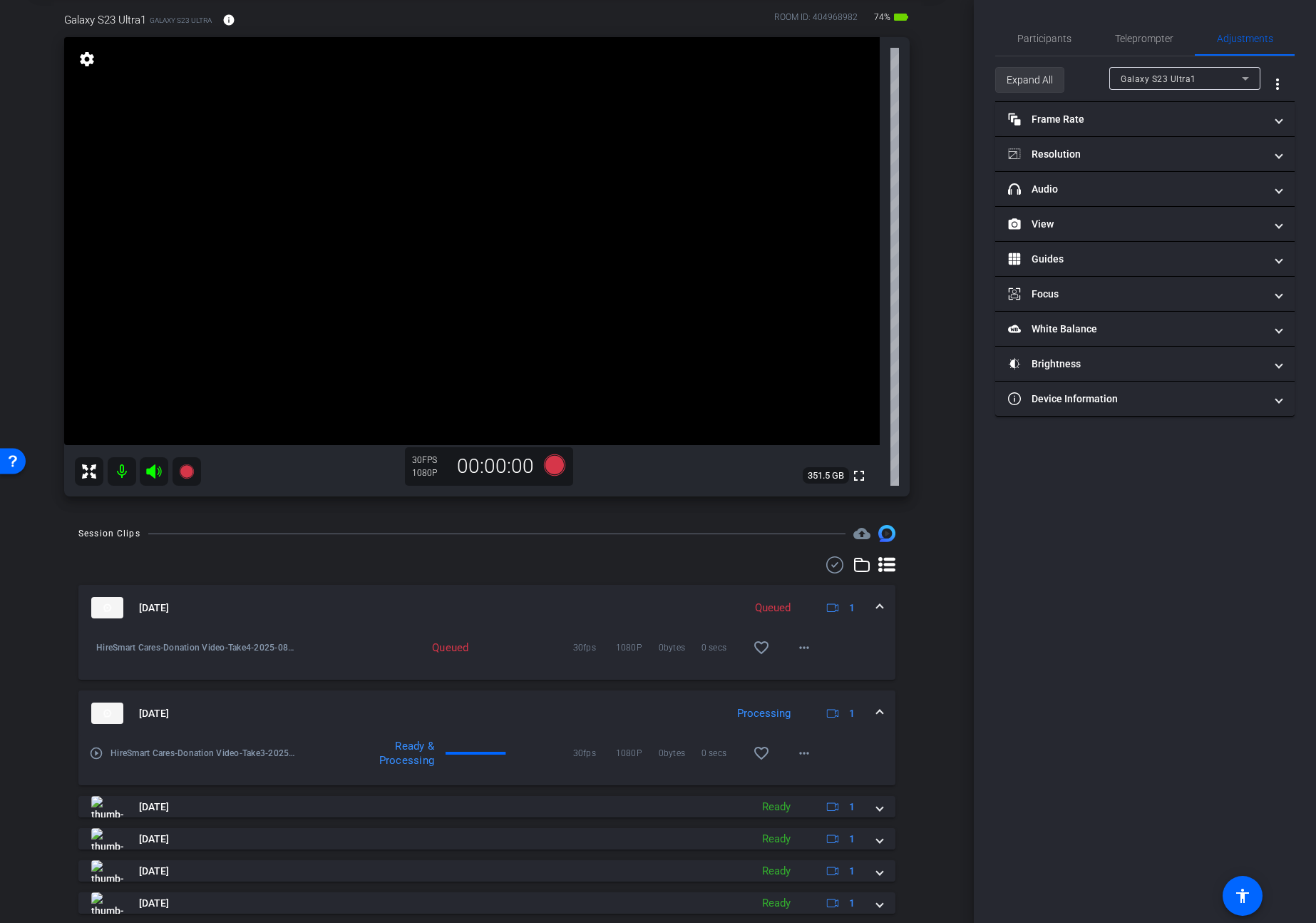
click at [1042, 80] on span "Expand All" at bounding box center [1030, 79] width 46 height 27
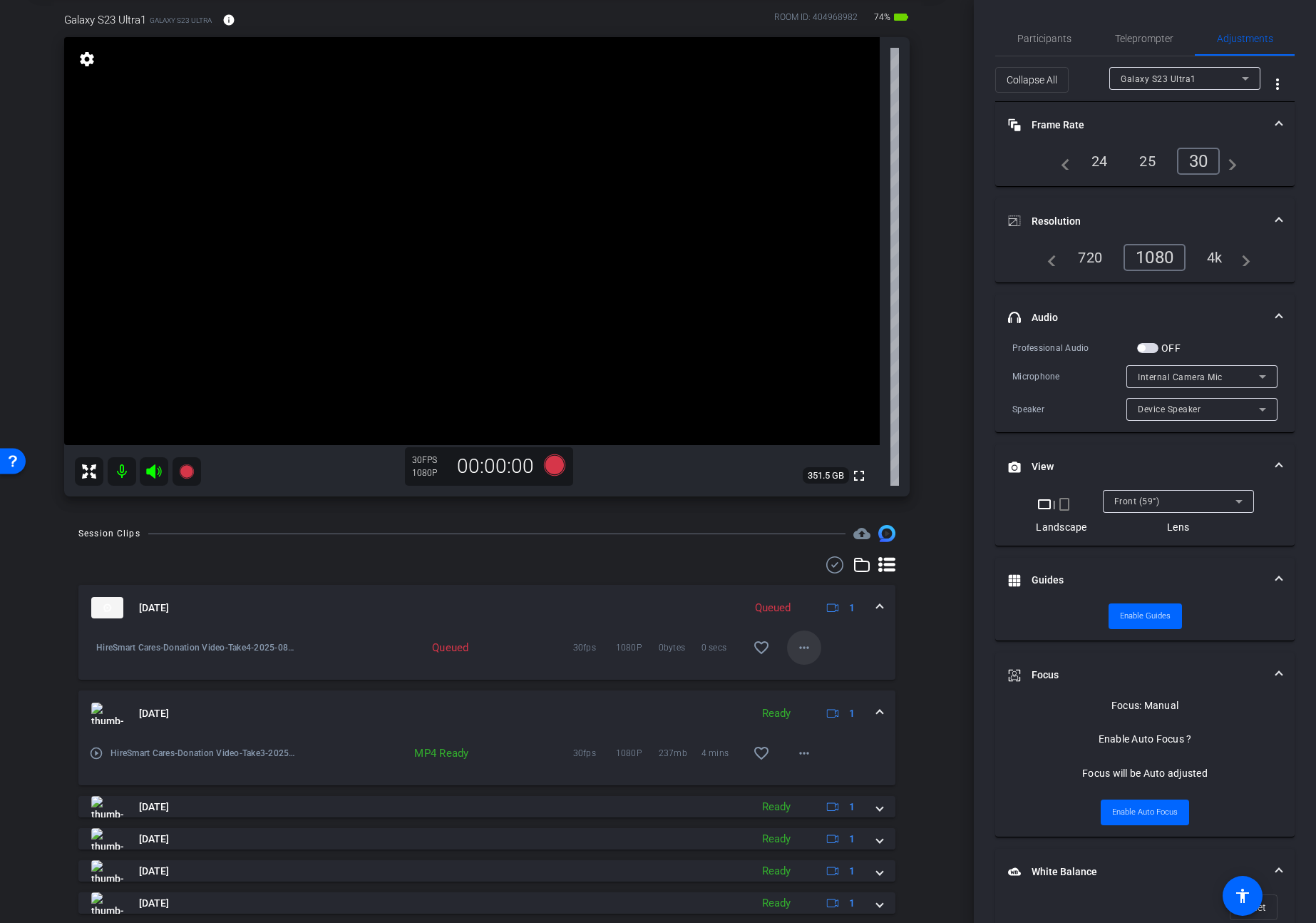
click at [803, 645] on mat-icon "more_horiz" at bounding box center [804, 648] width 17 height 17
click at [822, 673] on span "Download Original" at bounding box center [840, 678] width 85 height 17
click at [876, 715] on div "[DATE] Ready 1" at bounding box center [483, 712] width 785 height 22
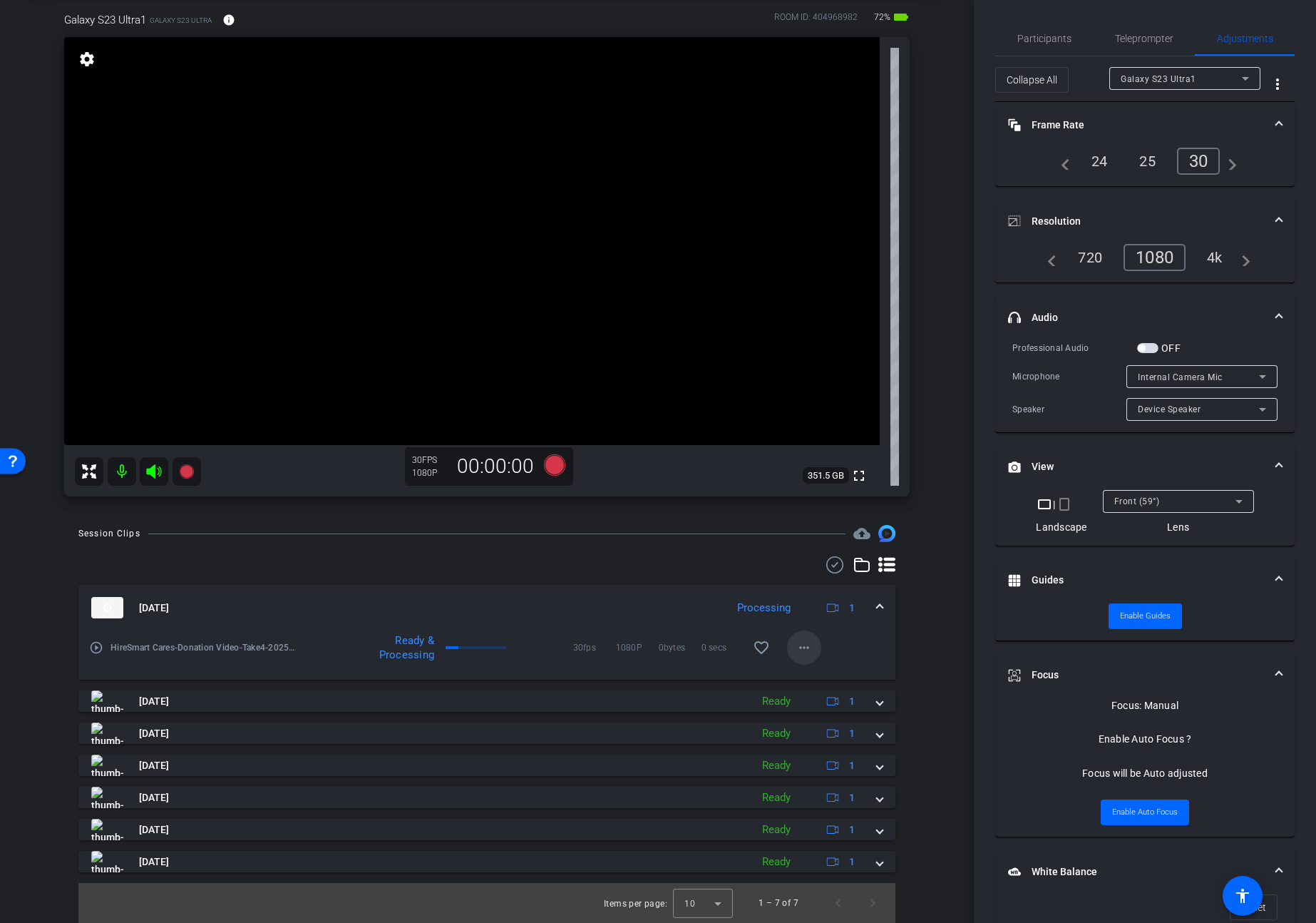
click at [803, 648] on mat-icon "more_horiz" at bounding box center [804, 648] width 17 height 17
click at [831, 674] on span "Download Original" at bounding box center [840, 678] width 85 height 17
click at [1147, 43] on span "Teleprompter" at bounding box center [1144, 39] width 58 height 10
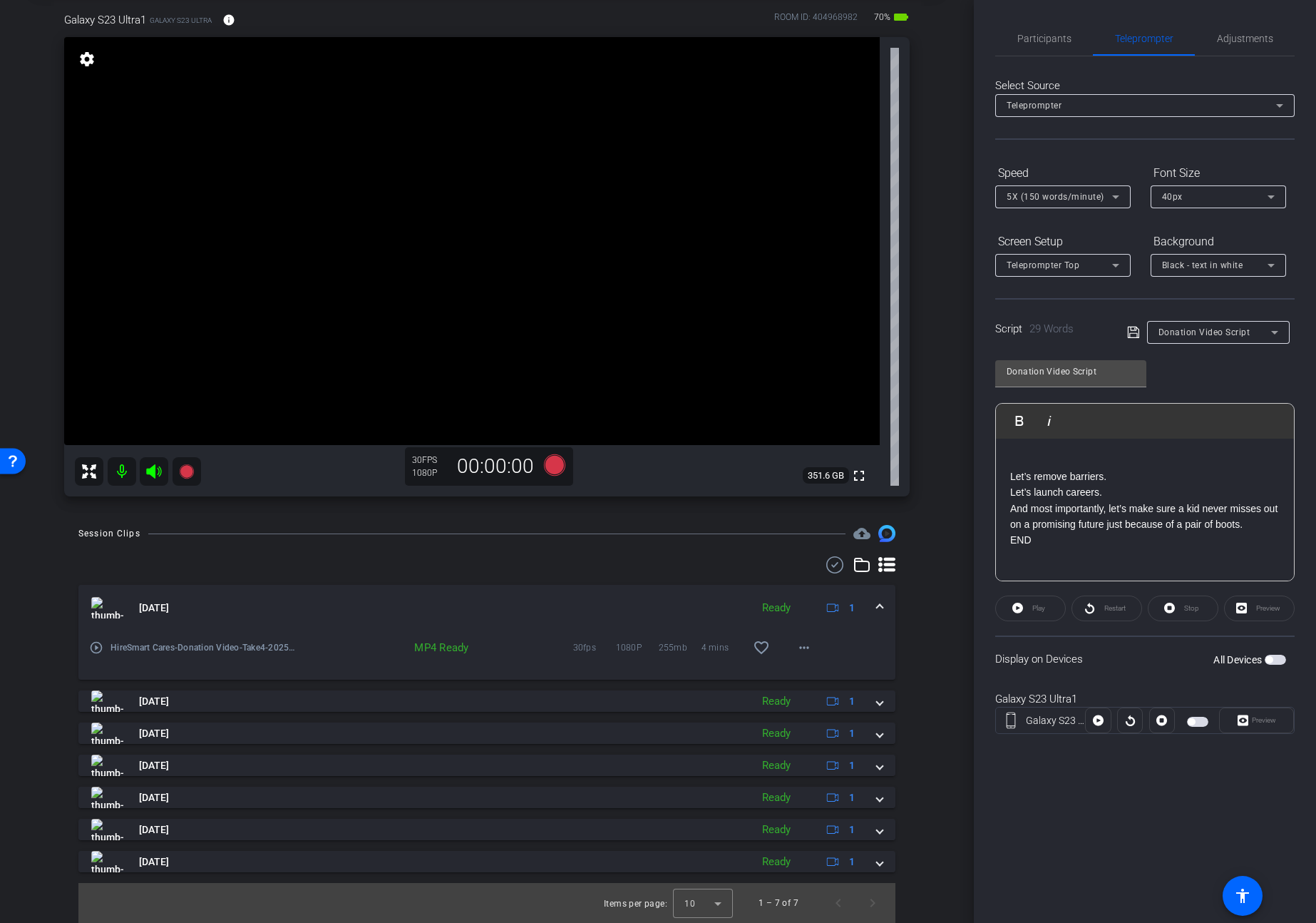
drag, startPoint x: 1261, startPoint y: 529, endPoint x: 864, endPoint y: 386, distance: 422.0
click at [864, 386] on div "arrow_back Donation Video Back to project Send invite account_box grid_on setti…" at bounding box center [658, 461] width 1316 height 923
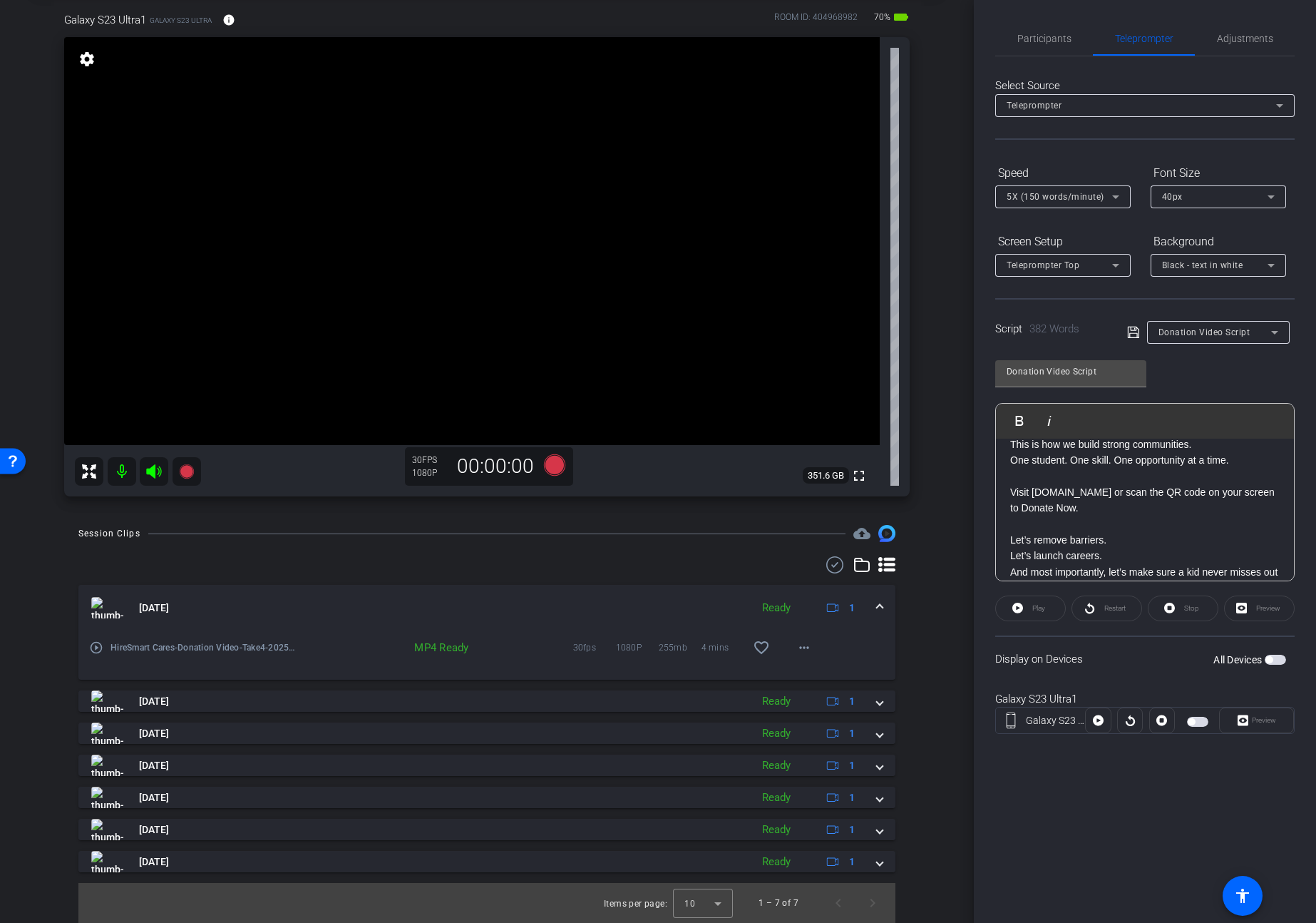
scroll to position [1052, 0]
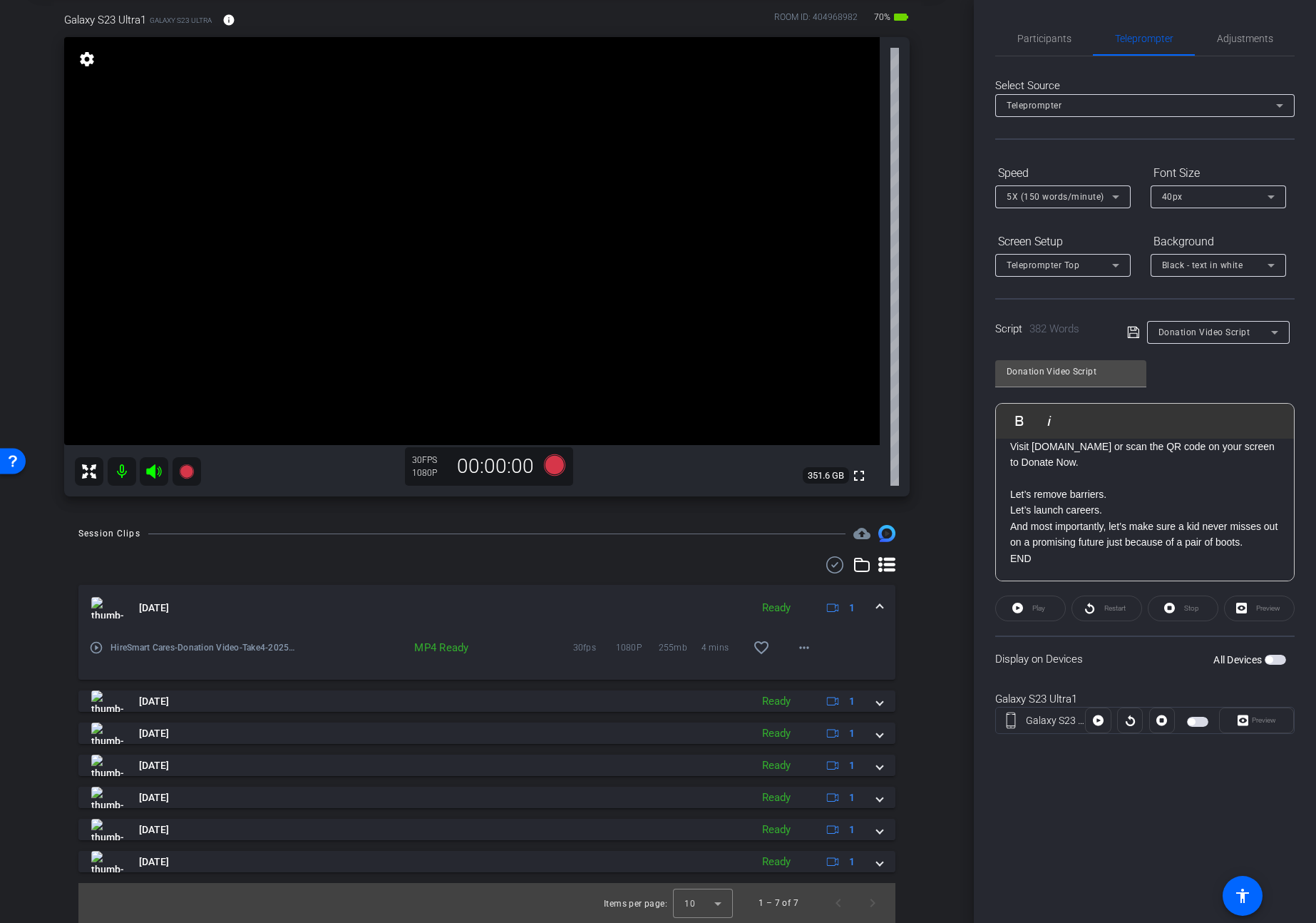
click at [1128, 331] on icon at bounding box center [1133, 332] width 11 height 11
click at [1226, 40] on span "Adjustments" at bounding box center [1245, 39] width 56 height 10
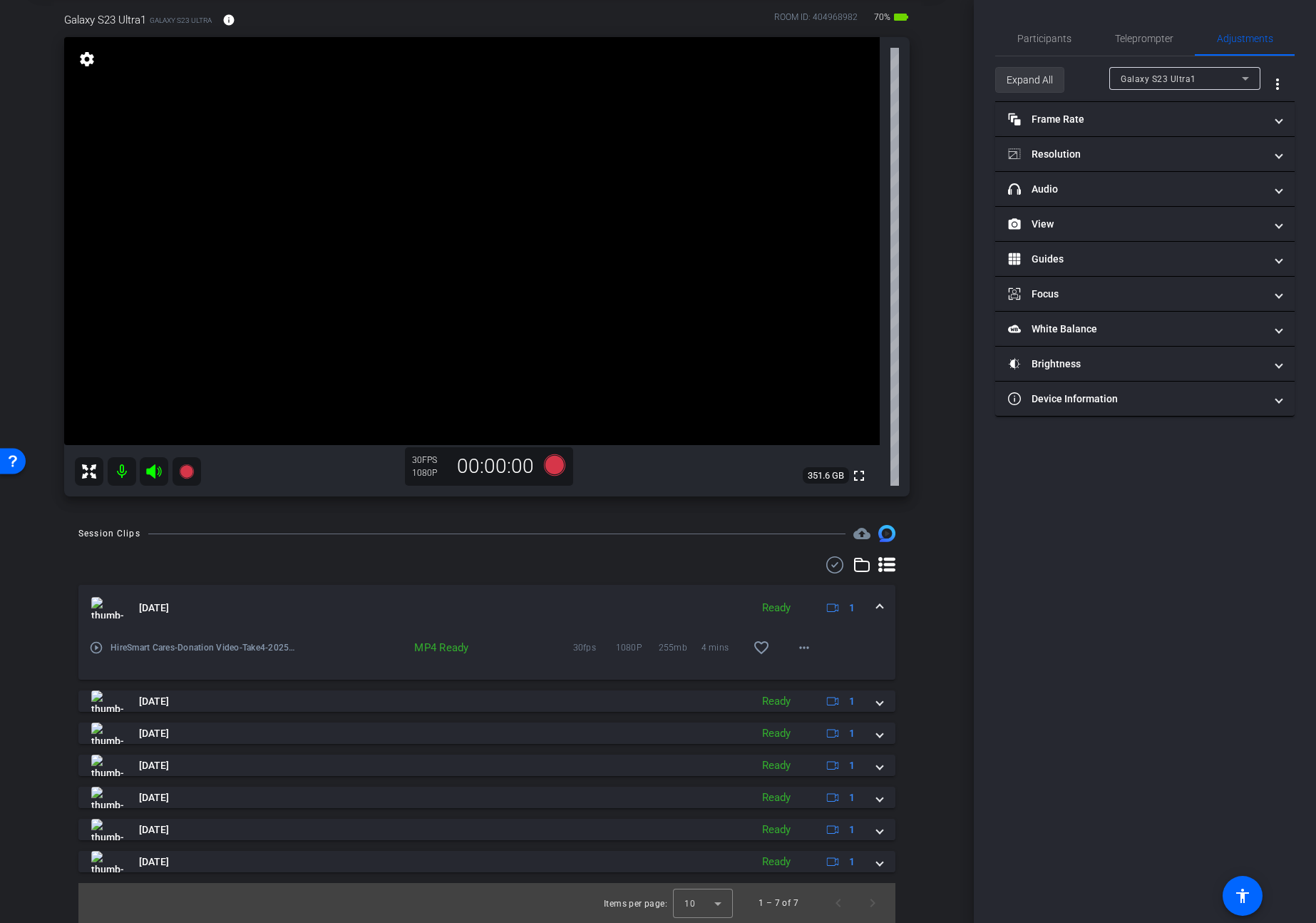
click at [1045, 80] on span "Expand All" at bounding box center [1030, 79] width 46 height 27
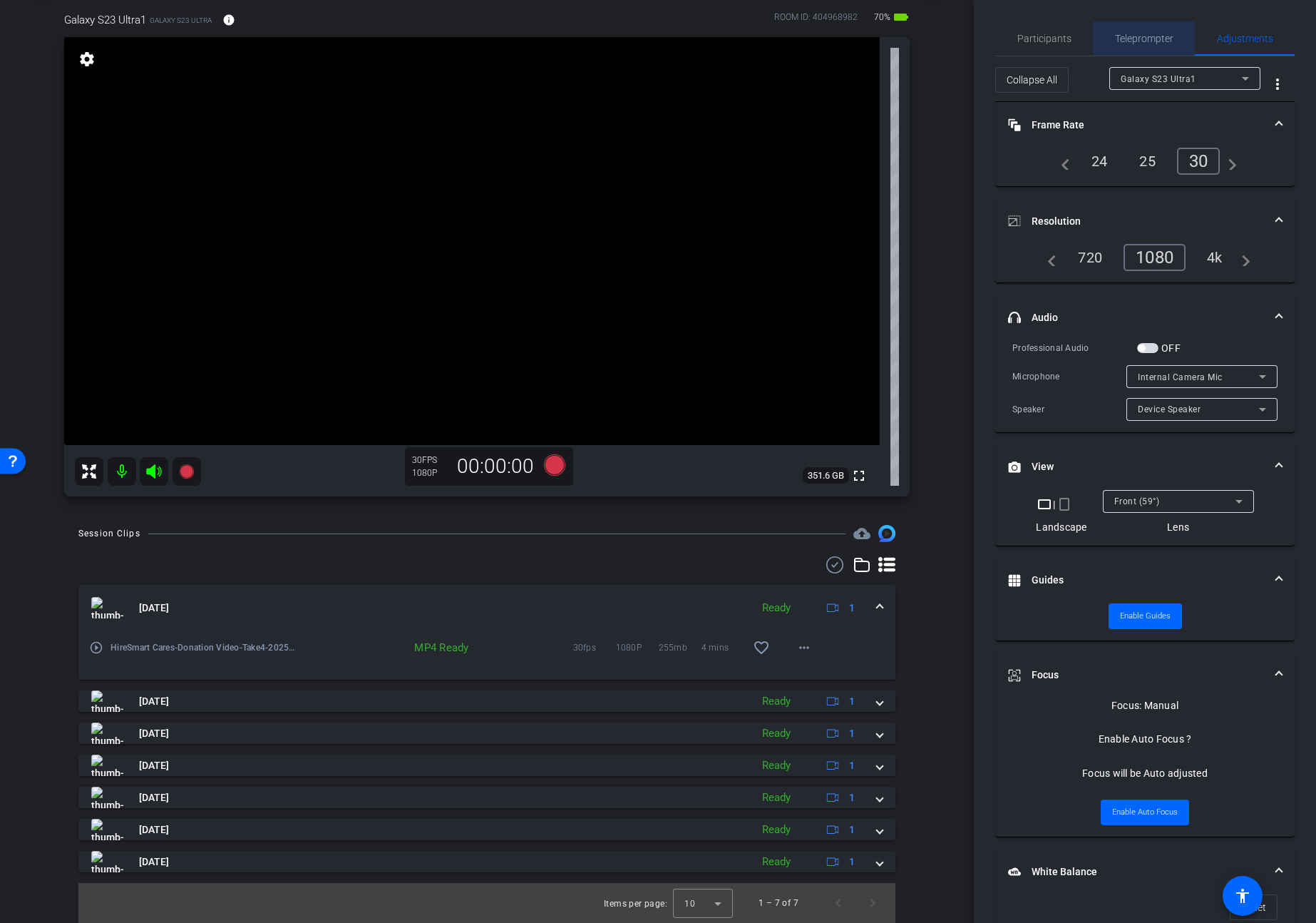
click at [1160, 34] on span "Teleprompter" at bounding box center [1144, 39] width 58 height 10
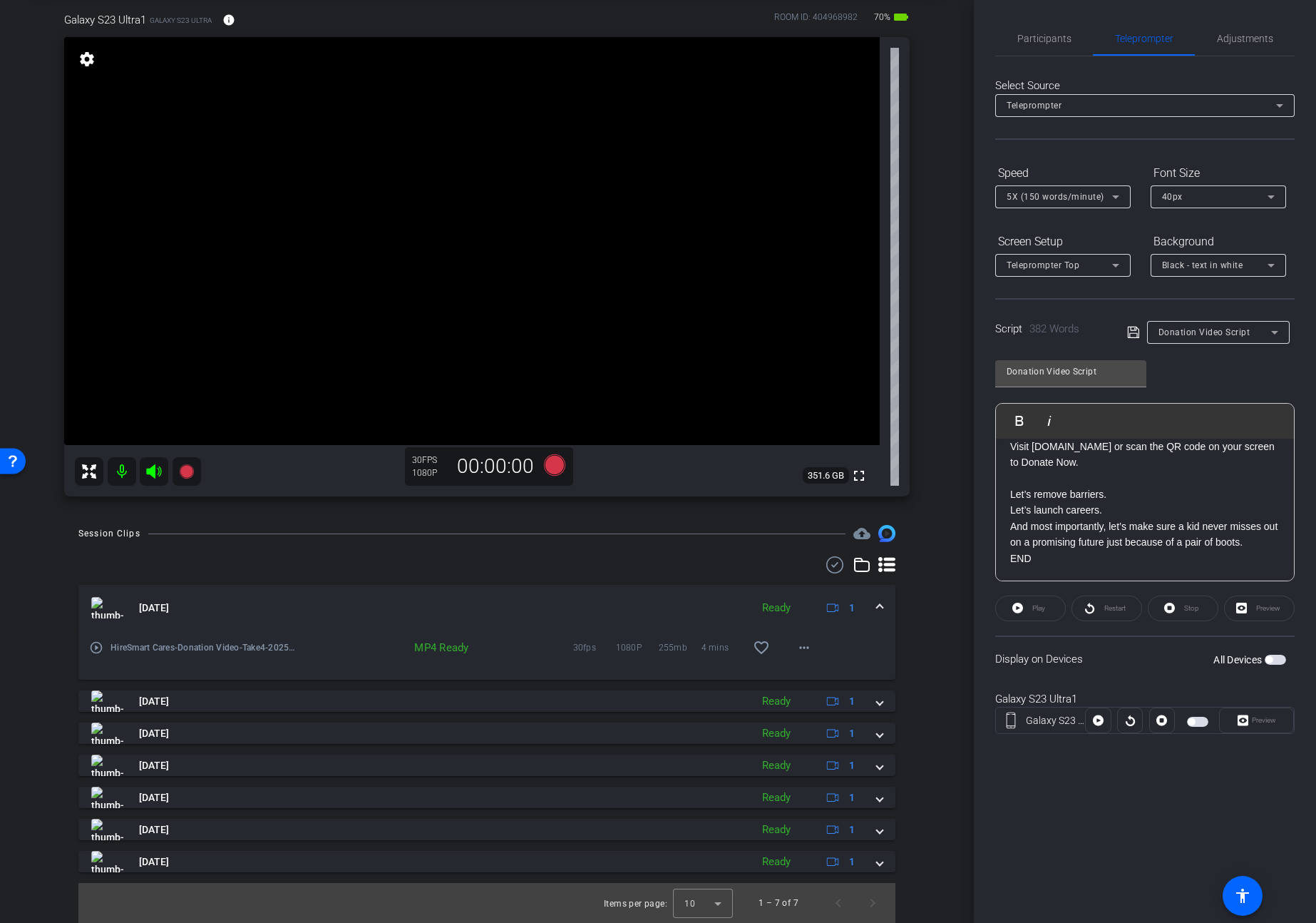
drag, startPoint x: 1278, startPoint y: 658, endPoint x: 1265, endPoint y: 687, distance: 31.8
click at [1278, 658] on span "button" at bounding box center [1275, 660] width 22 height 10
click at [1262, 719] on span "Preview" at bounding box center [1264, 719] width 24 height 8
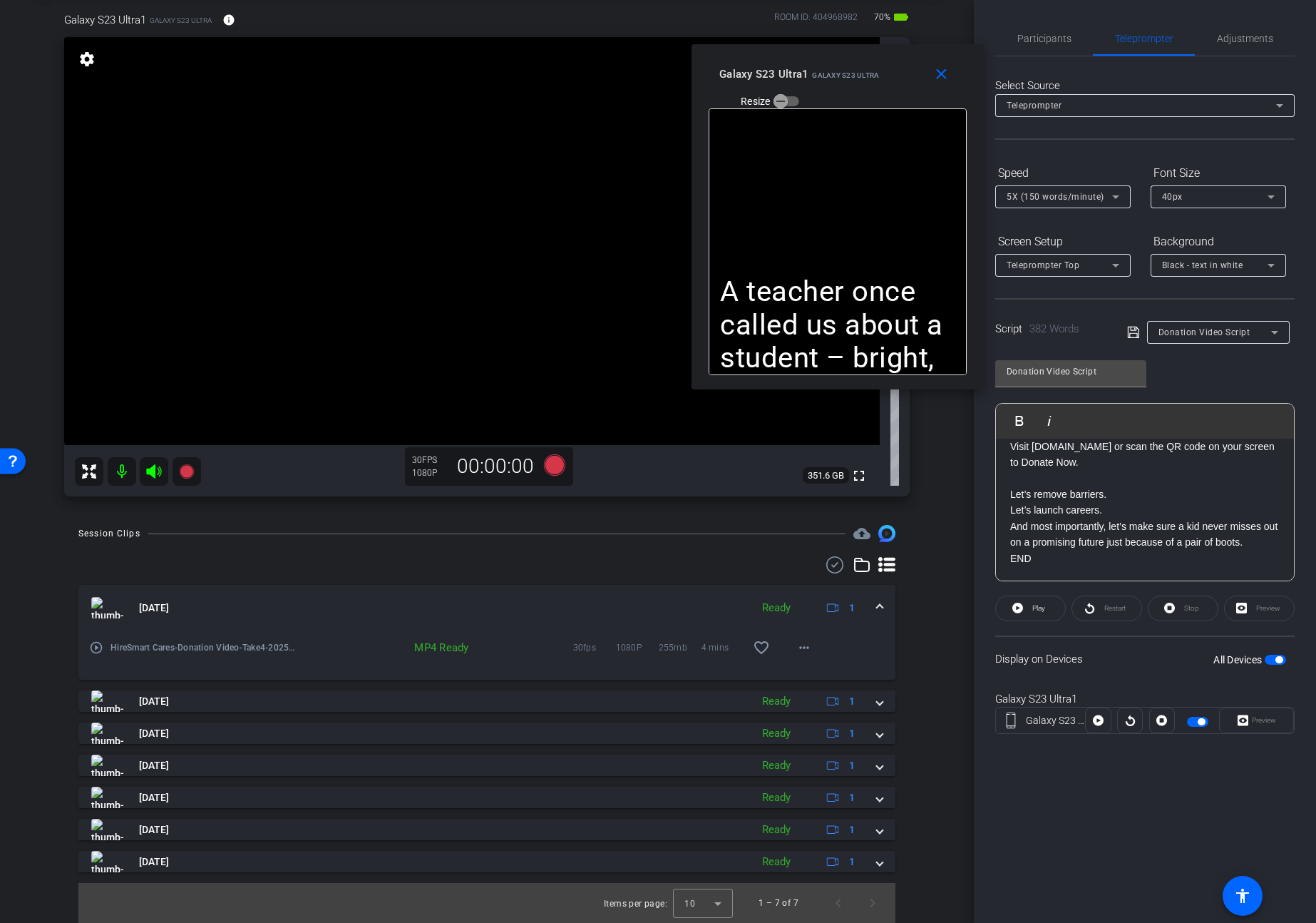
drag, startPoint x: 718, startPoint y: 316, endPoint x: 897, endPoint y: 71, distance: 303.4
click at [897, 71] on div "Galaxy S23 Ultra1 Galaxy S23 Ultra Resize" at bounding box center [843, 86] width 248 height 51
click at [1248, 42] on span "Adjustments" at bounding box center [1245, 39] width 56 height 10
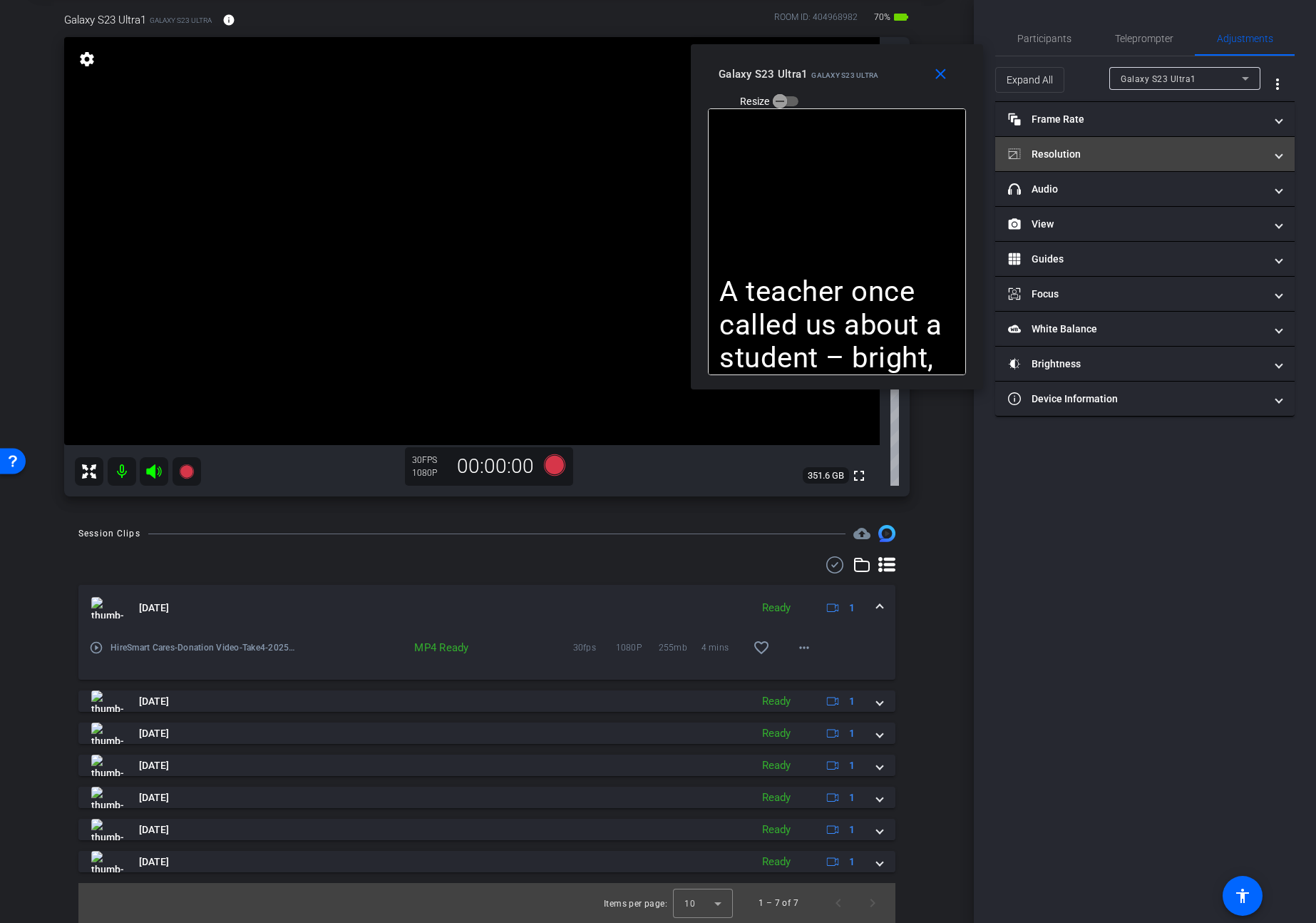
drag, startPoint x: 1045, startPoint y: 77, endPoint x: 1080, endPoint y: 170, distance: 99.4
click at [1045, 77] on span "Expand All" at bounding box center [1030, 79] width 46 height 27
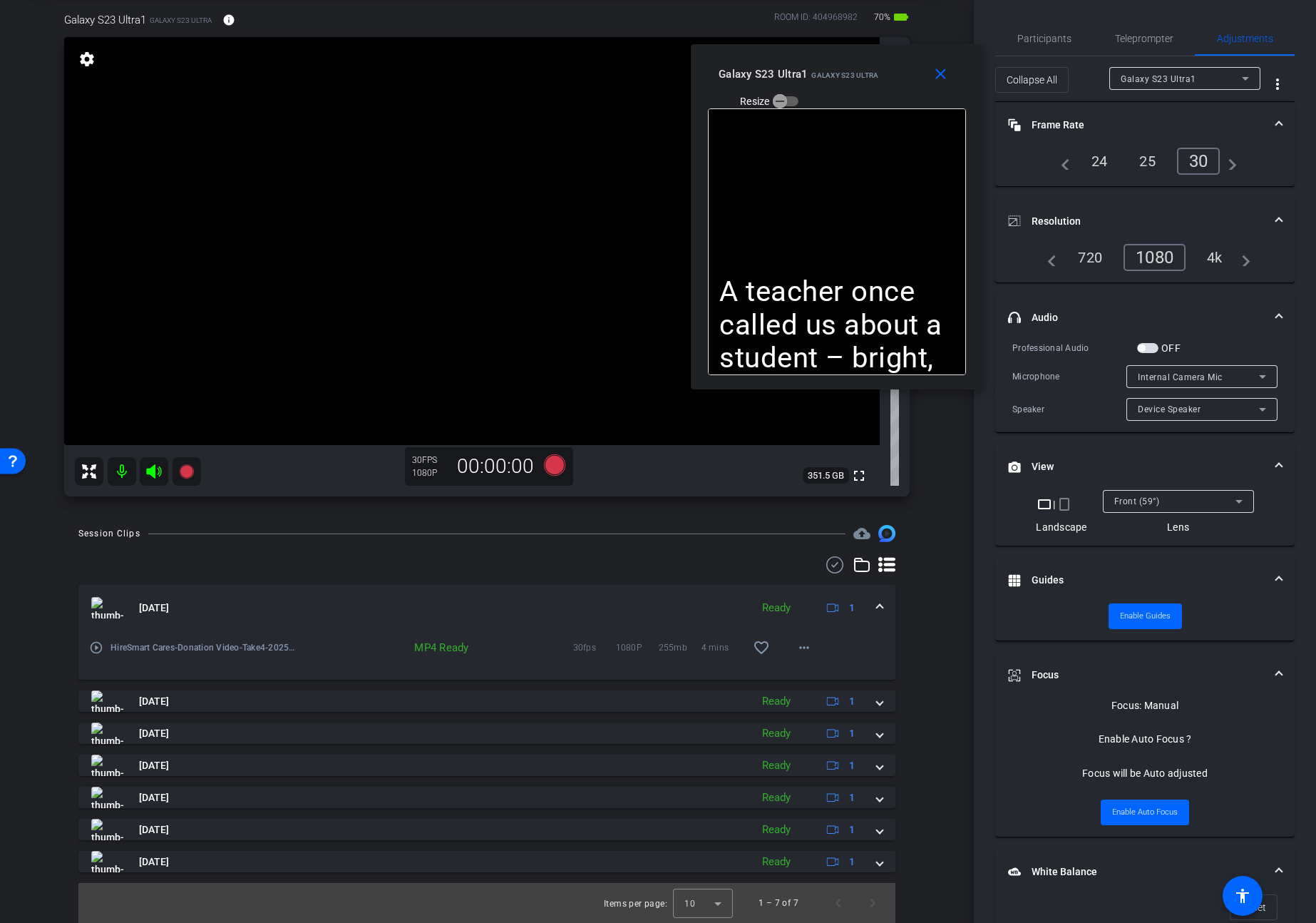
click at [1149, 348] on span "button" at bounding box center [1147, 348] width 22 height 10
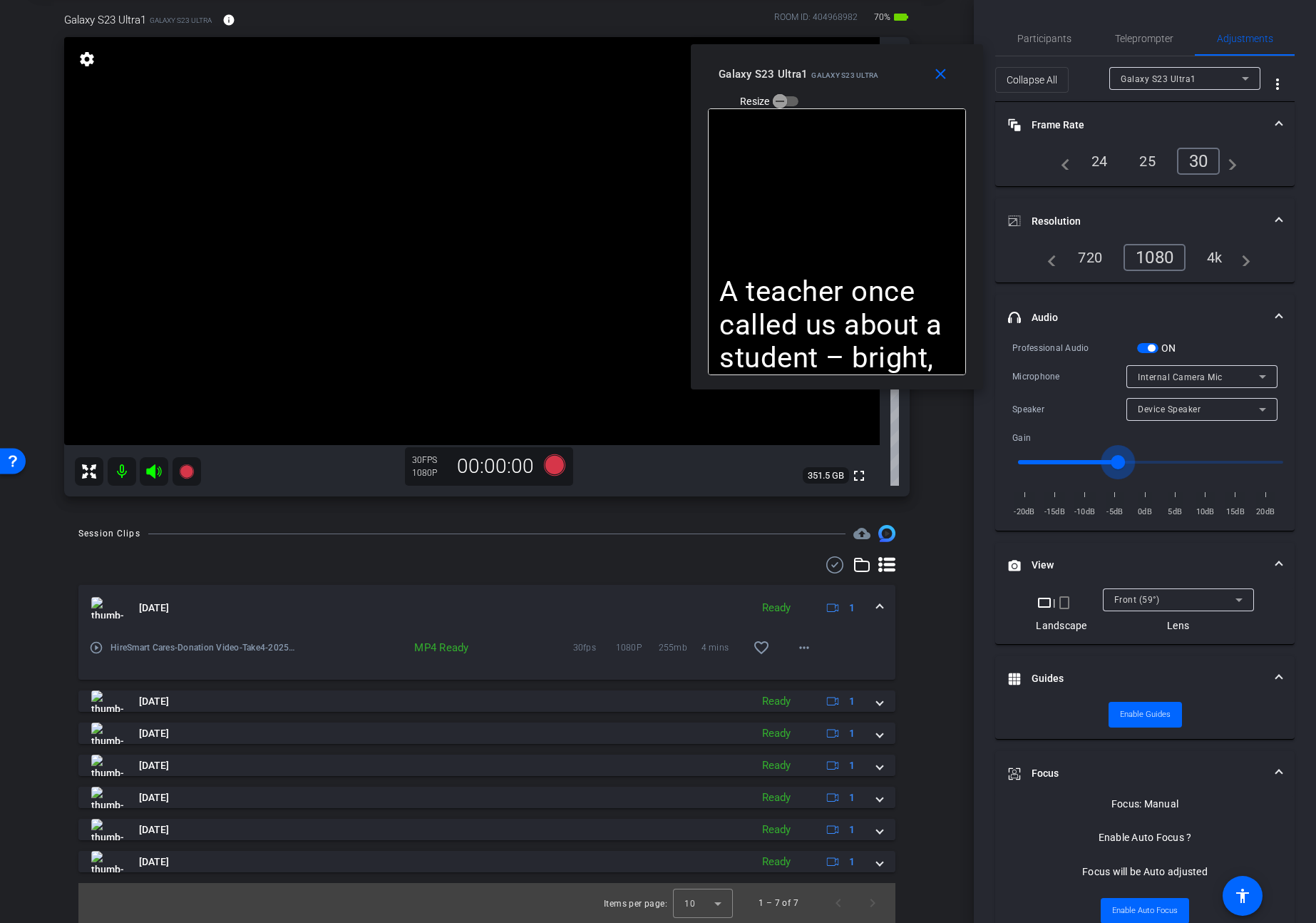
drag, startPoint x: 1128, startPoint y: 465, endPoint x: 1119, endPoint y: 465, distance: 9.0
type input "-5"
click at [1116, 465] on input "range" at bounding box center [1150, 462] width 295 height 31
click at [1157, 377] on span "Internal Camera Mic" at bounding box center [1180, 378] width 85 height 10
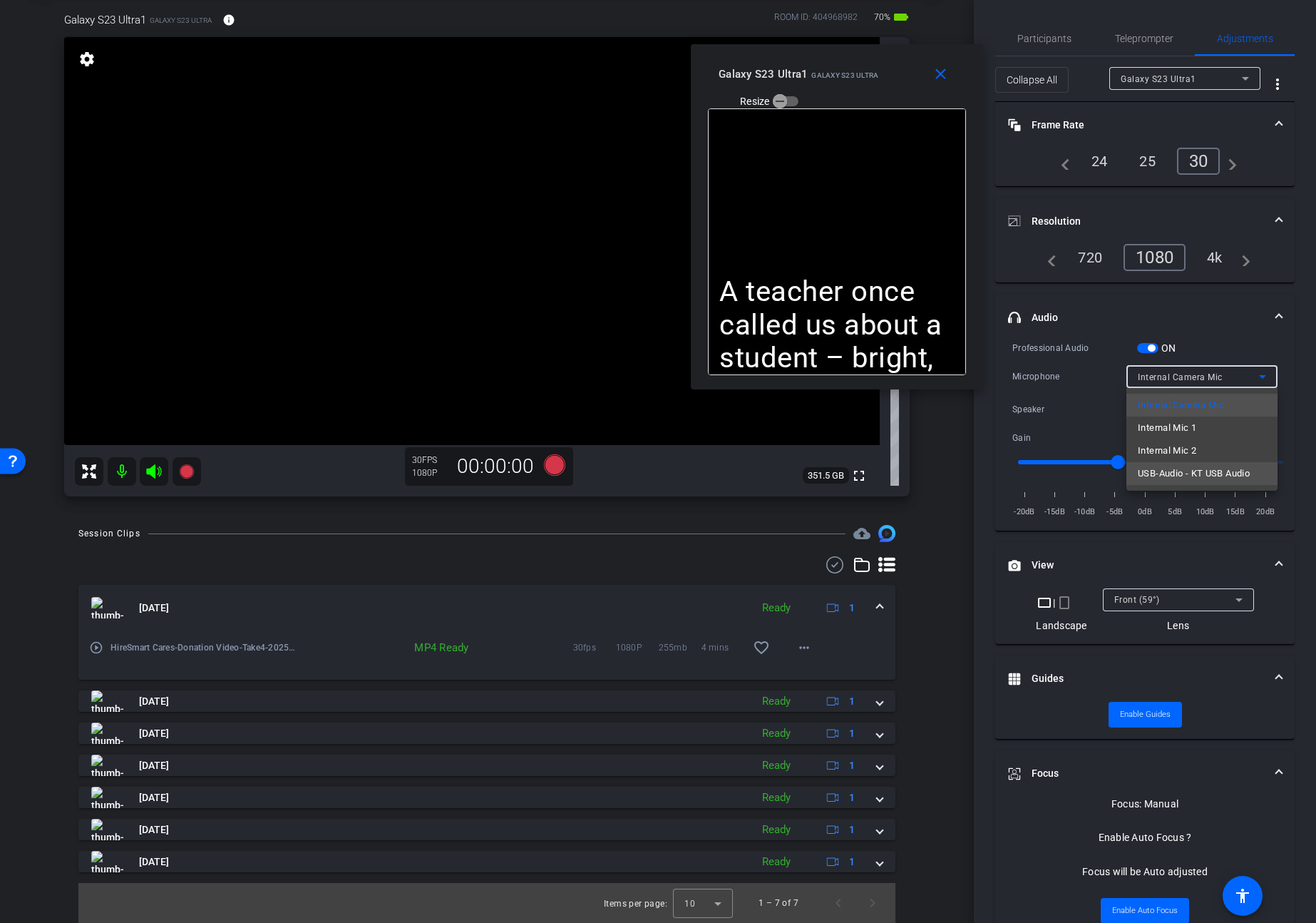
click at [1173, 473] on span "USB-Audio - KT USB Audio" at bounding box center [1194, 473] width 112 height 17
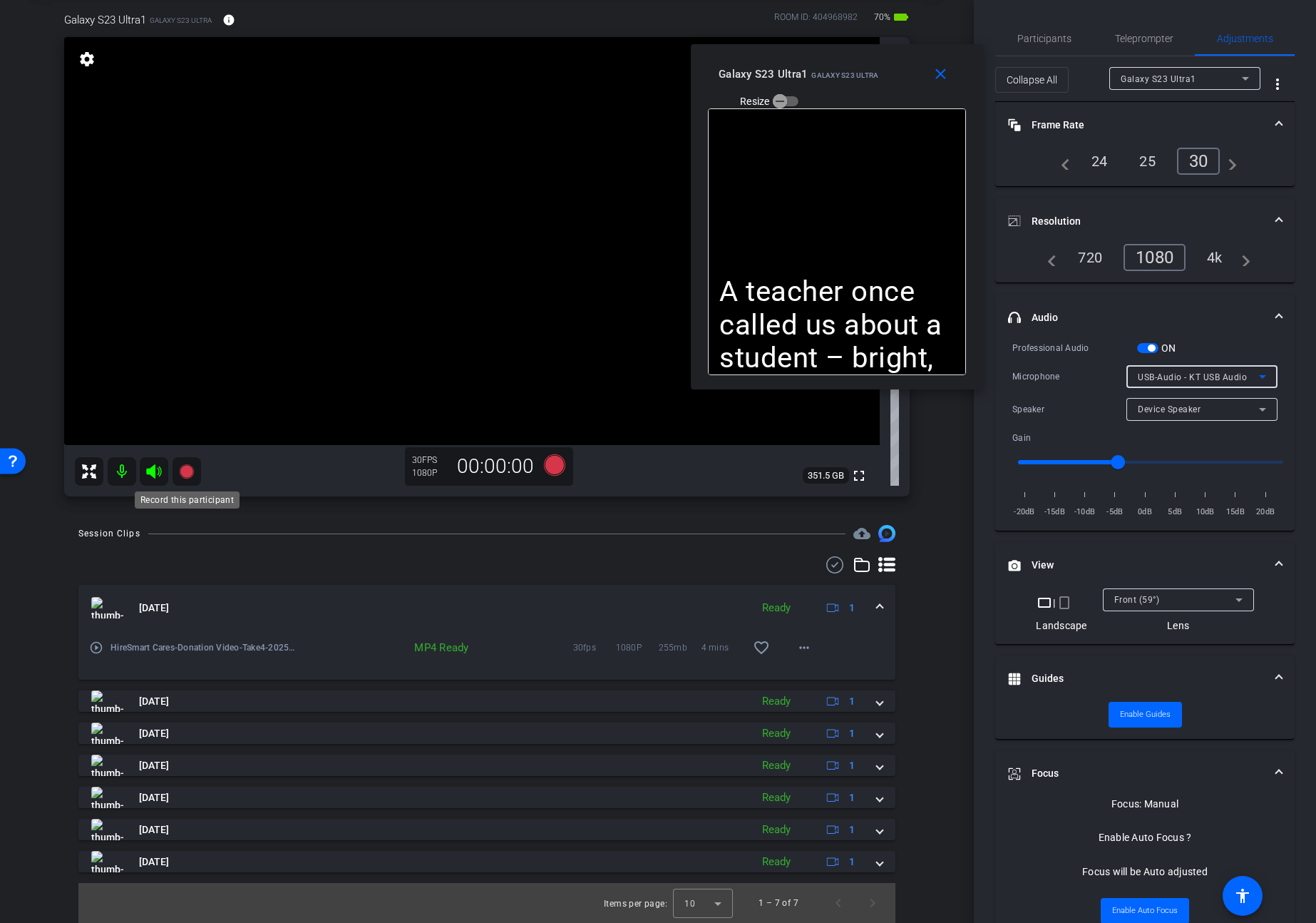
click at [194, 474] on mat-icon at bounding box center [187, 471] width 28 height 28
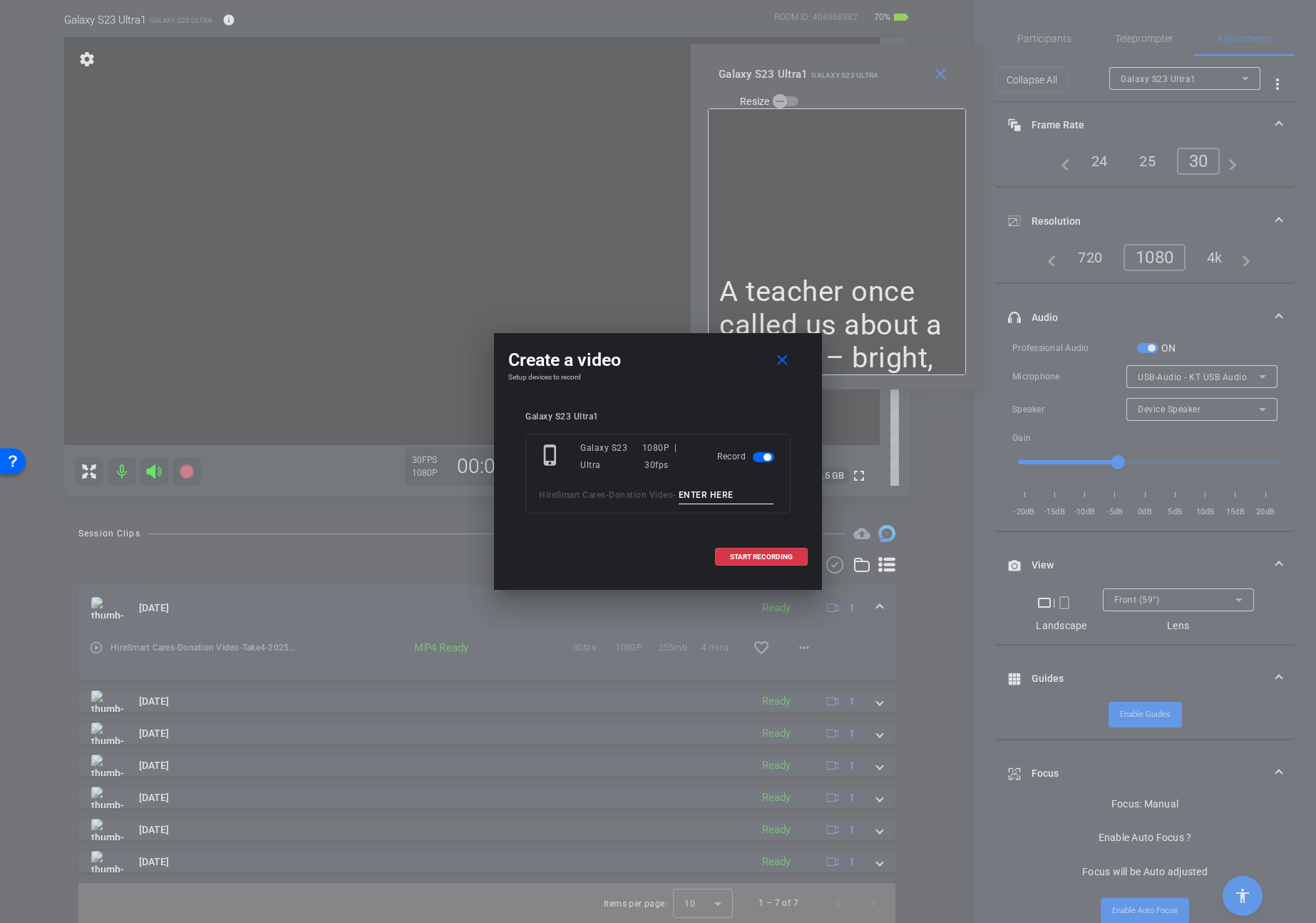
click at [679, 504] on input at bounding box center [726, 495] width 95 height 18
type input "Take5"
click at [762, 561] on span "START RECORDING" at bounding box center [761, 557] width 63 height 7
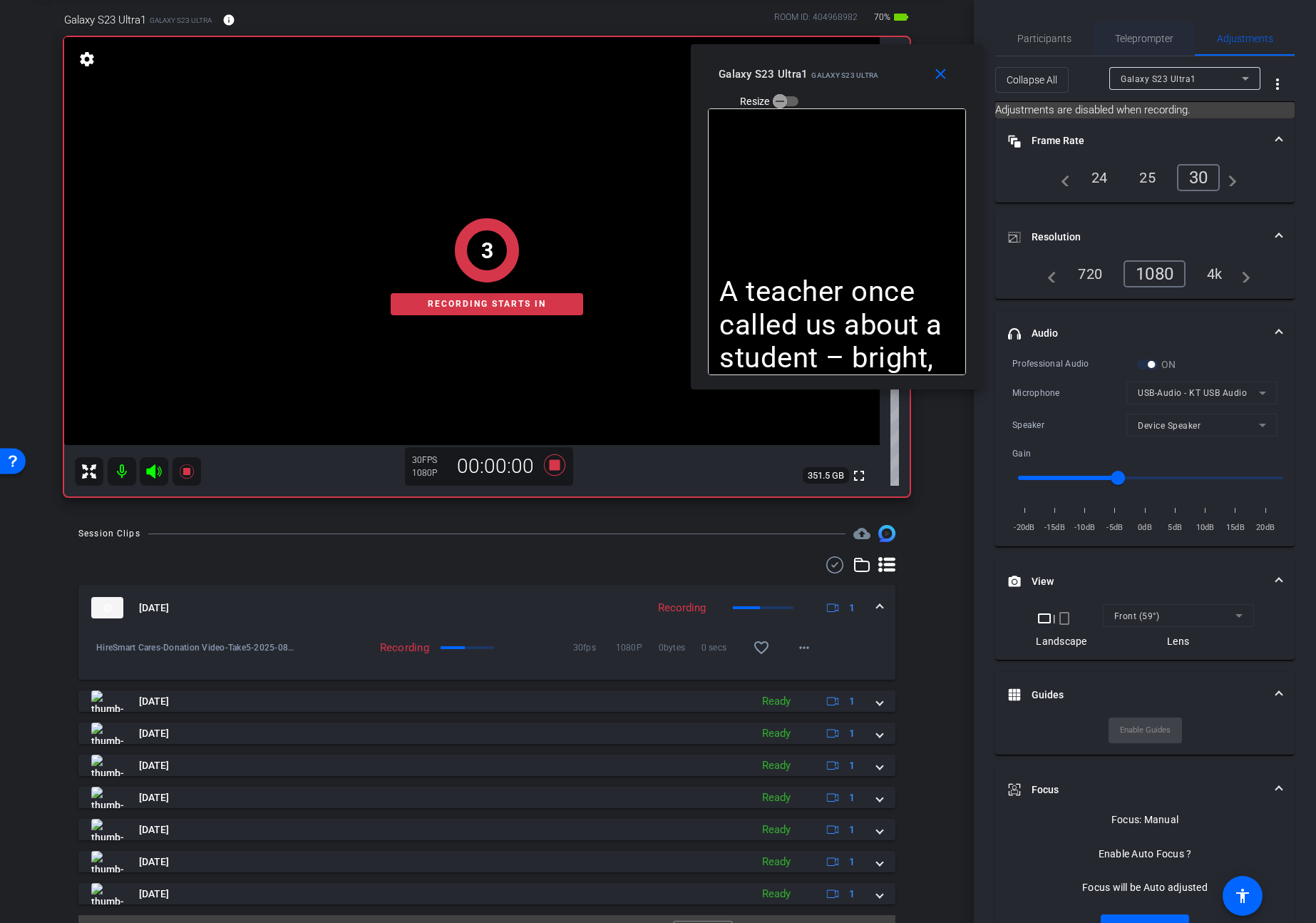
click at [1147, 35] on span "Teleprompter" at bounding box center [1144, 39] width 58 height 10
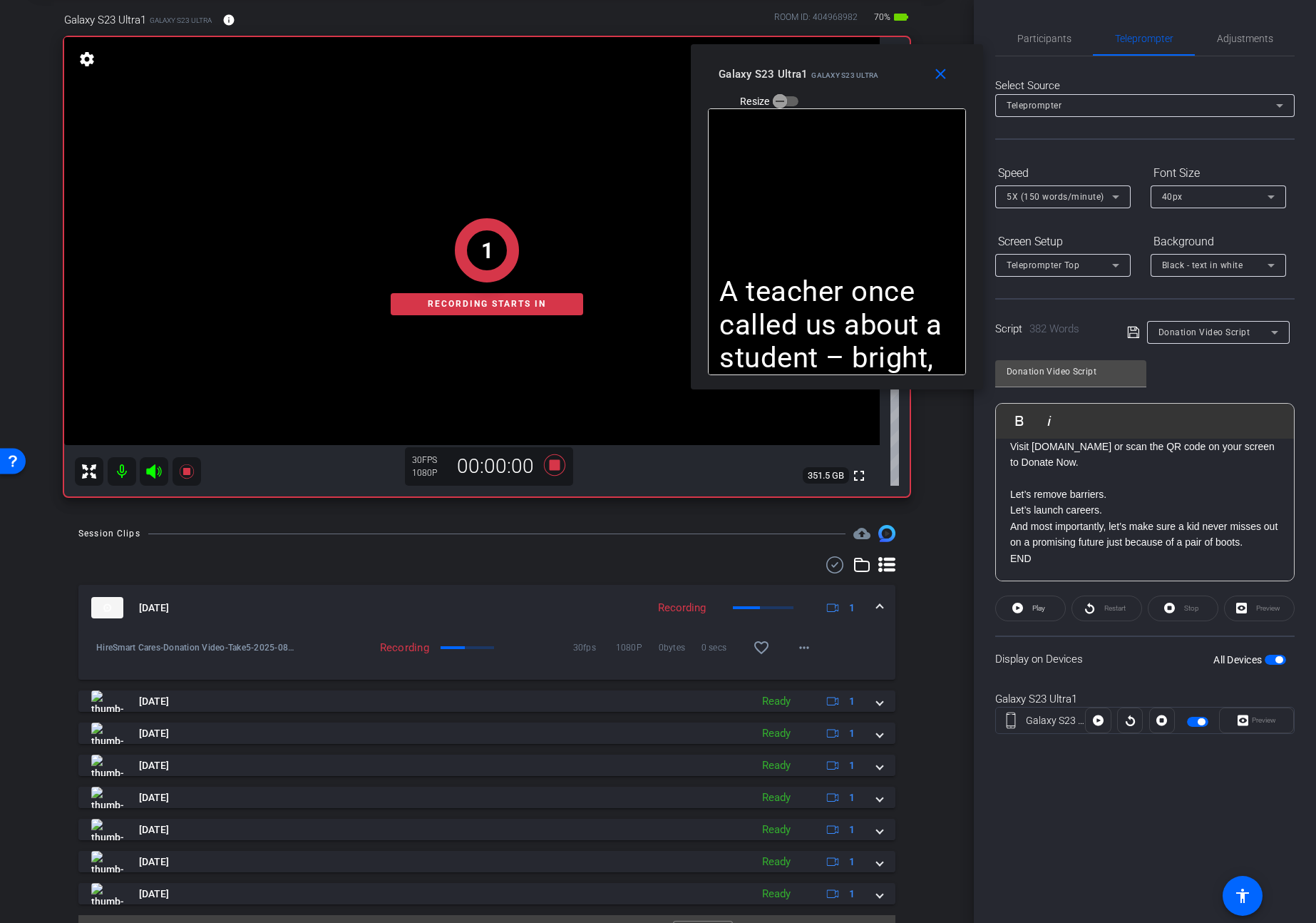
click at [1176, 610] on div "Stop" at bounding box center [1184, 608] width 71 height 26
click at [1028, 606] on span at bounding box center [1030, 608] width 69 height 34
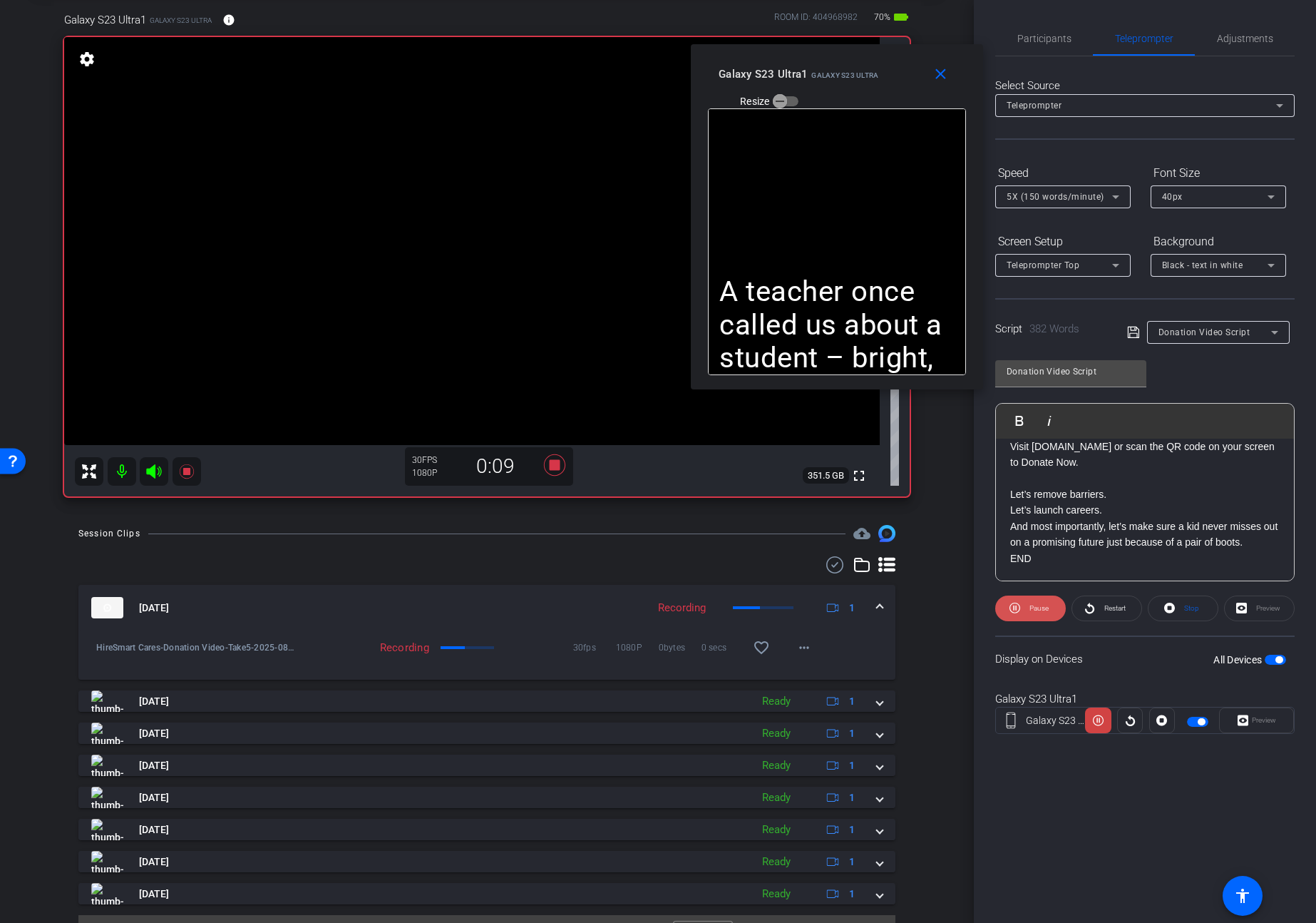
click at [1031, 615] on span "Pause" at bounding box center [1037, 607] width 23 height 20
click at [1031, 615] on span "Play" at bounding box center [1036, 607] width 16 height 20
click at [1031, 615] on span "Pause" at bounding box center [1037, 607] width 23 height 20
click at [1104, 605] on span "Restart" at bounding box center [1115, 607] width 22 height 8
click at [1040, 615] on span "Pause" at bounding box center [1037, 607] width 23 height 20
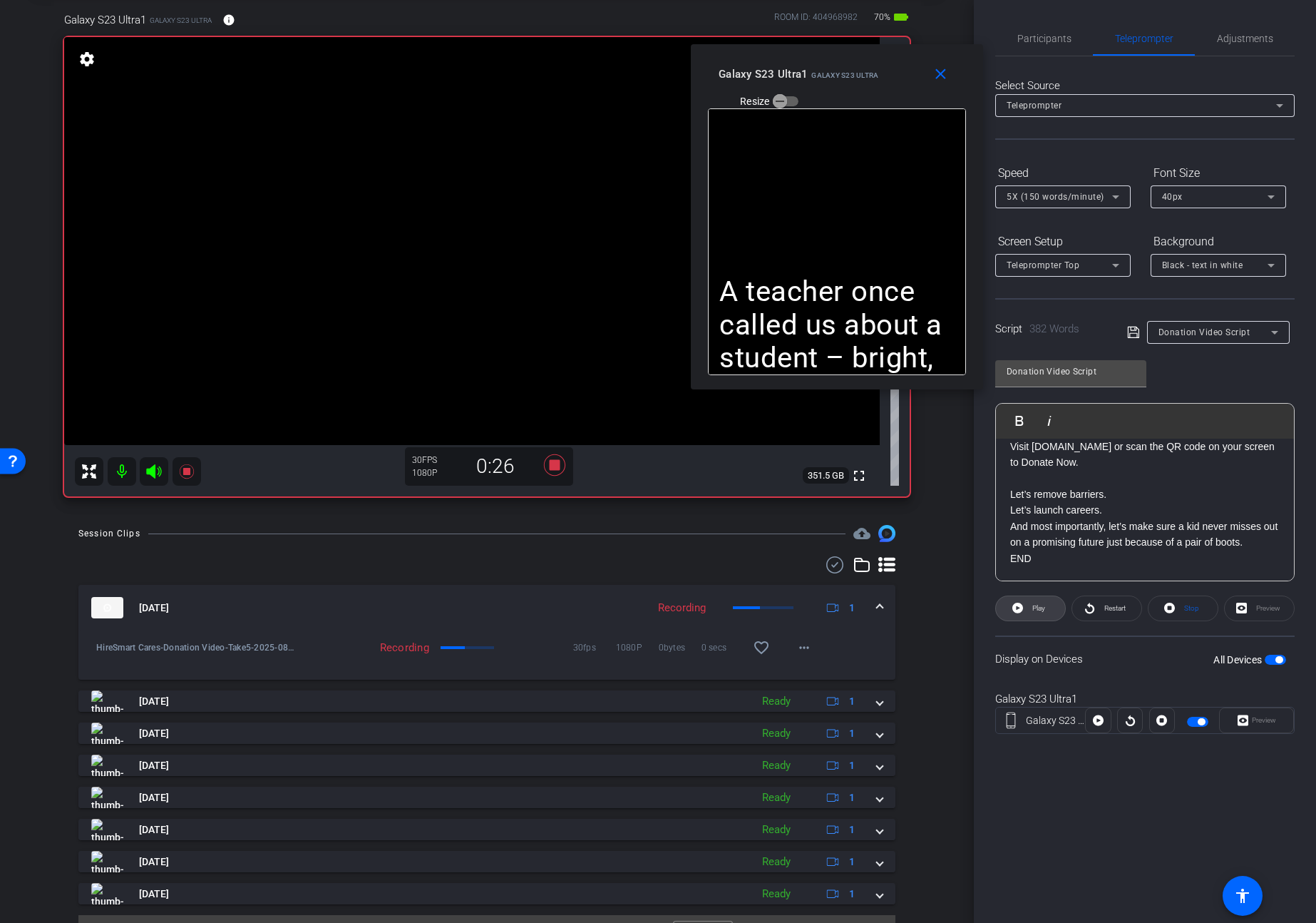
click at [1040, 615] on span "Play" at bounding box center [1036, 607] width 16 height 20
click at [1040, 615] on span "Pause" at bounding box center [1037, 607] width 23 height 20
click at [1040, 615] on span "Play" at bounding box center [1036, 607] width 16 height 20
click at [1040, 615] on span "Pause" at bounding box center [1037, 607] width 23 height 20
click at [1040, 615] on span "Play" at bounding box center [1036, 607] width 16 height 20
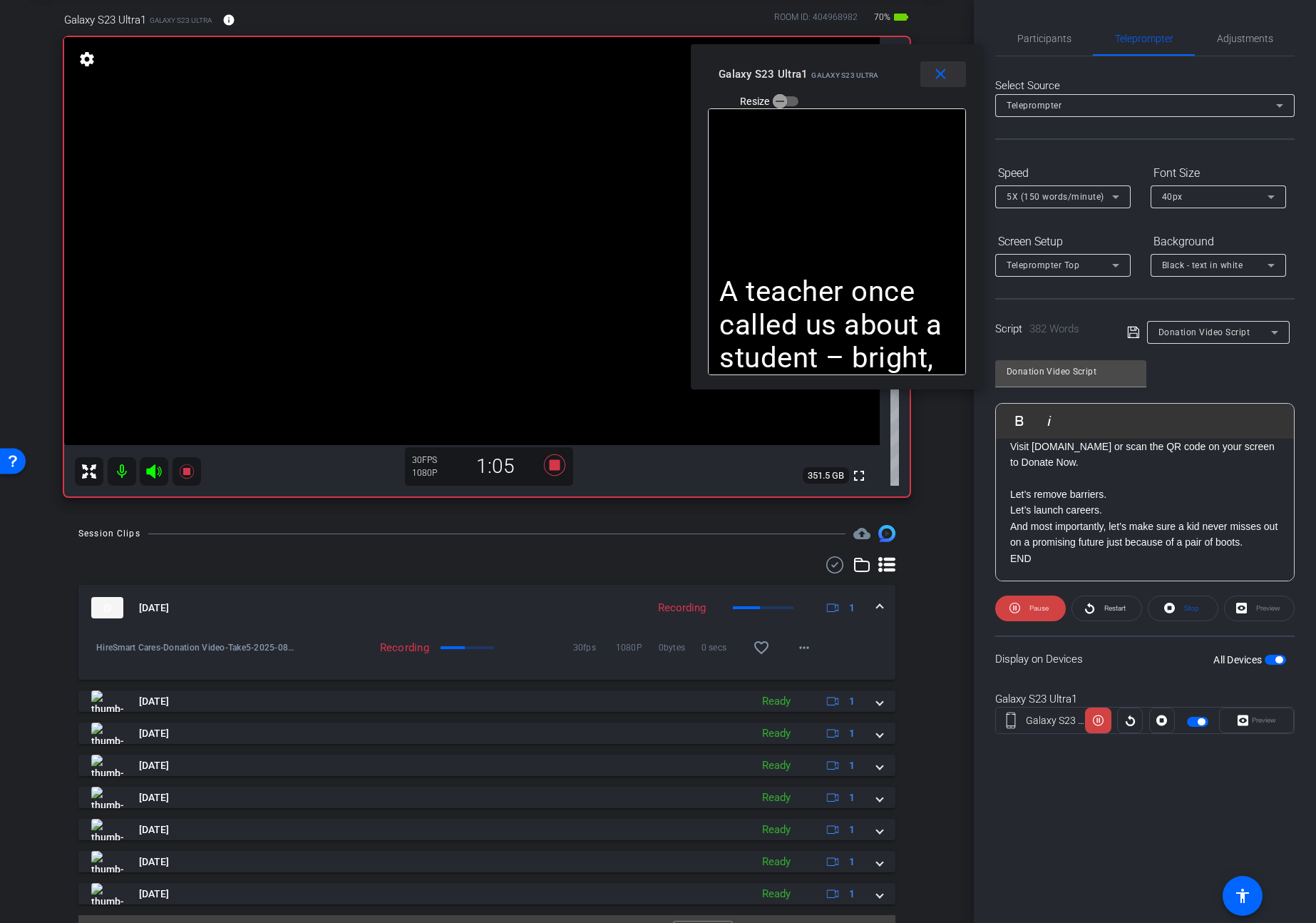
click at [944, 78] on mat-icon "close" at bounding box center [940, 74] width 18 height 18
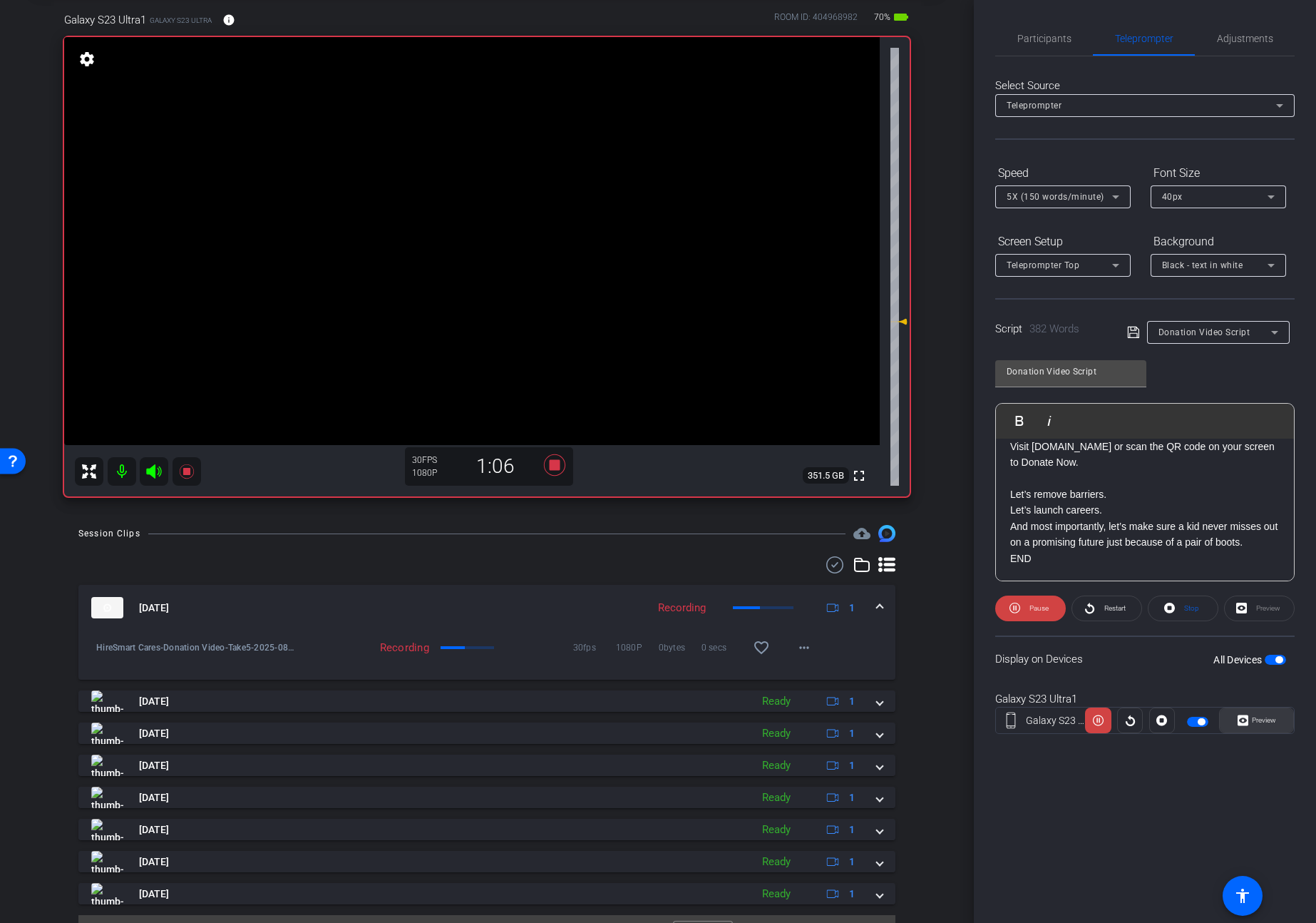
click at [1269, 717] on span "Preview" at bounding box center [1264, 719] width 24 height 8
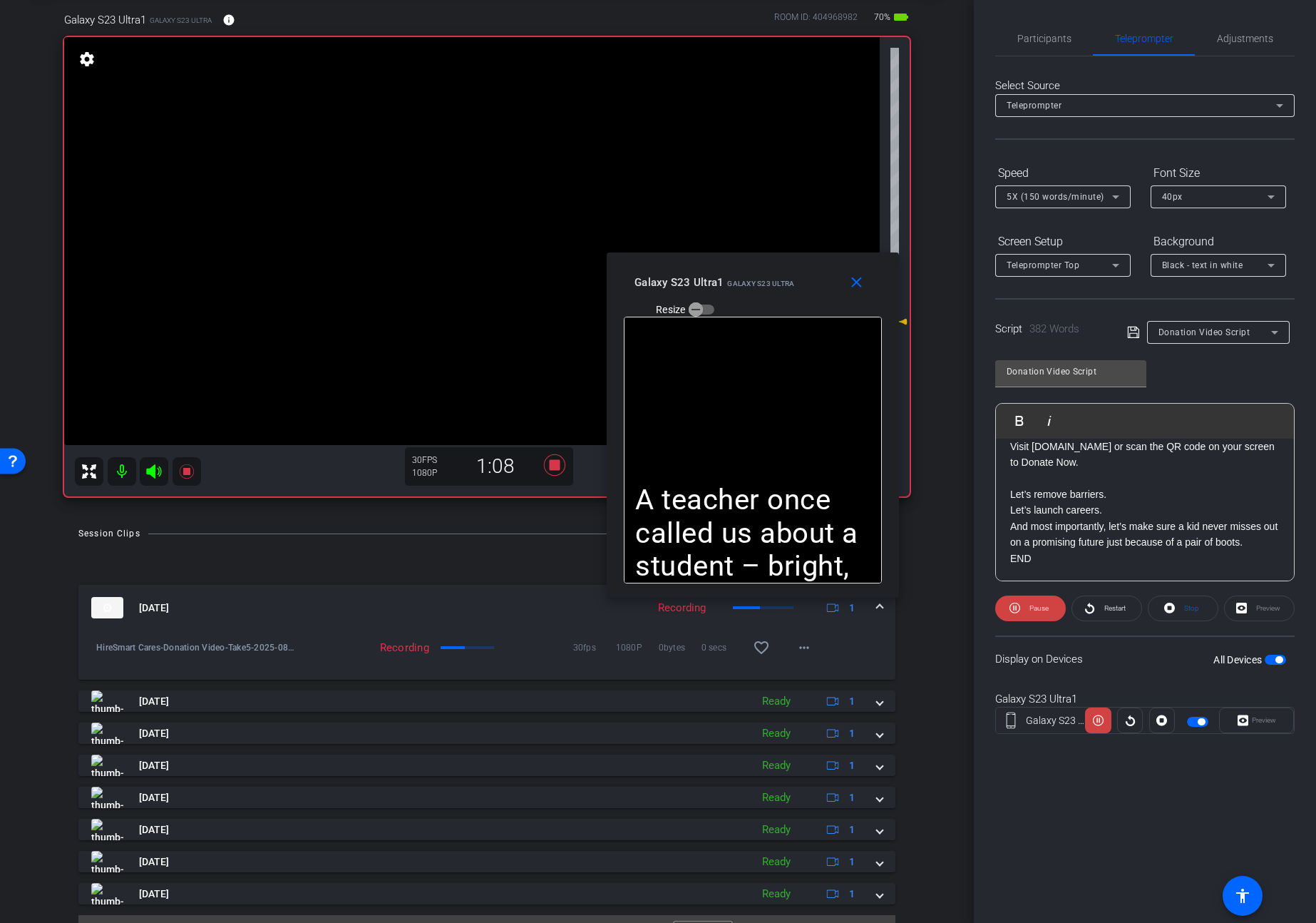
drag, startPoint x: 714, startPoint y: 330, endPoint x: 813, endPoint y: 294, distance: 105.3
click at [813, 294] on div "Galaxy S23 Ultra1 Galaxy S23 Ultra Resize" at bounding box center [759, 294] width 248 height 51
click at [864, 273] on span at bounding box center [863, 282] width 46 height 34
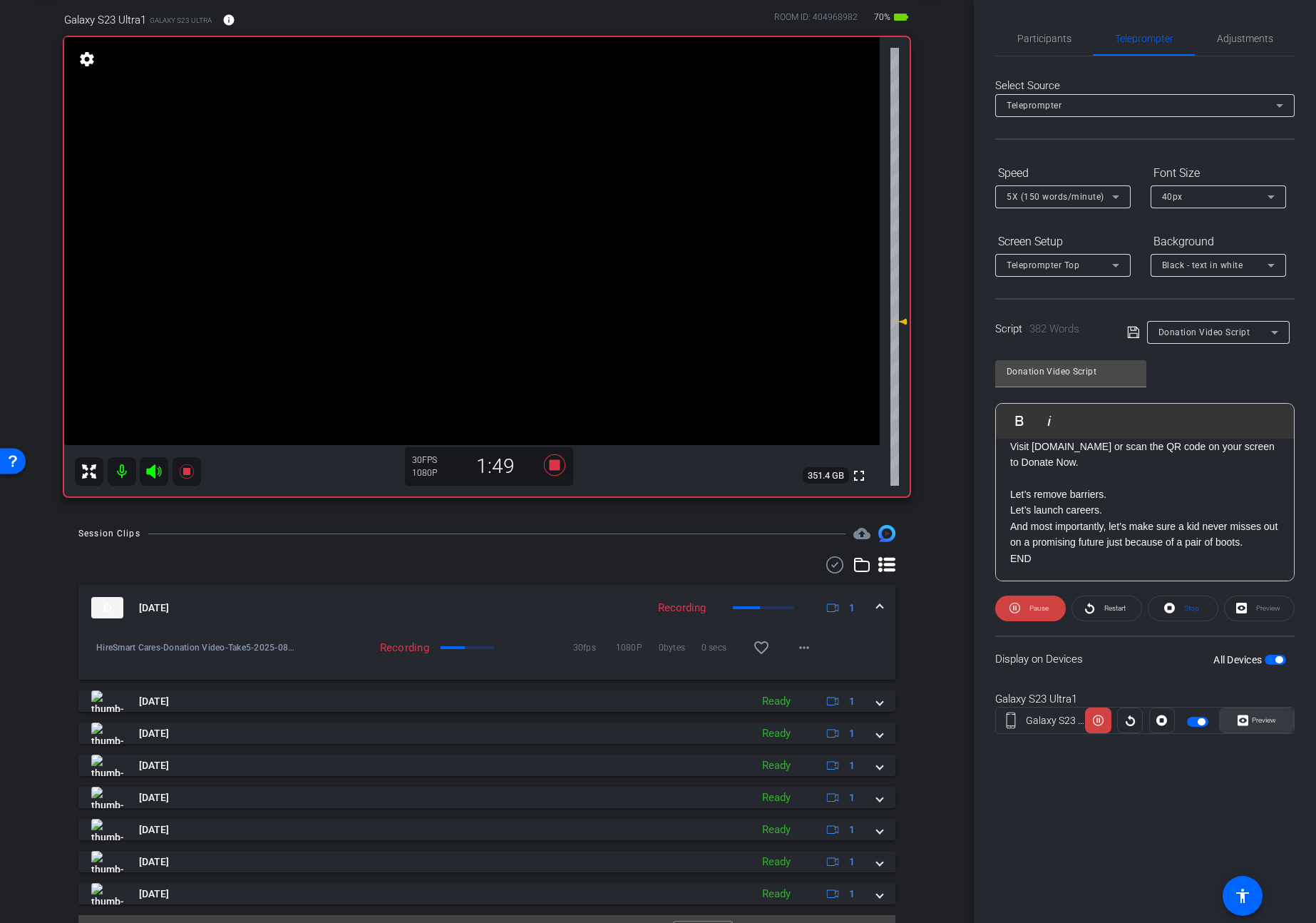
click at [1264, 731] on span at bounding box center [1256, 720] width 73 height 34
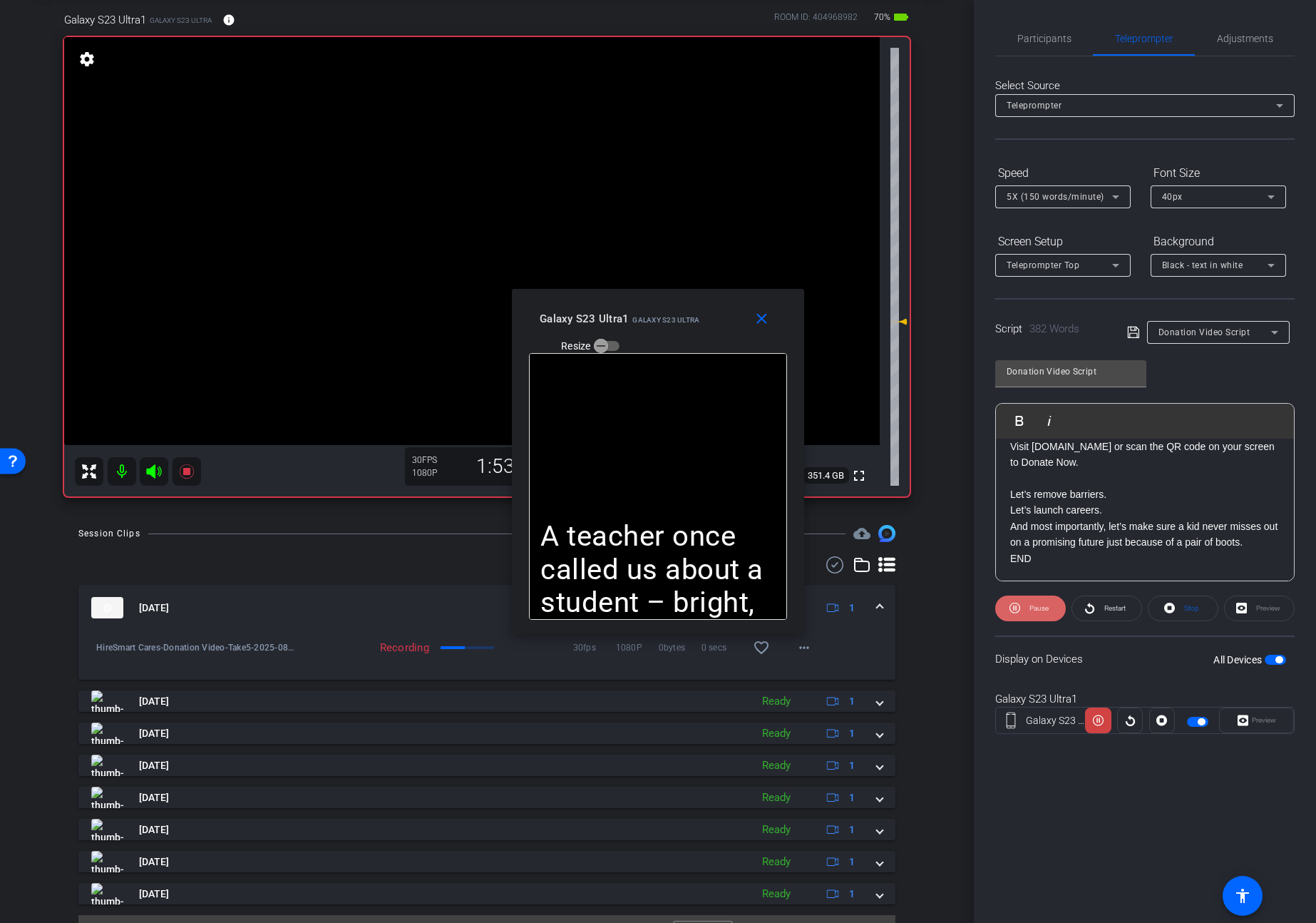
click at [1037, 606] on span "Pause" at bounding box center [1039, 607] width 19 height 8
click at [1037, 606] on span "Play" at bounding box center [1038, 607] width 13 height 8
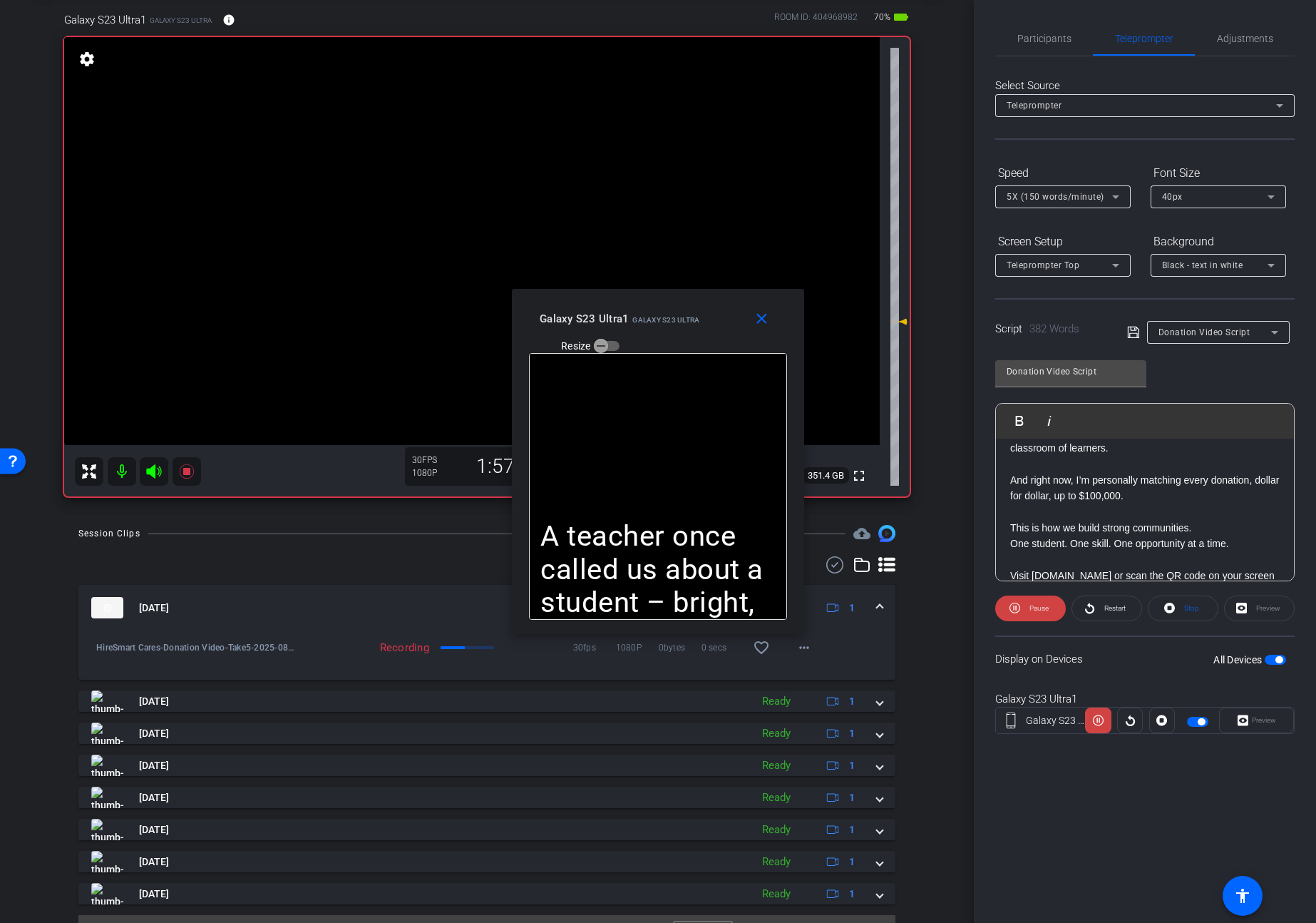
scroll to position [922, 0]
click at [1018, 608] on icon at bounding box center [1015, 607] width 10 height 18
click at [1018, 608] on icon at bounding box center [1018, 607] width 10 height 18
click at [1038, 607] on span "Pause" at bounding box center [1039, 607] width 19 height 8
click at [1038, 607] on span "Play" at bounding box center [1038, 607] width 13 height 8
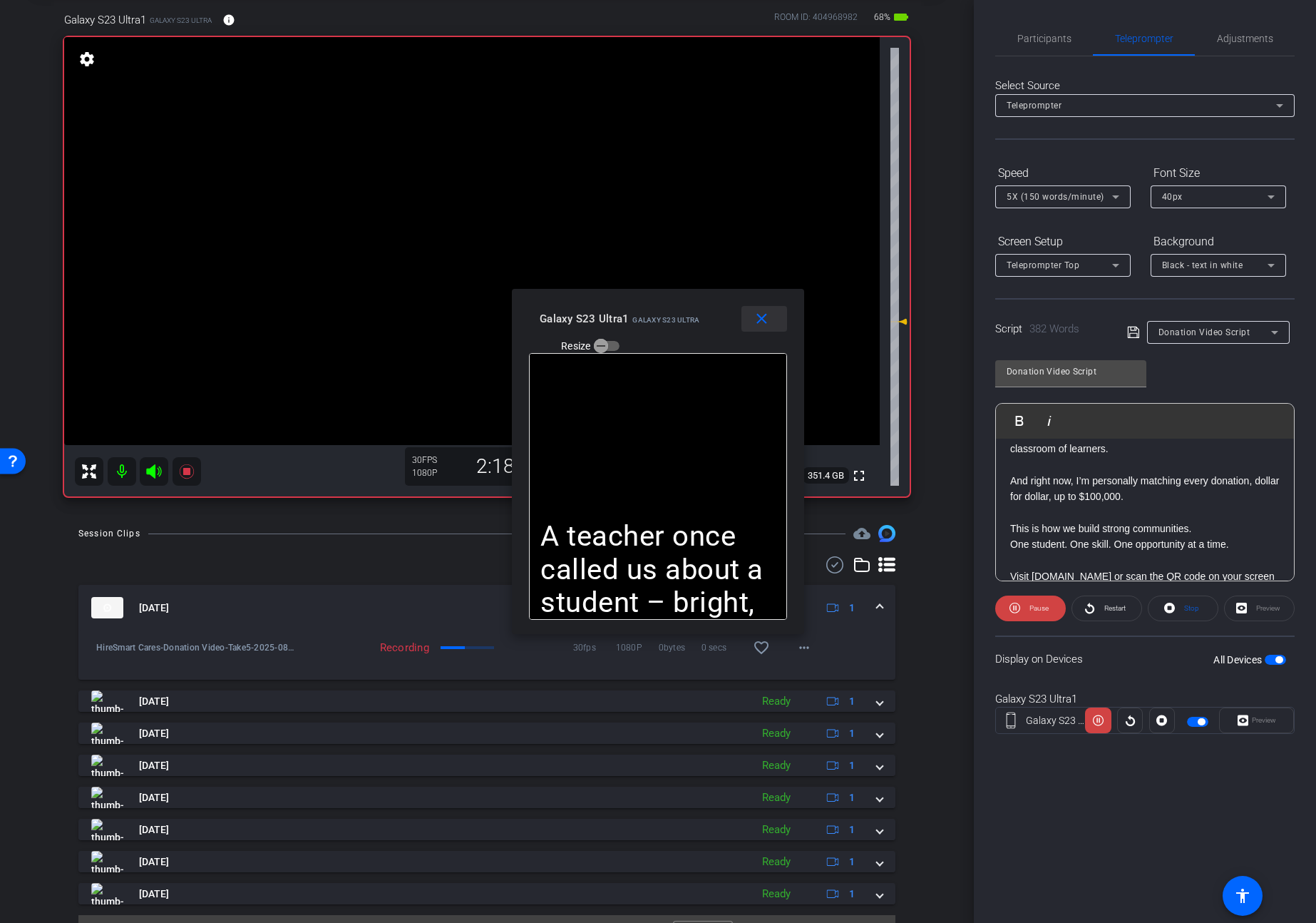
click at [757, 321] on mat-icon "close" at bounding box center [761, 319] width 18 height 18
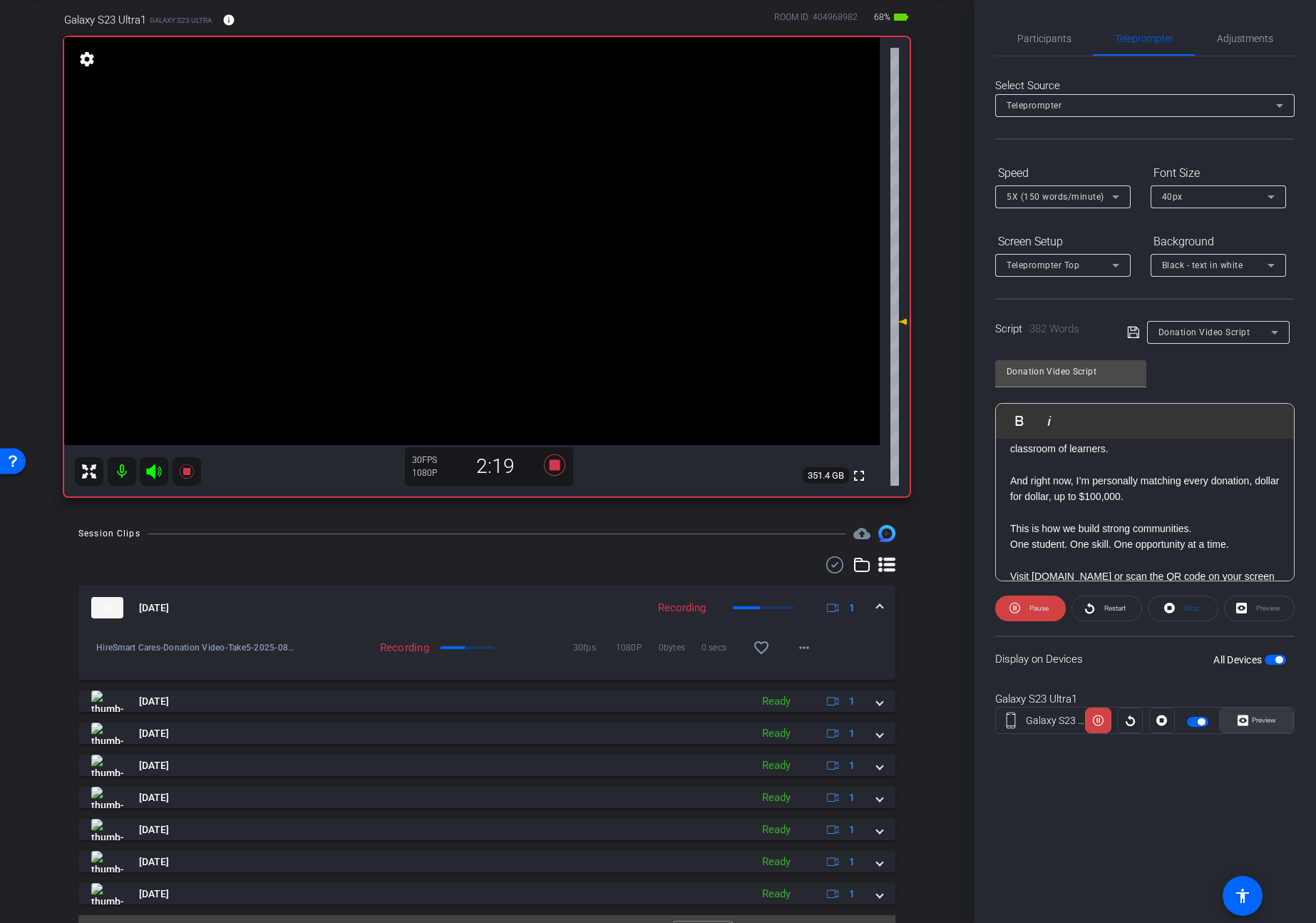
click at [1275, 716] on span "Preview" at bounding box center [1264, 719] width 24 height 8
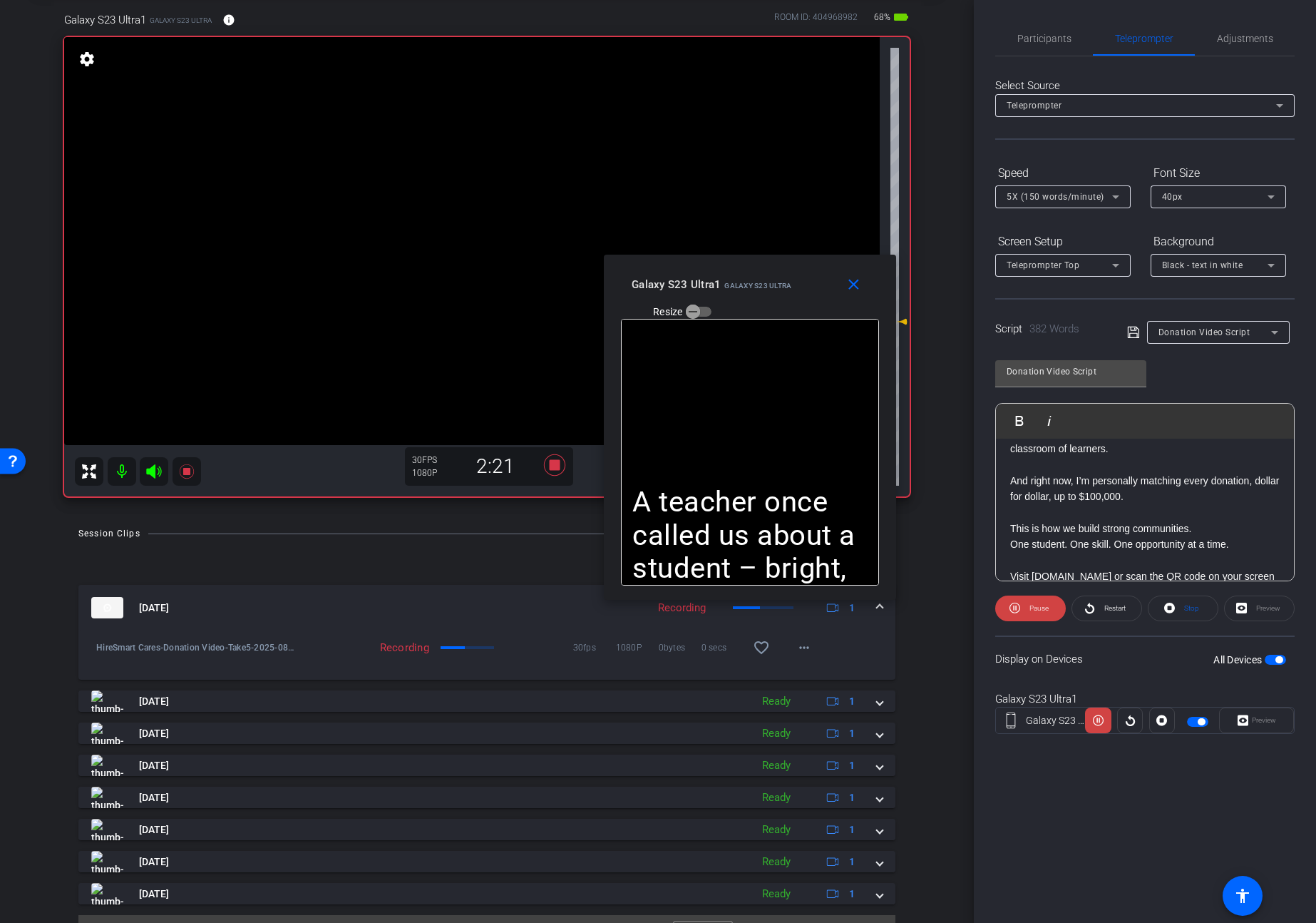
drag, startPoint x: 718, startPoint y: 305, endPoint x: 869, endPoint y: 320, distance: 151.7
click at [827, 270] on div "close Galaxy S23 Ultra1 Galaxy S23 Ultra Resize" at bounding box center [750, 286] width 292 height 65
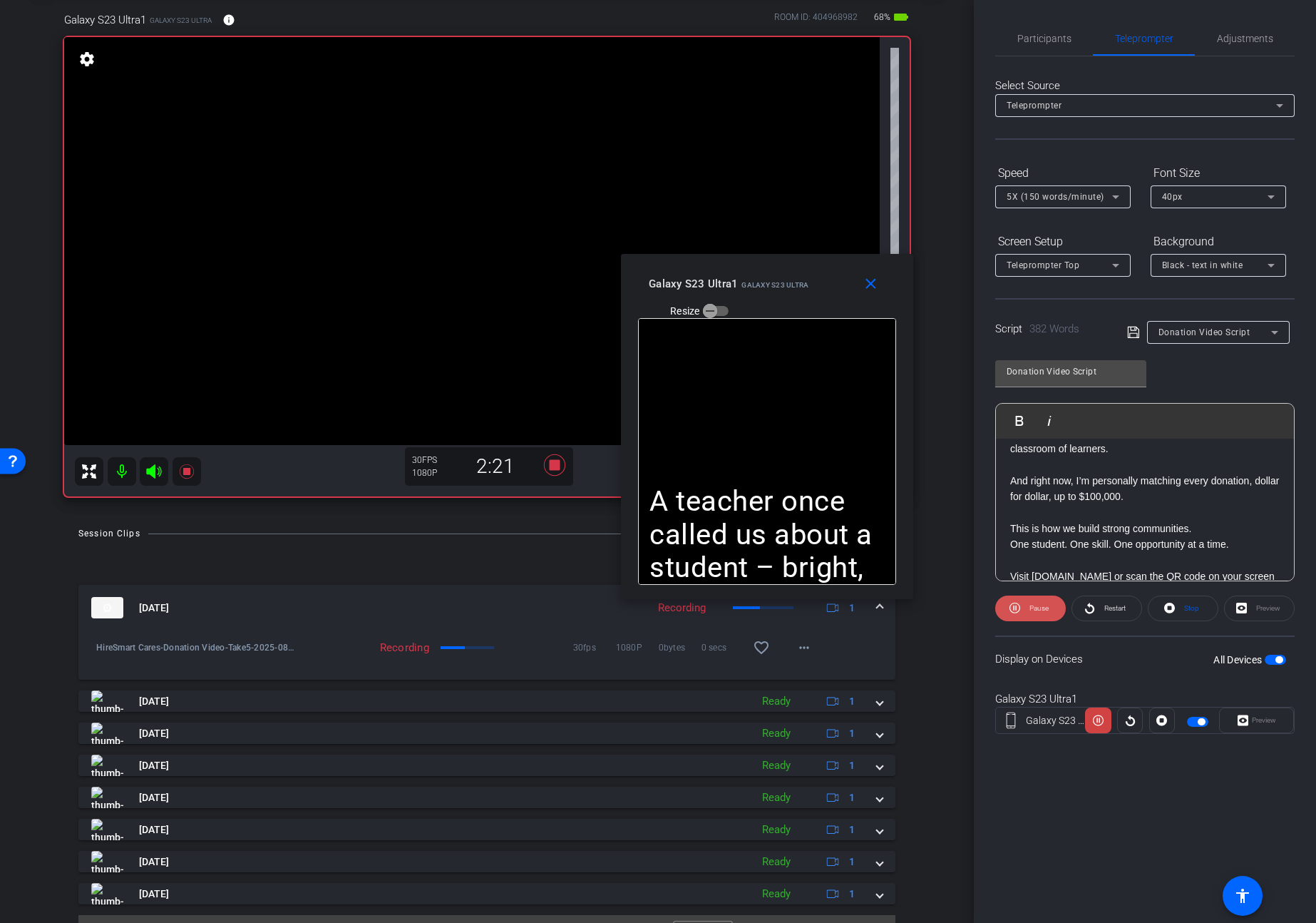
click at [1036, 604] on span "Pause" at bounding box center [1039, 607] width 19 height 8
click at [1036, 604] on span "Play" at bounding box center [1038, 607] width 13 height 8
click at [1036, 604] on span "Pause" at bounding box center [1039, 607] width 19 height 8
click at [1036, 604] on span "Play" at bounding box center [1038, 607] width 13 height 8
click at [1036, 611] on span "Pause" at bounding box center [1039, 607] width 19 height 8
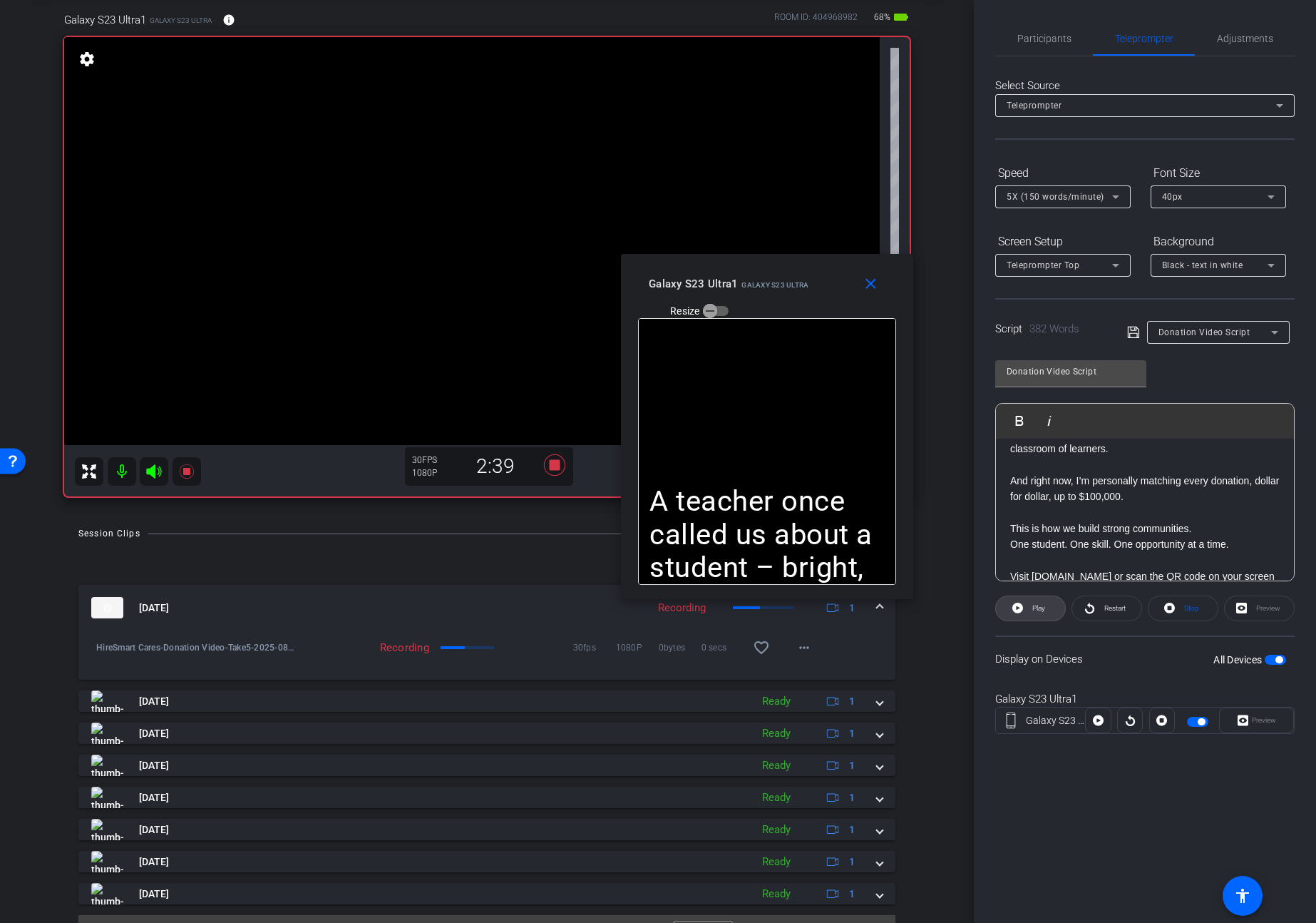
click at [1036, 611] on span "Play" at bounding box center [1038, 607] width 13 height 8
click at [1036, 611] on span "Pause" at bounding box center [1039, 607] width 19 height 8
click at [1036, 611] on span "Play" at bounding box center [1038, 607] width 13 height 8
click at [1034, 611] on span "Play" at bounding box center [1038, 607] width 13 height 8
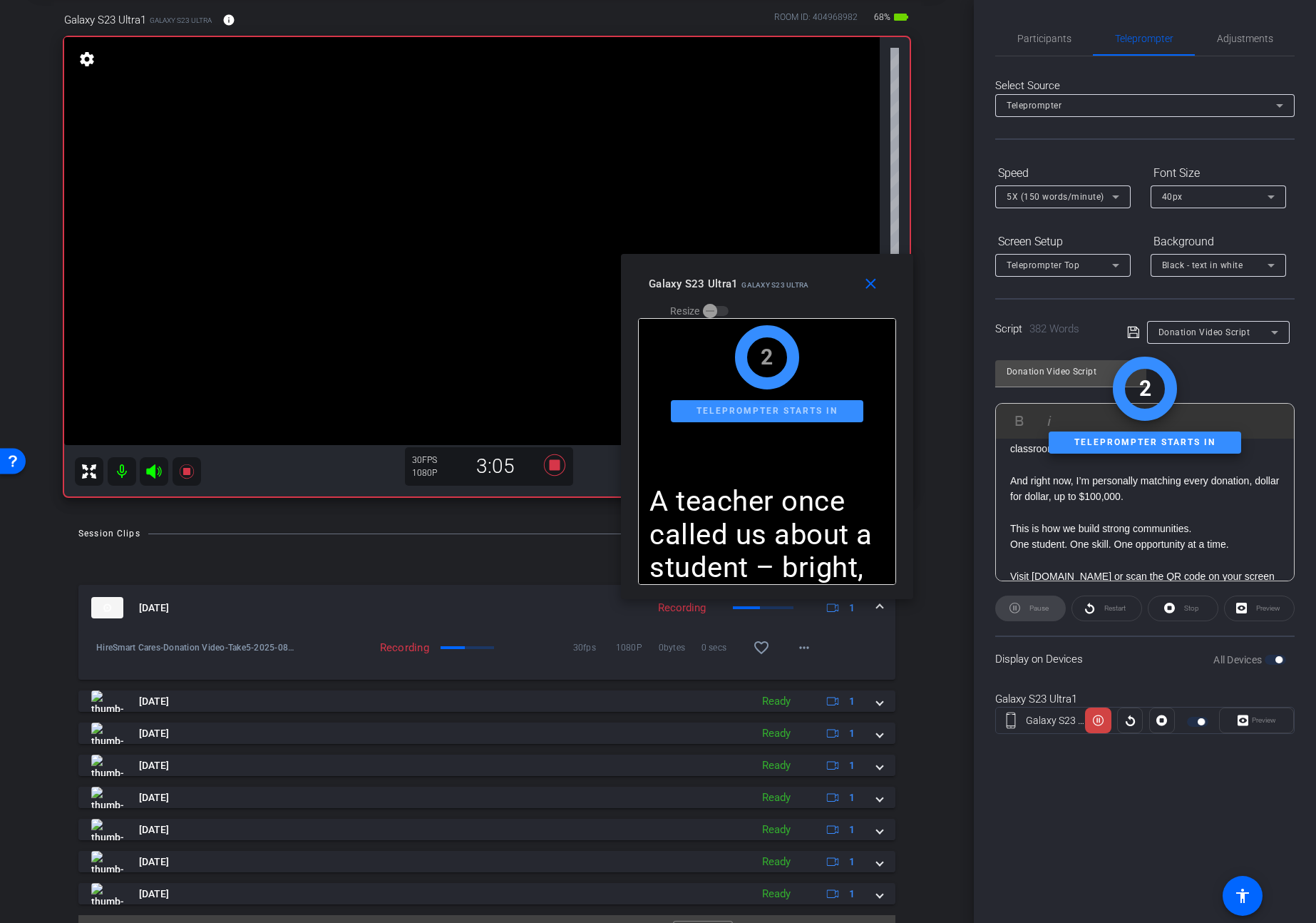
click at [1165, 610] on div "Stop" at bounding box center [1184, 608] width 71 height 26
click at [1170, 610] on div "Stop" at bounding box center [1184, 608] width 71 height 26
click at [1170, 610] on icon at bounding box center [1170, 607] width 10 height 18
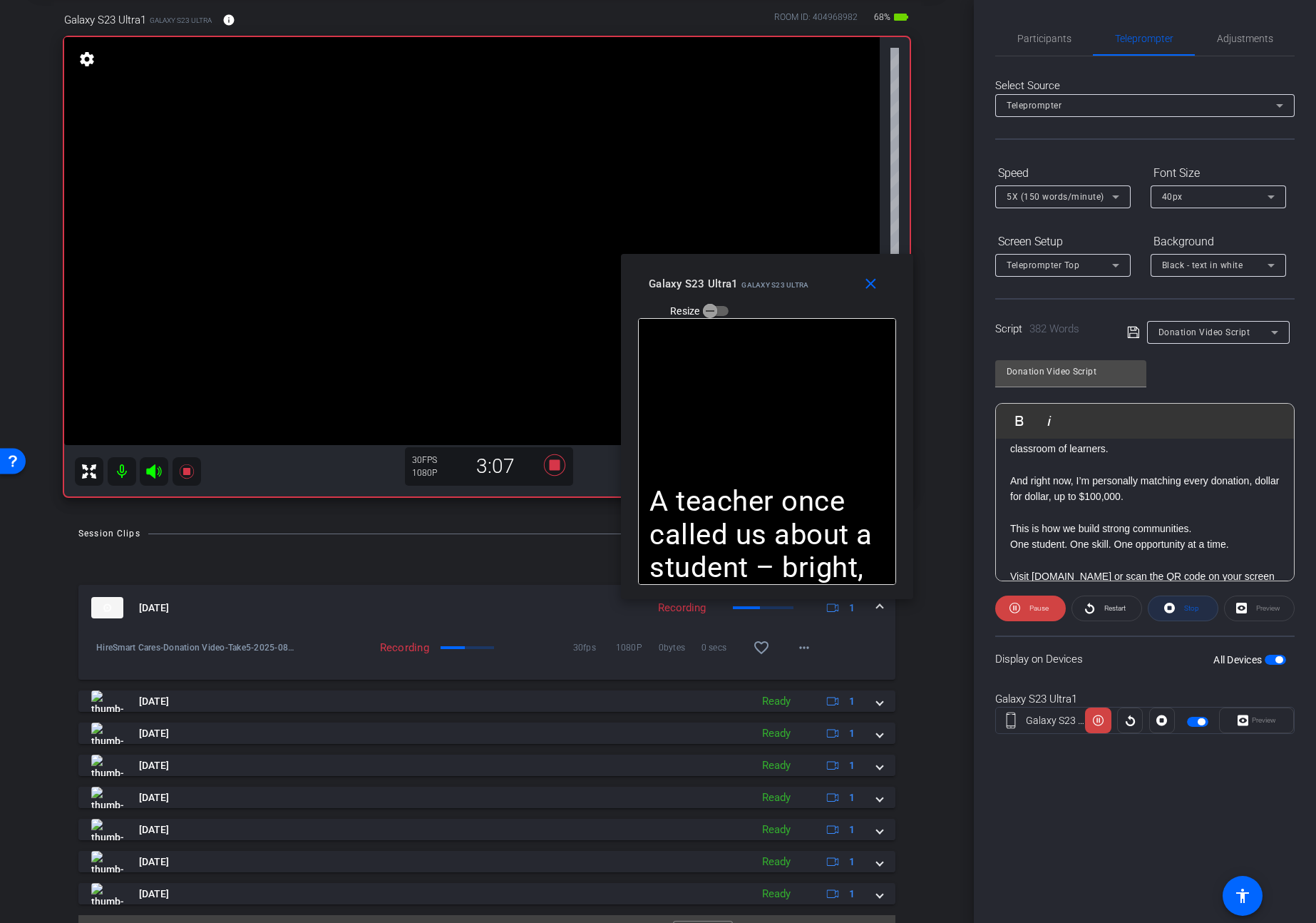
click at [1170, 610] on div "Stop" at bounding box center [1184, 608] width 71 height 26
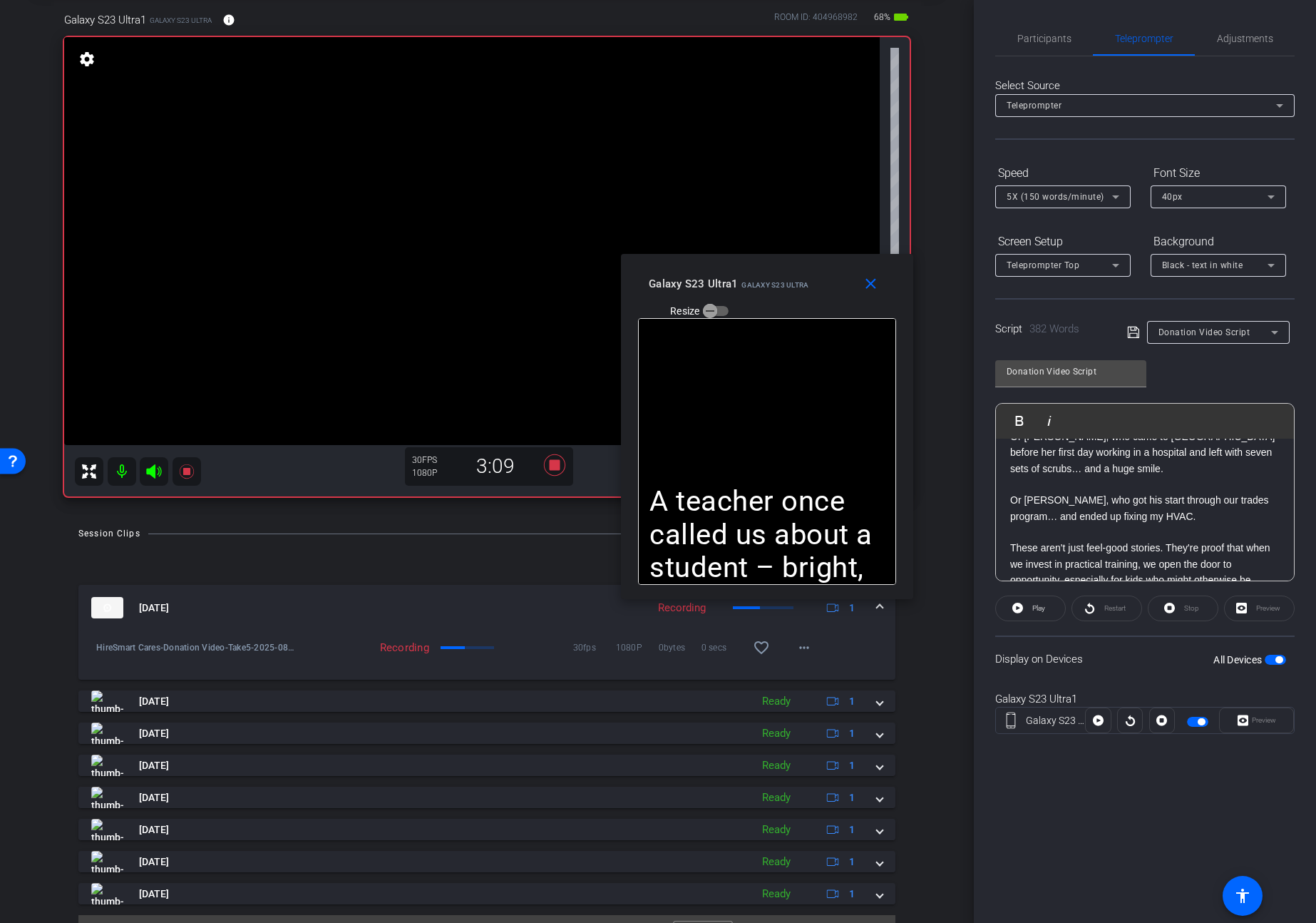
scroll to position [0, 0]
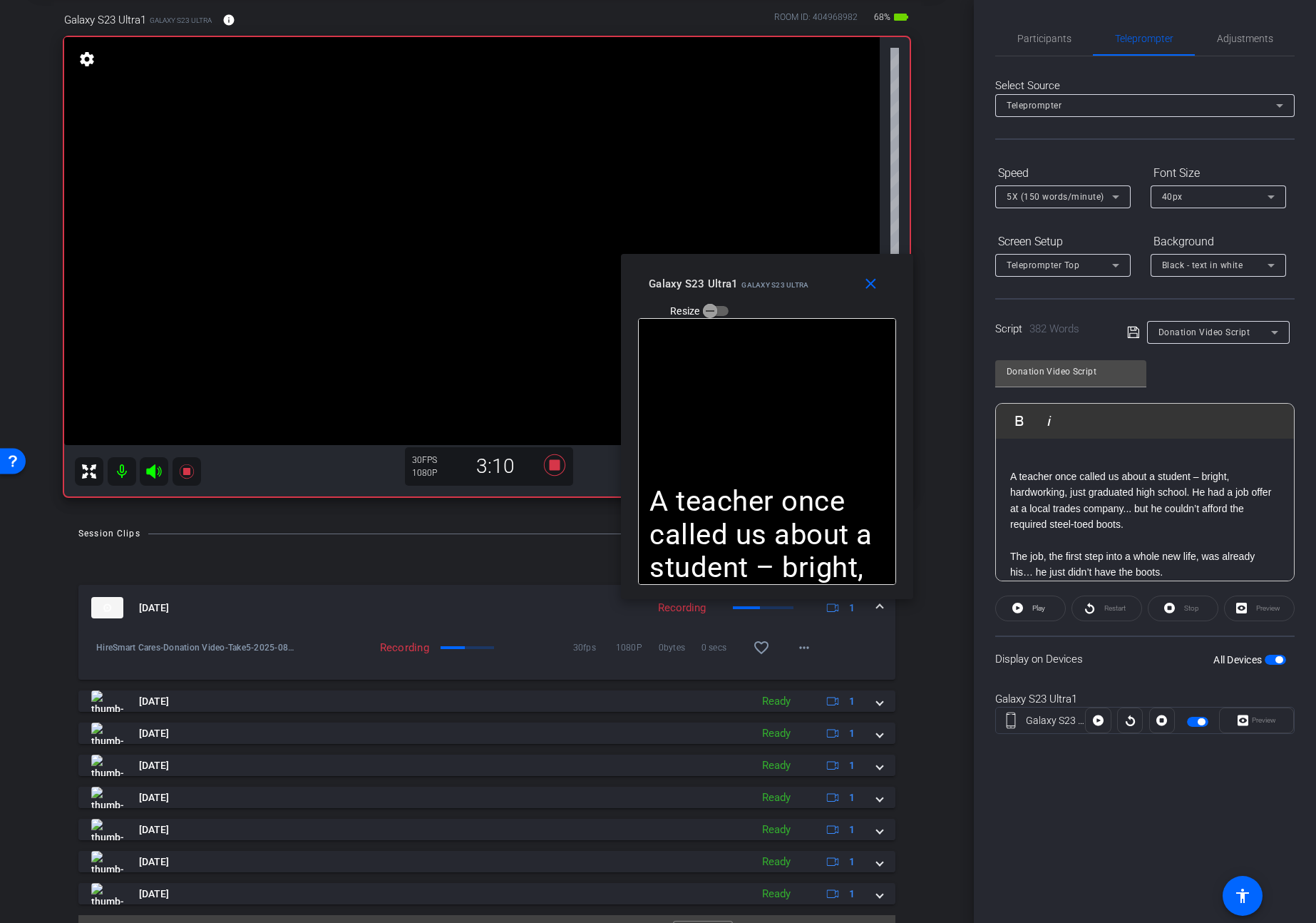
drag, startPoint x: 1040, startPoint y: 498, endPoint x: 976, endPoint y: 388, distance: 127.3
click at [976, 388] on div "Participants Teleprompter Adjustments settings [PERSON_NAME] flip Director Ever…" at bounding box center [1145, 461] width 342 height 923
click at [1190, 611] on div "Stop" at bounding box center [1184, 608] width 71 height 26
click at [1131, 331] on icon at bounding box center [1134, 332] width 13 height 17
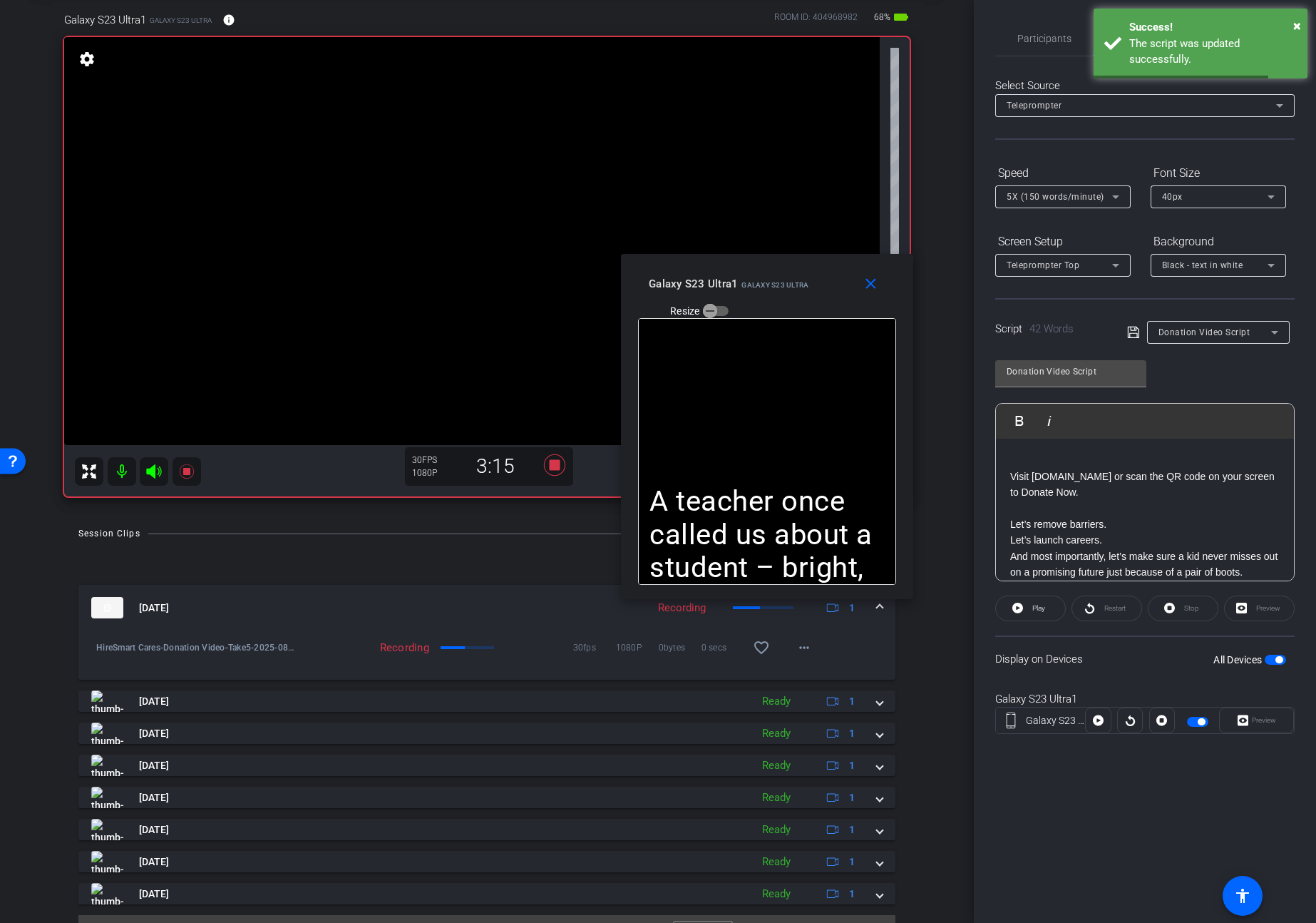
drag, startPoint x: 1188, startPoint y: 610, endPoint x: 1094, endPoint y: 606, distance: 94.1
click at [1185, 609] on div "Stop" at bounding box center [1184, 608] width 71 height 26
click at [1047, 610] on span at bounding box center [1030, 608] width 69 height 34
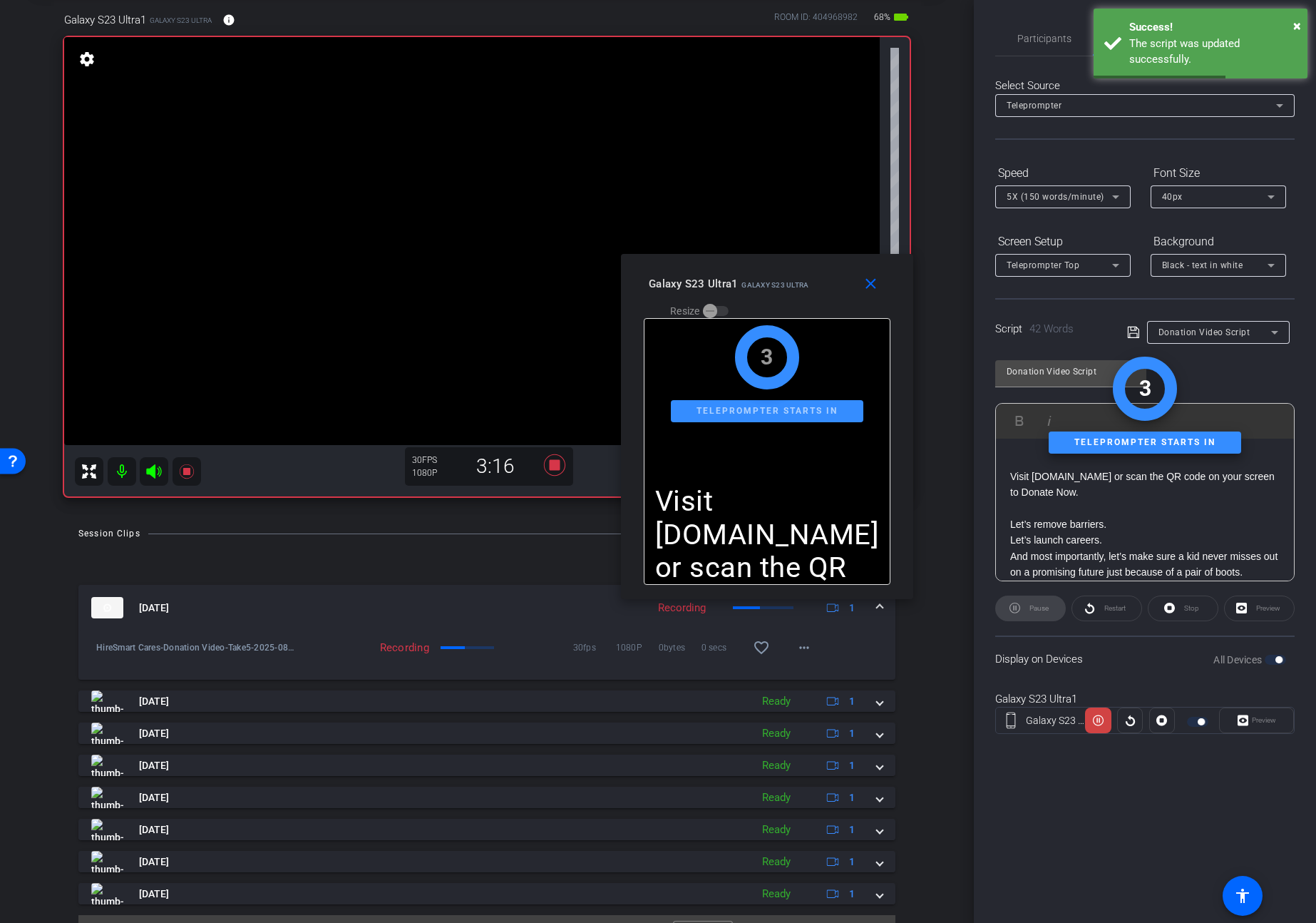
click at [1165, 607] on div "Stop" at bounding box center [1184, 608] width 71 height 26
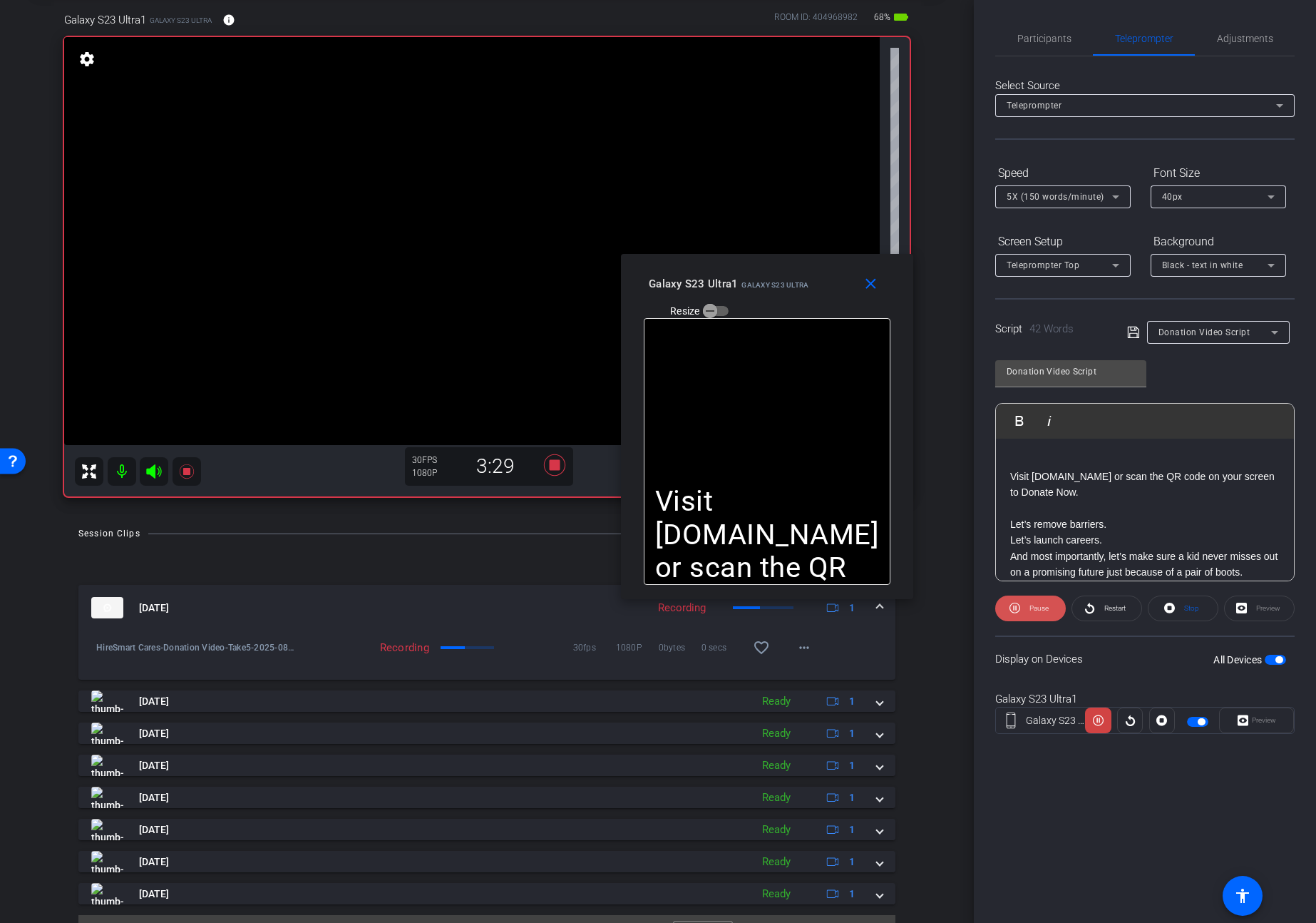
click at [1031, 608] on span "Pause" at bounding box center [1039, 607] width 19 height 8
click at [1032, 608] on span "Play" at bounding box center [1038, 607] width 13 height 8
click at [1031, 608] on span "Pause" at bounding box center [1039, 607] width 19 height 8
click at [1182, 608] on span "Stop" at bounding box center [1190, 607] width 19 height 20
click at [553, 466] on icon at bounding box center [554, 465] width 22 height 22
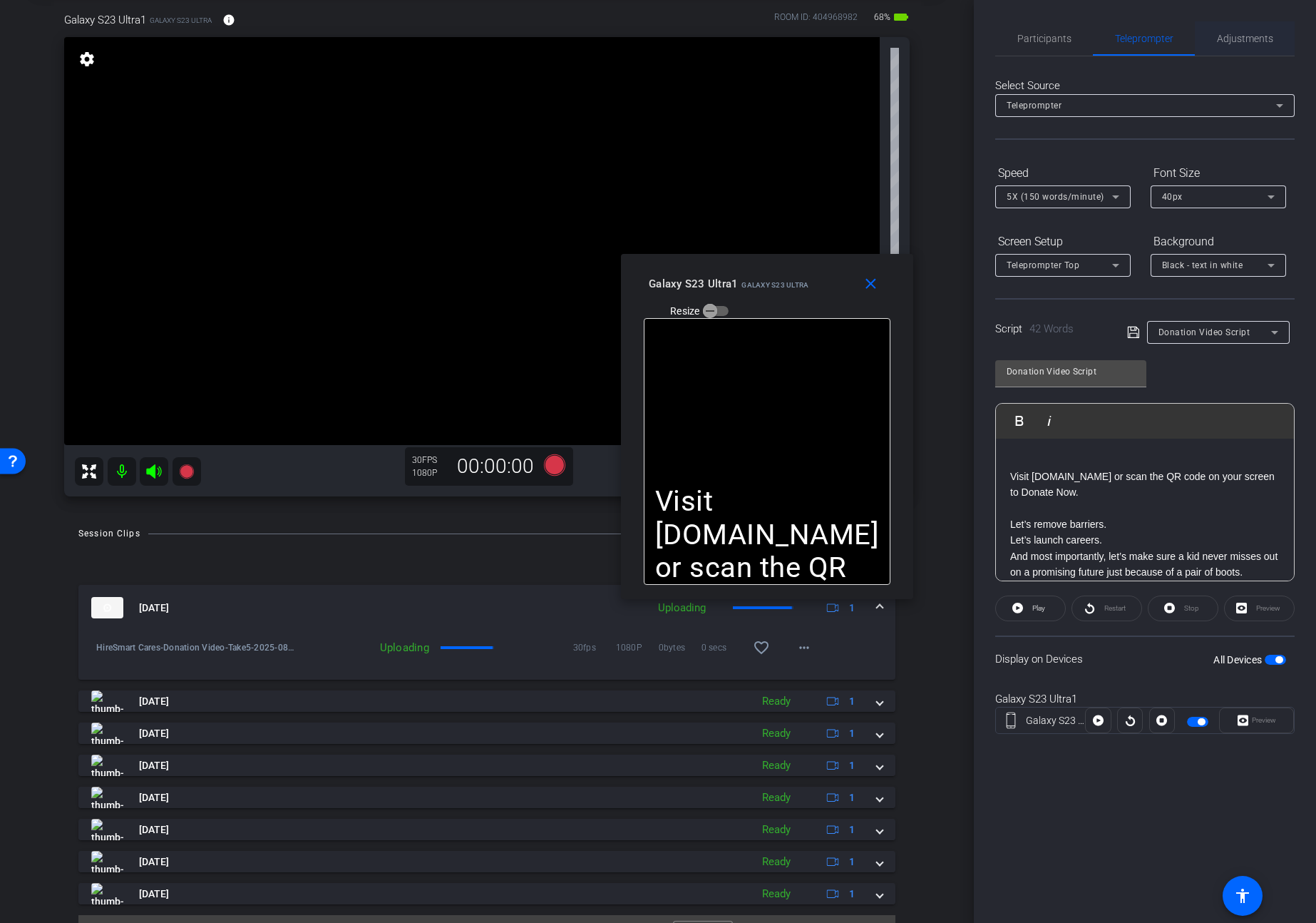
click at [1225, 38] on span "Adjustments" at bounding box center [1245, 39] width 56 height 10
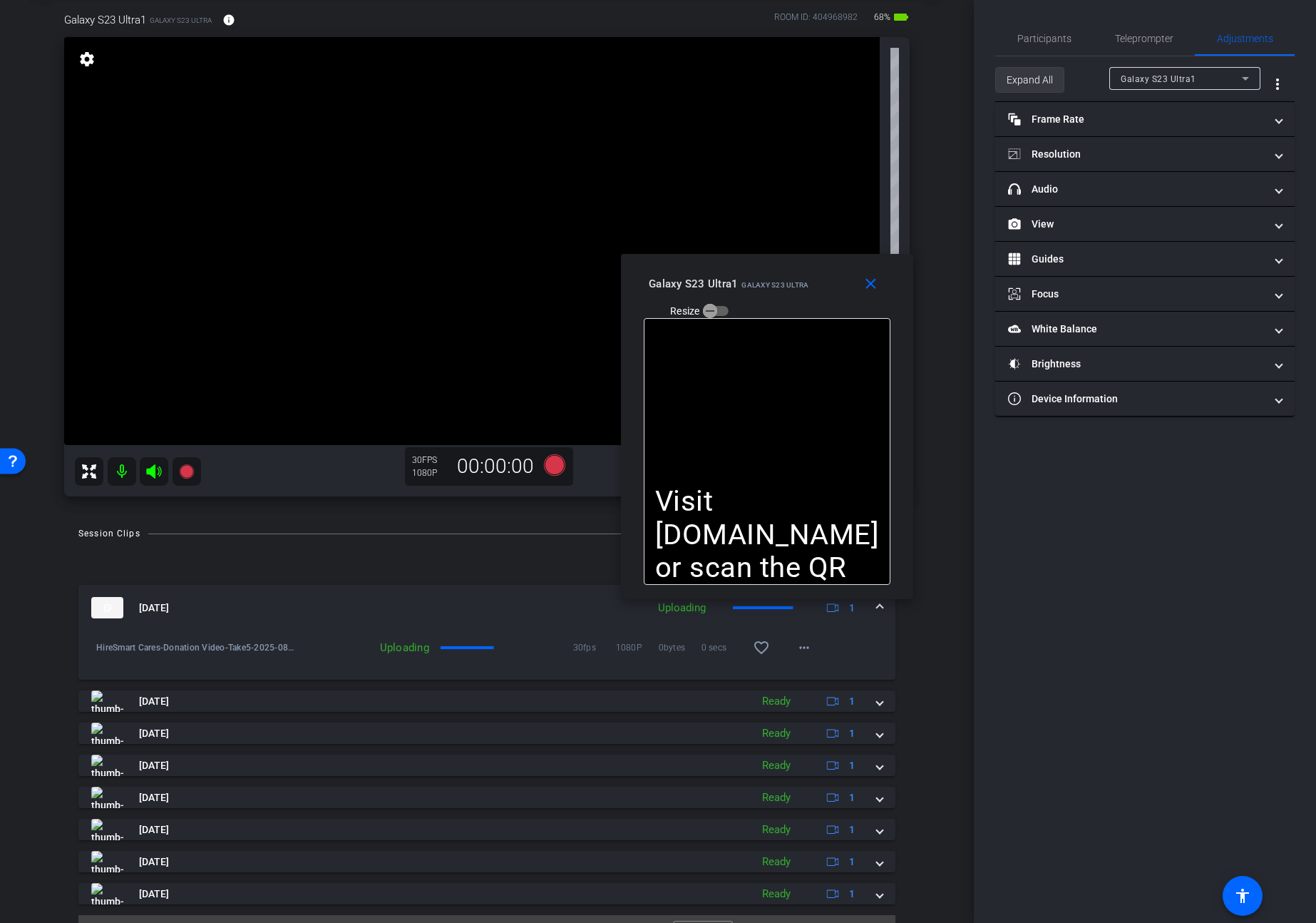
click at [1003, 81] on span at bounding box center [1030, 80] width 68 height 34
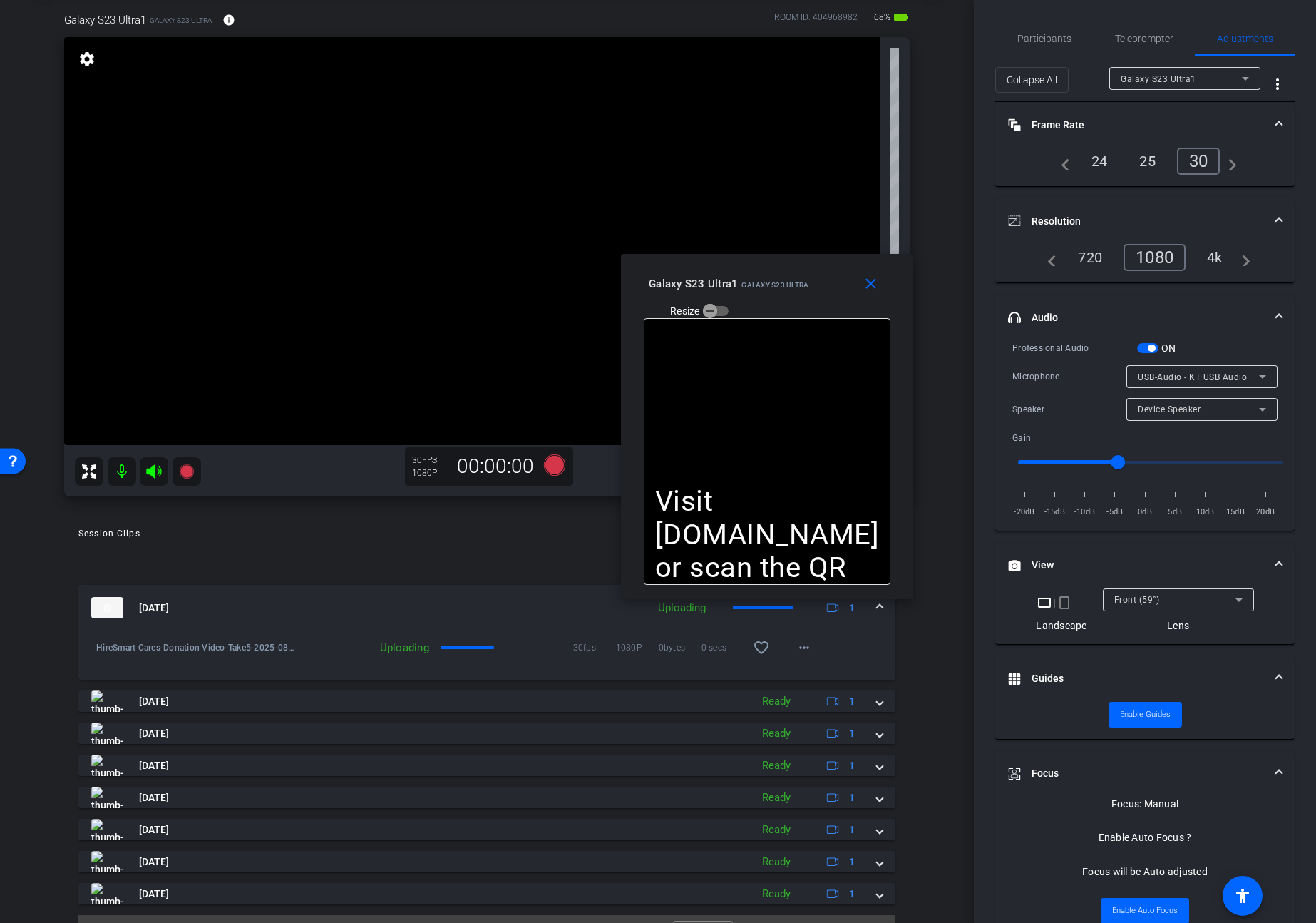
click at [1145, 343] on span "button" at bounding box center [1147, 348] width 22 height 10
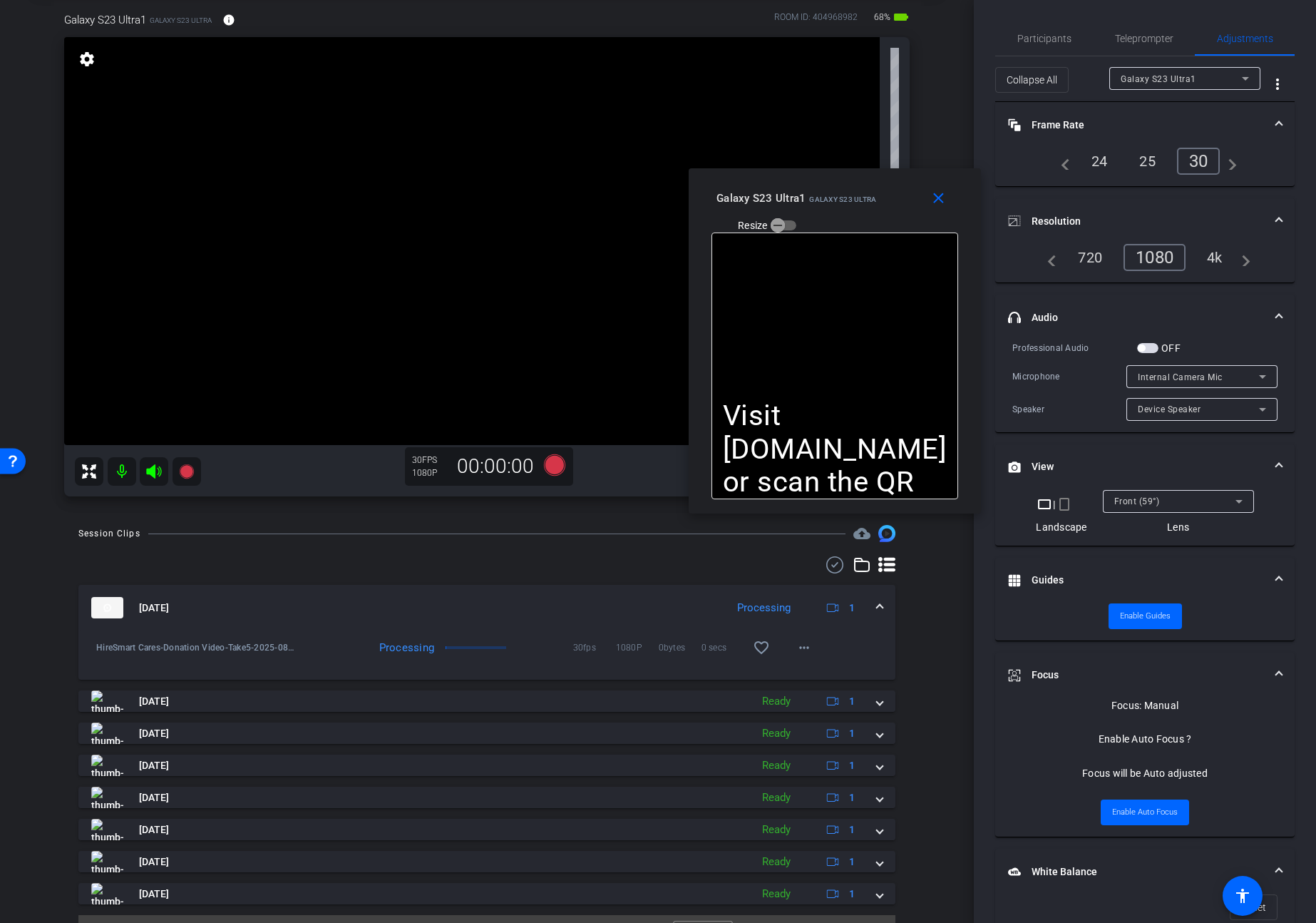
drag, startPoint x: 852, startPoint y: 243, endPoint x: 903, endPoint y: 182, distance: 79.5
click at [903, 182] on div "close Galaxy S23 Ultra1 Galaxy S23 Ultra Resize" at bounding box center [835, 200] width 292 height 65
click at [933, 199] on mat-icon "close" at bounding box center [938, 198] width 18 height 18
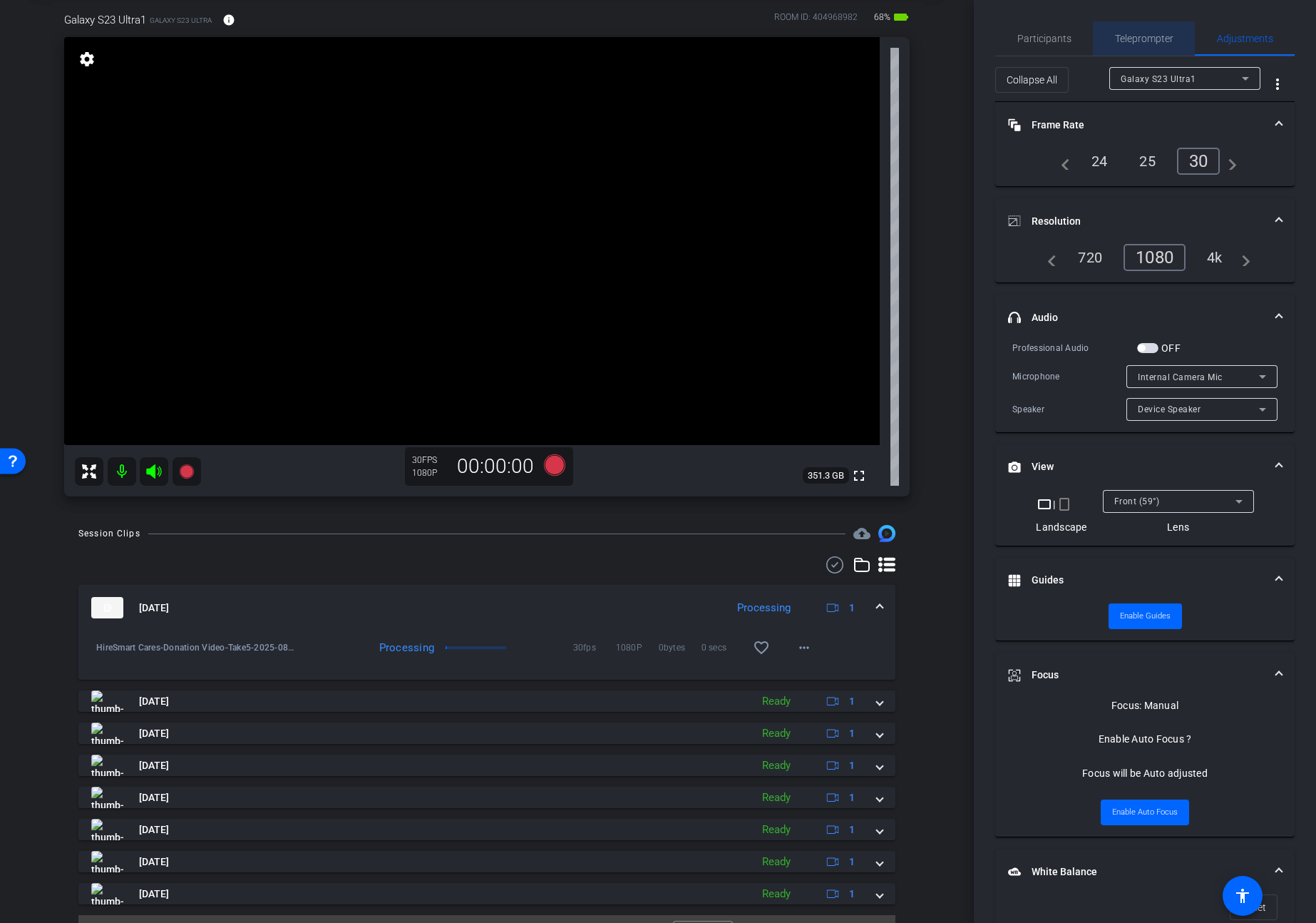
click at [1160, 35] on span "Teleprompter" at bounding box center [1144, 39] width 58 height 10
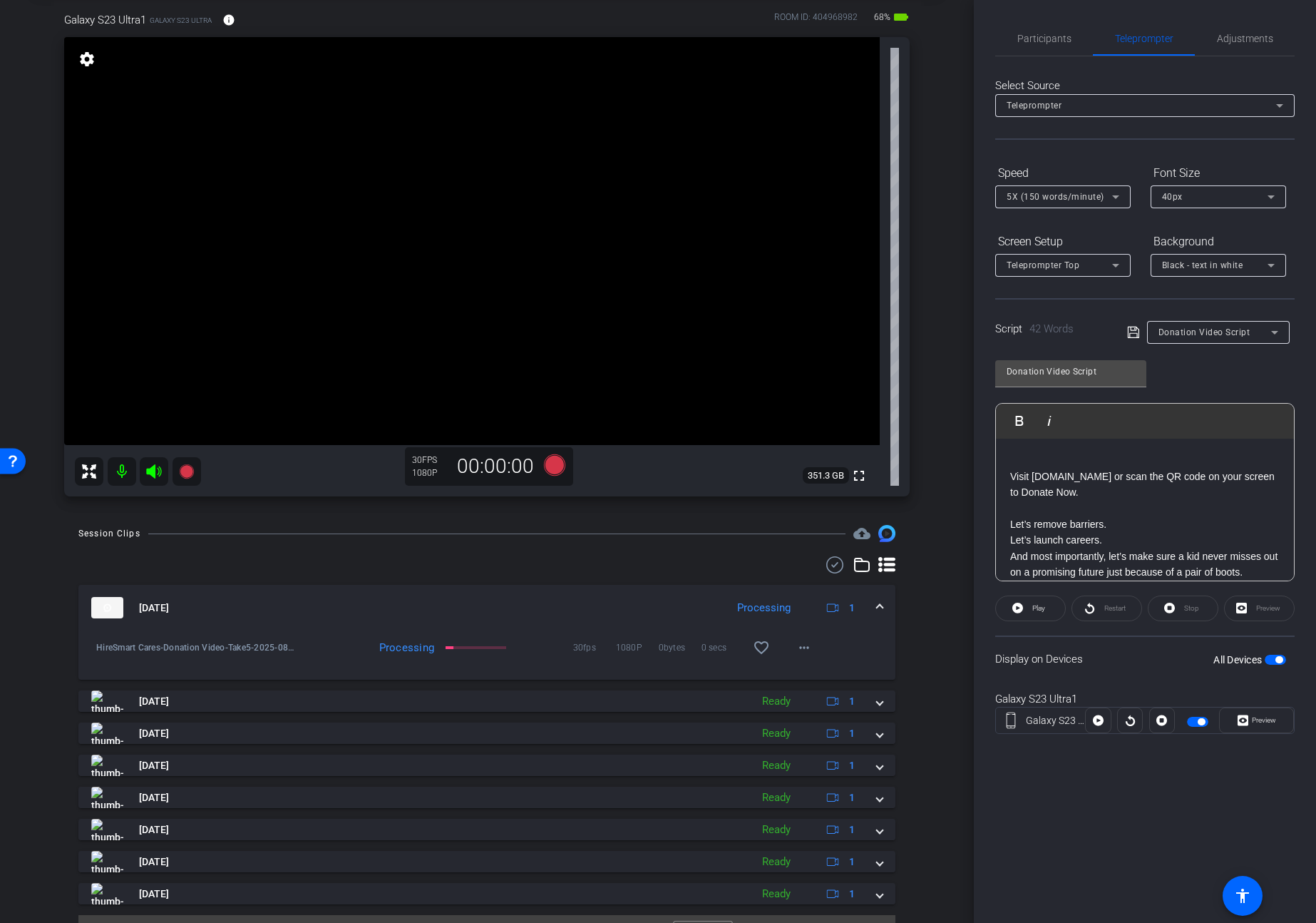
scroll to position [46, 0]
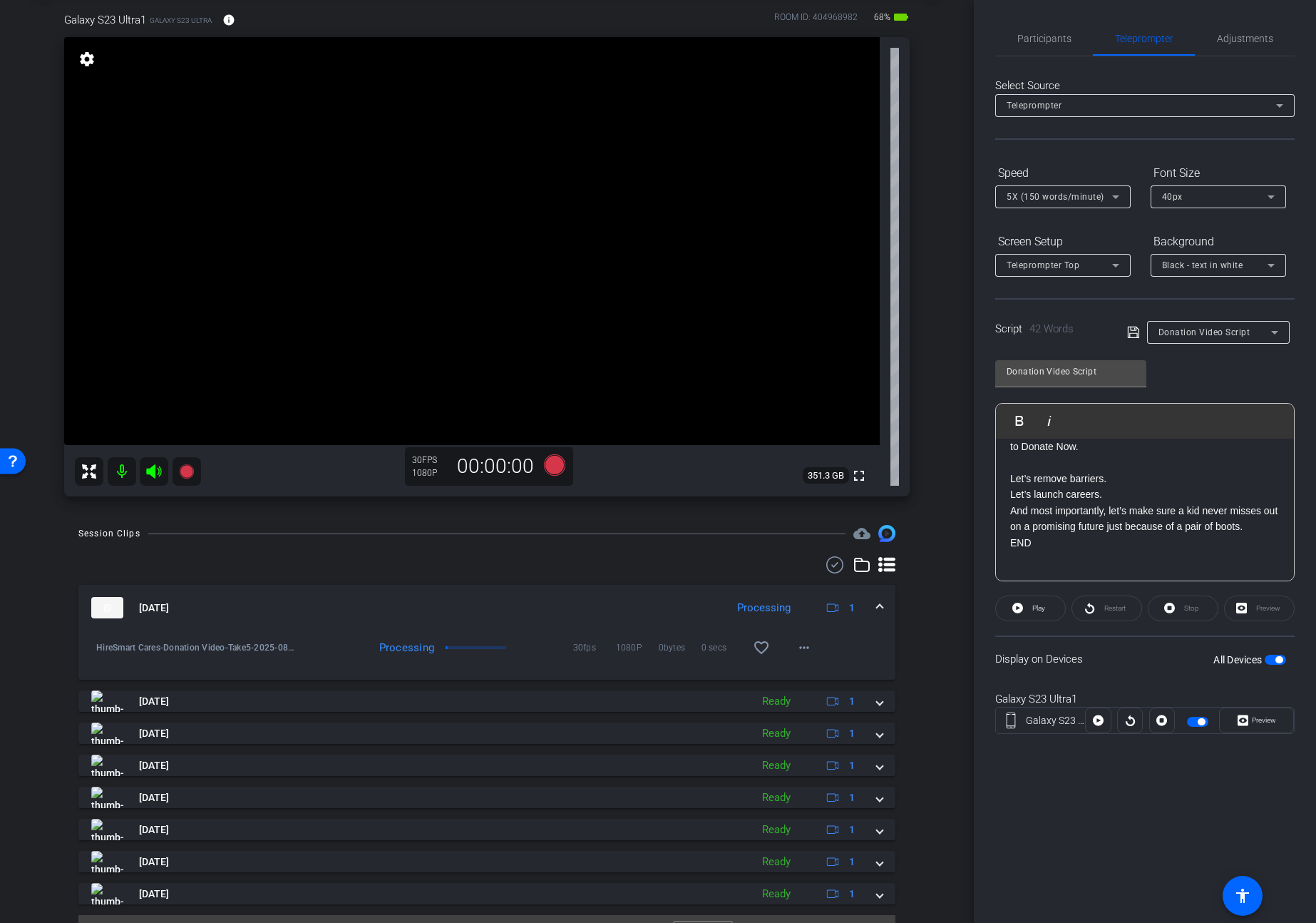
click at [1263, 528] on p "And most importantly, let’s make sure a kid never misses out on a promising fut…" at bounding box center [1145, 518] width 269 height 32
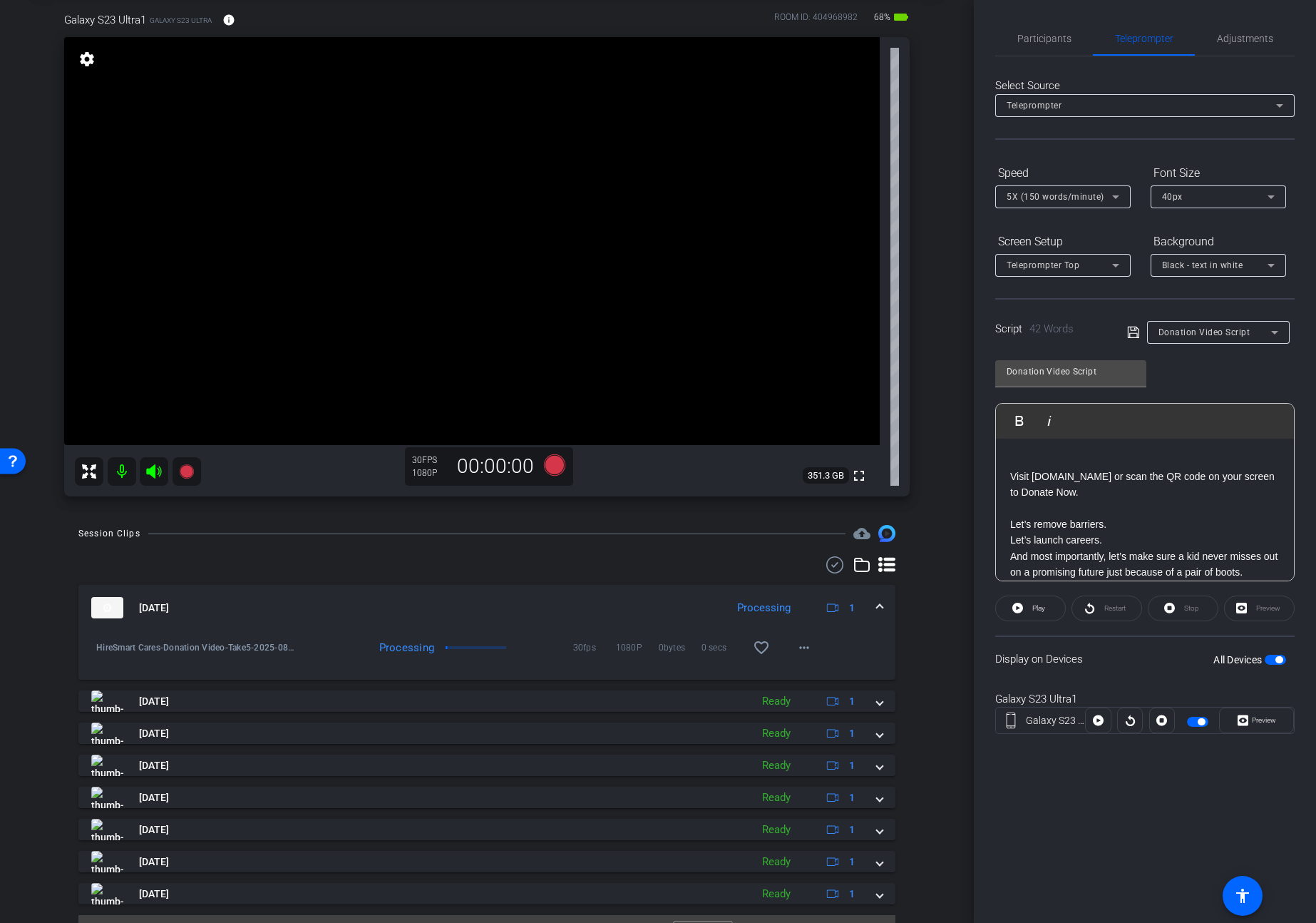
click at [1056, 463] on p at bounding box center [1145, 460] width 269 height 15
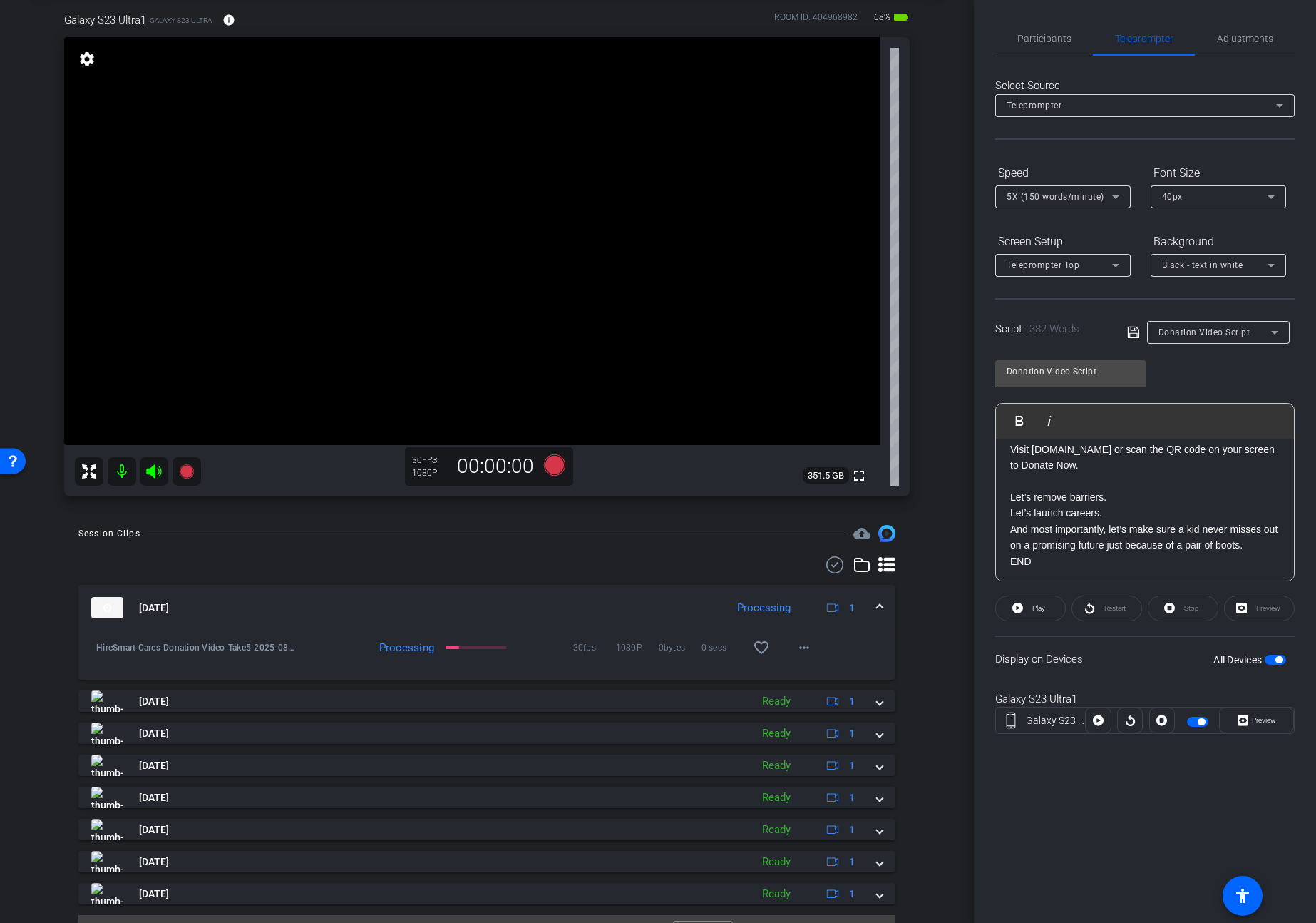
scroll to position [1052, 0]
click at [1276, 663] on span "button" at bounding box center [1275, 660] width 22 height 10
click at [1128, 331] on icon at bounding box center [1133, 332] width 11 height 11
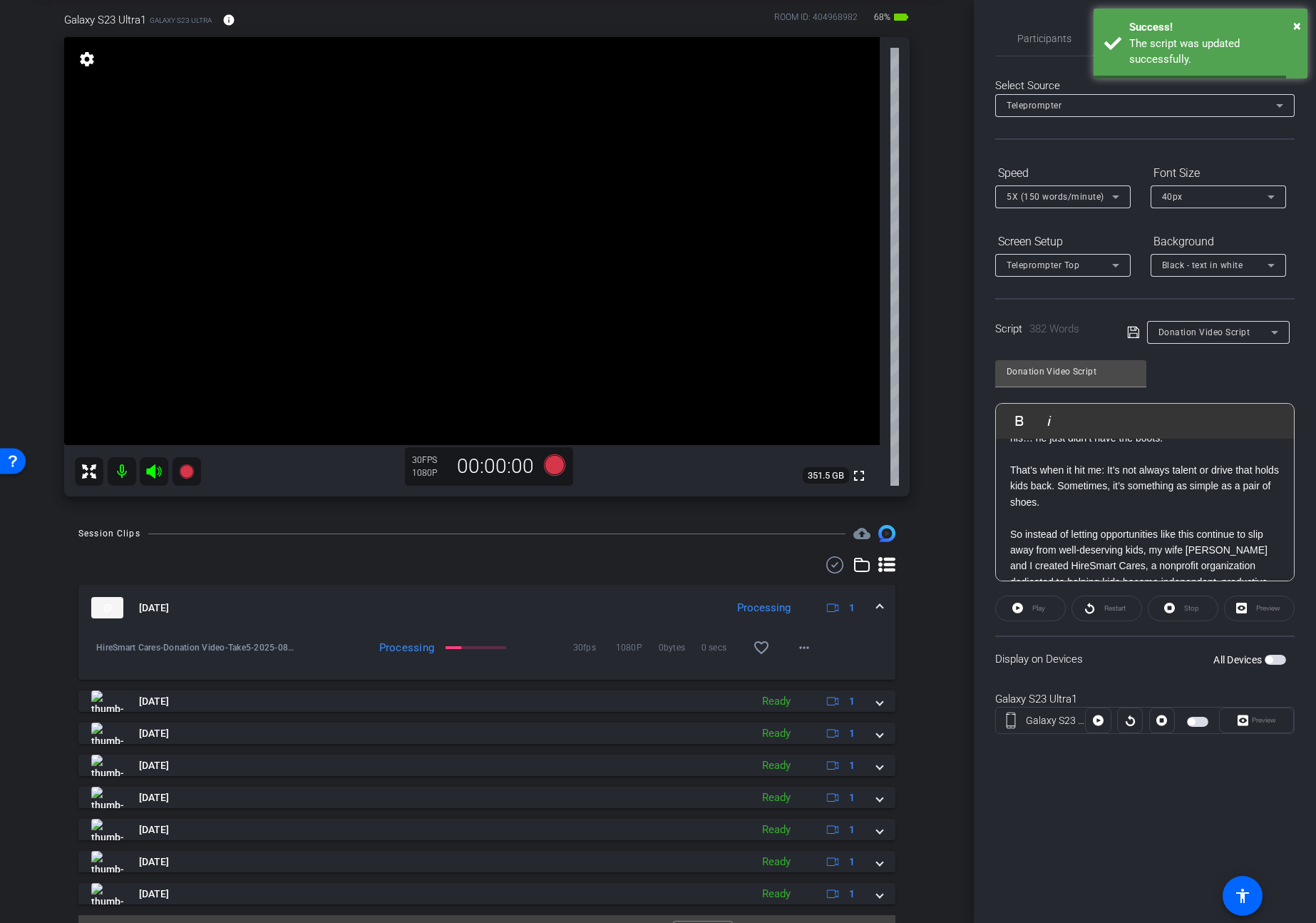
scroll to position [0, 0]
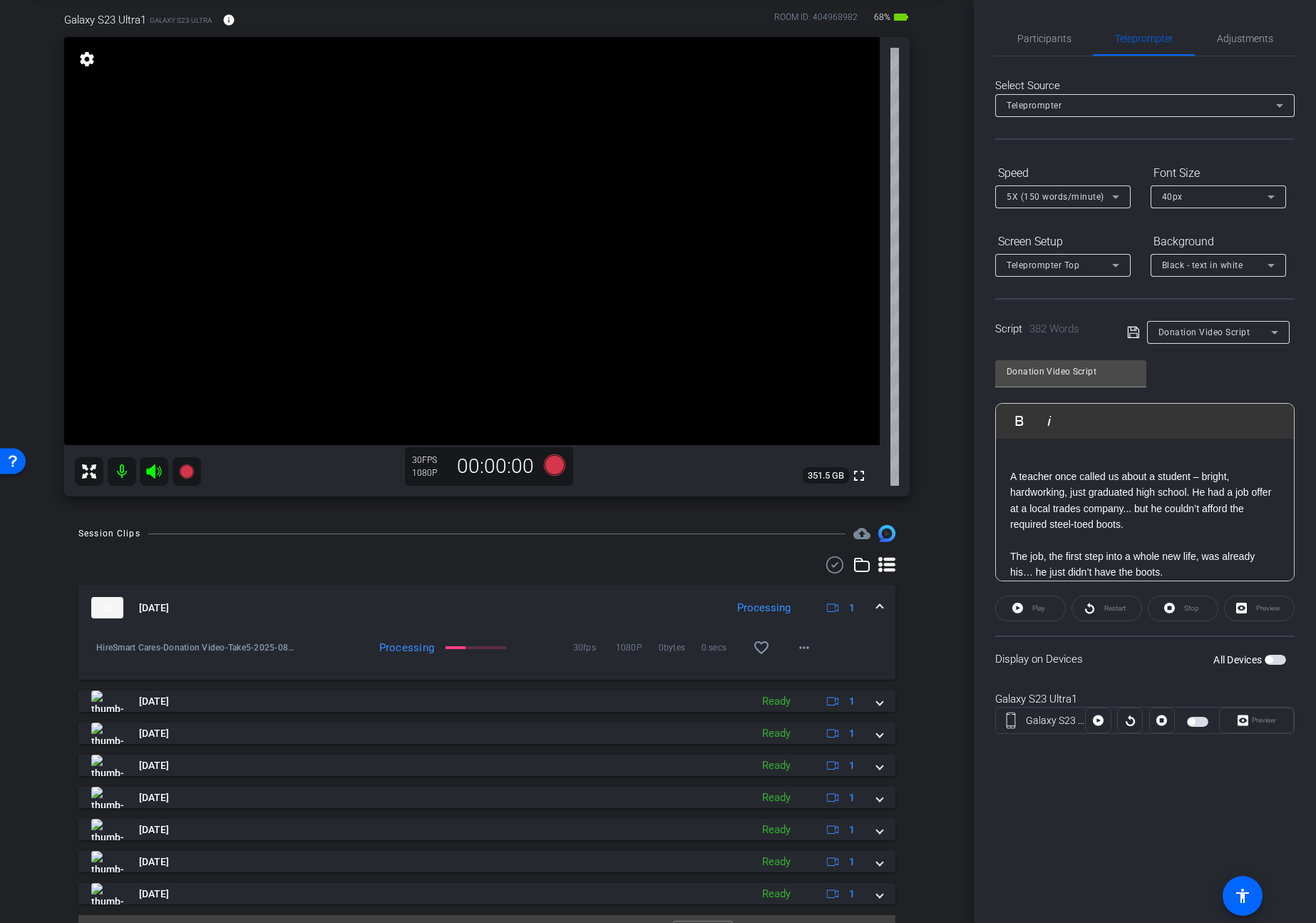
click at [1270, 659] on span "button" at bounding box center [1269, 660] width 7 height 7
click at [1258, 719] on span "Preview" at bounding box center [1264, 719] width 24 height 8
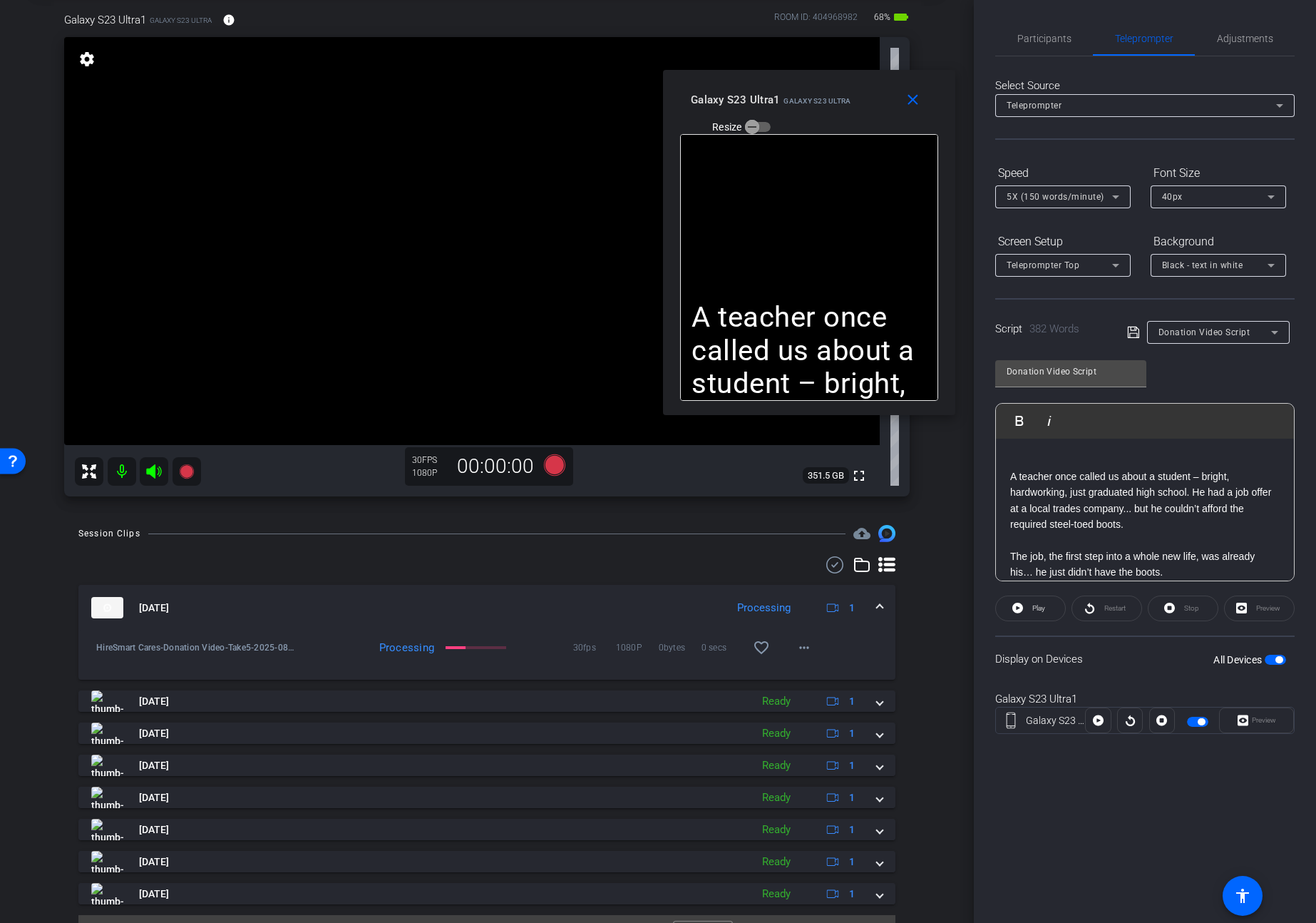
drag, startPoint x: 716, startPoint y: 315, endPoint x: 879, endPoint y: 92, distance: 276.2
click at [879, 92] on div "Galaxy S23 Ultra1 Galaxy S23 Ultra Resize" at bounding box center [815, 112] width 248 height 51
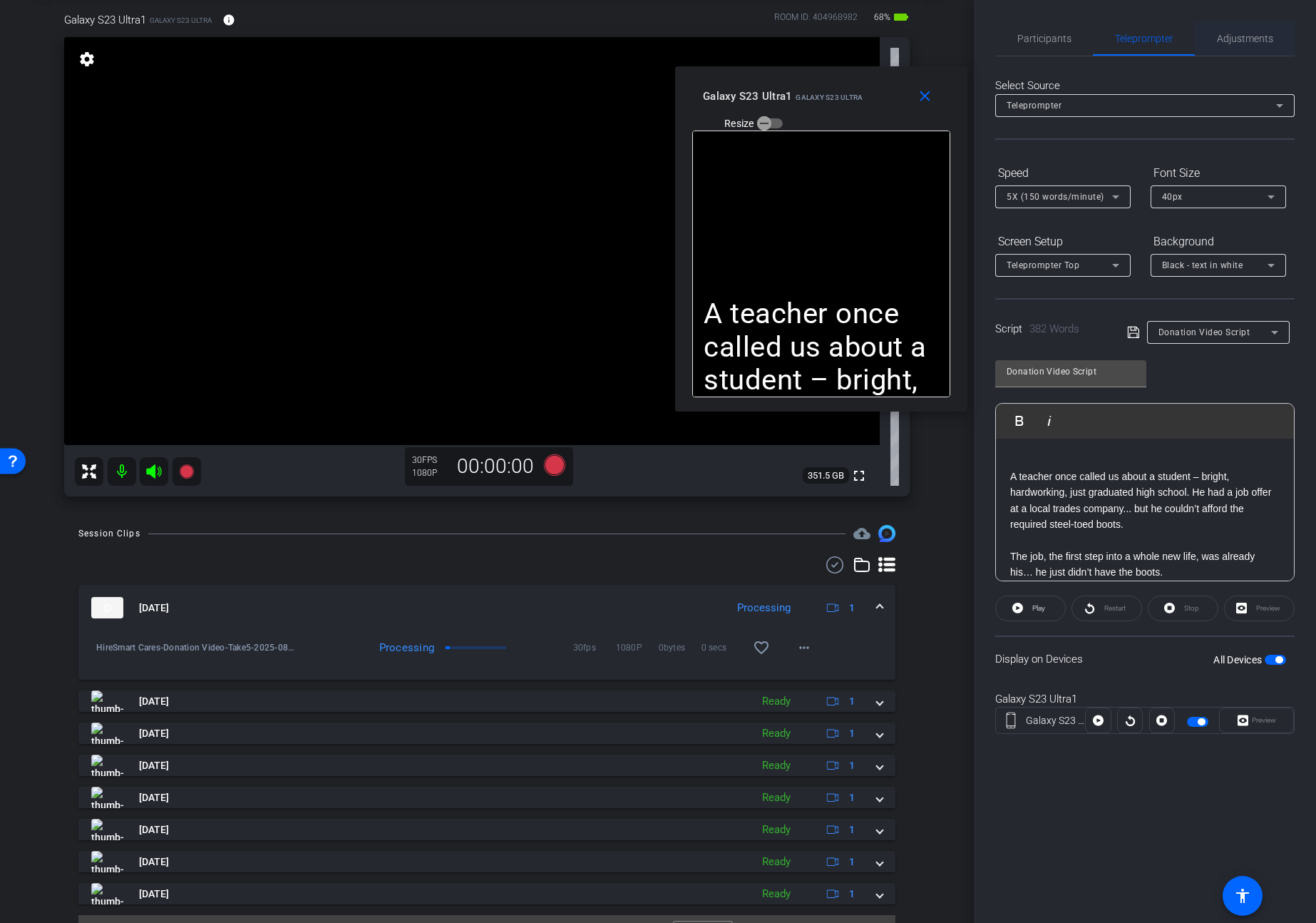
click at [1242, 34] on span "Adjustments" at bounding box center [1245, 39] width 56 height 10
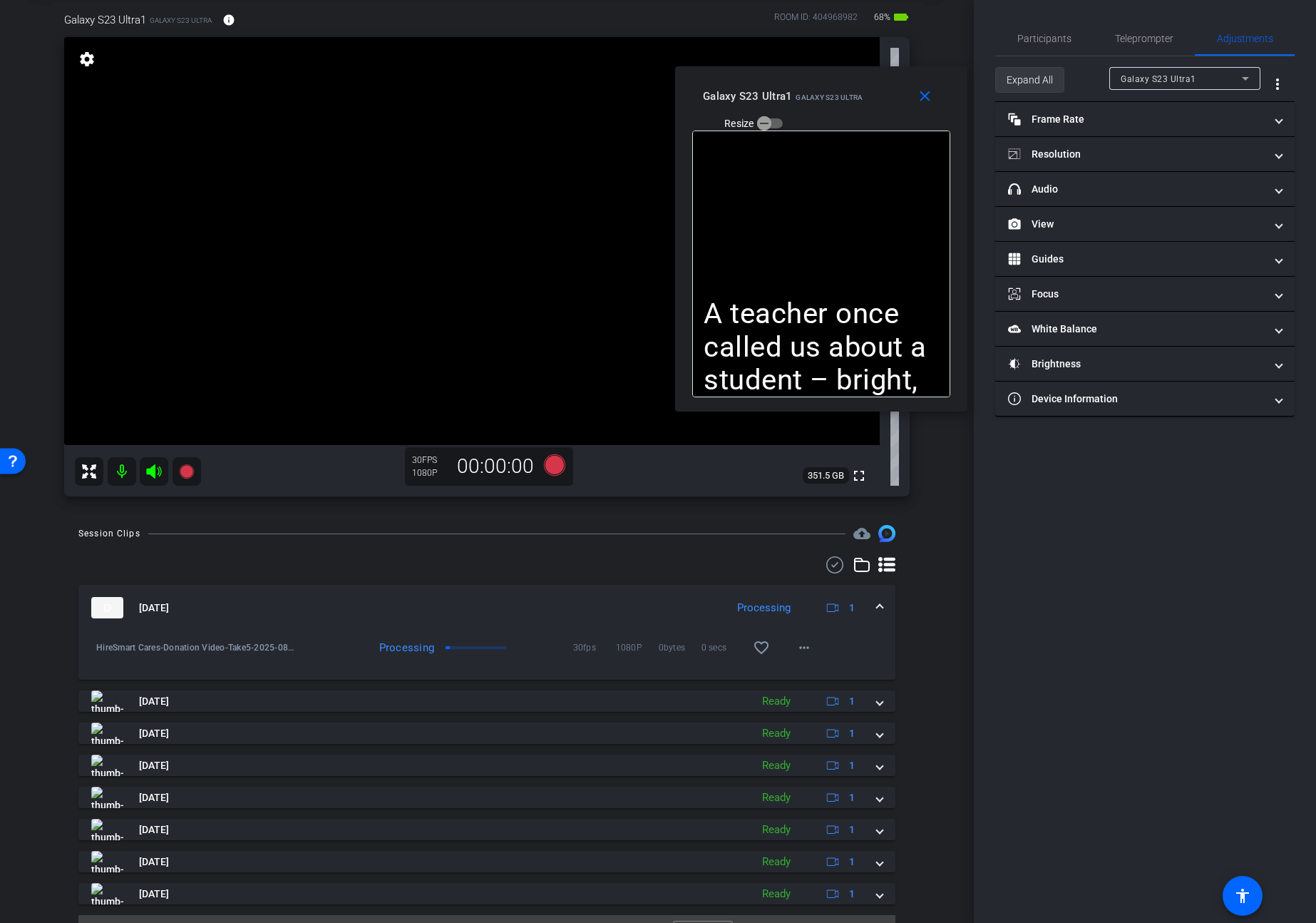
click at [1018, 82] on span "Expand All" at bounding box center [1030, 79] width 46 height 27
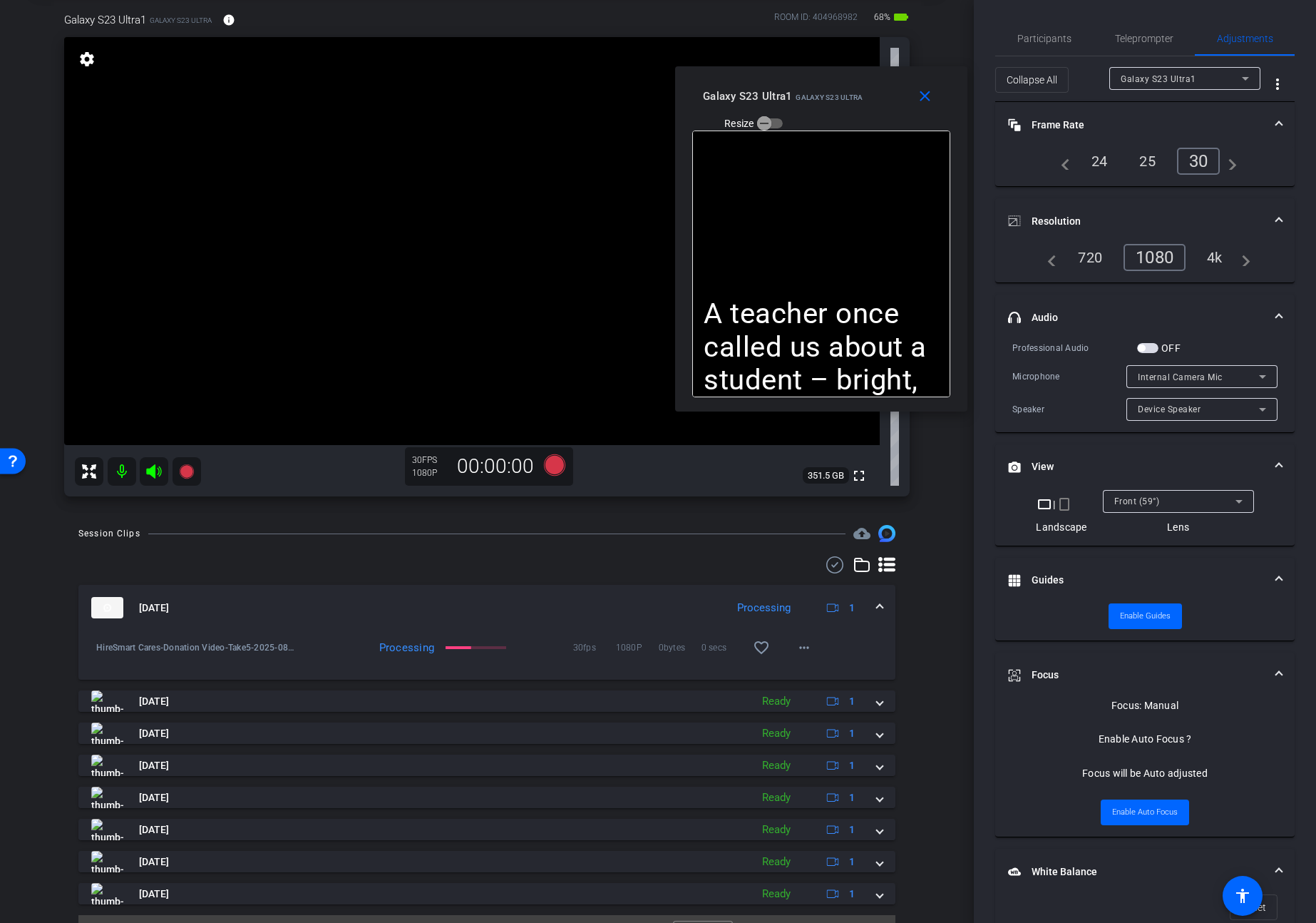
click at [1149, 344] on span "button" at bounding box center [1147, 348] width 22 height 10
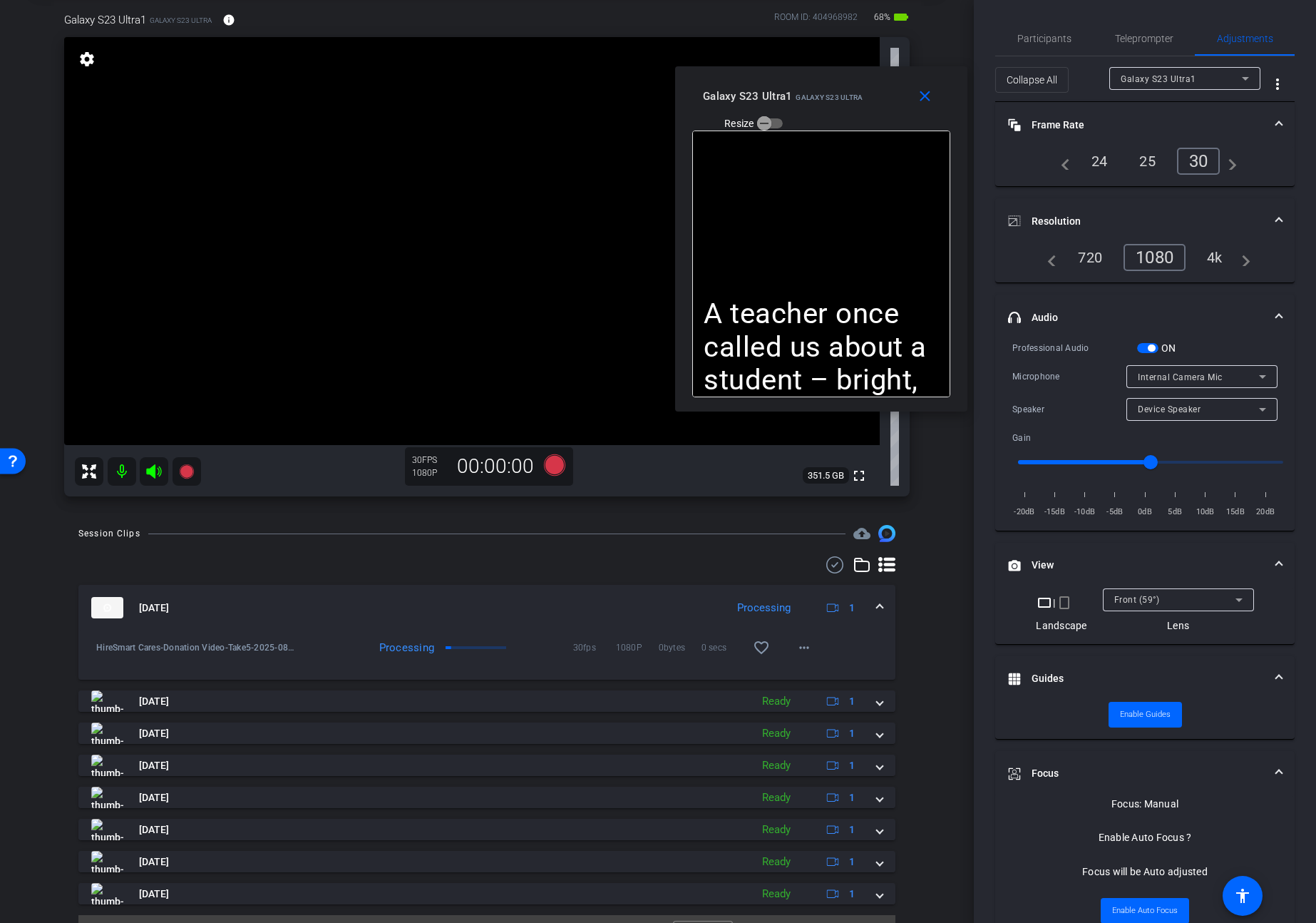
click at [1160, 377] on span "Internal Camera Mic" at bounding box center [1180, 378] width 85 height 10
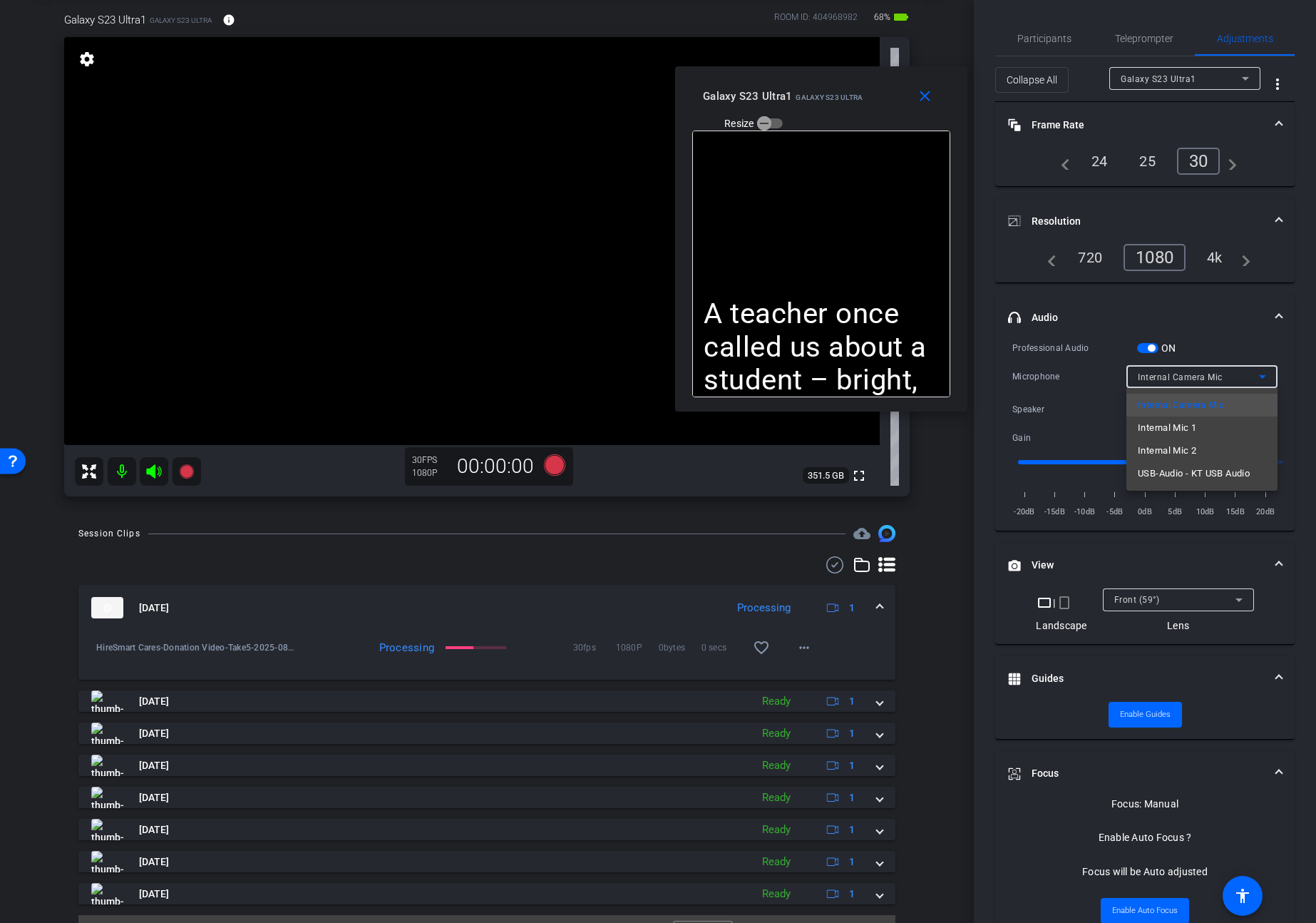
click at [1144, 469] on span "USB-Audio - KT USB Audio" at bounding box center [1194, 473] width 112 height 17
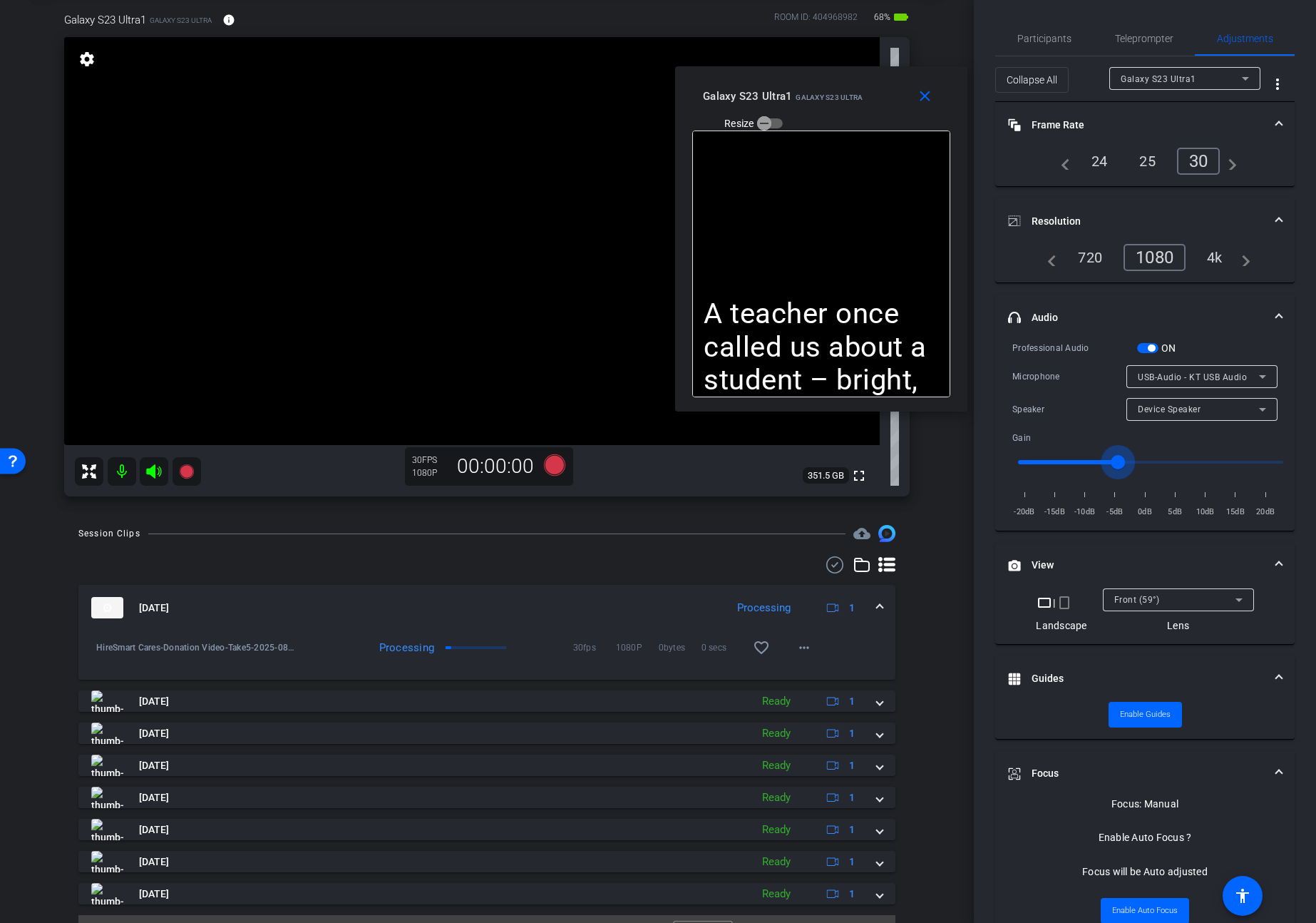
drag, startPoint x: 1128, startPoint y: 457, endPoint x: 1118, endPoint y: 457, distance: 10.0
type input "-5"
click at [1118, 457] on input "range" at bounding box center [1150, 462] width 295 height 31
click at [194, 468] on icon at bounding box center [187, 471] width 17 height 17
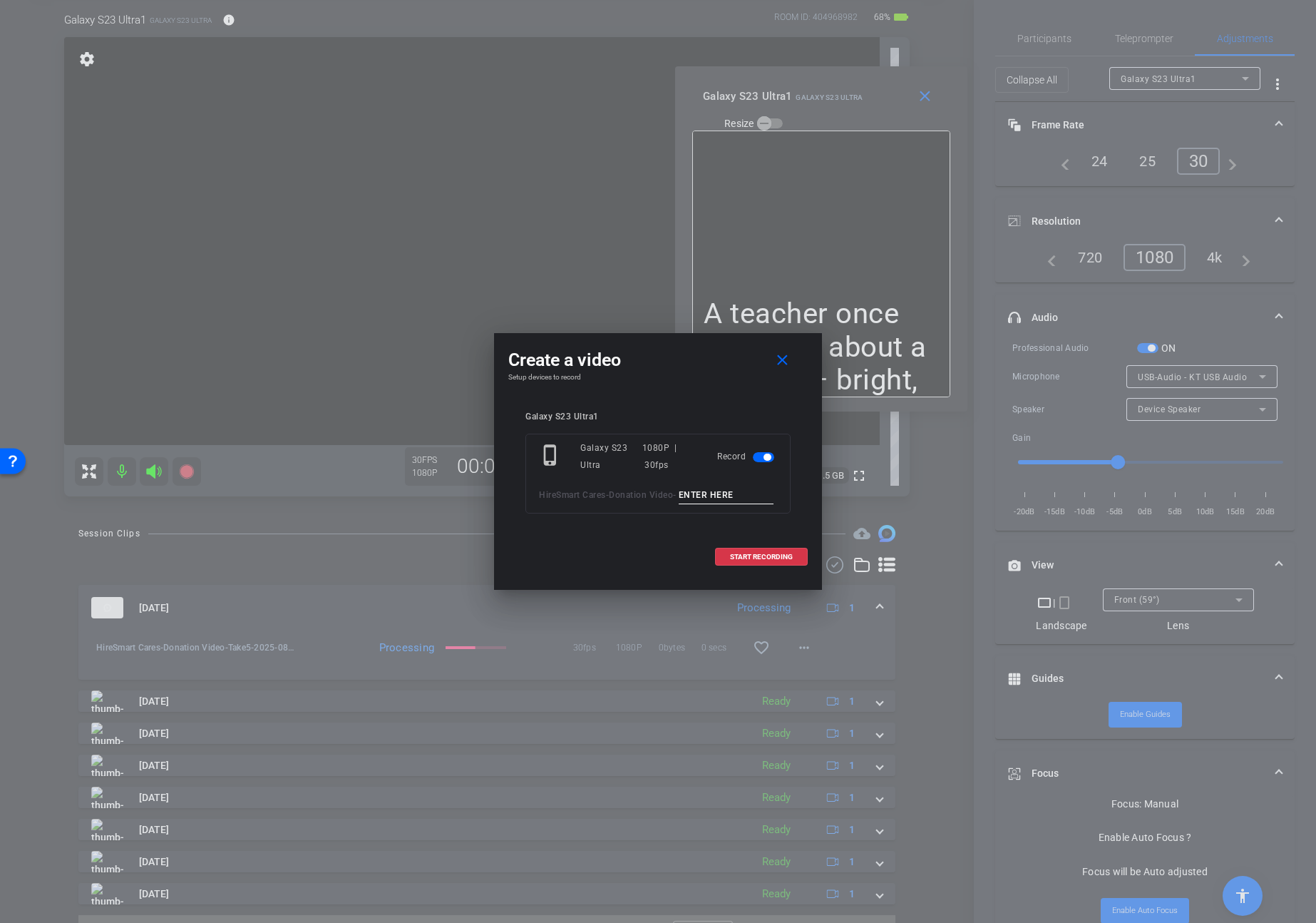
click at [679, 504] on input at bounding box center [726, 495] width 95 height 18
type input "Take6"
click at [730, 561] on span "START RECORDING" at bounding box center [761, 557] width 63 height 7
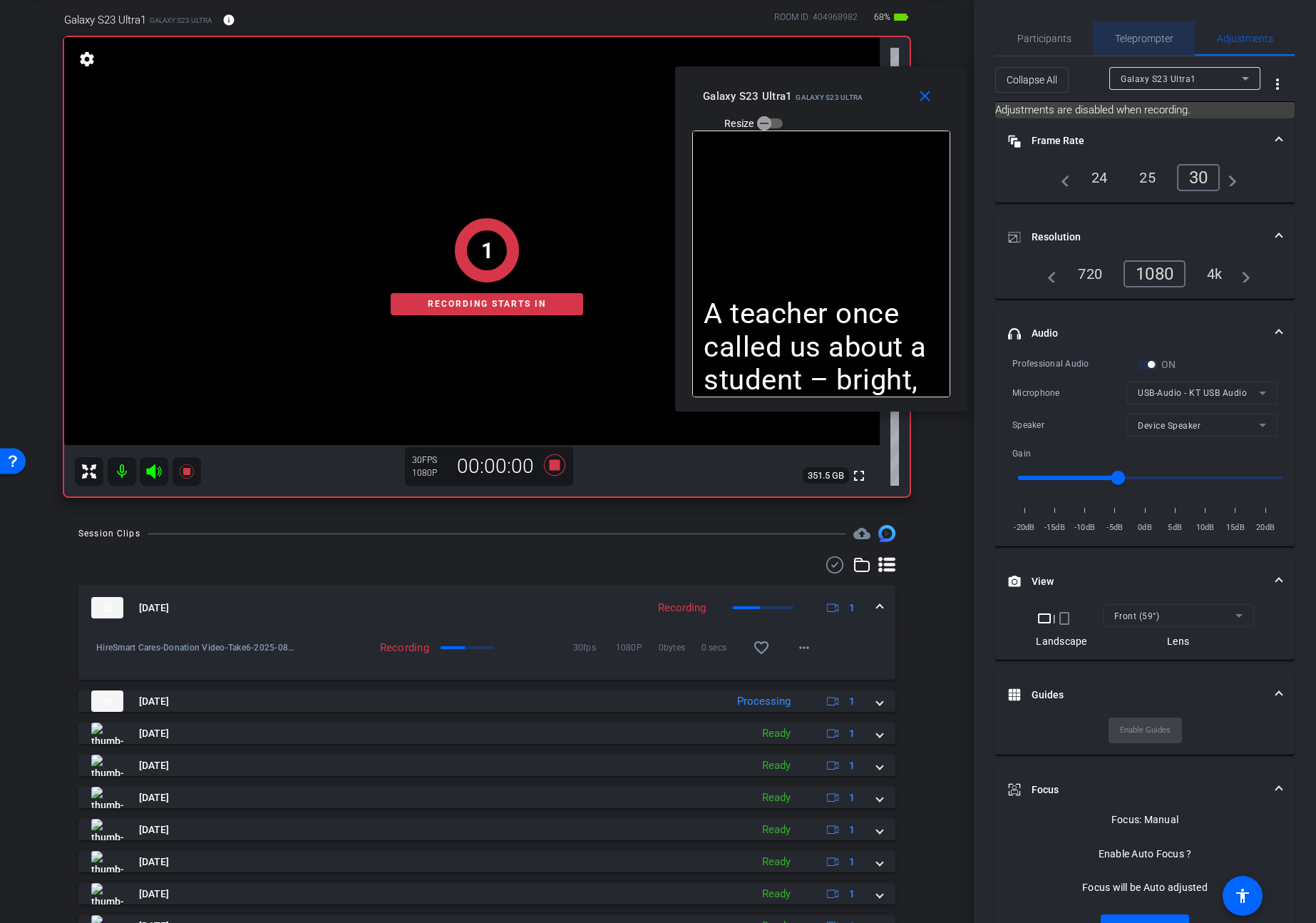
click at [1134, 30] on span "Teleprompter" at bounding box center [1144, 39] width 58 height 34
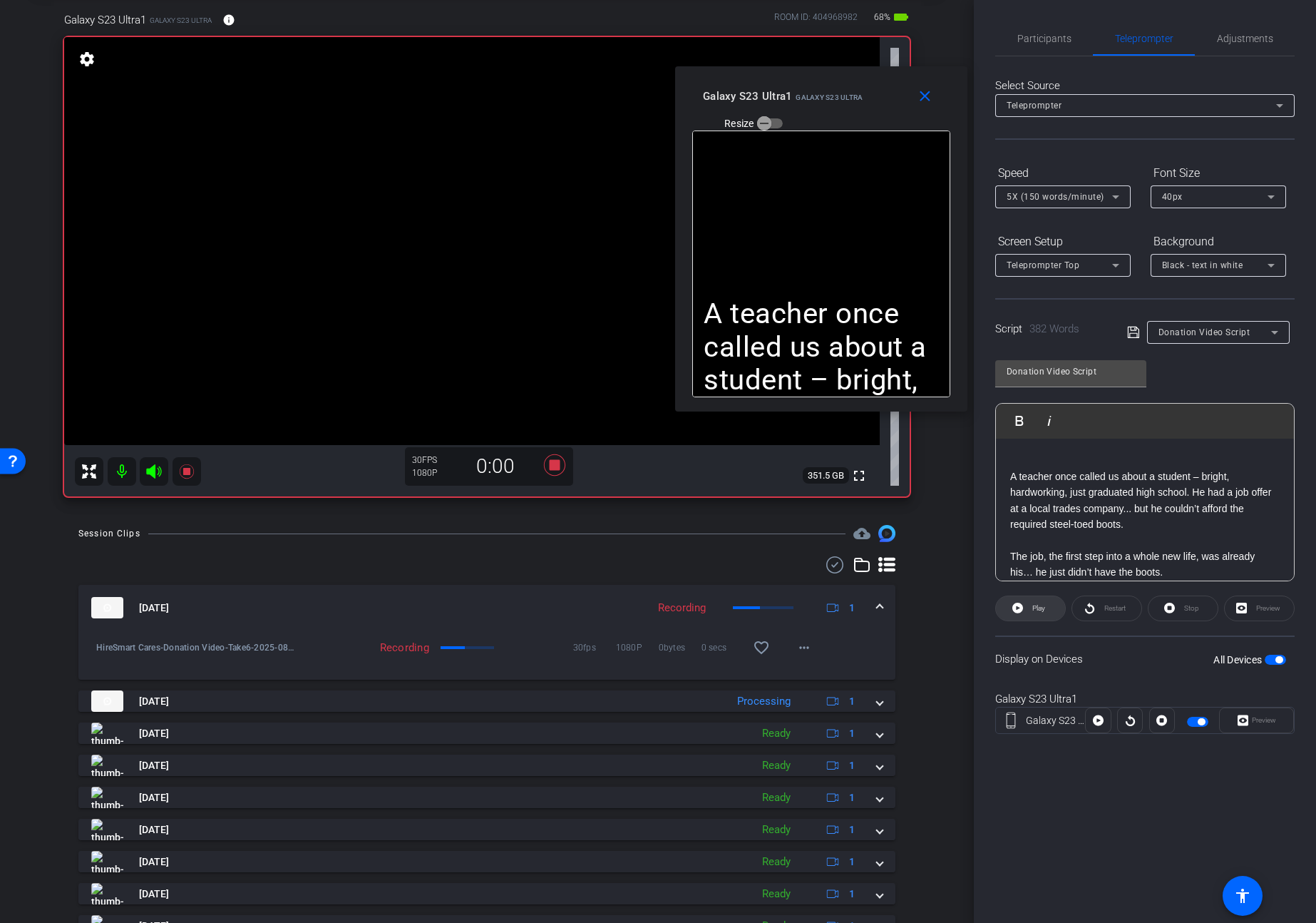
click at [1020, 621] on openreel-capture-teleprompter "Speed 5X (150 words/minute) Font Size 40px Screen Setup Teleprompter Top Backgr…" at bounding box center [1145, 459] width 299 height 598
click at [1027, 617] on span at bounding box center [1030, 608] width 69 height 34
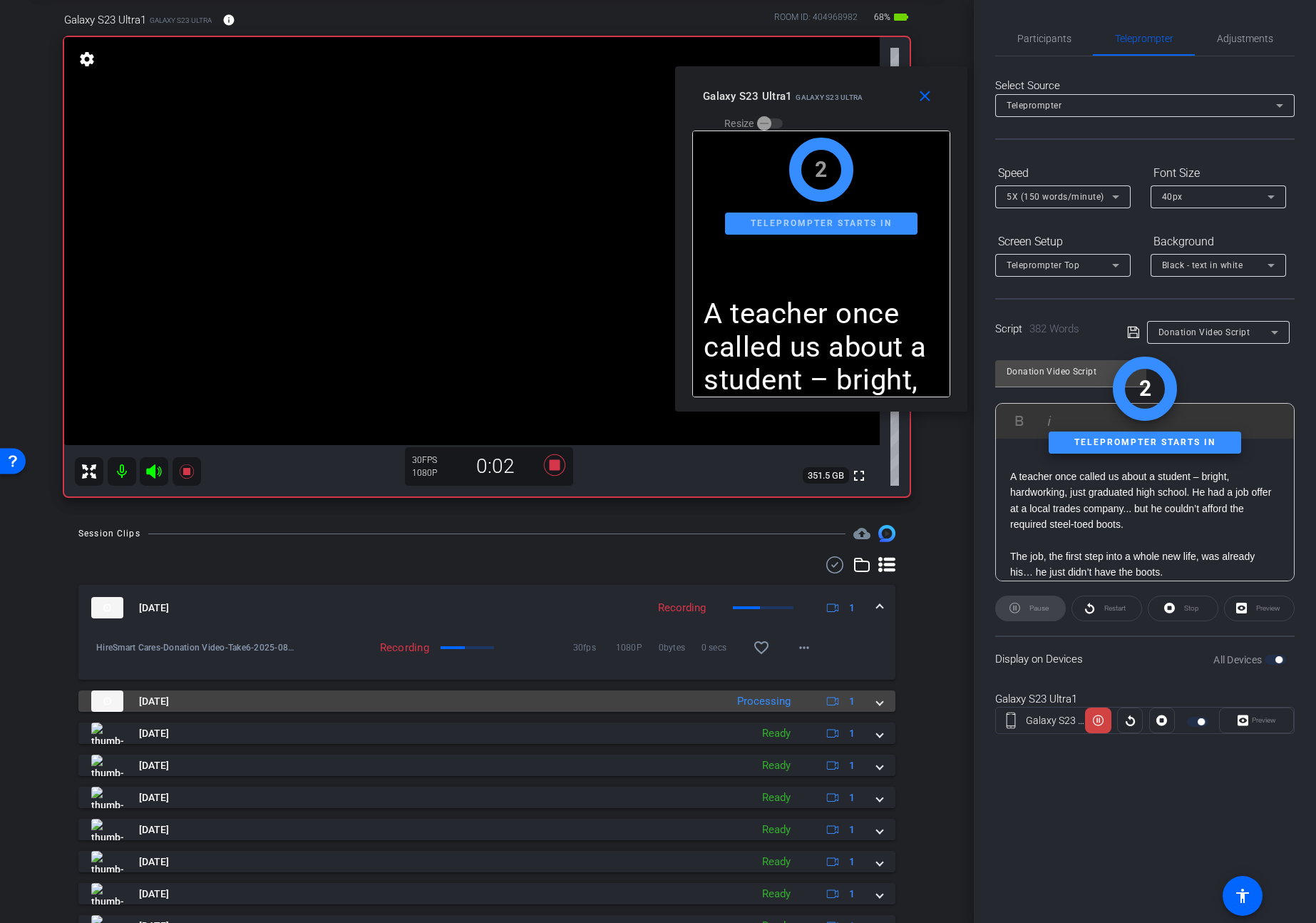
click at [879, 700] on span at bounding box center [880, 701] width 6 height 15
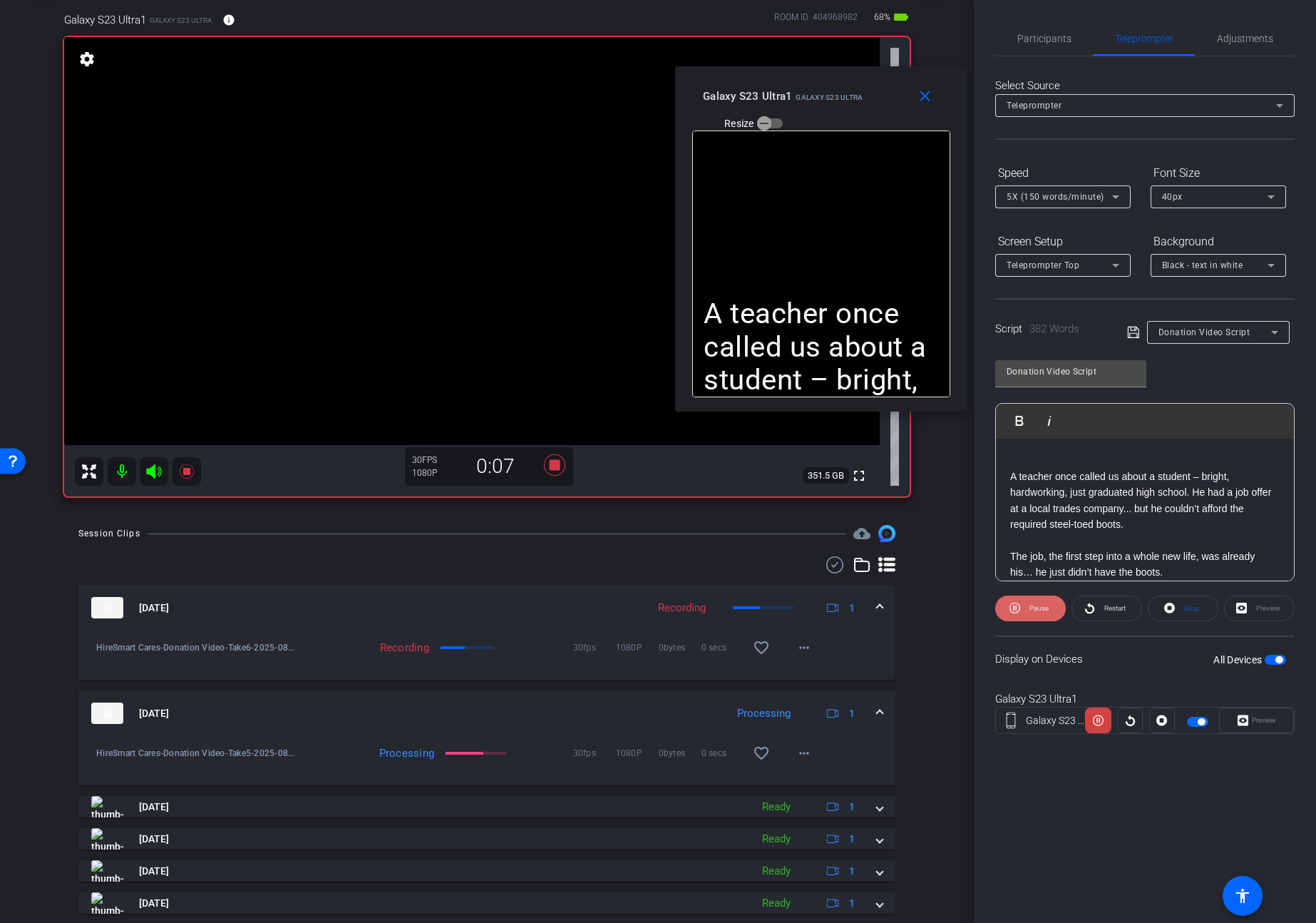
click at [1024, 602] on span at bounding box center [1030, 608] width 71 height 34
click at [1024, 602] on span at bounding box center [1030, 608] width 69 height 34
click at [1032, 606] on span "Pause" at bounding box center [1039, 607] width 19 height 8
click at [1032, 606] on span "Play" at bounding box center [1038, 607] width 13 height 8
click at [920, 102] on mat-icon "close" at bounding box center [925, 96] width 18 height 18
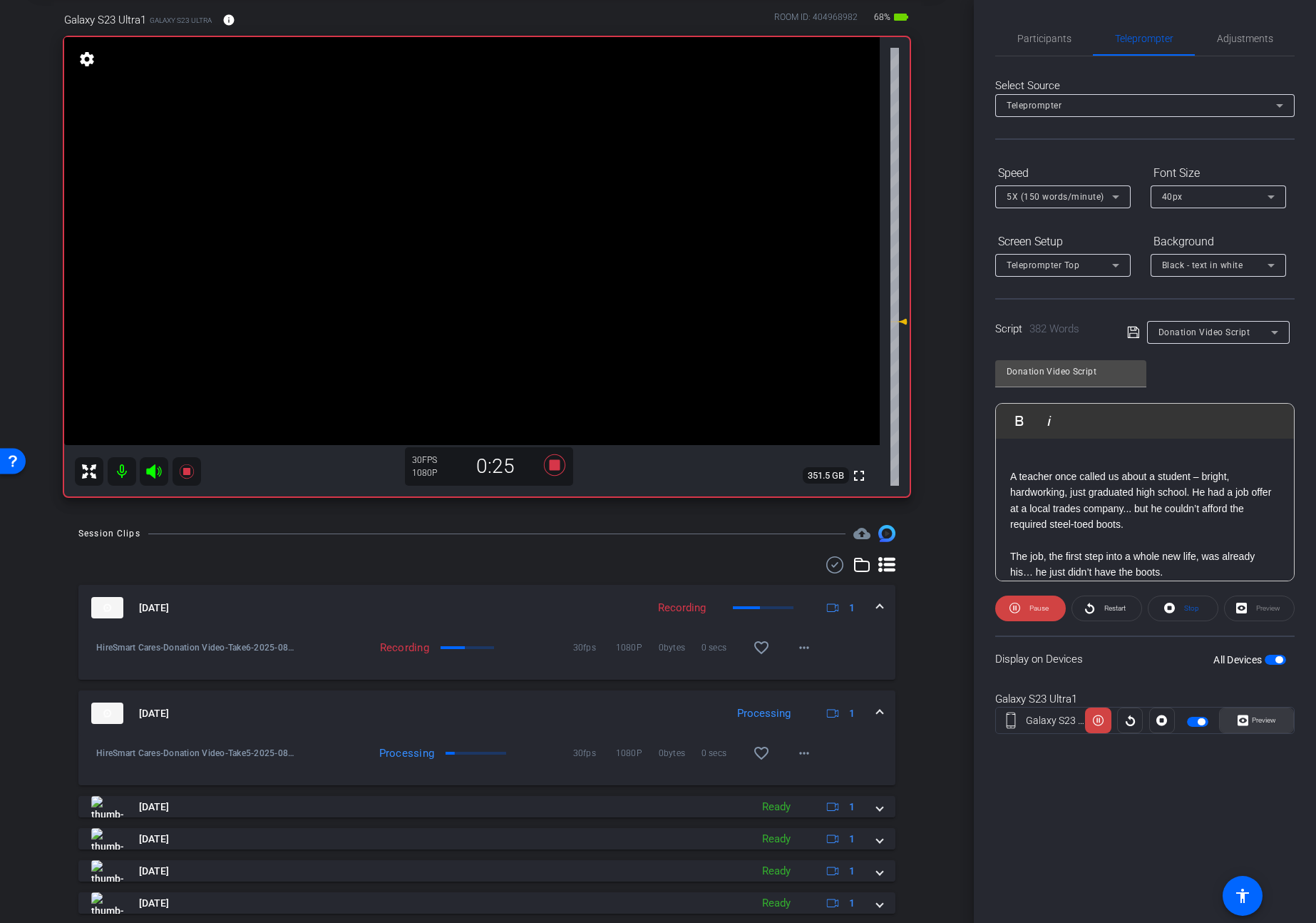
click at [1259, 717] on span "Preview" at bounding box center [1264, 719] width 24 height 8
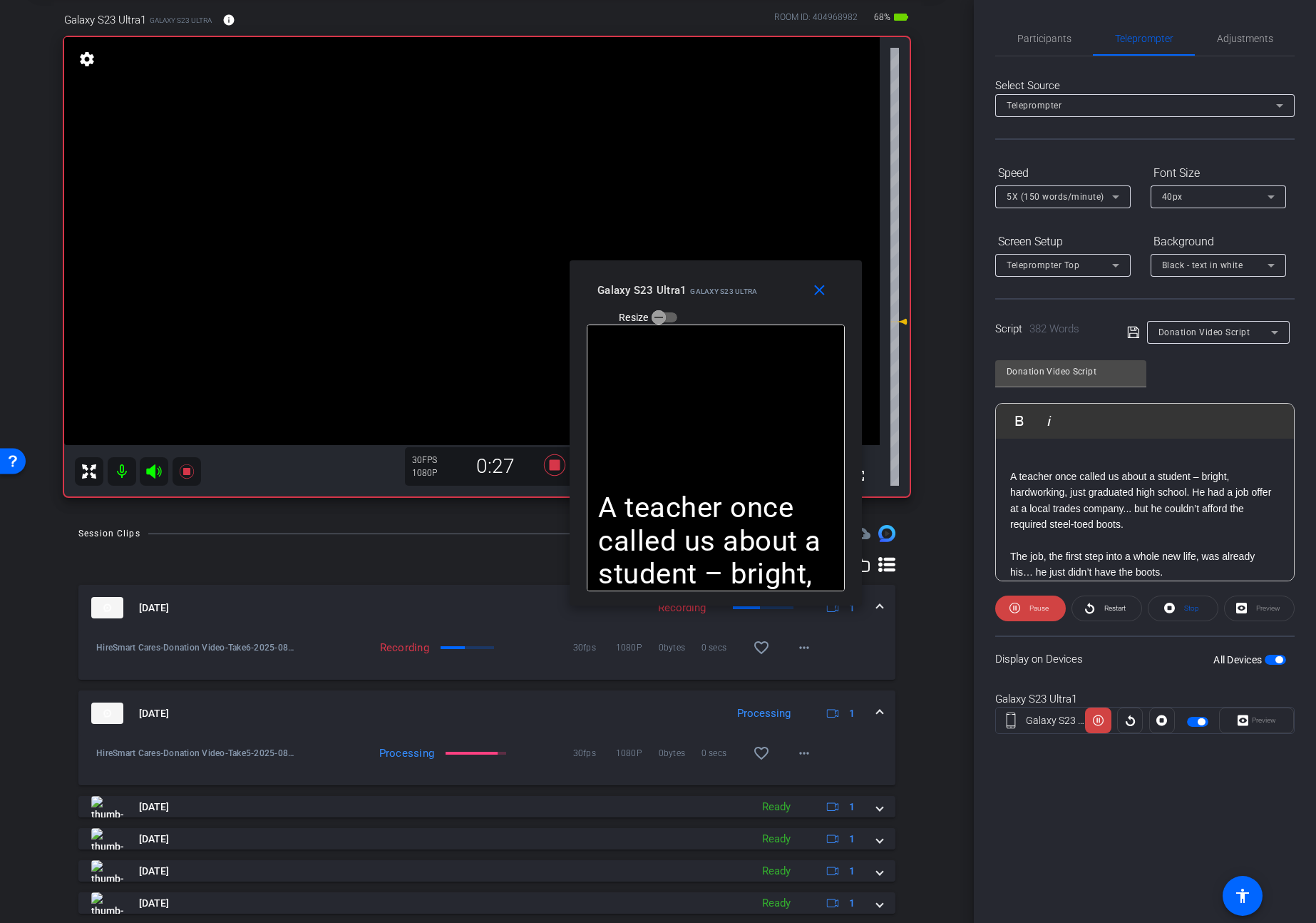
drag, startPoint x: 719, startPoint y: 319, endPoint x: 779, endPoint y: 291, distance: 66.2
click at [779, 291] on div "Galaxy S23 Ultra1 Galaxy S23 Ultra Resize" at bounding box center [722, 302] width 248 height 51
click at [1030, 607] on span "Pause" at bounding box center [1039, 607] width 19 height 8
drag, startPoint x: 1089, startPoint y: 502, endPoint x: 990, endPoint y: 366, distance: 168.2
click at [990, 366] on div "Participants Teleprompter Adjustments settings [PERSON_NAME] flip Director Ever…" at bounding box center [1145, 461] width 342 height 923
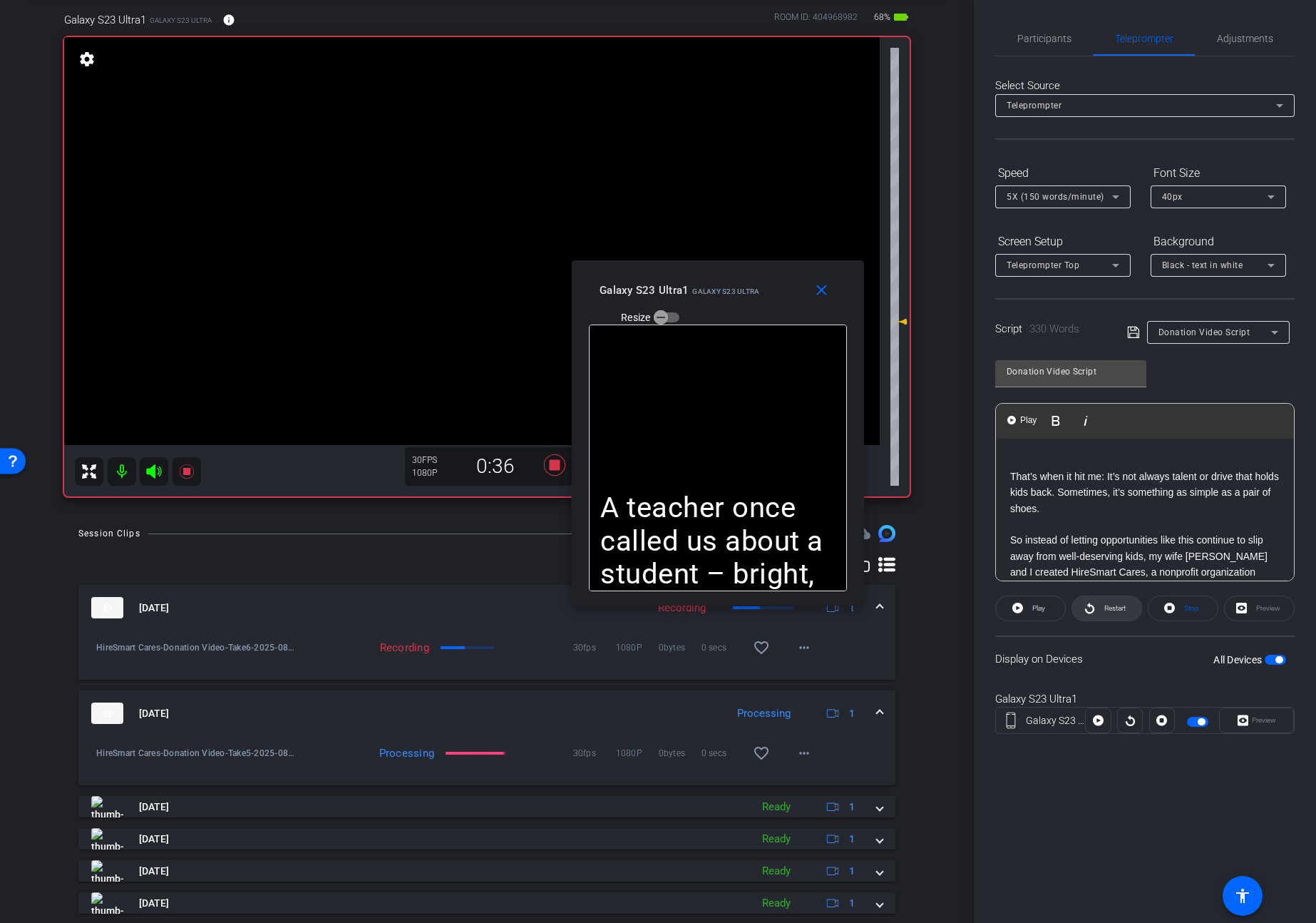
drag, startPoint x: 1190, startPoint y: 610, endPoint x: 1073, endPoint y: 606, distance: 117.1
click at [1190, 610] on span "Stop" at bounding box center [1191, 607] width 15 height 8
drag, startPoint x: 1031, startPoint y: 609, endPoint x: 1042, endPoint y: 606, distance: 11.4
click at [1031, 609] on span "Play" at bounding box center [1036, 607] width 16 height 20
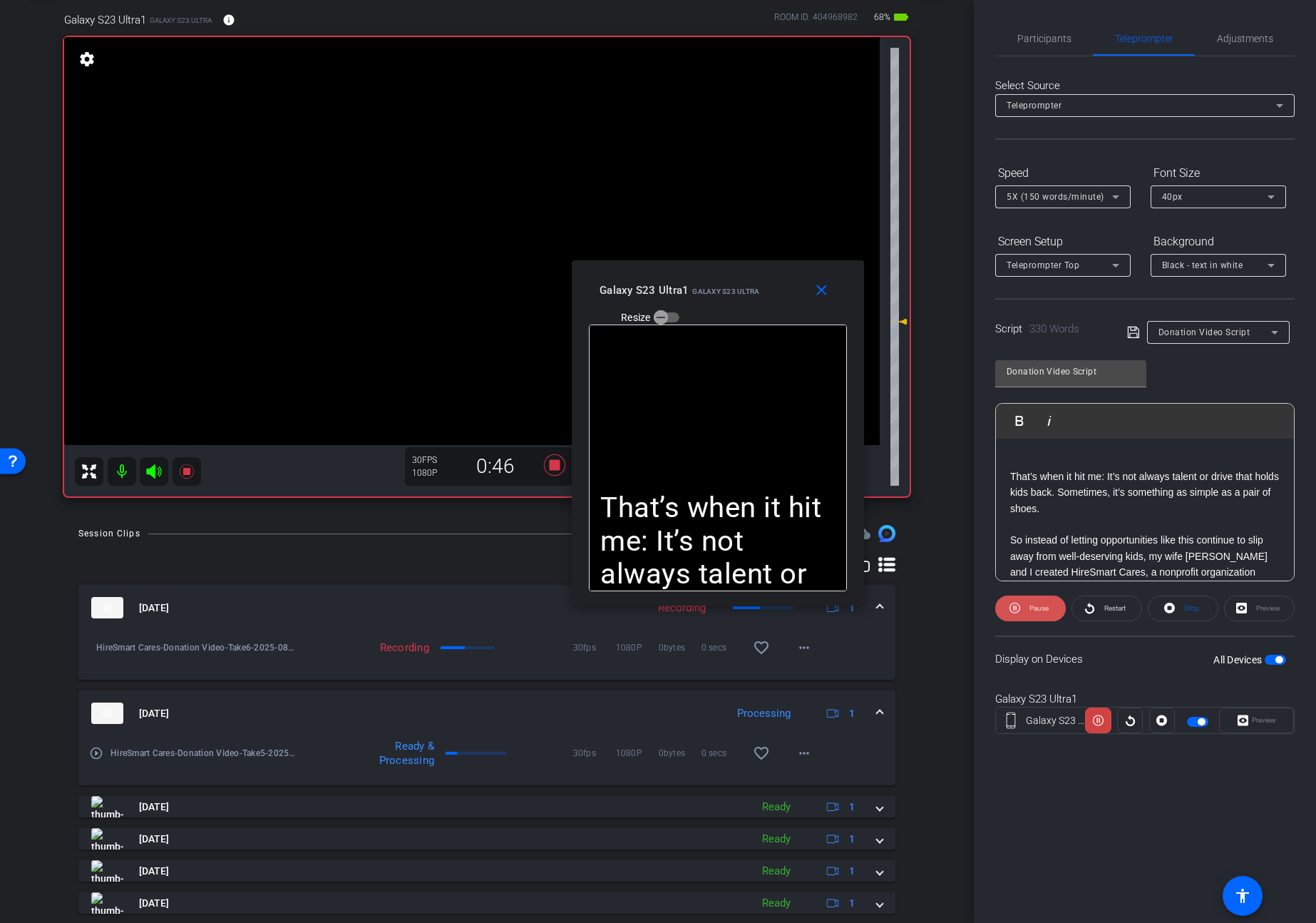
click at [1032, 616] on span "Pause" at bounding box center [1037, 607] width 23 height 20
click at [1175, 611] on icon at bounding box center [1170, 607] width 10 height 18
click at [1055, 600] on span at bounding box center [1030, 608] width 69 height 34
click at [810, 760] on mat-icon "more_horiz" at bounding box center [804, 753] width 17 height 17
click at [817, 780] on span "Download Original" at bounding box center [840, 783] width 85 height 17
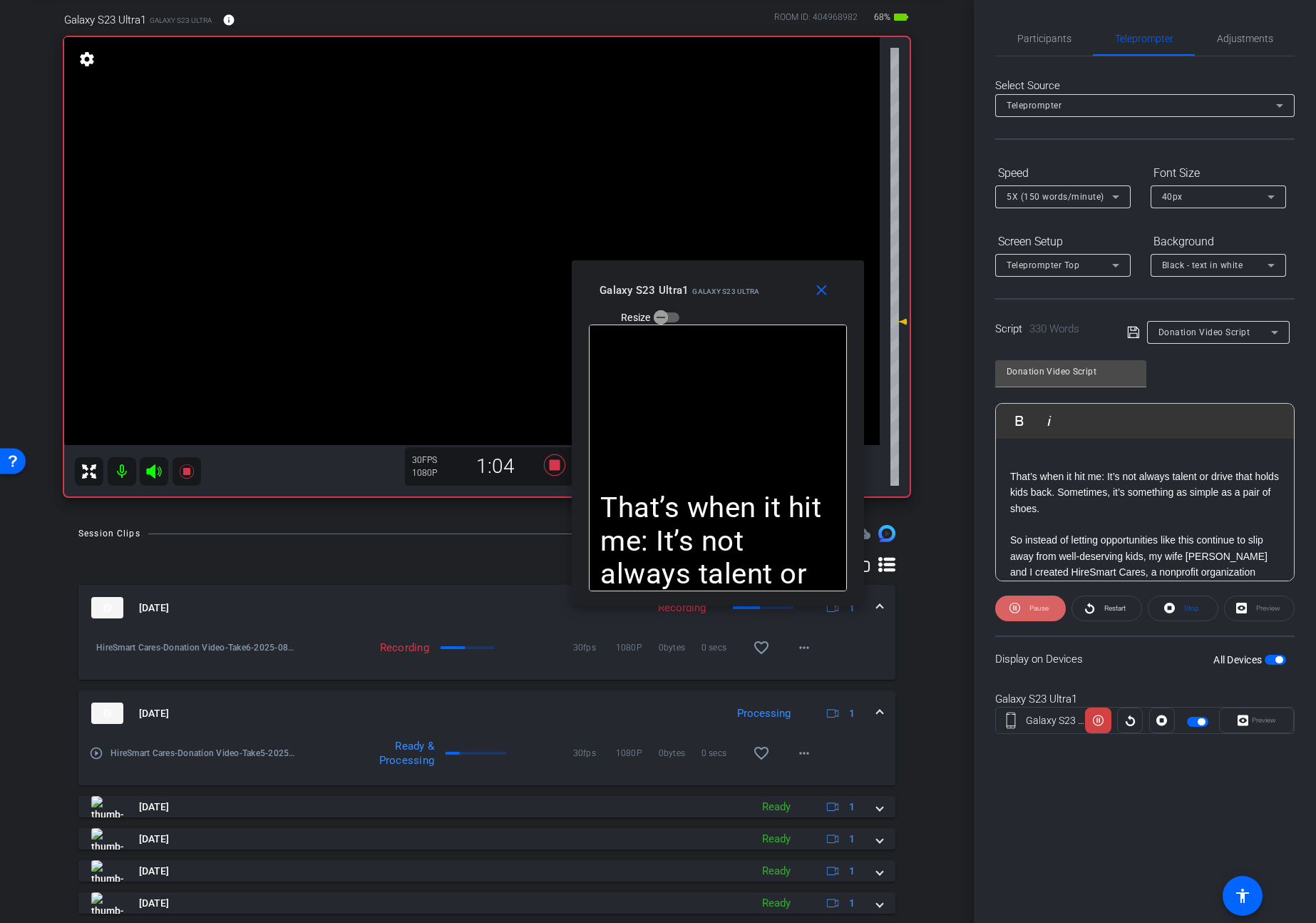
click at [1024, 608] on span at bounding box center [1030, 608] width 71 height 34
click at [1159, 494] on p "That’s when it hit me: It’s not always talent or drive that holds kids back. So…" at bounding box center [1145, 493] width 269 height 48
click at [1174, 606] on icon at bounding box center [1170, 607] width 10 height 10
click at [1027, 607] on span at bounding box center [1030, 608] width 69 height 34
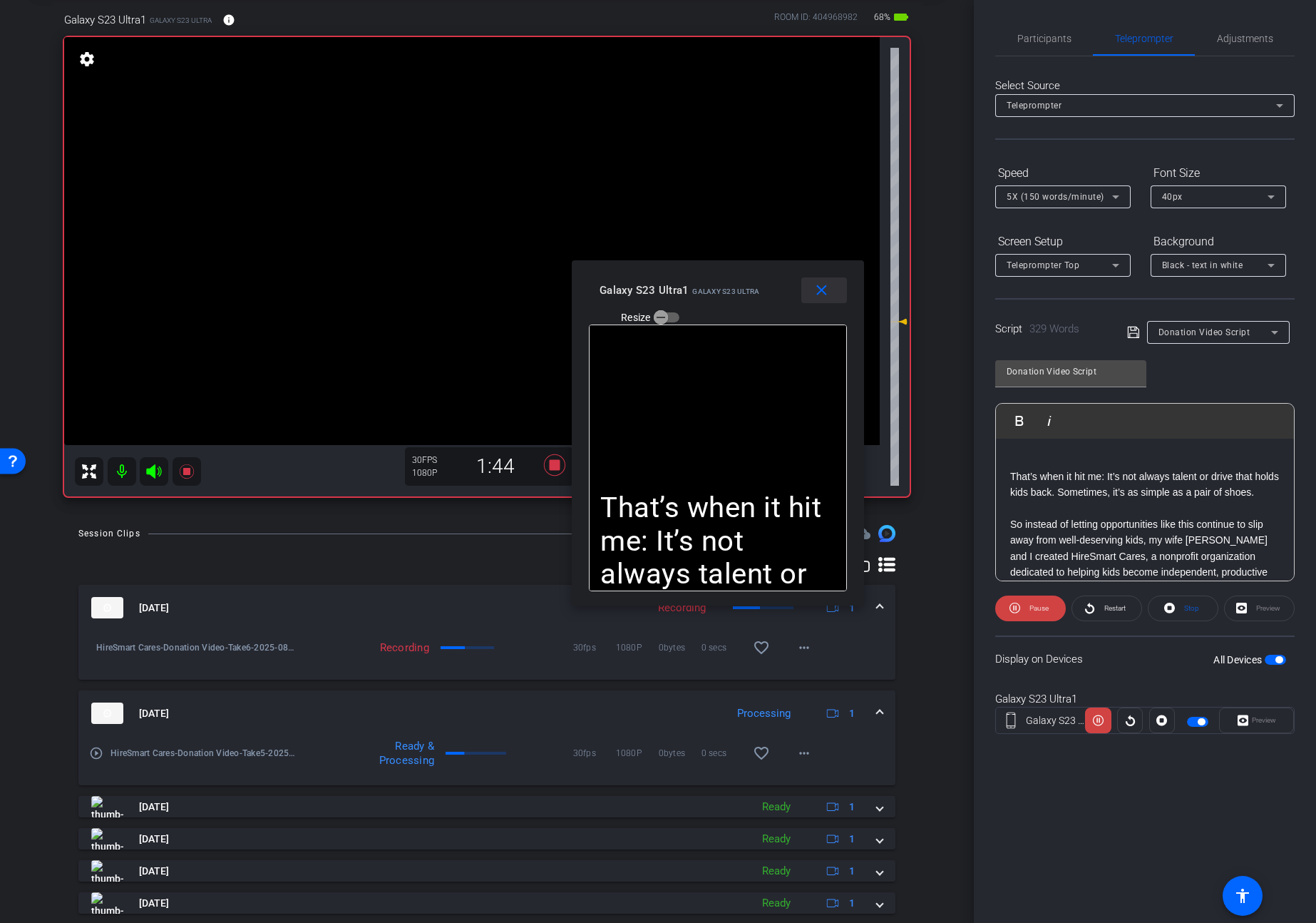
click at [821, 287] on mat-icon "close" at bounding box center [821, 290] width 18 height 18
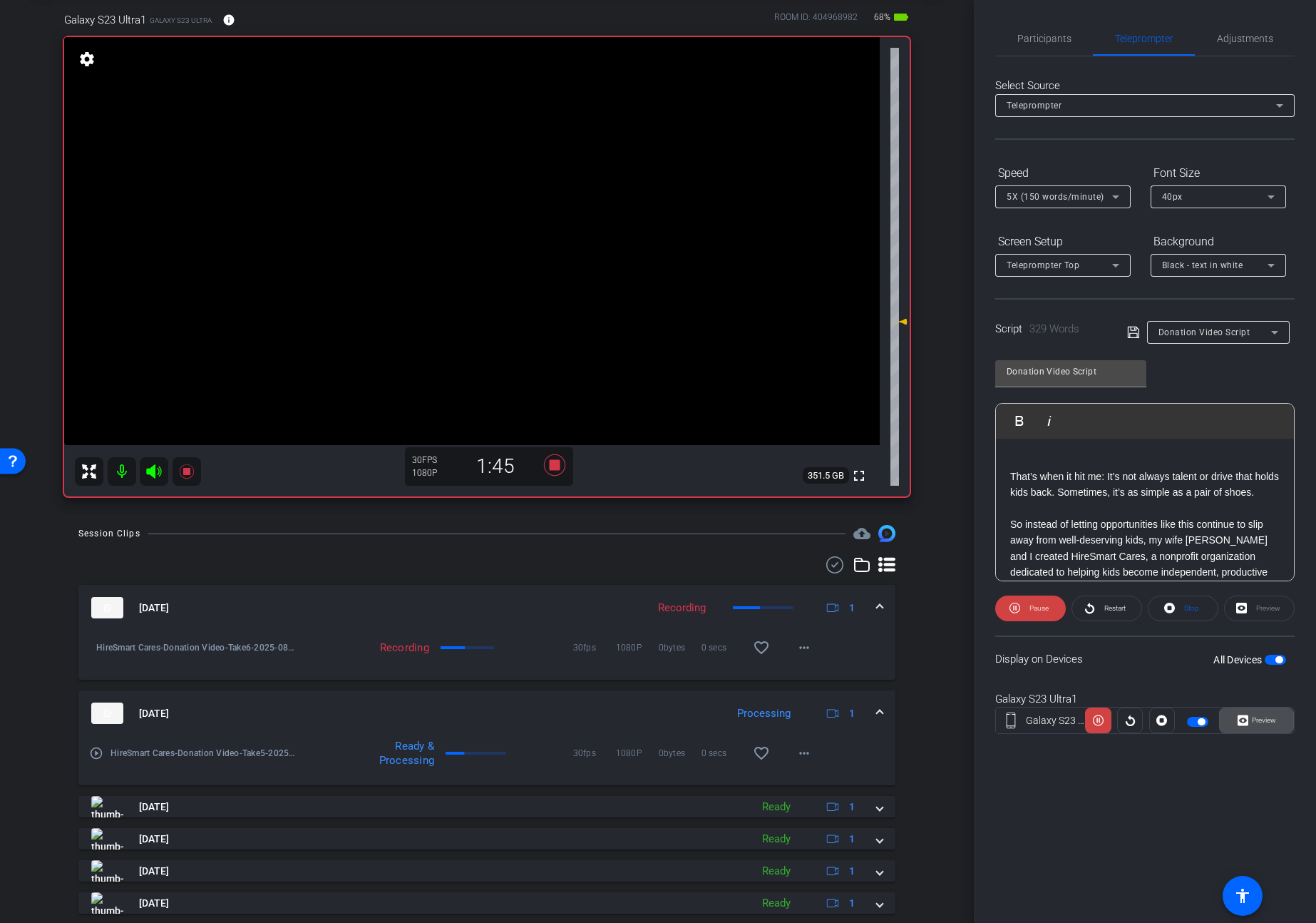
click at [1257, 723] on span "Preview" at bounding box center [1264, 719] width 24 height 8
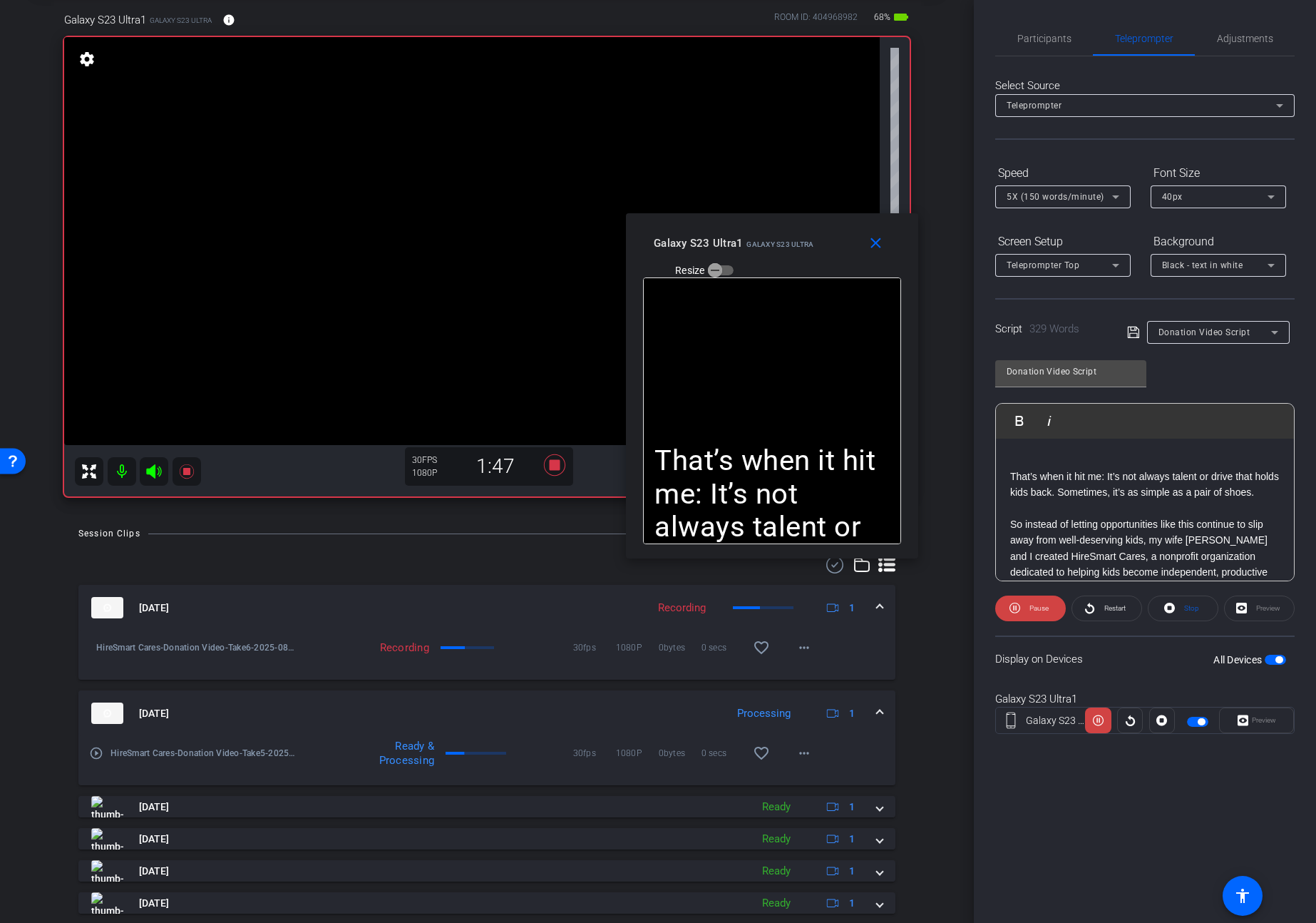
drag, startPoint x: 711, startPoint y: 327, endPoint x: 826, endPoint y: 251, distance: 137.8
click at [826, 251] on div "Galaxy S23 Ultra1 Galaxy S23 Ultra Resize" at bounding box center [778, 255] width 248 height 51
click at [1033, 199] on span "5X (150 words/minute)" at bounding box center [1055, 197] width 98 height 10
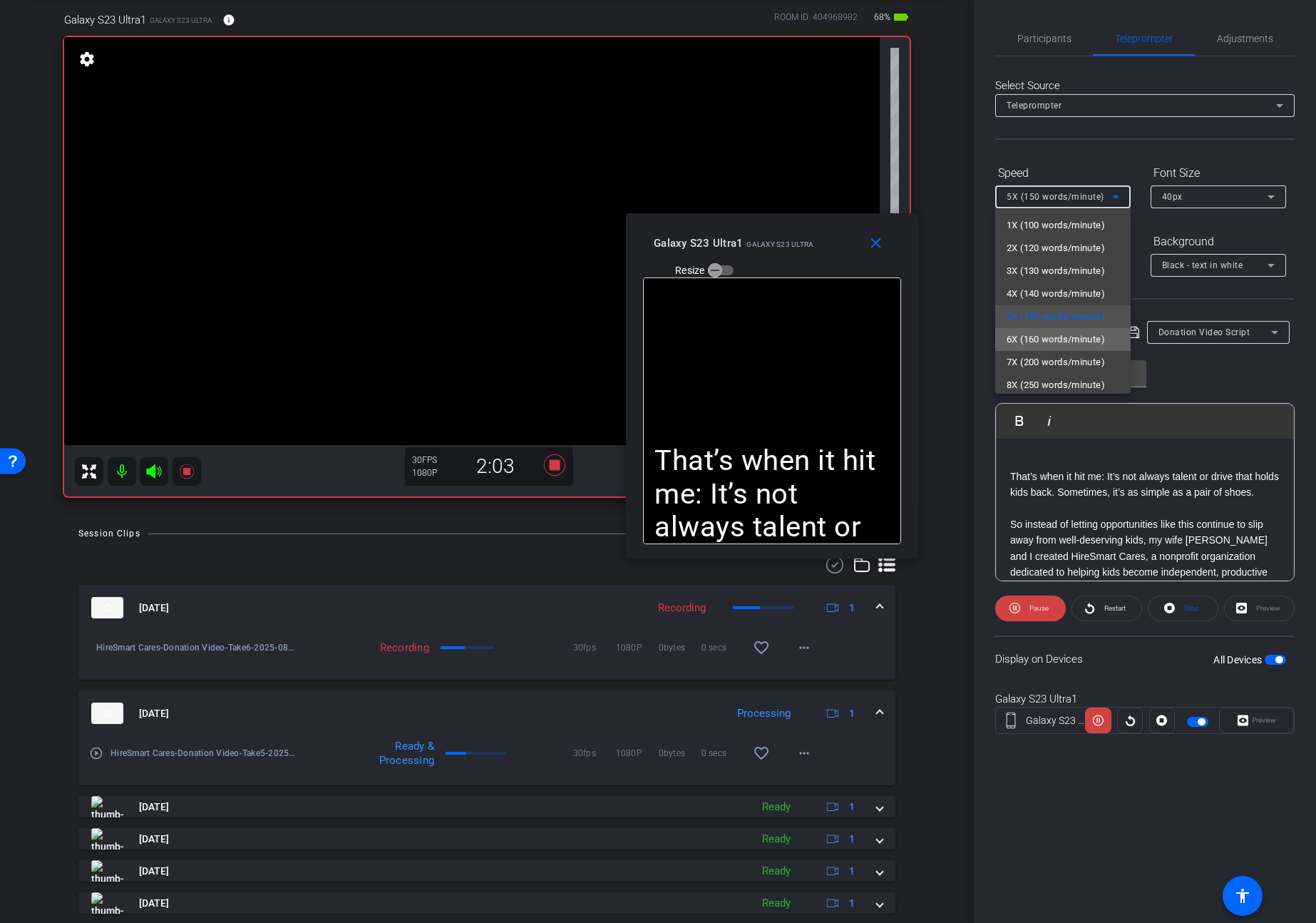
click at [1040, 340] on span "6X (160 words/minute)" at bounding box center [1055, 340] width 98 height 17
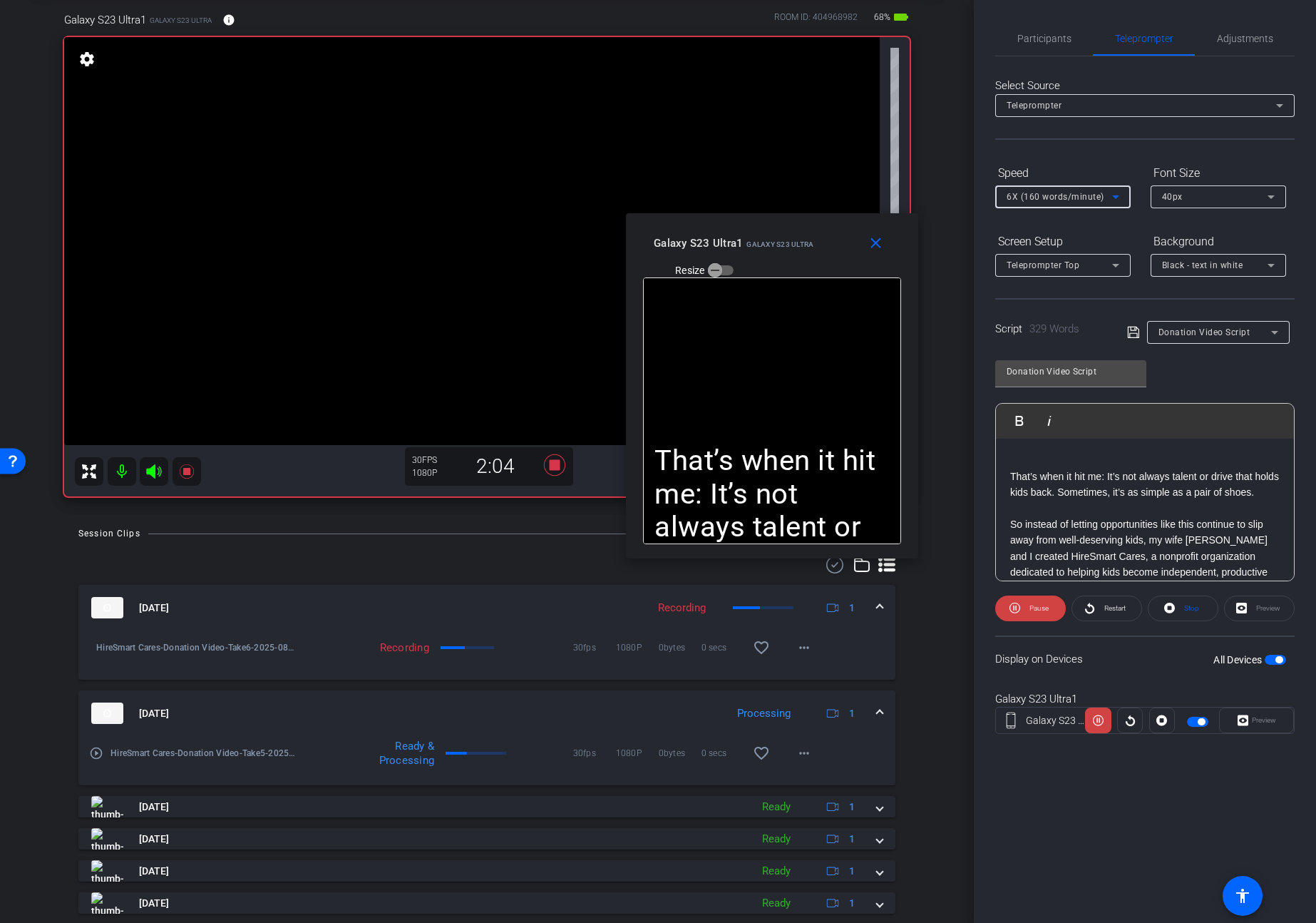
click at [1040, 199] on span "6X (160 words/minute)" at bounding box center [1055, 197] width 98 height 10
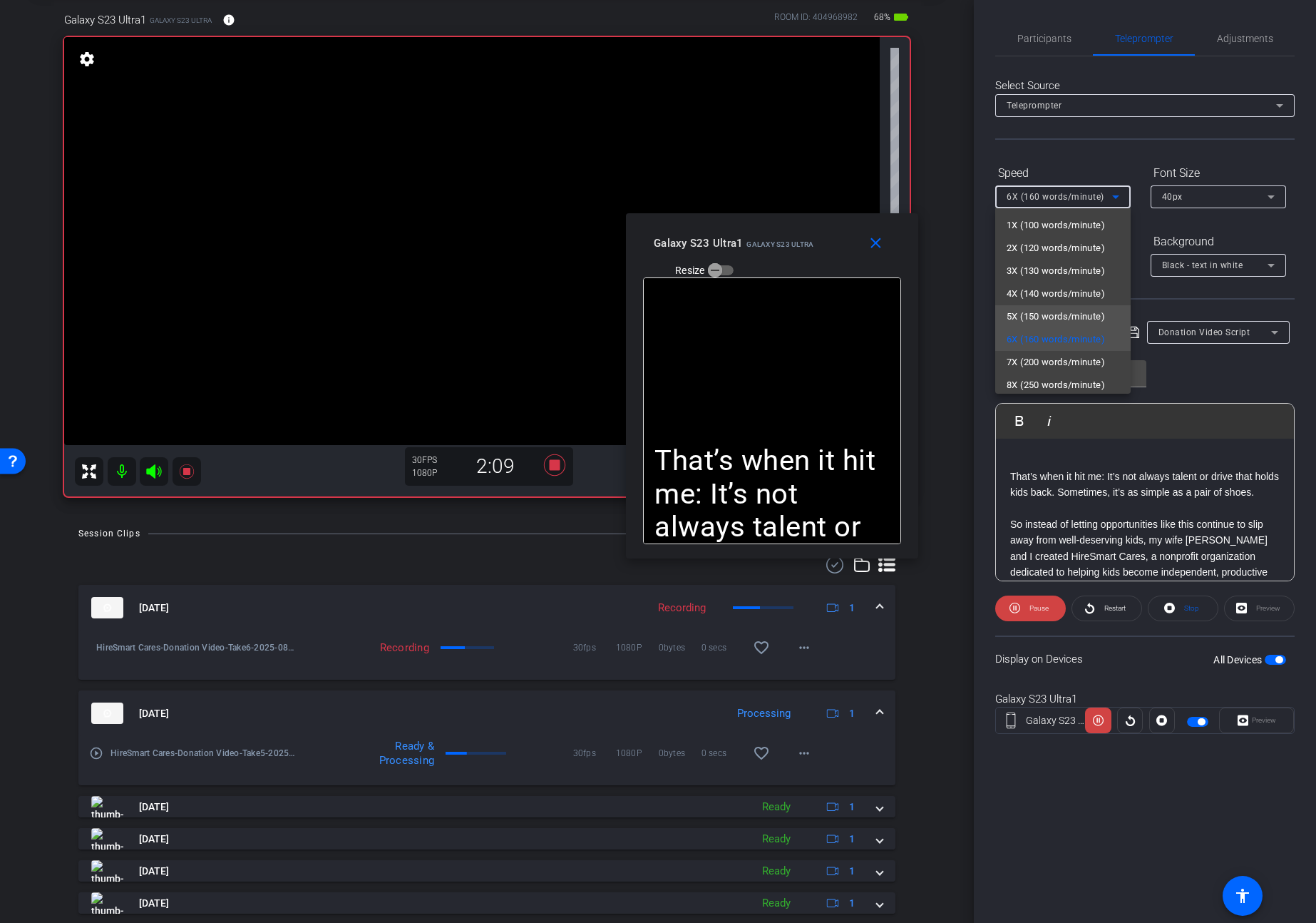
click at [1039, 323] on span "5X (150 words/minute)" at bounding box center [1055, 317] width 98 height 17
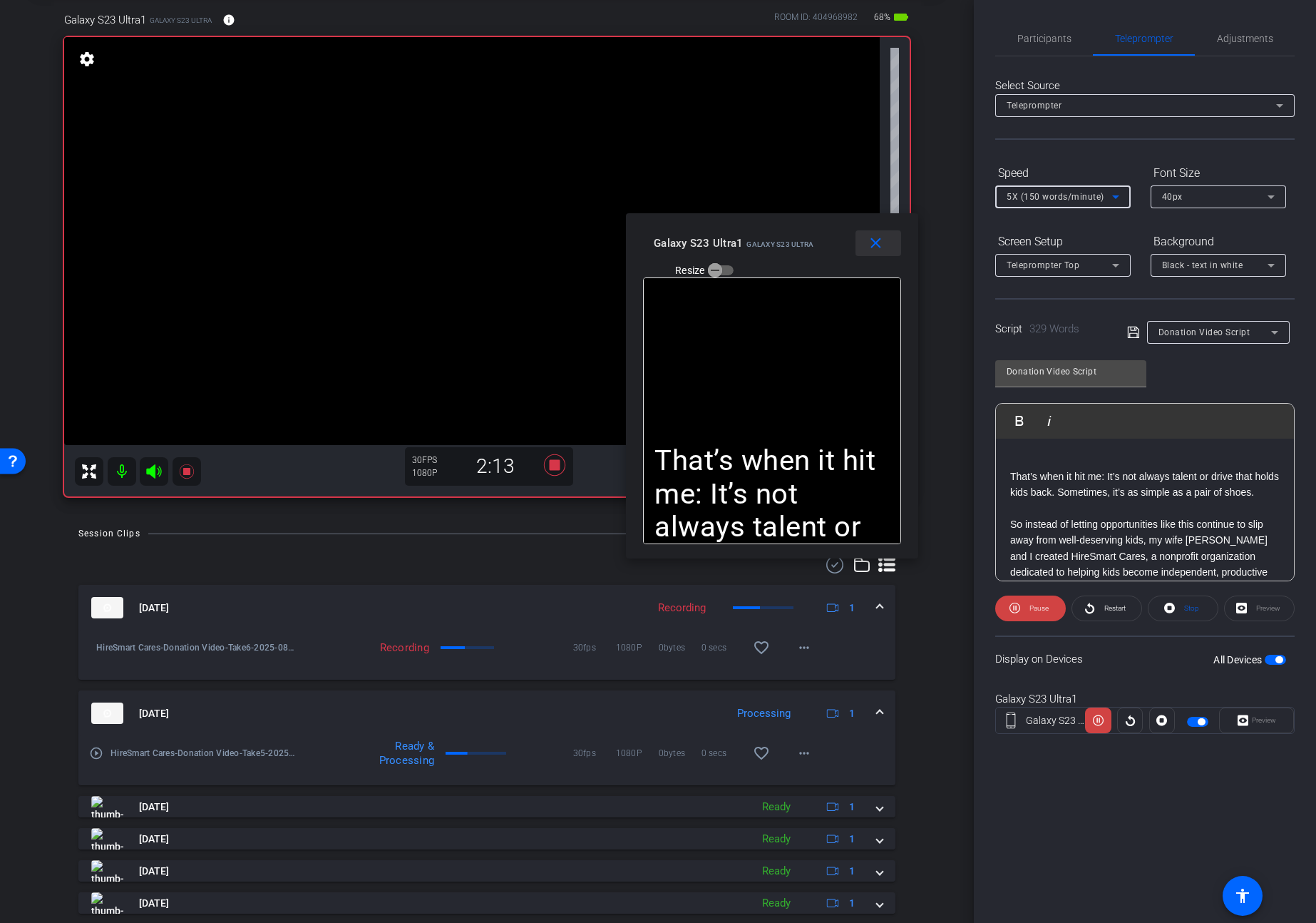
click at [871, 244] on mat-icon "close" at bounding box center [876, 243] width 18 height 18
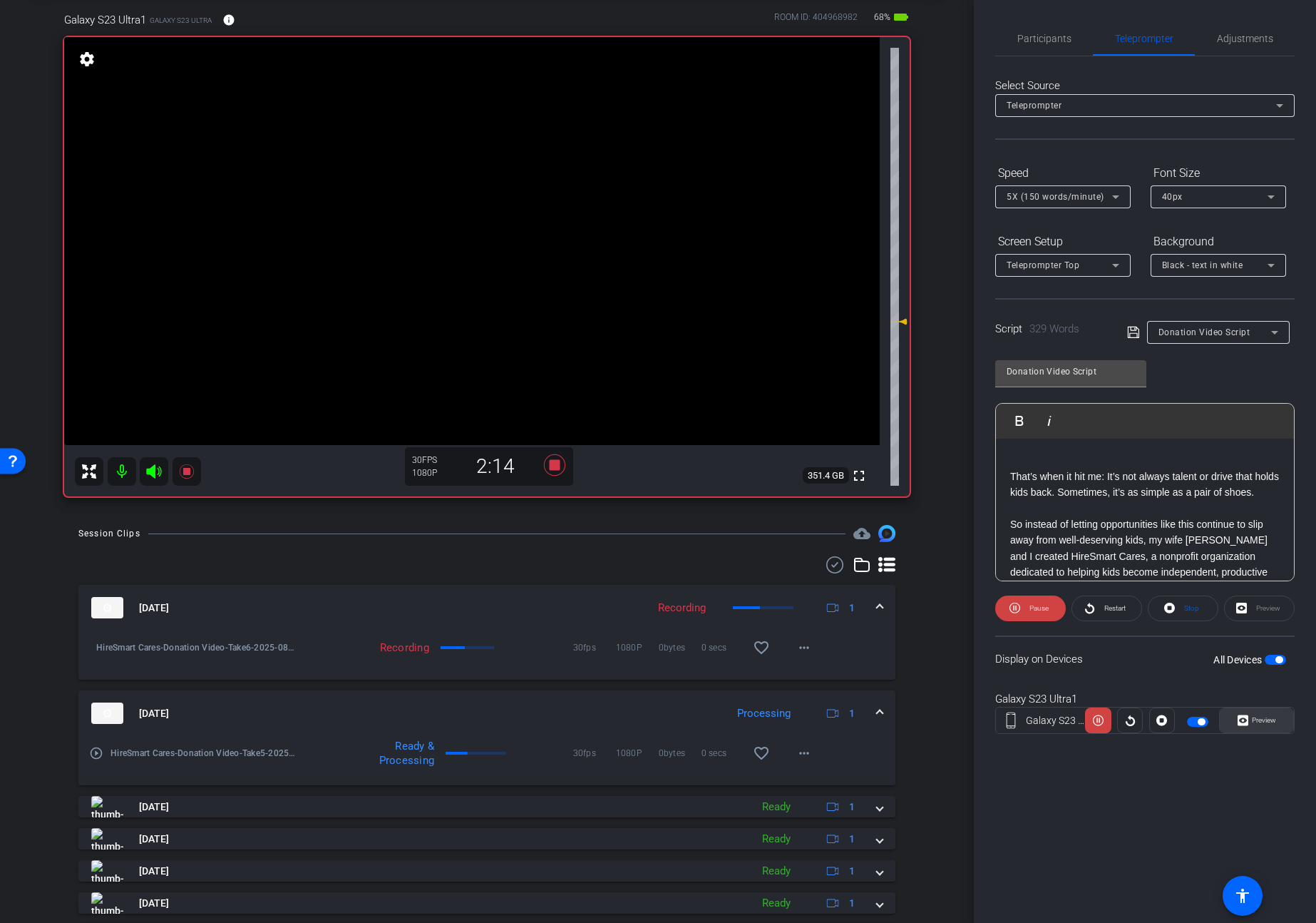
click at [1273, 715] on span "Preview" at bounding box center [1262, 720] width 28 height 20
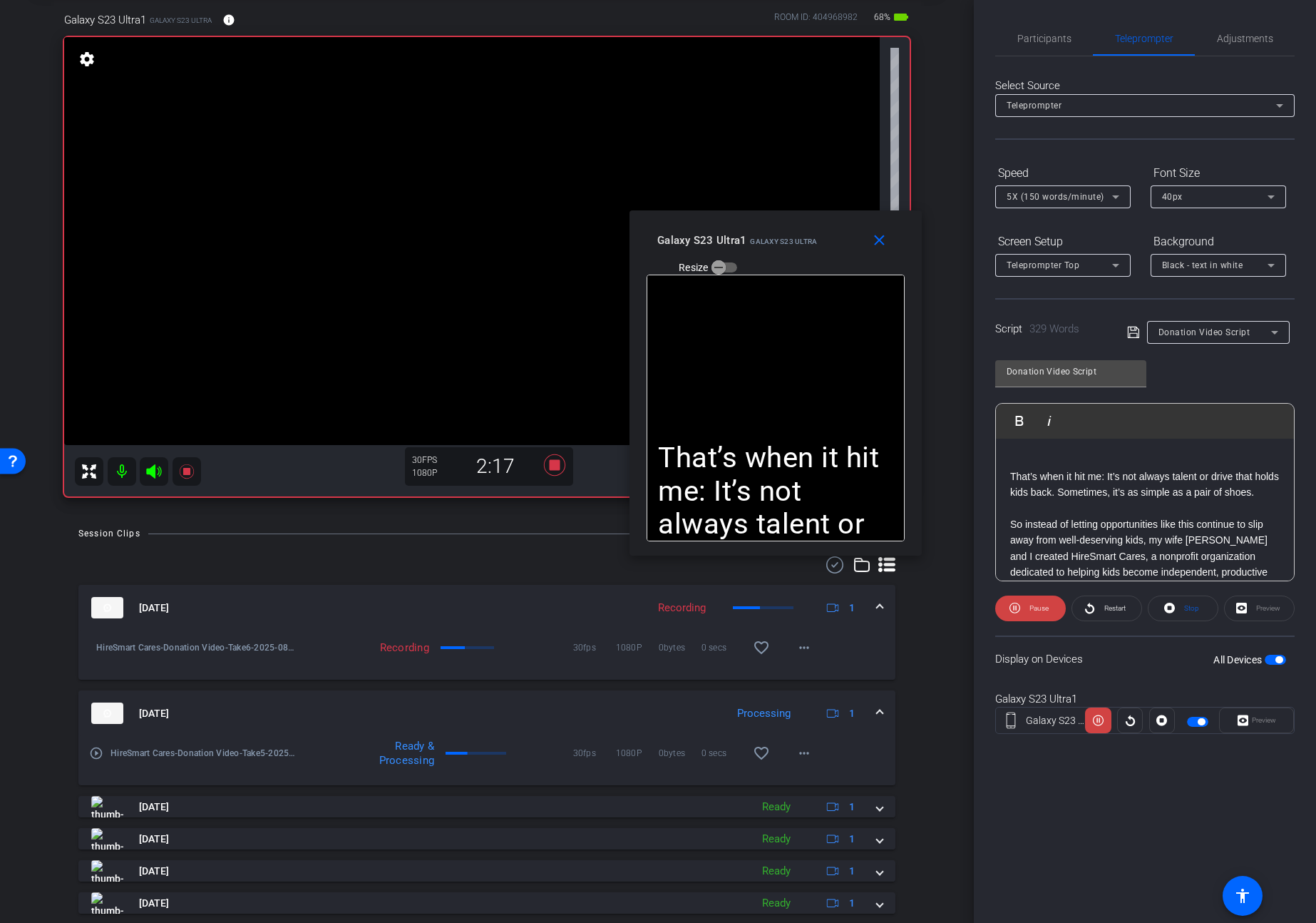
drag, startPoint x: 701, startPoint y: 308, endPoint x: 826, endPoint y: 226, distance: 149.5
click at [826, 227] on div "Galaxy S23 Ultra1 Galaxy S23 Ultra Resize" at bounding box center [781, 252] width 248 height 51
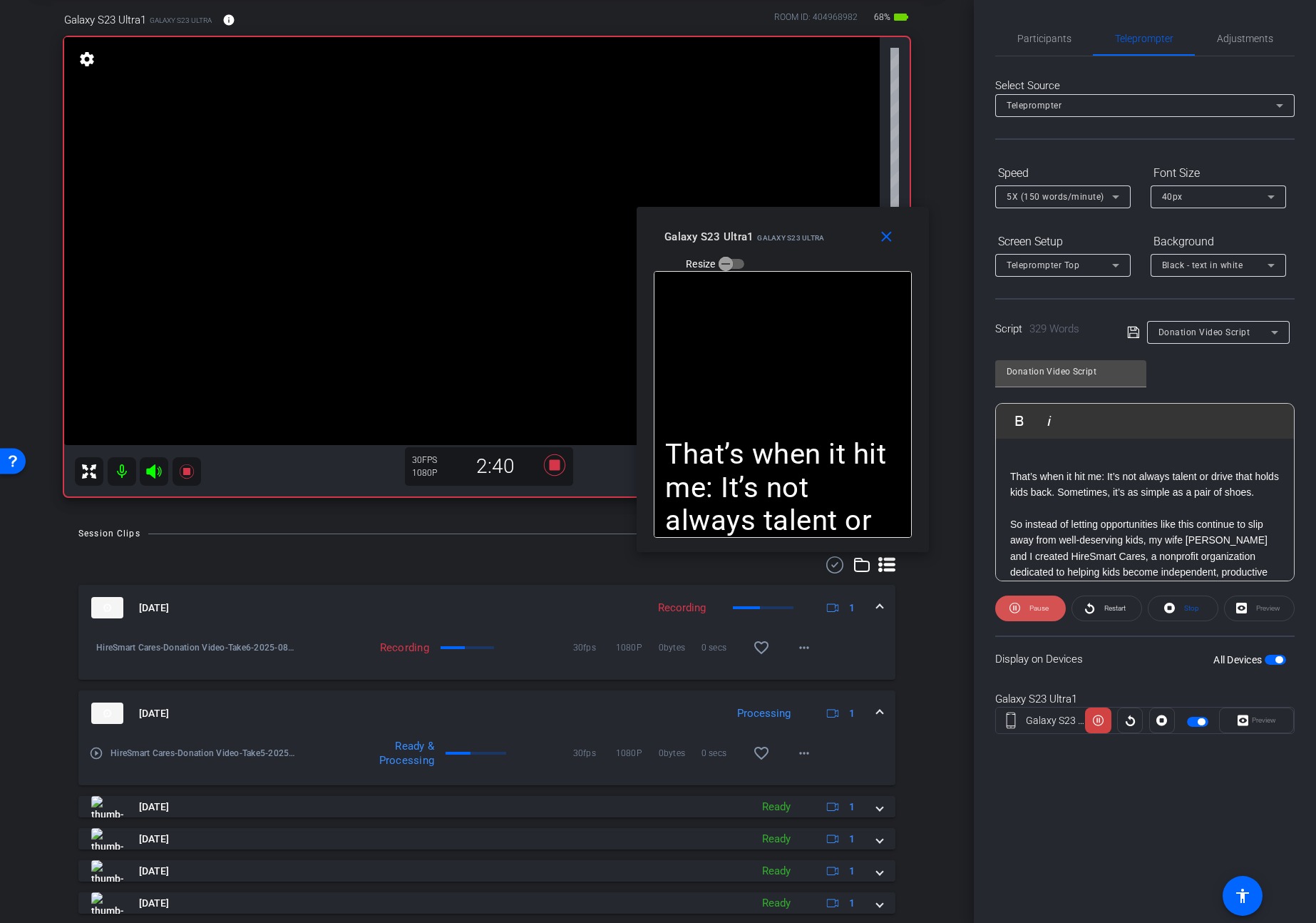
click at [1024, 608] on span at bounding box center [1030, 608] width 71 height 34
click at [1024, 608] on span at bounding box center [1030, 608] width 69 height 34
click at [895, 242] on span at bounding box center [889, 237] width 46 height 34
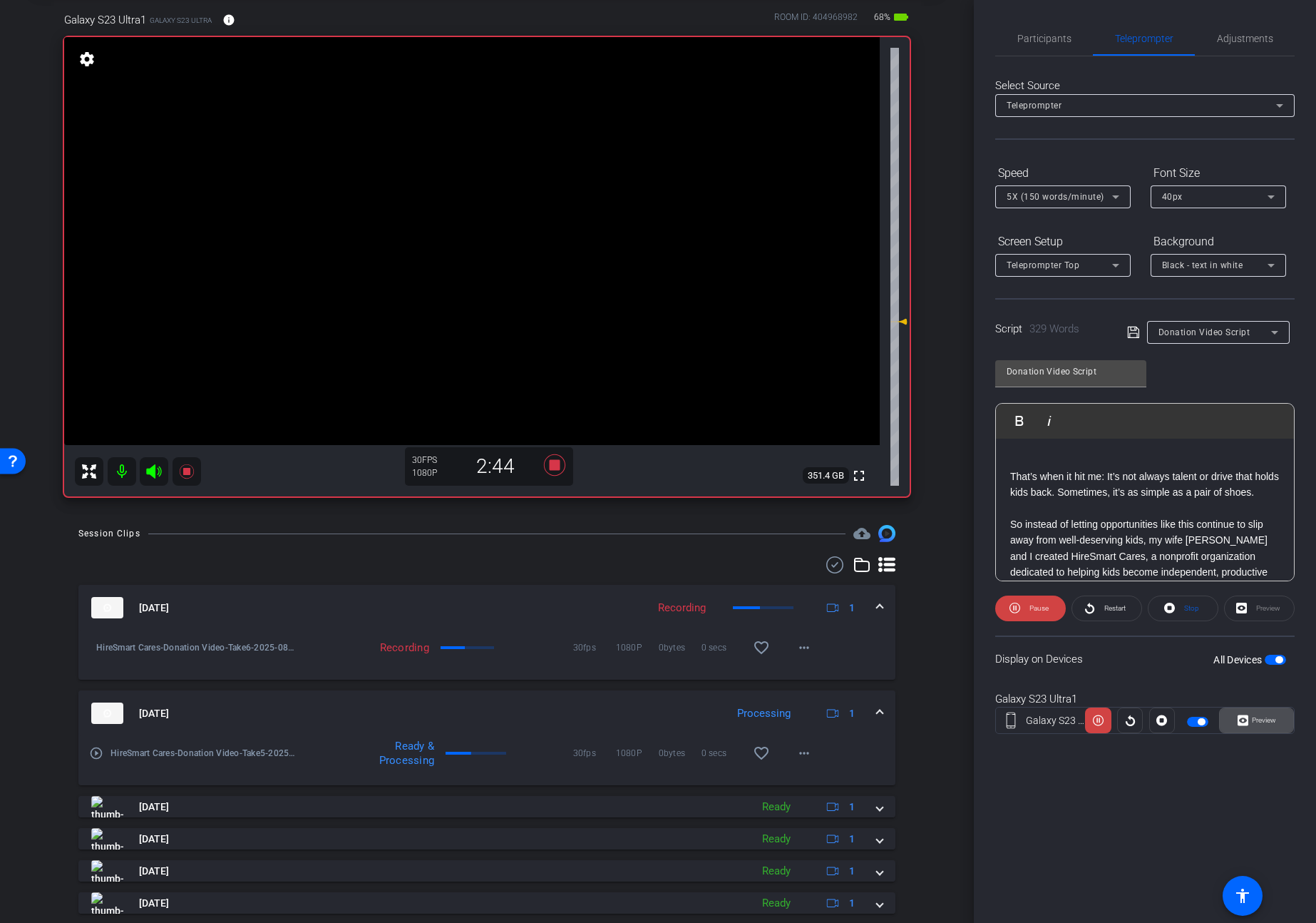
click at [1273, 722] on span "Preview" at bounding box center [1264, 719] width 24 height 8
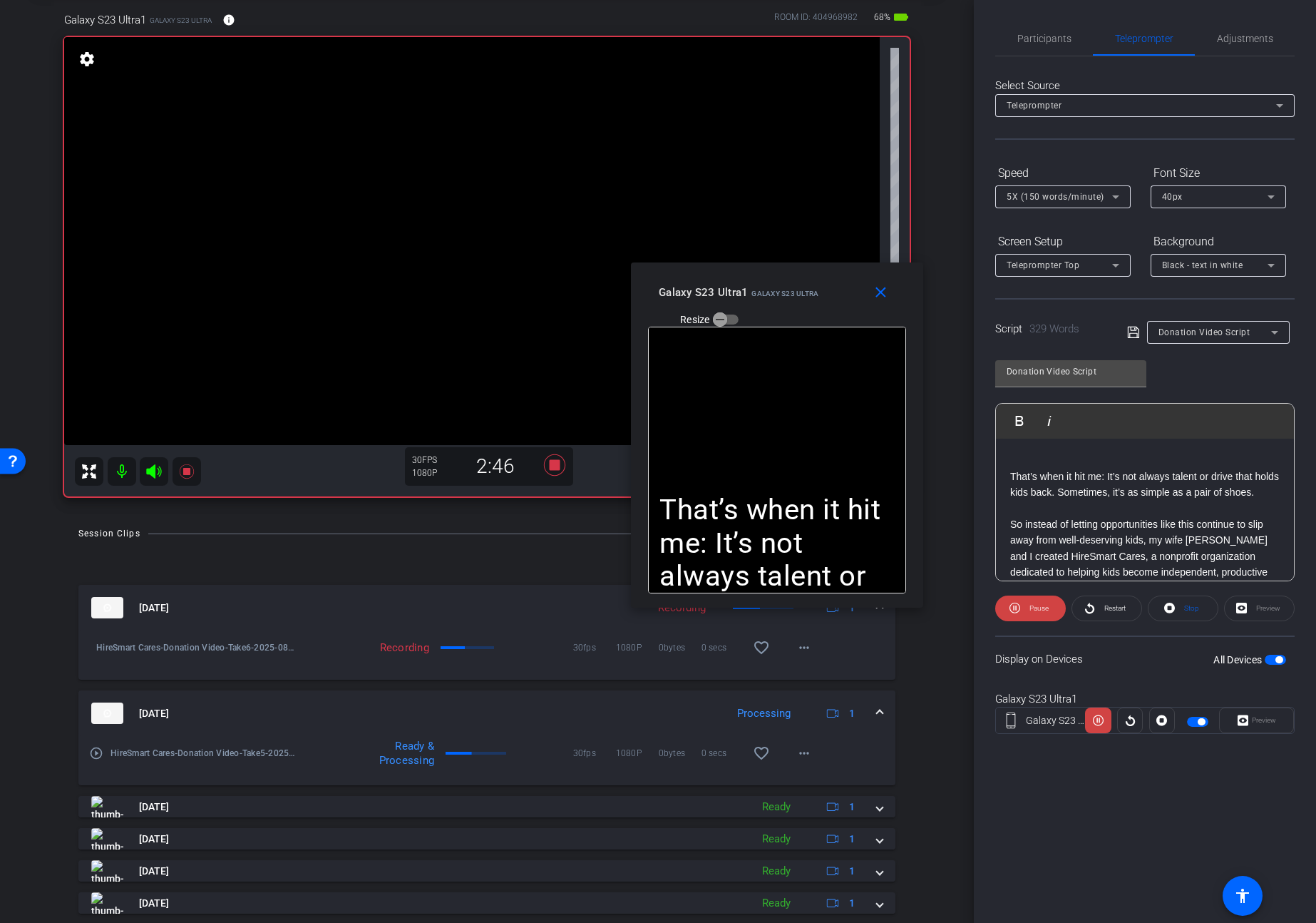
drag, startPoint x: 681, startPoint y: 305, endPoint x: 827, endPoint y: 277, distance: 148.7
click at [827, 277] on div "close Galaxy S23 Ultra1 Galaxy S23 Ultra Resize" at bounding box center [778, 294] width 292 height 65
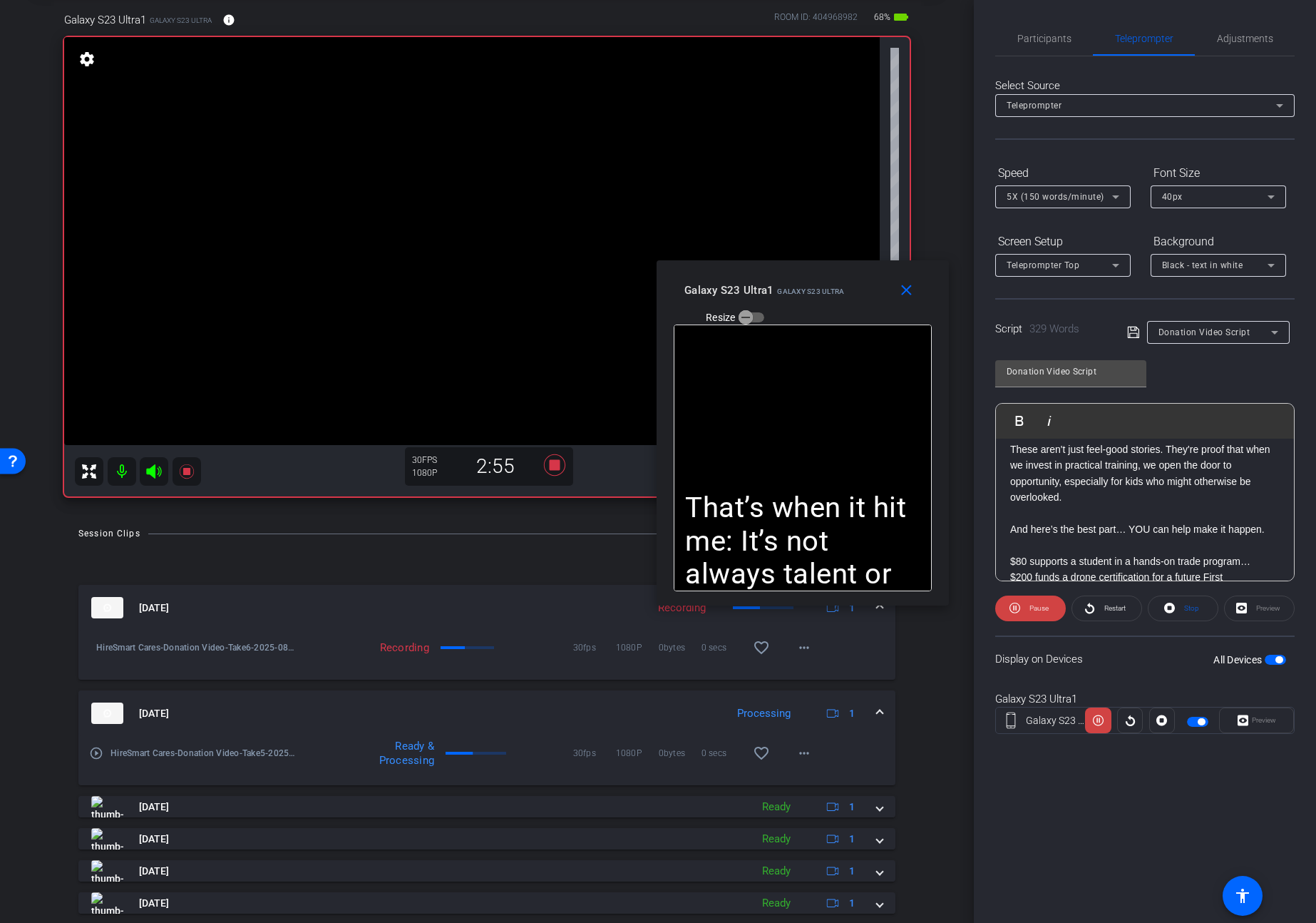
scroll to position [617, 0]
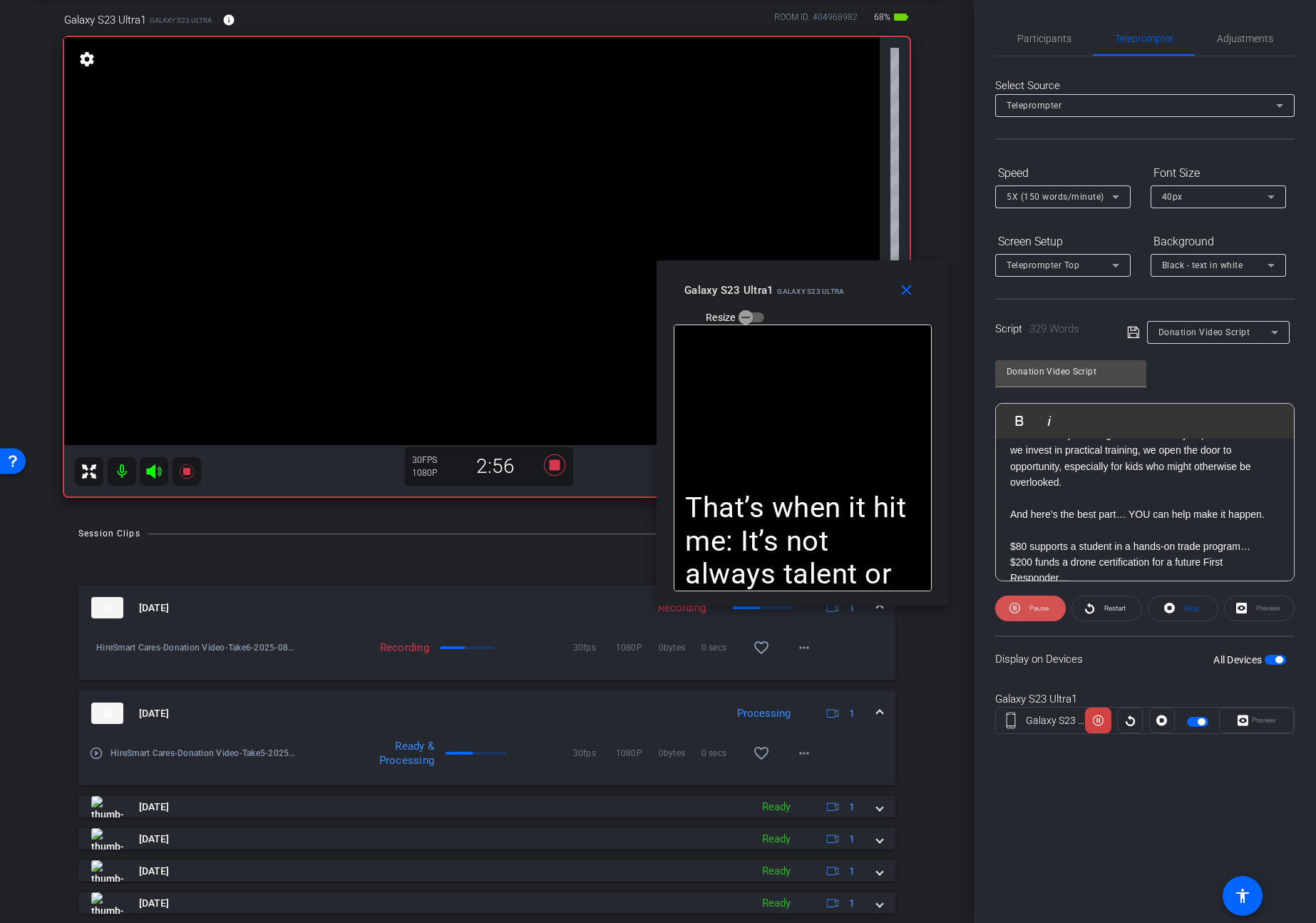
click at [1028, 606] on span "Pause" at bounding box center [1037, 607] width 23 height 20
click at [1028, 606] on span at bounding box center [1030, 608] width 69 height 34
click at [1023, 606] on span at bounding box center [1030, 608] width 71 height 34
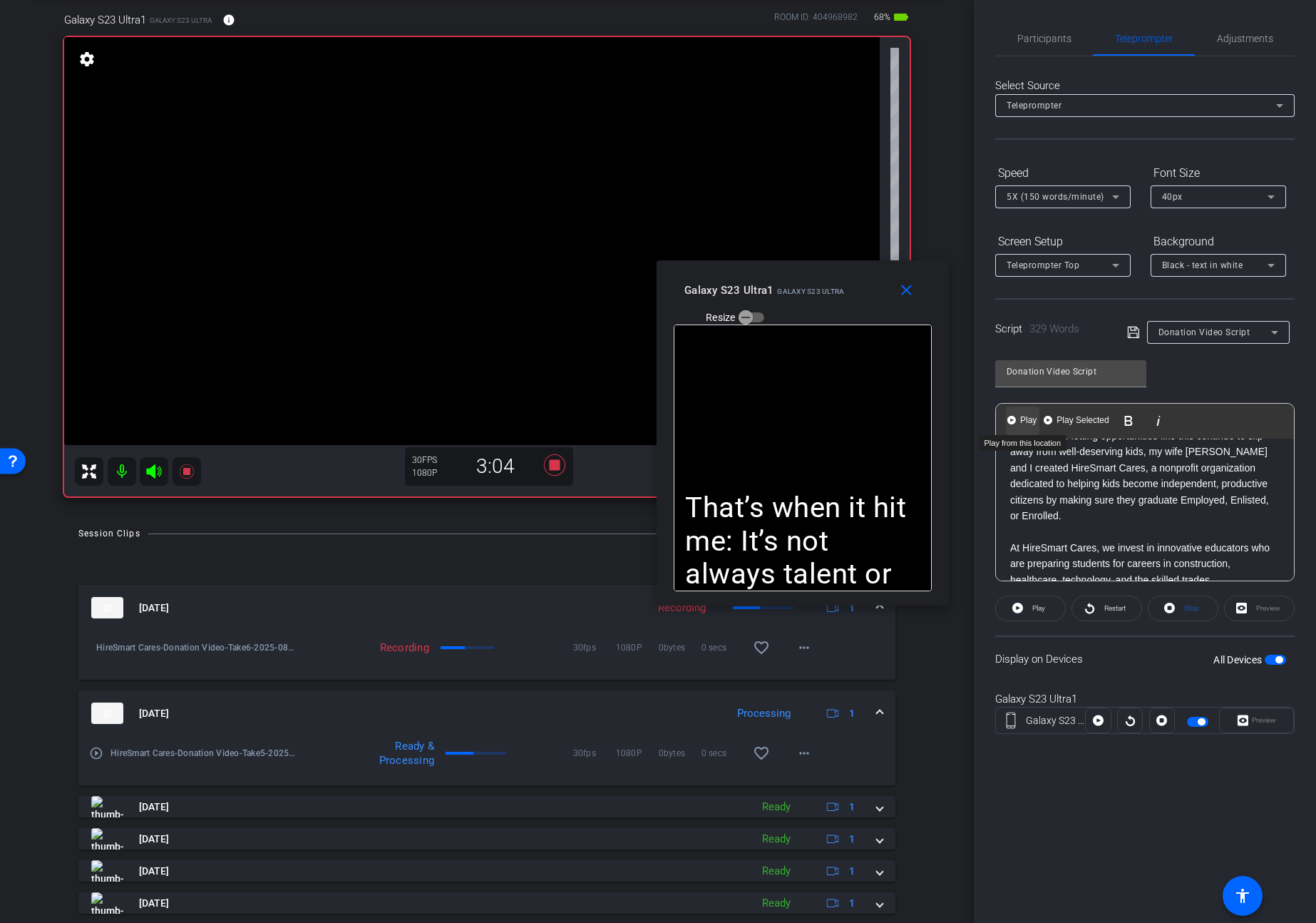
scroll to position [0, 0]
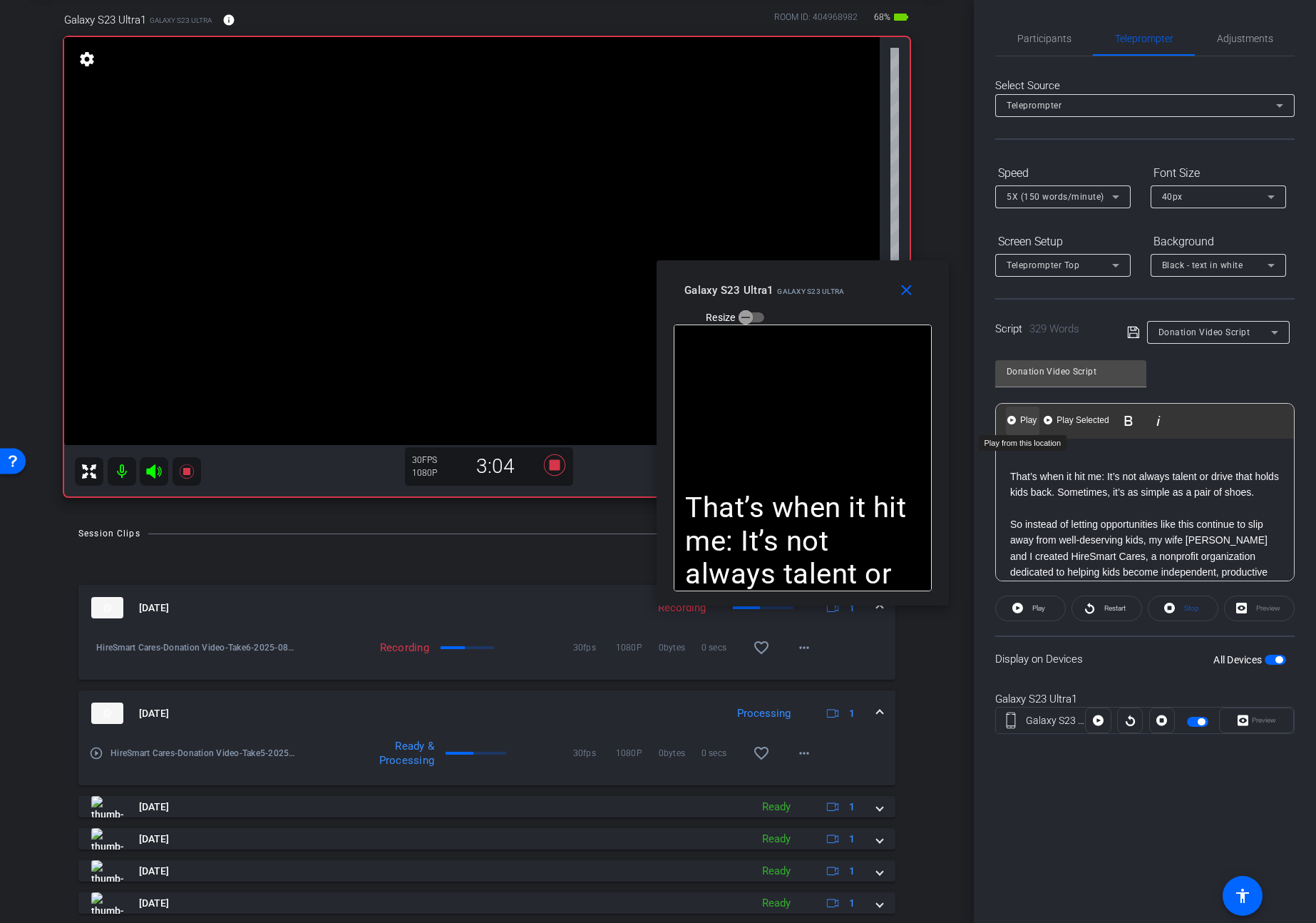
drag, startPoint x: 1058, startPoint y: 483, endPoint x: 1025, endPoint y: 422, distance: 69.4
click at [1025, 422] on div "Play Play from this location Play Selected Play and display the selected text o…" at bounding box center [1145, 491] width 299 height 178
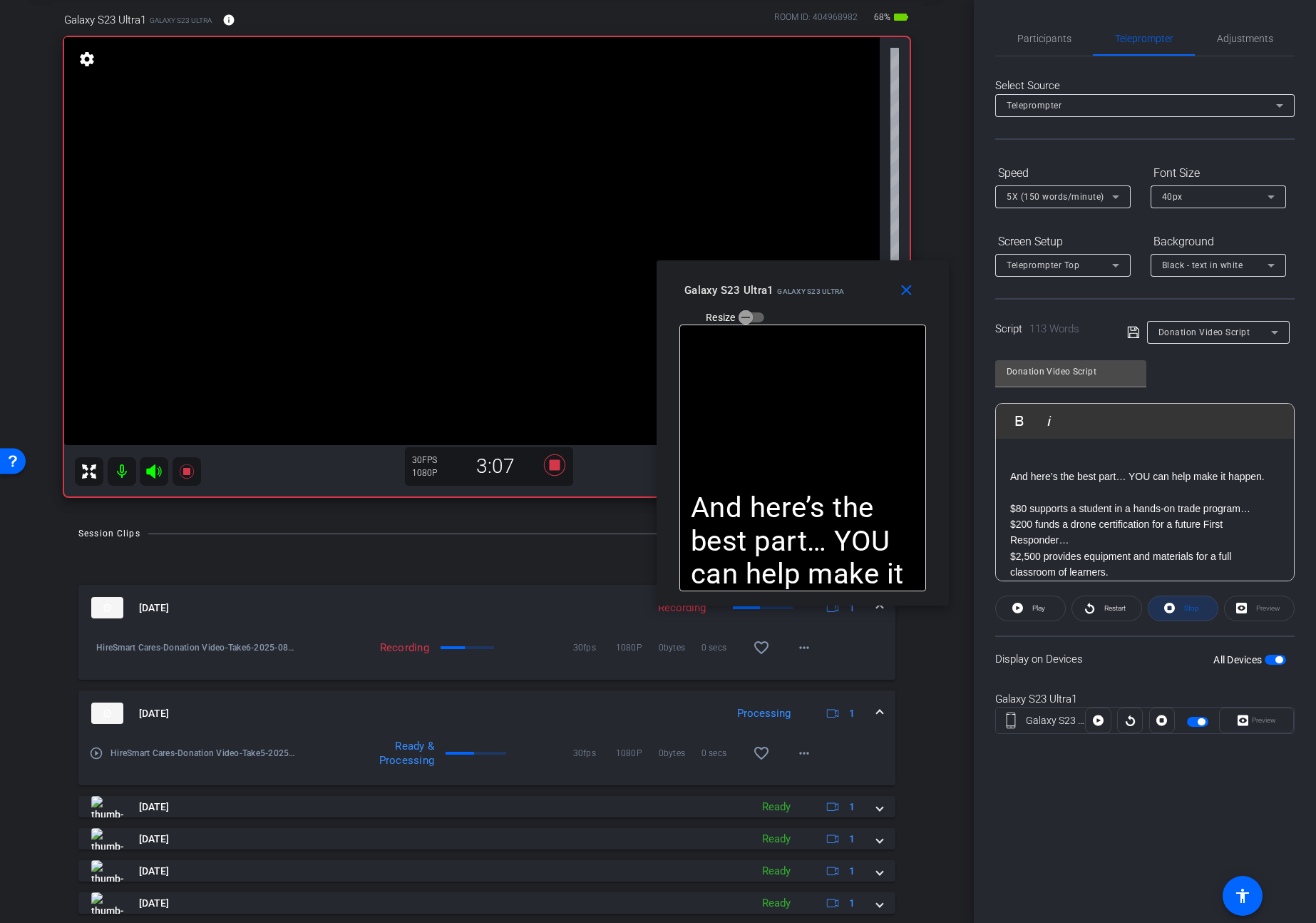
click at [1184, 607] on span "Stop" at bounding box center [1190, 607] width 19 height 20
click at [1048, 607] on span at bounding box center [1030, 608] width 69 height 34
click at [1032, 611] on span "Pause" at bounding box center [1039, 607] width 19 height 8
click at [1032, 611] on span "Play" at bounding box center [1038, 607] width 13 height 8
click at [1034, 611] on span "Pause" at bounding box center [1039, 607] width 19 height 8
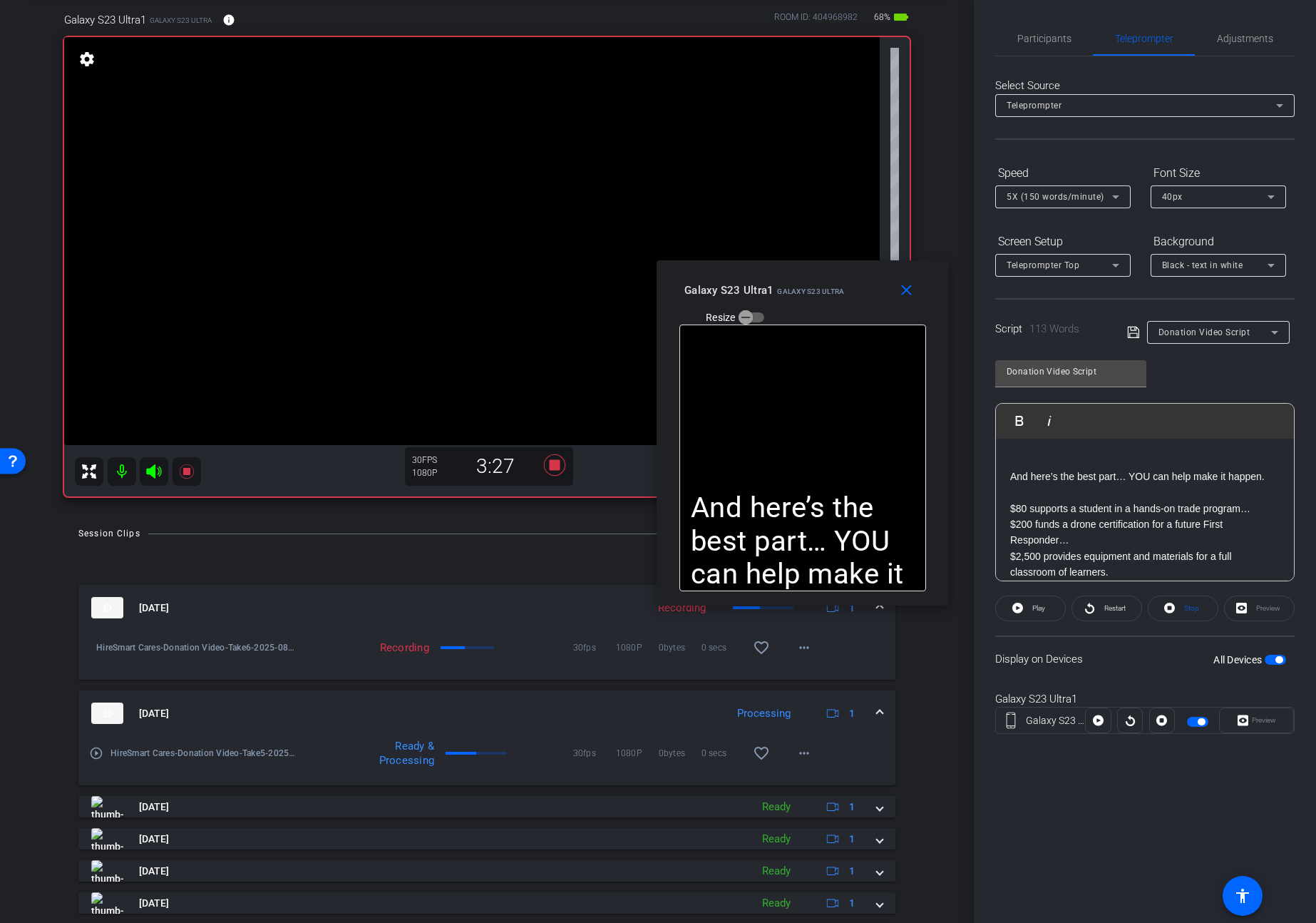
click at [1034, 611] on span "Play" at bounding box center [1038, 607] width 13 height 8
click at [918, 289] on span at bounding box center [908, 290] width 46 height 34
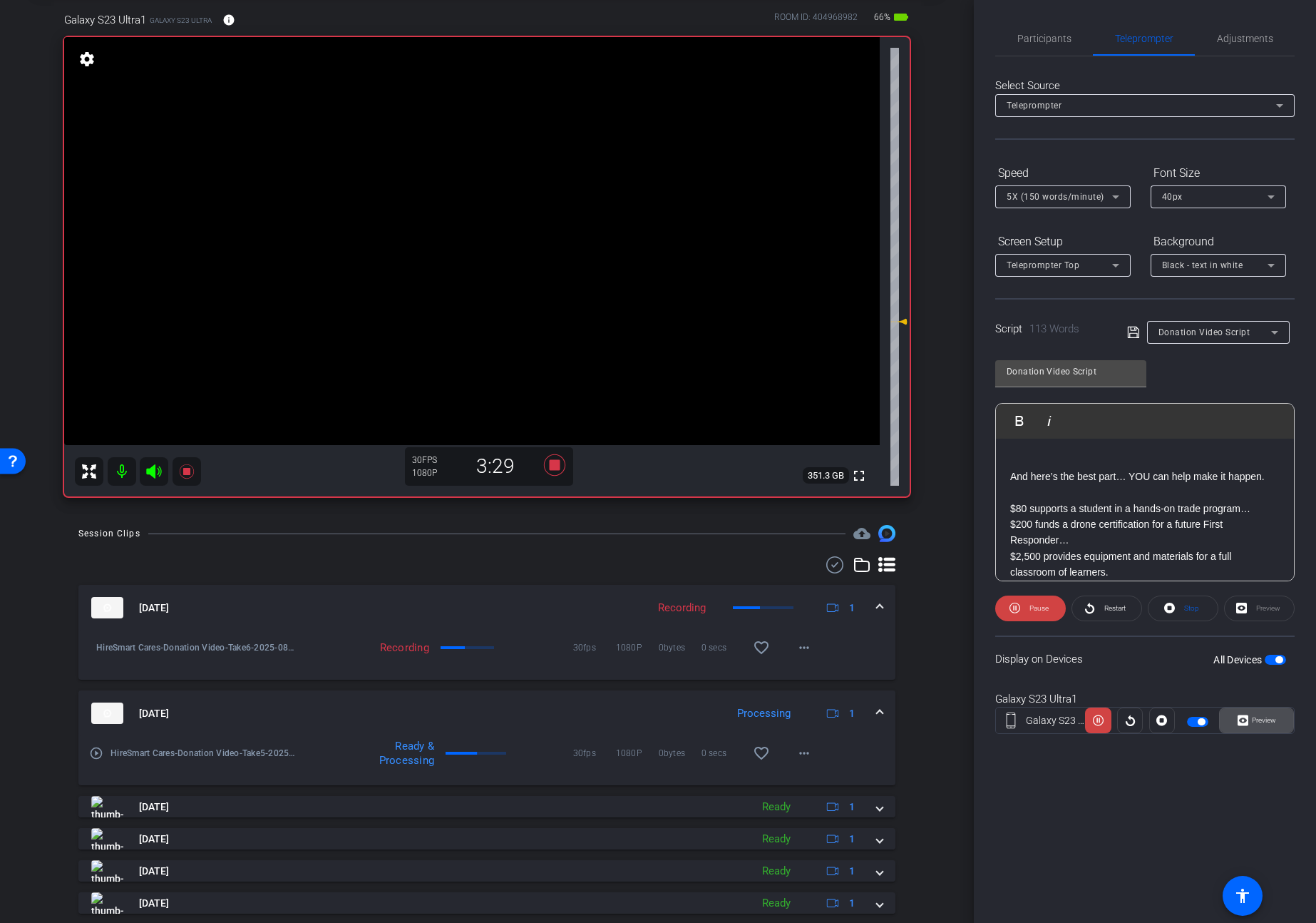
click at [1274, 723] on span "Preview" at bounding box center [1264, 719] width 24 height 8
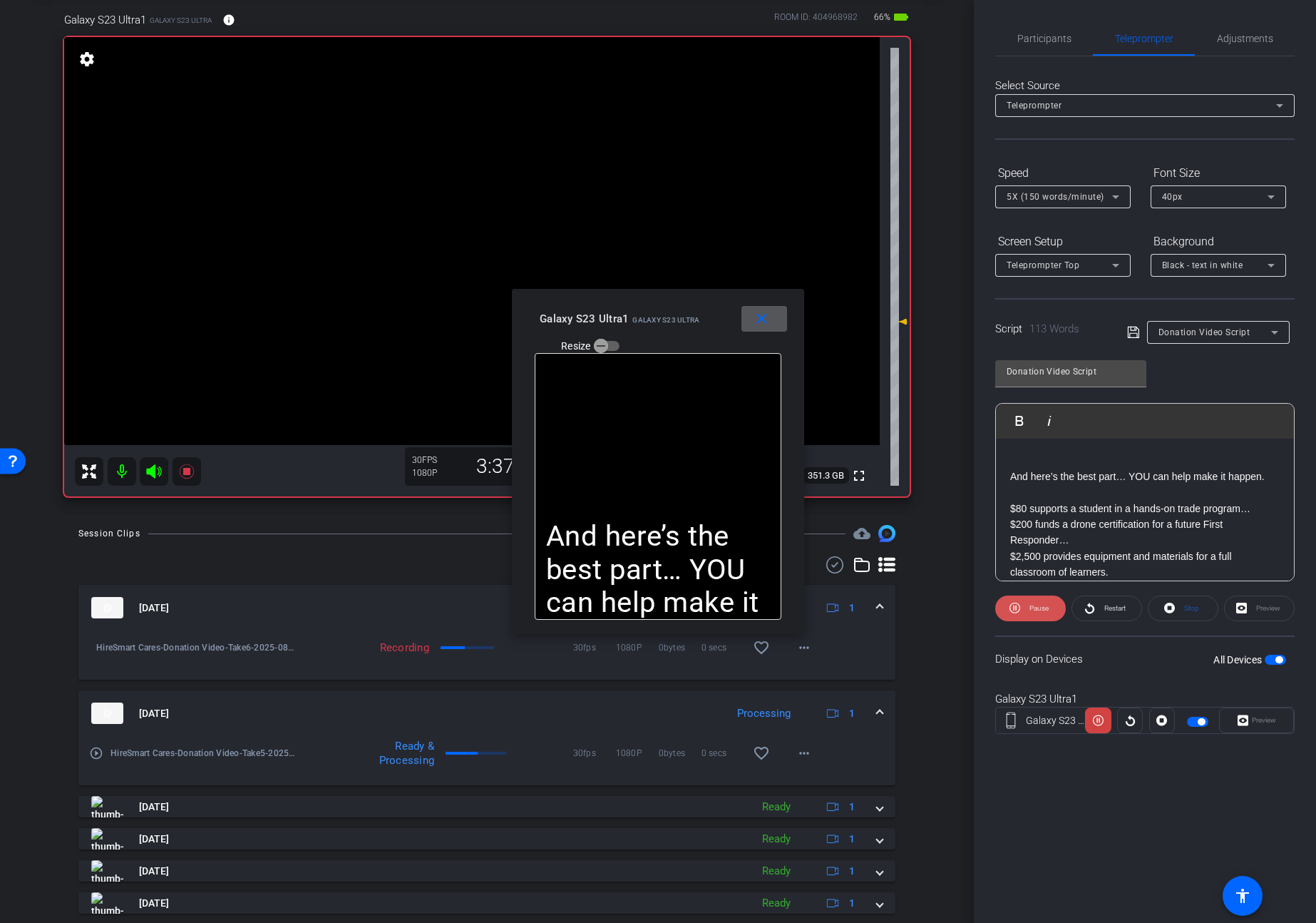
click at [1036, 611] on span "Pause" at bounding box center [1039, 607] width 19 height 8
click at [1036, 611] on span "Play" at bounding box center [1038, 607] width 13 height 8
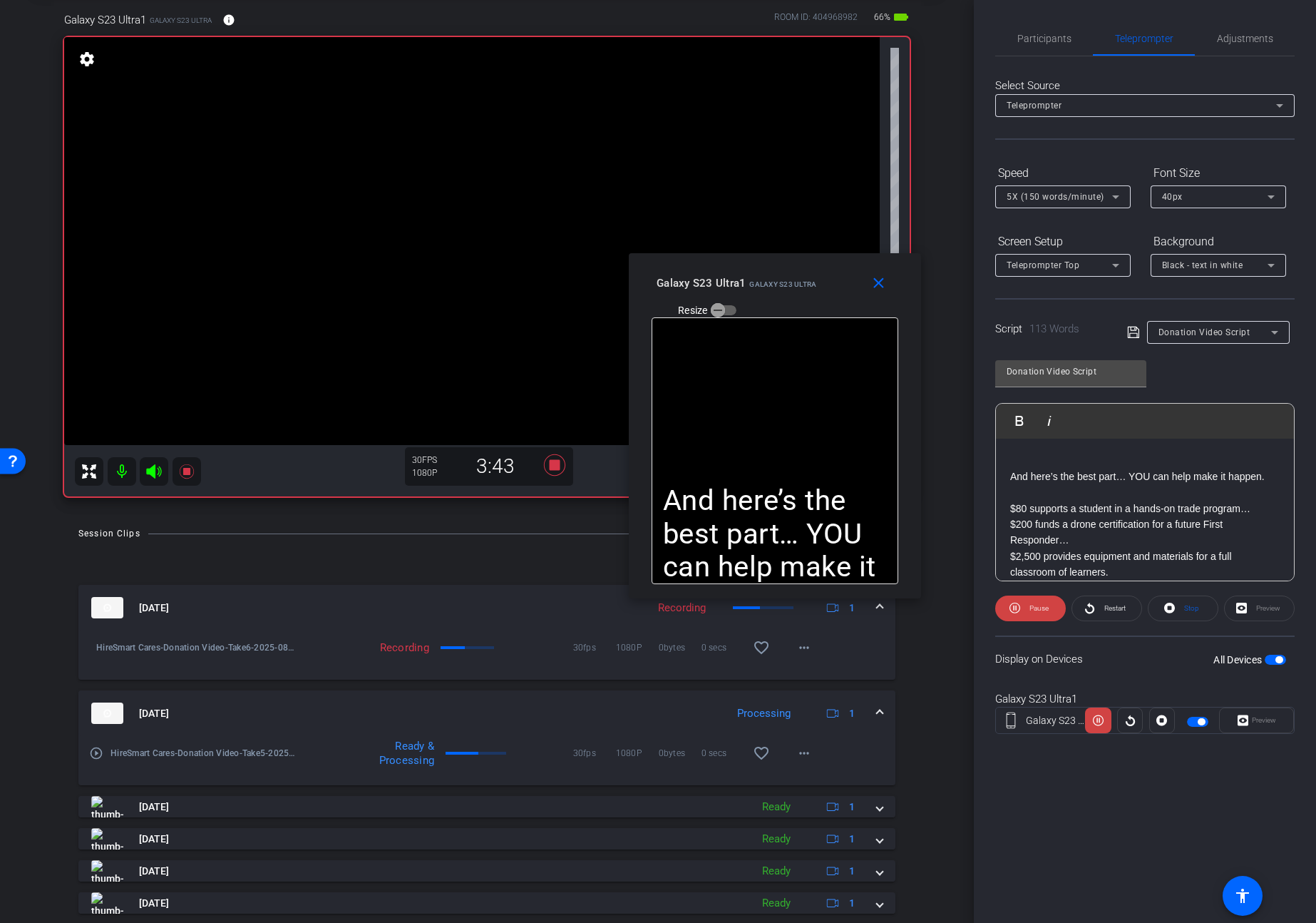
drag, startPoint x: 724, startPoint y: 311, endPoint x: 839, endPoint y: 277, distance: 119.9
click at [839, 277] on div "Galaxy S23 Ultra1 Galaxy S23 Ultra Resize" at bounding box center [780, 295] width 248 height 51
click at [1045, 606] on span "Pause" at bounding box center [1039, 607] width 19 height 8
click at [1045, 606] on span "Play" at bounding box center [1038, 607] width 13 height 8
drag, startPoint x: 1054, startPoint y: 485, endPoint x: 1005, endPoint y: 414, distance: 86.3
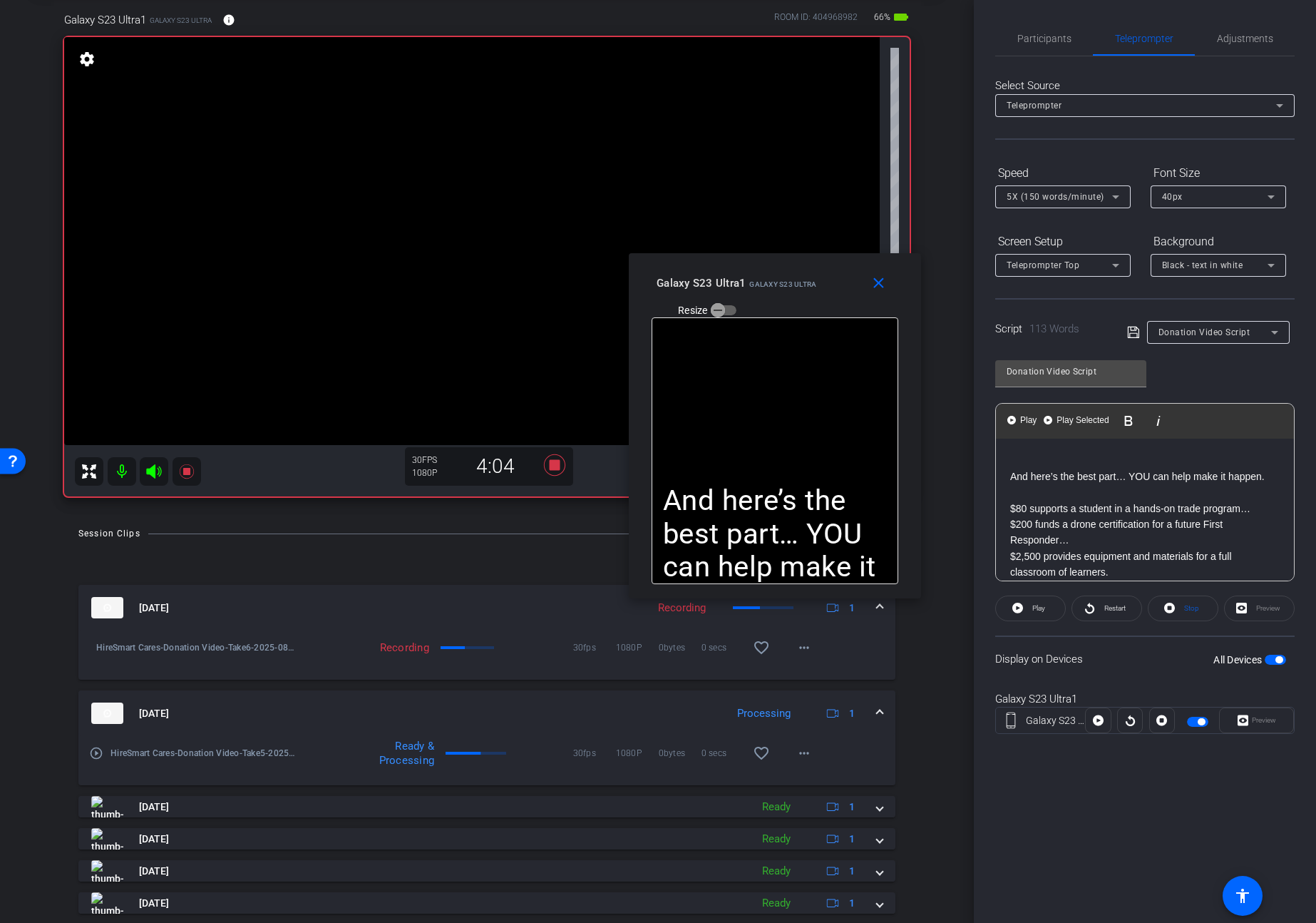
click at [1005, 414] on div "Play Play from this location Play Selected Play and display the selected text o…" at bounding box center [1145, 491] width 299 height 178
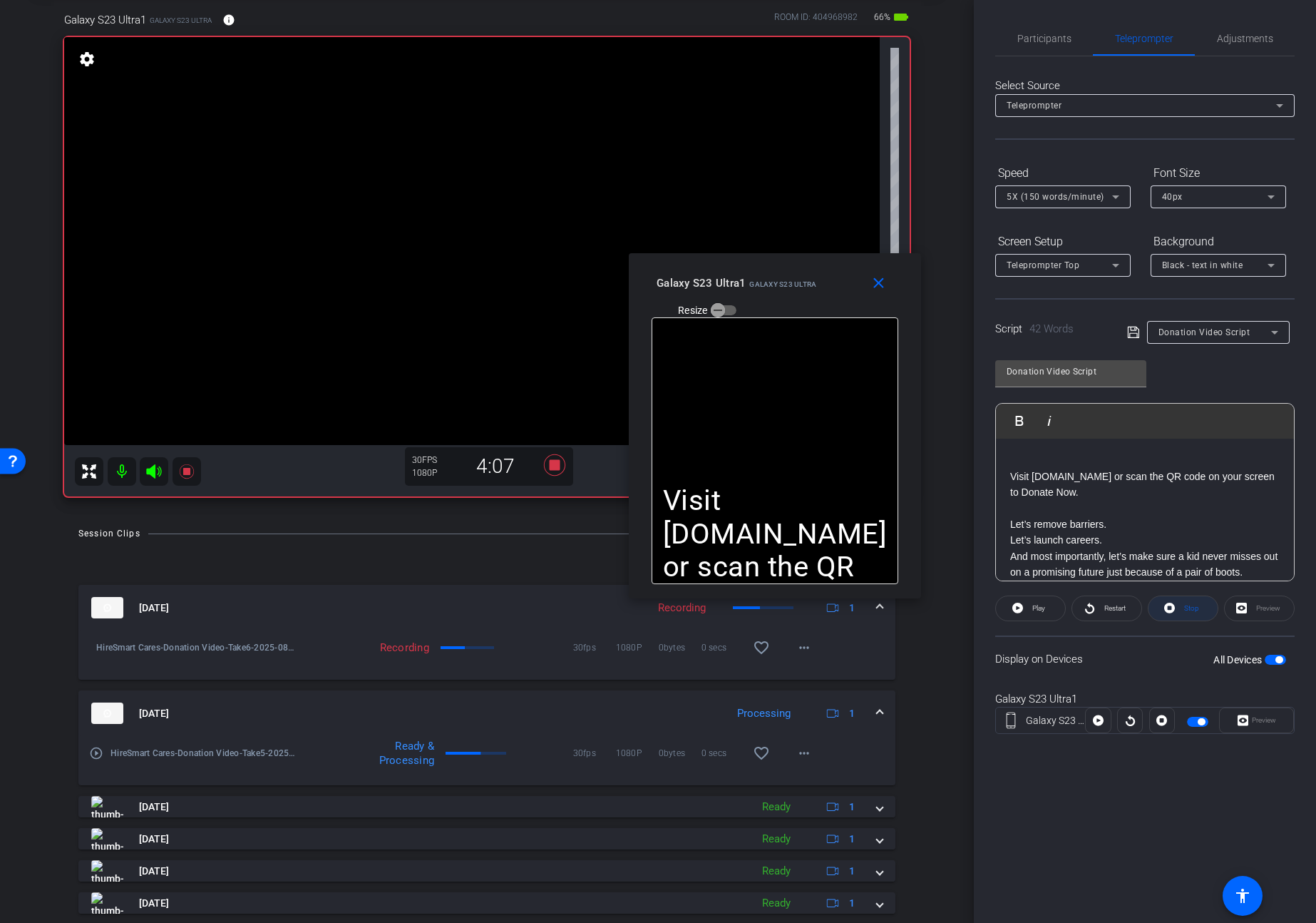
drag, startPoint x: 1182, startPoint y: 622, endPoint x: 1170, endPoint y: 616, distance: 13.4
click at [1182, 622] on openreel-capture-teleprompter "Speed 5X (150 words/minute) Font Size 40px Screen Setup Teleprompter Top Backgr…" at bounding box center [1145, 459] width 299 height 598
click at [1178, 609] on span at bounding box center [1183, 608] width 69 height 34
click at [1027, 609] on span at bounding box center [1030, 608] width 69 height 34
click at [1025, 606] on span at bounding box center [1030, 608] width 71 height 34
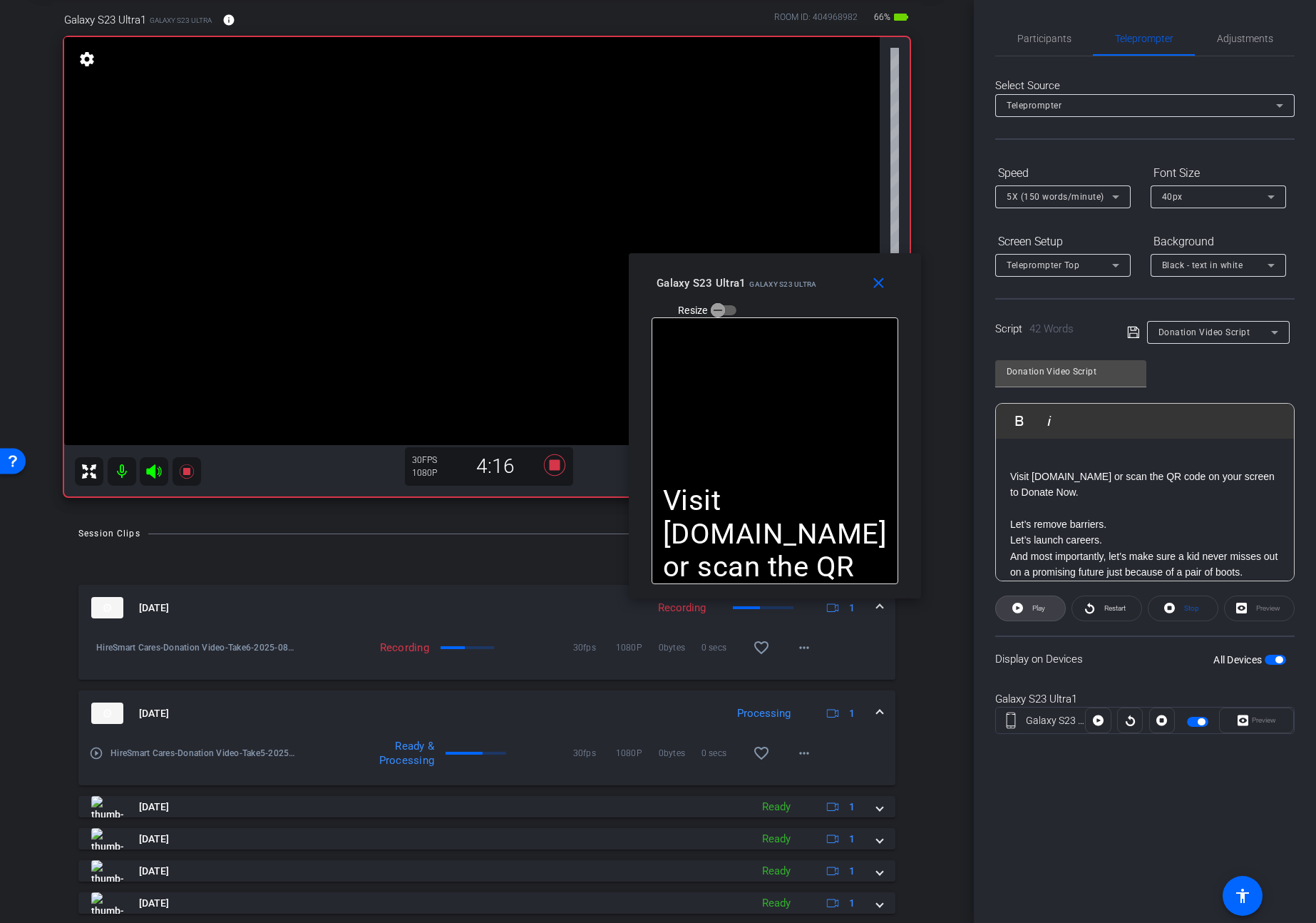
click at [1026, 606] on span at bounding box center [1030, 608] width 69 height 34
click at [1026, 606] on span "Pause" at bounding box center [1037, 607] width 23 height 20
click at [555, 465] on icon at bounding box center [554, 465] width 22 height 22
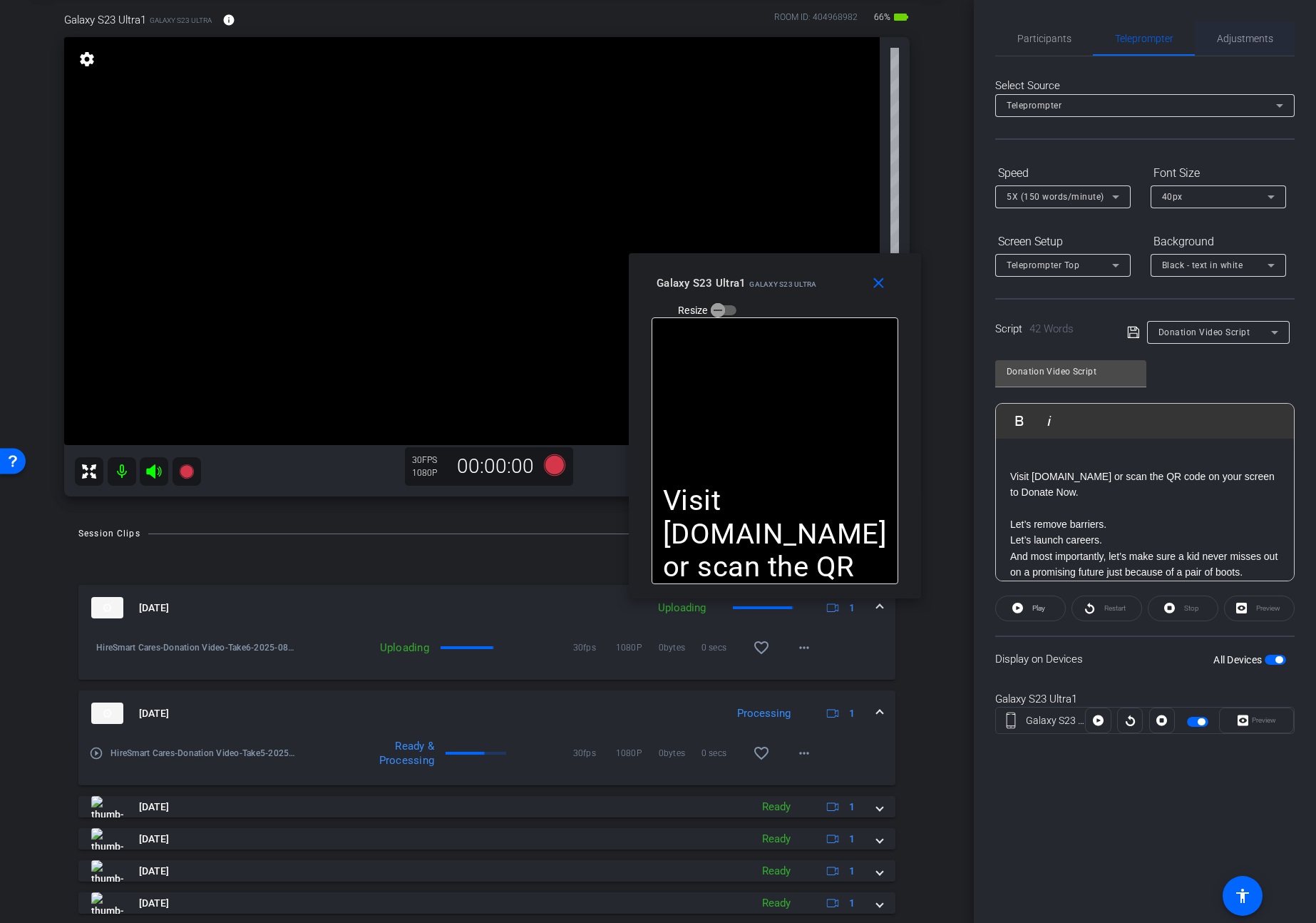
click at [1247, 37] on span "Adjustments" at bounding box center [1245, 39] width 56 height 10
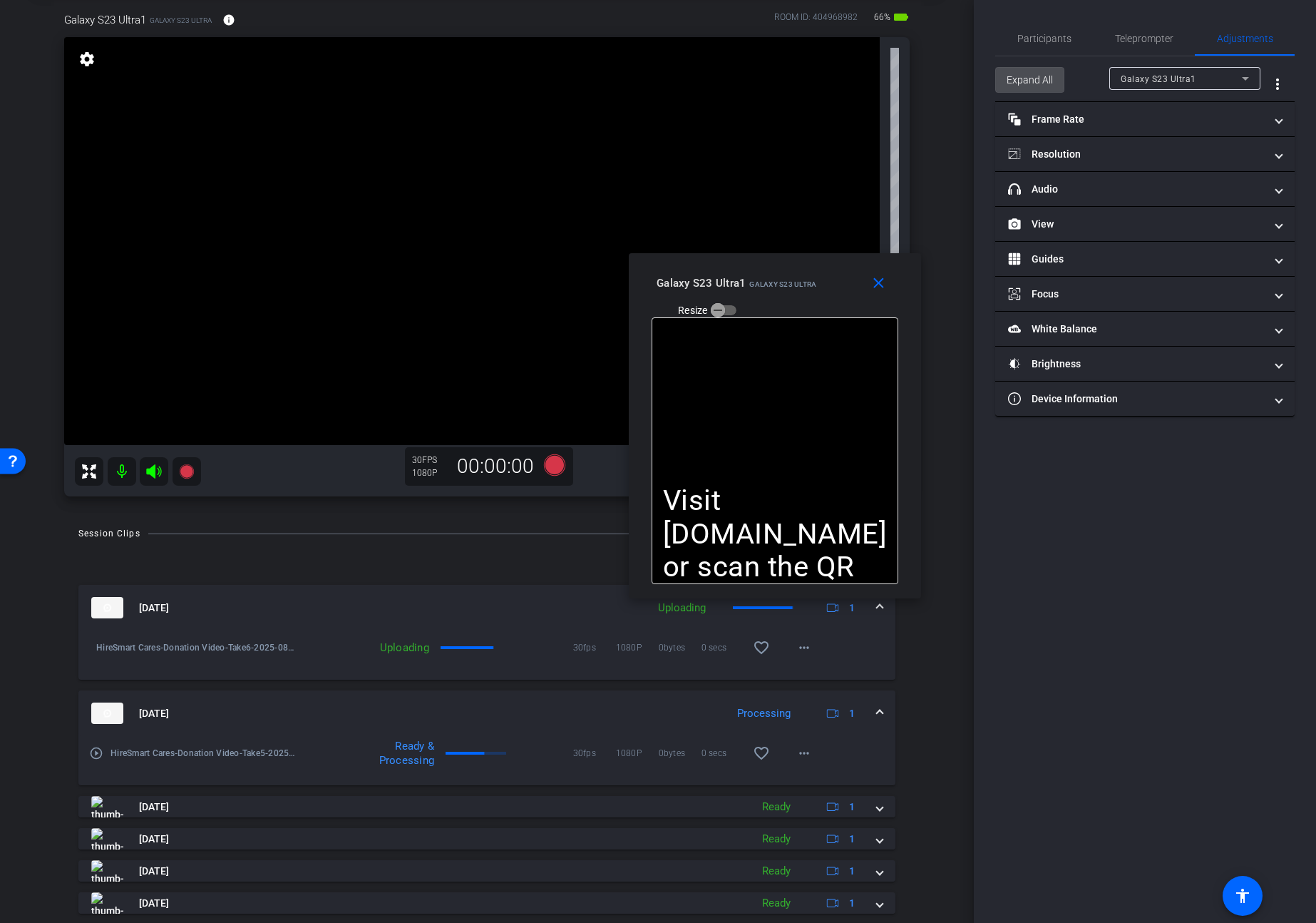
click at [1017, 81] on span "Expand All" at bounding box center [1030, 79] width 46 height 27
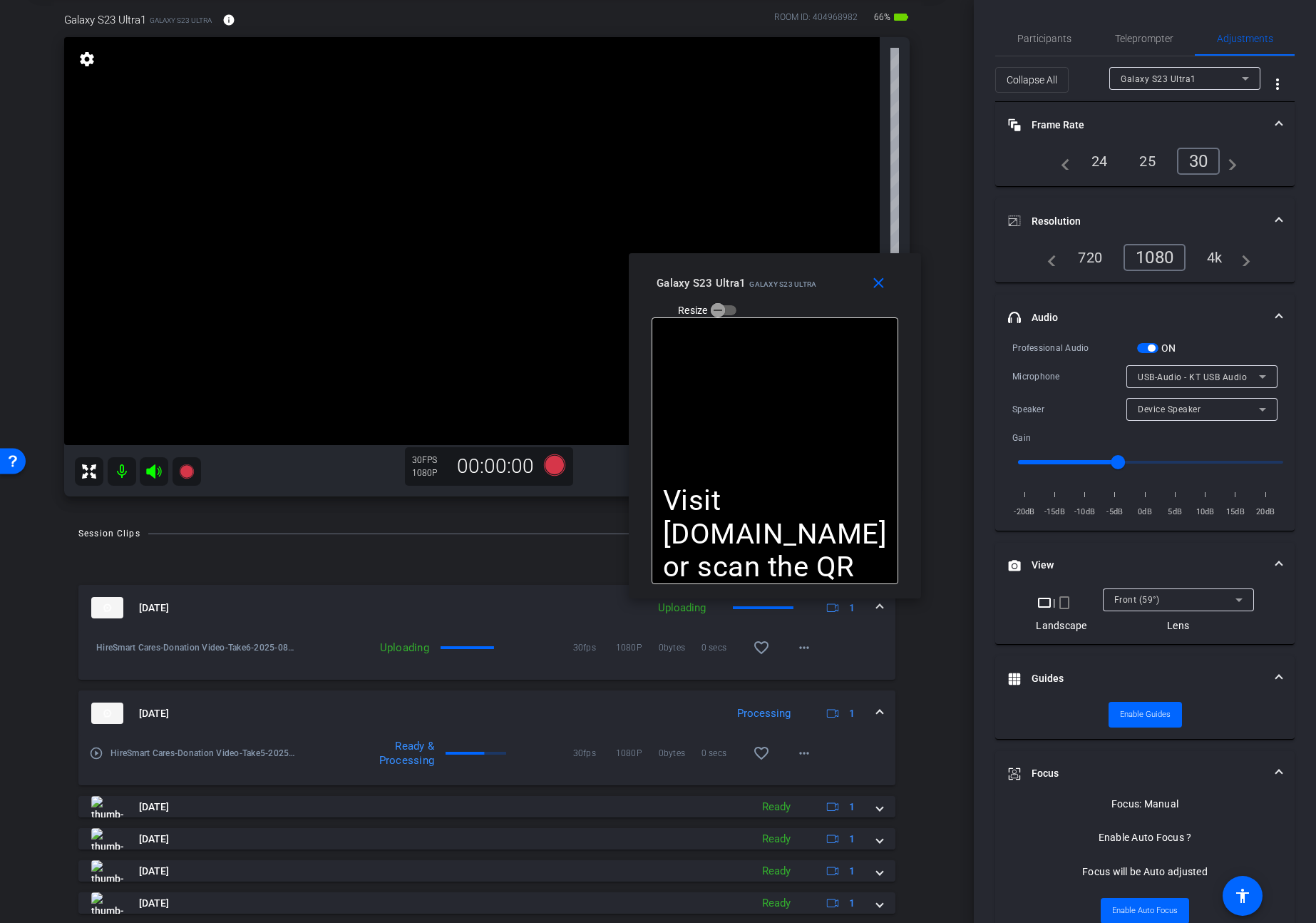
click at [1144, 338] on mat-expansion-panel-header "headphone icon Audio" at bounding box center [1145, 317] width 299 height 46
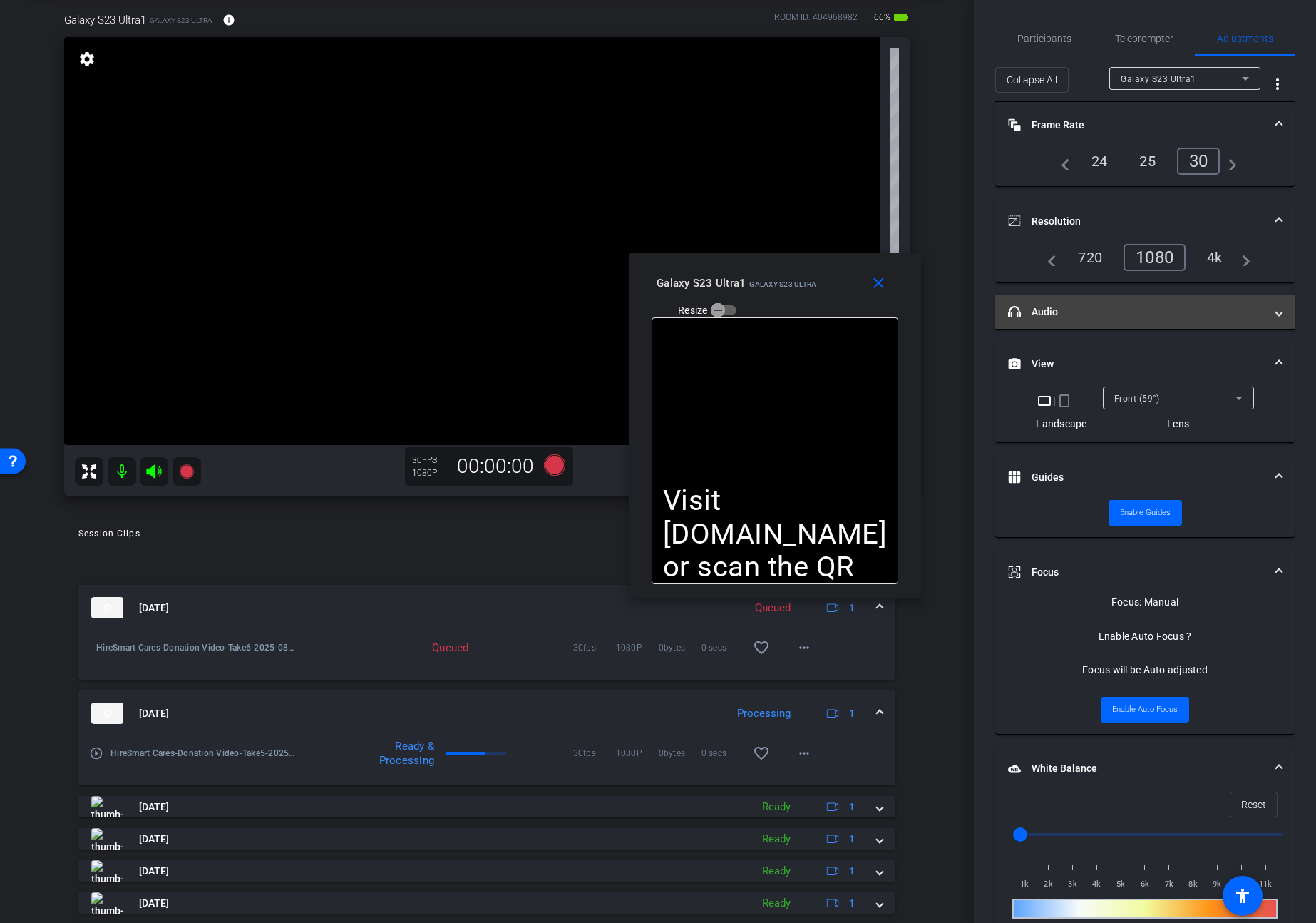
click at [1083, 316] on mat-panel-title "headphone icon Audio" at bounding box center [1136, 311] width 256 height 15
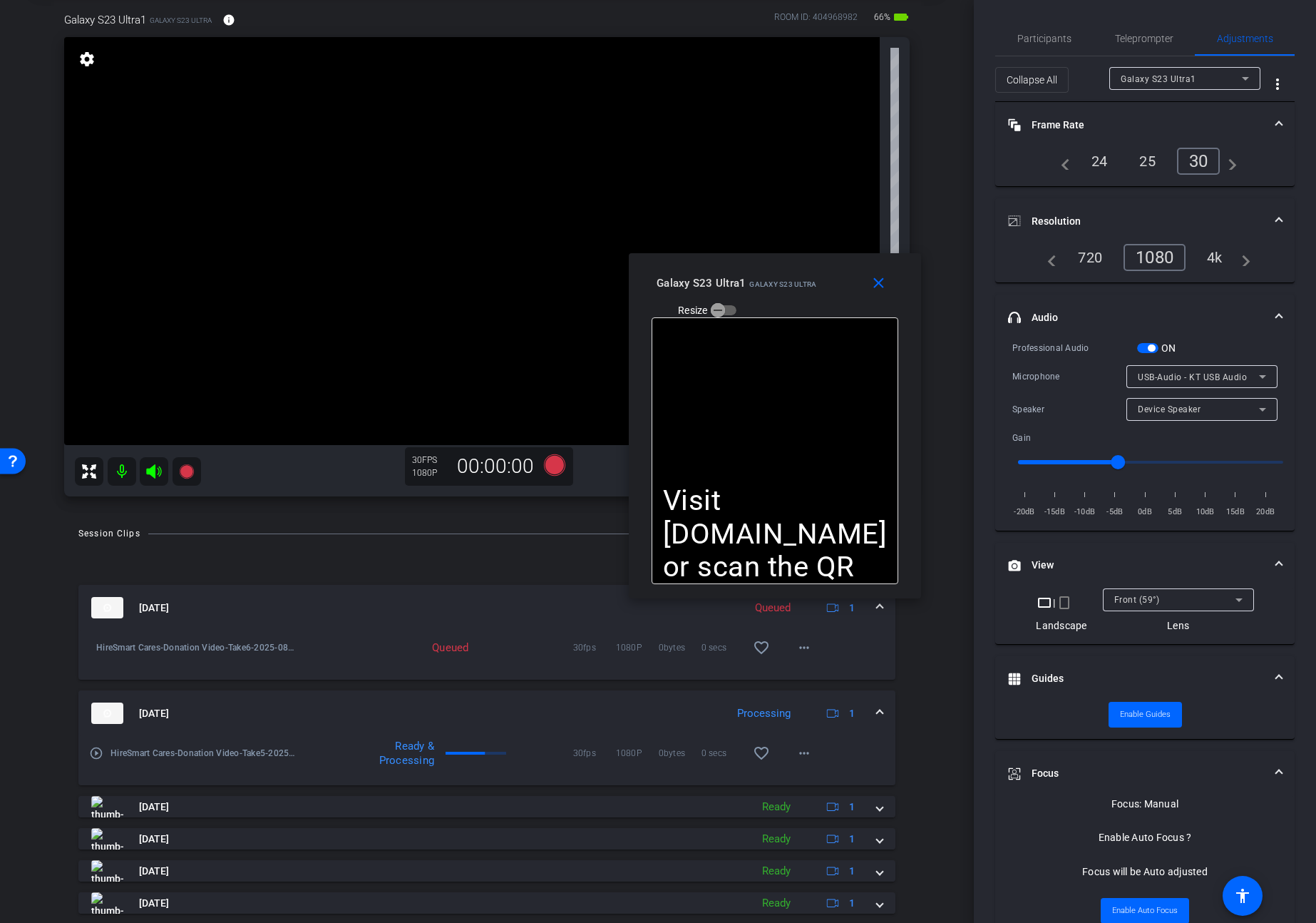
click at [1147, 346] on span "button" at bounding box center [1147, 348] width 22 height 10
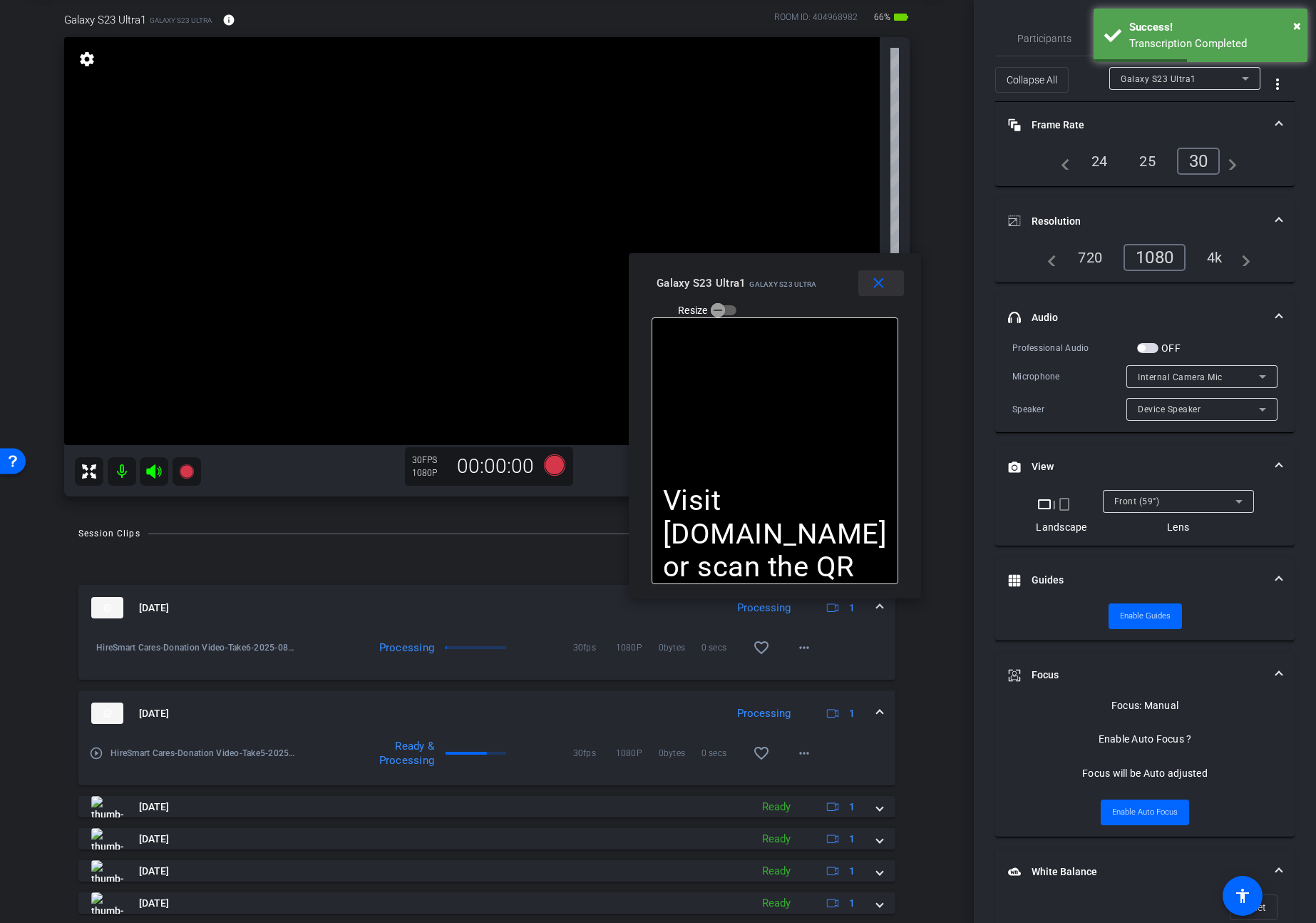
click at [883, 284] on mat-icon "close" at bounding box center [878, 283] width 18 height 18
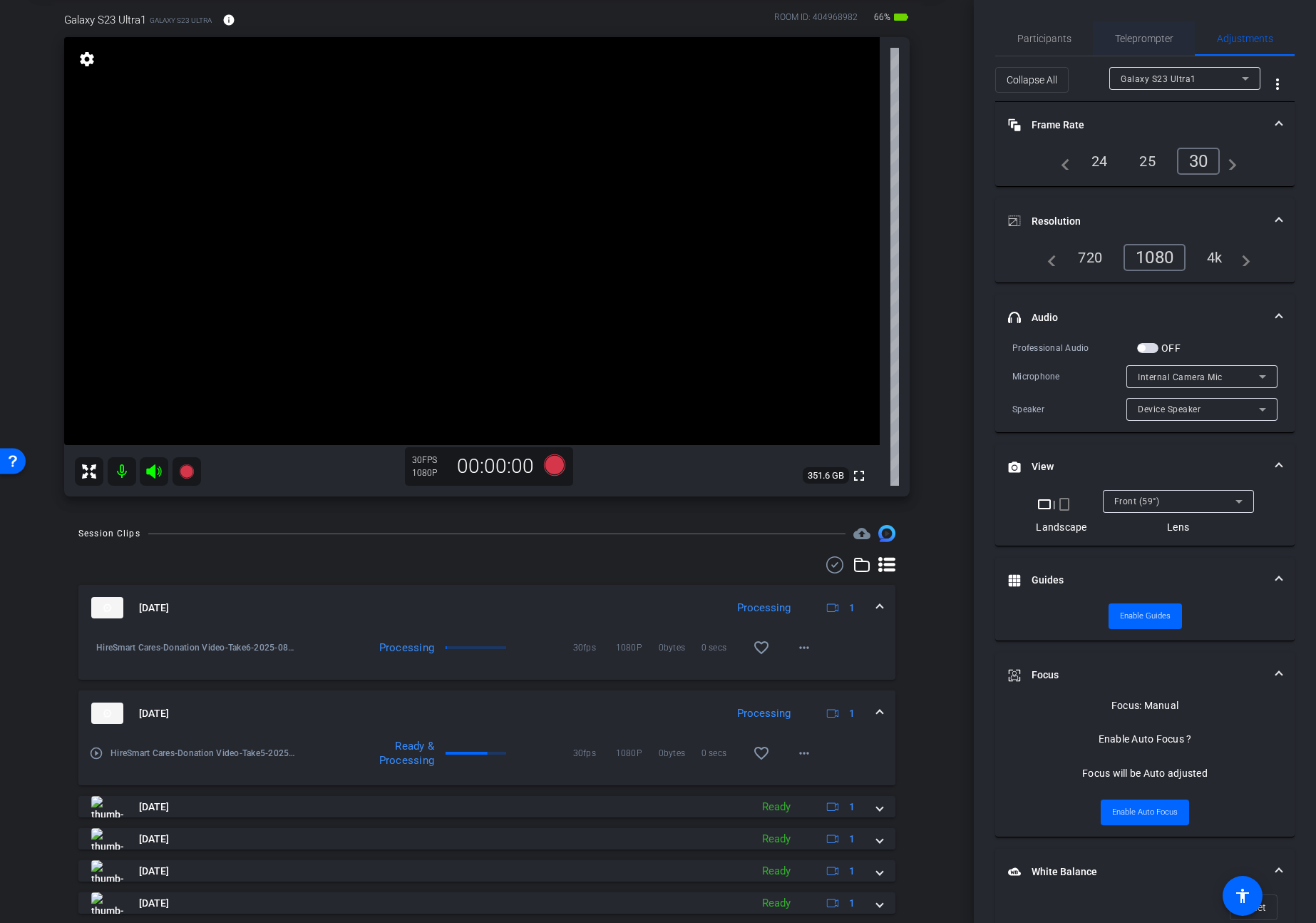
click at [1140, 40] on span "Teleprompter" at bounding box center [1144, 39] width 58 height 10
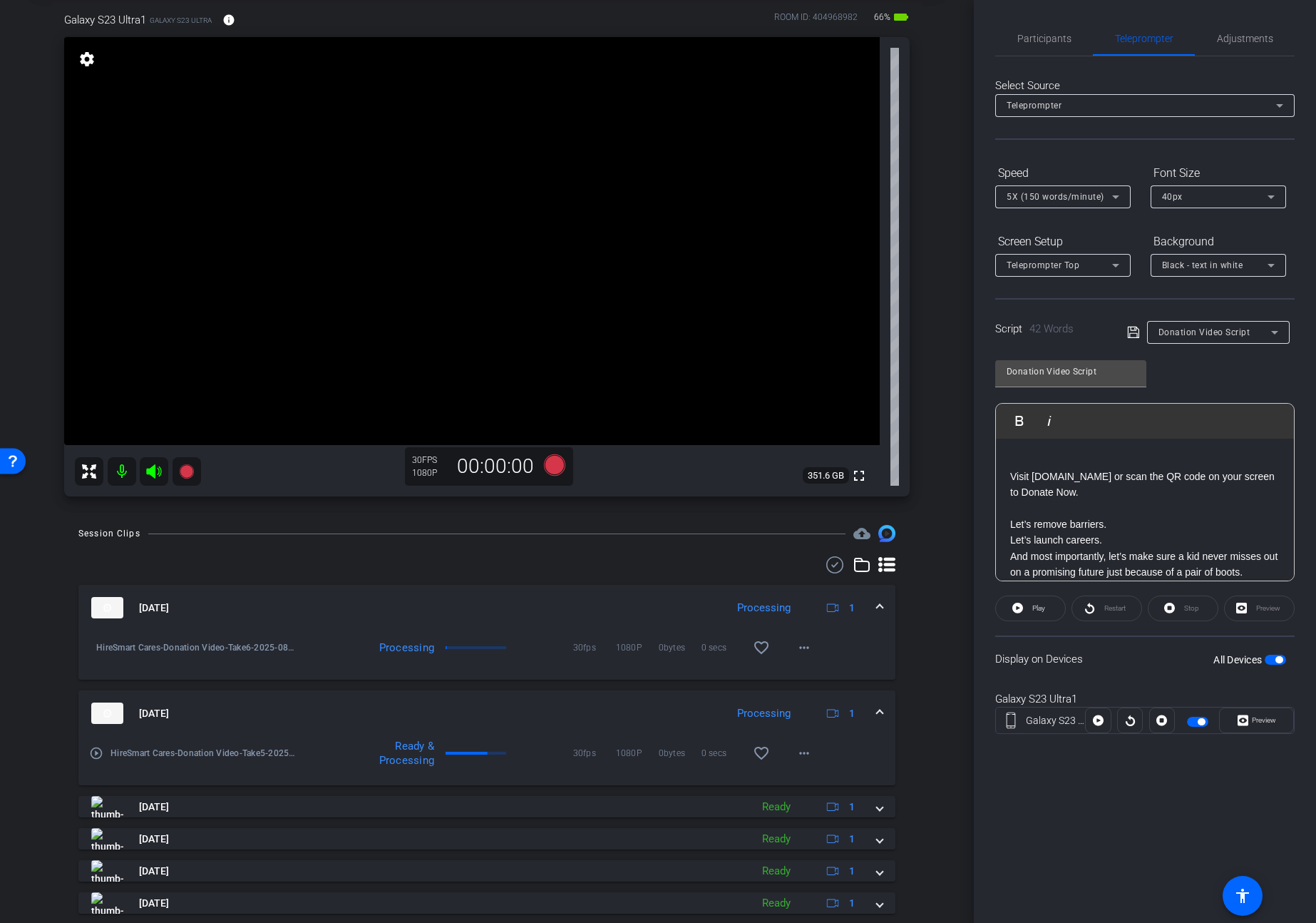
click at [1273, 664] on span "button" at bounding box center [1275, 660] width 22 height 10
click at [803, 648] on mat-icon "more_horiz" at bounding box center [804, 648] width 17 height 17
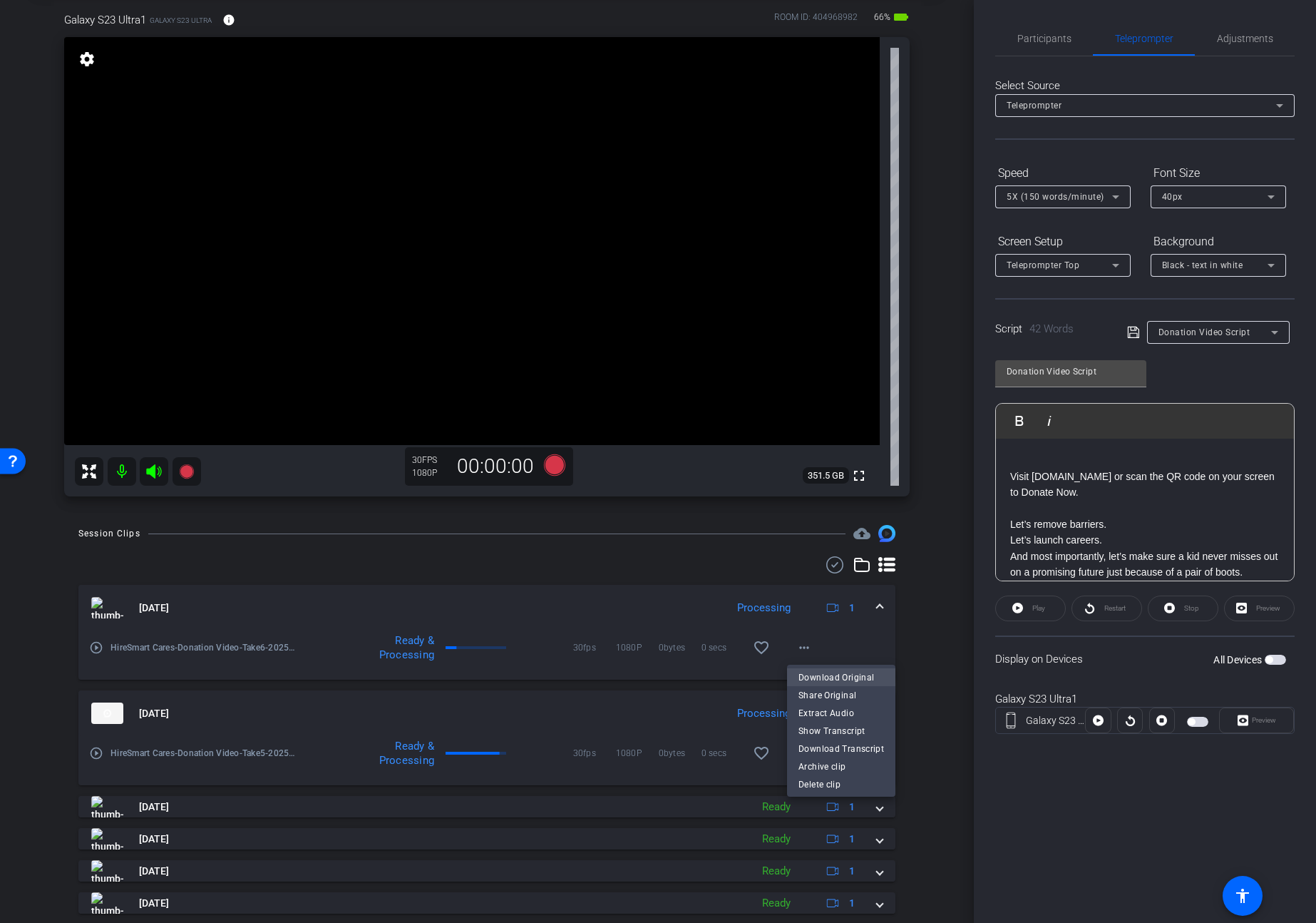
click at [819, 681] on span "Download Original" at bounding box center [840, 678] width 85 height 17
